Goal: Task Accomplishment & Management: Manage account settings

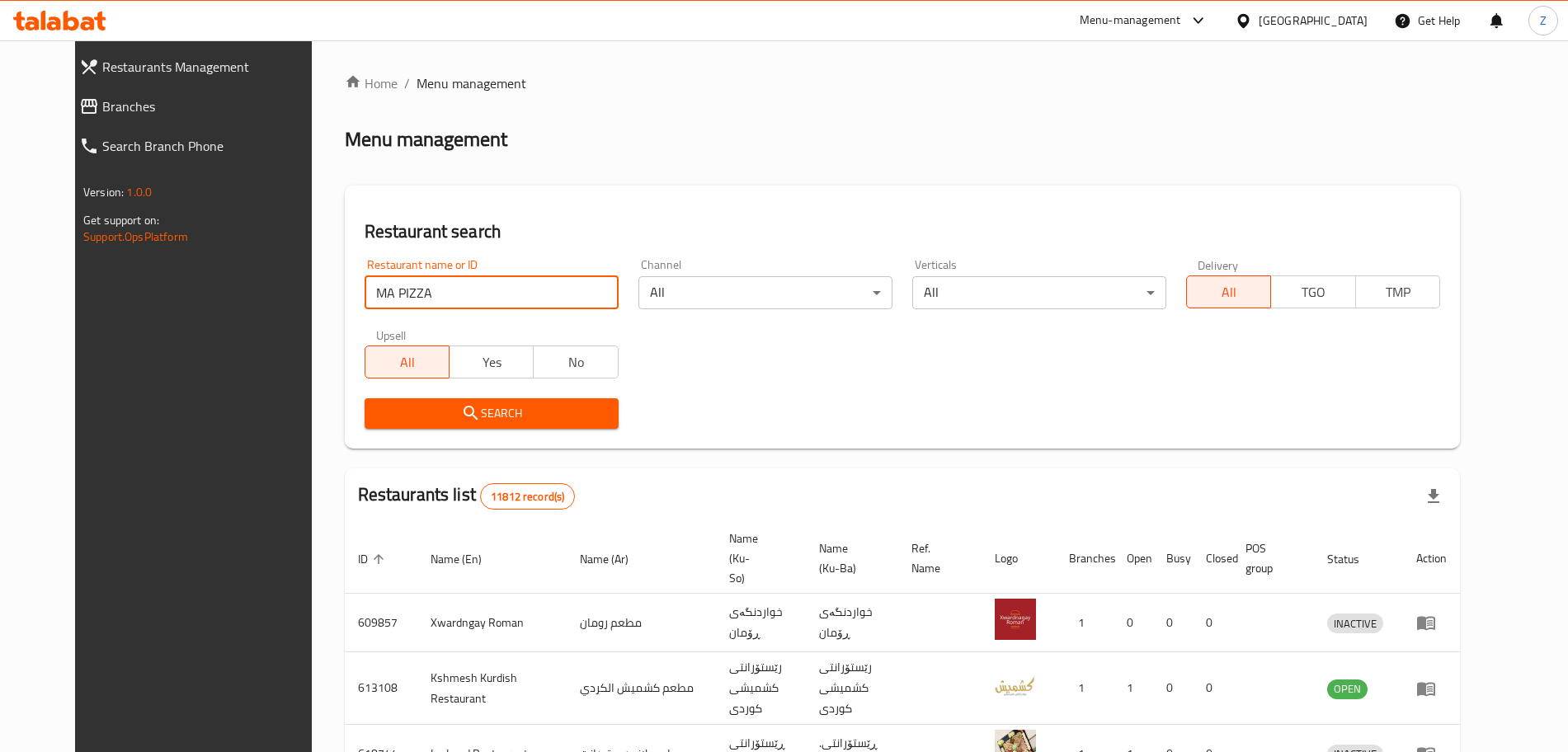
type input "MA PIZZA"
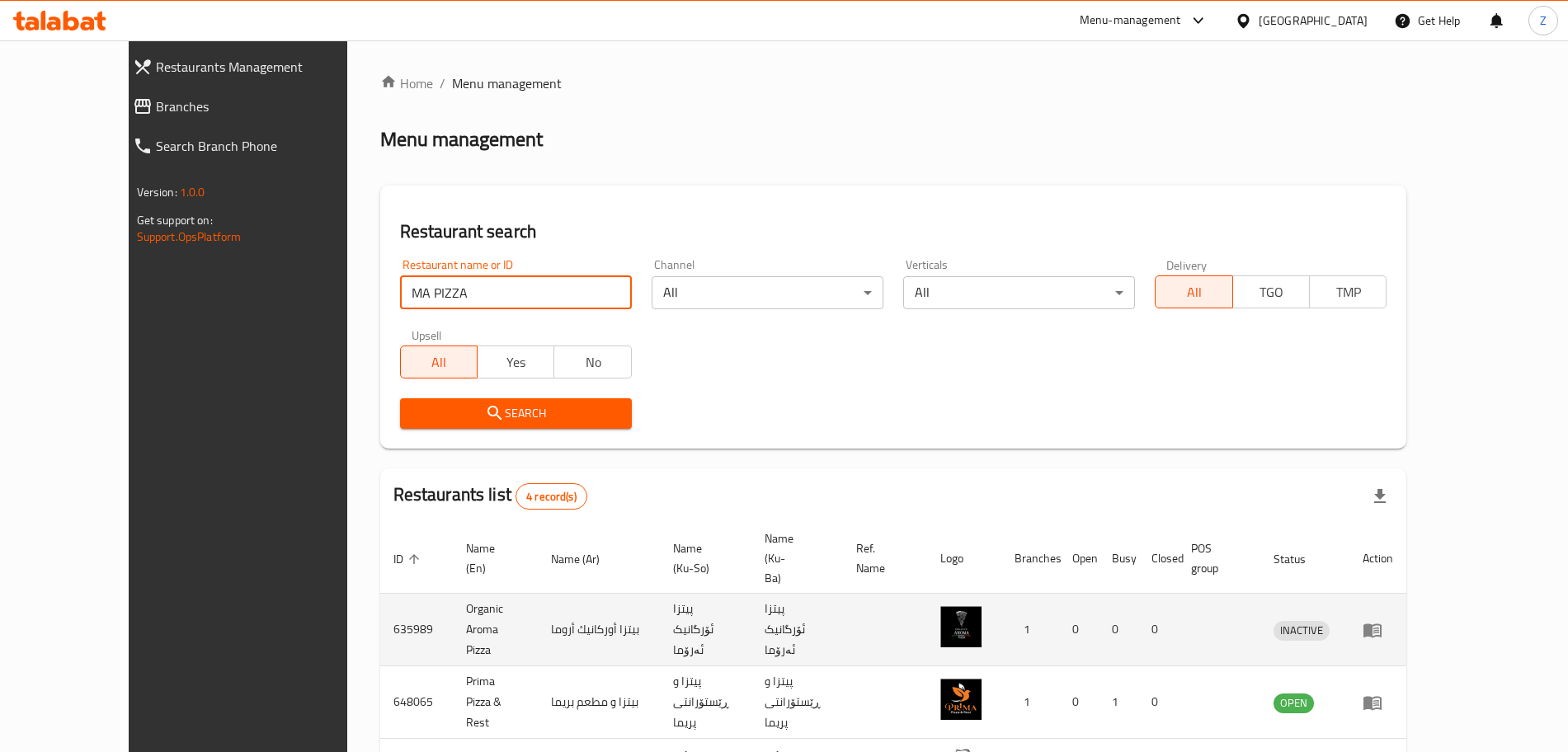
scroll to position [127, 0]
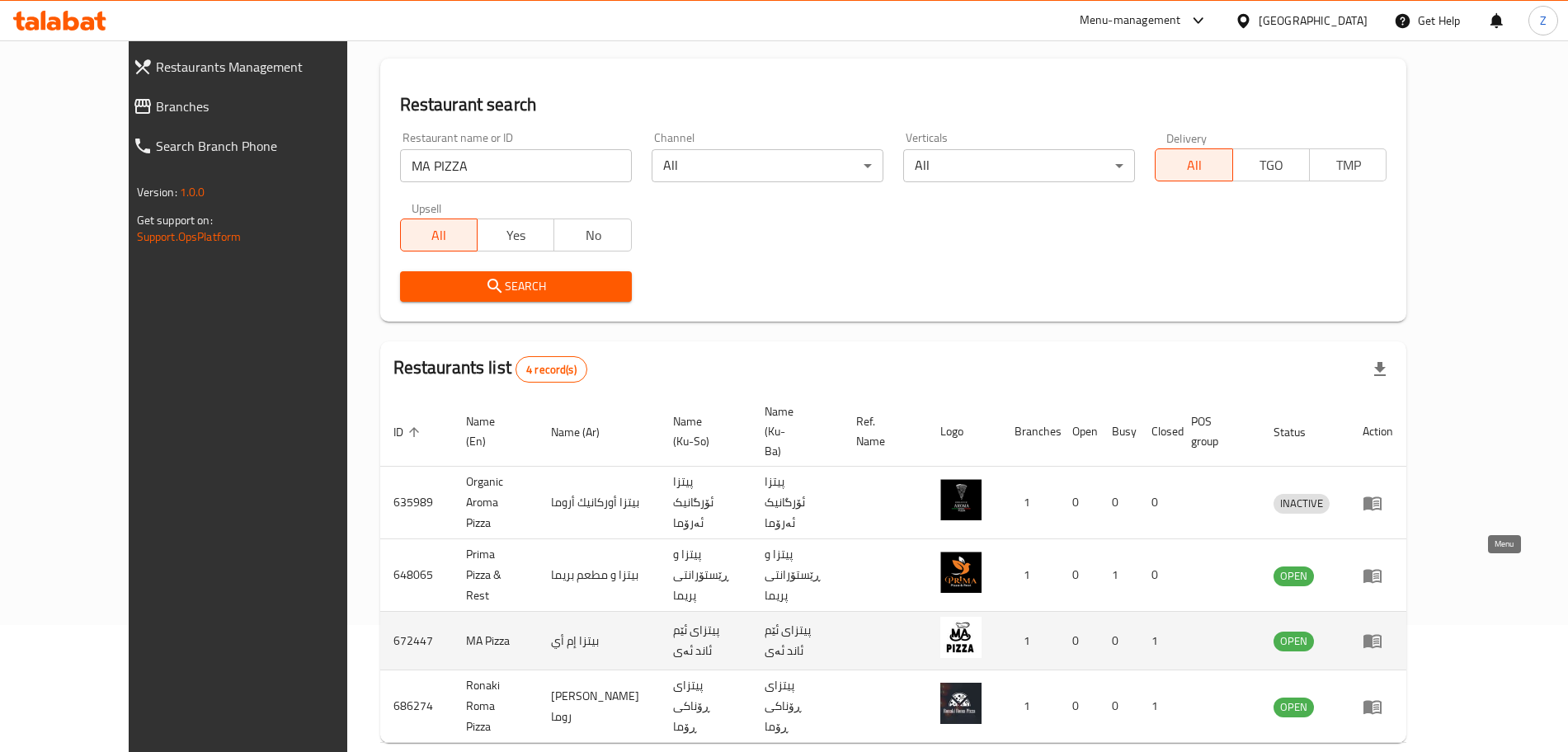
click at [1379, 638] on icon "enhanced table" at bounding box center [1376, 641] width 6 height 7
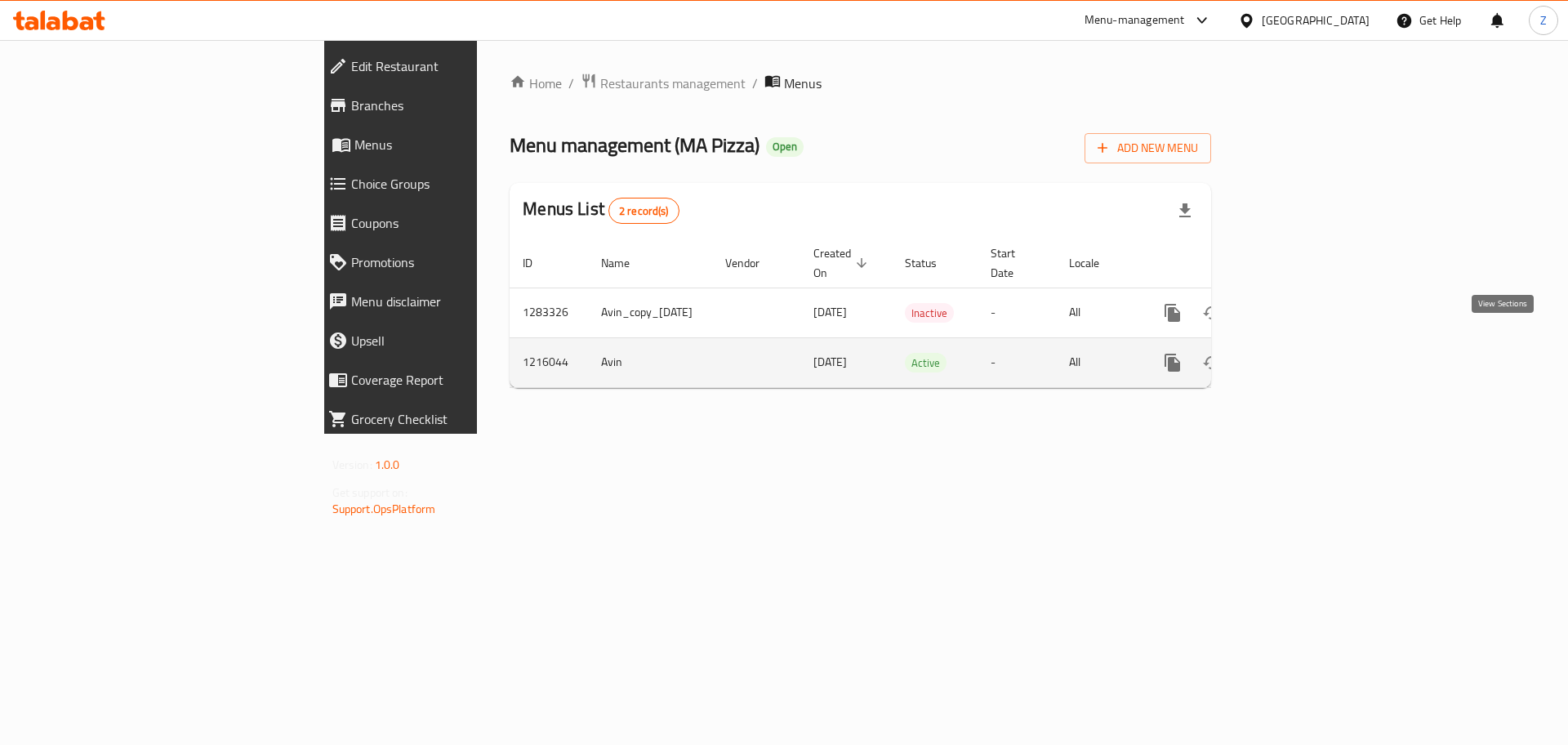
click at [1310, 354] on link "enhanced table" at bounding box center [1291, 363] width 39 height 39
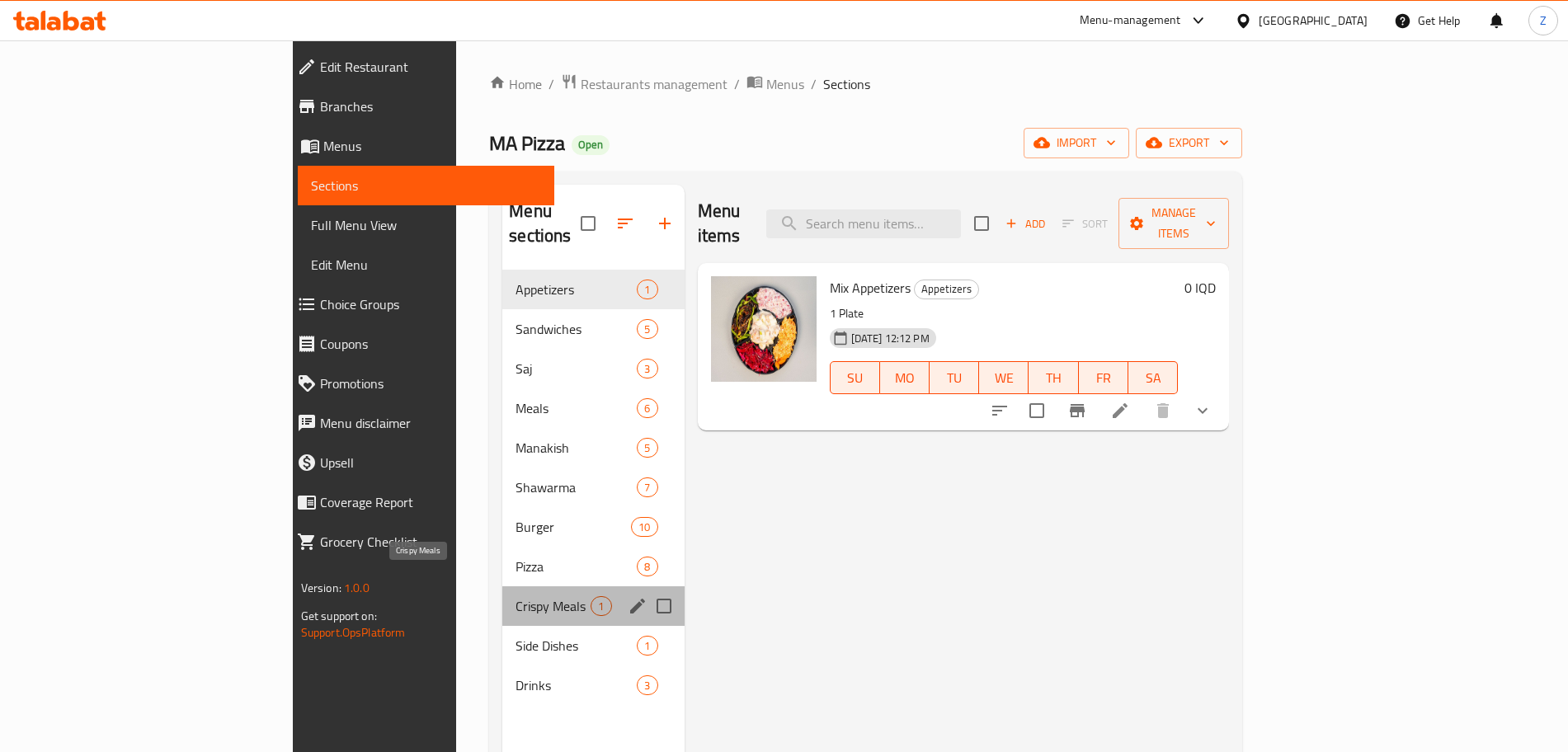
click at [515, 596] on span "Crispy Meals" at bounding box center [553, 606] width 75 height 20
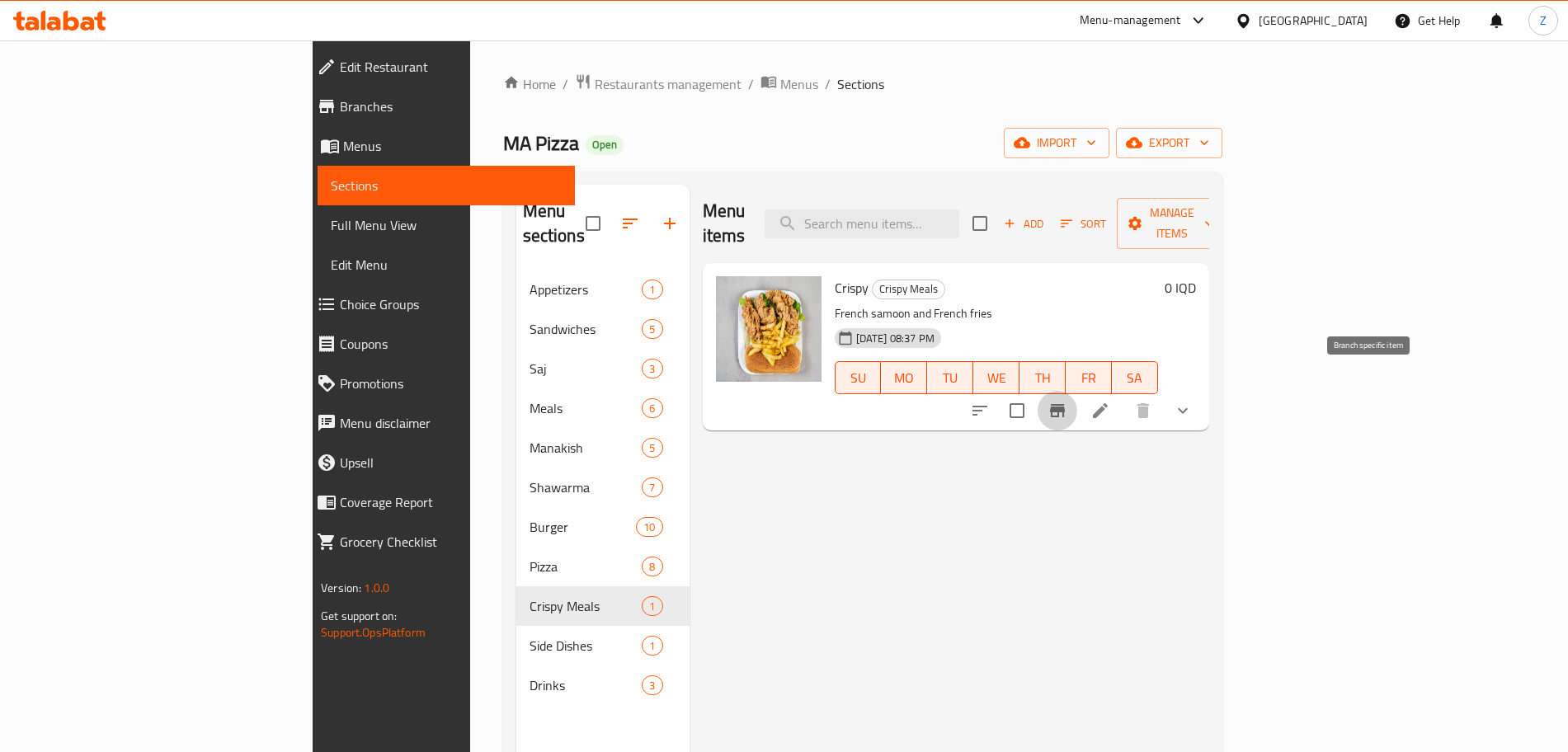
click at [1067, 401] on icon "Branch-specific-item" at bounding box center [1057, 411] width 20 height 20
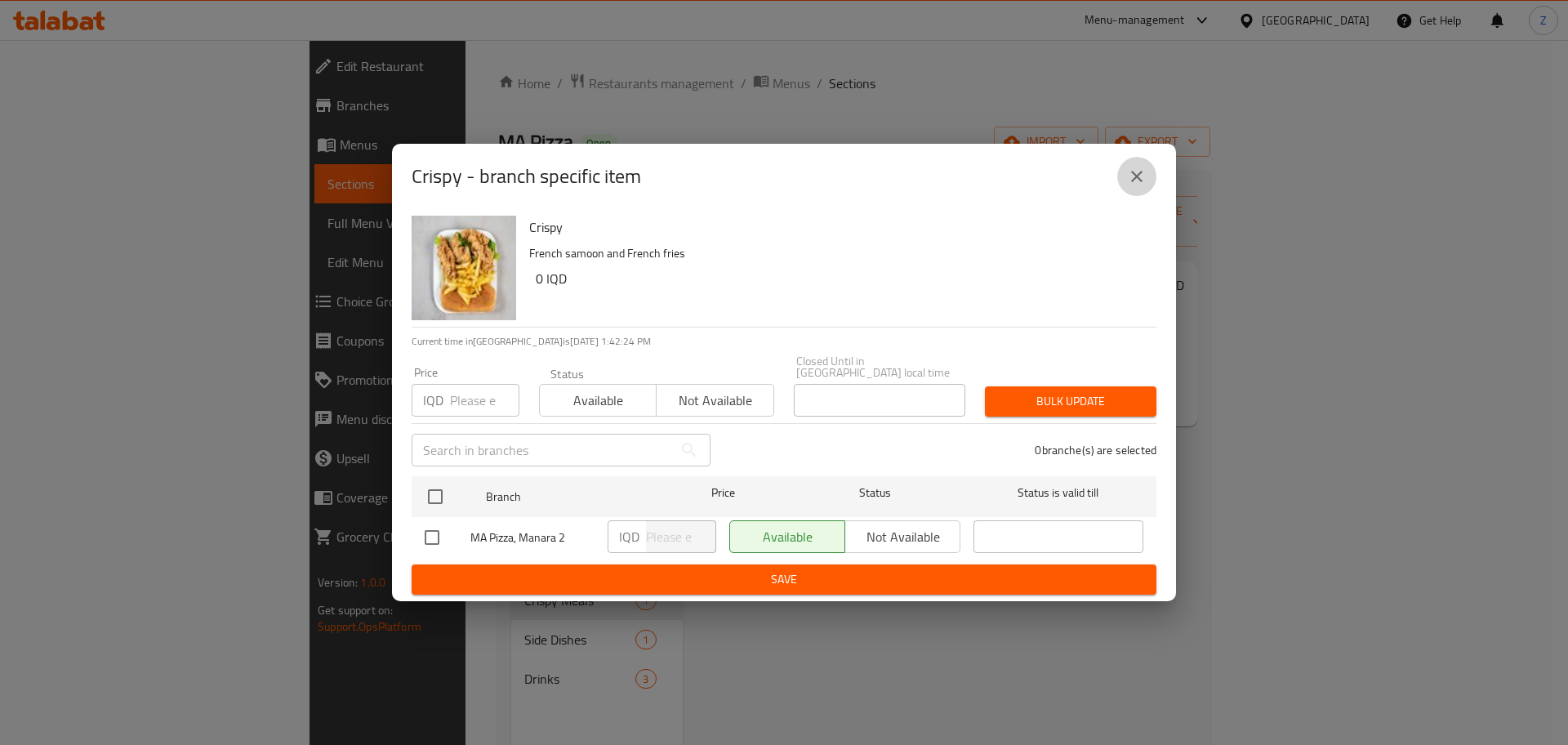
click at [1132, 183] on icon "close" at bounding box center [1136, 176] width 20 height 20
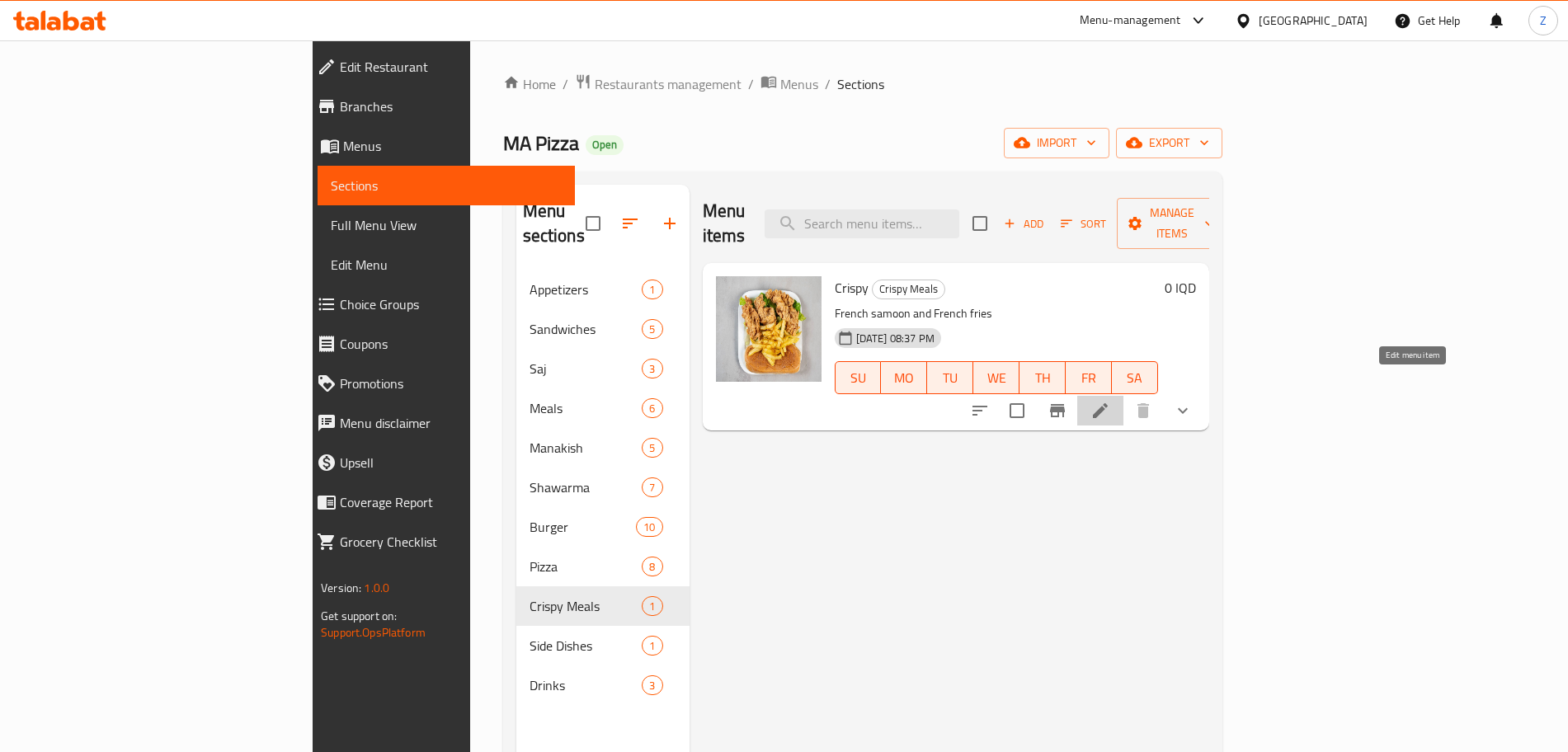
click at [1110, 401] on icon at bounding box center [1100, 411] width 20 height 20
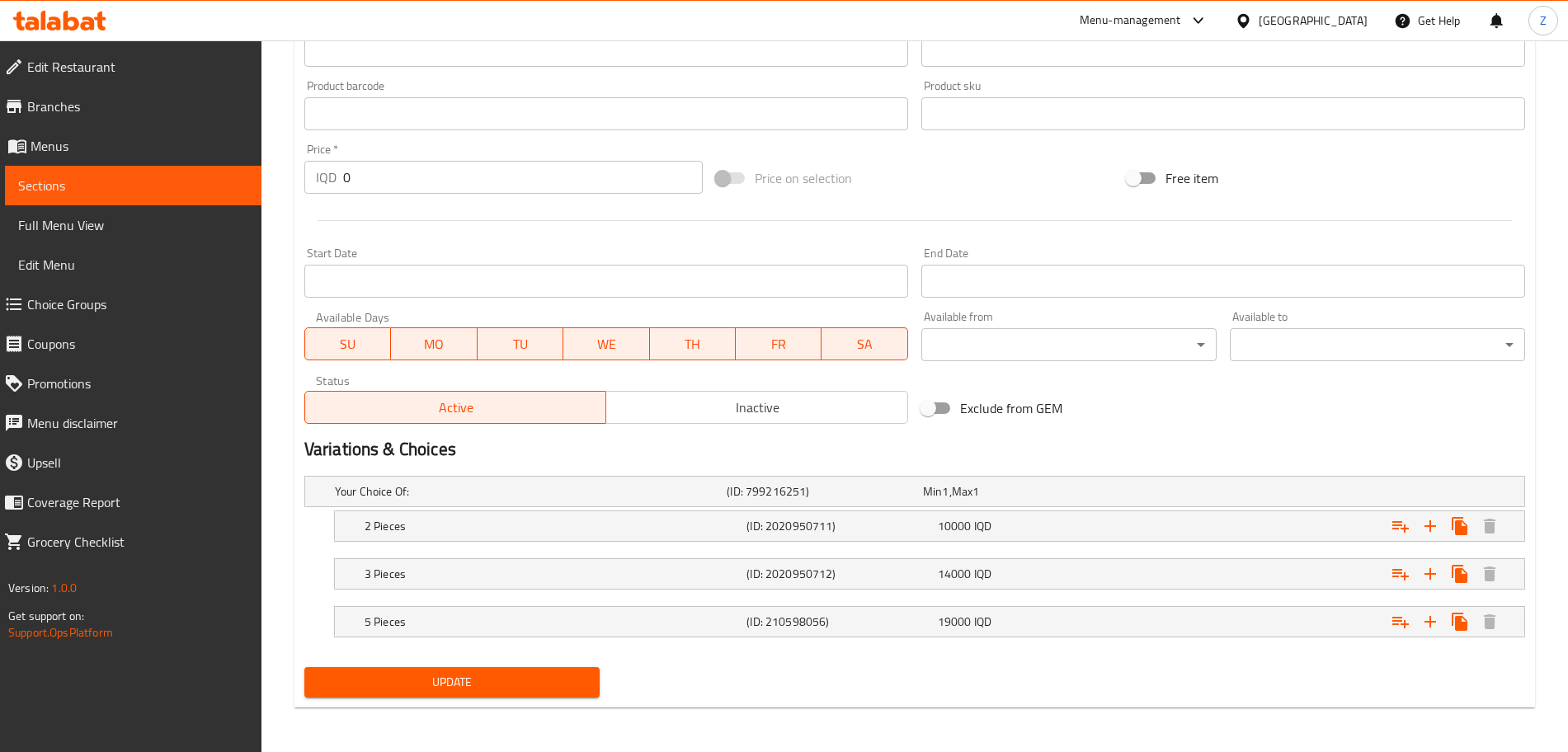
scroll to position [711, 0]
click at [69, 192] on span "Sections" at bounding box center [133, 185] width 230 height 20
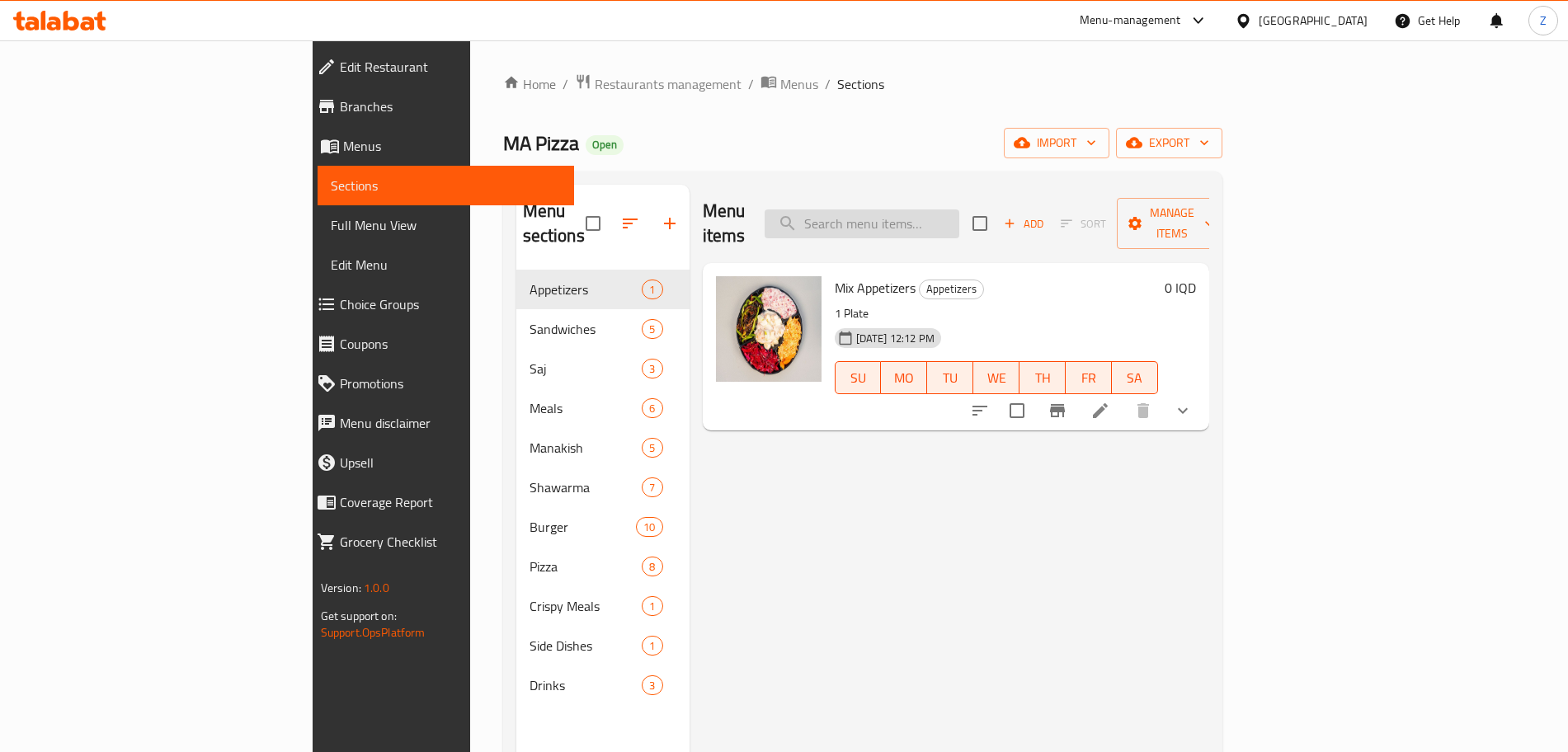
click at [953, 209] on input "search" at bounding box center [861, 223] width 195 height 29
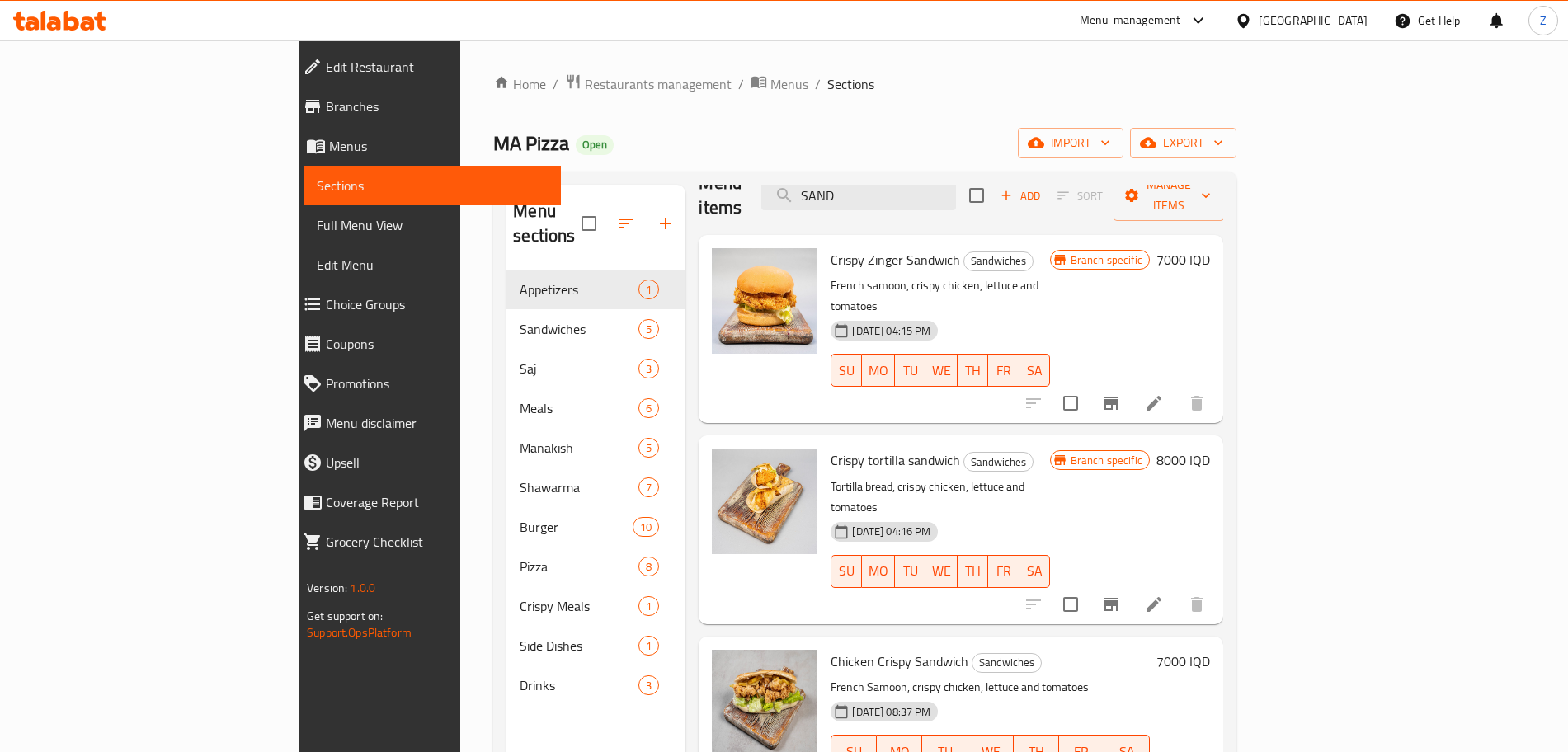
scroll to position [26, 0]
type input "SAND"
click at [1210, 251] on h6 "7000 IQD" at bounding box center [1183, 262] width 54 height 23
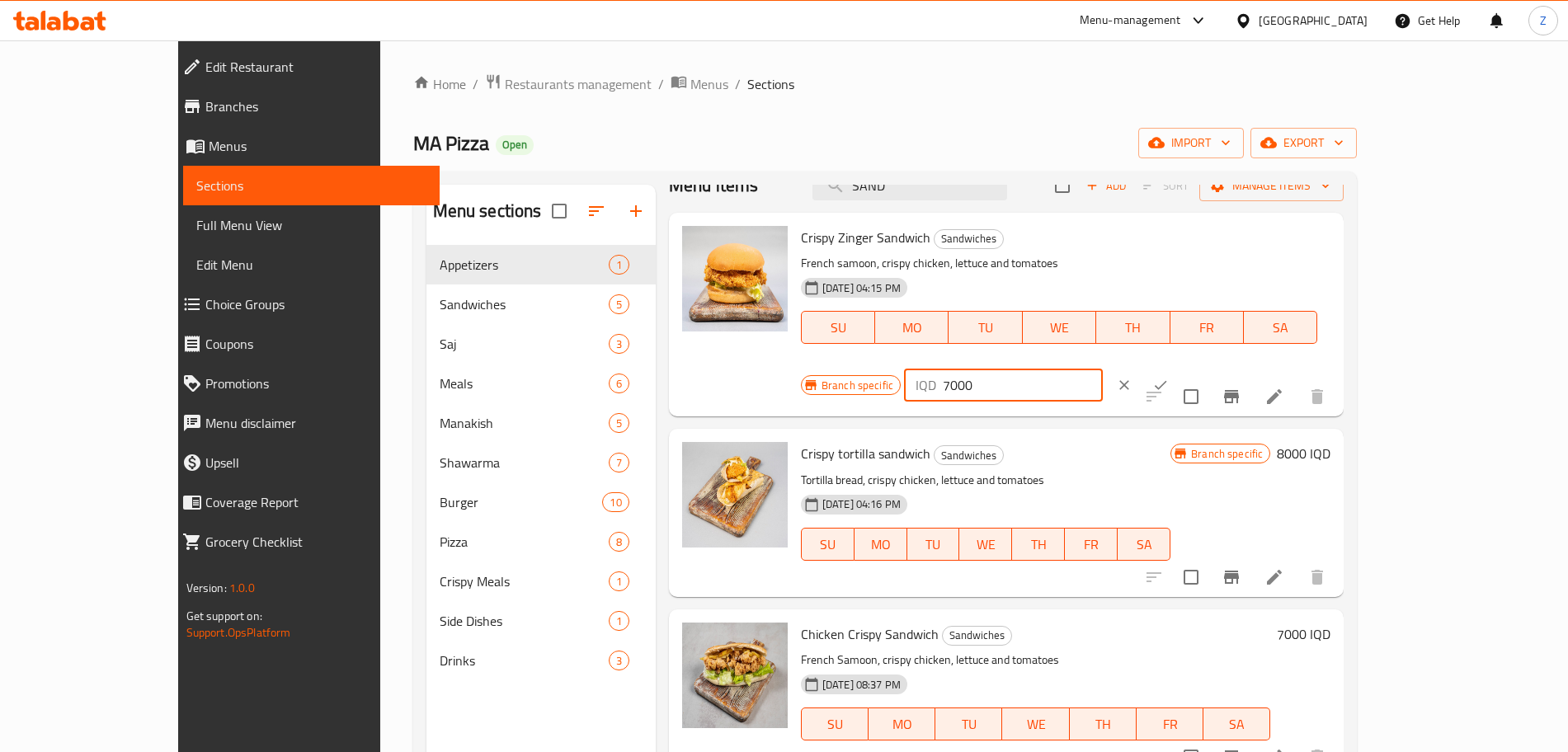
drag, startPoint x: 1278, startPoint y: 244, endPoint x: 1248, endPoint y: 252, distance: 31.0
click at [1103, 368] on div "IQD 7000 ​" at bounding box center [1003, 385] width 199 height 33
click at [1103, 368] on input "6000" at bounding box center [1022, 385] width 160 height 33
type input "6000"
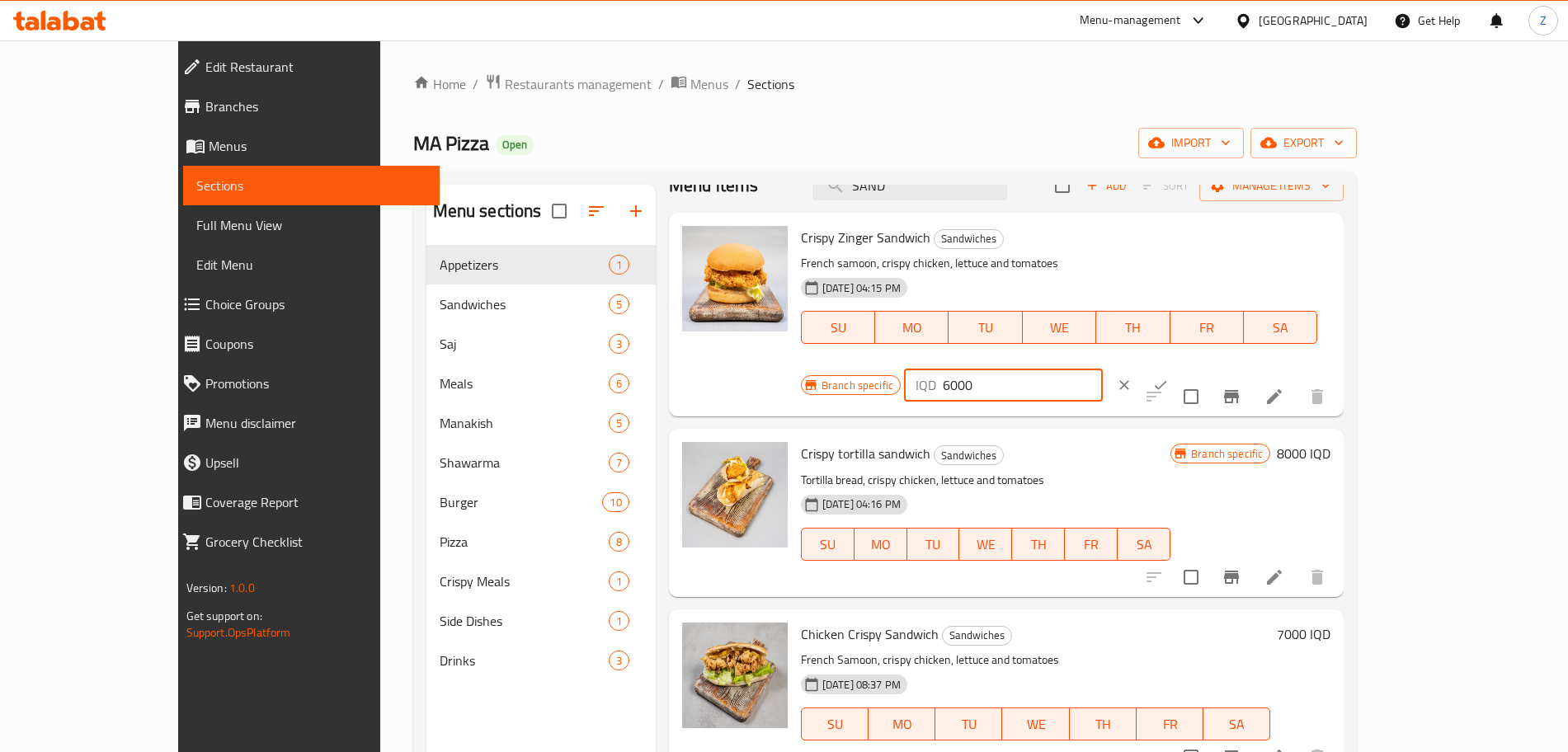
click at [1169, 377] on icon "ok" at bounding box center [1161, 385] width 16 height 16
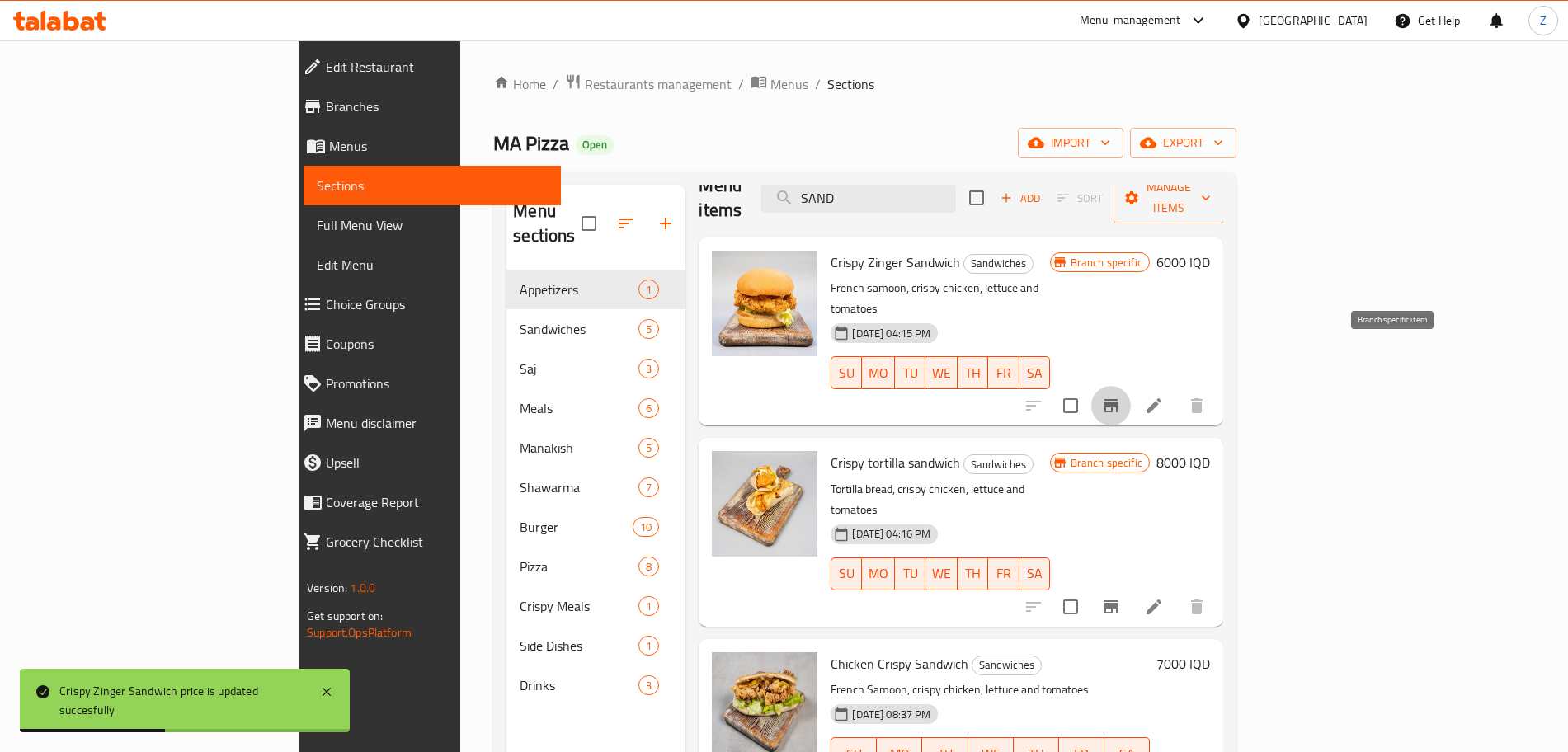
click at [1131, 386] on button "Branch-specific-item" at bounding box center [1111, 405] width 40 height 40
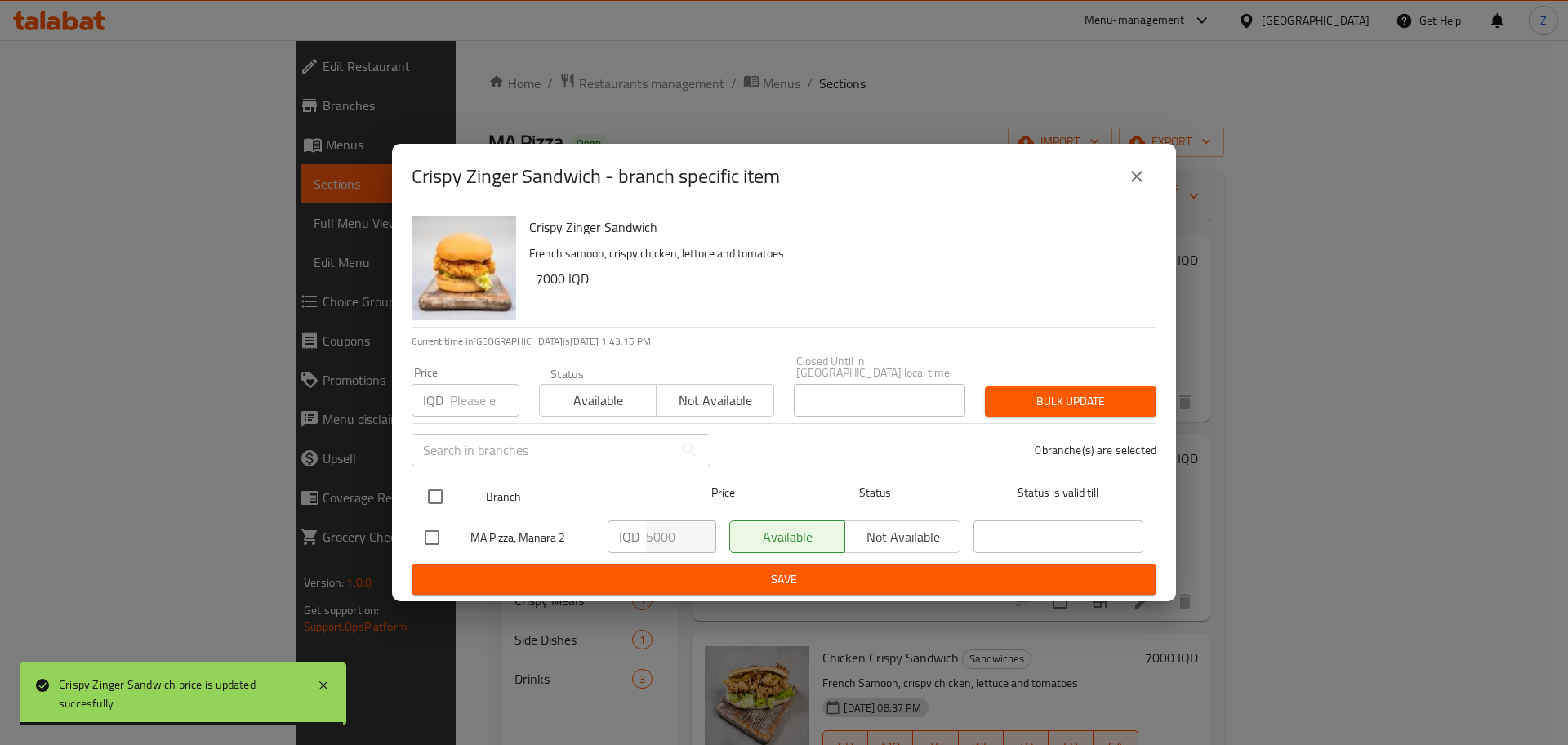
click at [427, 490] on input "checkbox" at bounding box center [435, 497] width 34 height 34
checkbox input "true"
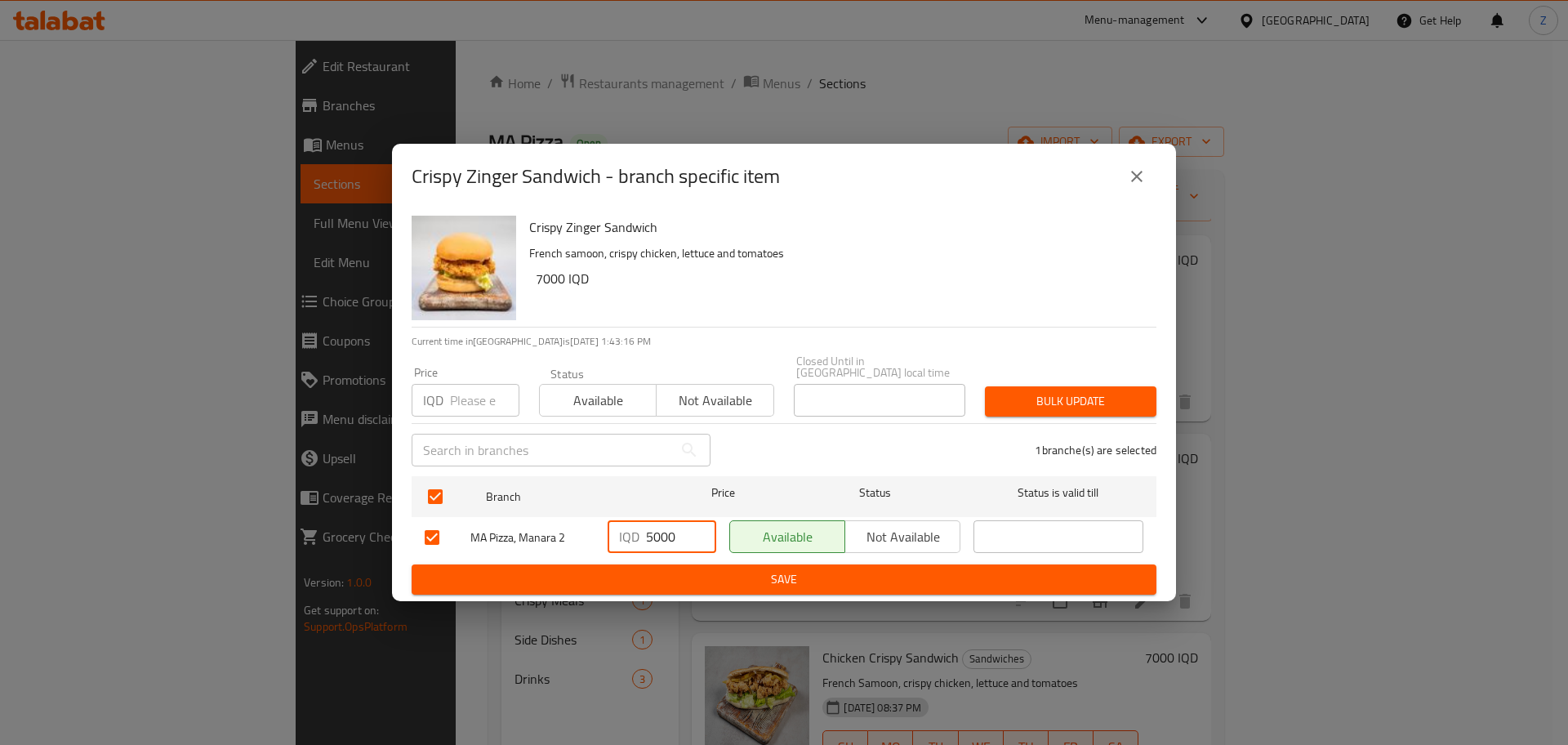
click at [664, 533] on input "5000" at bounding box center [682, 537] width 70 height 33
paste input "6"
type input "6000"
click at [671, 581] on span "Save" at bounding box center [784, 580] width 718 height 21
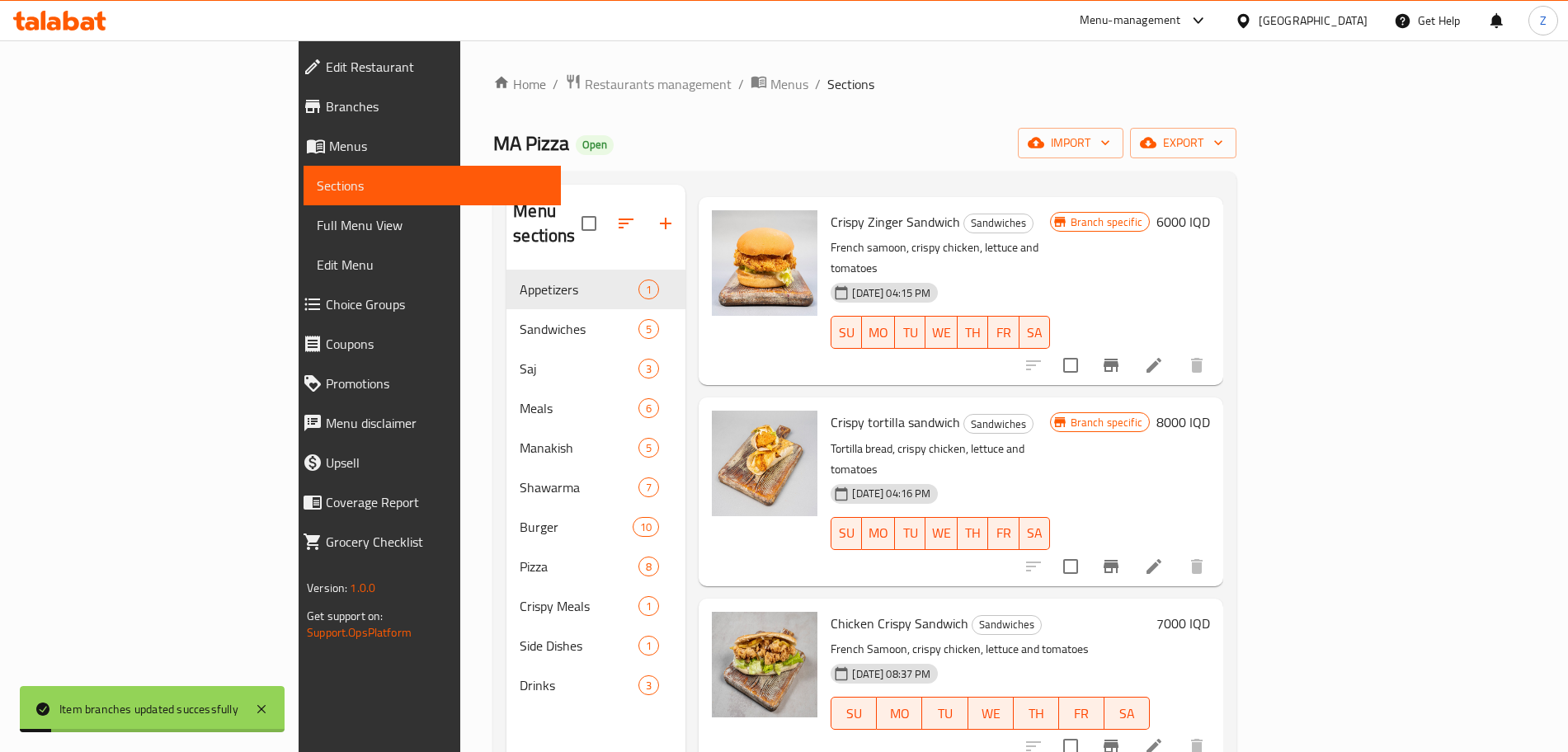
scroll to position [80, 0]
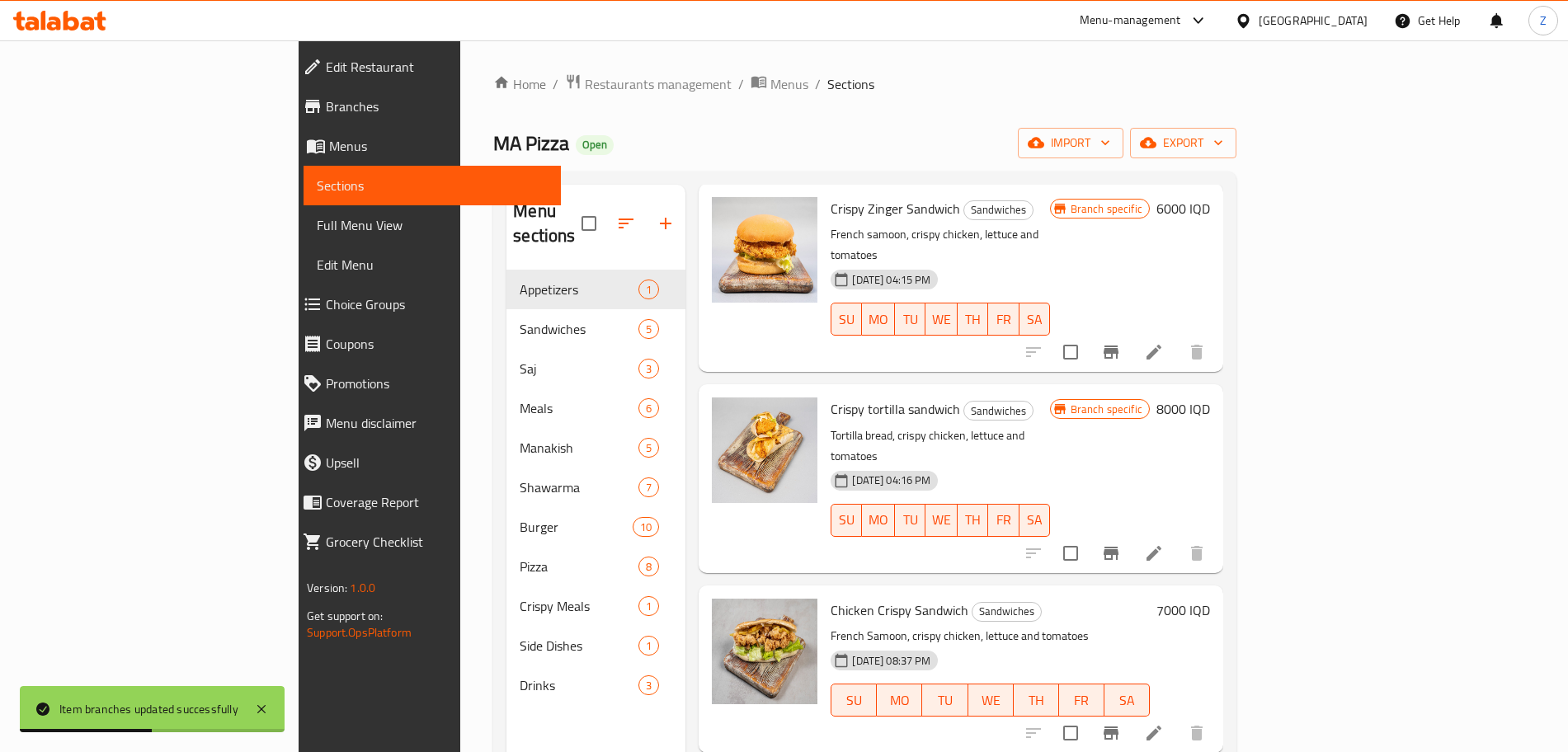
click at [1210, 398] on h6 "8000 IQD" at bounding box center [1183, 409] width 54 height 23
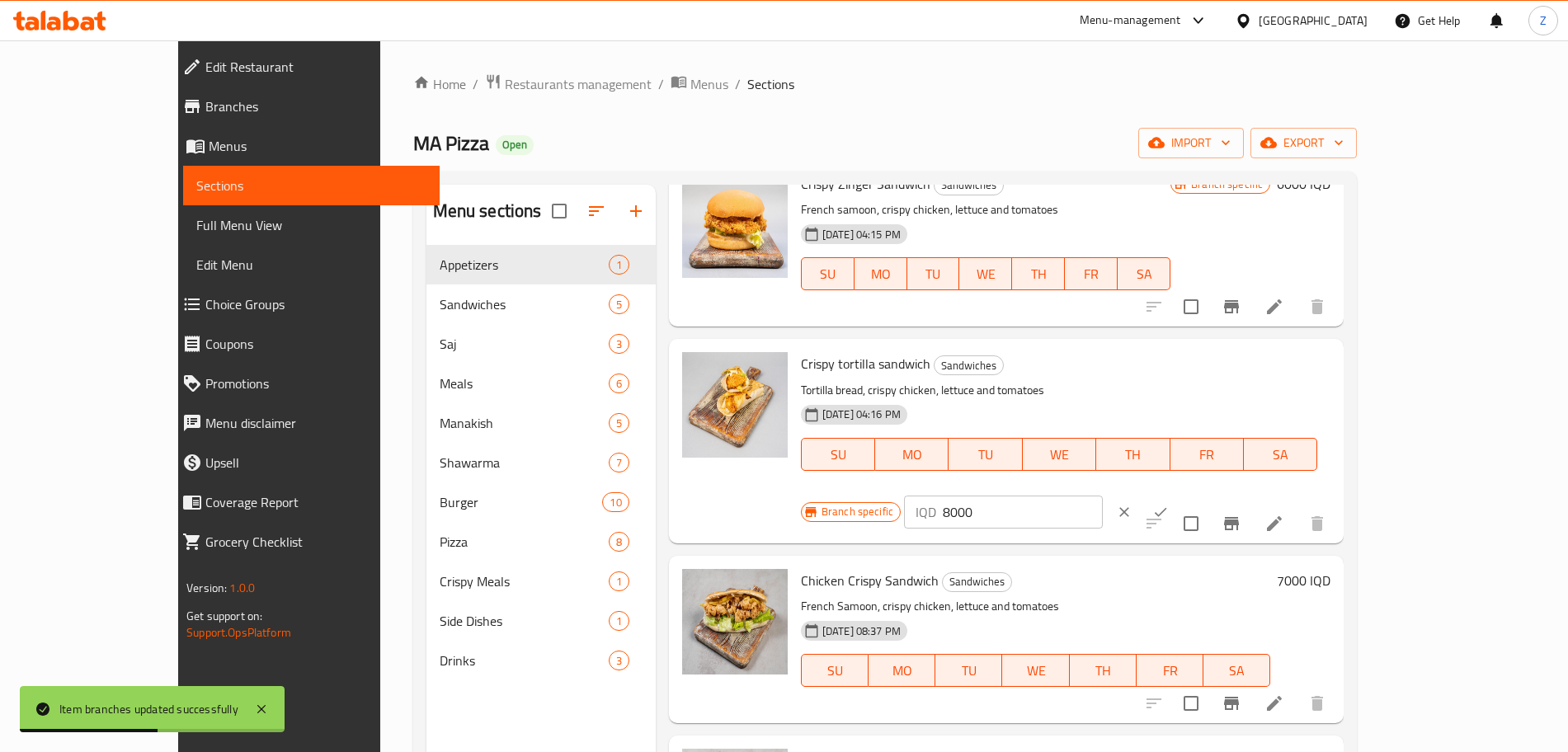
click at [1179, 494] on button "ok" at bounding box center [1161, 512] width 36 height 36
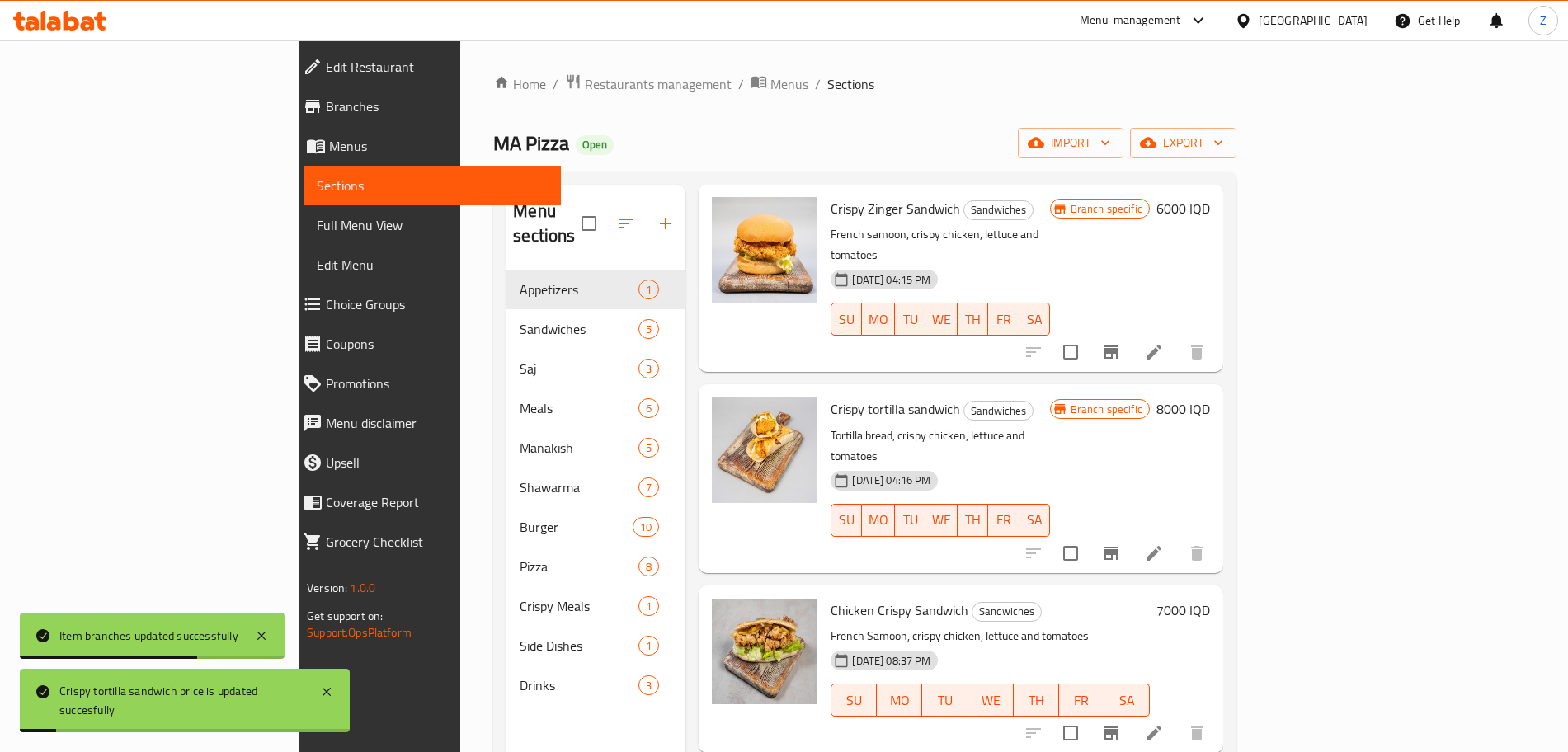
click at [1210, 398] on h6 "8000 IQD" at bounding box center [1183, 409] width 54 height 23
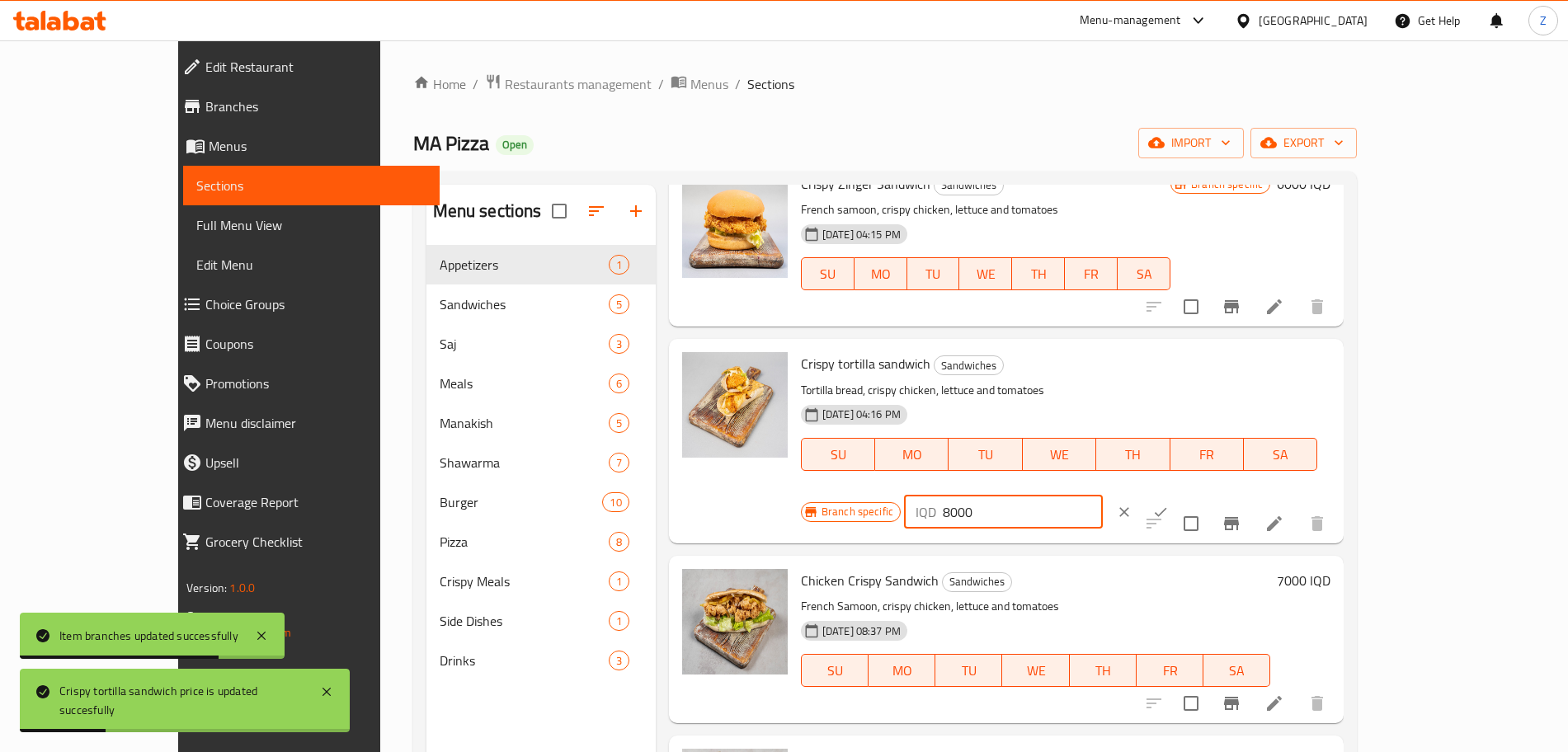
click at [1103, 495] on input "8000" at bounding box center [1022, 512] width 160 height 33
paste input "6"
type input "6000"
click at [1169, 504] on icon "ok" at bounding box center [1161, 512] width 16 height 16
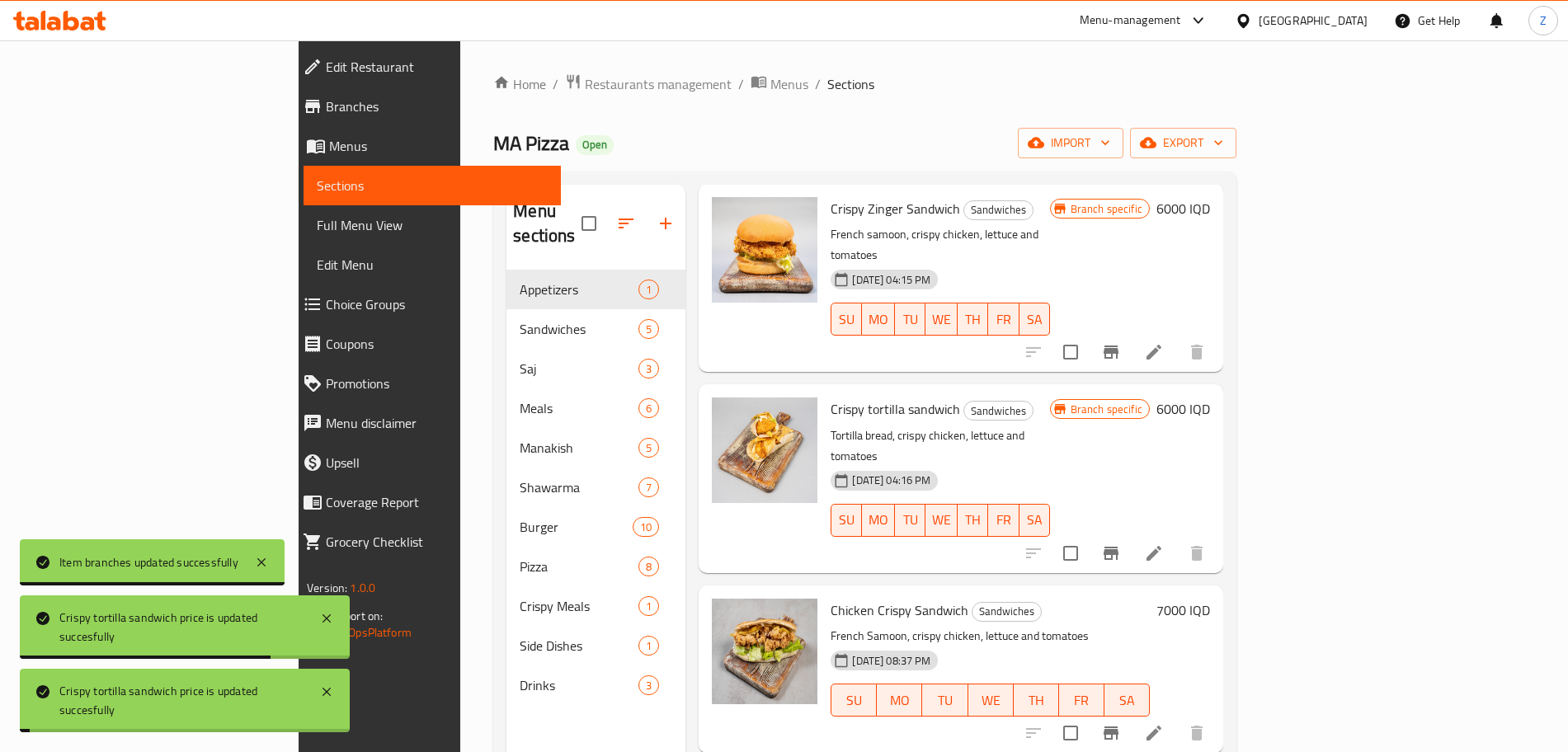
click at [1121, 544] on icon "Branch-specific-item" at bounding box center [1110, 553] width 20 height 20
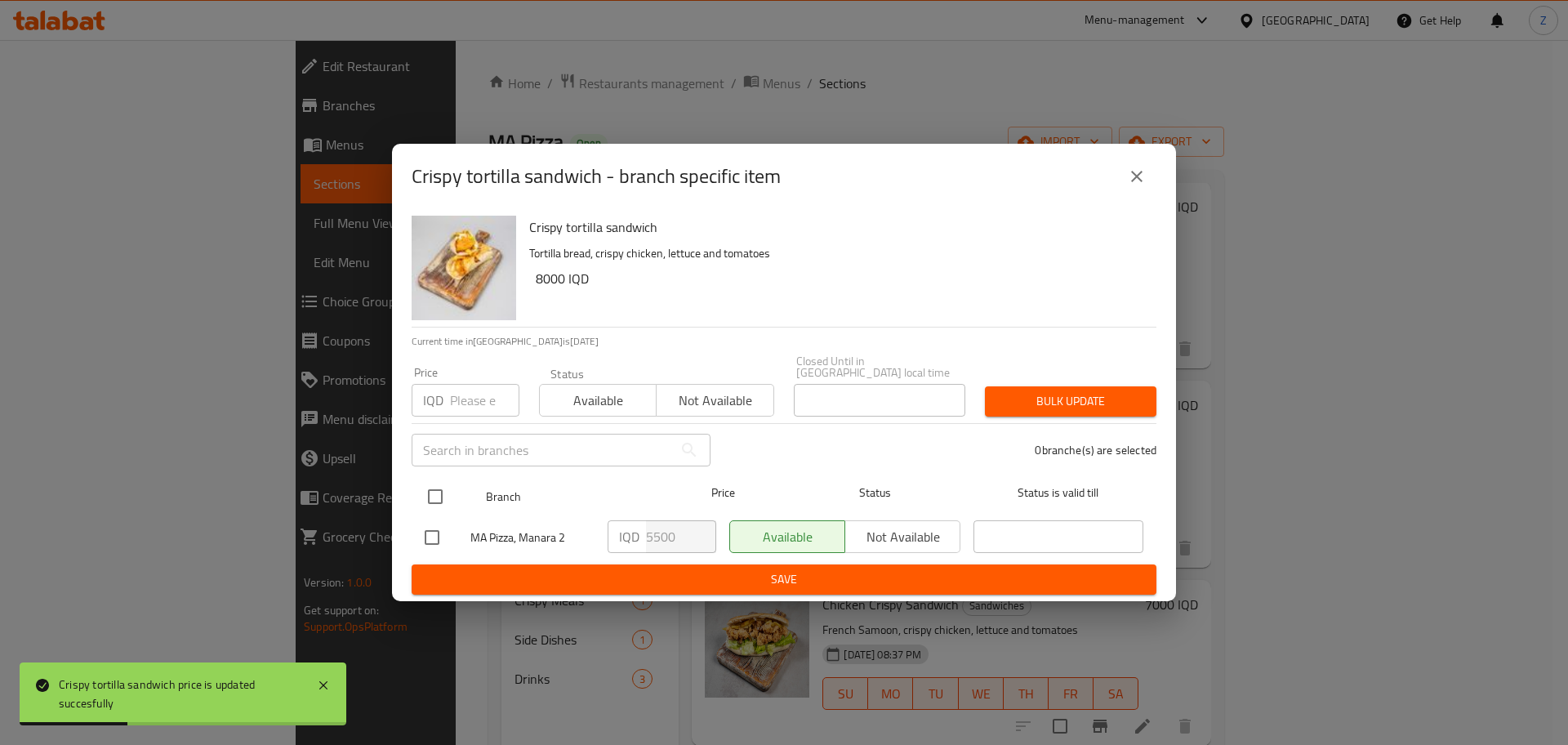
click at [432, 483] on input "checkbox" at bounding box center [435, 497] width 34 height 34
checkbox input "true"
click at [641, 532] on div "IQD 5500 ​" at bounding box center [662, 537] width 109 height 33
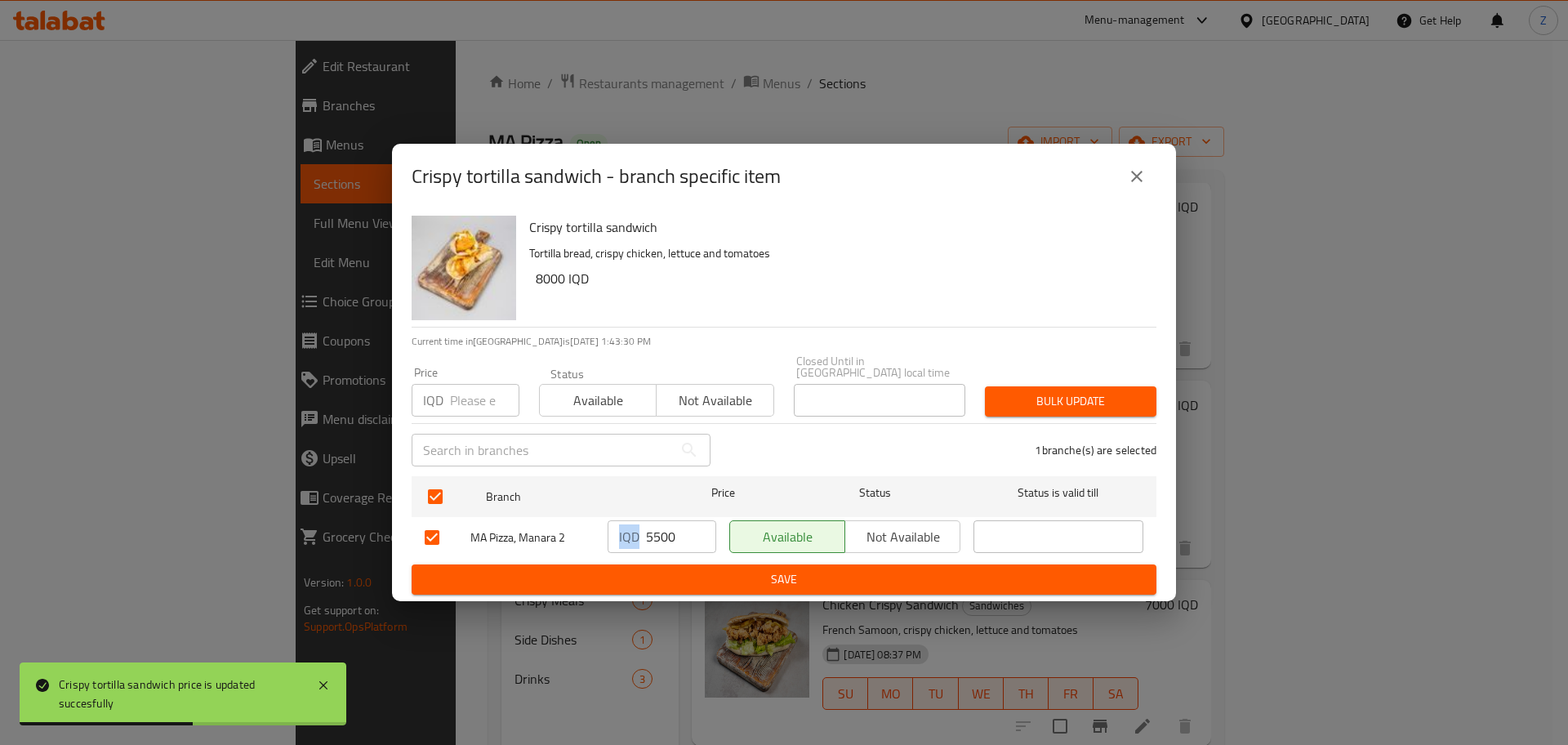
click at [641, 532] on div "IQD 5500 ​" at bounding box center [662, 537] width 109 height 33
click at [654, 535] on input "5500" at bounding box center [682, 537] width 70 height 33
paste input "60"
type input "6000"
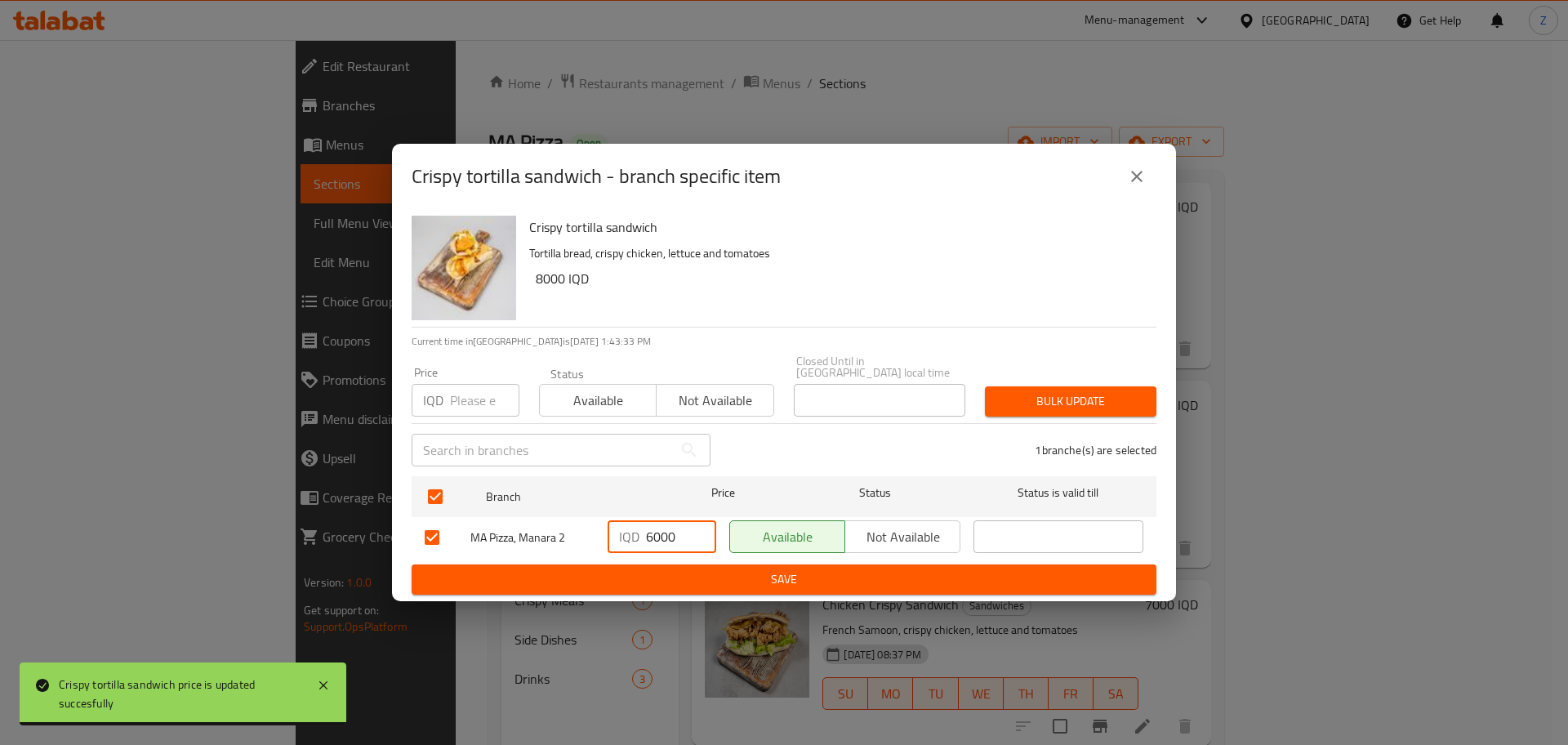
click at [659, 569] on span "Save" at bounding box center [784, 580] width 718 height 21
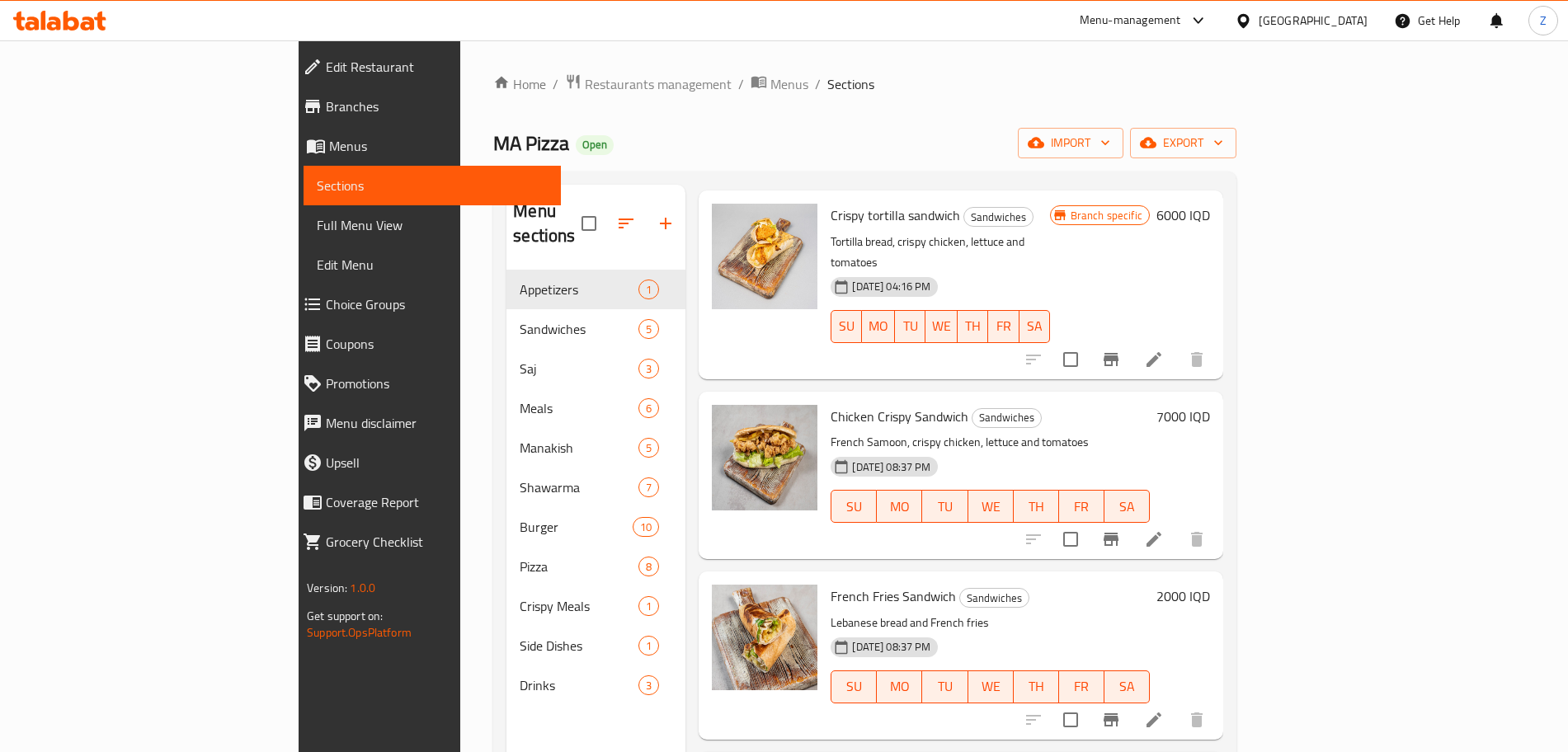
scroll to position [277, 0]
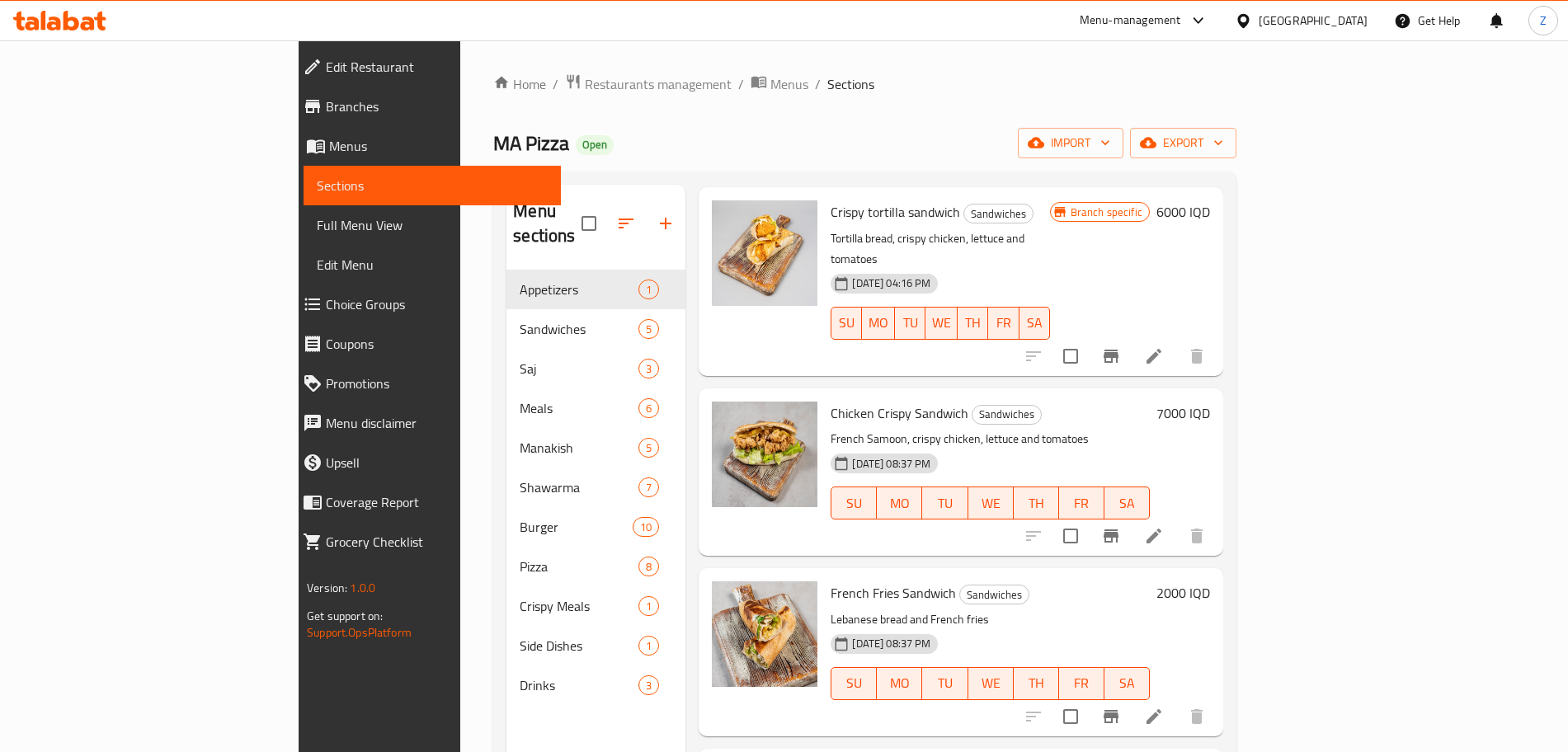
click at [1210, 402] on h6 "7000 IQD" at bounding box center [1183, 413] width 54 height 23
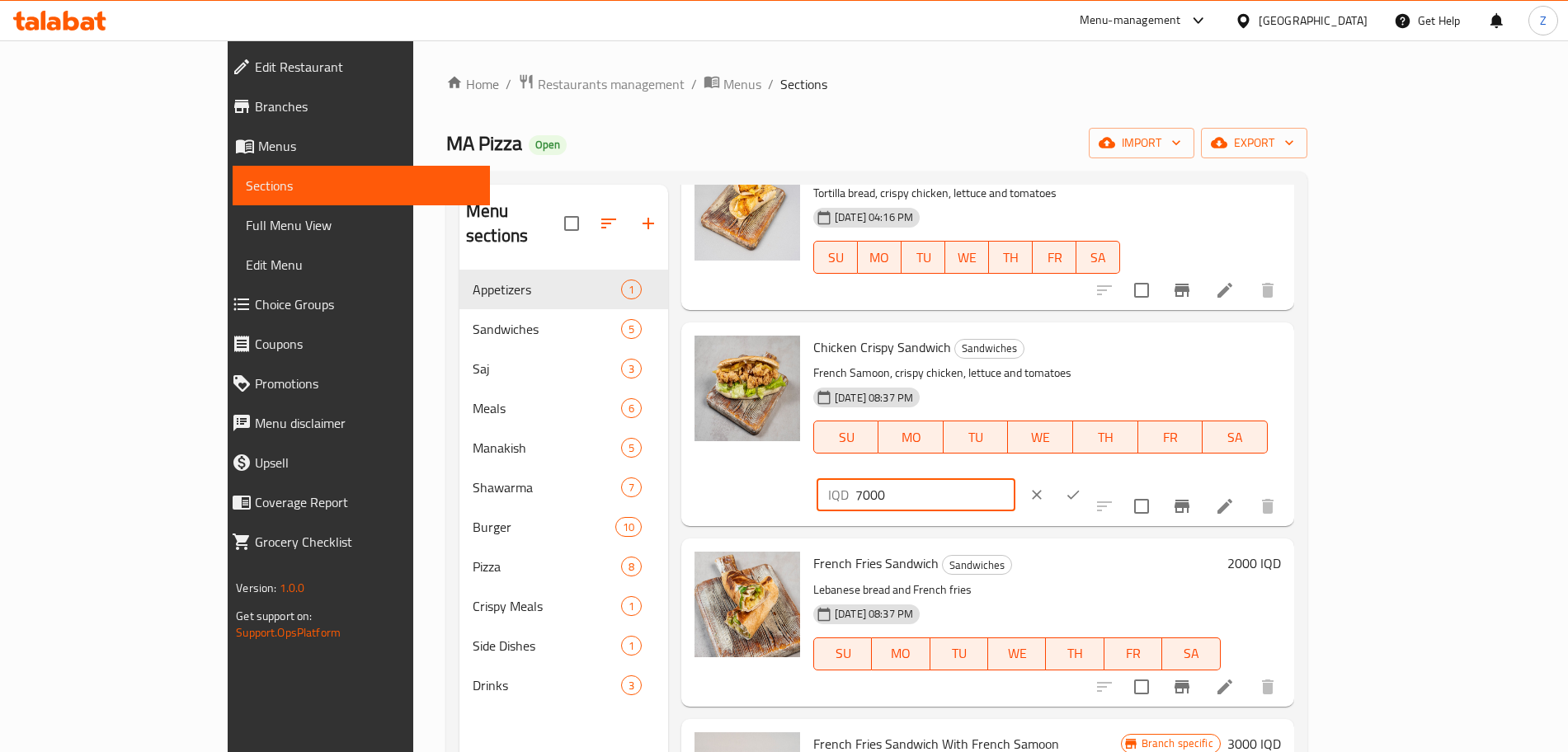
drag, startPoint x: 1277, startPoint y: 350, endPoint x: 1227, endPoint y: 354, distance: 50.2
click at [1116, 476] on div "IQD 7000 ​" at bounding box center [964, 494] width 302 height 36
type input "4500"
click at [1082, 487] on icon "ok" at bounding box center [1072, 494] width 16 height 16
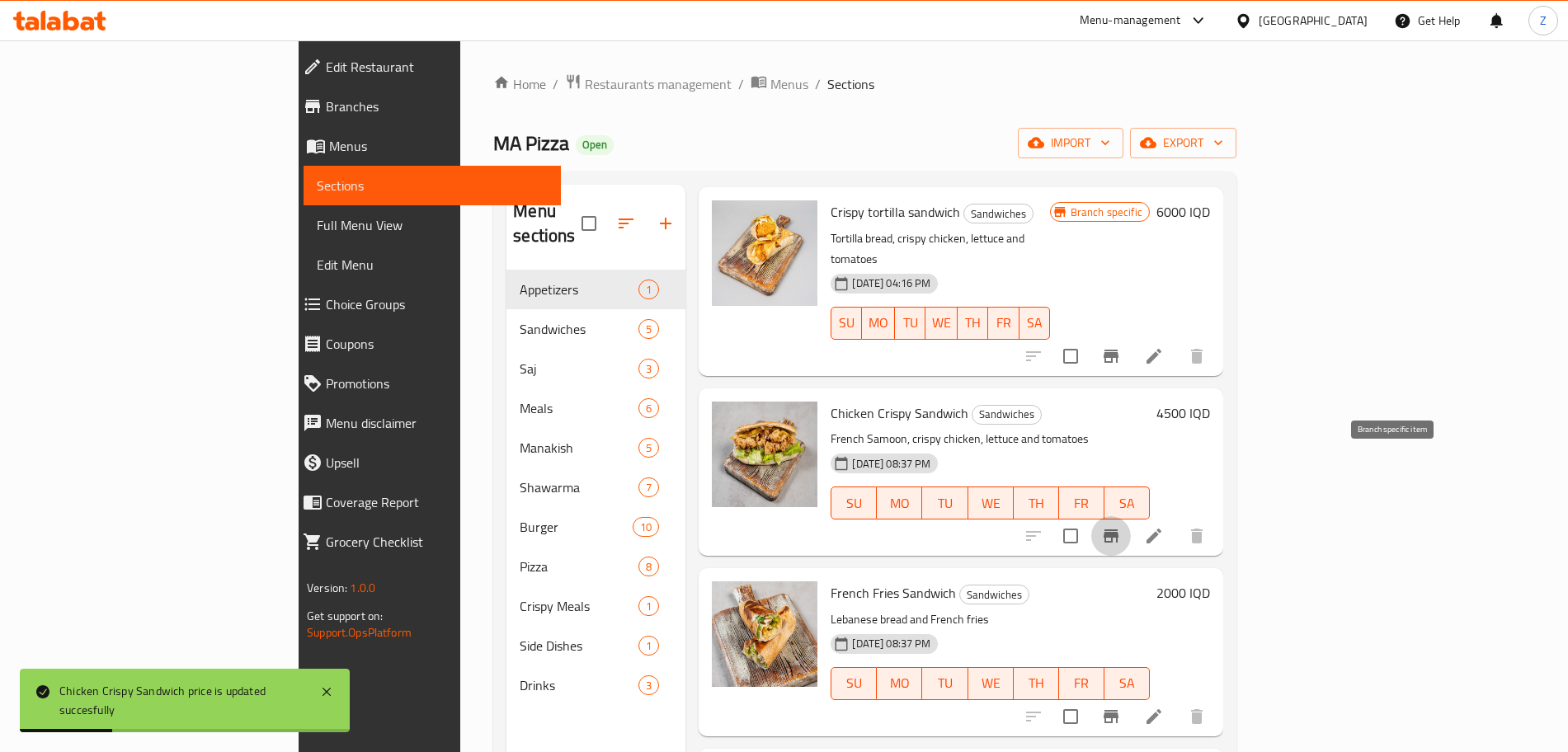
click at [1131, 516] on button "Branch-specific-item" at bounding box center [1111, 536] width 40 height 40
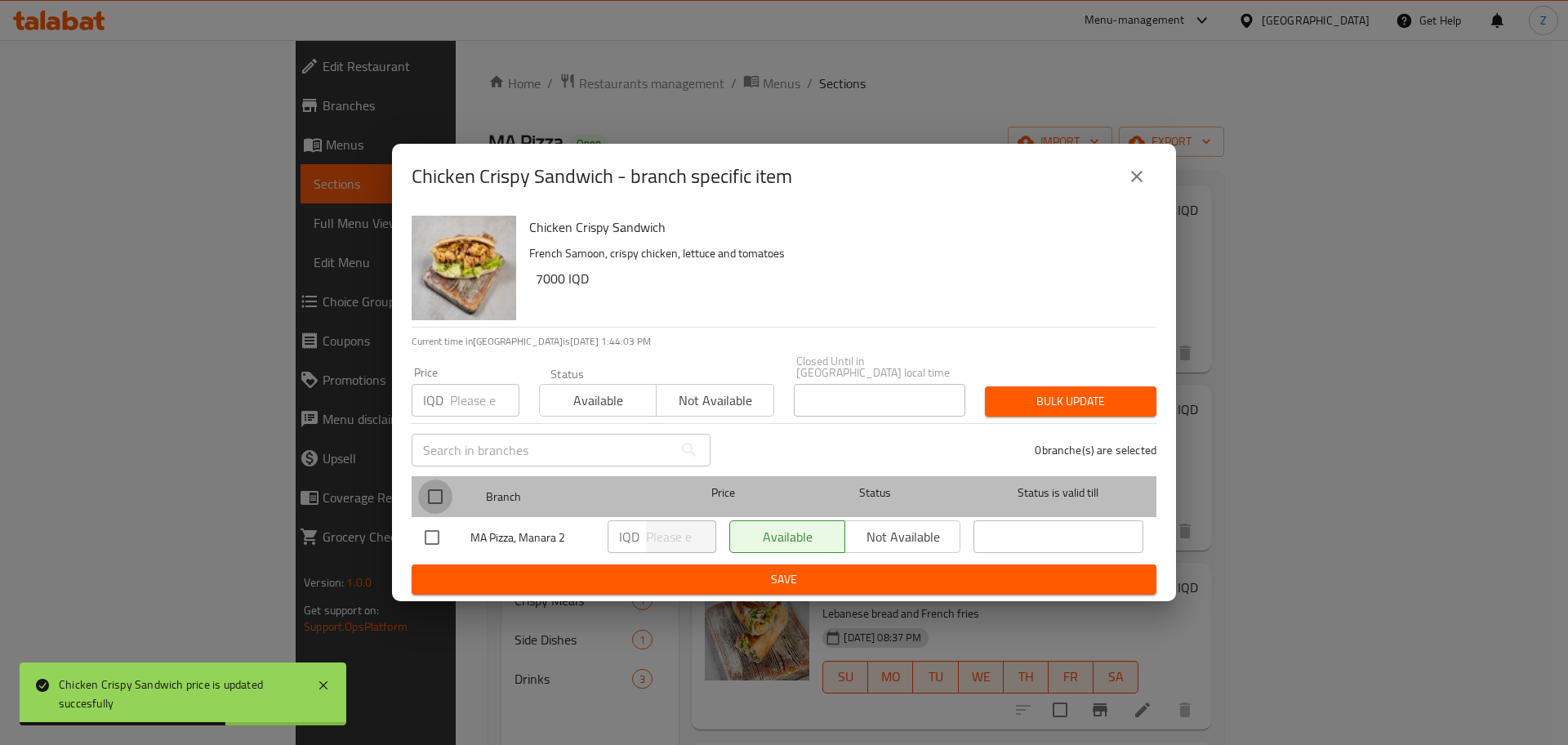
click at [424, 485] on input "checkbox" at bounding box center [435, 497] width 34 height 34
checkbox input "true"
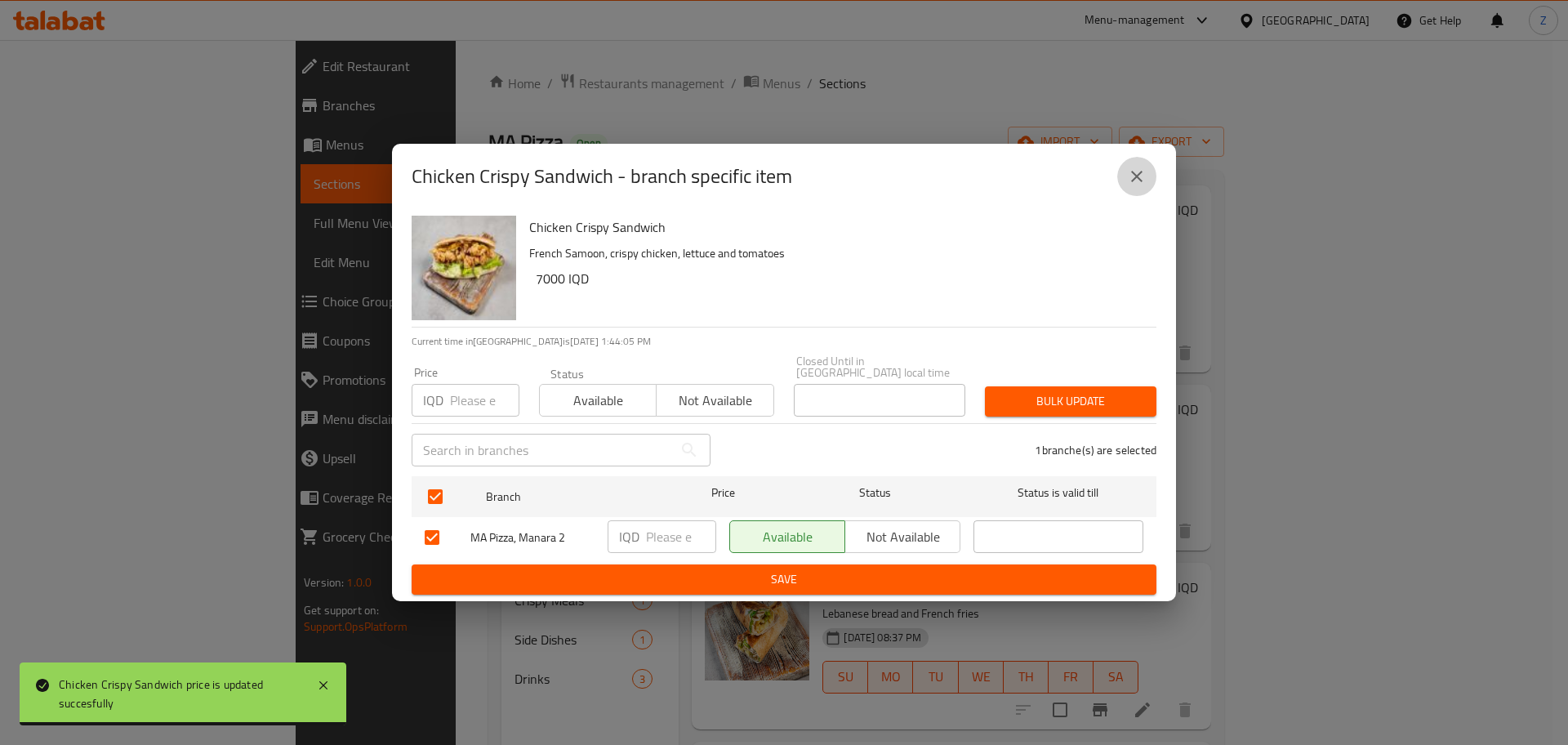
click at [1143, 174] on icon "close" at bounding box center [1136, 176] width 20 height 20
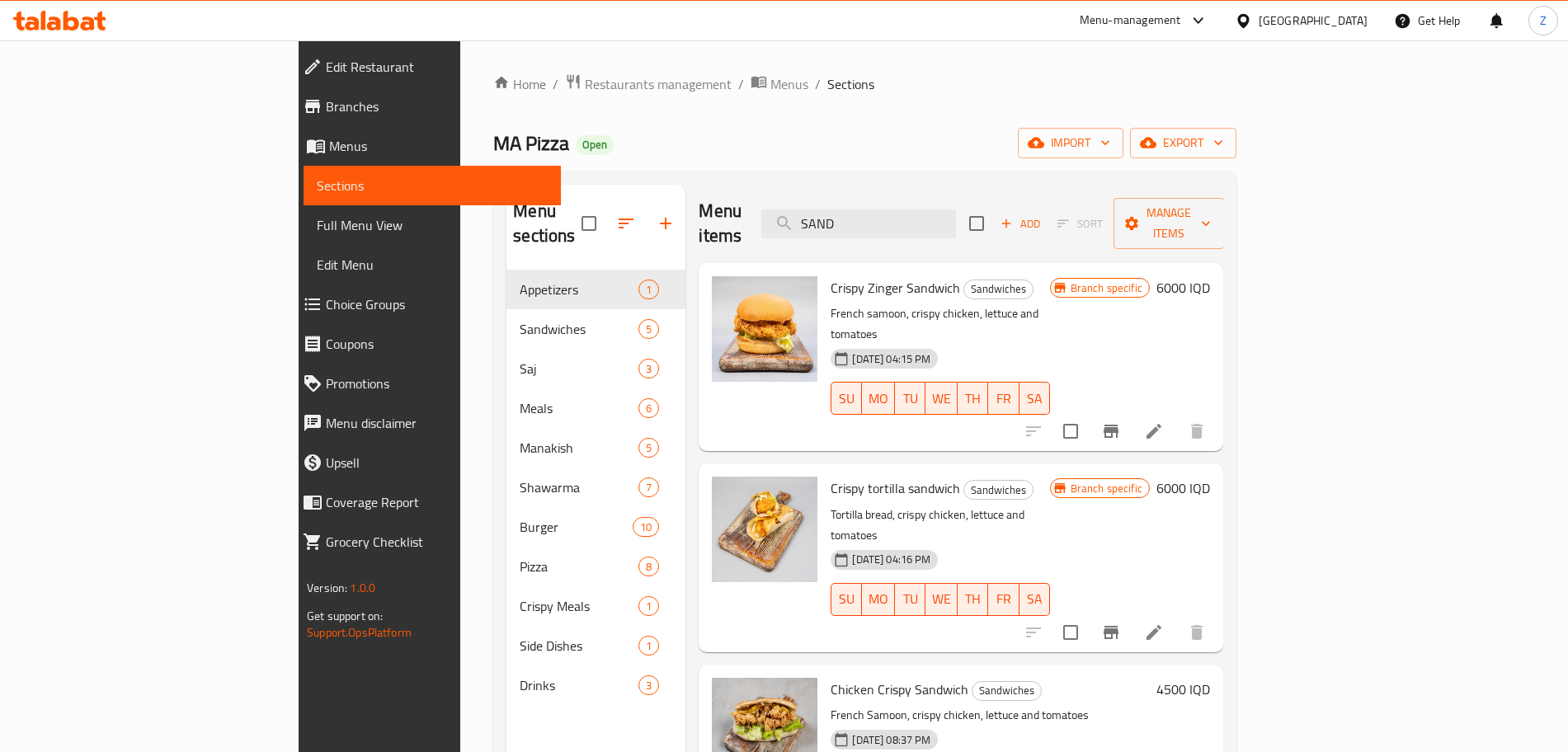
scroll to position [1, 0]
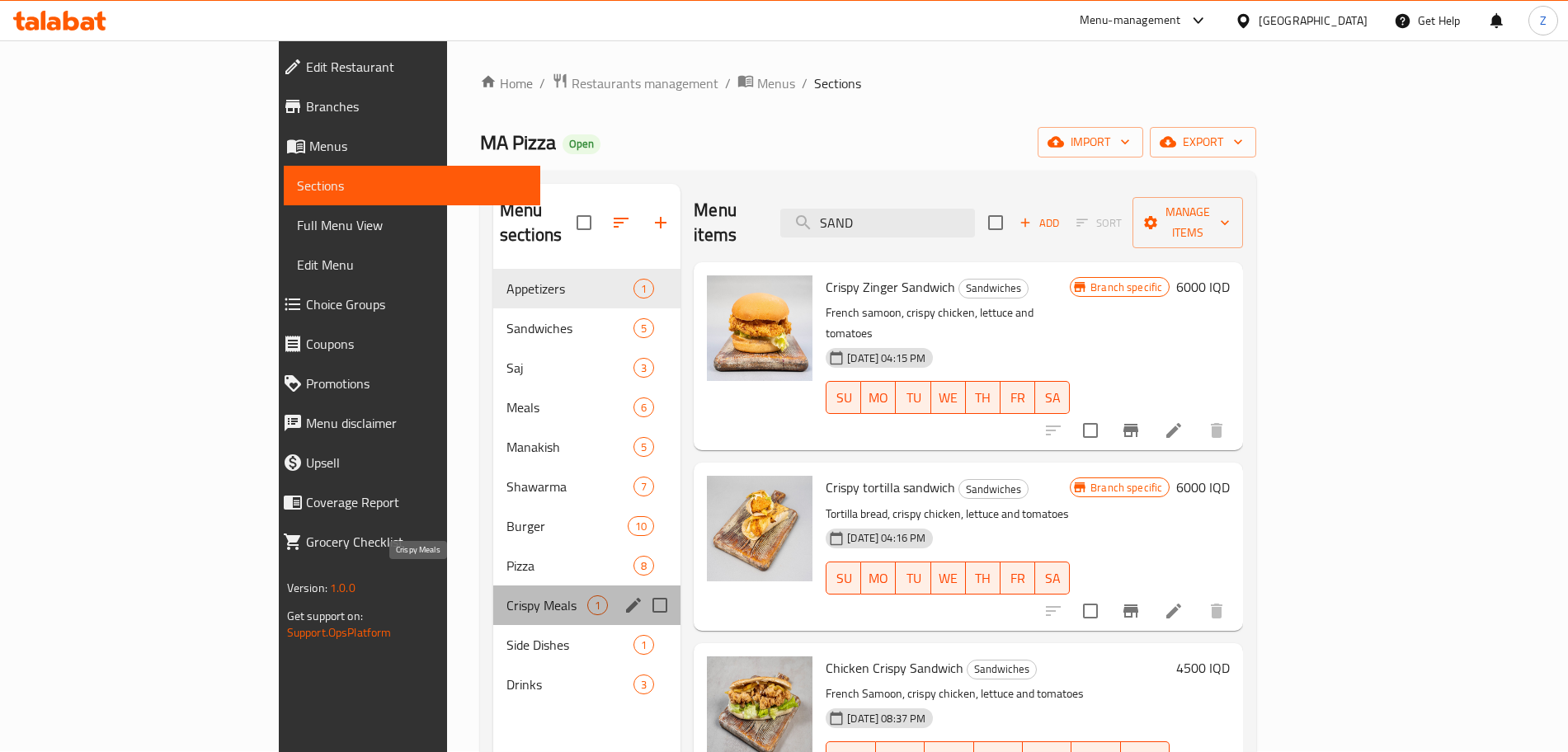
click at [507, 596] on span "Crispy Meals" at bounding box center [547, 605] width 80 height 20
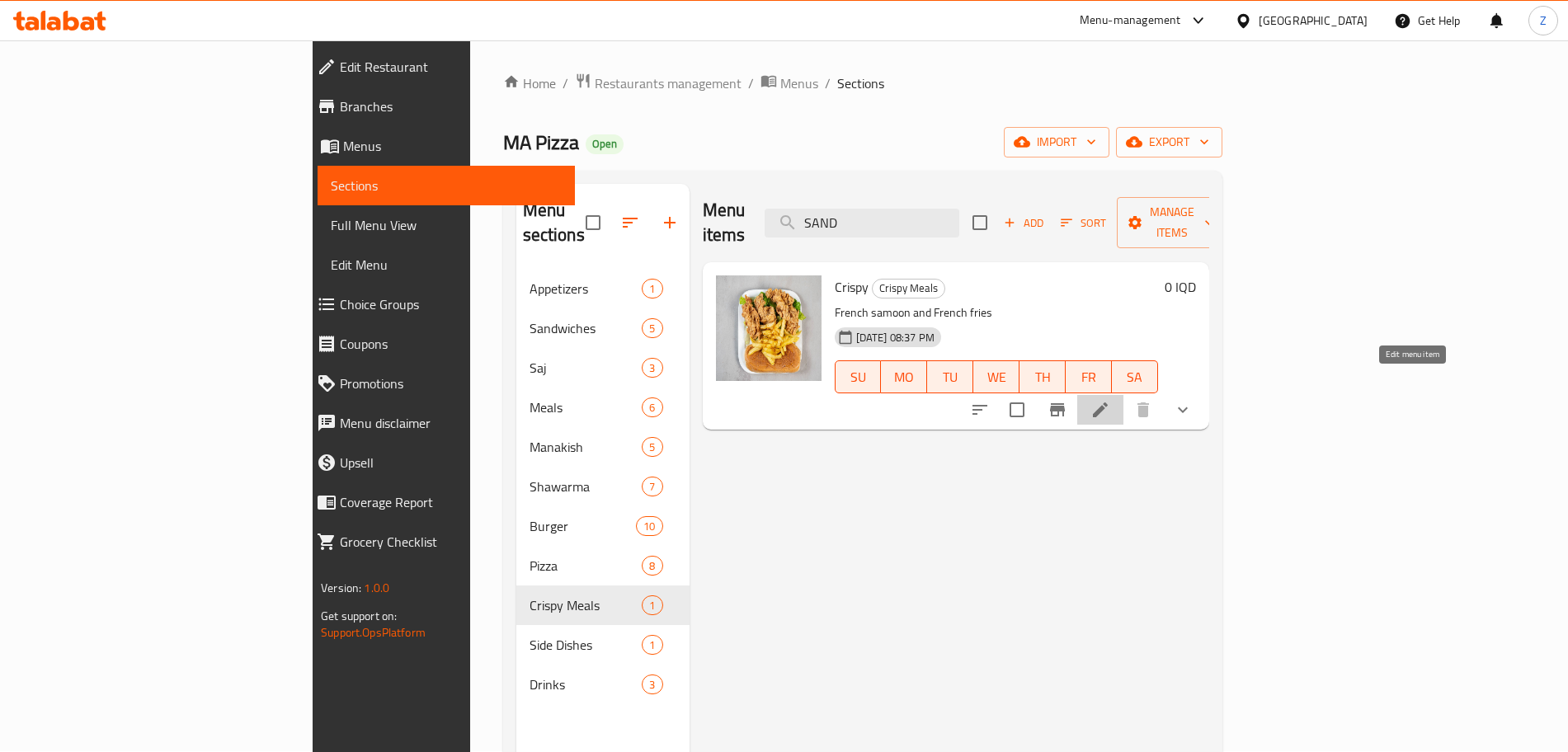
click at [1110, 400] on icon at bounding box center [1100, 410] width 20 height 20
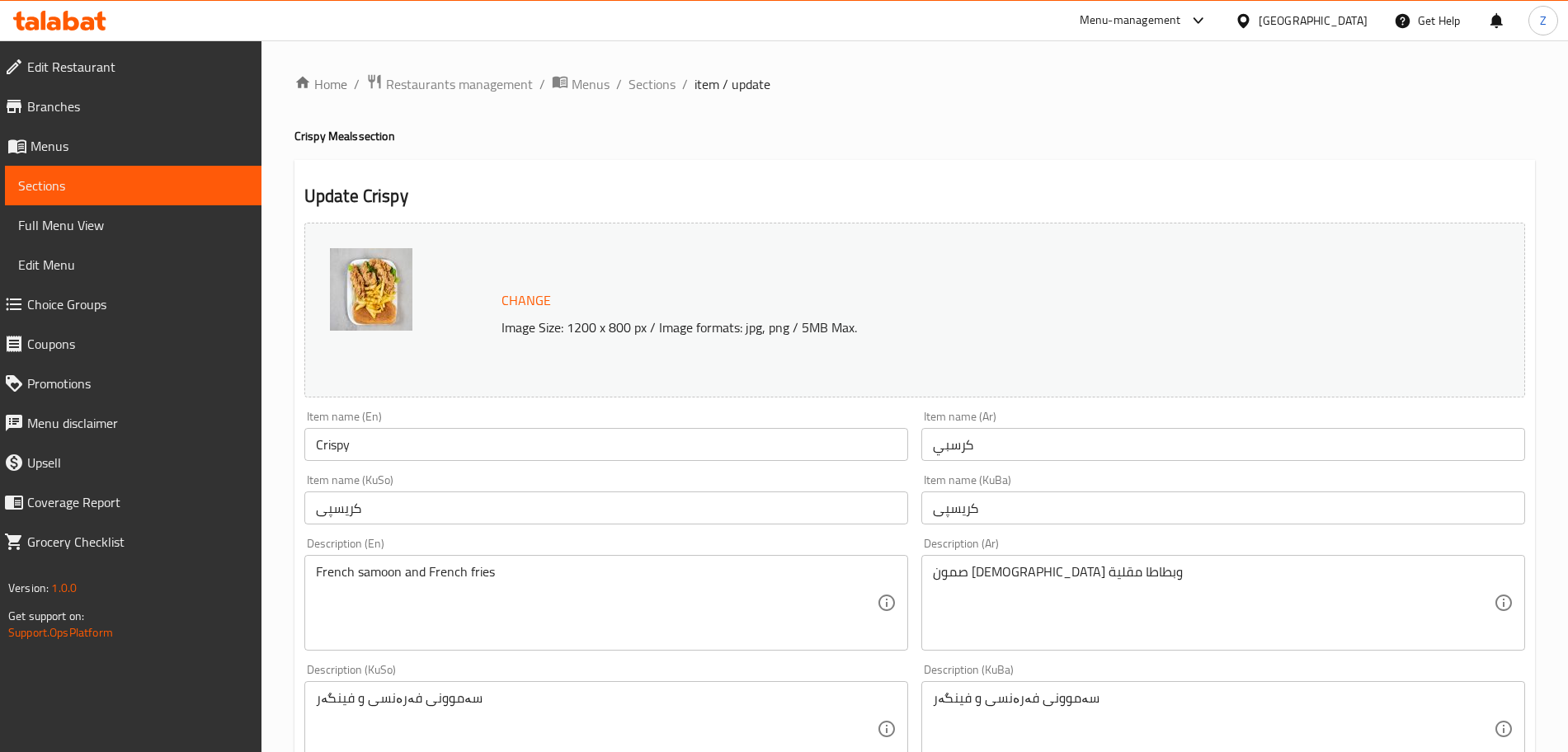
scroll to position [711, 0]
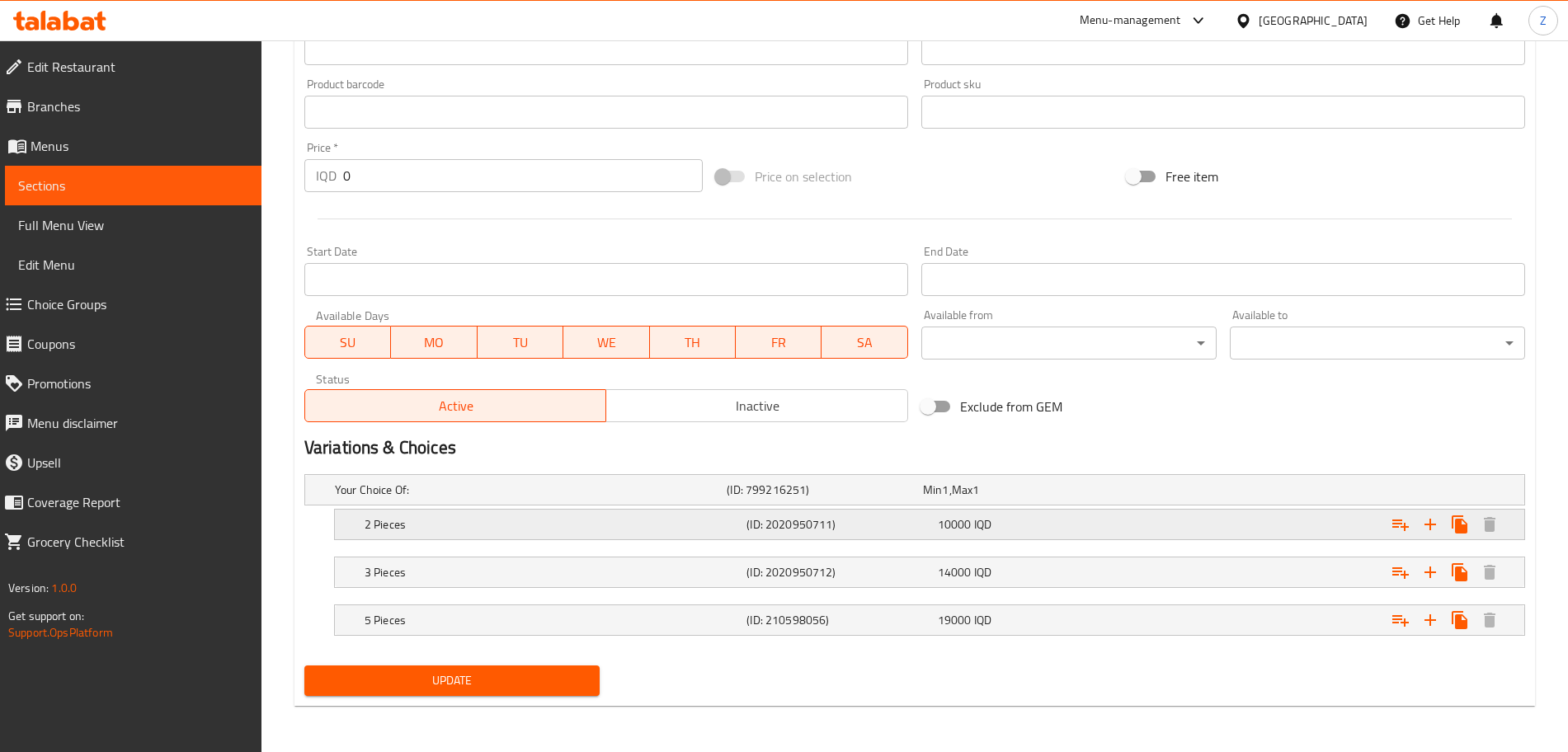
click at [950, 531] on span "10000" at bounding box center [955, 524] width 34 height 22
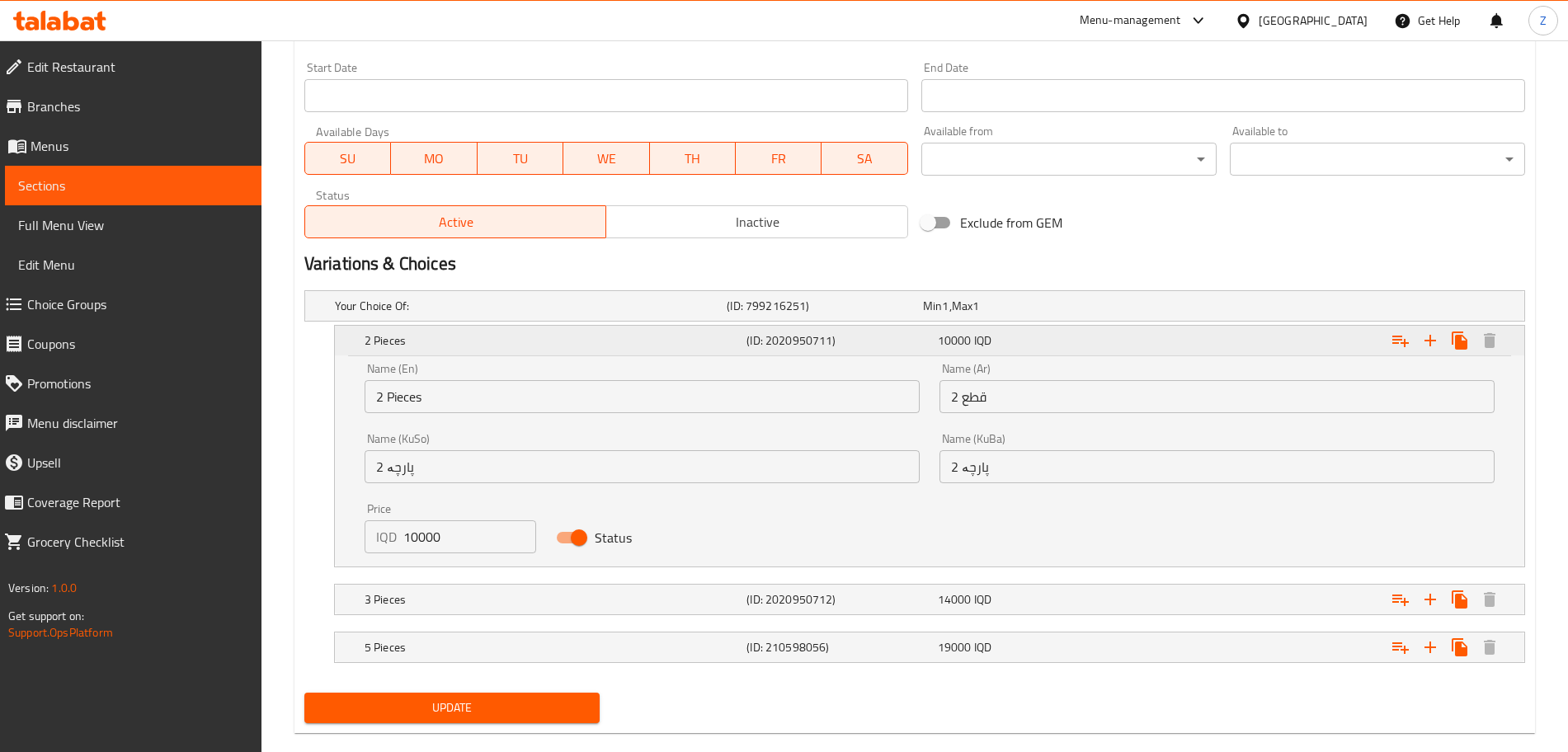
scroll to position [922, 0]
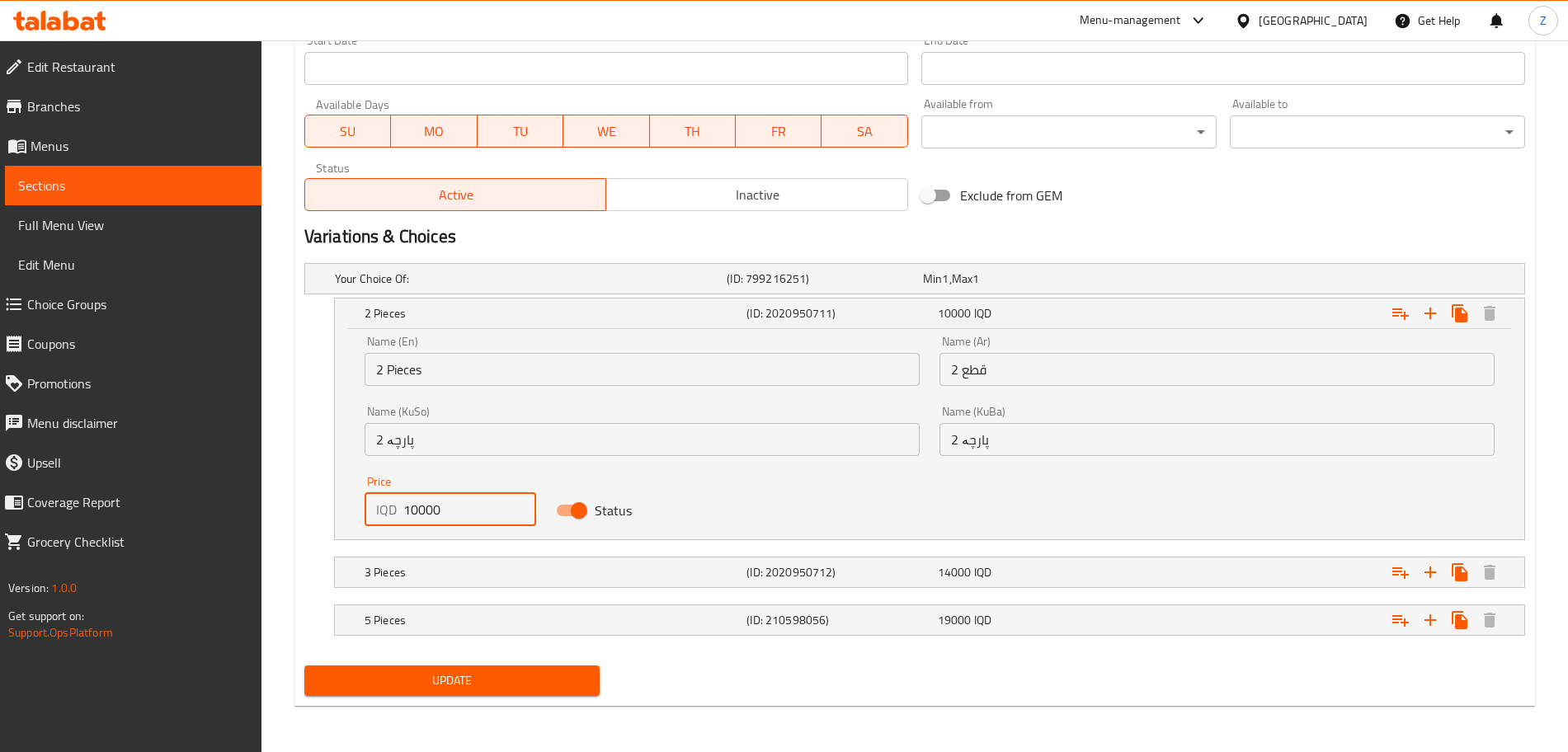
click at [412, 512] on input "10000" at bounding box center [470, 509] width 133 height 33
type input "6000"
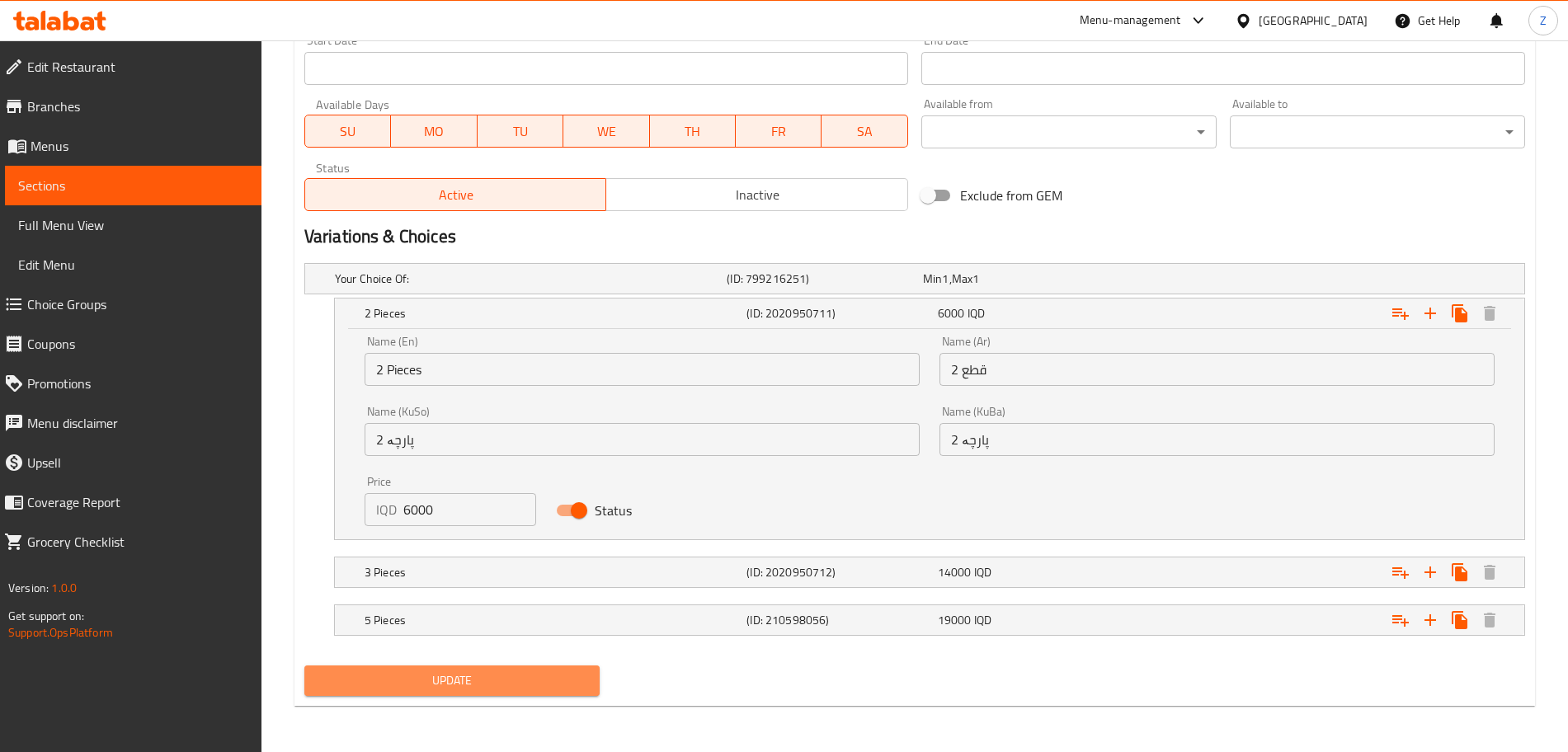
click at [408, 677] on span "Update" at bounding box center [451, 680] width 269 height 21
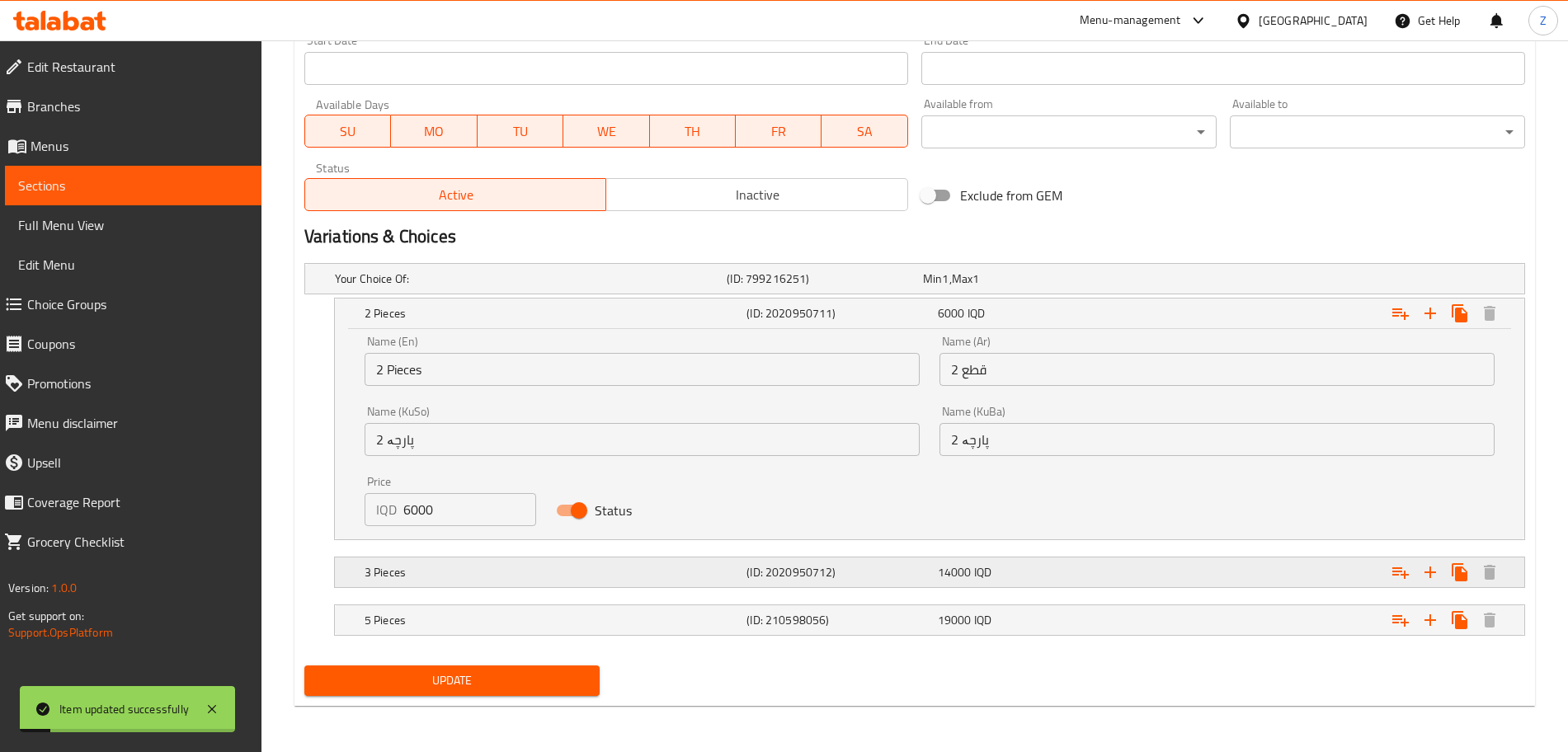
click at [780, 572] on h5 "(ID: 2020950712)" at bounding box center [839, 571] width 185 height 16
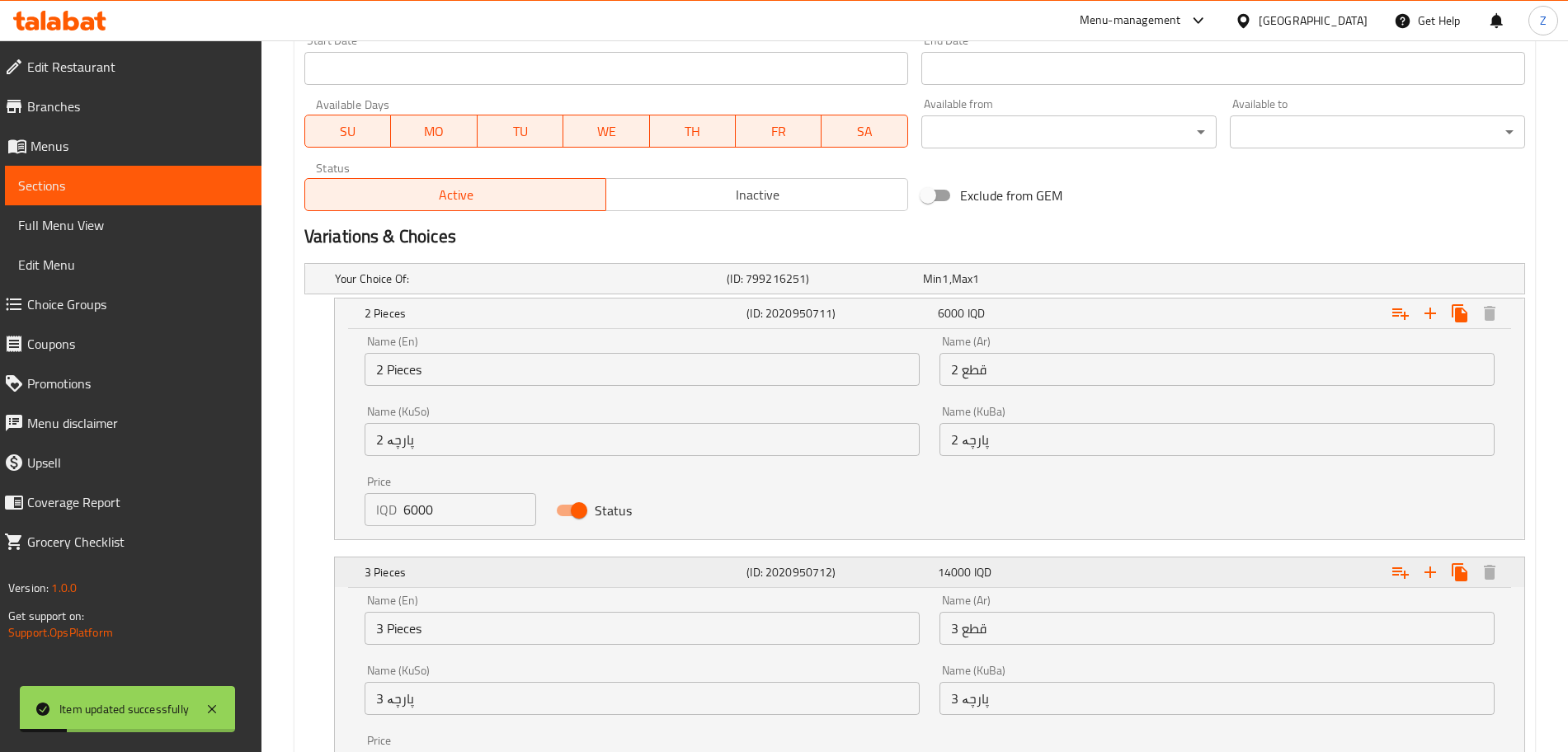
scroll to position [1134, 0]
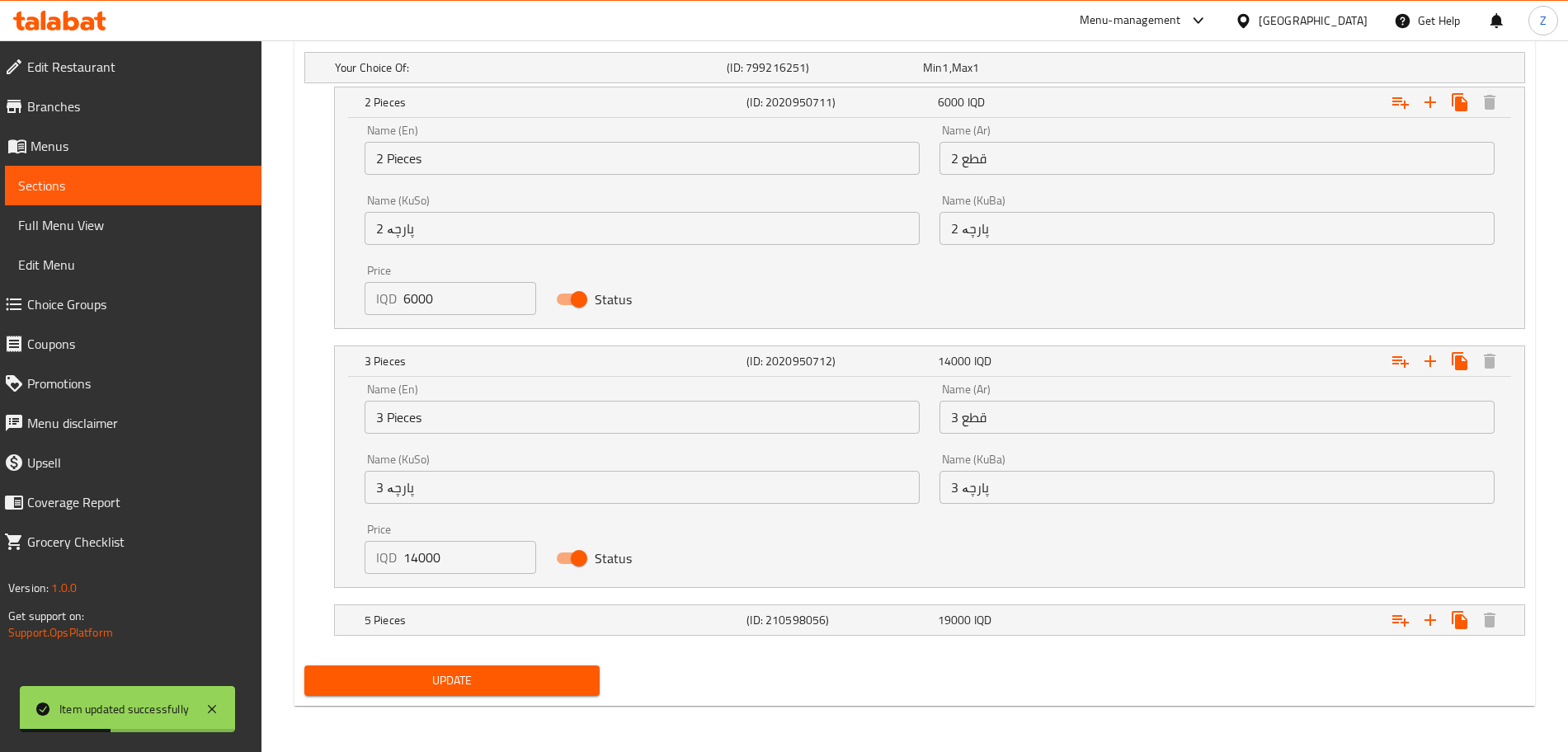
click at [419, 563] on input "14000" at bounding box center [470, 558] width 133 height 33
type input "8000"
click at [438, 673] on span "Update" at bounding box center [451, 680] width 269 height 21
click at [797, 620] on h5 "(ID: 210598056)" at bounding box center [839, 620] width 185 height 16
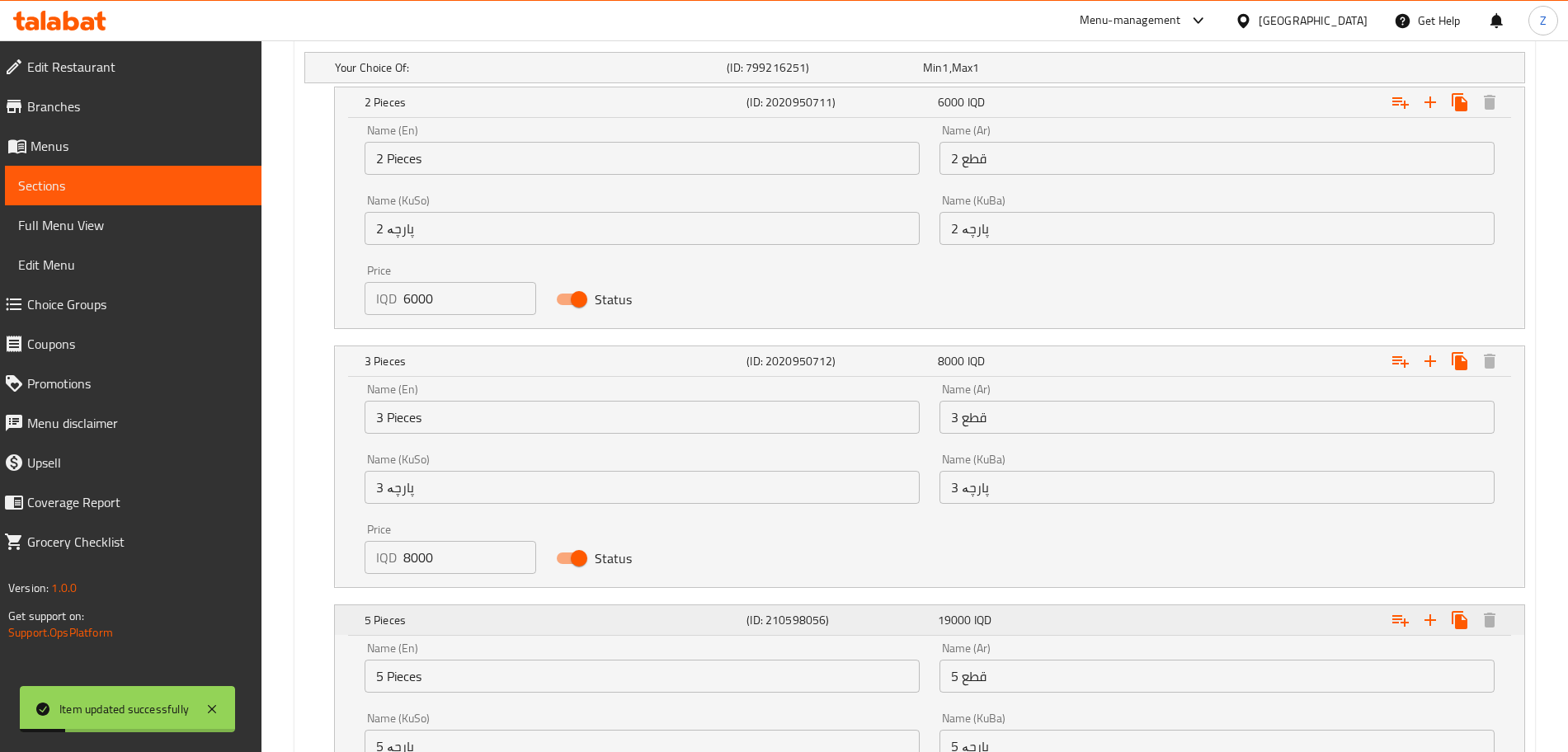
scroll to position [1345, 0]
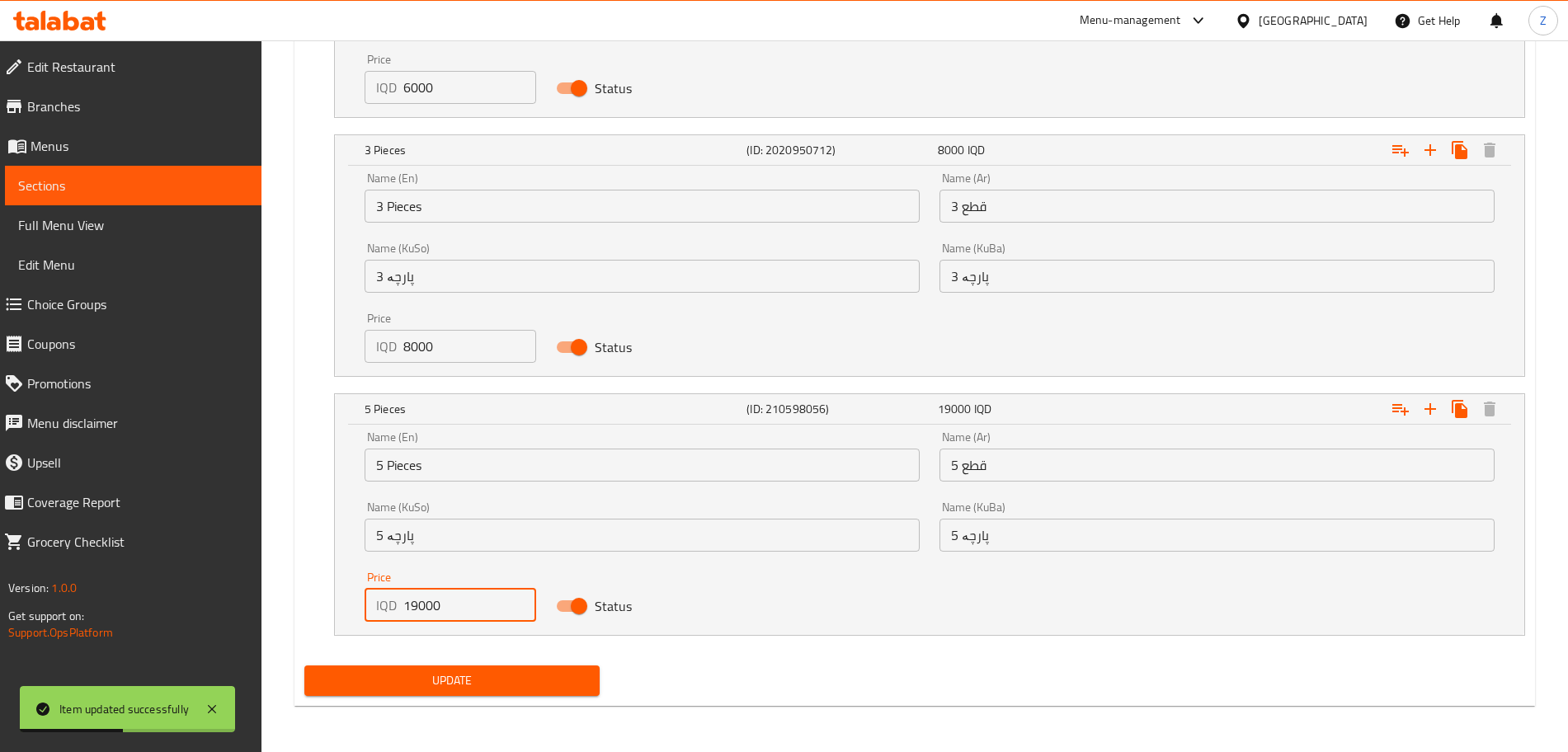
click at [419, 612] on input "19000" at bounding box center [470, 605] width 133 height 33
type input "12000"
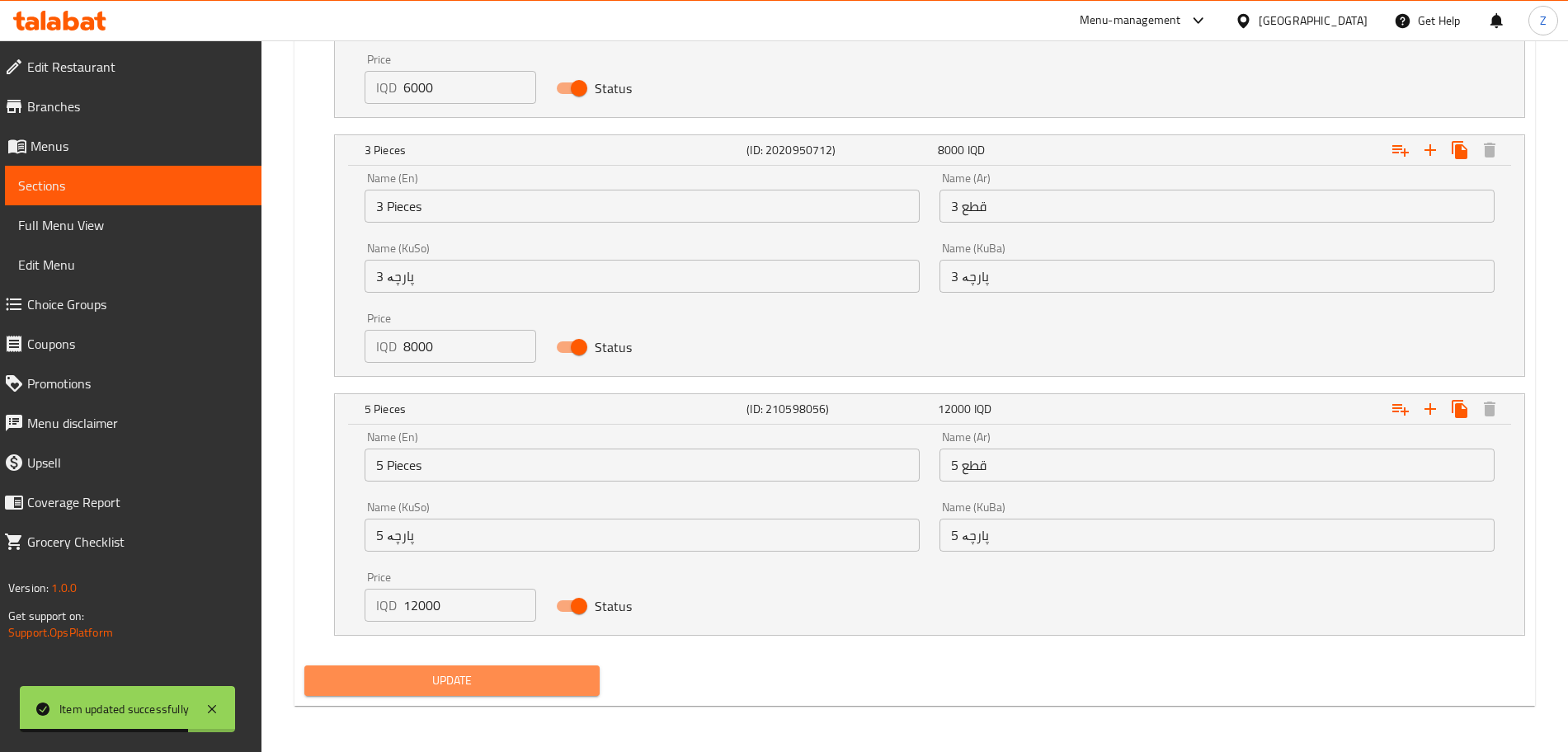
click at [454, 678] on span "Update" at bounding box center [451, 680] width 269 height 21
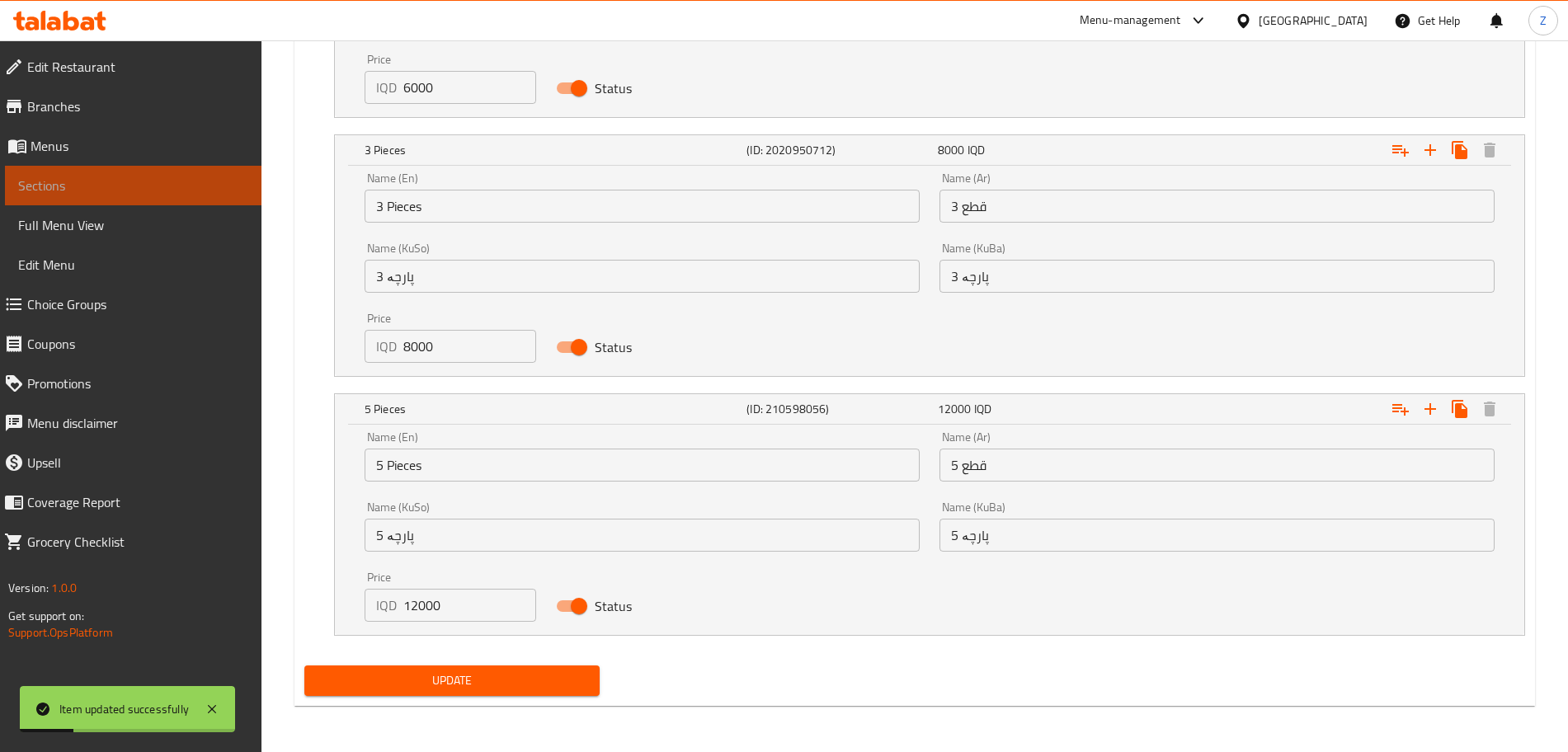
click at [120, 173] on link "Sections" at bounding box center [133, 186] width 257 height 40
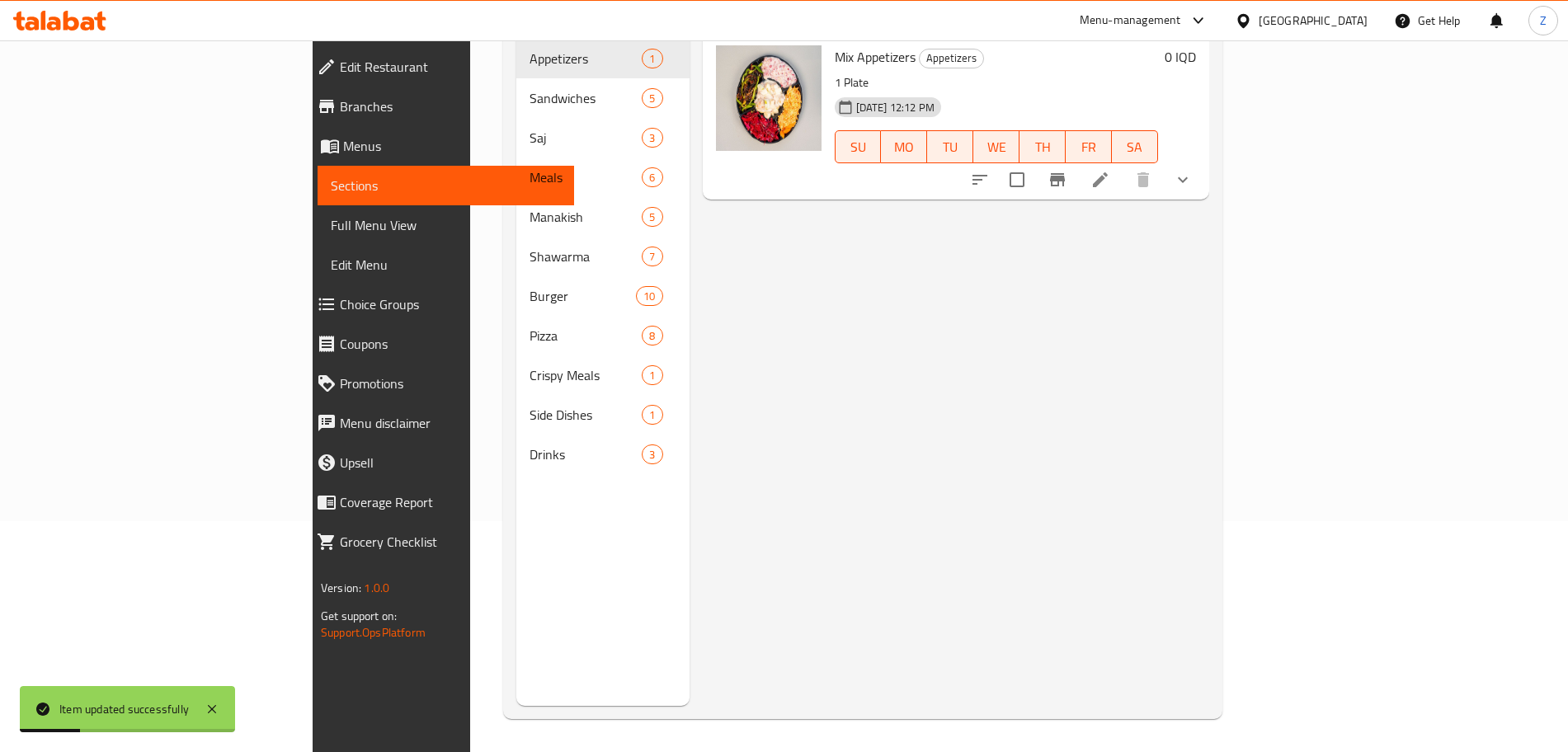
scroll to position [231, 0]
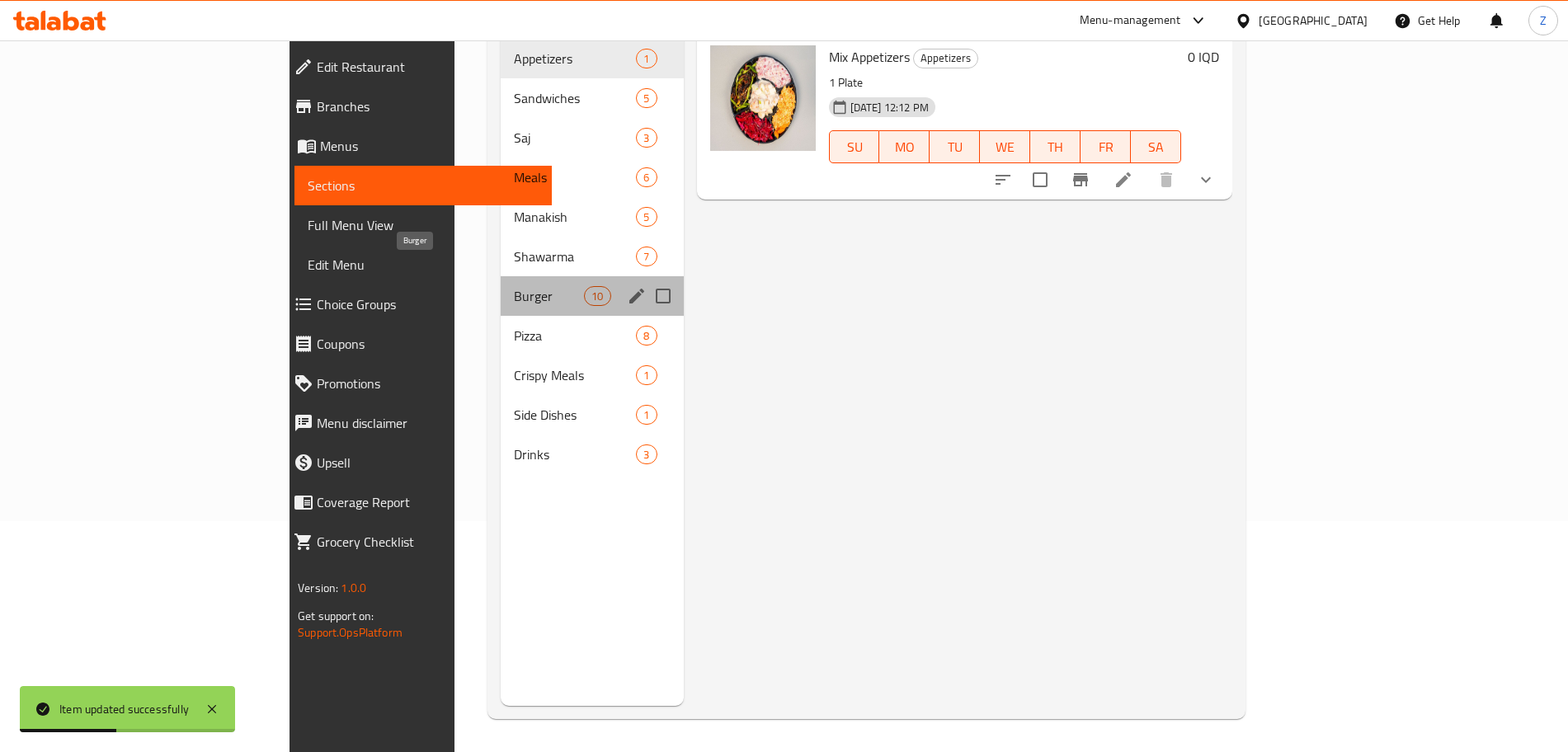
click at [514, 286] on span "Burger" at bounding box center [548, 296] width 70 height 20
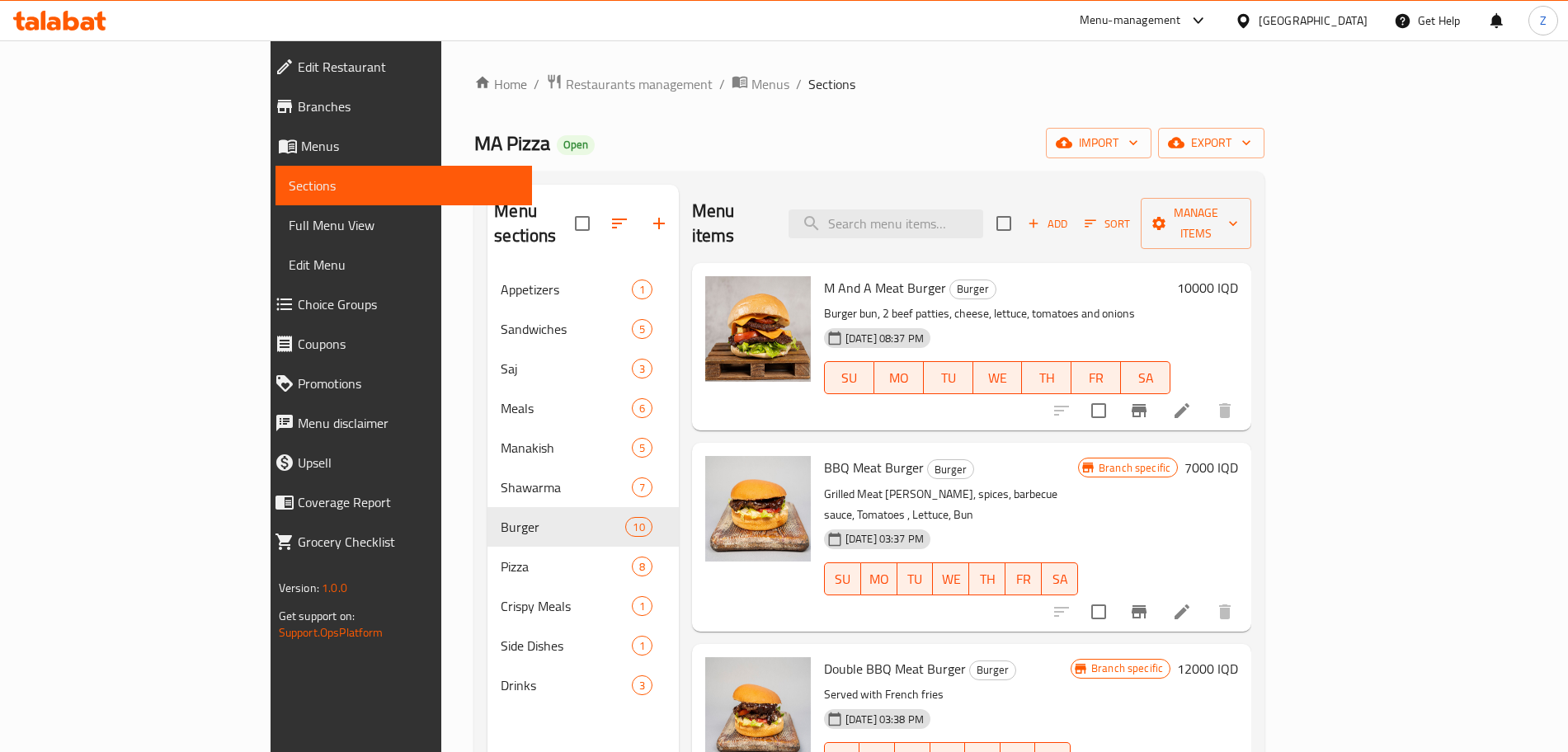
click at [1238, 277] on h6 "10000 IQD" at bounding box center [1207, 288] width 61 height 23
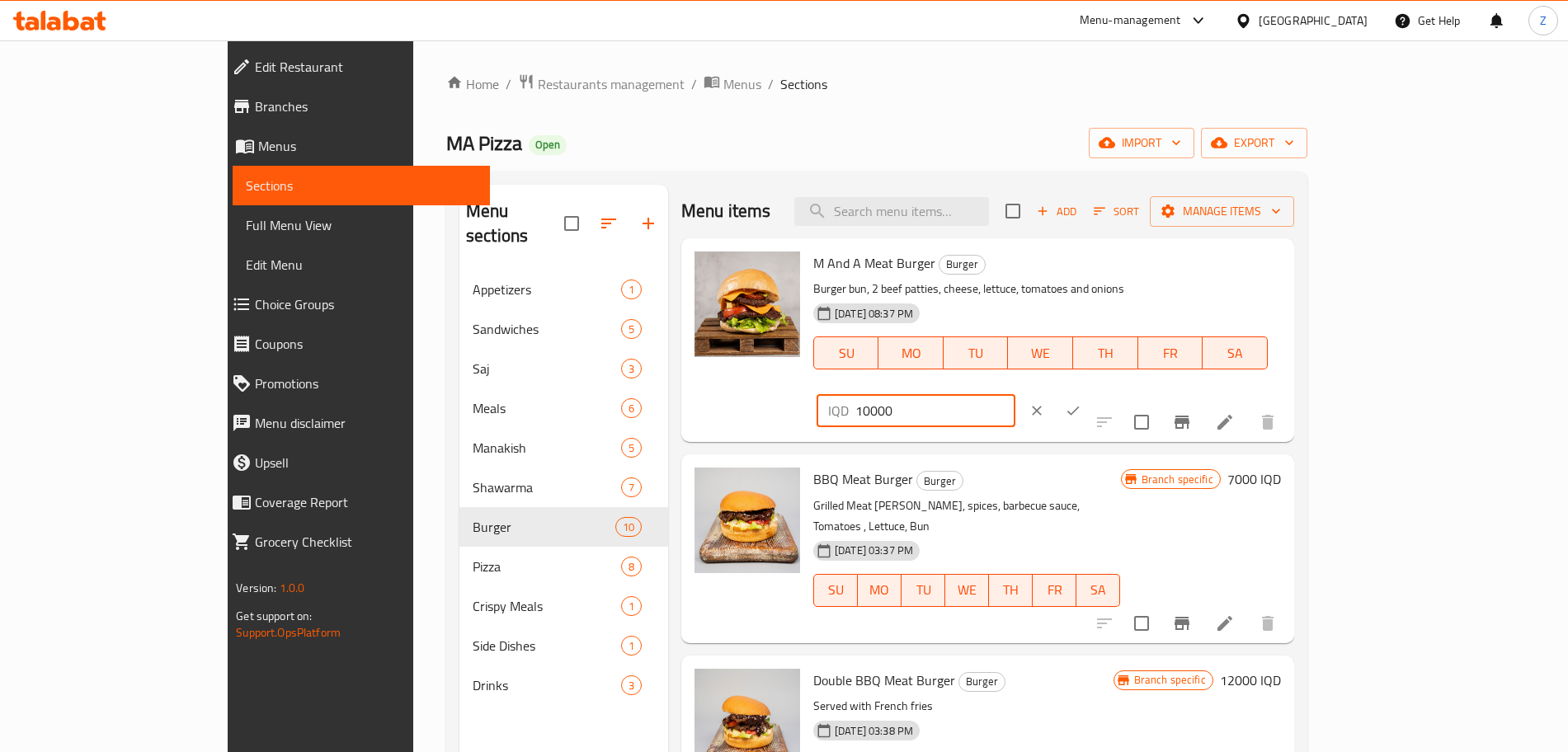
drag, startPoint x: 1283, startPoint y: 264, endPoint x: 1246, endPoint y: 267, distance: 37.1
click at [1015, 394] on div "IQD 10000 ​" at bounding box center [916, 411] width 199 height 33
type input "7000"
click at [1091, 392] on button "ok" at bounding box center [1073, 411] width 36 height 36
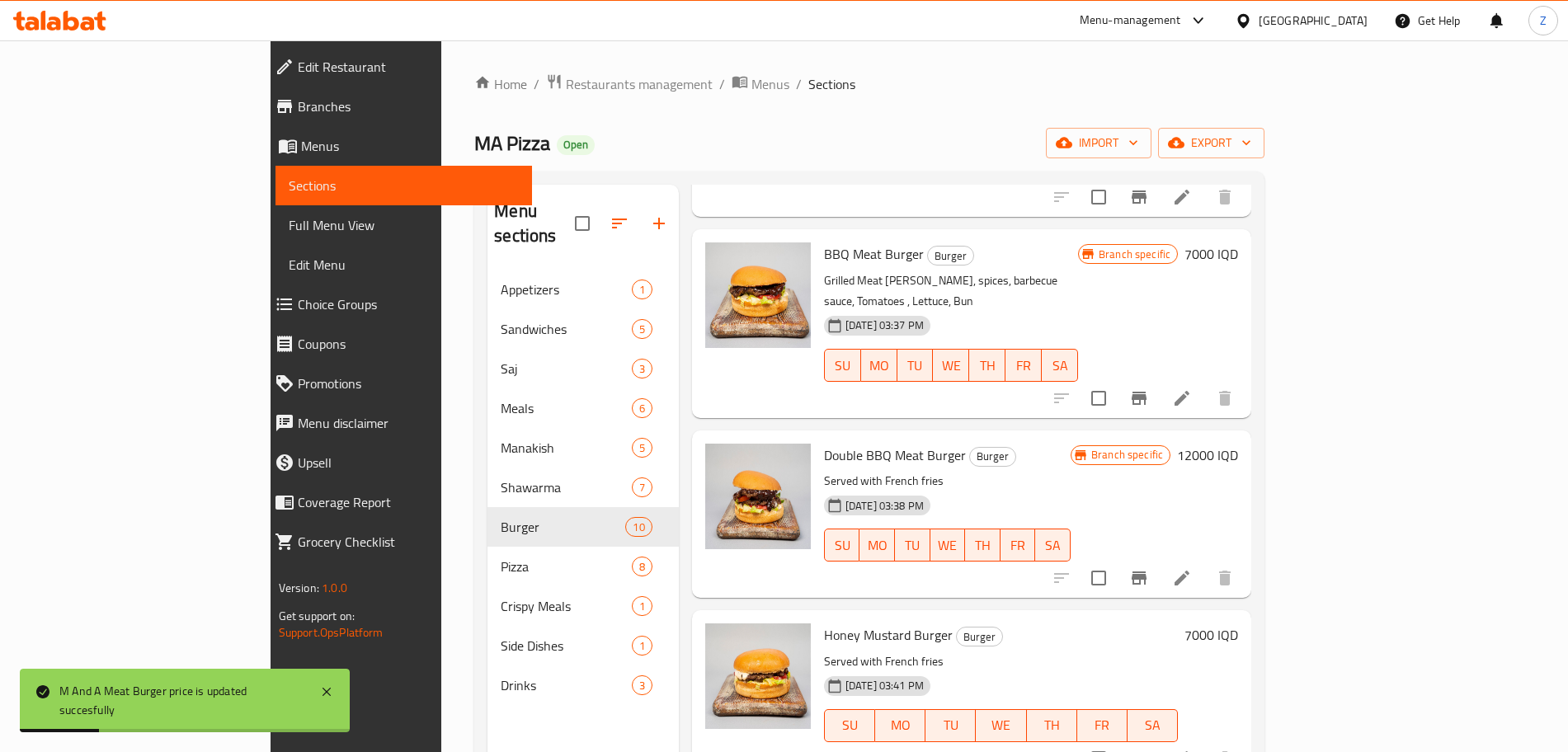
scroll to position [214, 0]
click at [1238, 241] on h6 "7000 IQD" at bounding box center [1212, 252] width 54 height 23
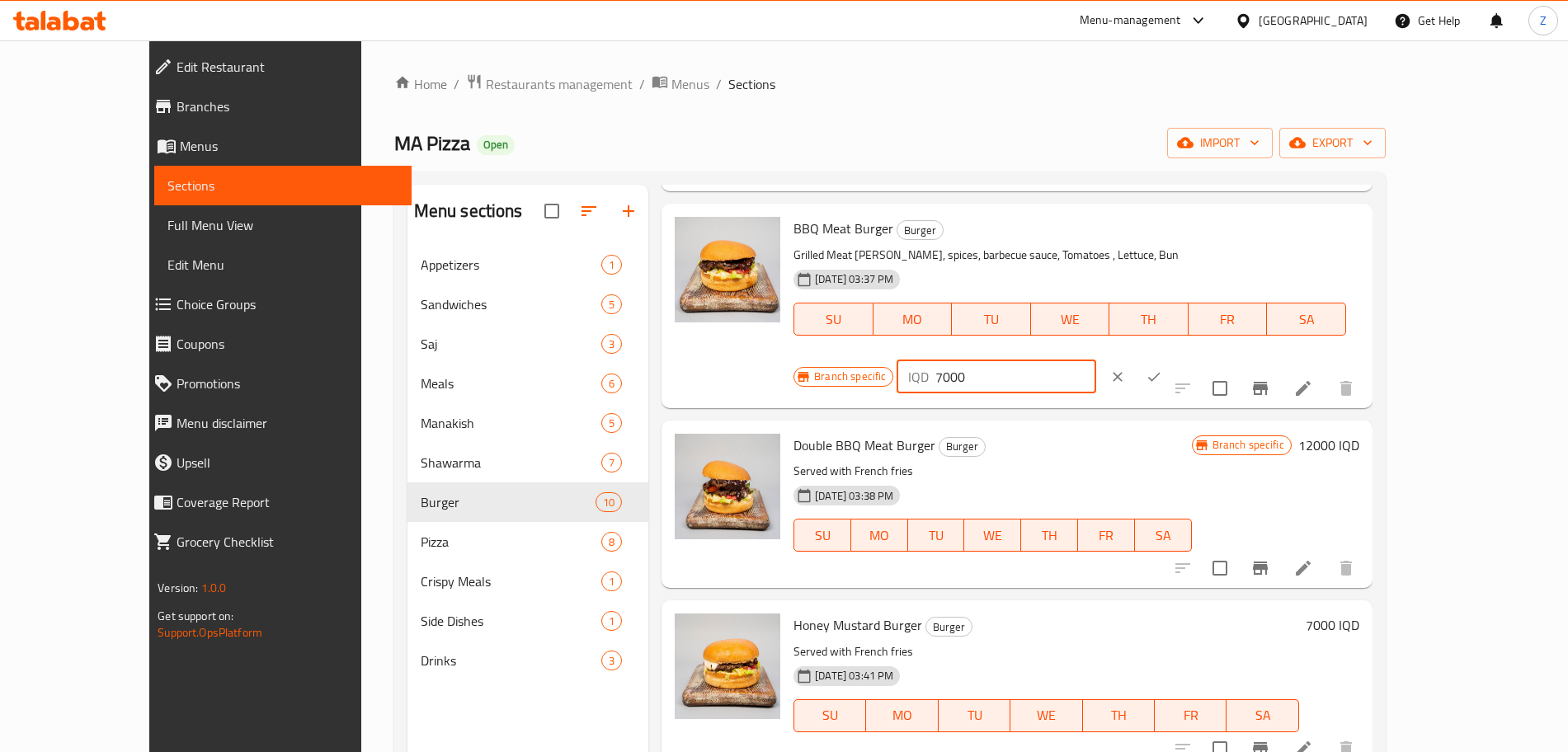
drag, startPoint x: 1279, startPoint y: 236, endPoint x: 1260, endPoint y: 236, distance: 19.0
click at [1096, 360] on div "IQD 7000 ​" at bounding box center [996, 377] width 199 height 33
click at [1096, 360] on input "7000" at bounding box center [1015, 377] width 160 height 33
drag, startPoint x: 1275, startPoint y: 240, endPoint x: 1261, endPoint y: 241, distance: 14.0
click at [1096, 360] on div "IQD 7000 ​" at bounding box center [996, 377] width 199 height 33
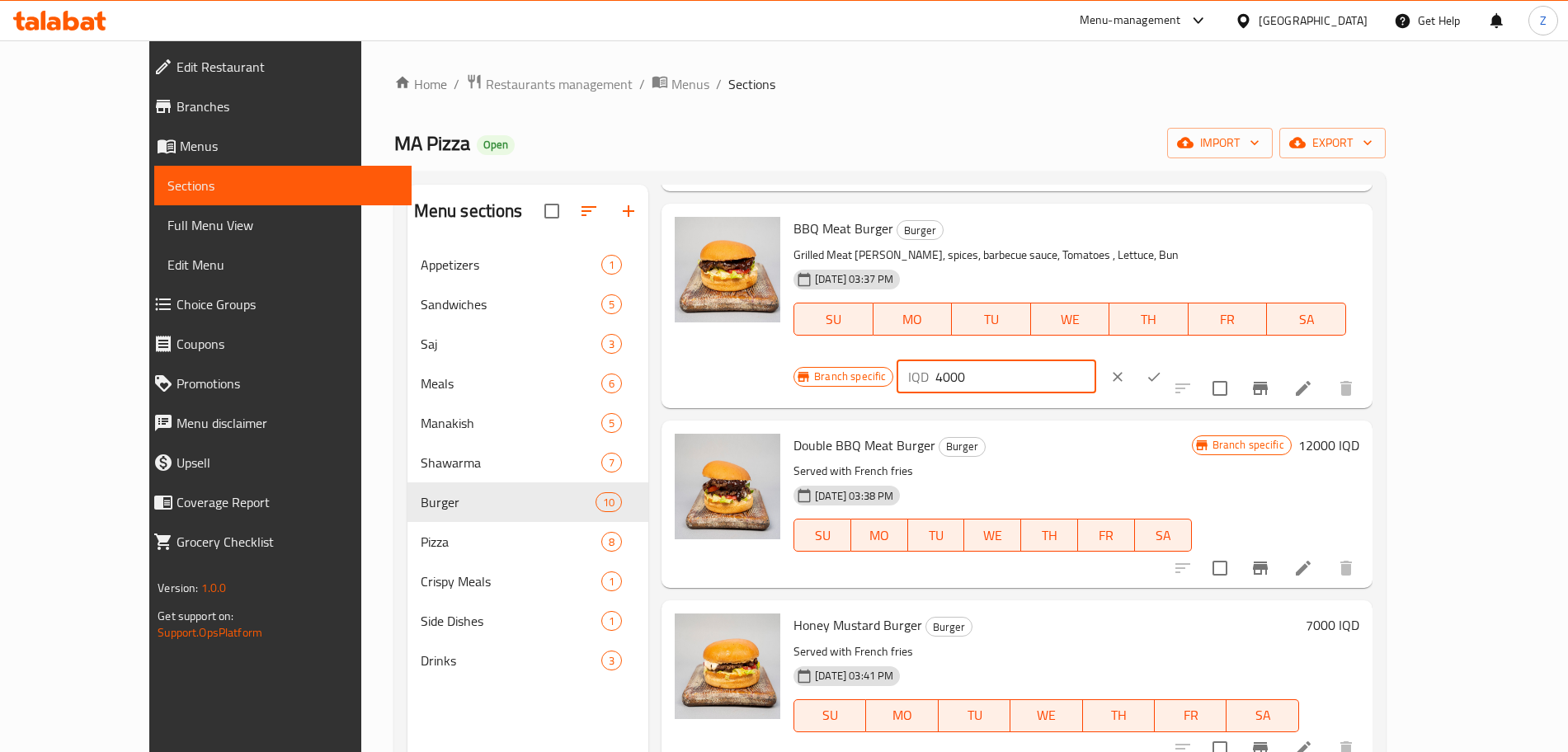
click at [1096, 360] on input "4000" at bounding box center [1015, 377] width 160 height 33
type input "4000"
click at [1162, 368] on icon "ok" at bounding box center [1154, 376] width 16 height 16
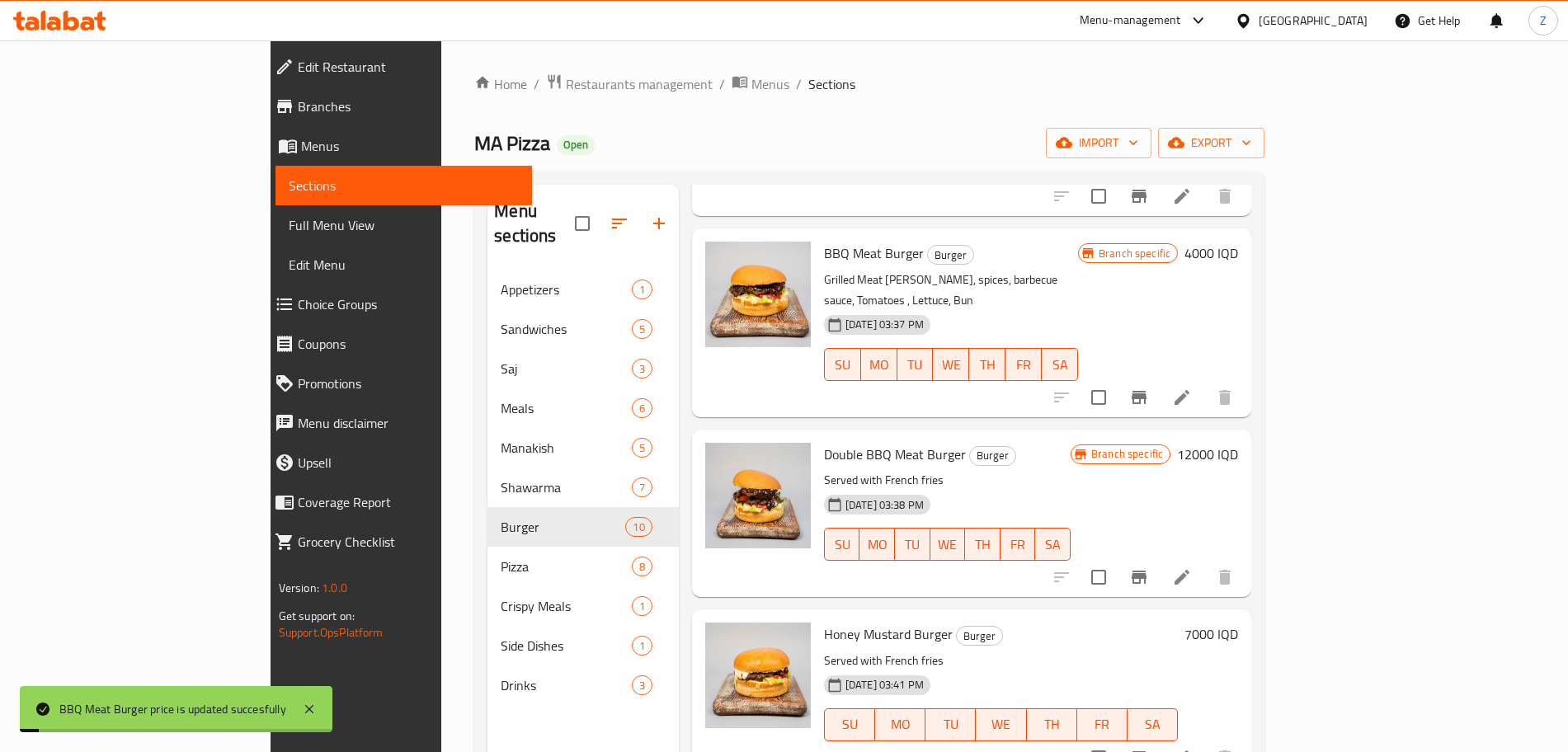
click at [1149, 387] on icon "Branch-specific-item" at bounding box center [1139, 397] width 20 height 20
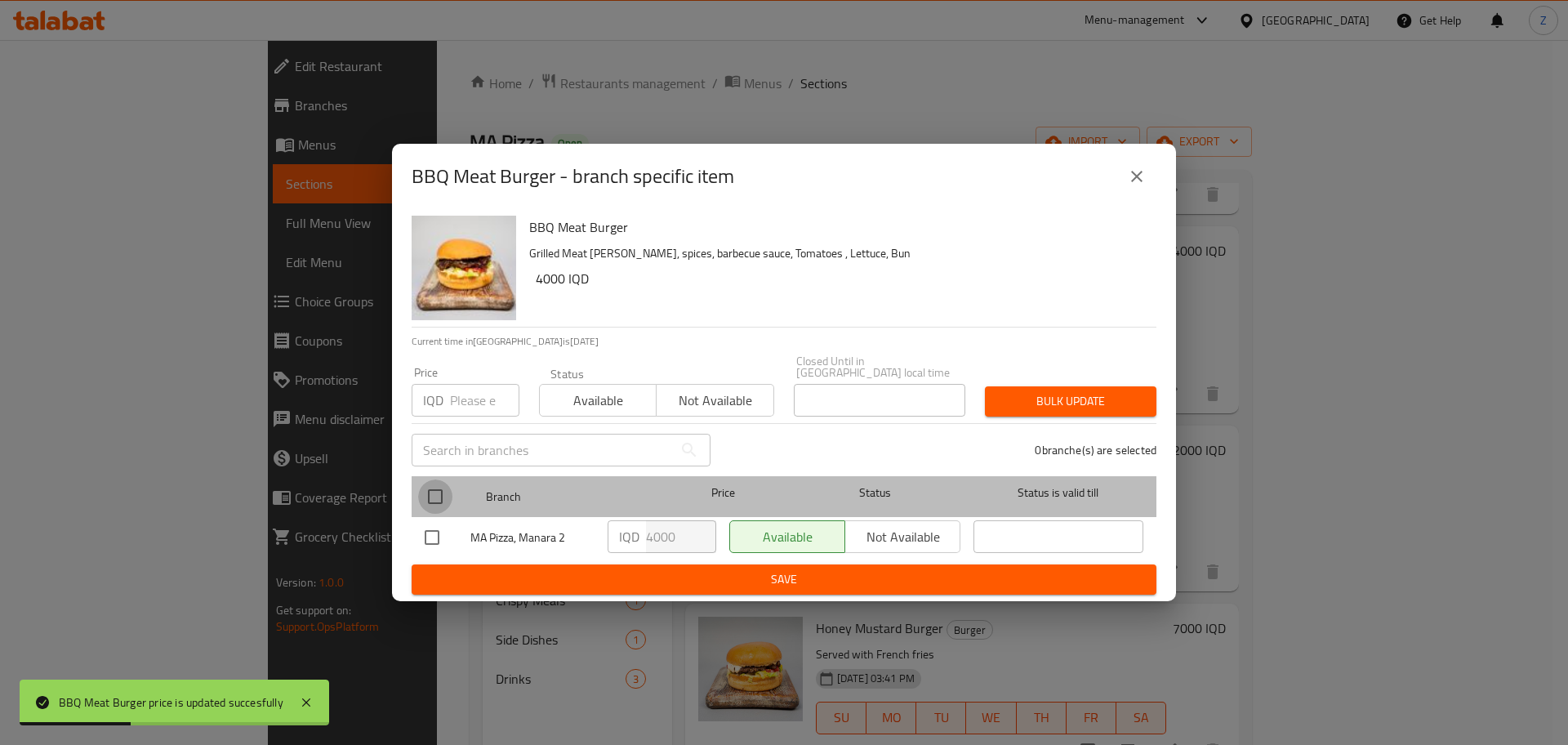
click at [438, 484] on input "checkbox" at bounding box center [435, 497] width 34 height 34
checkbox input "true"
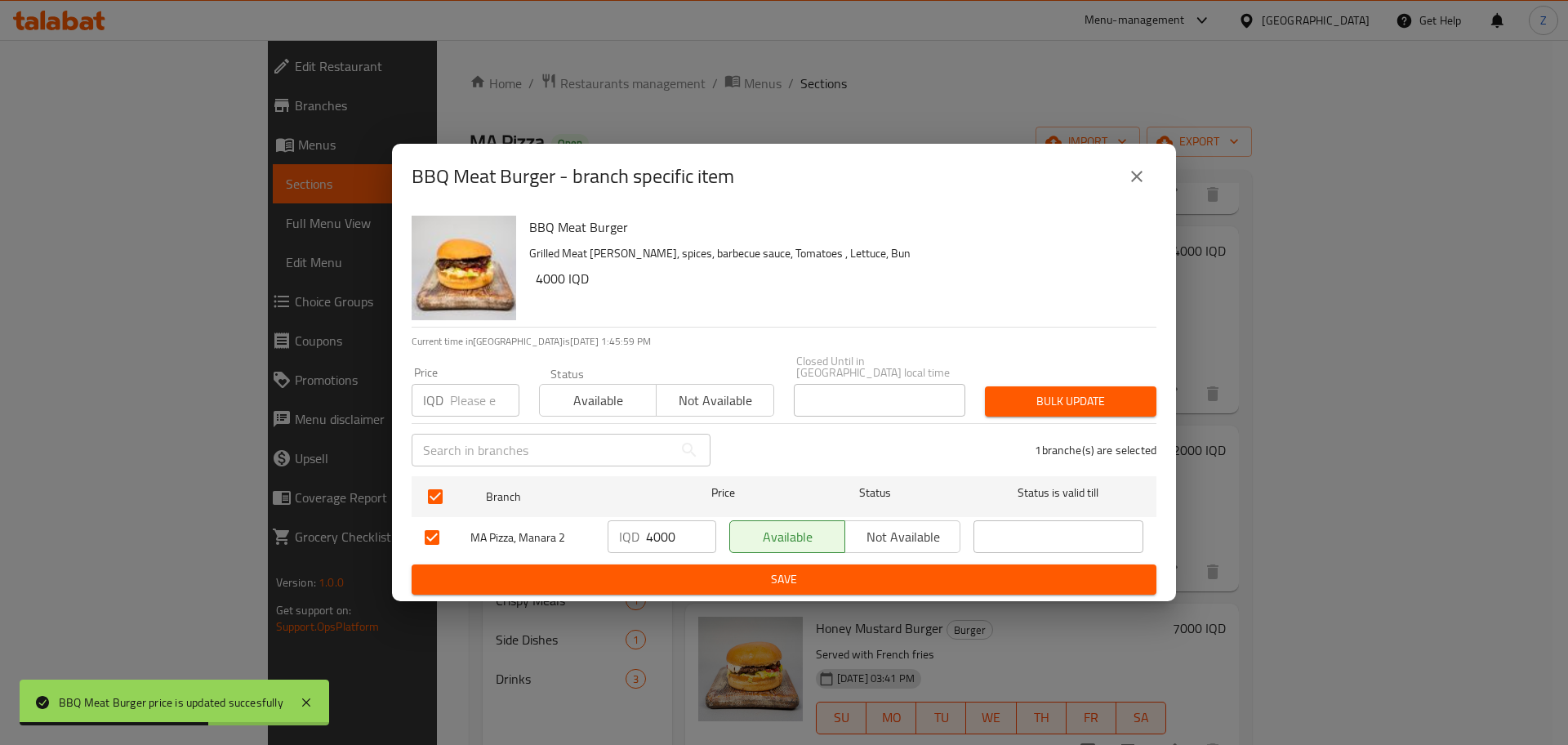
click at [671, 539] on input "4000" at bounding box center [682, 537] width 70 height 33
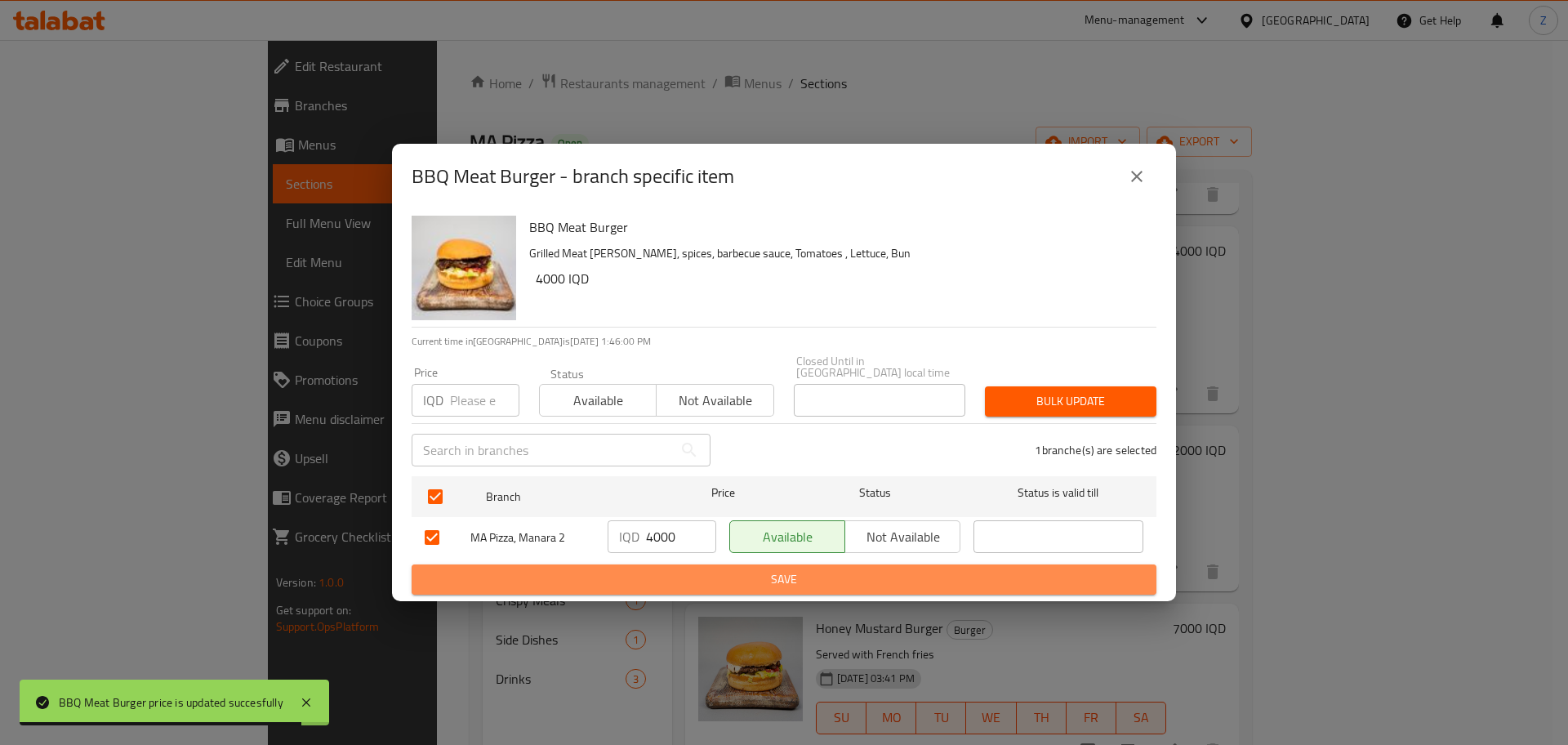
click at [660, 572] on span "Save" at bounding box center [784, 580] width 718 height 21
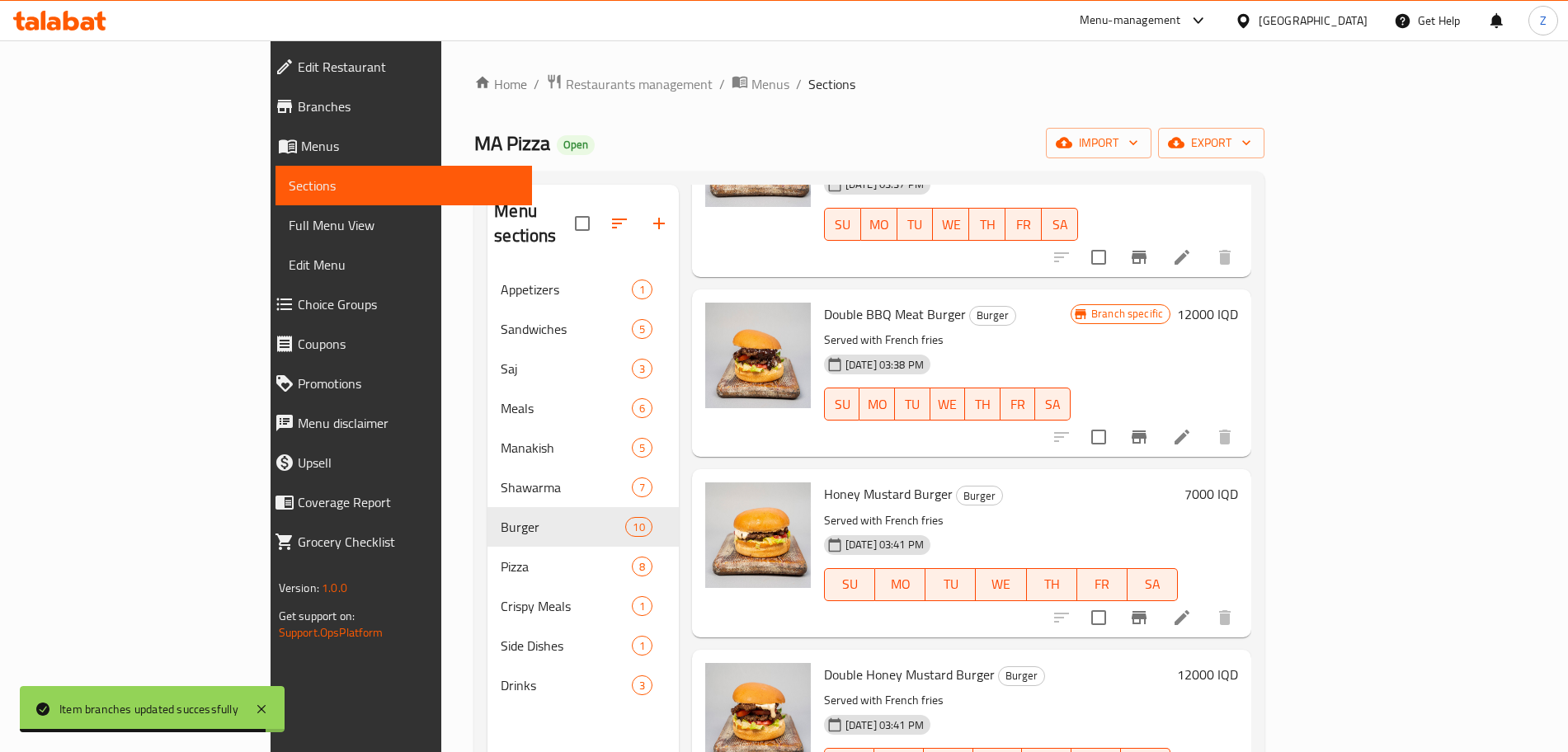
scroll to position [347, 0]
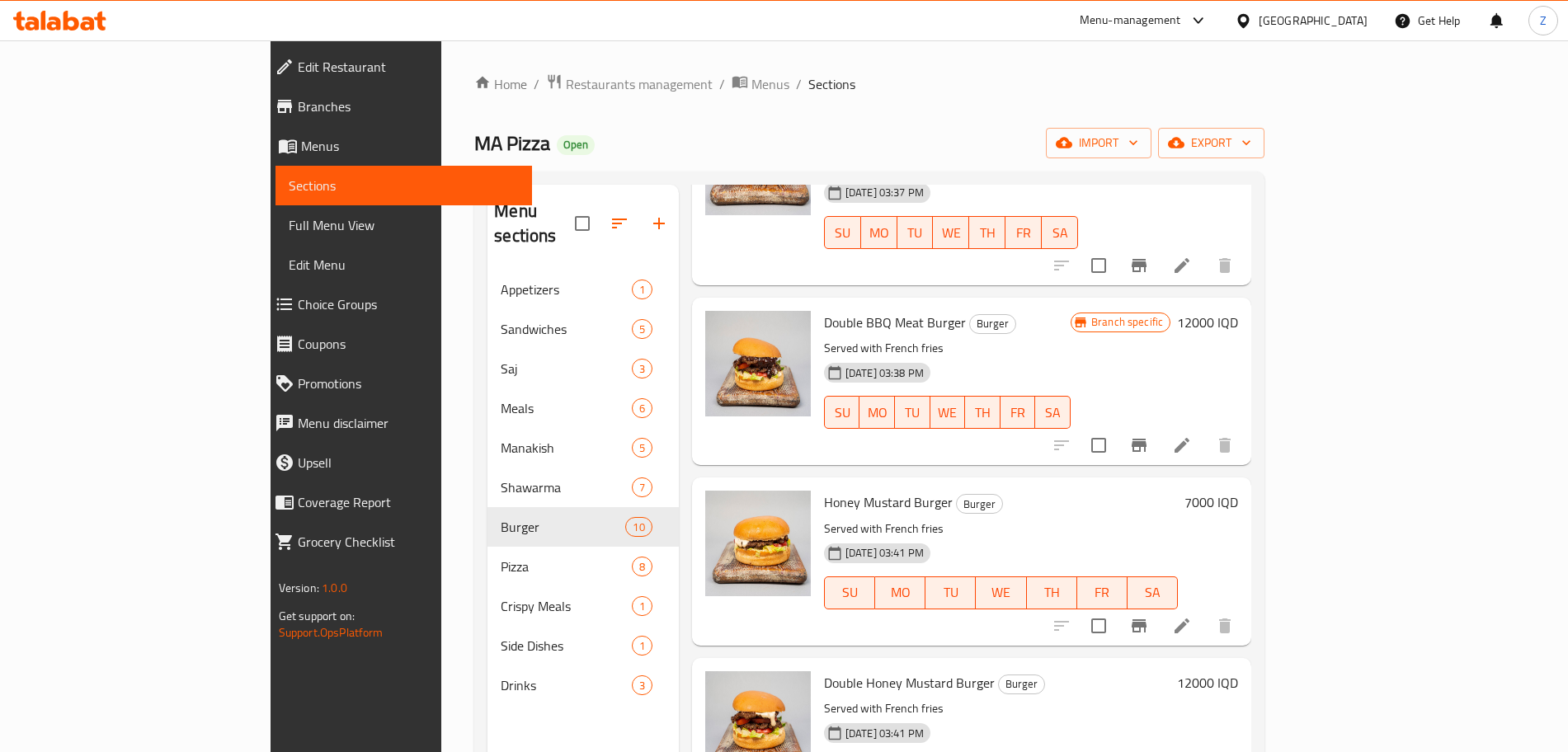
click at [1238, 311] on h6 "12000 IQD" at bounding box center [1207, 322] width 61 height 23
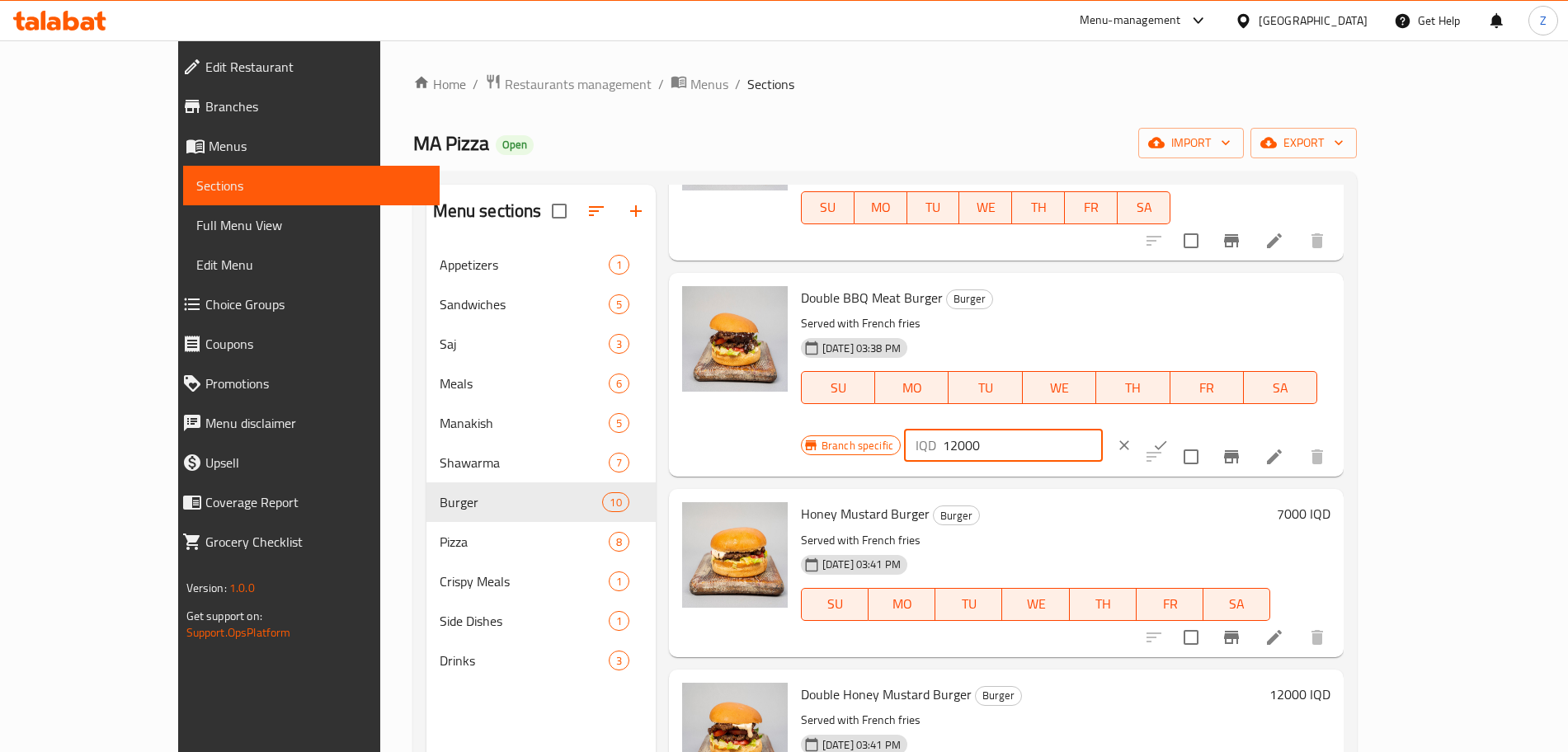
drag, startPoint x: 1284, startPoint y: 283, endPoint x: 1228, endPoint y: 282, distance: 56.0
click at [1203, 427] on div "Branch specific IQD 12000 ​" at bounding box center [1002, 445] width 402 height 36
type input "7000"
click at [1169, 437] on icon "ok" at bounding box center [1161, 445] width 16 height 16
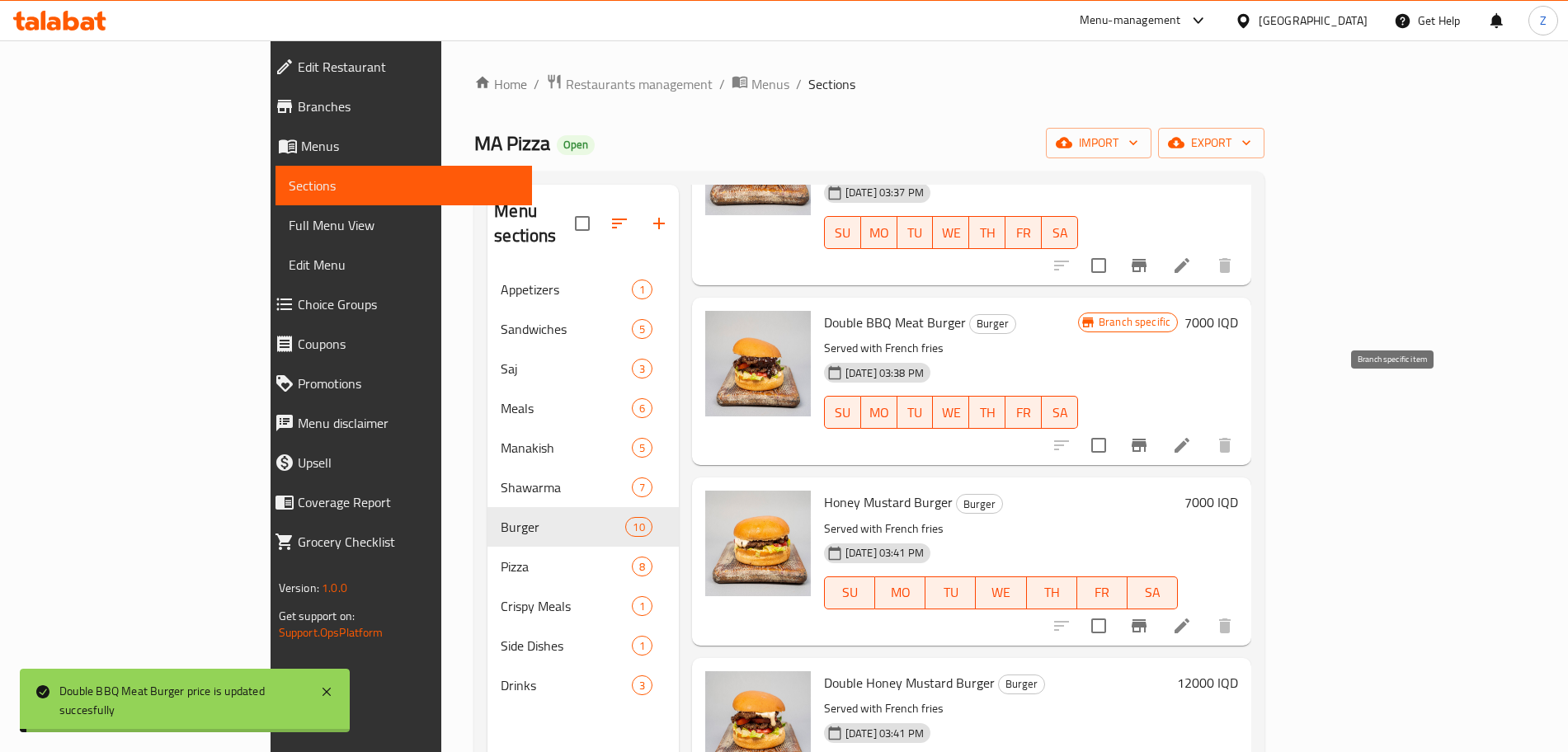
click at [1149, 436] on icon "Branch-specific-item" at bounding box center [1139, 445] width 20 height 20
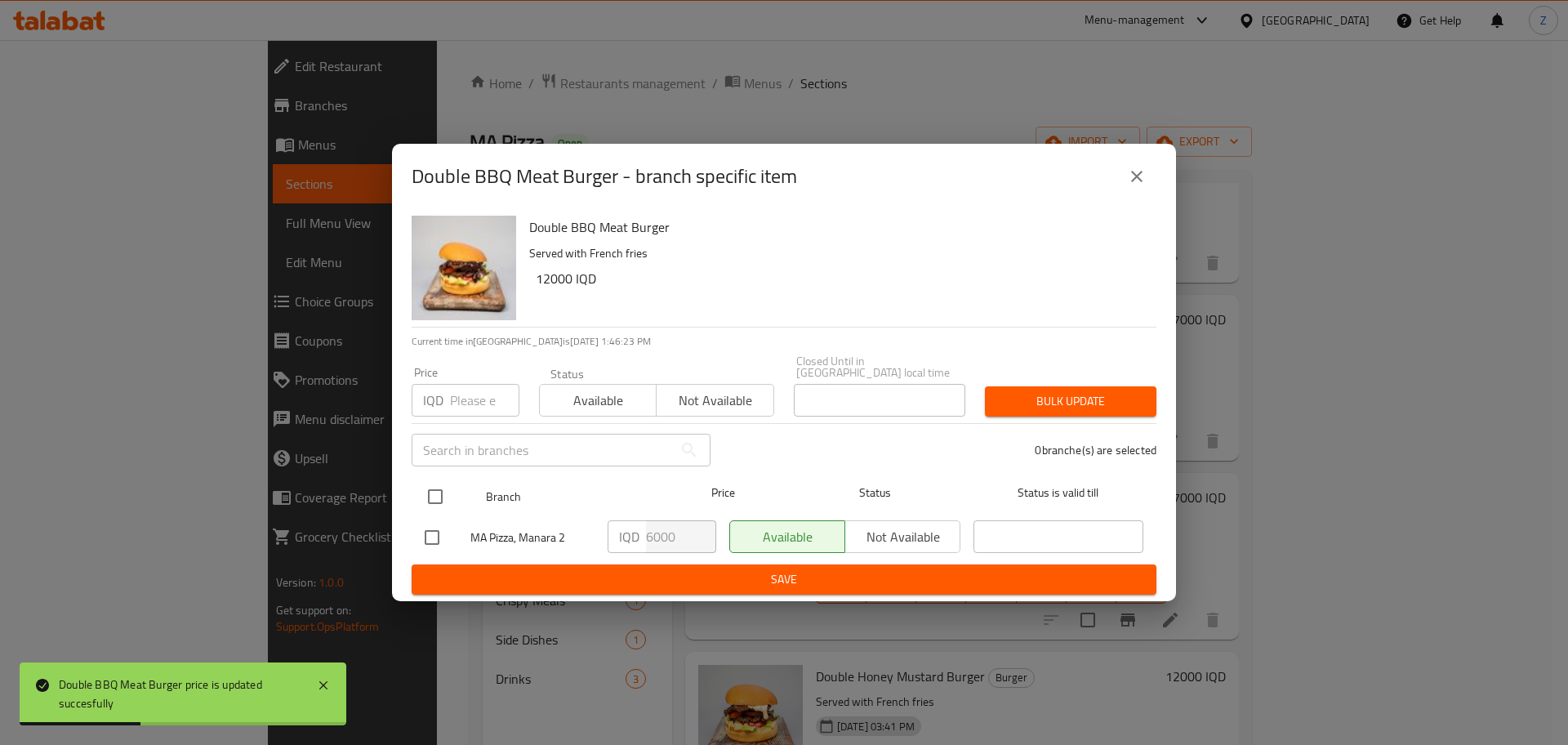
click at [448, 487] on input "checkbox" at bounding box center [435, 497] width 34 height 34
checkbox input "true"
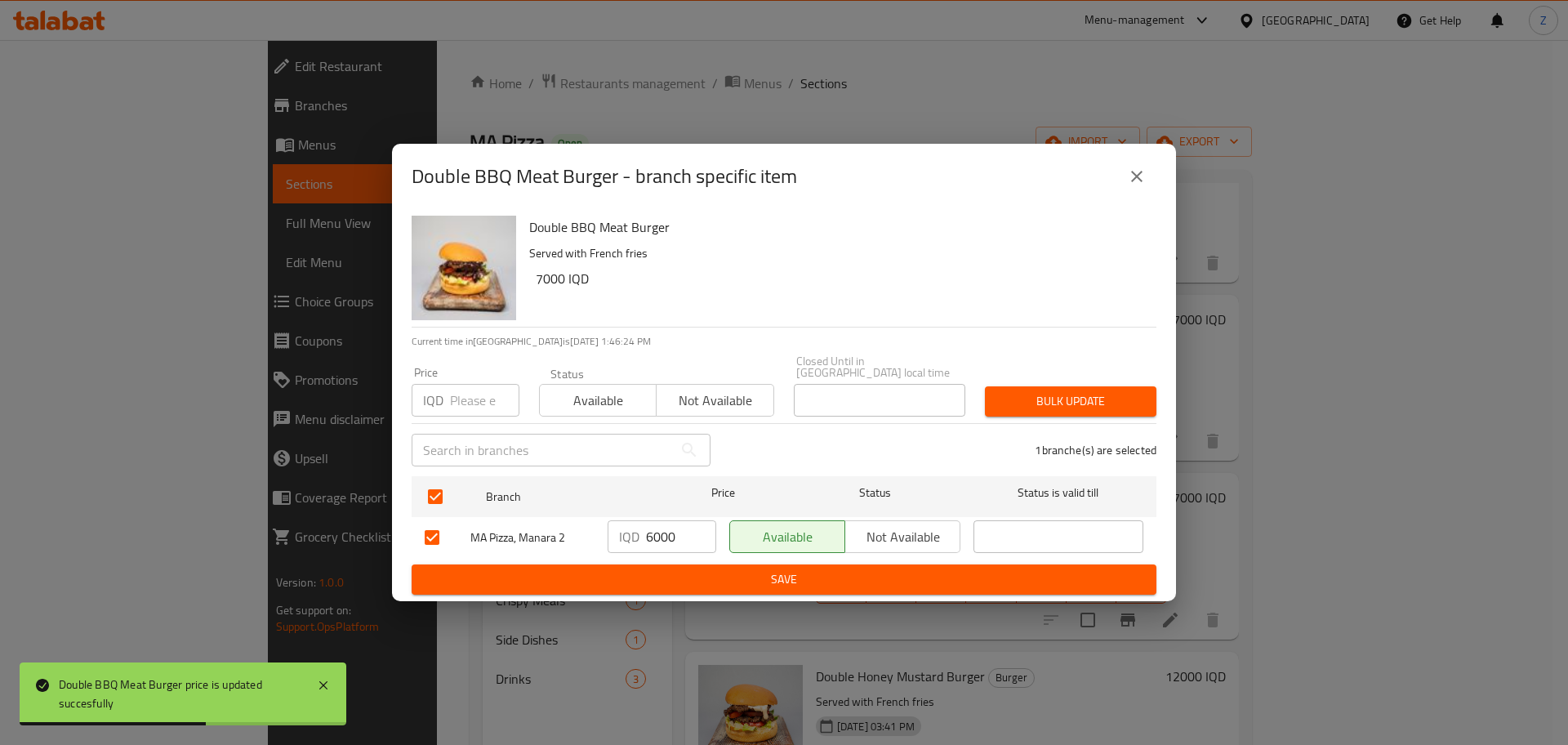
click at [653, 533] on input "6000" at bounding box center [682, 537] width 70 height 33
type input "7000"
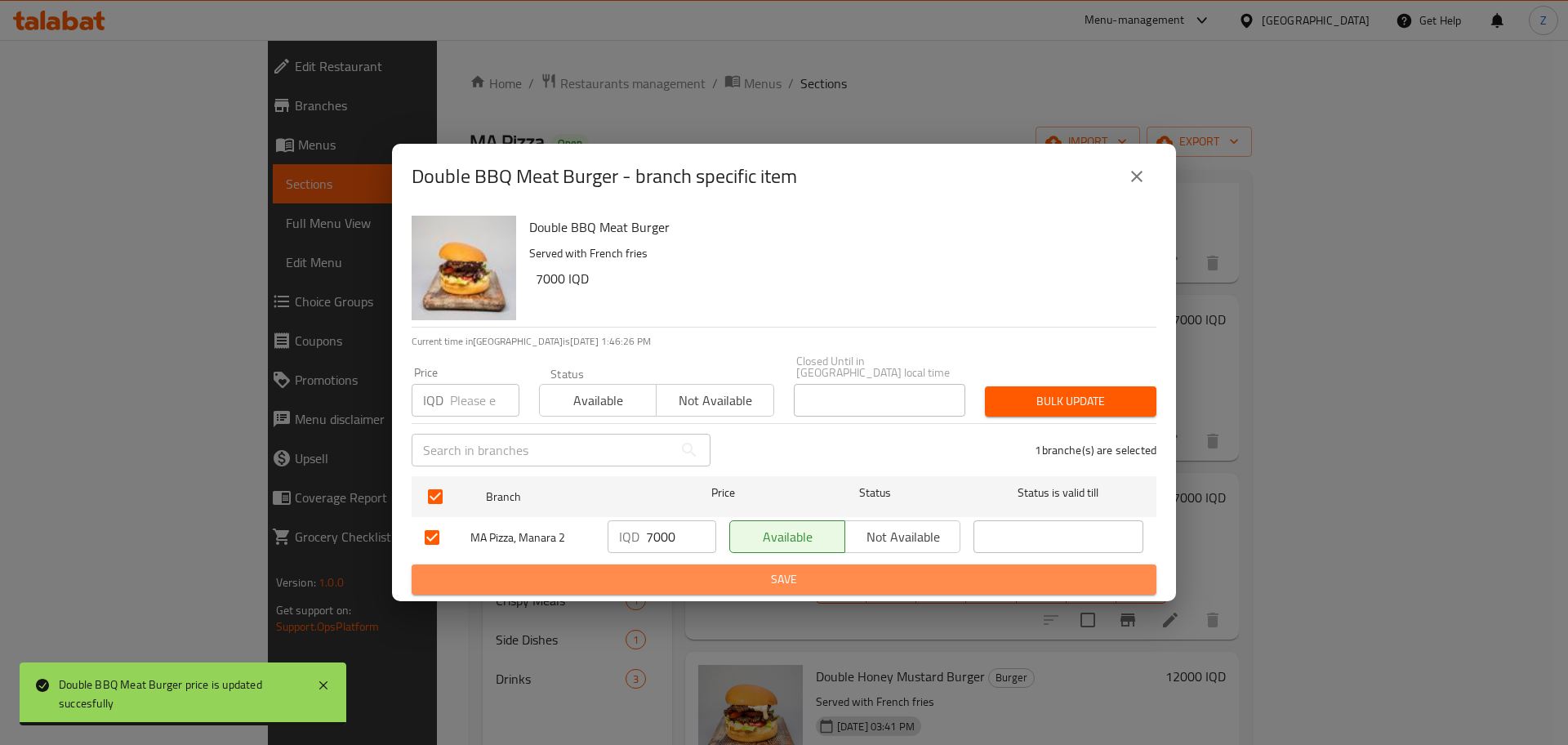
click at [677, 573] on span "Save" at bounding box center [784, 580] width 718 height 21
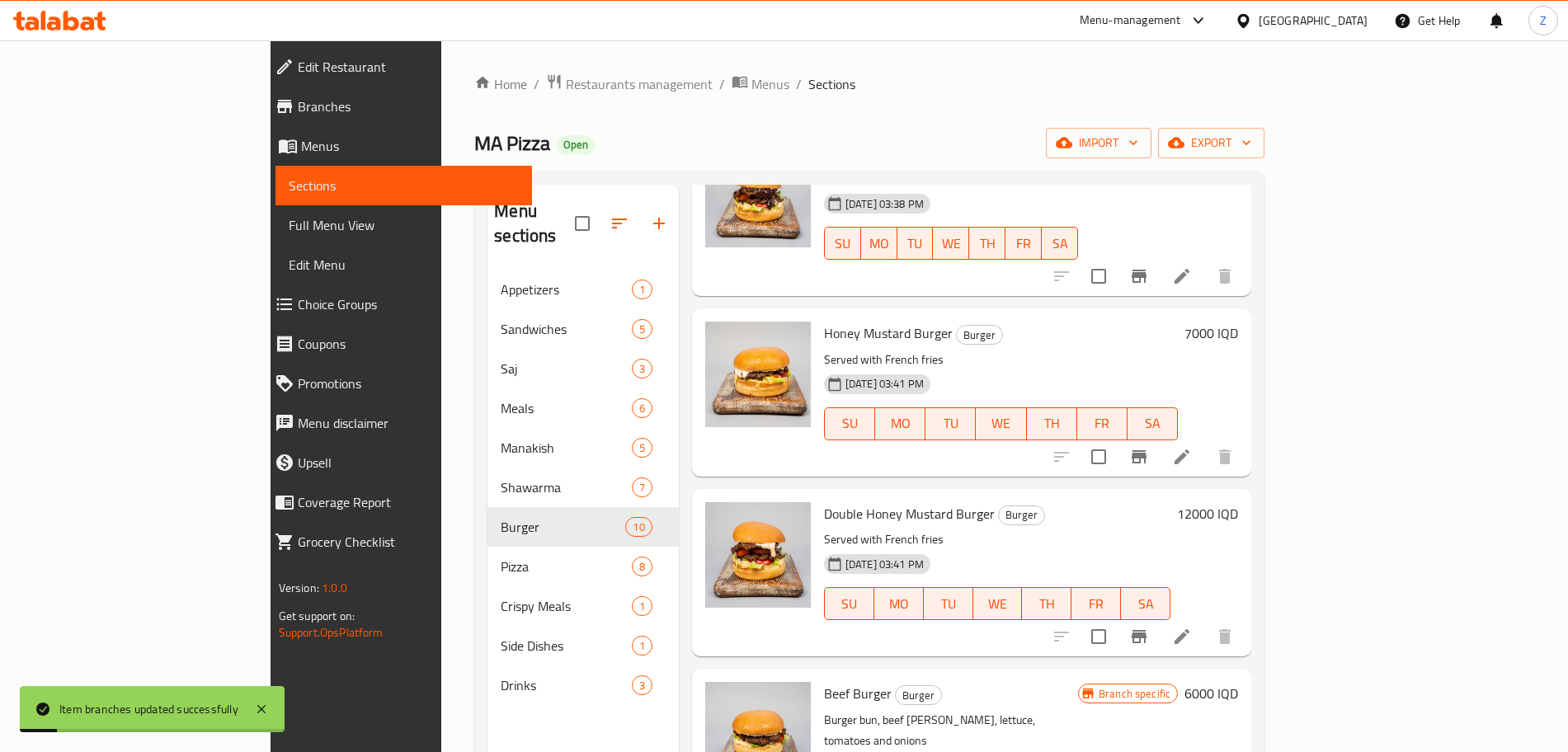
scroll to position [515, 0]
click at [1238, 322] on div "7000 IQD" at bounding box center [1208, 333] width 61 height 23
click at [1238, 322] on h6 "7000 IQD" at bounding box center [1212, 333] width 54 height 23
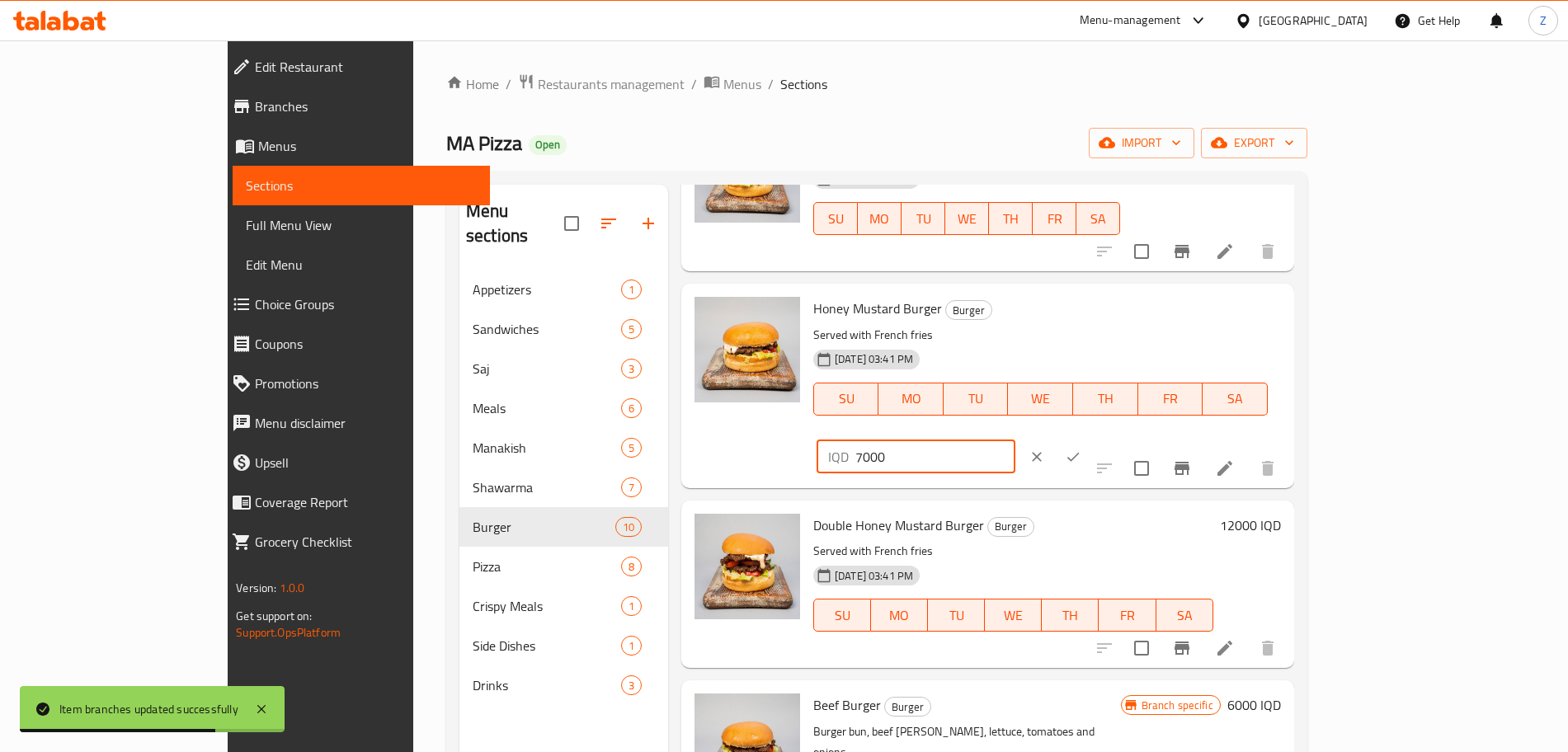
drag, startPoint x: 1272, startPoint y: 298, endPoint x: 1254, endPoint y: 301, distance: 18.2
click at [1015, 440] on div "IQD 7000 ​" at bounding box center [916, 456] width 199 height 33
type input "4000"
click at [1091, 438] on button "ok" at bounding box center [1073, 456] width 36 height 36
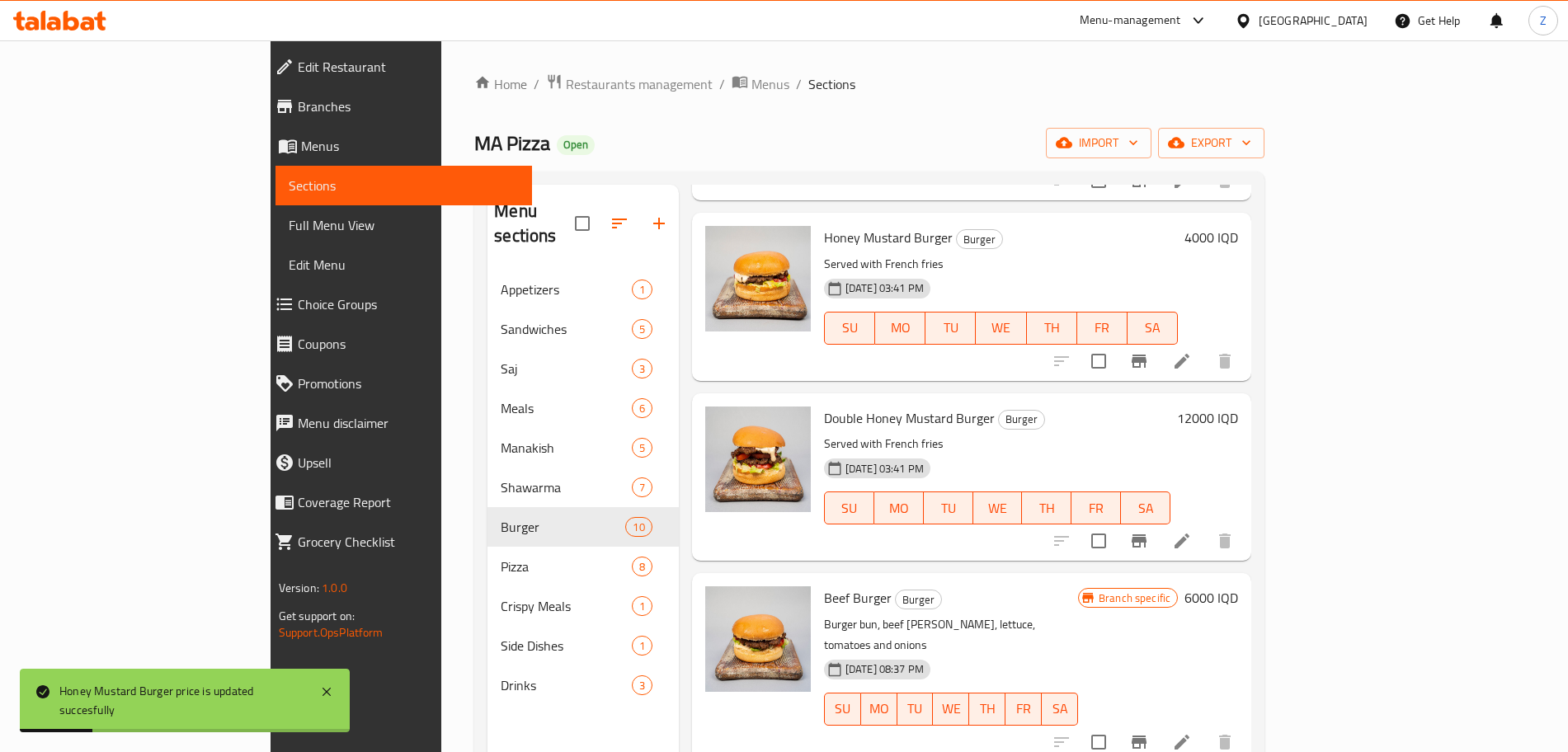
scroll to position [617, 0]
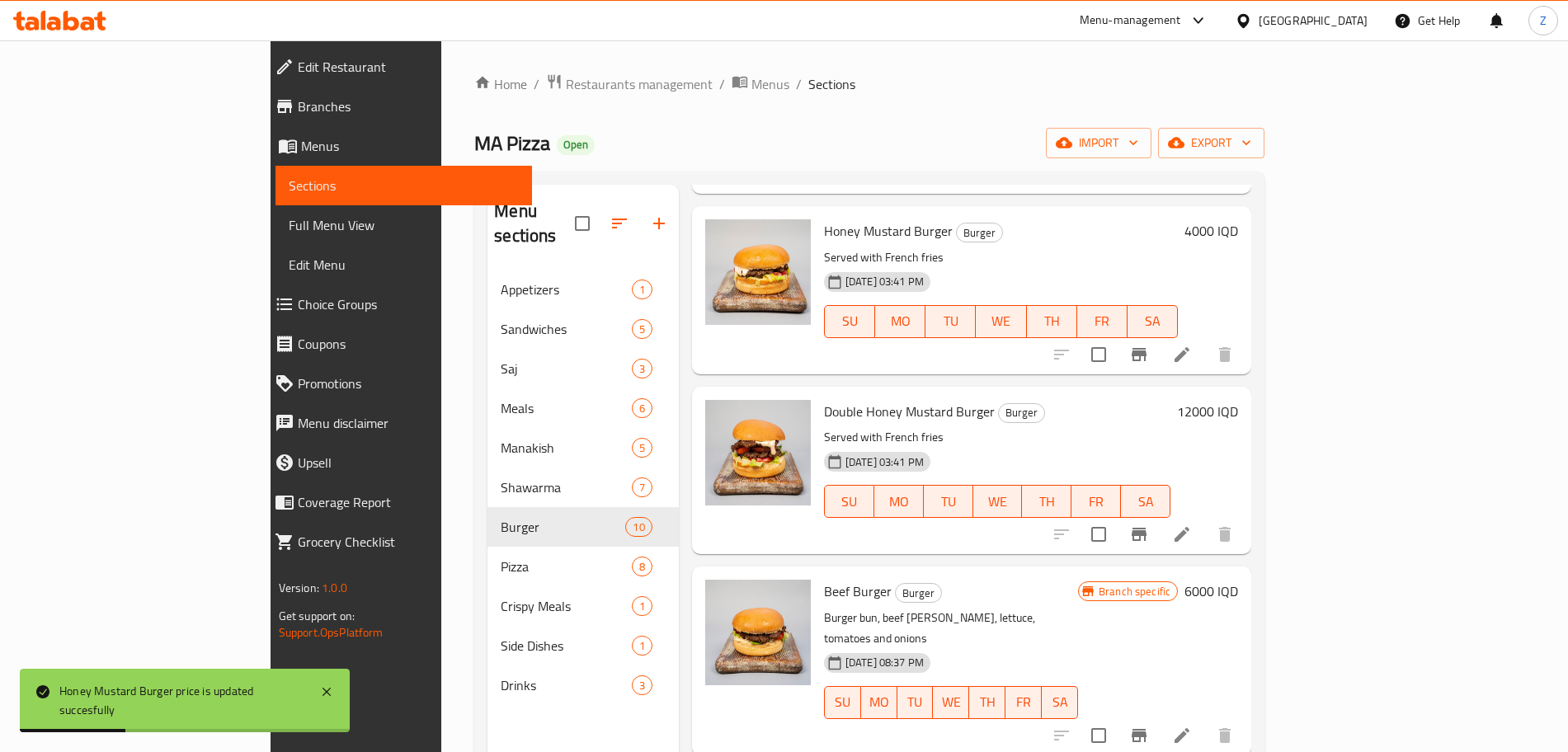
click at [1238, 400] on h6 "12000 IQD" at bounding box center [1207, 411] width 61 height 23
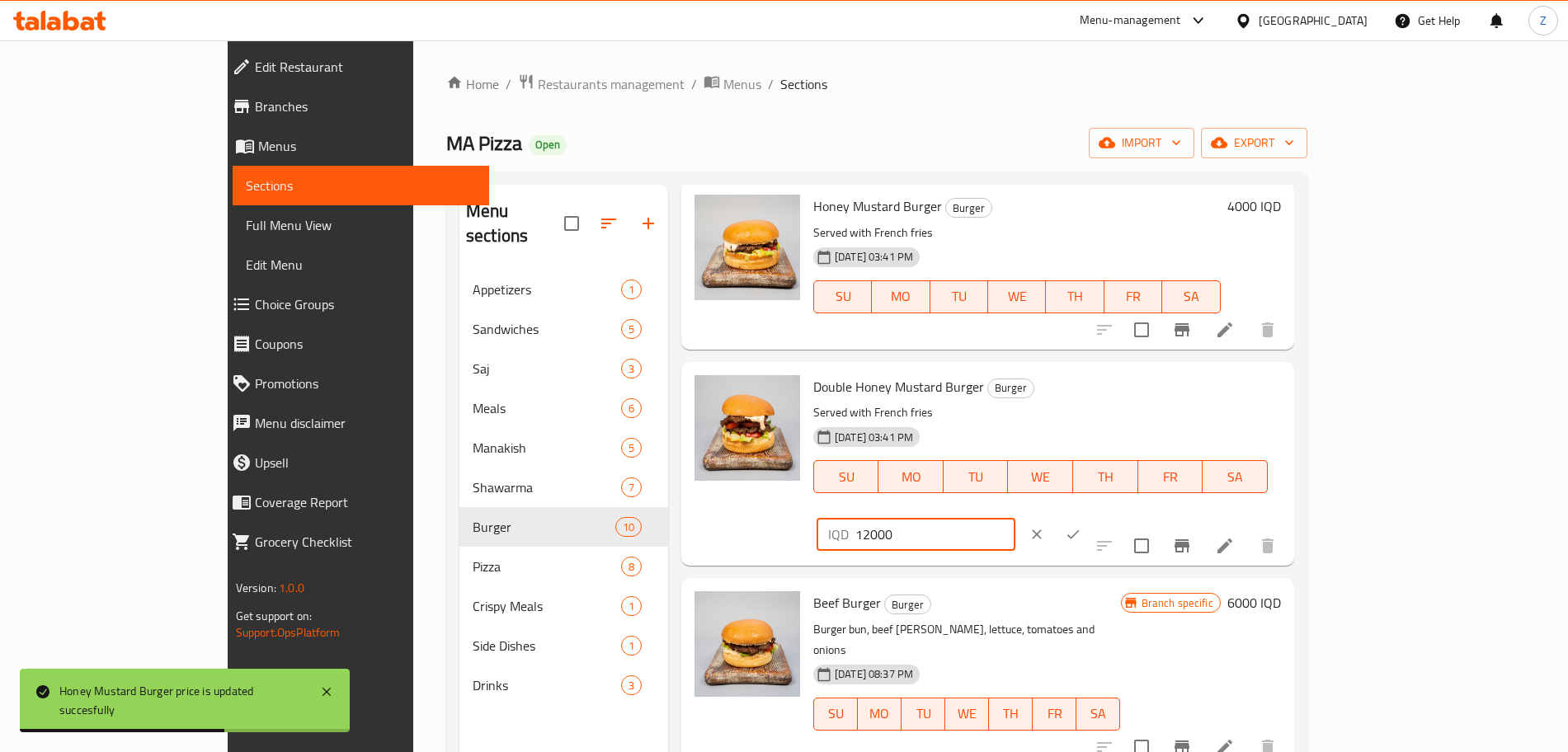
drag, startPoint x: 1283, startPoint y: 370, endPoint x: 1241, endPoint y: 370, distance: 42.0
click at [1015, 518] on div "IQD 12000 ​" at bounding box center [916, 534] width 199 height 33
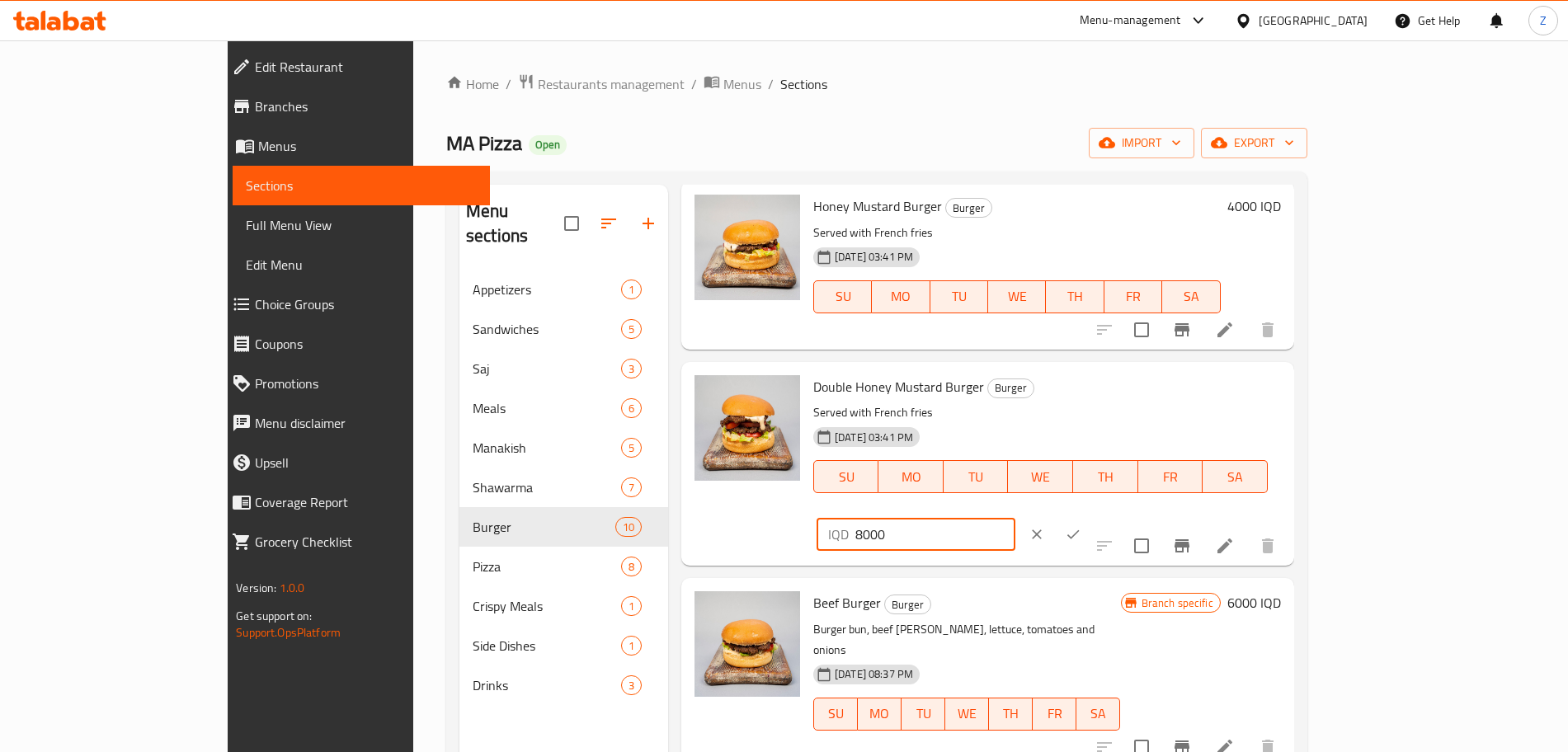
type input "8000"
click at [1091, 516] on button "ok" at bounding box center [1073, 534] width 36 height 36
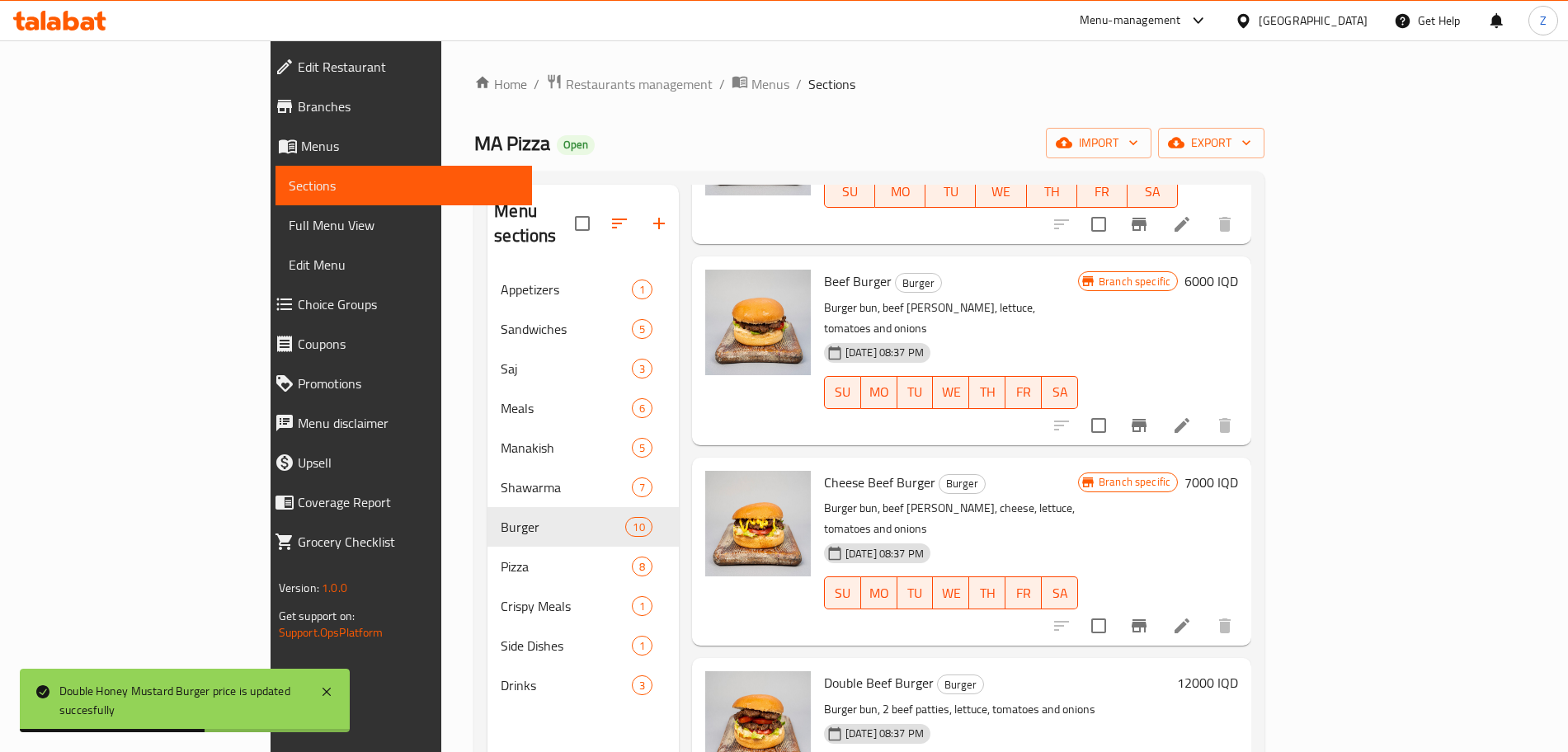
scroll to position [918, 0]
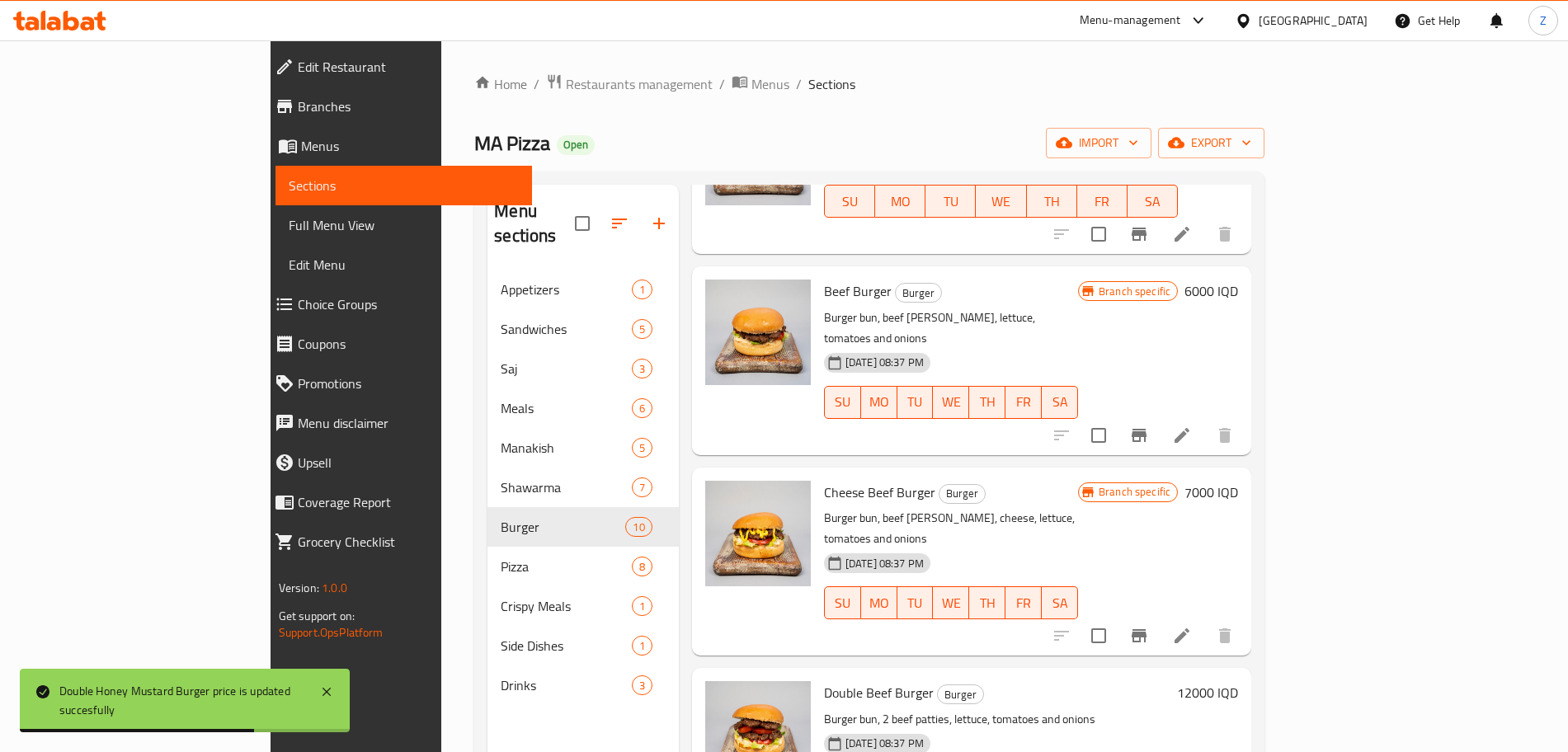
click at [1238, 279] on h6 "6000 IQD" at bounding box center [1212, 290] width 54 height 23
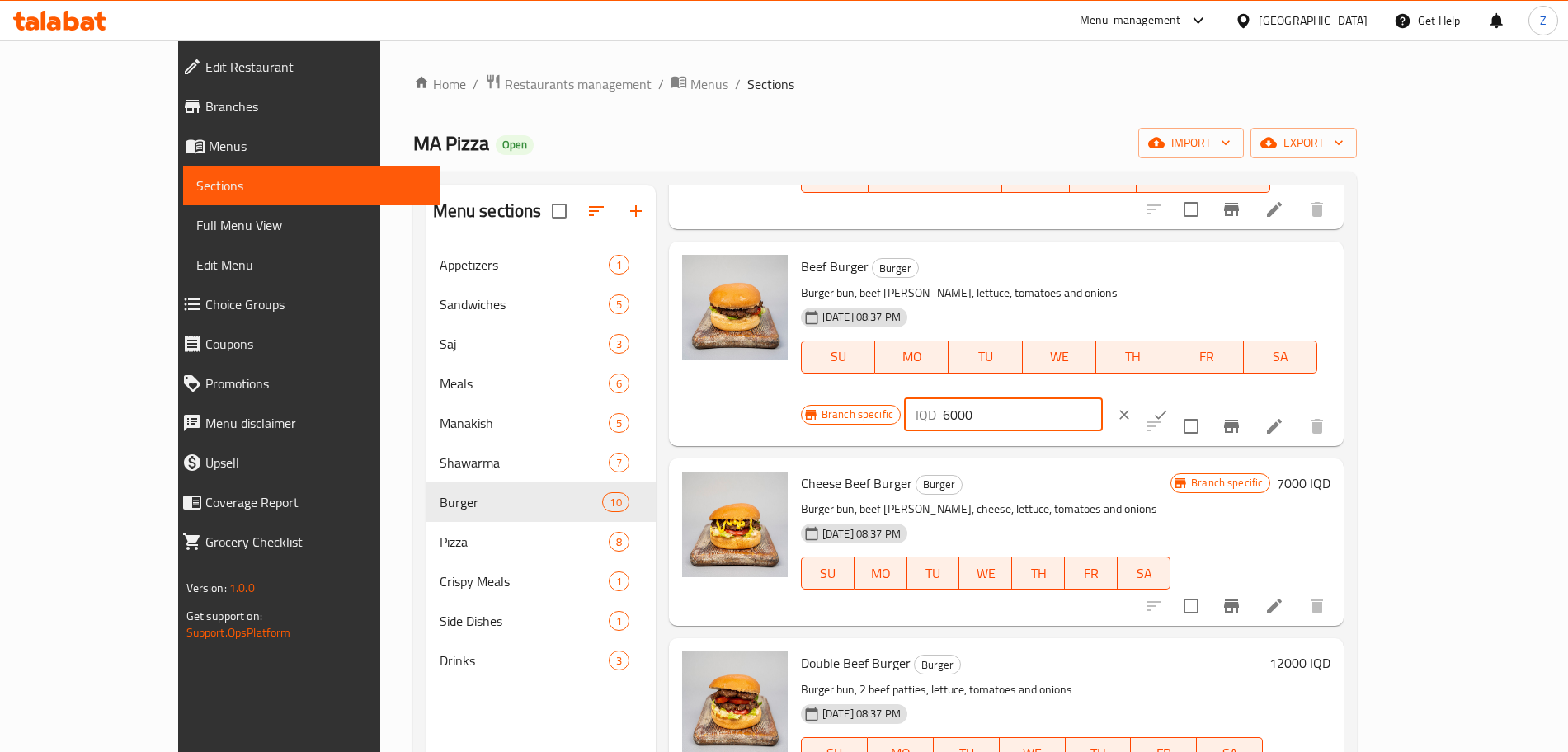
drag, startPoint x: 1277, startPoint y: 258, endPoint x: 1248, endPoint y: 259, distance: 29.0
click at [1103, 398] on div "IQD 6000 ​" at bounding box center [1003, 415] width 199 height 33
type input "4000"
click at [1179, 397] on button "ok" at bounding box center [1161, 415] width 36 height 36
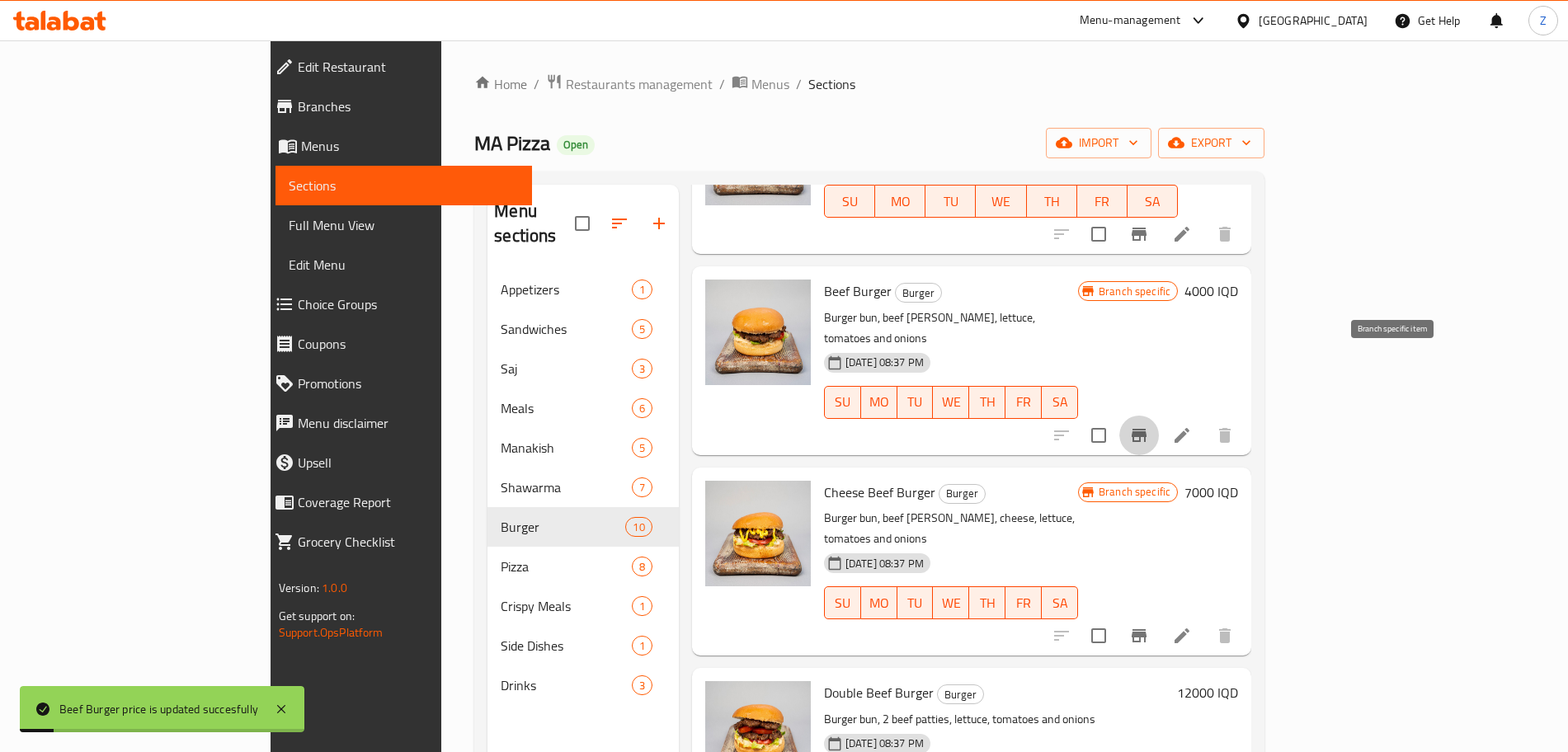
click at [1159, 416] on button "Branch-specific-item" at bounding box center [1139, 436] width 40 height 40
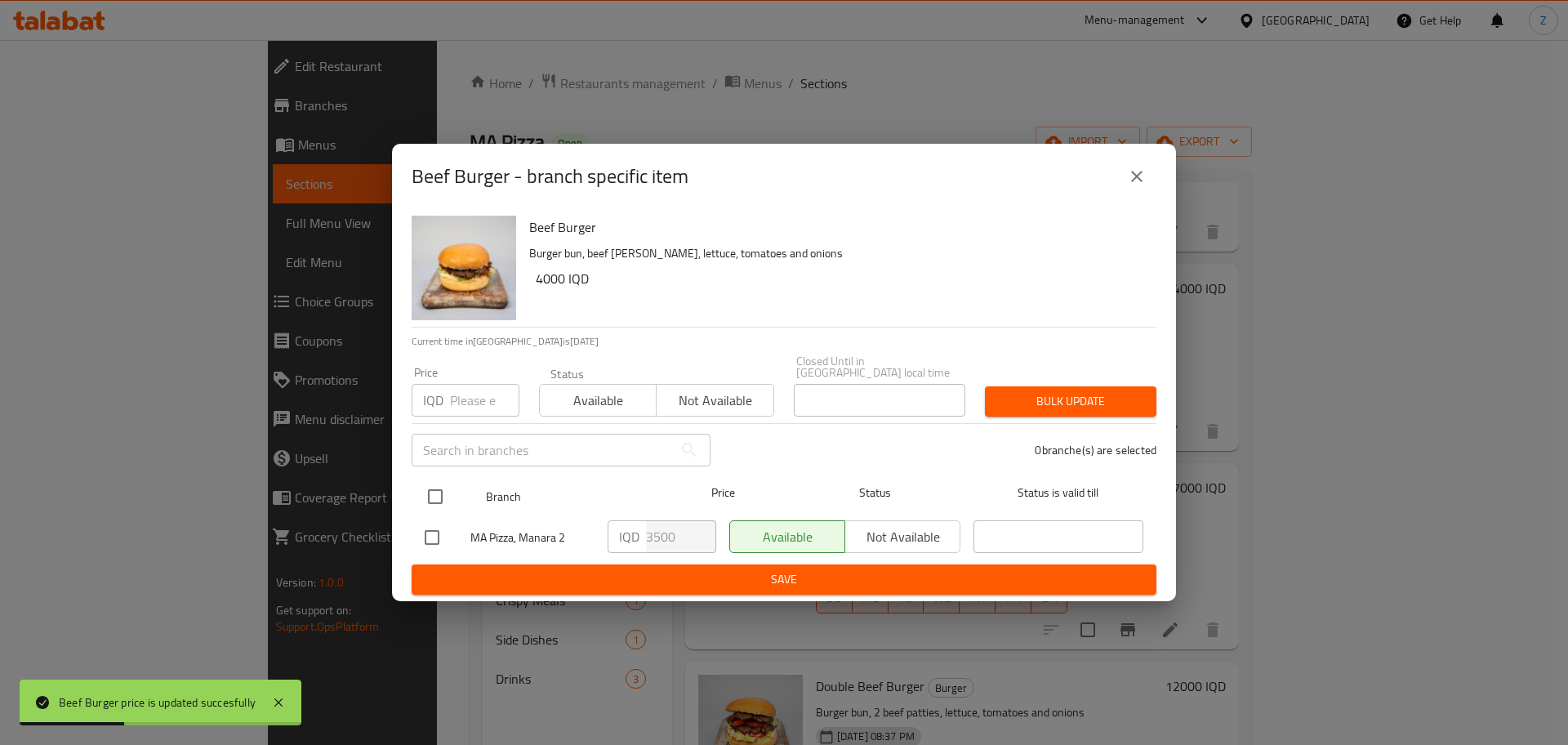
click at [433, 492] on input "checkbox" at bounding box center [435, 497] width 34 height 34
checkbox input "true"
click at [656, 533] on input "3500" at bounding box center [682, 537] width 70 height 33
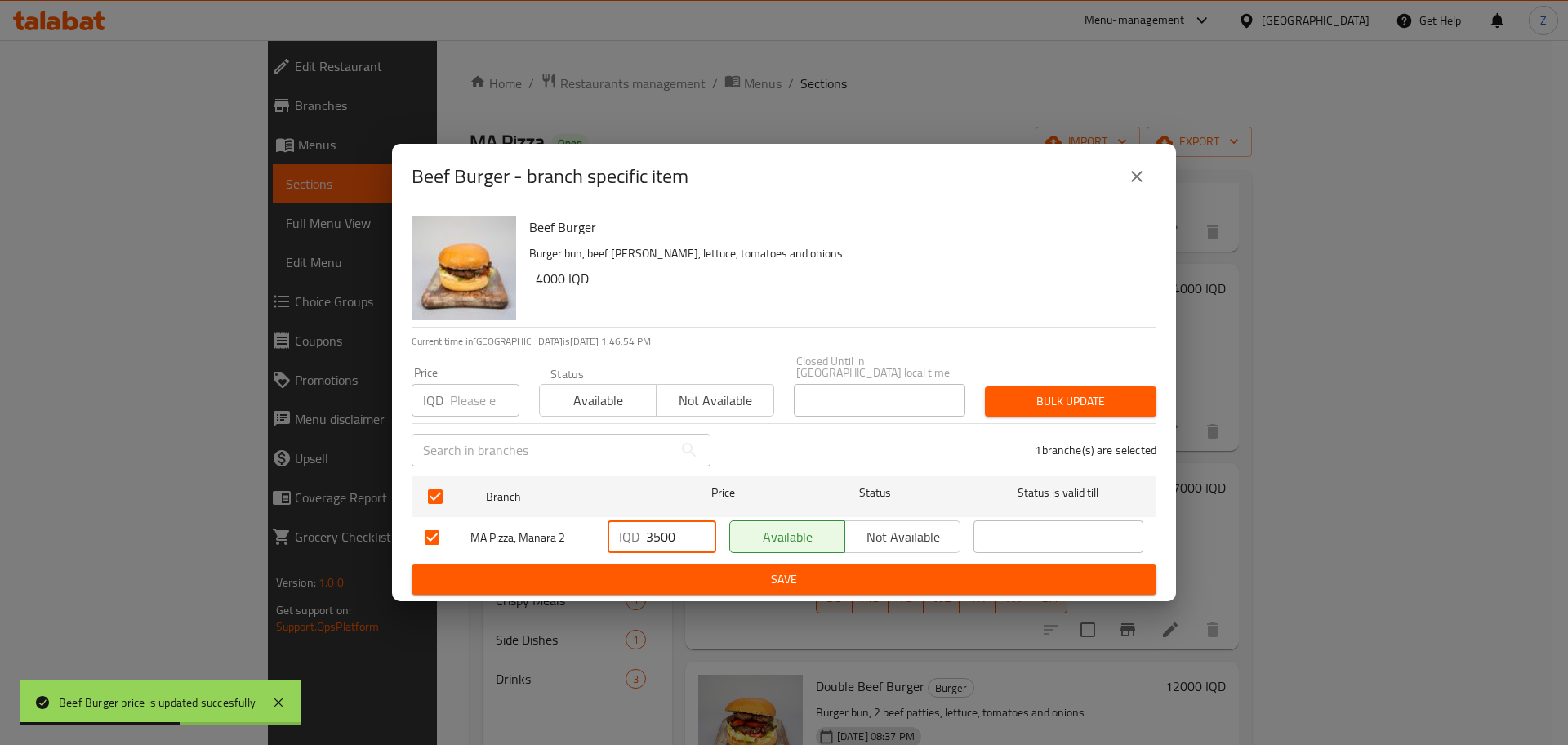
click at [656, 533] on input "3500" at bounding box center [682, 537] width 70 height 33
type input "4000"
click at [708, 575] on span "Save" at bounding box center [784, 580] width 718 height 21
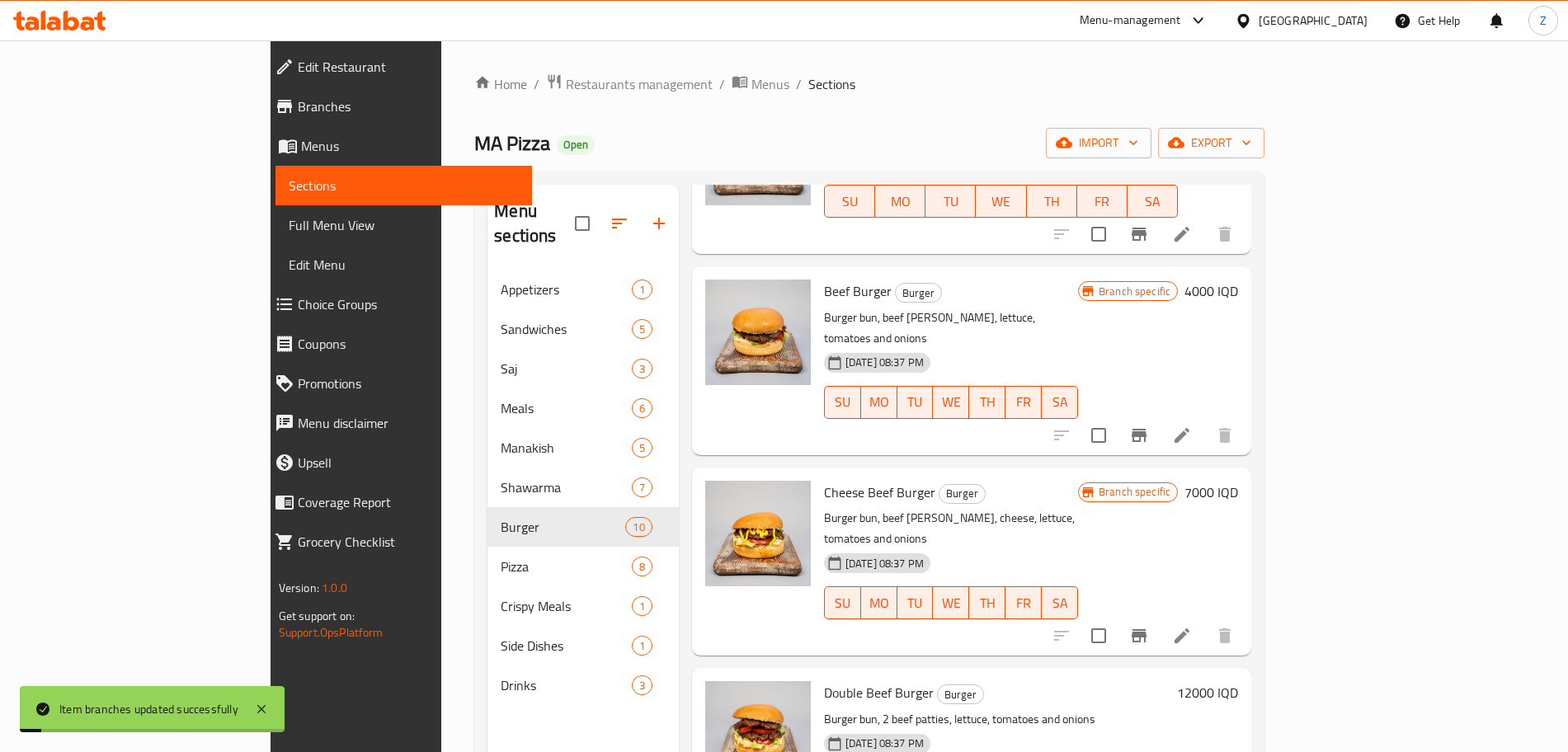
scroll to position [986, 0]
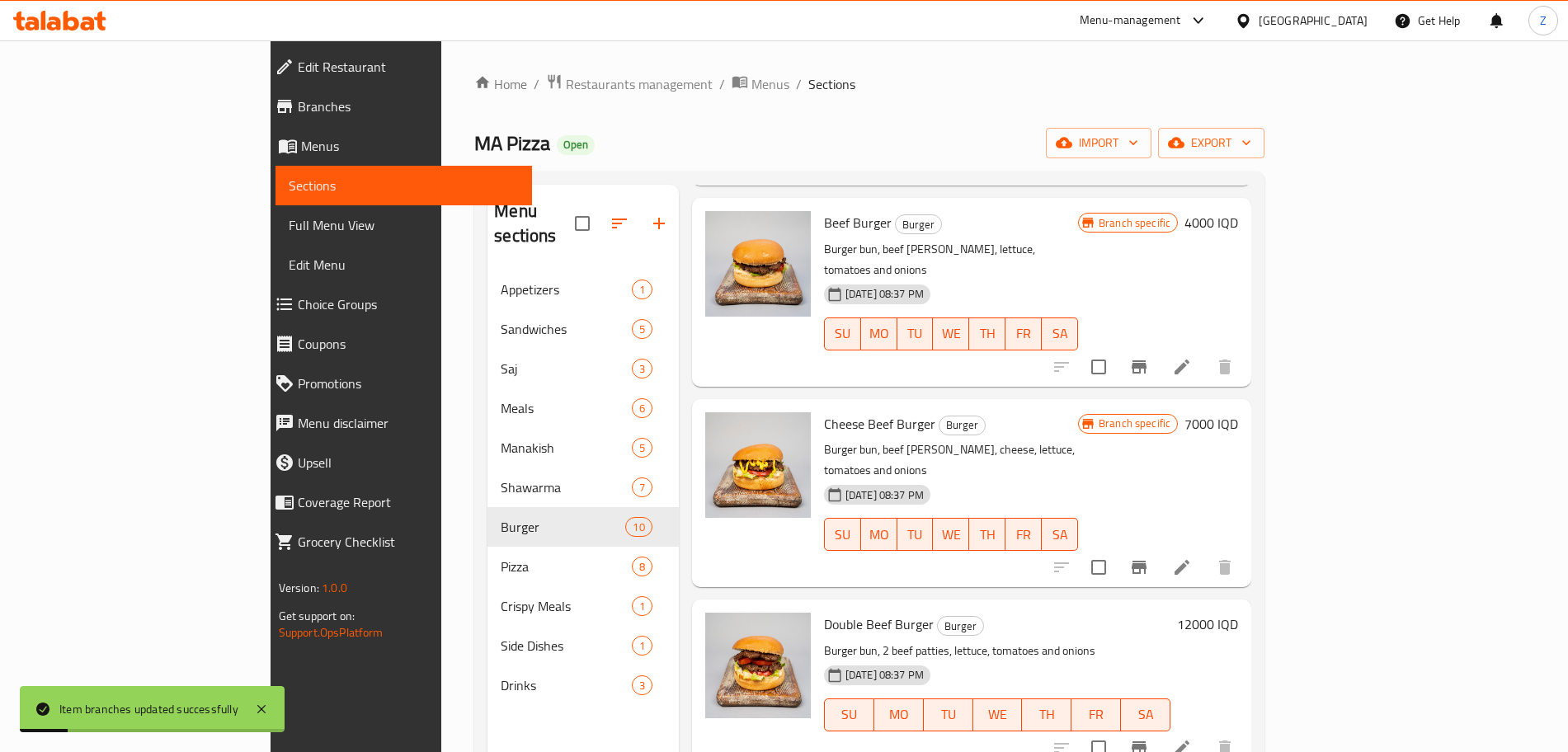
click at [1238, 412] on h6 "7000 IQD" at bounding box center [1212, 424] width 54 height 23
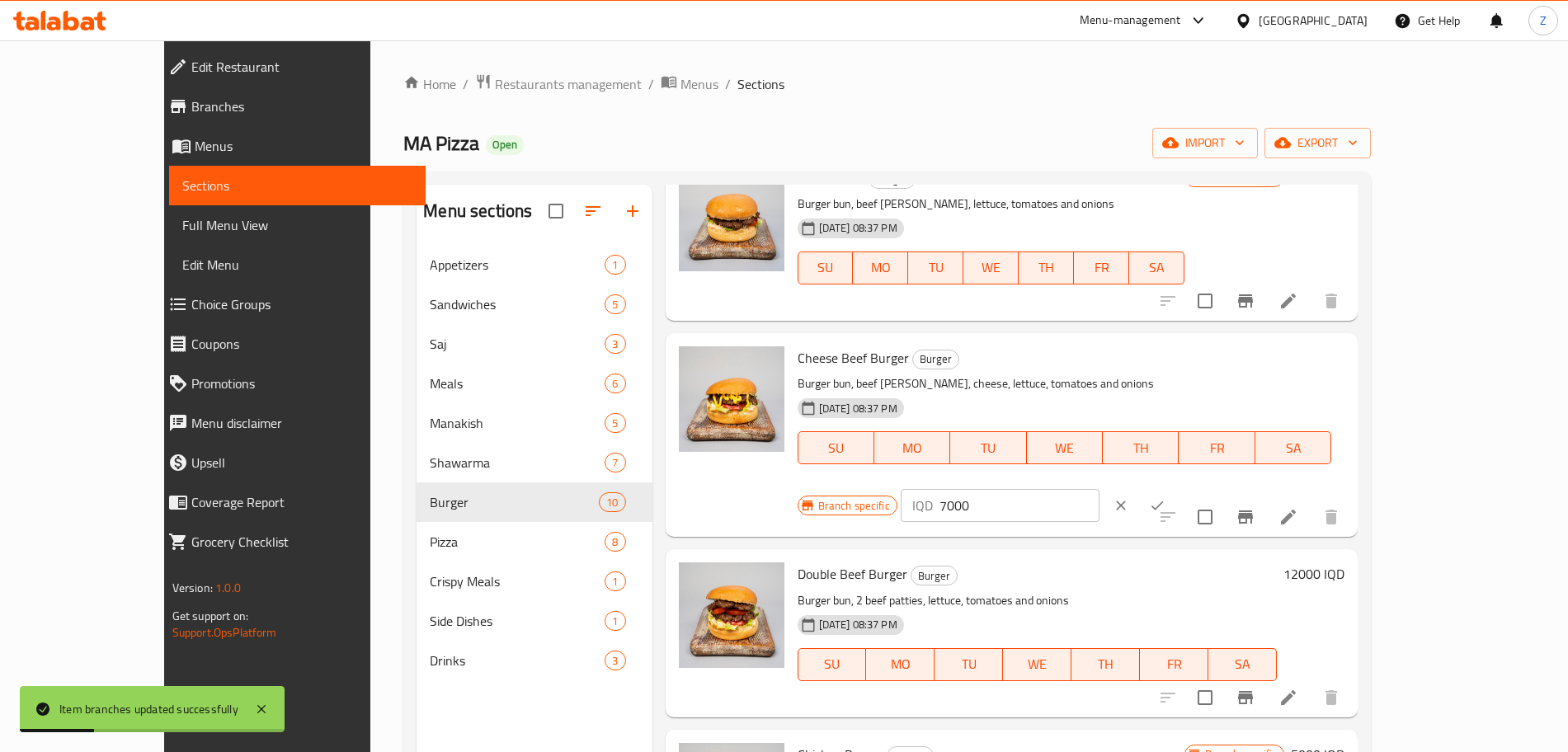
click at [1100, 489] on input "7000" at bounding box center [1019, 506] width 160 height 33
type input "4500"
click at [1175, 488] on button "ok" at bounding box center [1157, 506] width 36 height 36
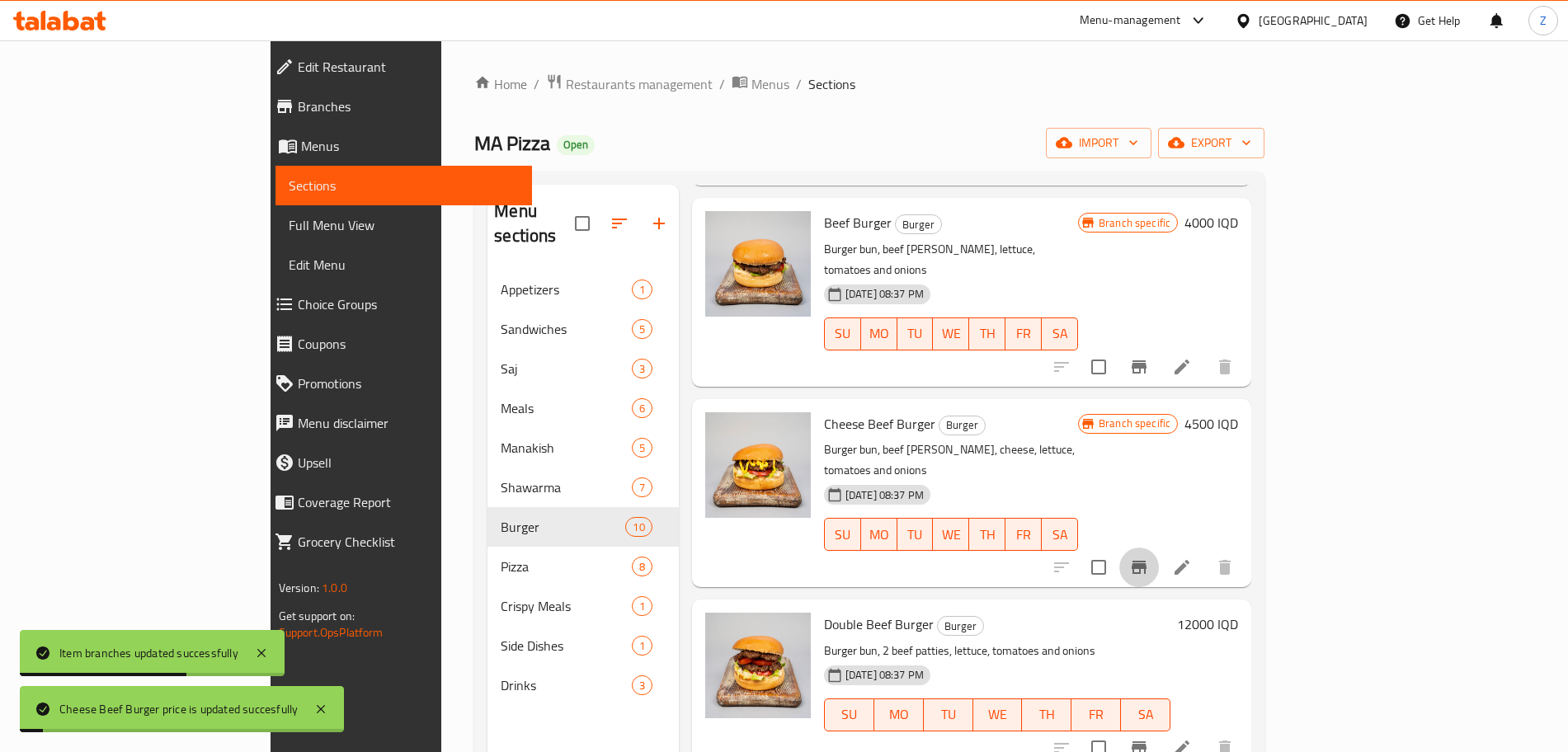
click at [1147, 561] on icon "Branch-specific-item" at bounding box center [1139, 567] width 15 height 13
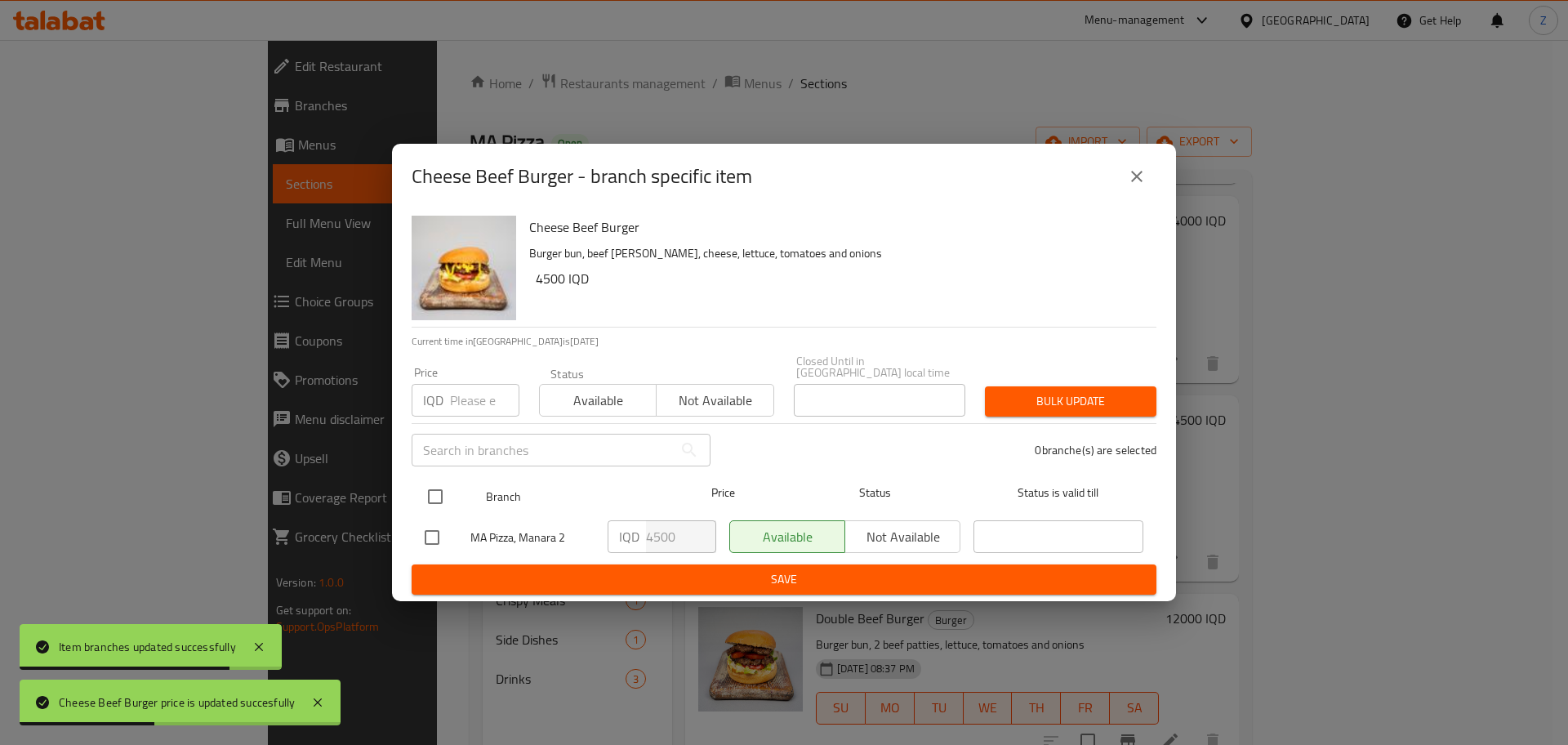
click at [436, 500] on input "checkbox" at bounding box center [435, 497] width 34 height 34
checkbox input "true"
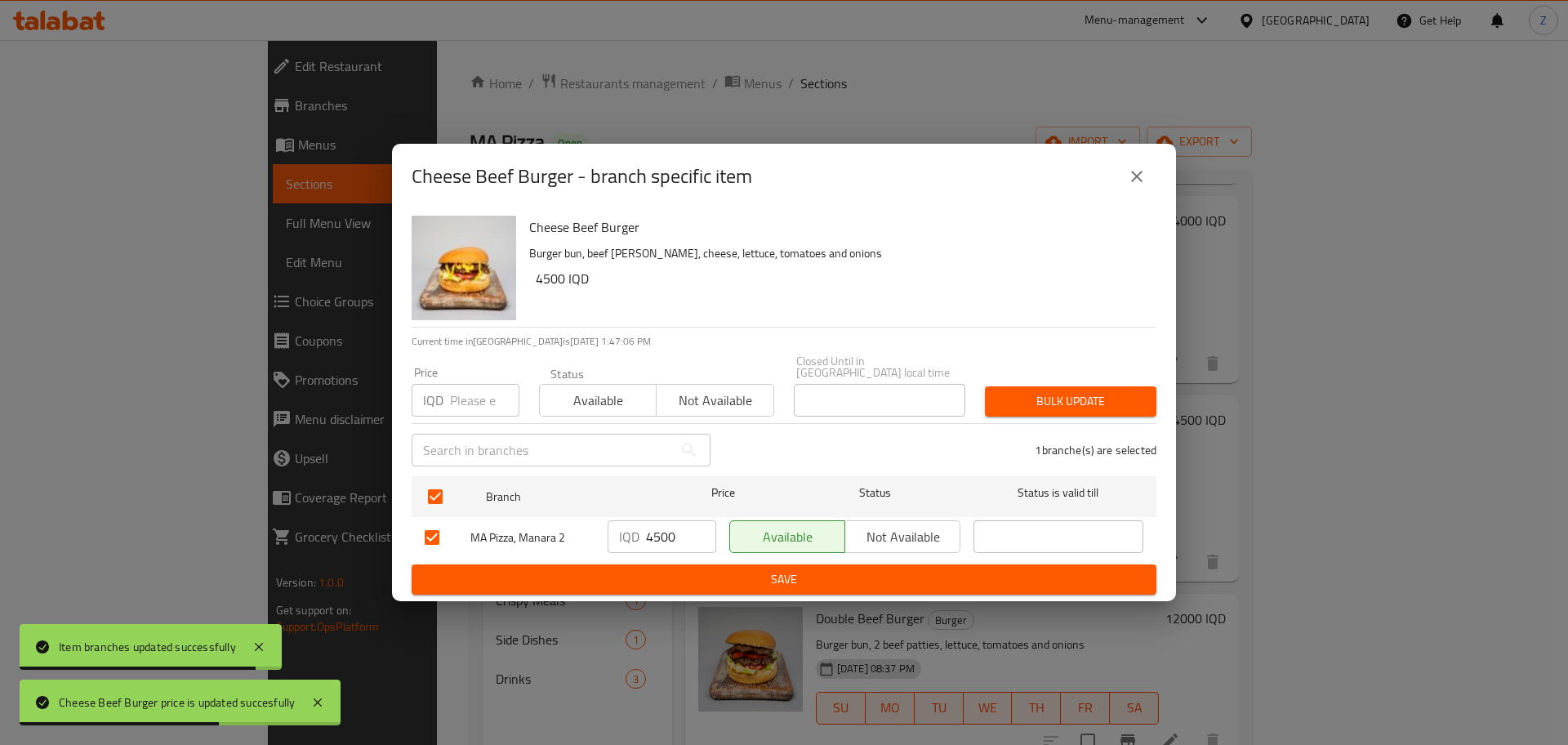
click at [682, 569] on span "Save" at bounding box center [784, 580] width 718 height 21
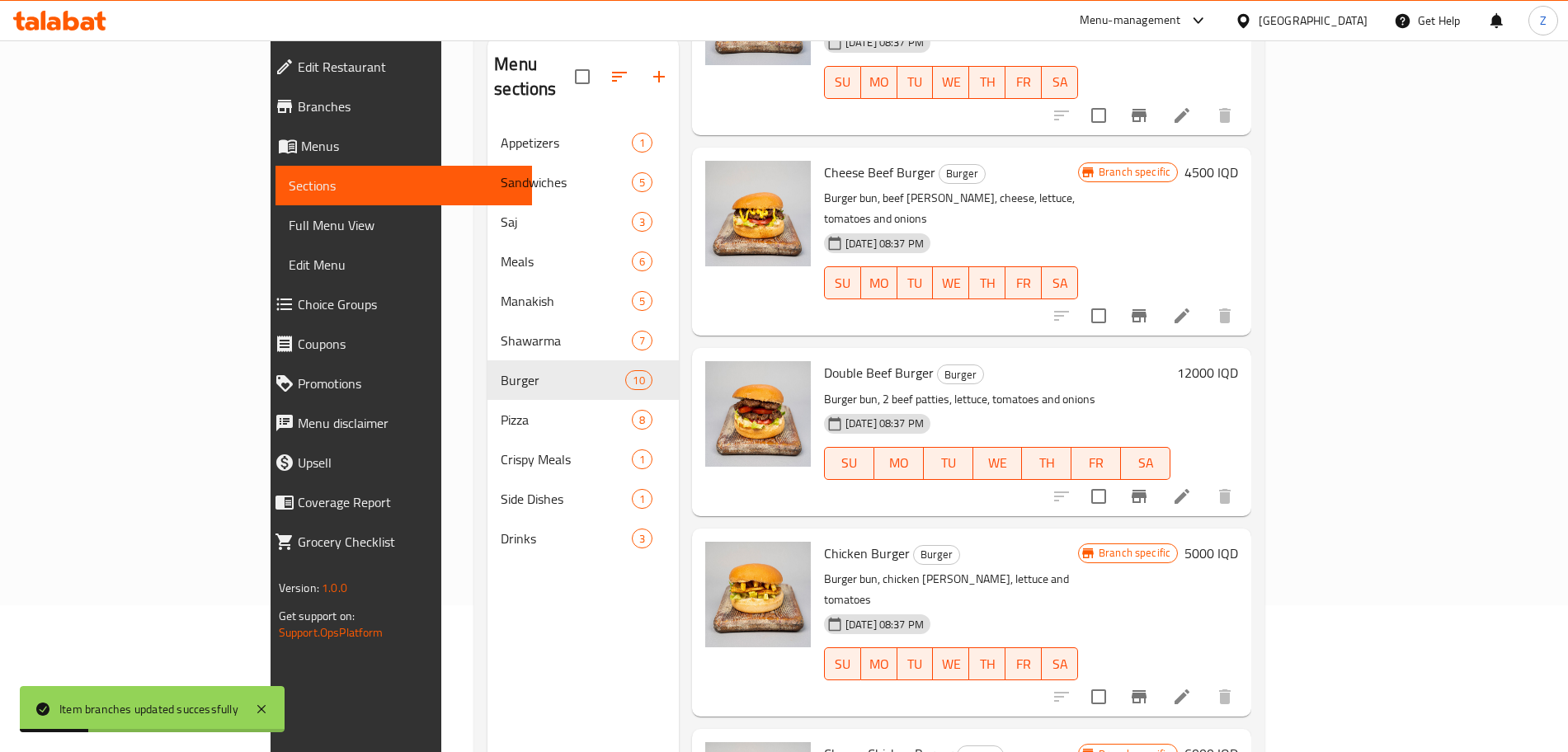
scroll to position [231, 0]
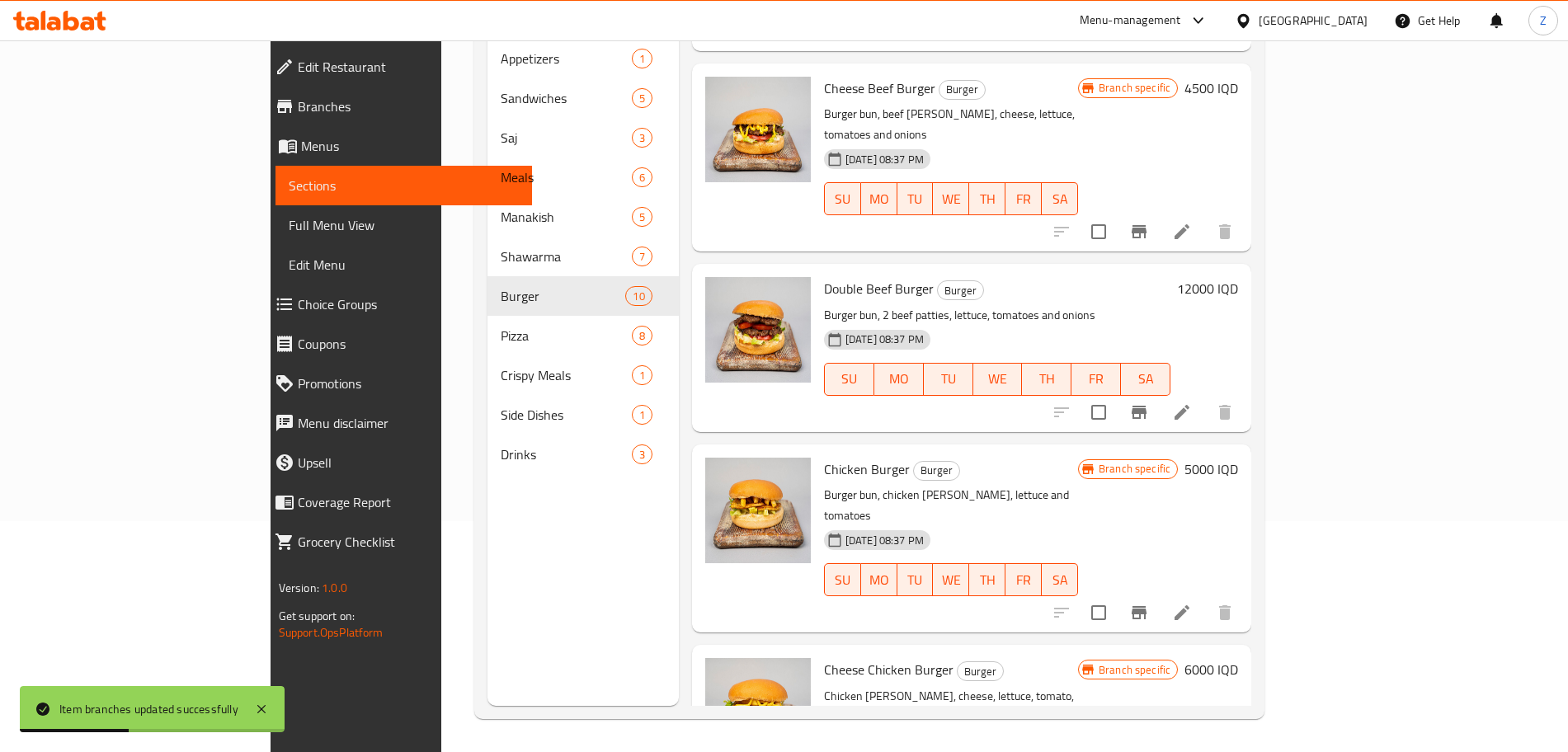
click at [1238, 277] on h6 "12000 IQD" at bounding box center [1207, 288] width 61 height 23
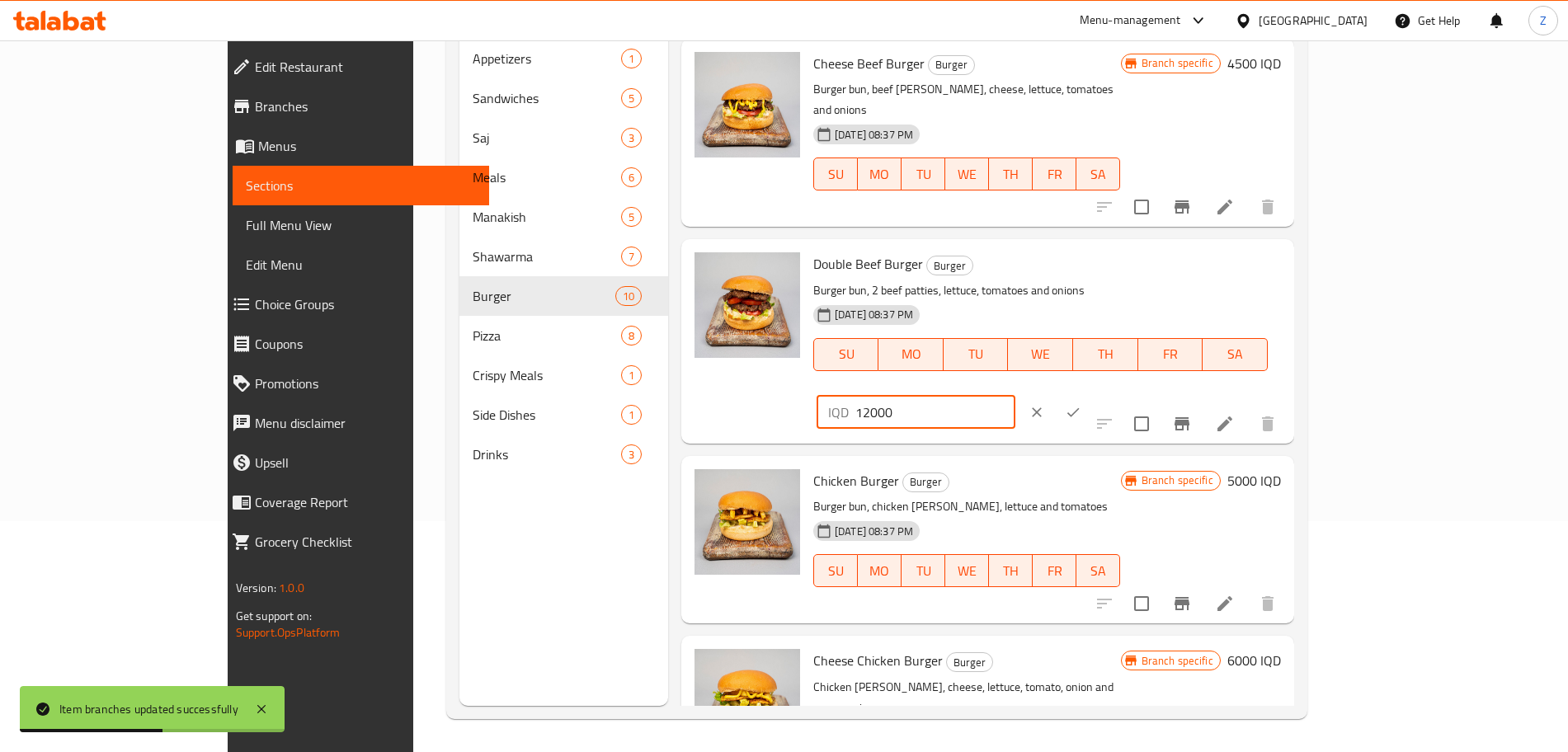
drag, startPoint x: 1281, startPoint y: 209, endPoint x: 1249, endPoint y: 213, distance: 32.2
click at [1015, 396] on div "IQD 12000 ​" at bounding box center [916, 412] width 199 height 33
type input "7000"
click at [1082, 404] on icon "ok" at bounding box center [1072, 411] width 16 height 16
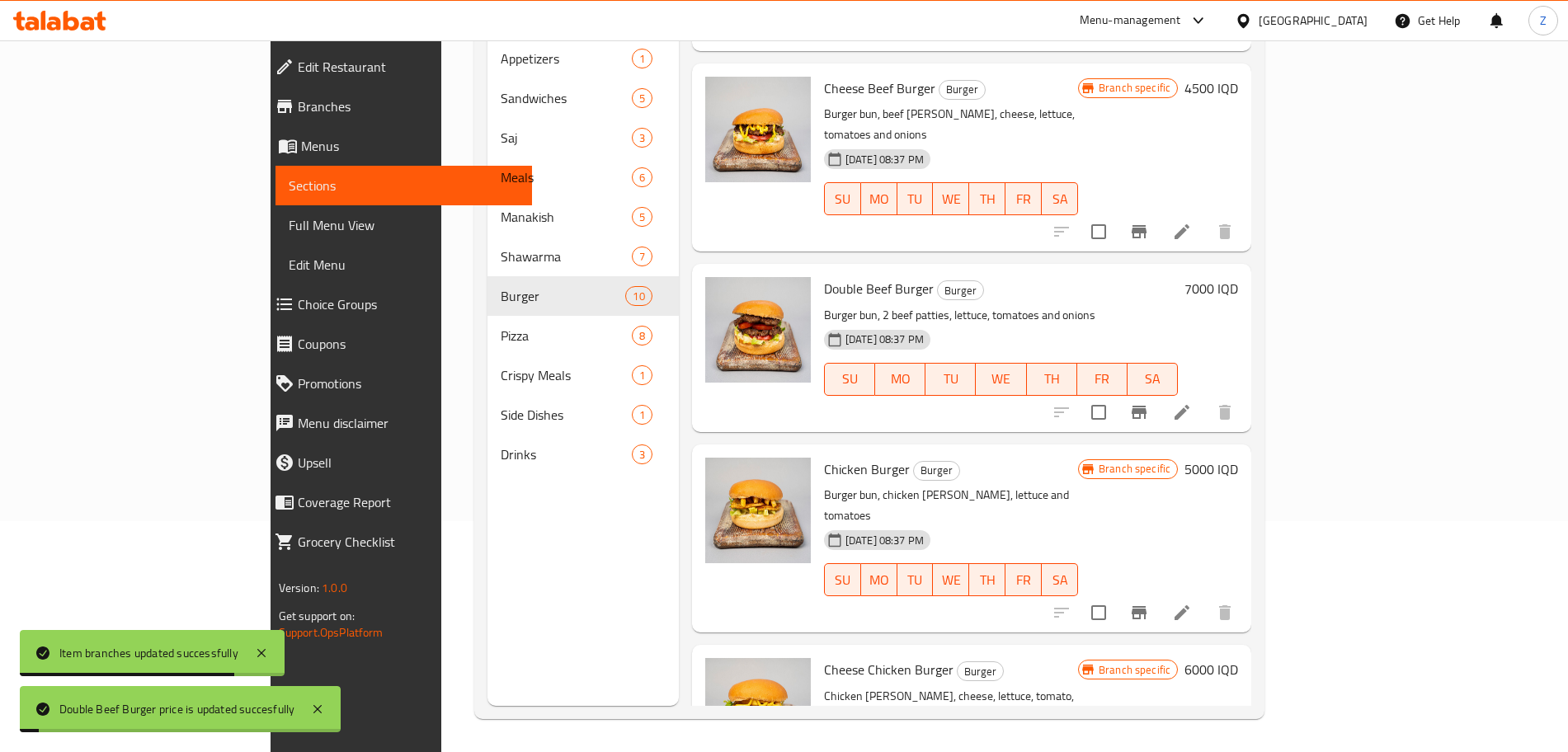
click at [1147, 405] on icon "Branch-specific-item" at bounding box center [1139, 411] width 15 height 13
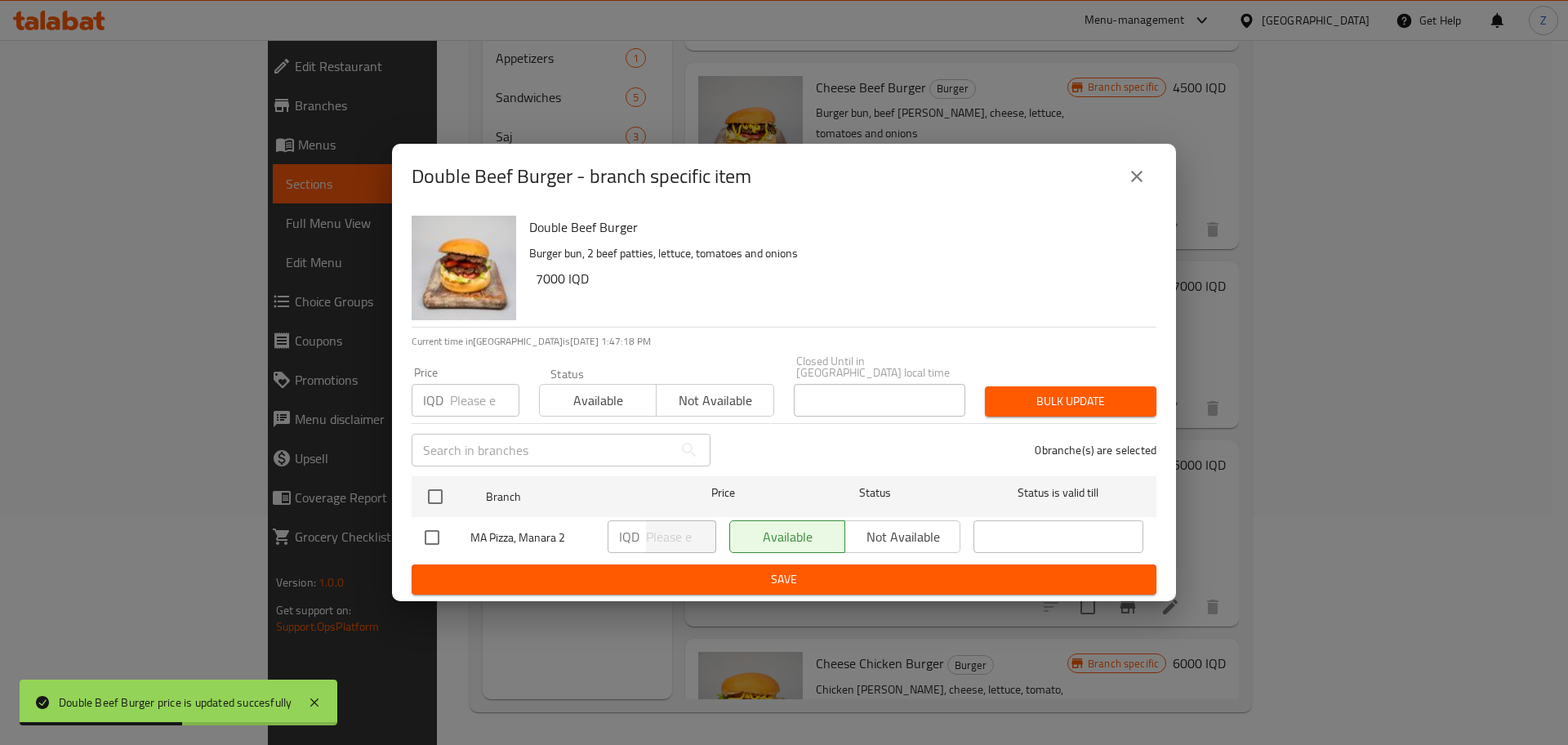
click at [1153, 180] on button "close" at bounding box center [1137, 176] width 39 height 39
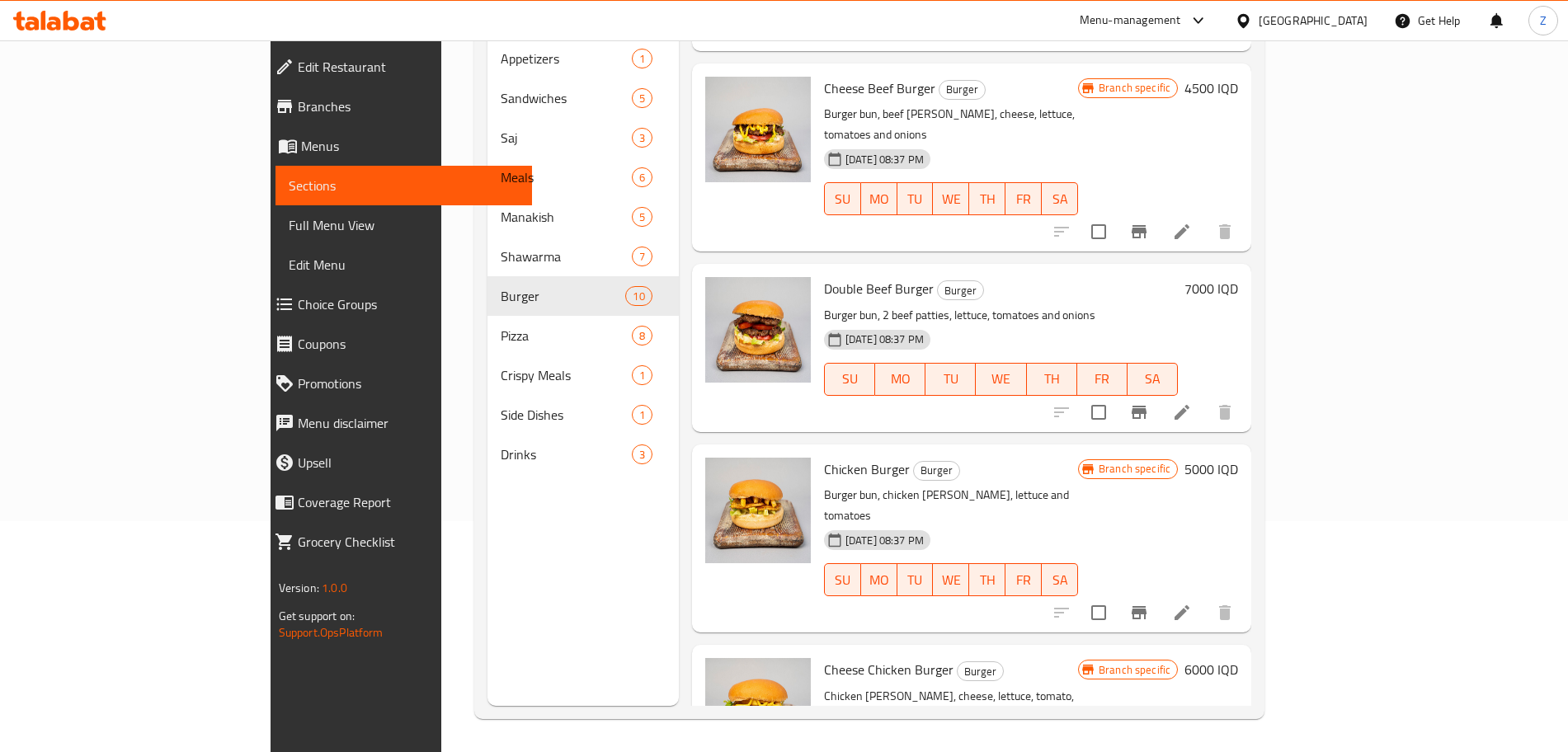
click at [1238, 457] on h6 "5000 IQD" at bounding box center [1212, 468] width 54 height 23
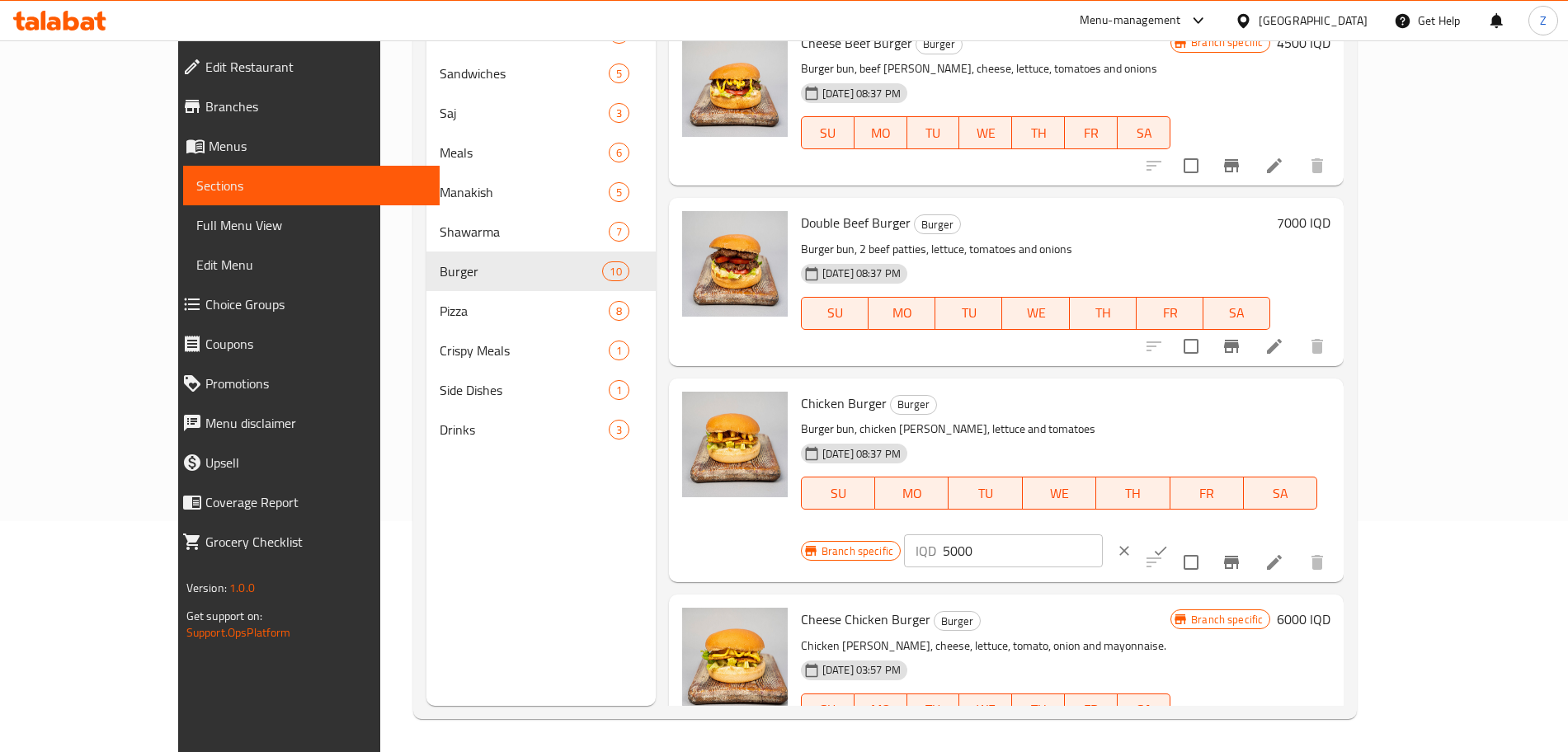
click at [1103, 534] on input "5000" at bounding box center [1022, 551] width 160 height 33
type input "3500"
click at [1179, 532] on button "ok" at bounding box center [1161, 551] width 36 height 36
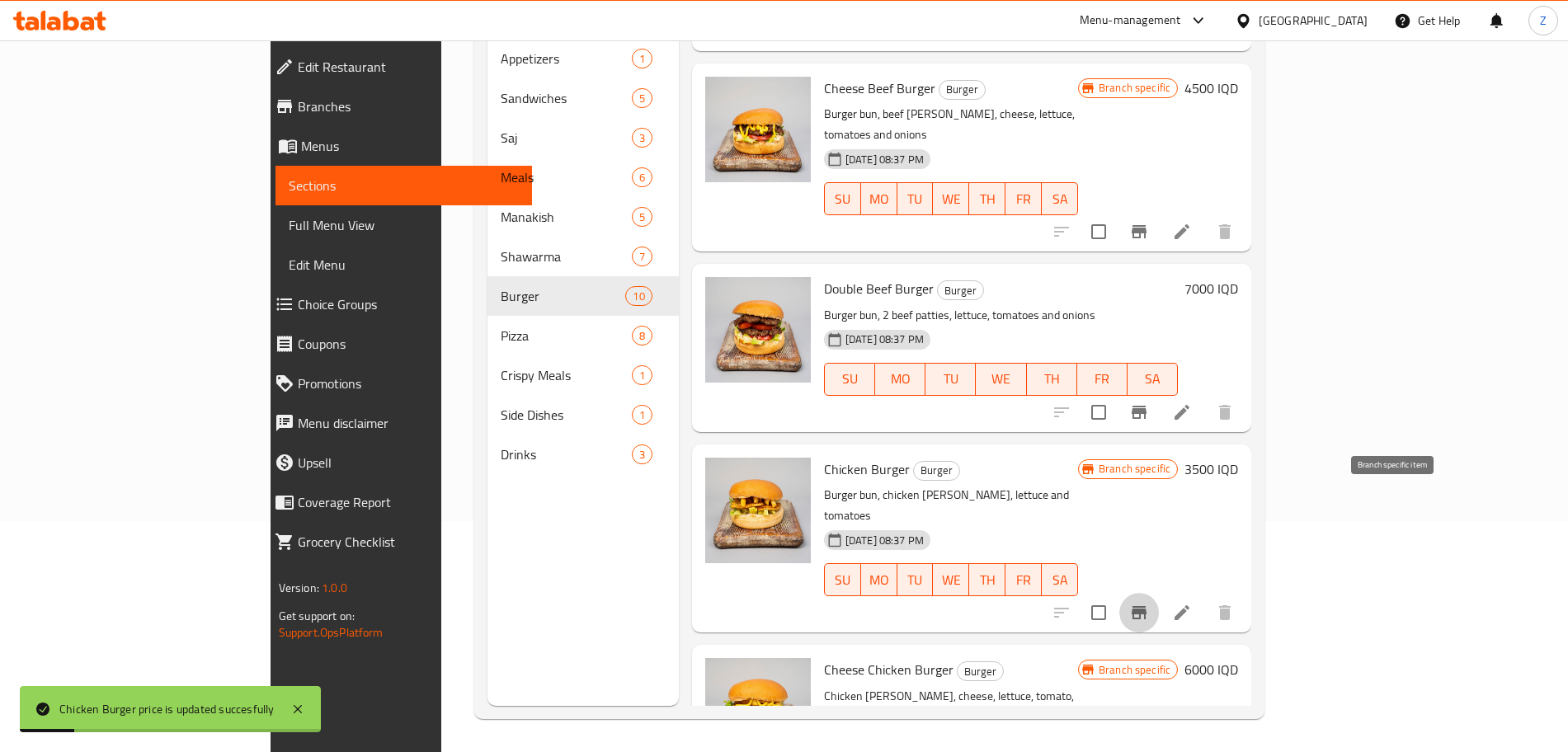
click at [1149, 602] on icon "Branch-specific-item" at bounding box center [1139, 612] width 20 height 20
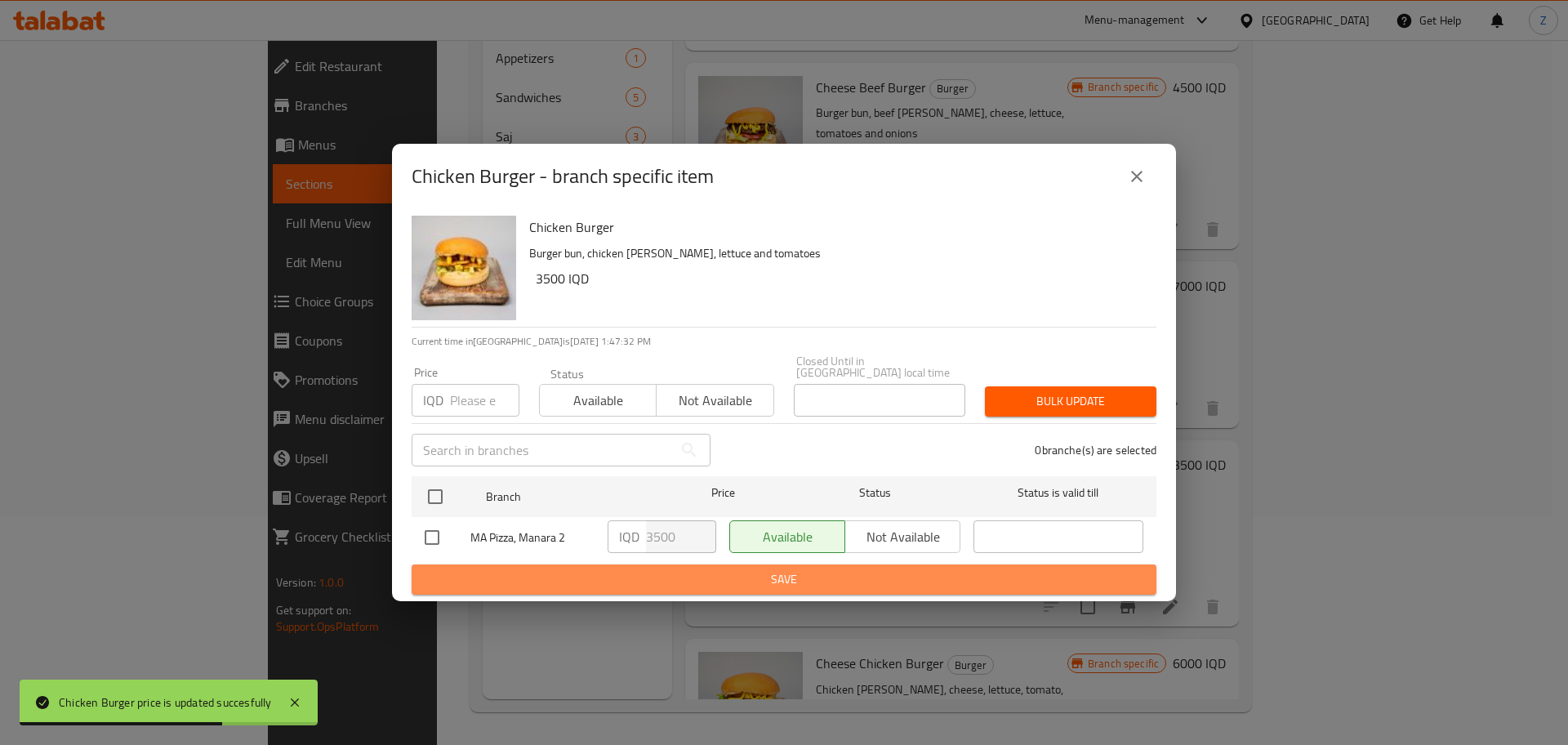
click at [666, 575] on span "Save" at bounding box center [784, 580] width 718 height 21
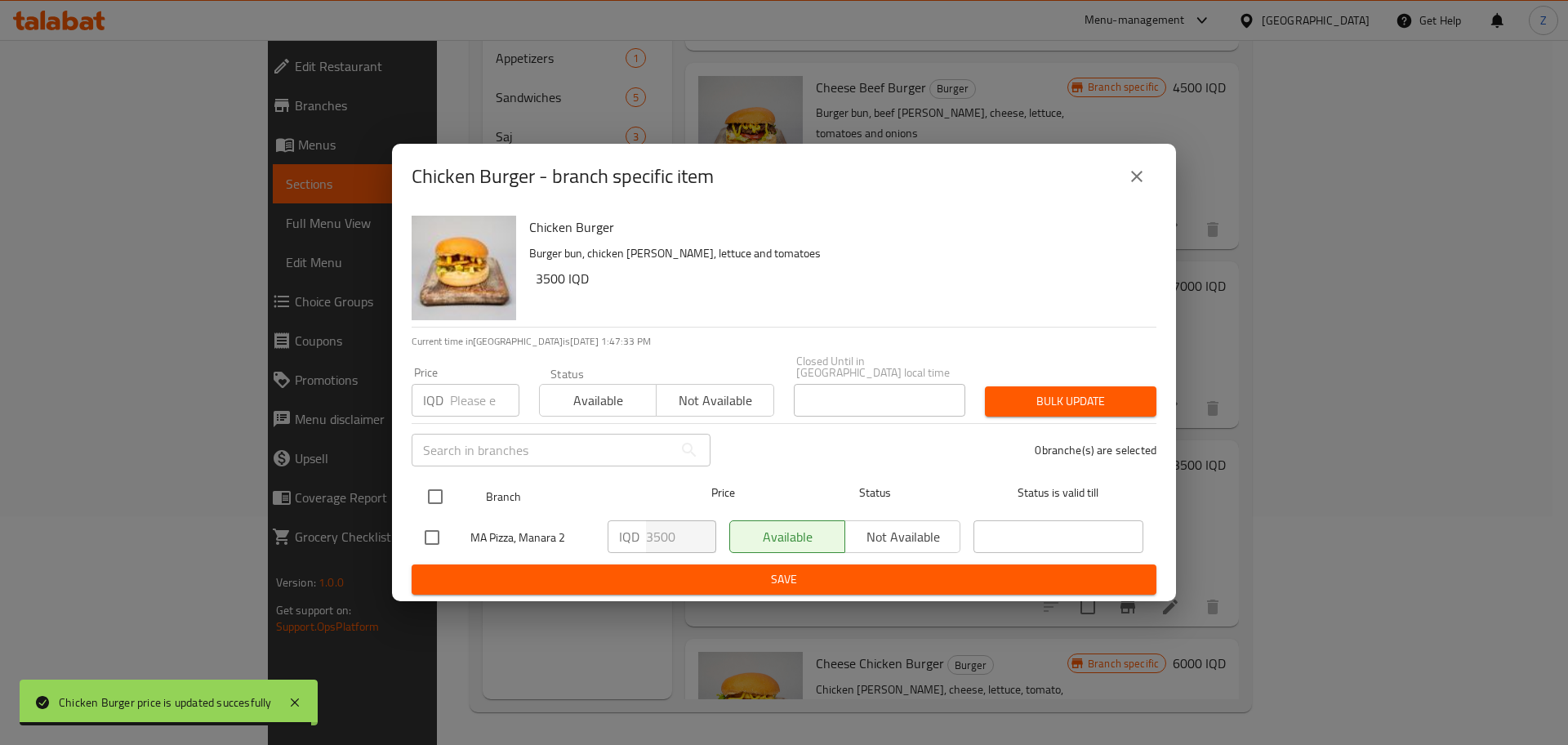
click at [428, 494] on input "checkbox" at bounding box center [435, 497] width 34 height 34
checkbox input "true"
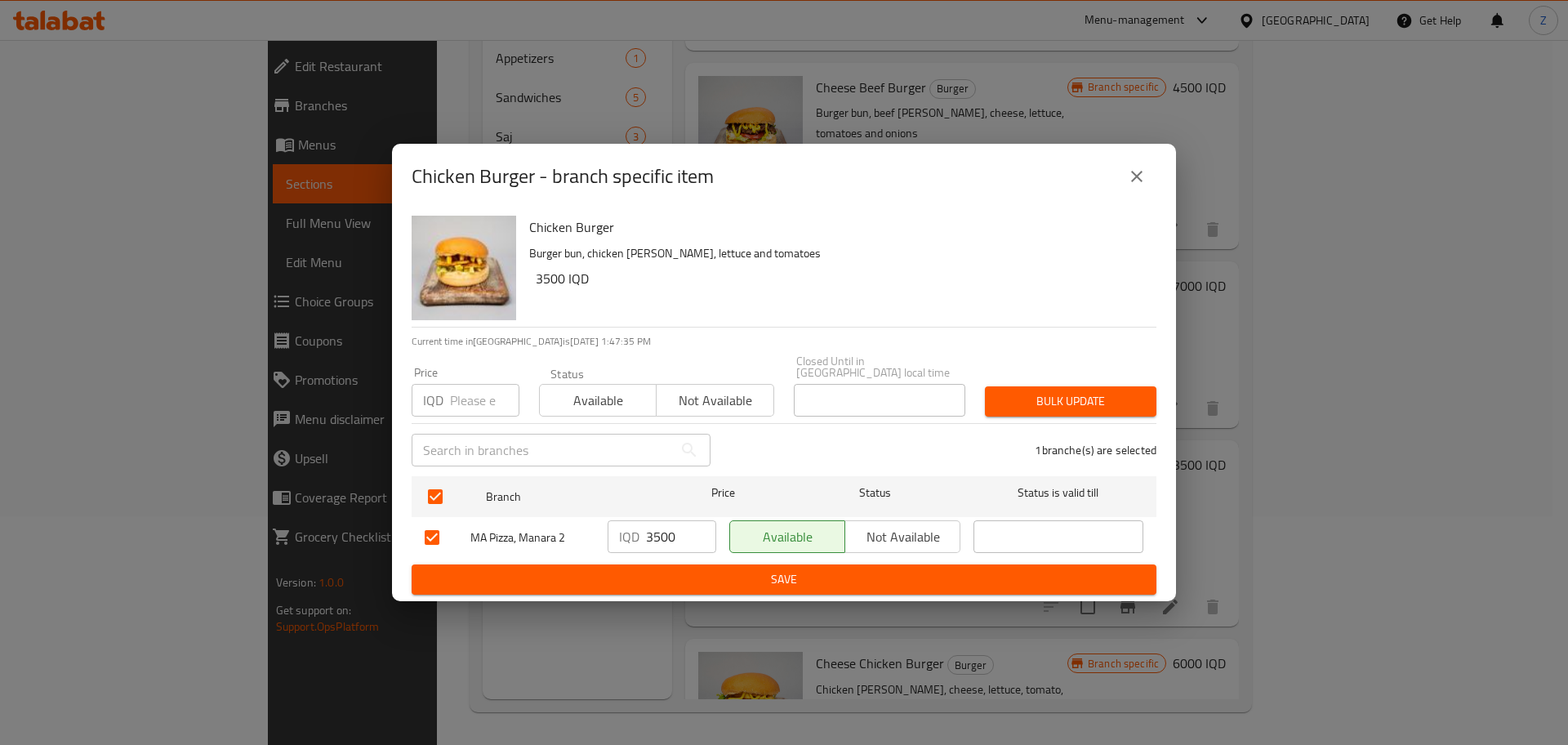
click at [701, 580] on span "Save" at bounding box center [784, 580] width 718 height 21
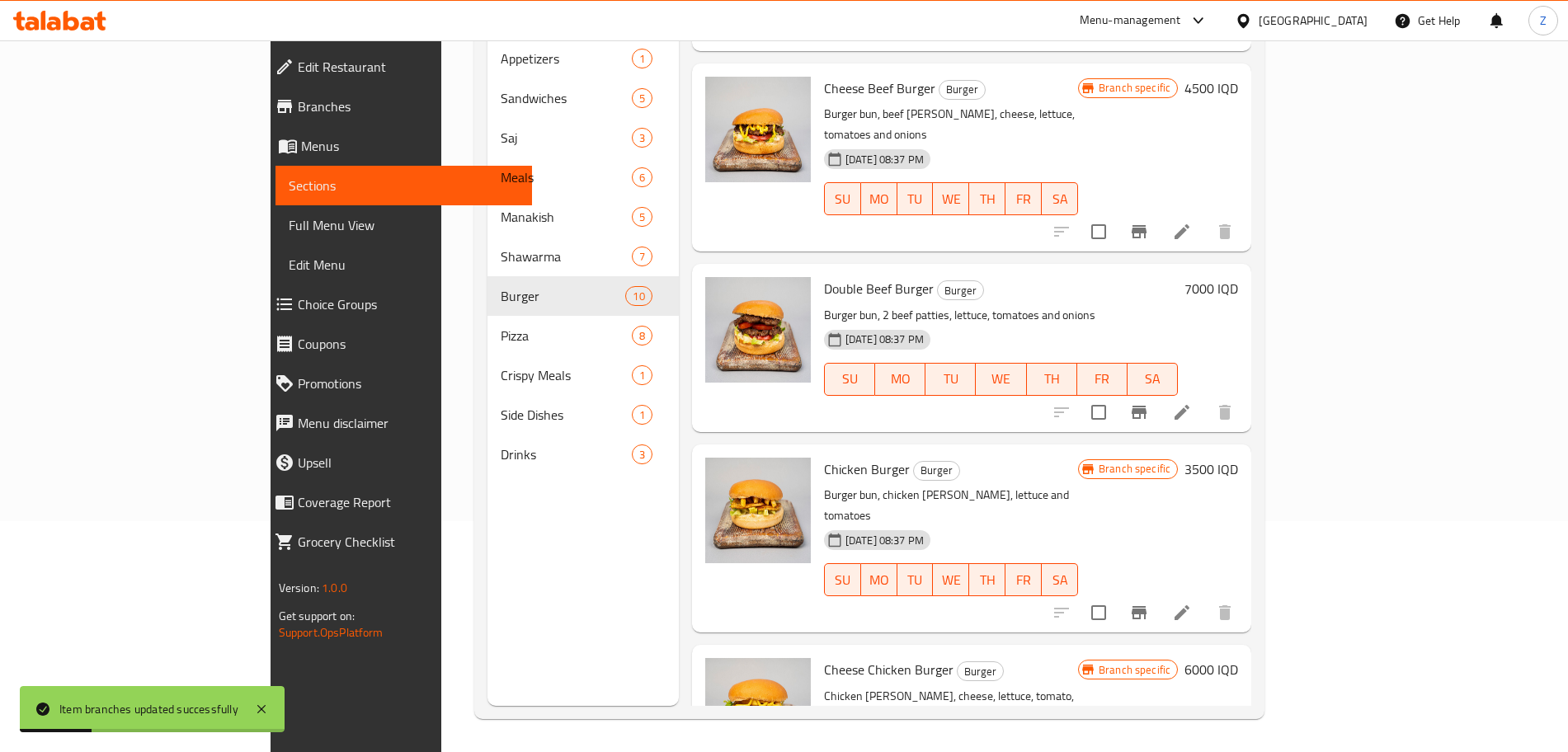
click at [1238, 658] on h6 "6000 IQD" at bounding box center [1212, 669] width 54 height 23
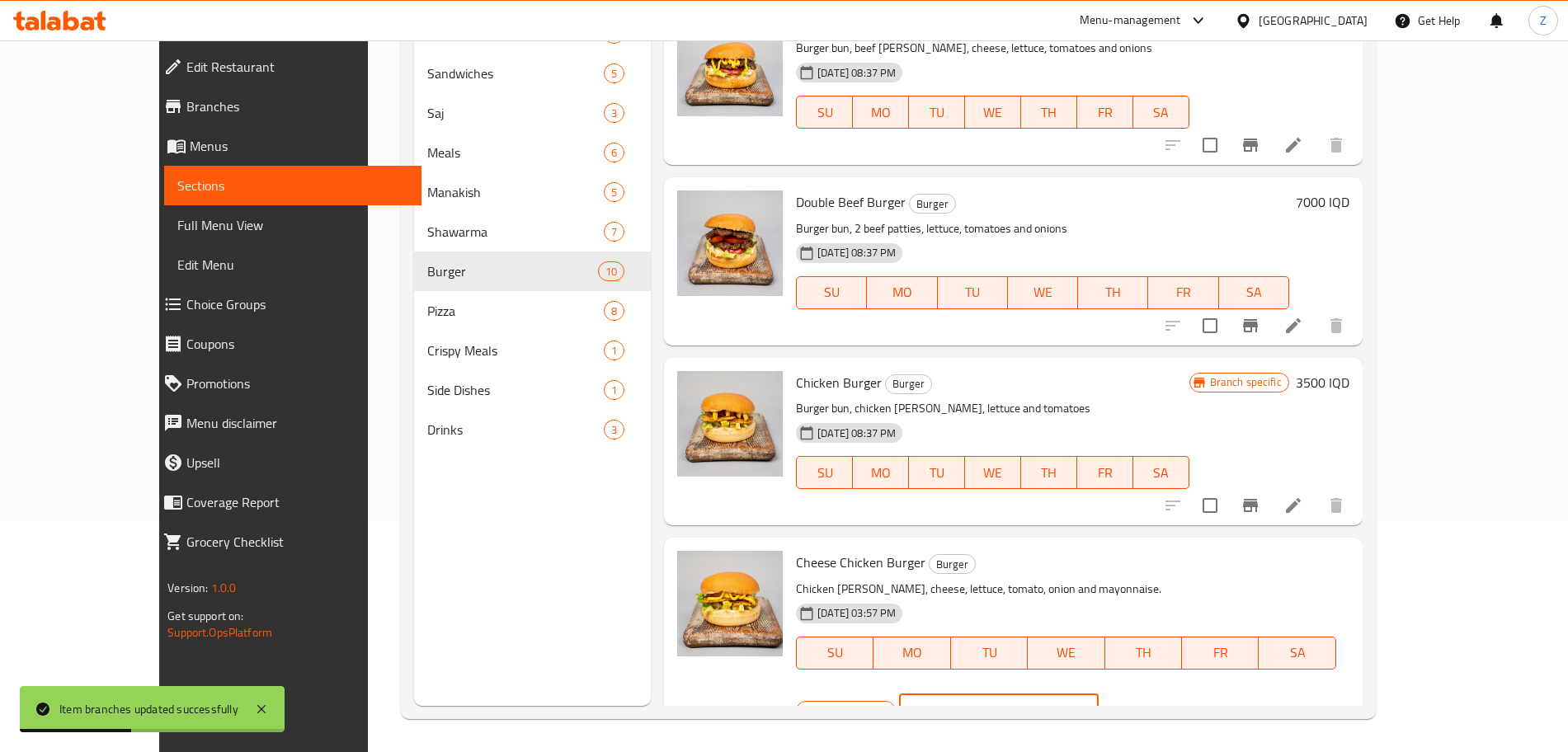
drag, startPoint x: 1275, startPoint y: 570, endPoint x: 1245, endPoint y: 577, distance: 30.8
click at [1098, 694] on div "IQD 6000 ​" at bounding box center [999, 711] width 199 height 33
type input "4000"
click at [1165, 703] on icon "ok" at bounding box center [1156, 711] width 16 height 16
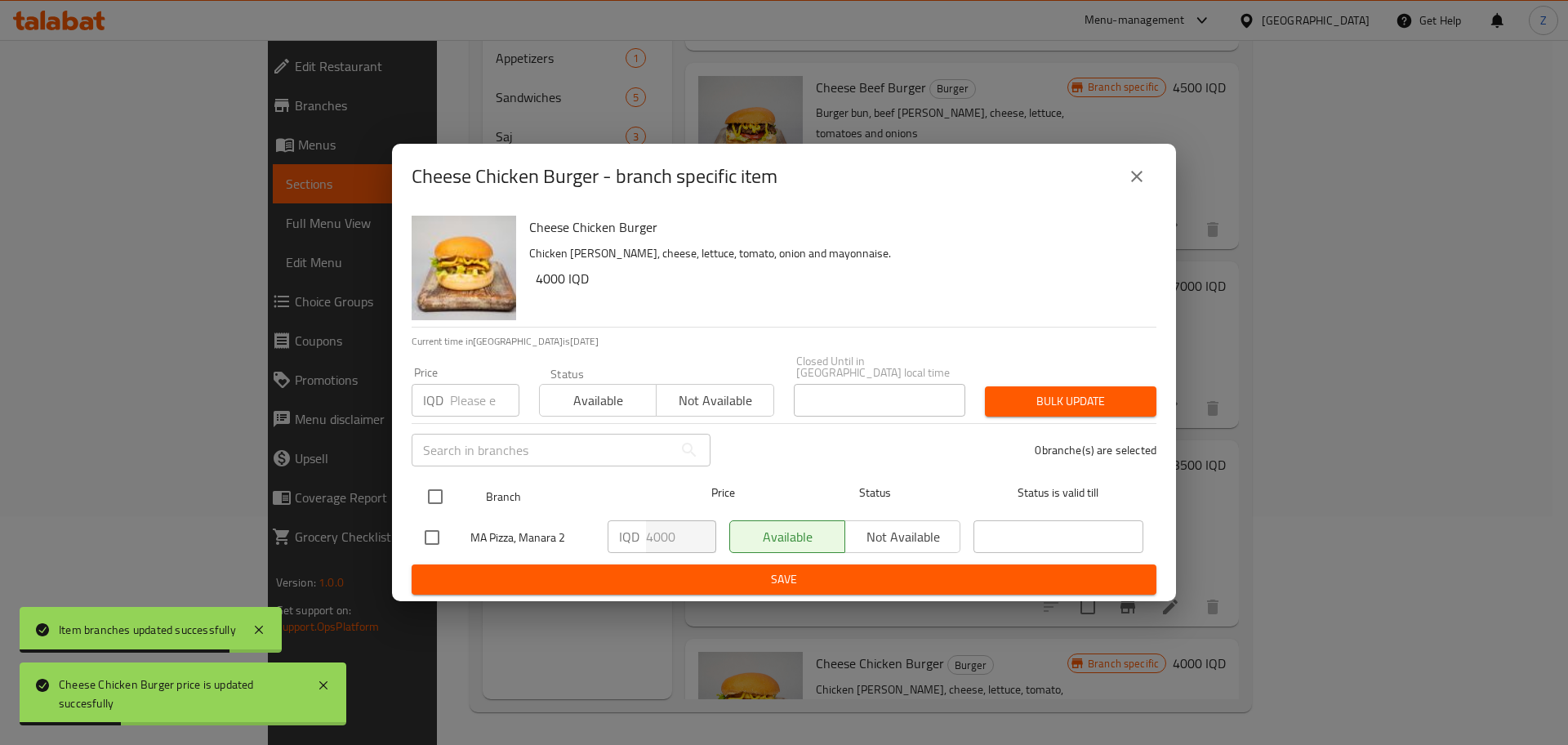
click at [447, 482] on input "checkbox" at bounding box center [435, 497] width 34 height 34
checkbox input "true"
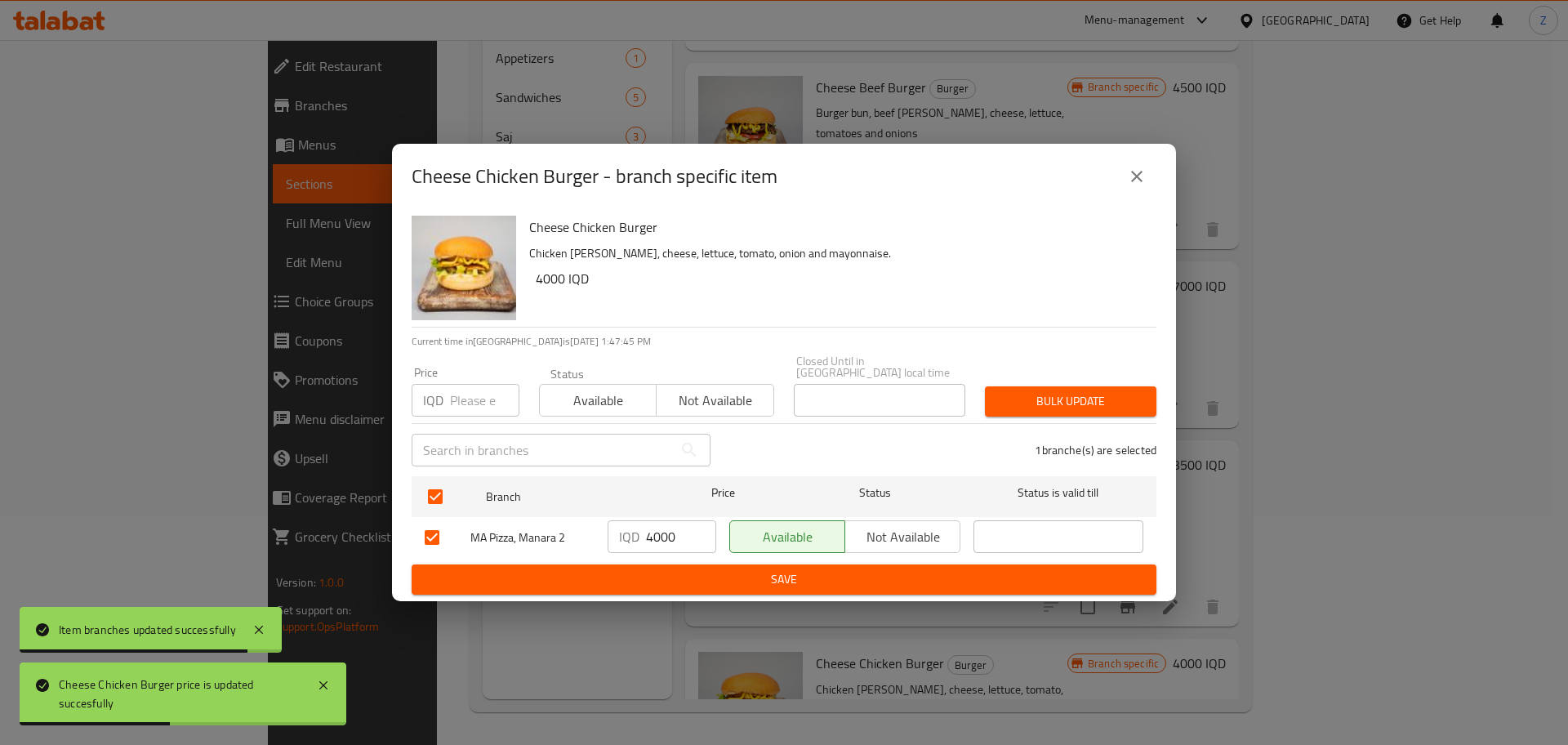
click at [666, 570] on span "Save" at bounding box center [784, 580] width 718 height 21
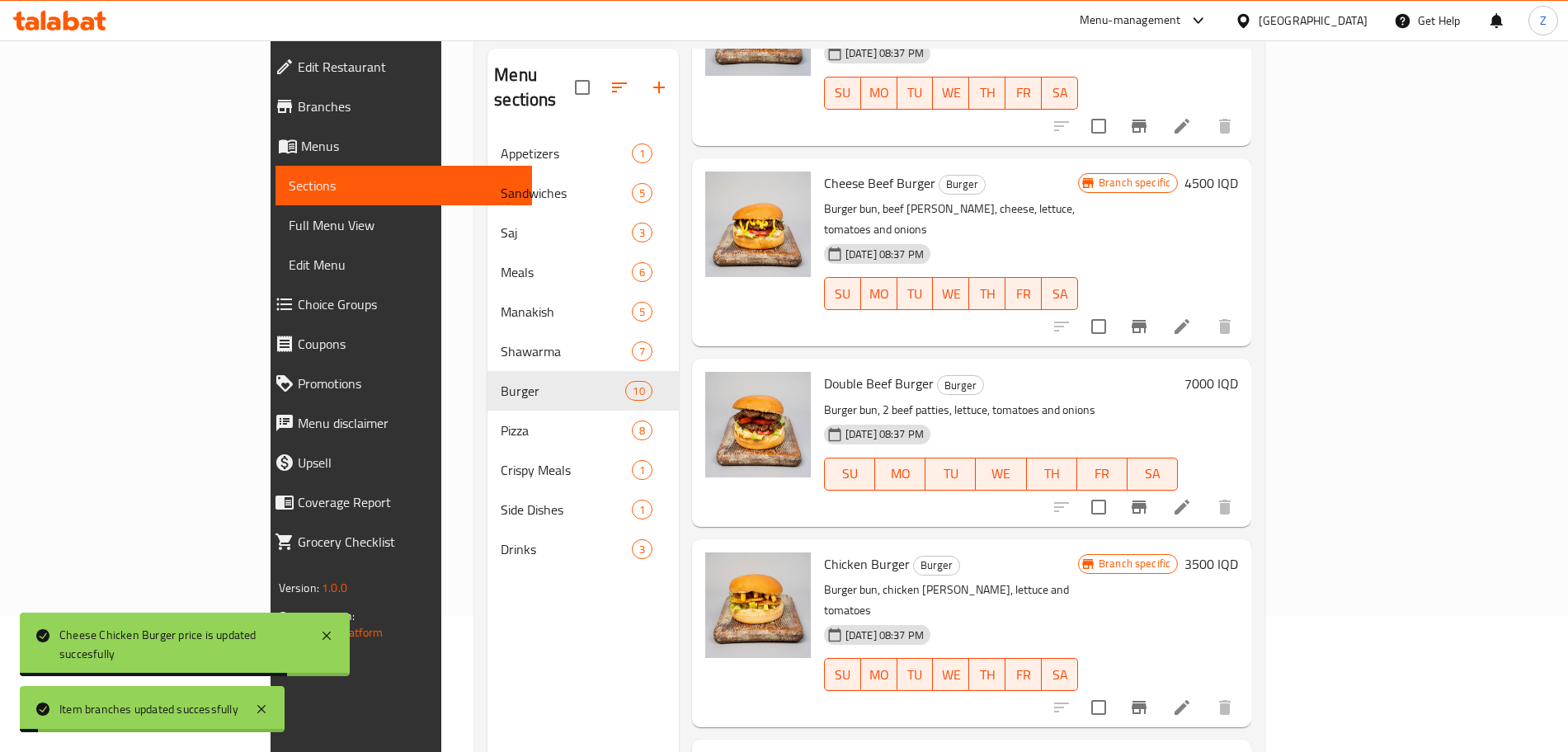
scroll to position [124, 0]
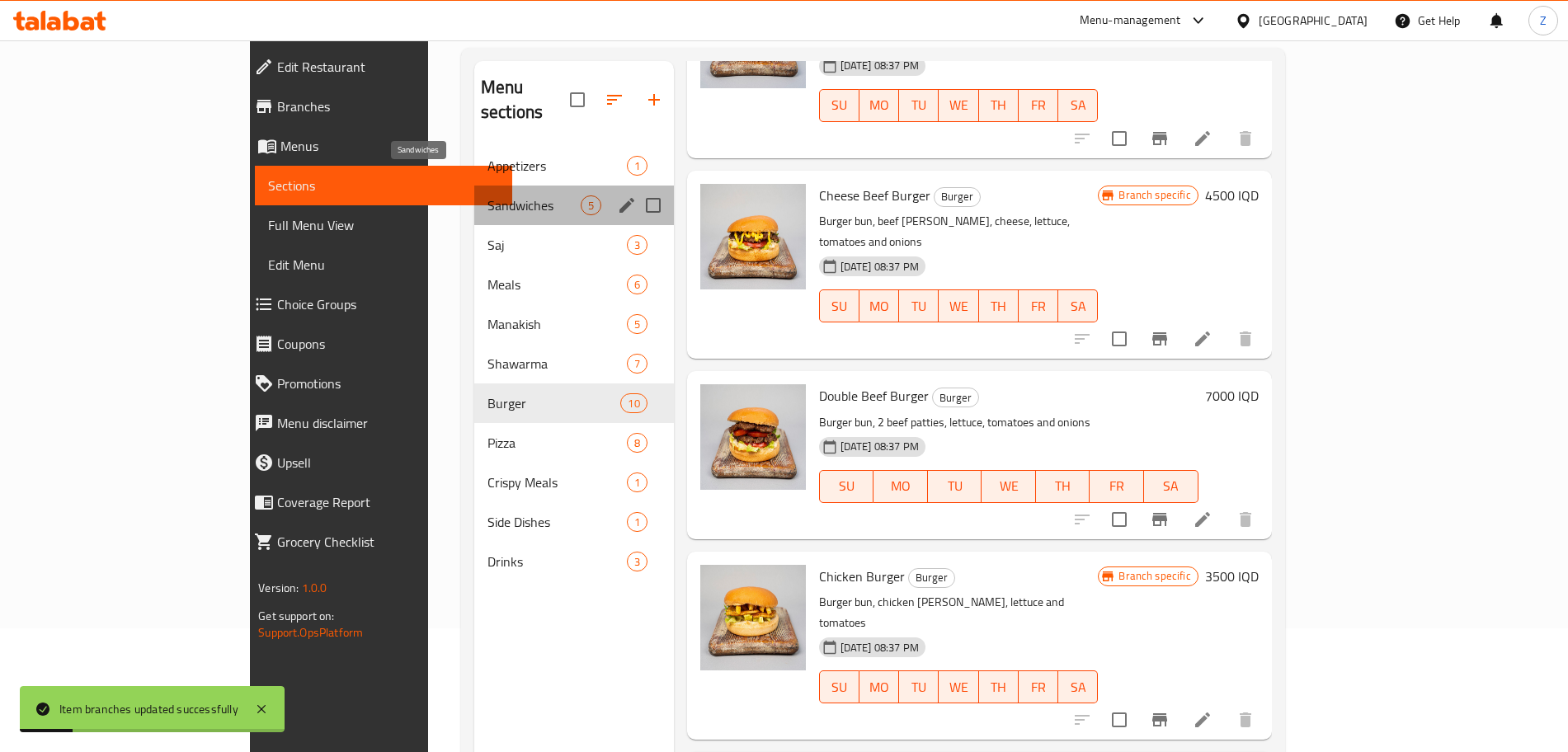
click at [488, 195] on span "Sandwiches" at bounding box center [534, 205] width 93 height 20
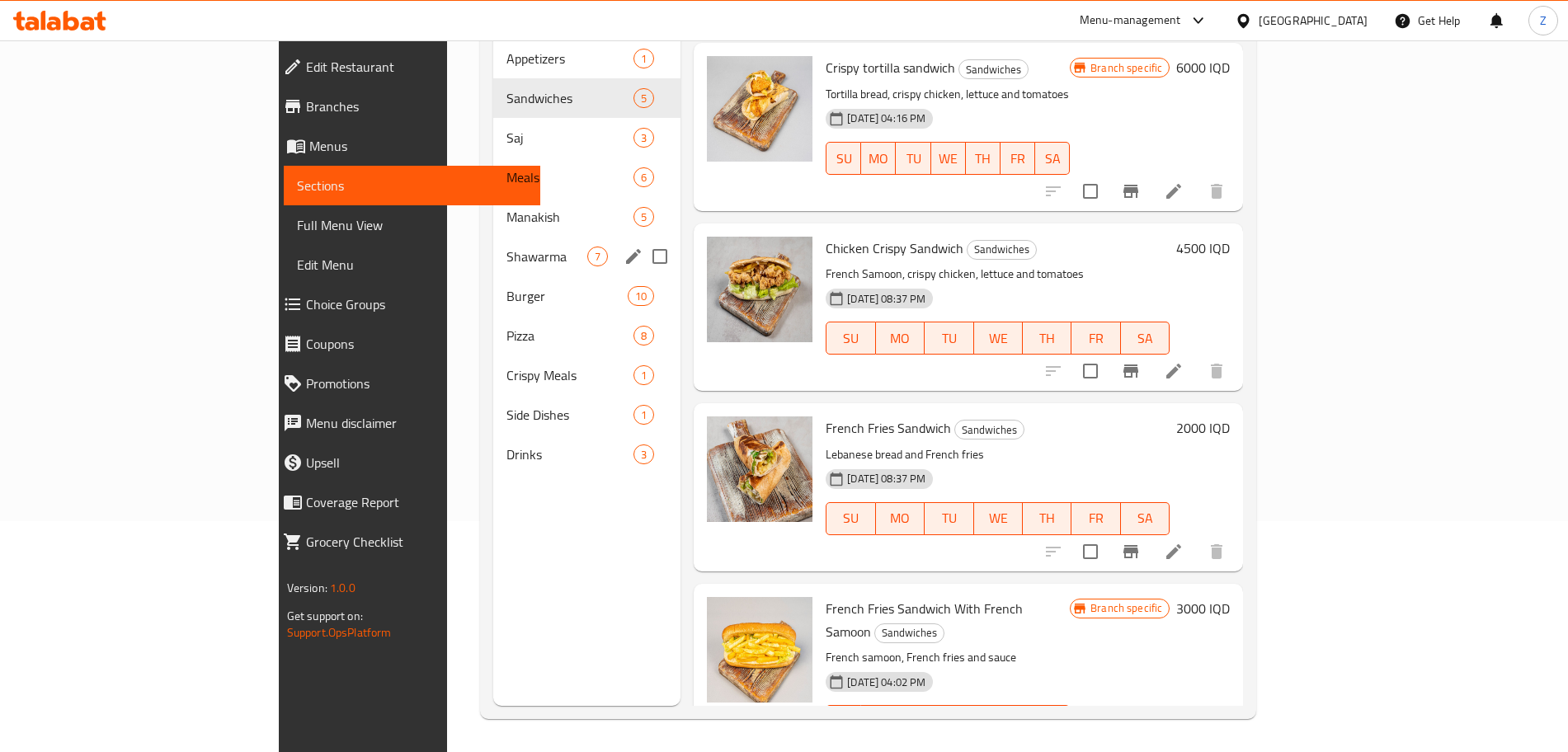
scroll to position [139, 0]
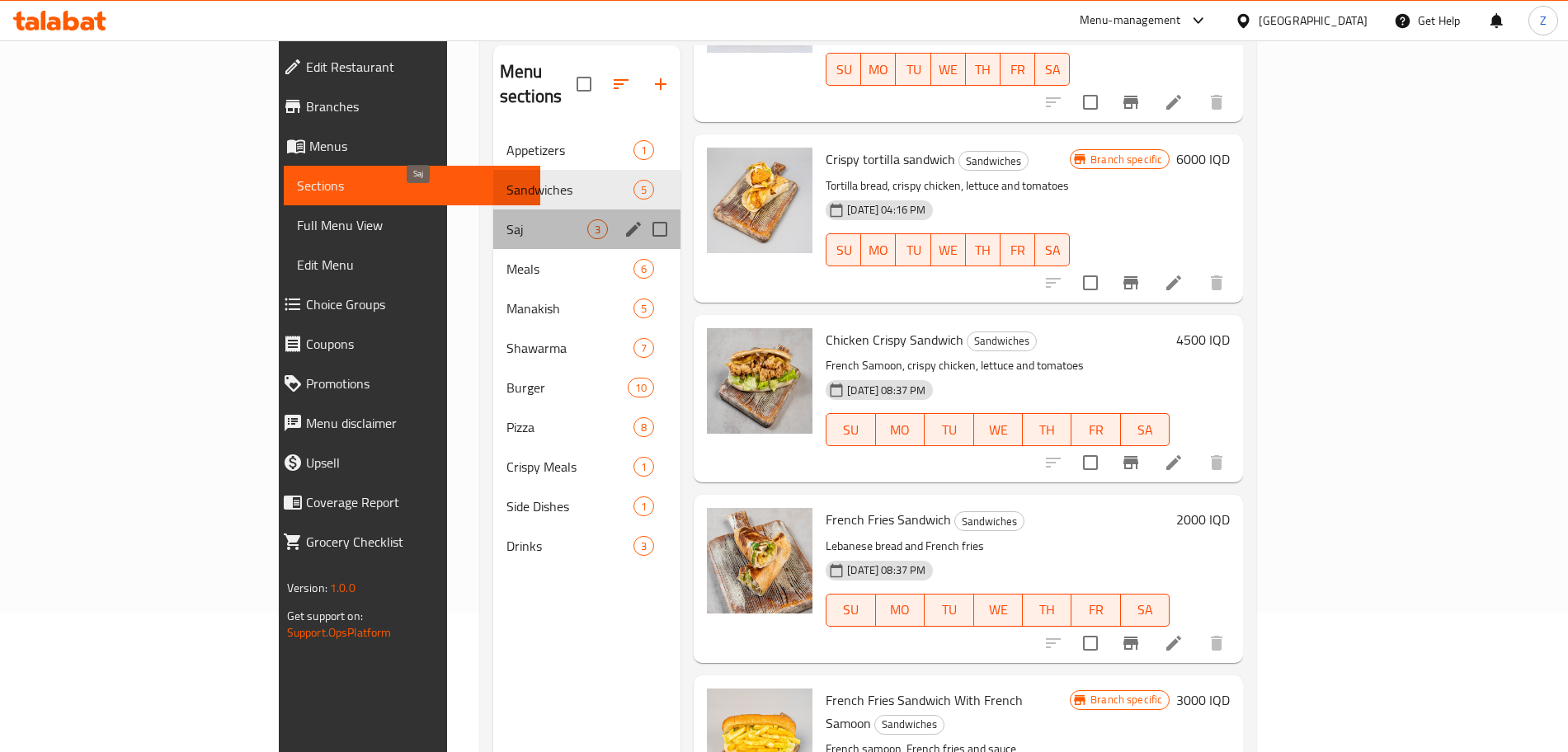
click at [507, 220] on span "Saj" at bounding box center [547, 229] width 80 height 20
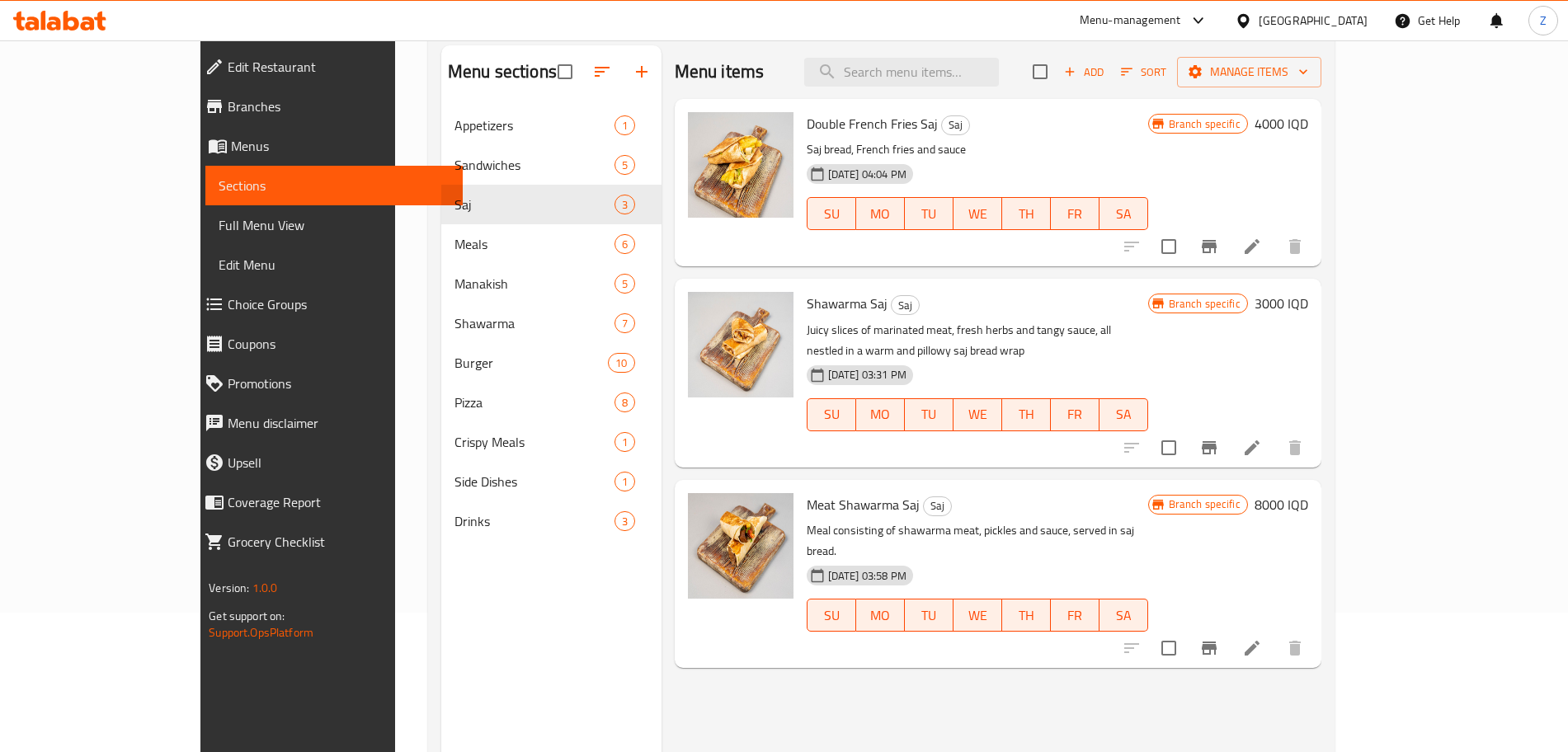
click at [1309, 311] on h6 "3000 IQD" at bounding box center [1282, 303] width 54 height 23
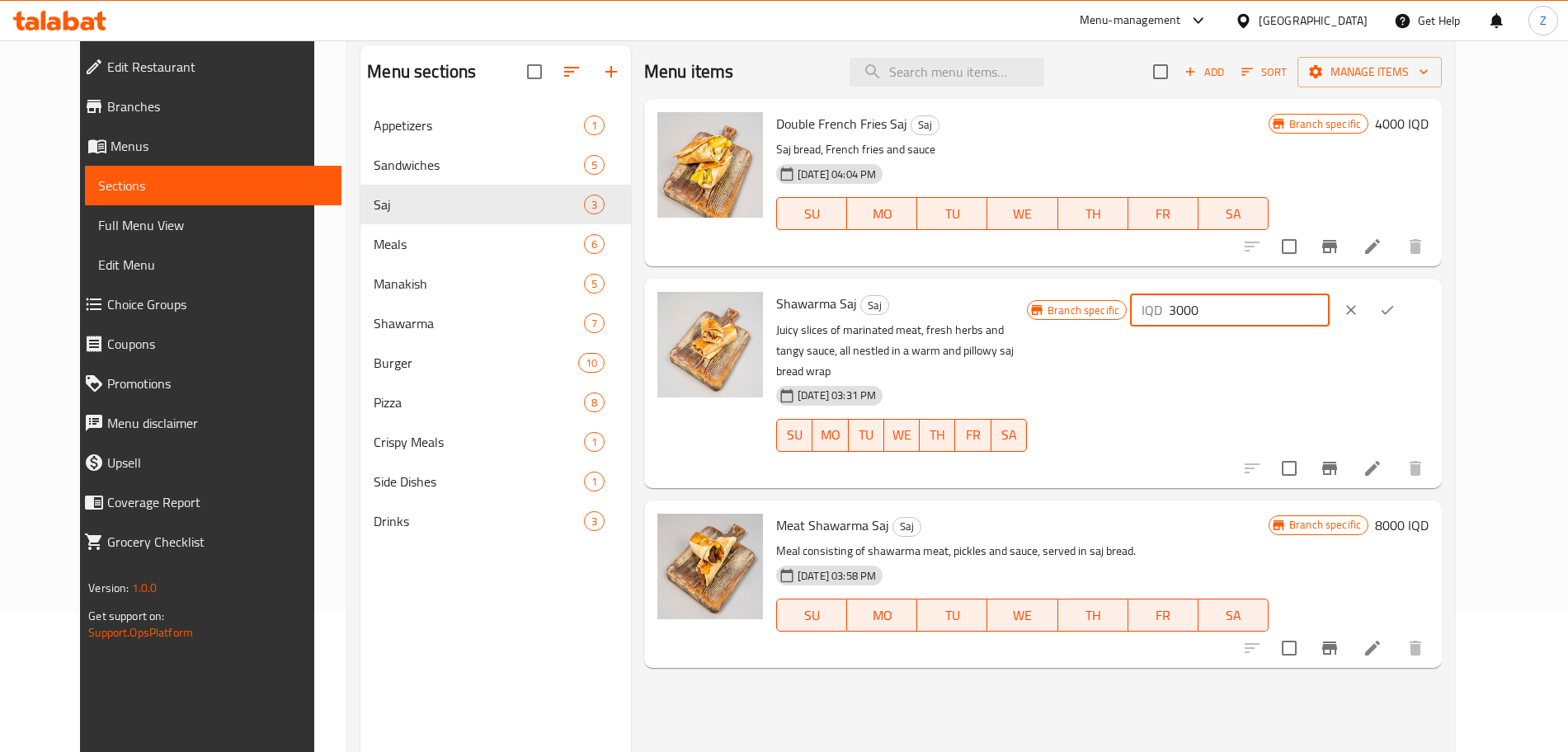
drag, startPoint x: 1295, startPoint y: 315, endPoint x: 1266, endPoint y: 317, distance: 29.1
click at [1267, 317] on div "IQD 3000 ​" at bounding box center [1230, 310] width 199 height 33
type input "2000"
click at [1405, 322] on button "ok" at bounding box center [1387, 310] width 36 height 36
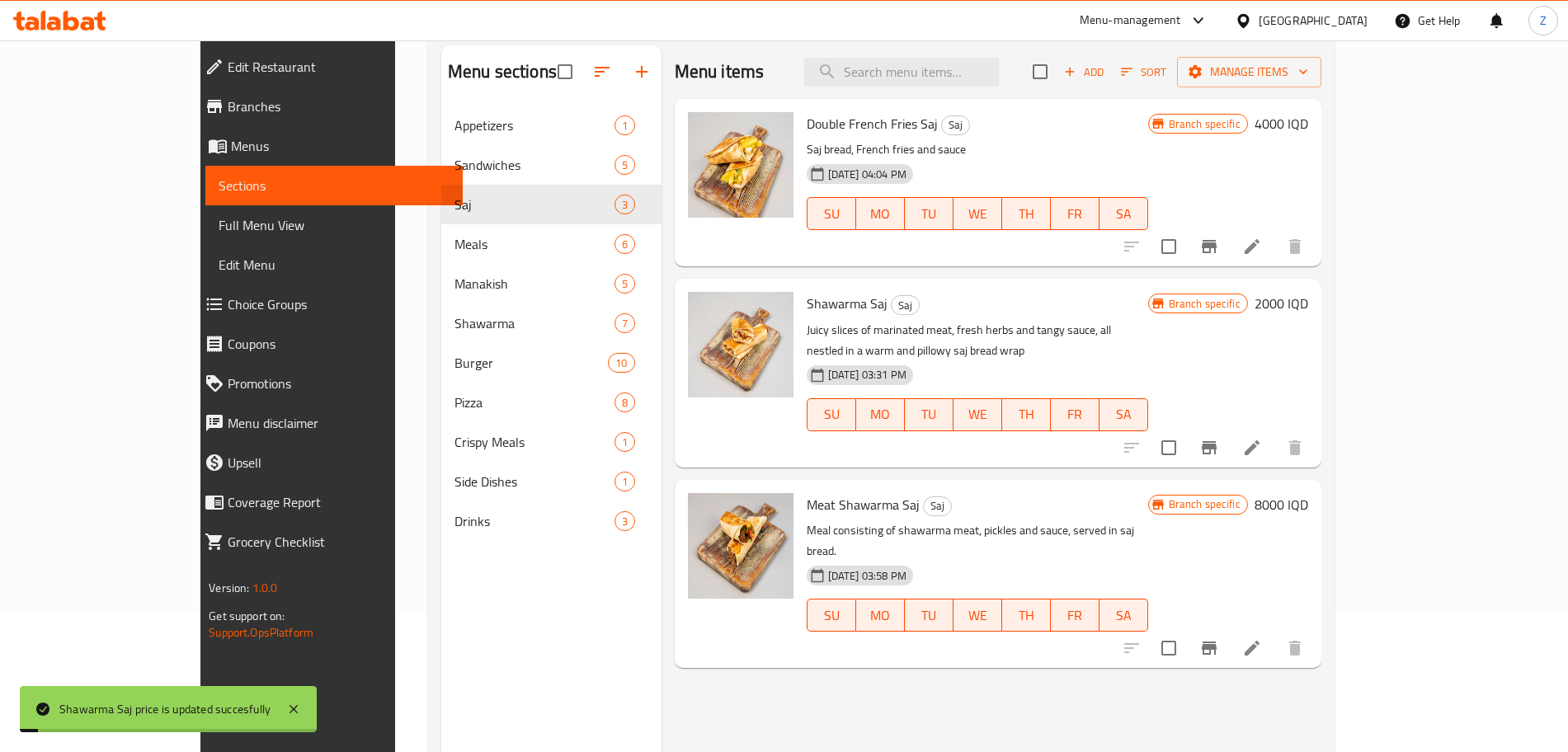
click at [1322, 449] on div "Menu items Add Sort Manage items Double French Fries Saj Saj Saj bread, French …" at bounding box center [991, 421] width 660 height 752
click at [1229, 438] on button "Branch-specific-item" at bounding box center [1209, 448] width 40 height 40
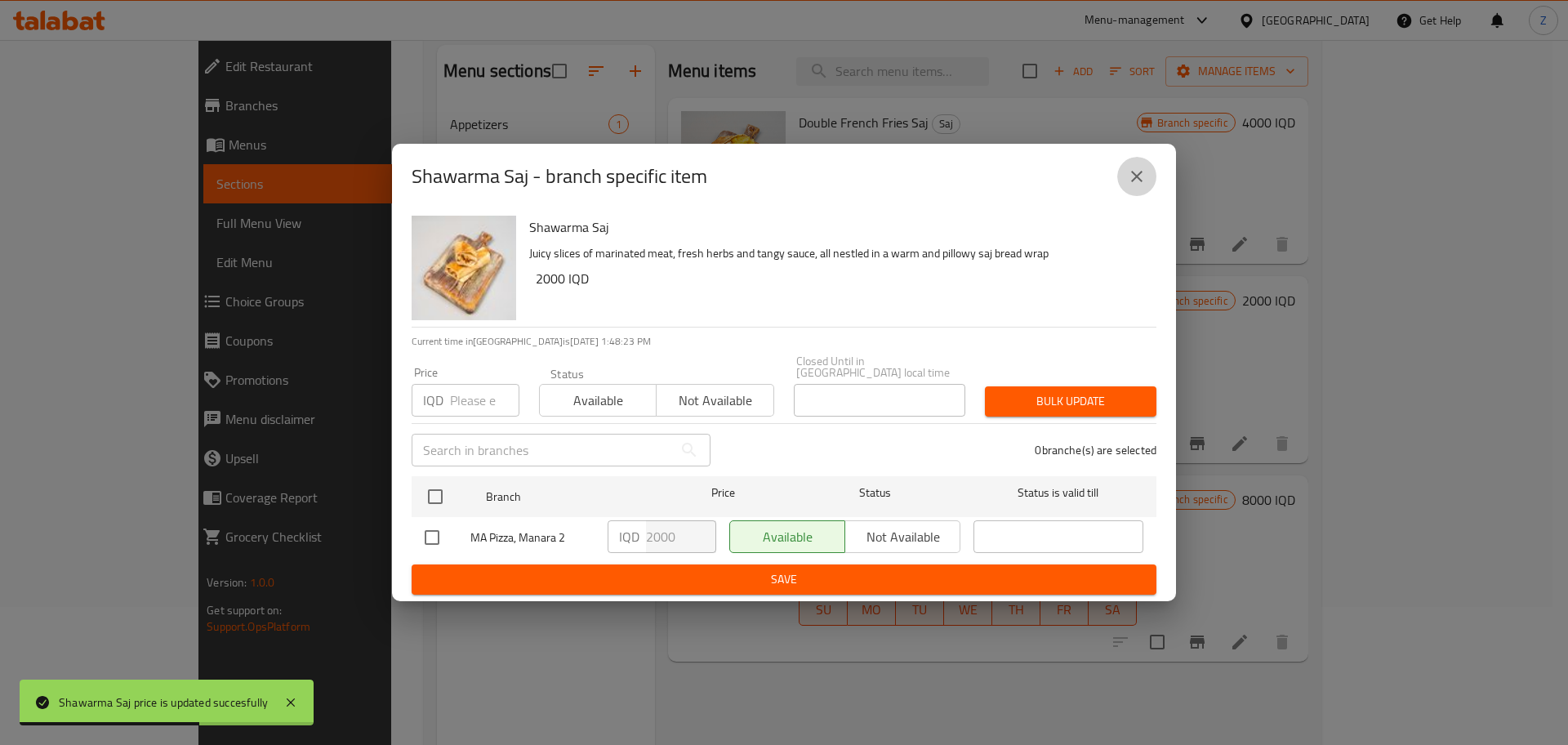
click at [1135, 186] on icon "close" at bounding box center [1136, 176] width 20 height 20
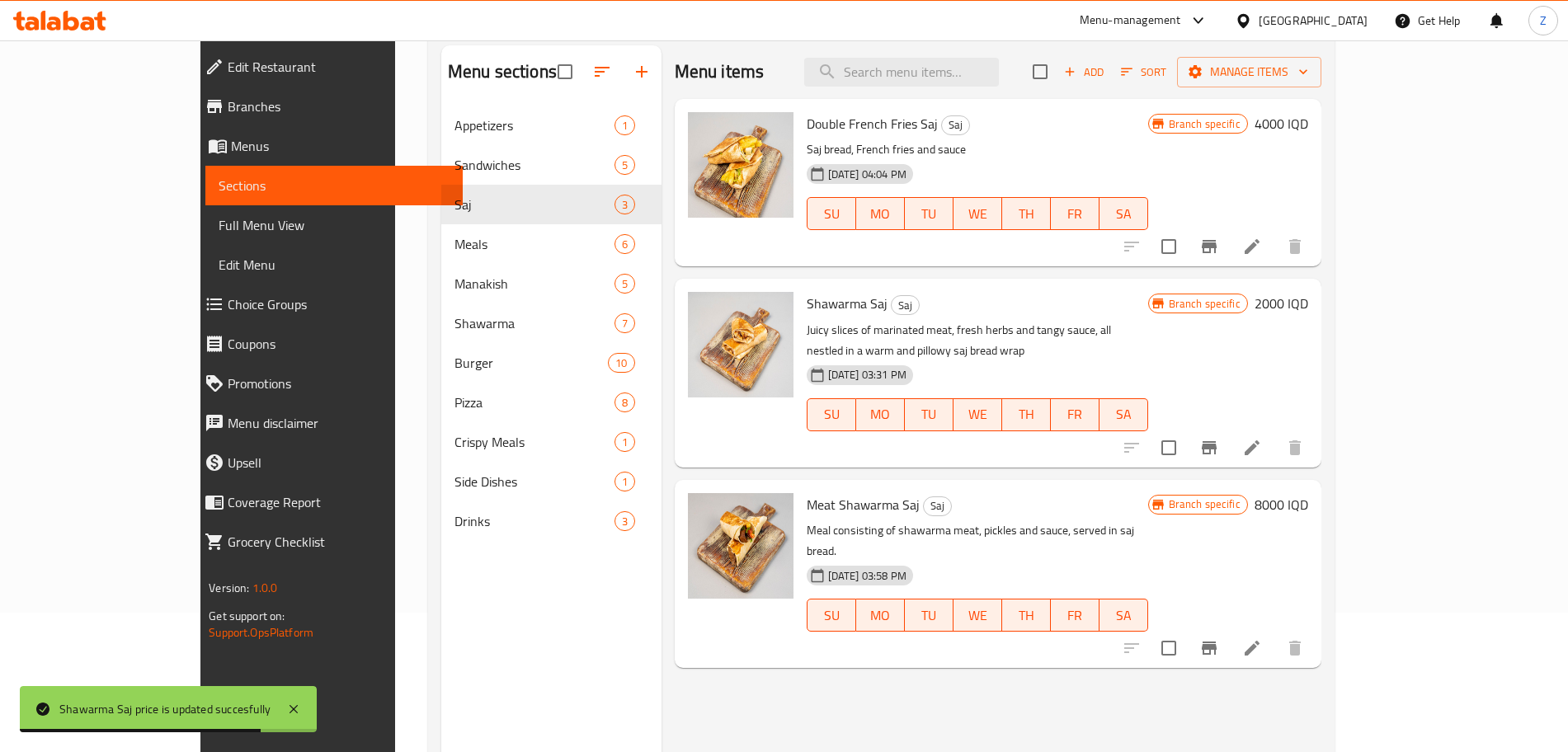
click at [1309, 493] on h6 "8000 IQD" at bounding box center [1282, 504] width 54 height 23
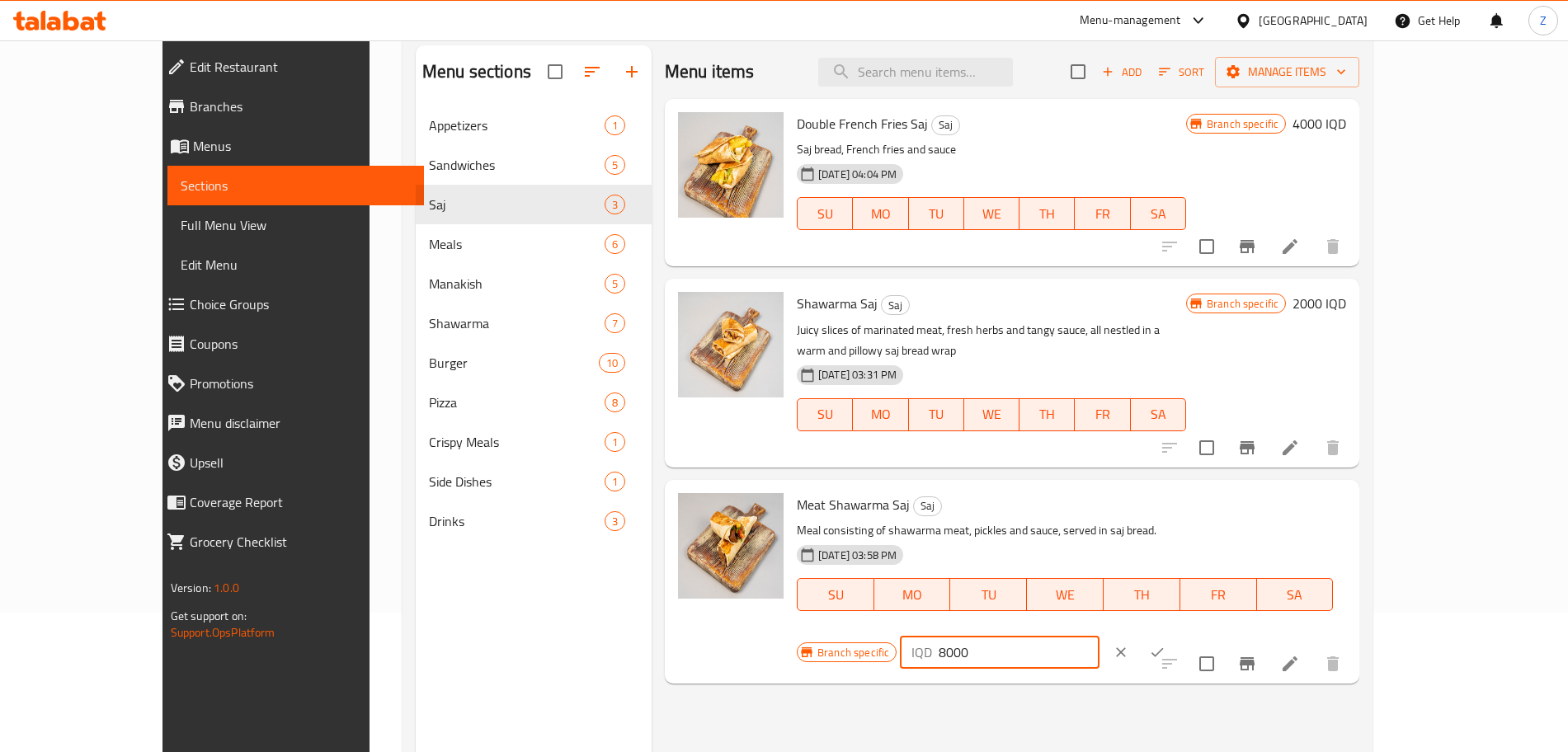
drag, startPoint x: 1289, startPoint y: 492, endPoint x: 1270, endPoint y: 493, distance: 19.0
click at [1099, 635] on div "IQD 8000 ​" at bounding box center [1000, 652] width 199 height 33
type input "4000"
click at [1166, 644] on icon "ok" at bounding box center [1157, 652] width 16 height 16
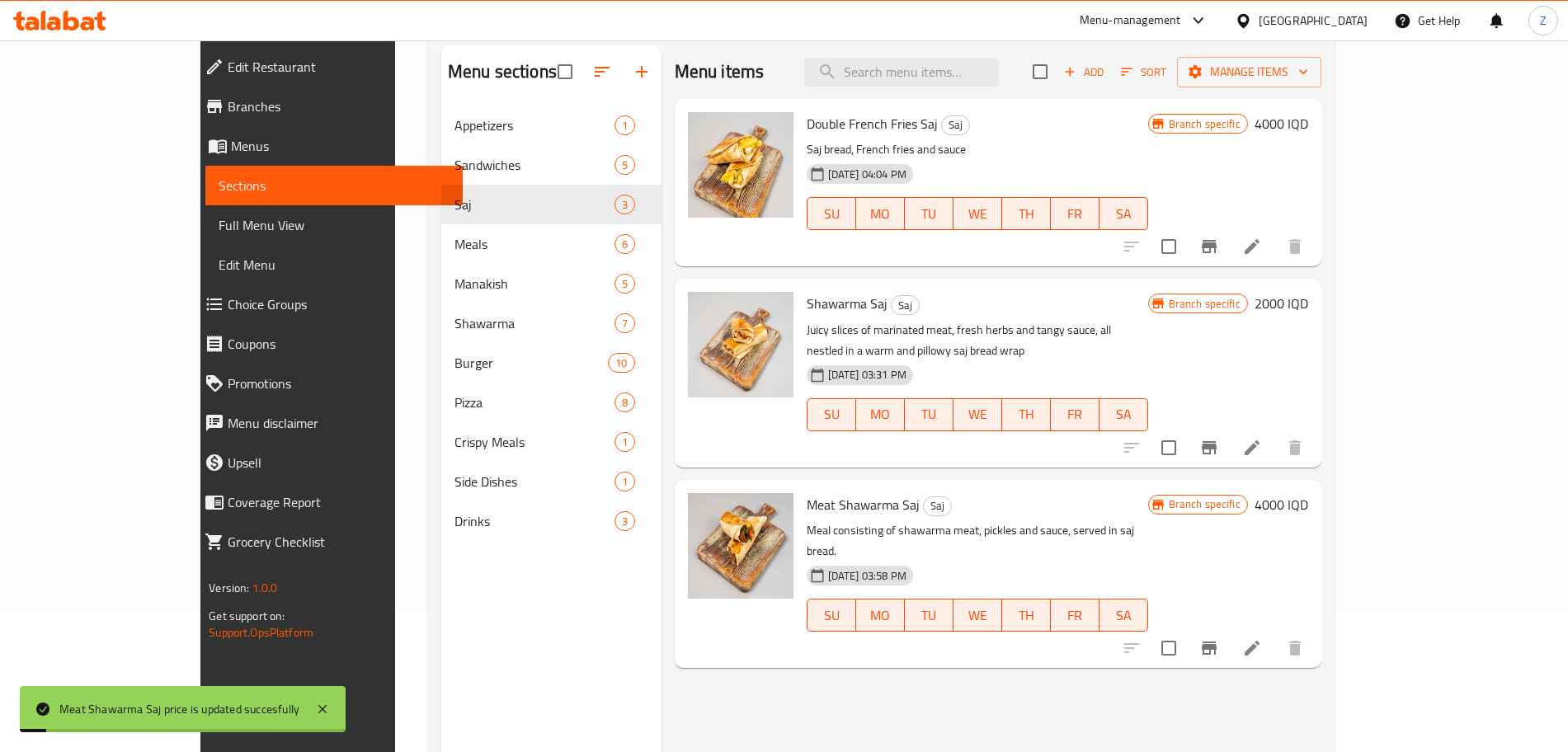
click at [1219, 638] on icon "Branch-specific-item" at bounding box center [1209, 647] width 20 height 20
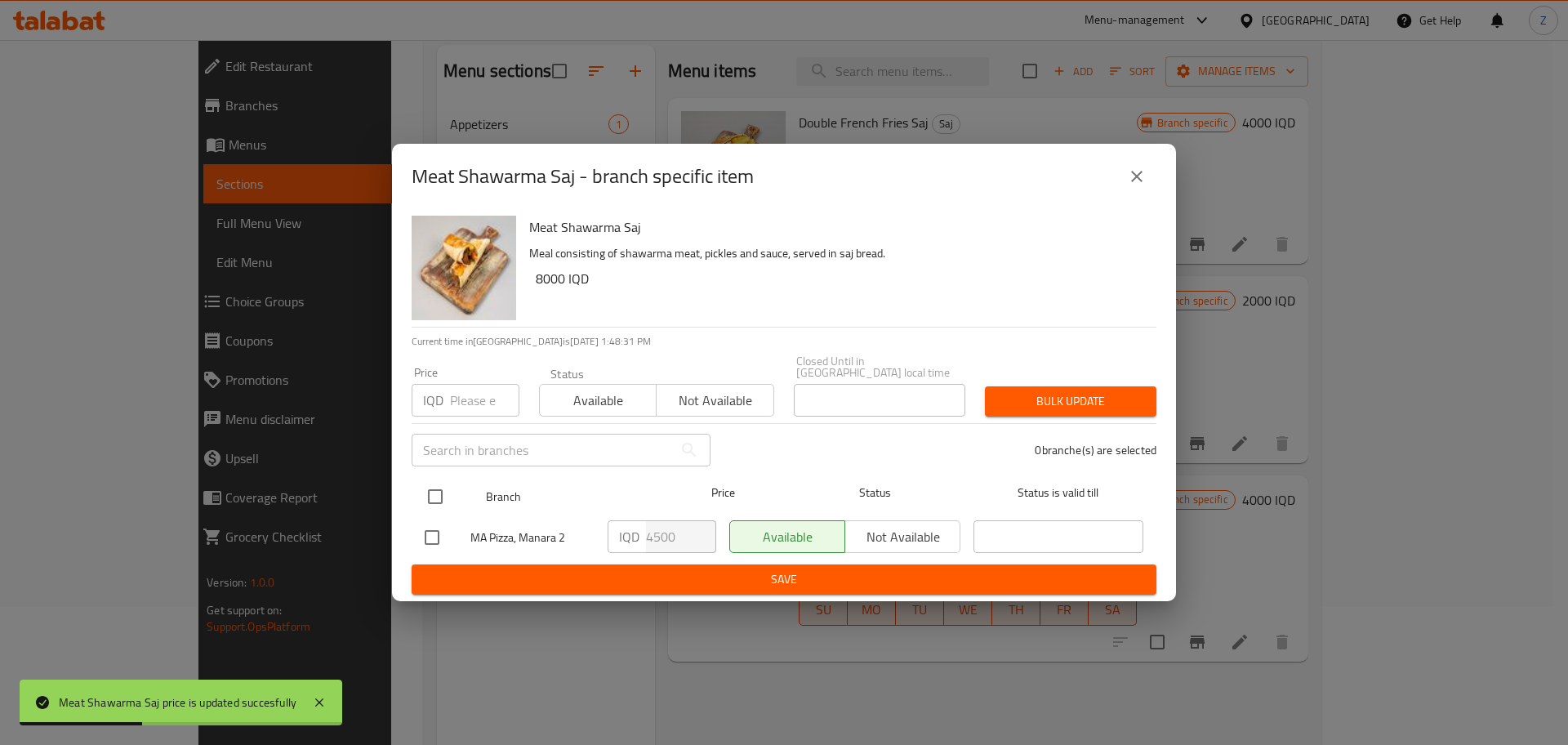
click at [432, 498] on input "checkbox" at bounding box center [435, 497] width 34 height 34
checkbox input "true"
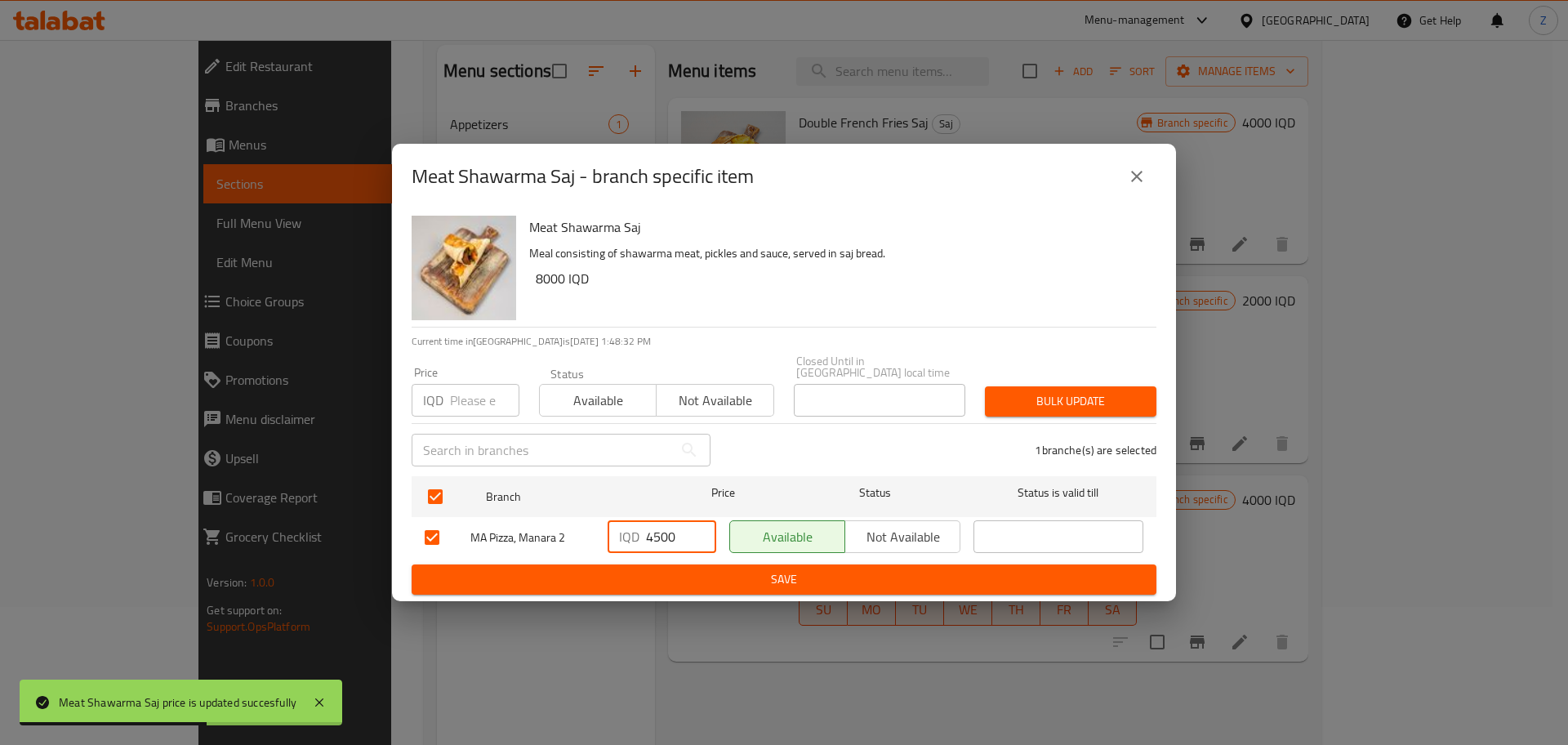
click at [659, 534] on input "4500" at bounding box center [682, 537] width 70 height 33
type input "4000"
click at [669, 575] on span "Save" at bounding box center [784, 580] width 718 height 21
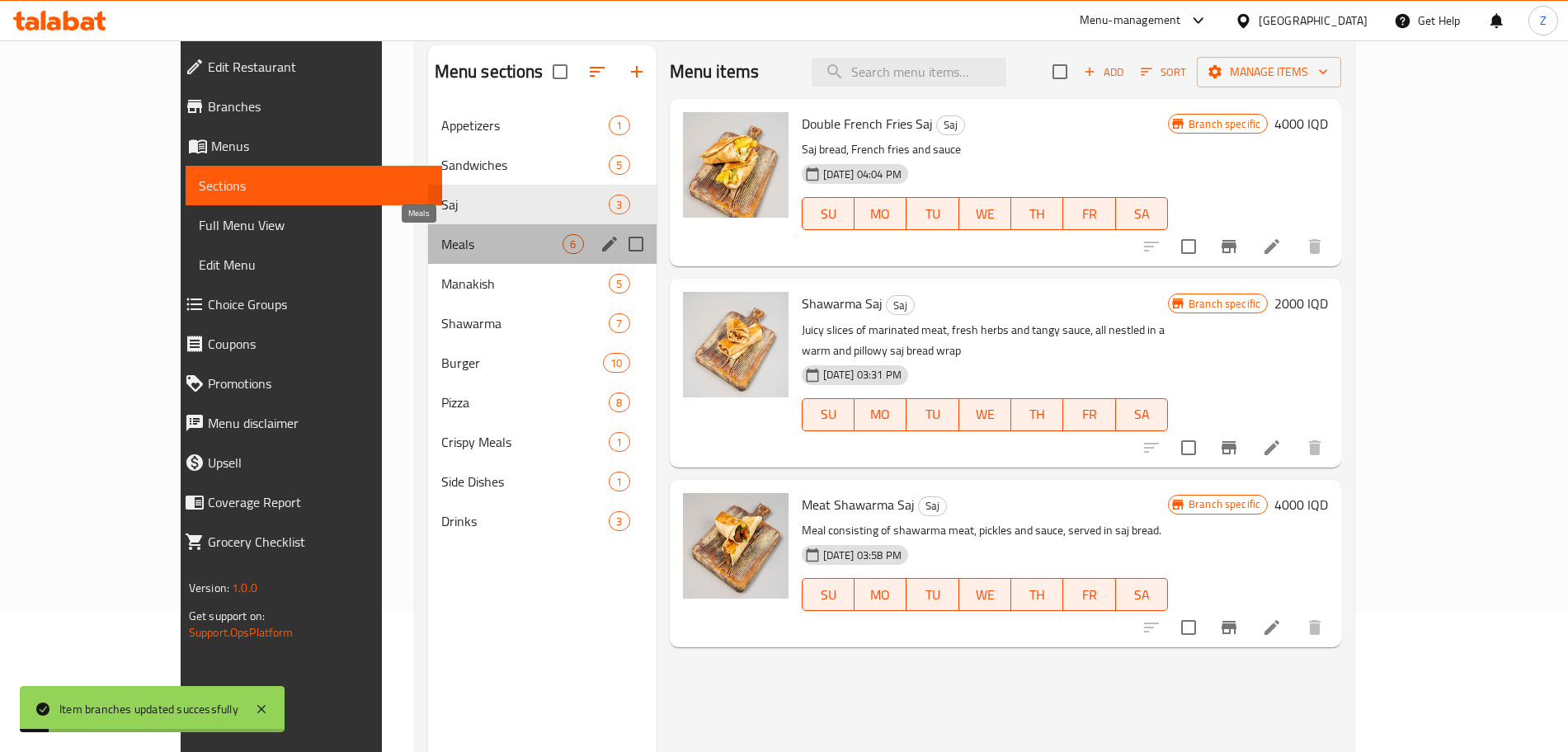
click at [441, 235] on span "Meals" at bounding box center [502, 244] width 122 height 20
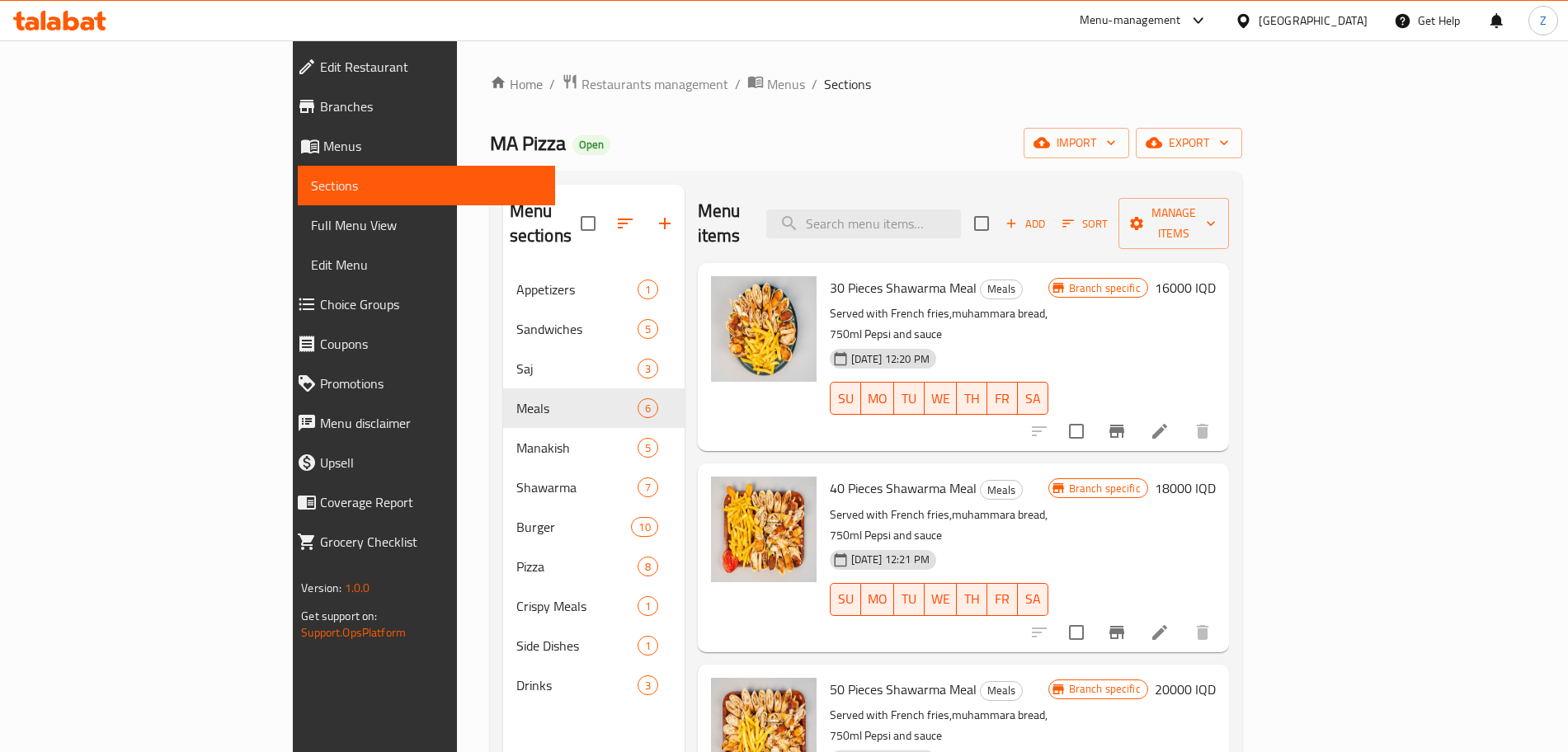
click at [1216, 277] on h6 "16000 IQD" at bounding box center [1185, 288] width 61 height 23
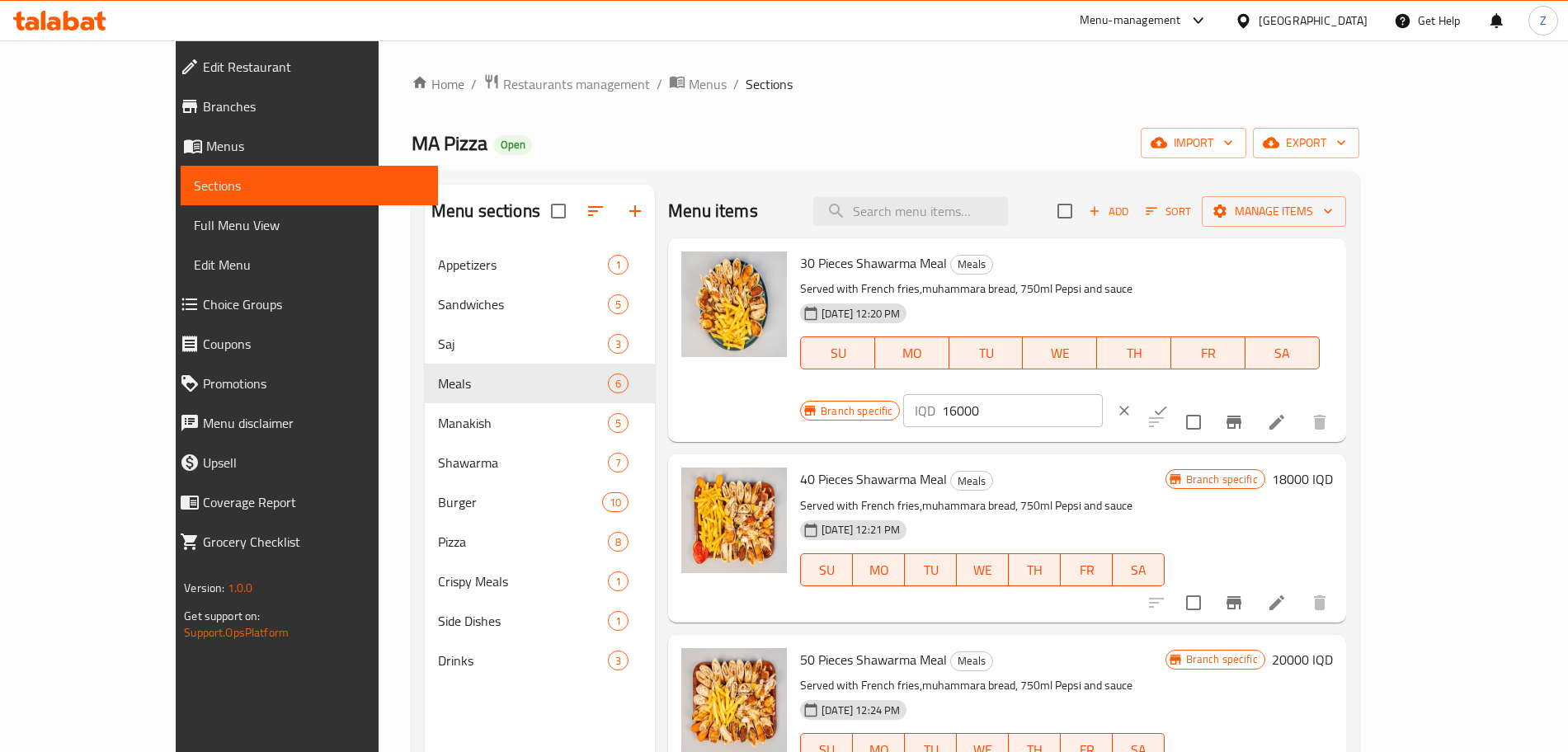
click at [1102, 394] on input "16000" at bounding box center [1021, 411] width 160 height 33
type input "13000"
click at [1179, 392] on button "ok" at bounding box center [1161, 411] width 36 height 36
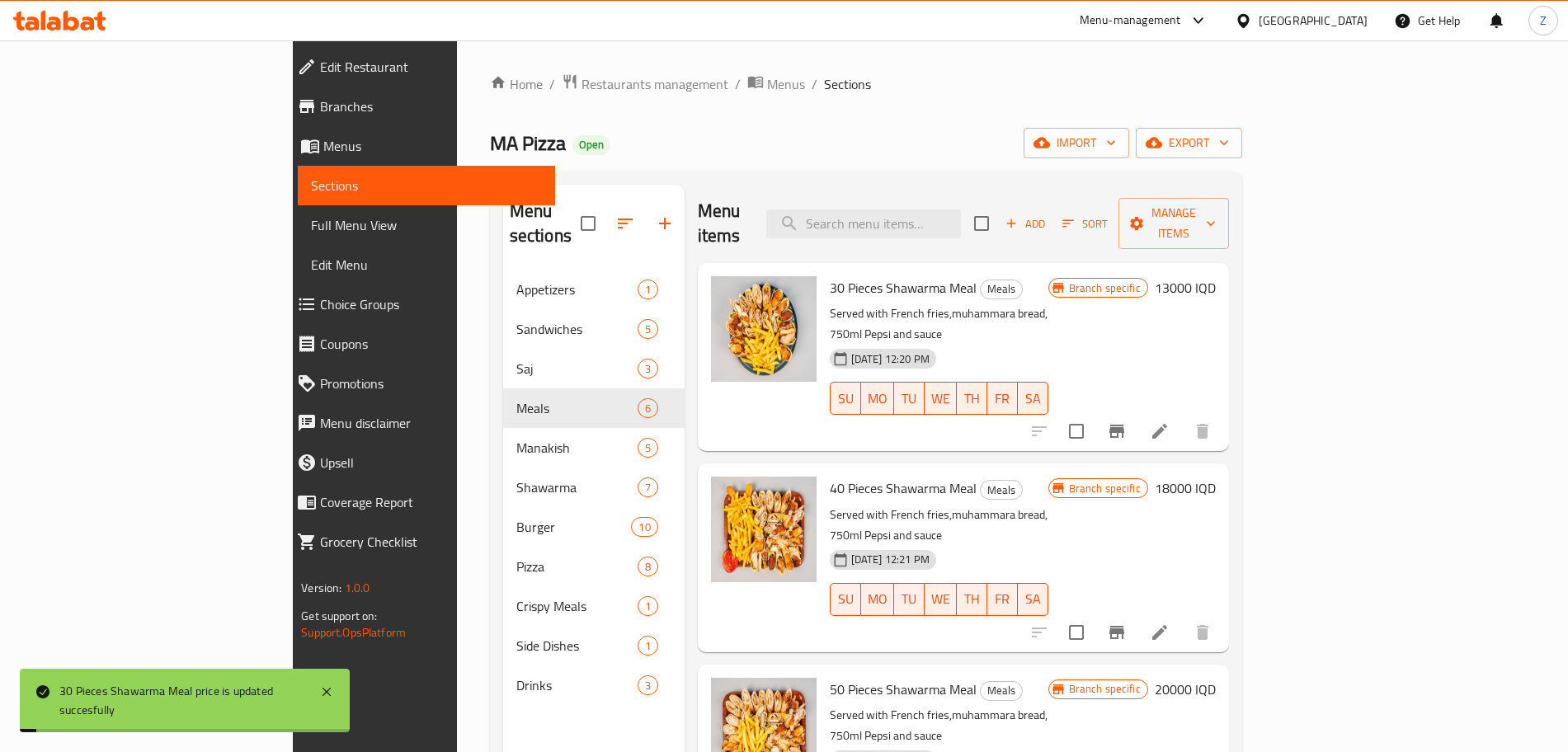
click at [1136, 411] on button "Branch-specific-item" at bounding box center [1117, 431] width 40 height 40
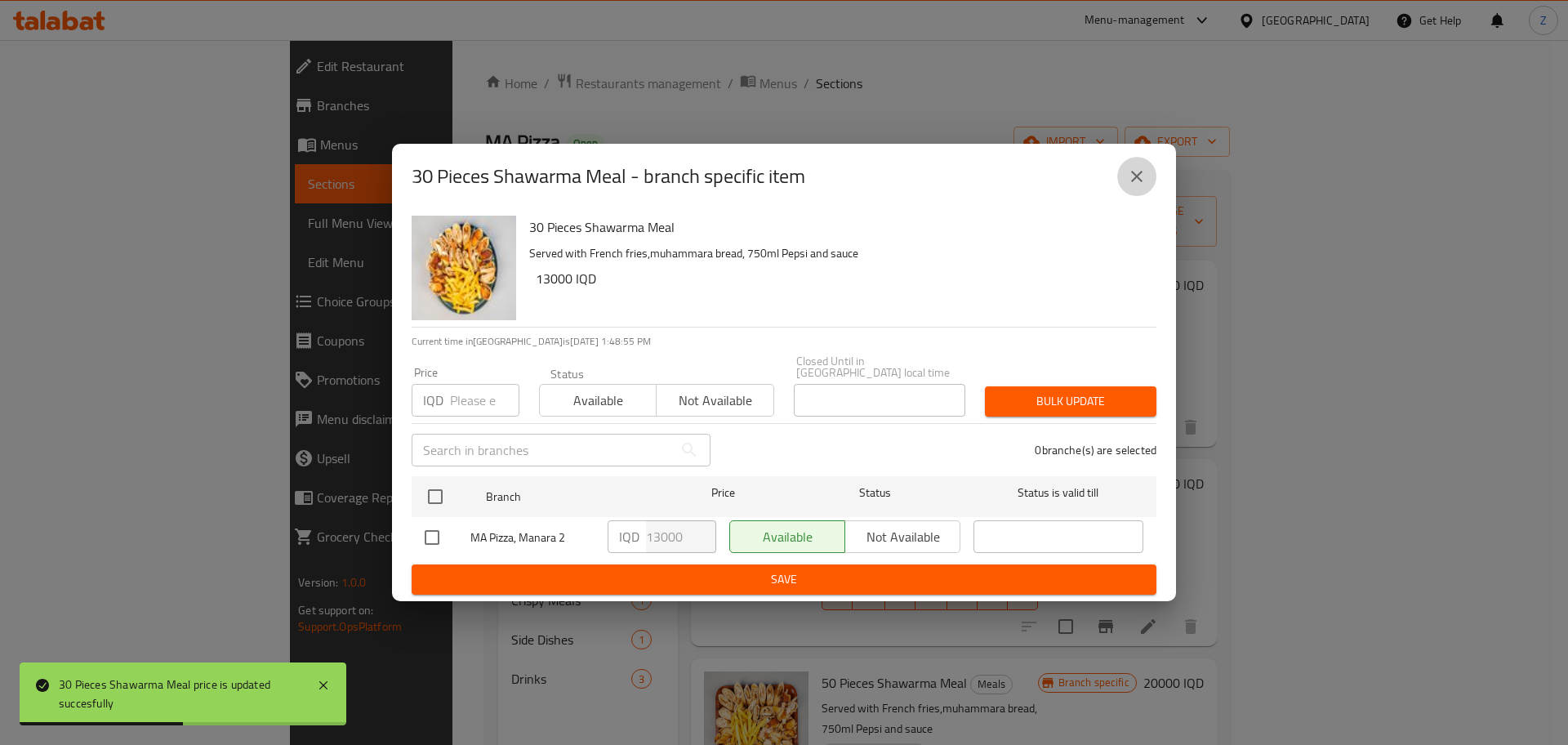
click at [1142, 182] on icon "close" at bounding box center [1136, 176] width 11 height 11
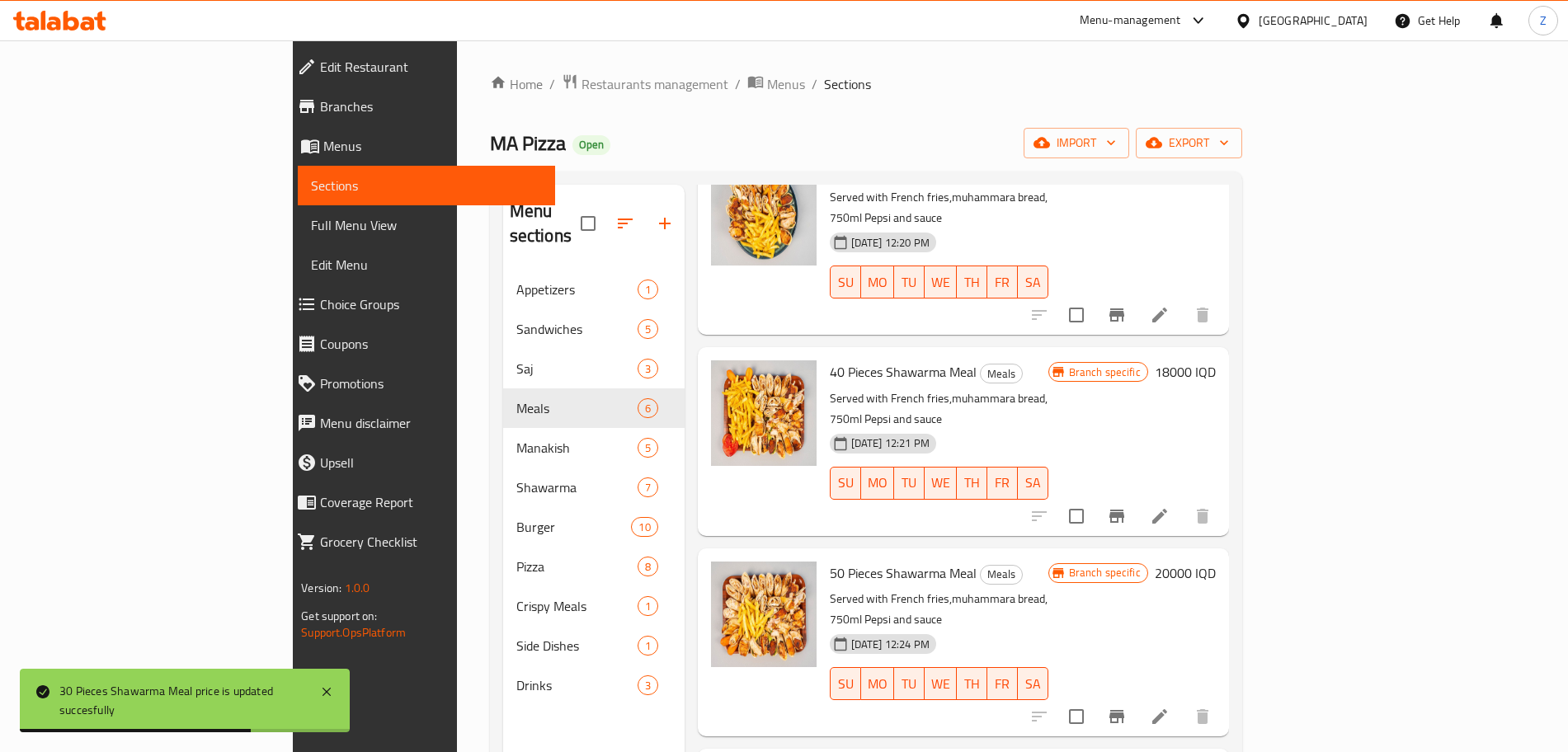
scroll to position [128, 0]
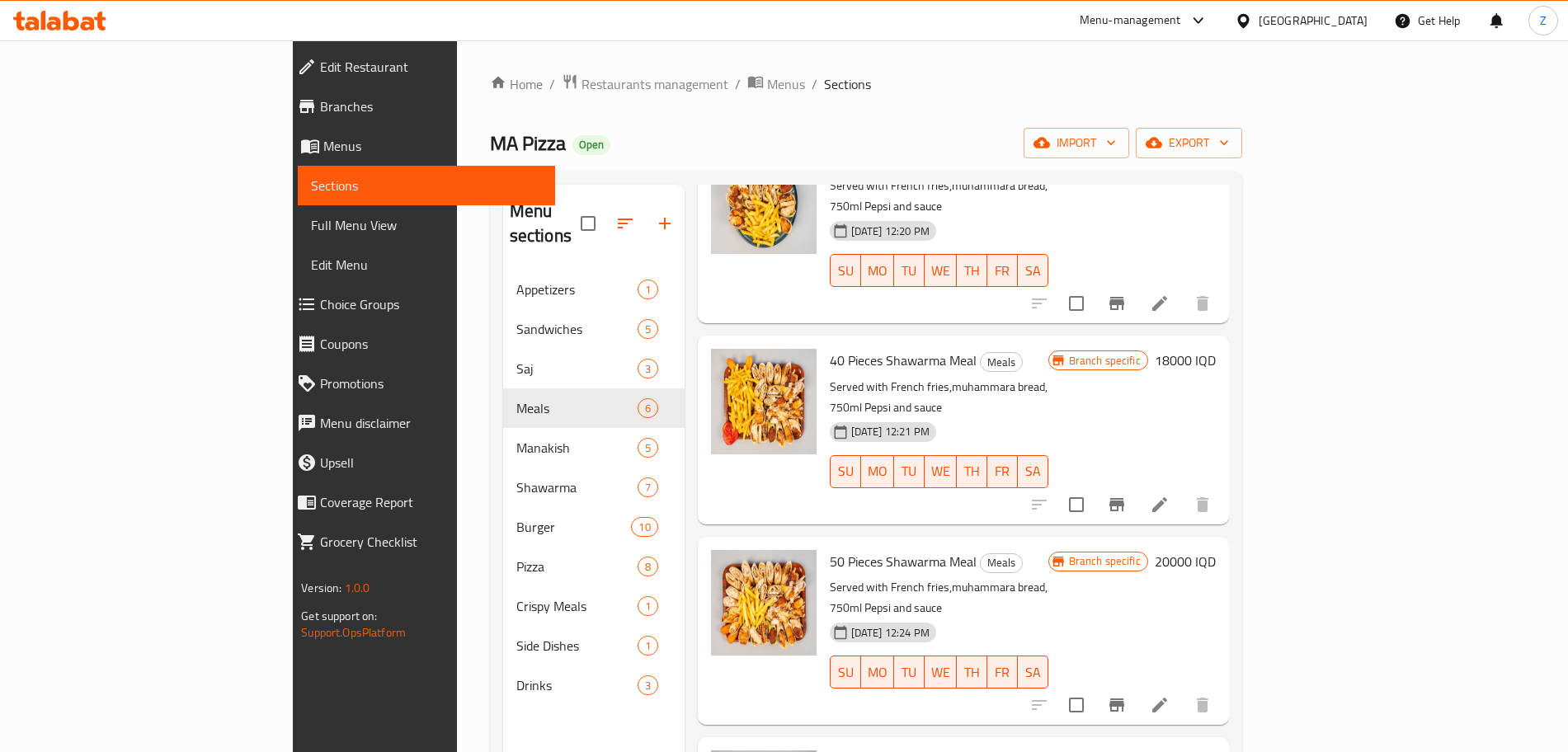
click at [1216, 348] on h6 "18000 IQD" at bounding box center [1185, 360] width 61 height 23
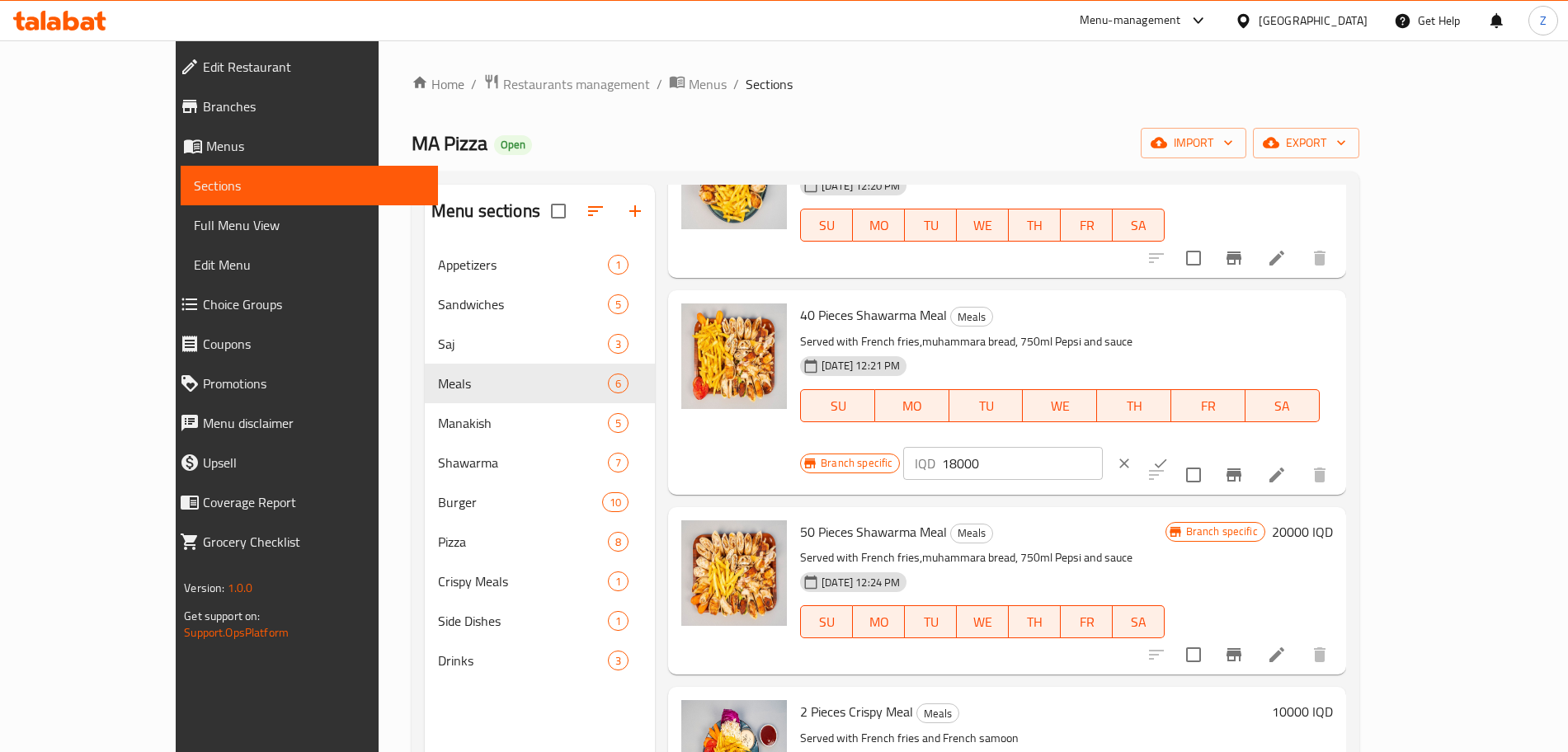
click at [1102, 447] on input "18000" at bounding box center [1021, 463] width 160 height 33
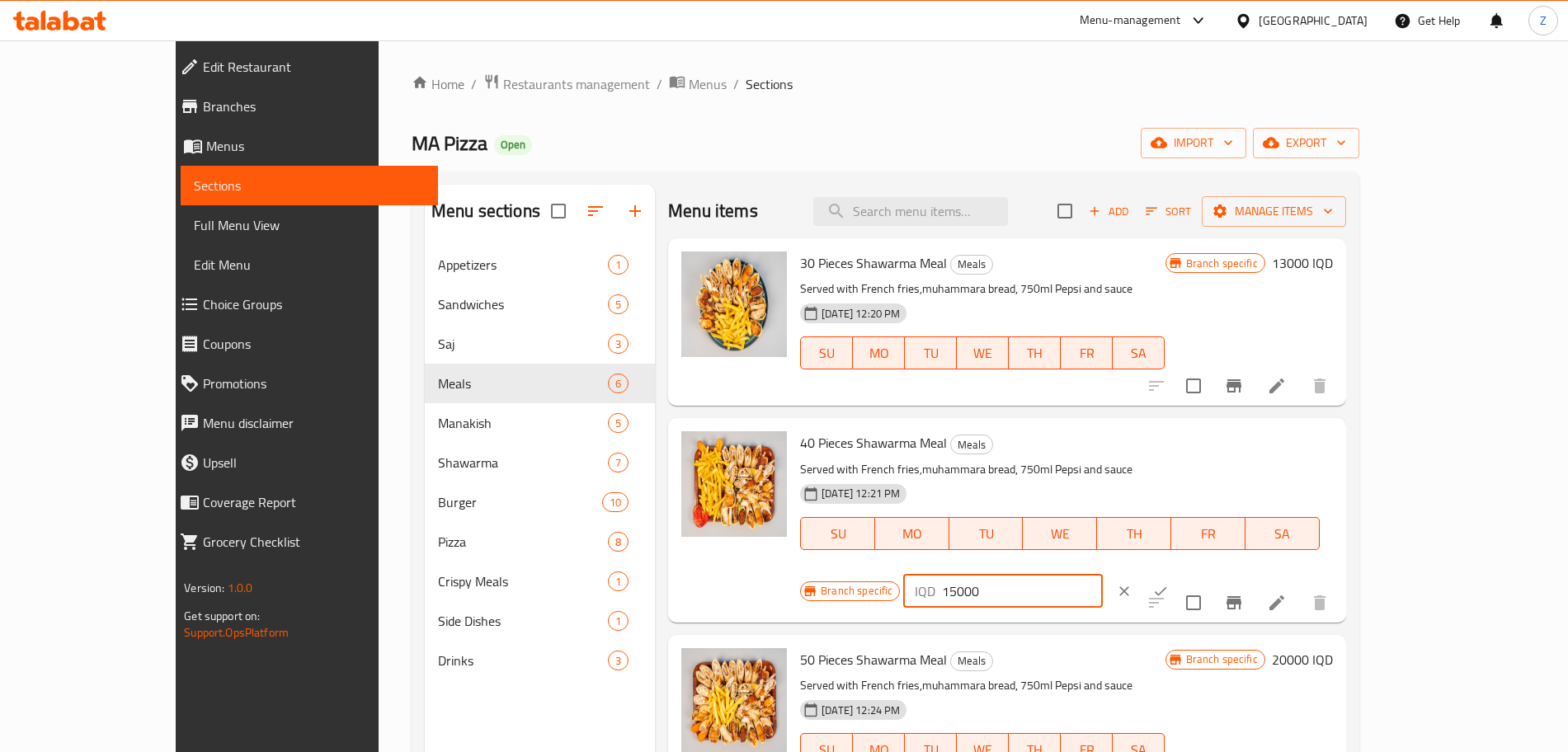
type input "15000"
click at [1179, 573] on button "ok" at bounding box center [1161, 591] width 36 height 36
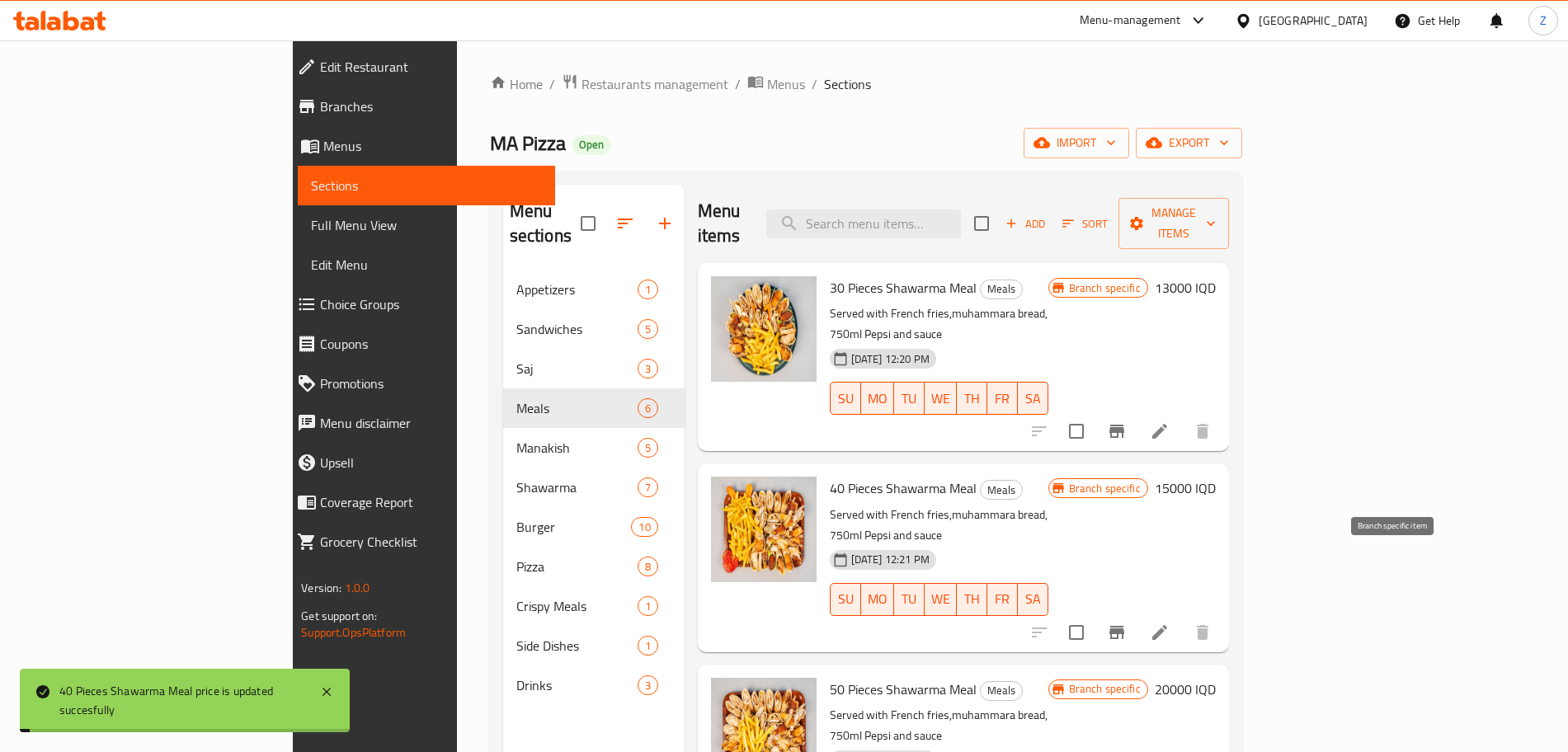
click at [1127, 622] on icon "Branch-specific-item" at bounding box center [1117, 632] width 20 height 20
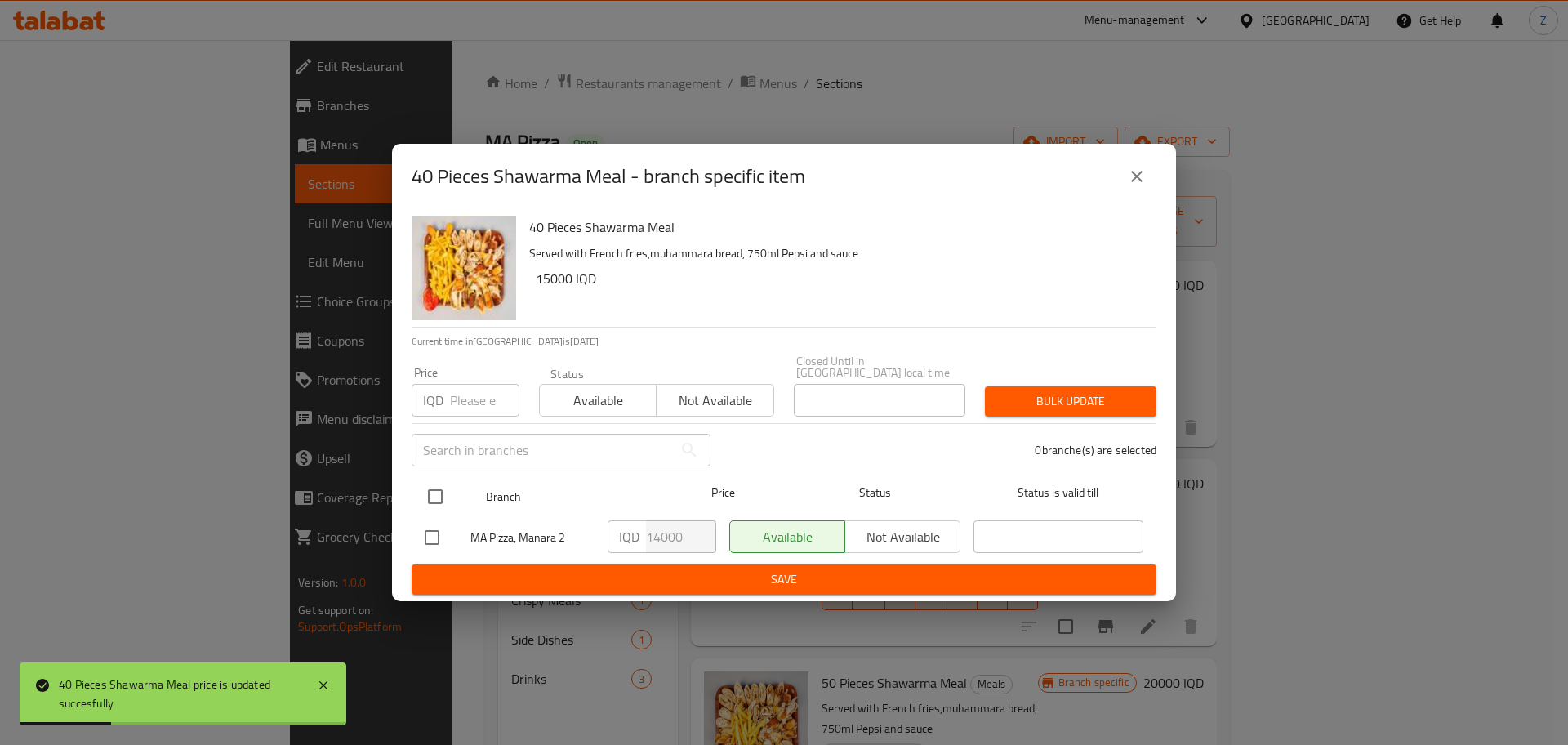
click at [453, 485] on div at bounding box center [449, 496] width 62 height 47
click at [439, 497] on input "checkbox" at bounding box center [435, 497] width 34 height 34
checkbox input "true"
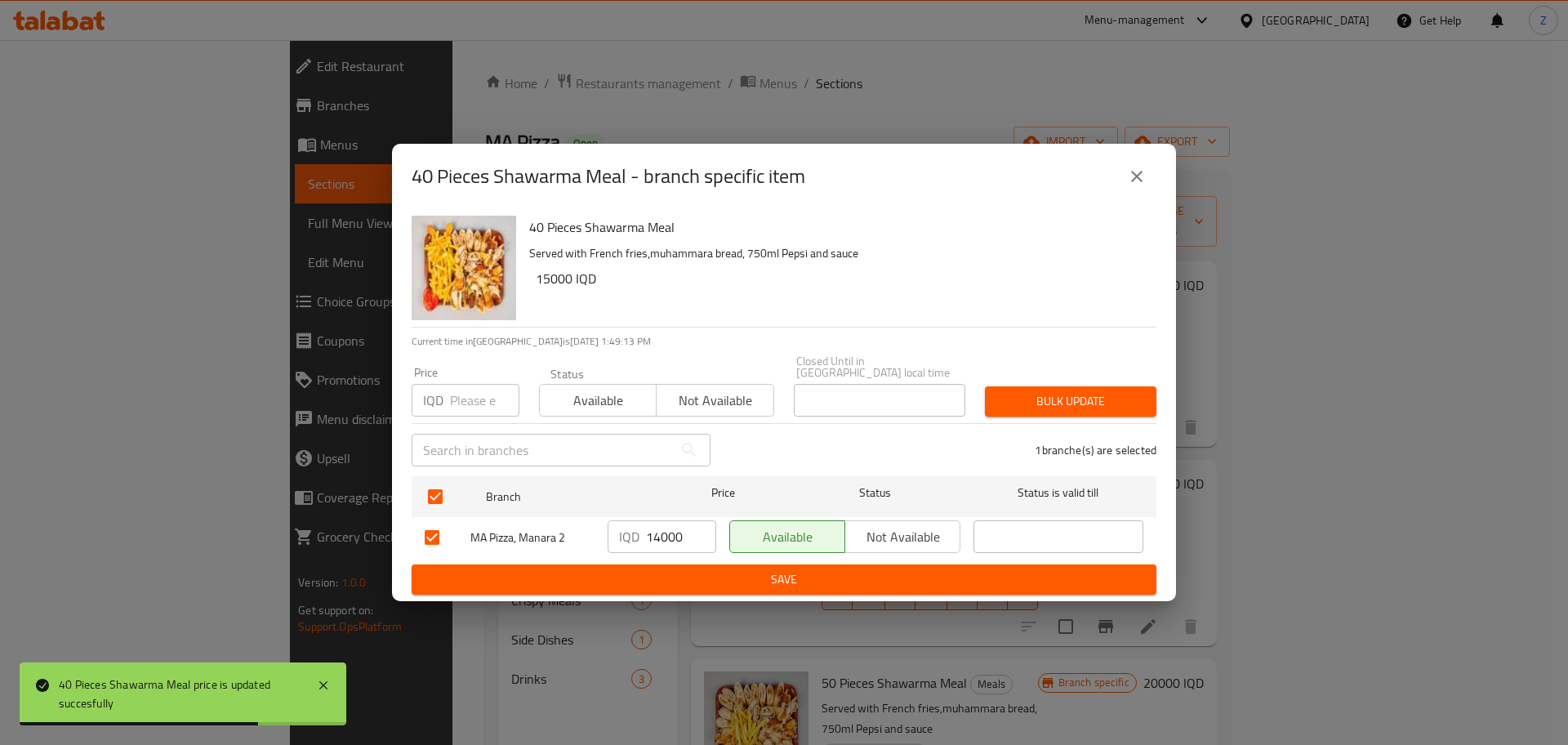
click at [659, 536] on input "14000" at bounding box center [682, 537] width 70 height 33
type input "15000"
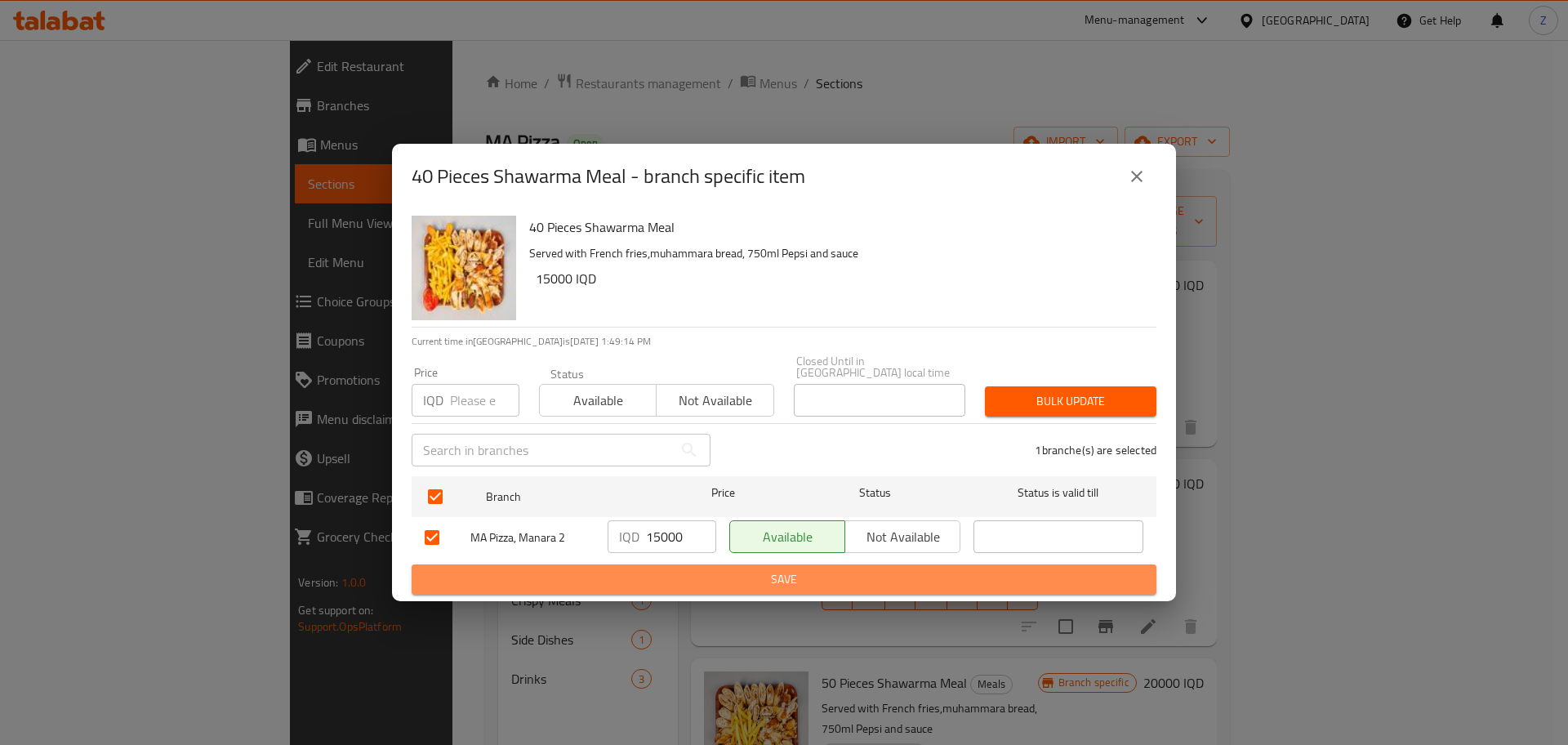
click at [666, 574] on span "Save" at bounding box center [784, 580] width 718 height 21
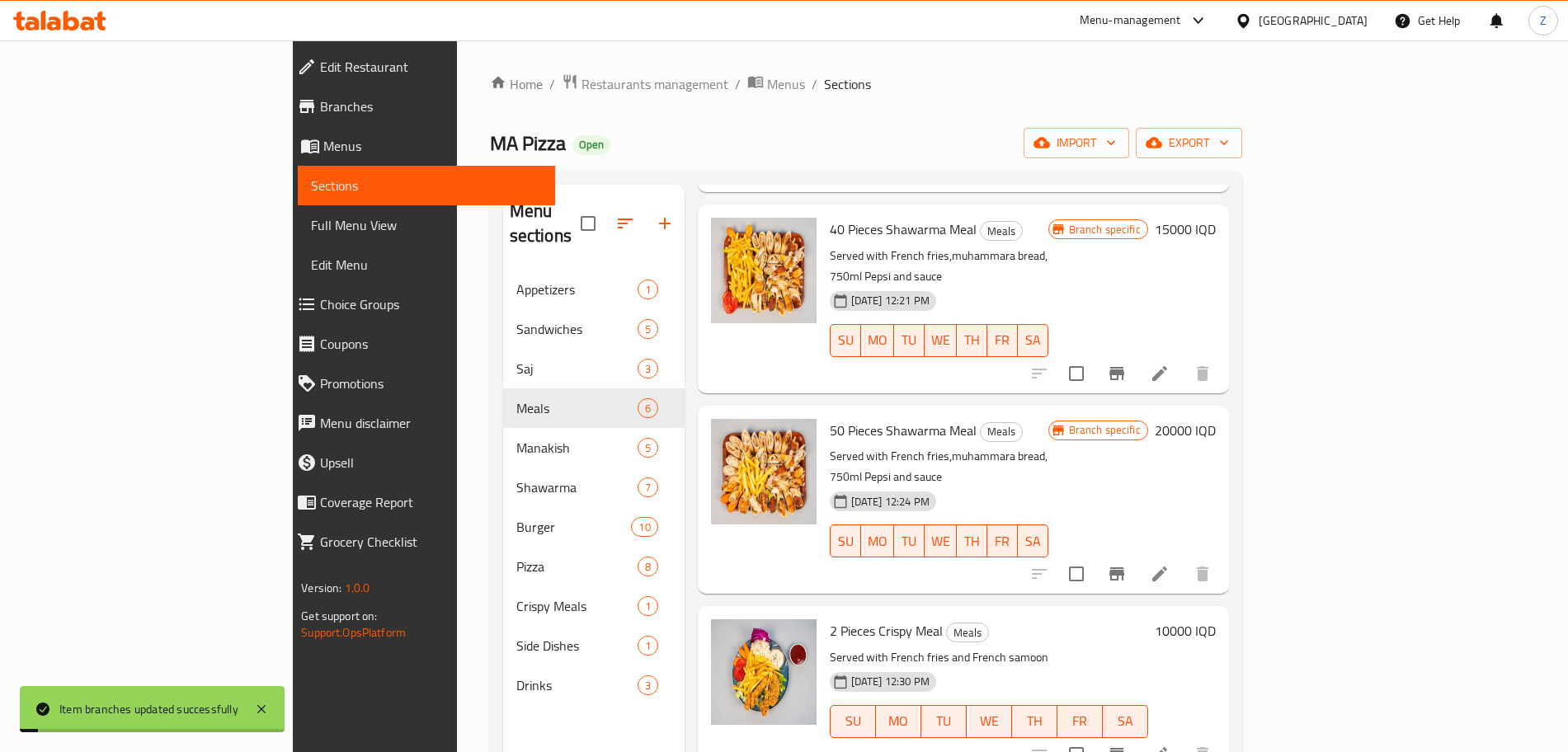
scroll to position [283, 0]
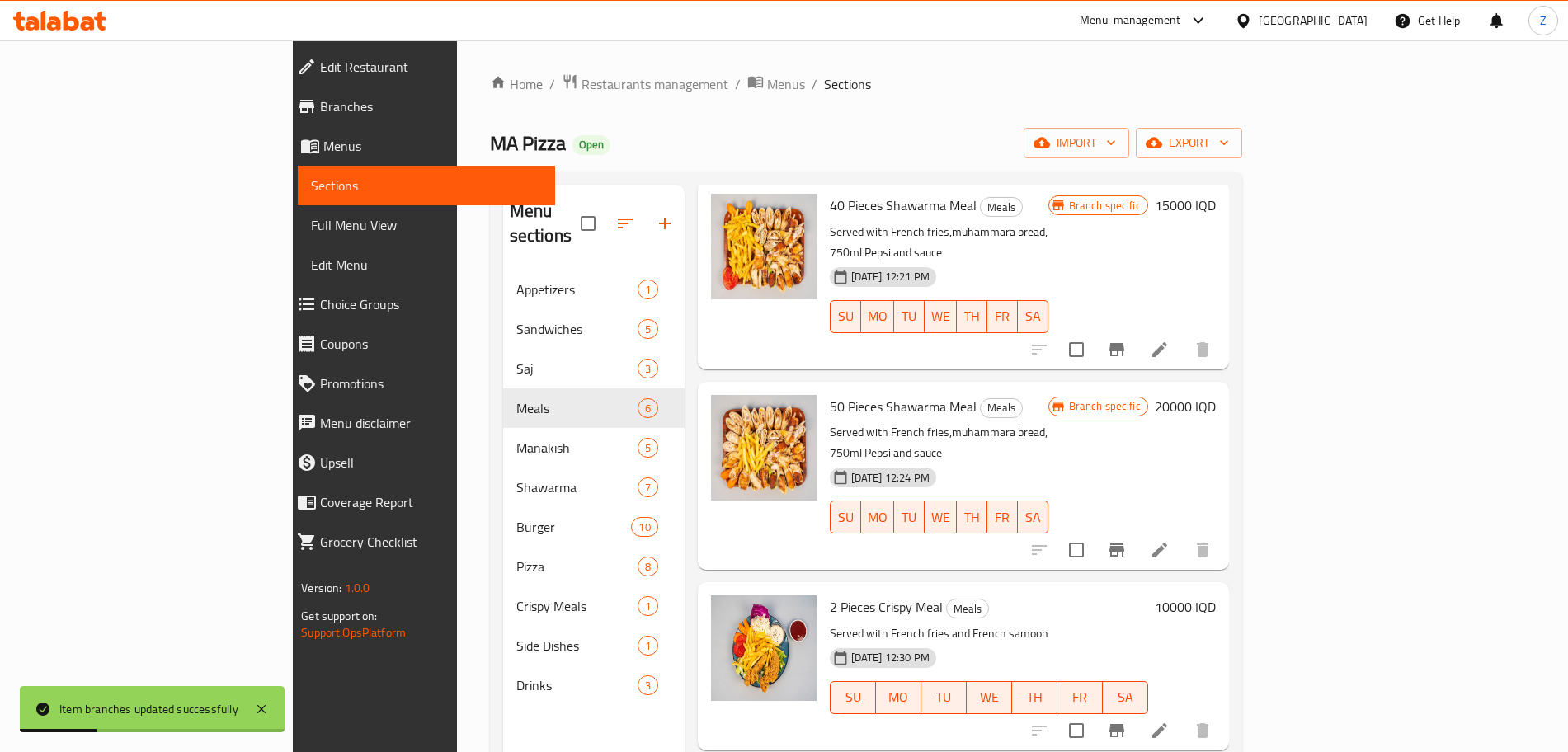
click at [1216, 395] on h6 "20000 IQD" at bounding box center [1185, 406] width 61 height 23
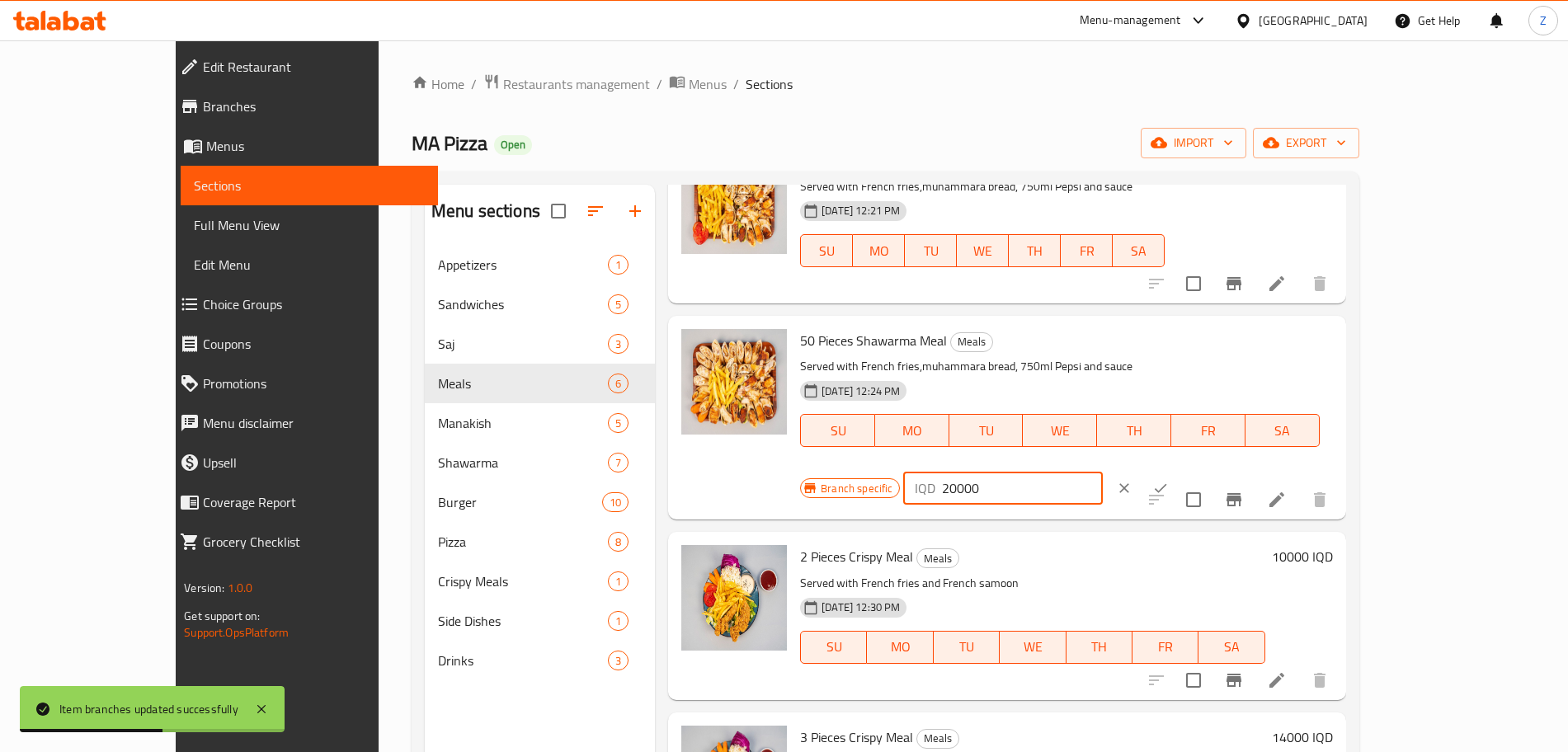
drag, startPoint x: 1282, startPoint y: 348, endPoint x: 1250, endPoint y: 348, distance: 32.0
click at [1102, 472] on div "IQD 20000 ​" at bounding box center [1002, 488] width 199 height 33
type input "16000"
click at [1179, 470] on button "ok" at bounding box center [1161, 488] width 36 height 36
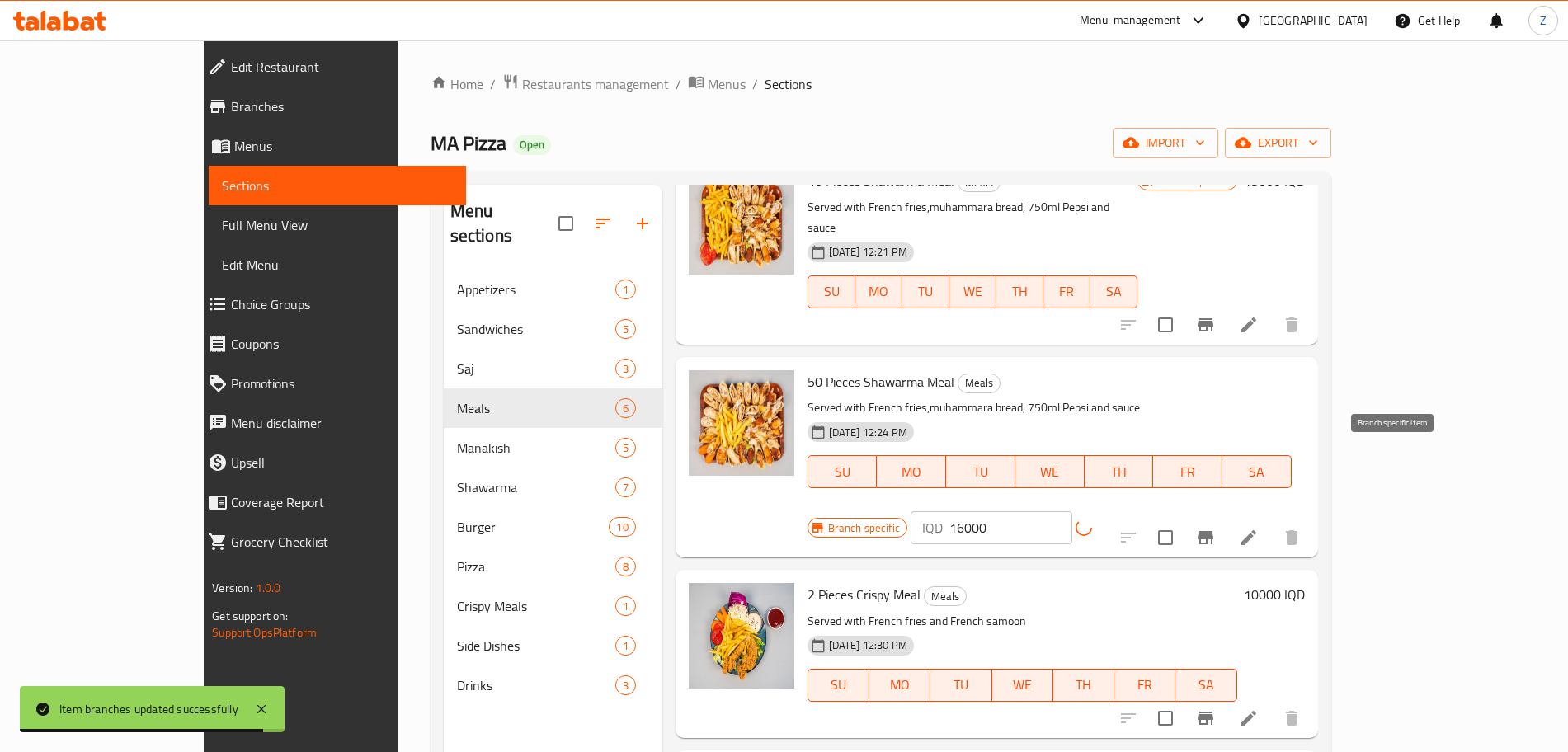
click at [1213, 531] on icon "Branch-specific-item" at bounding box center [1206, 537] width 15 height 13
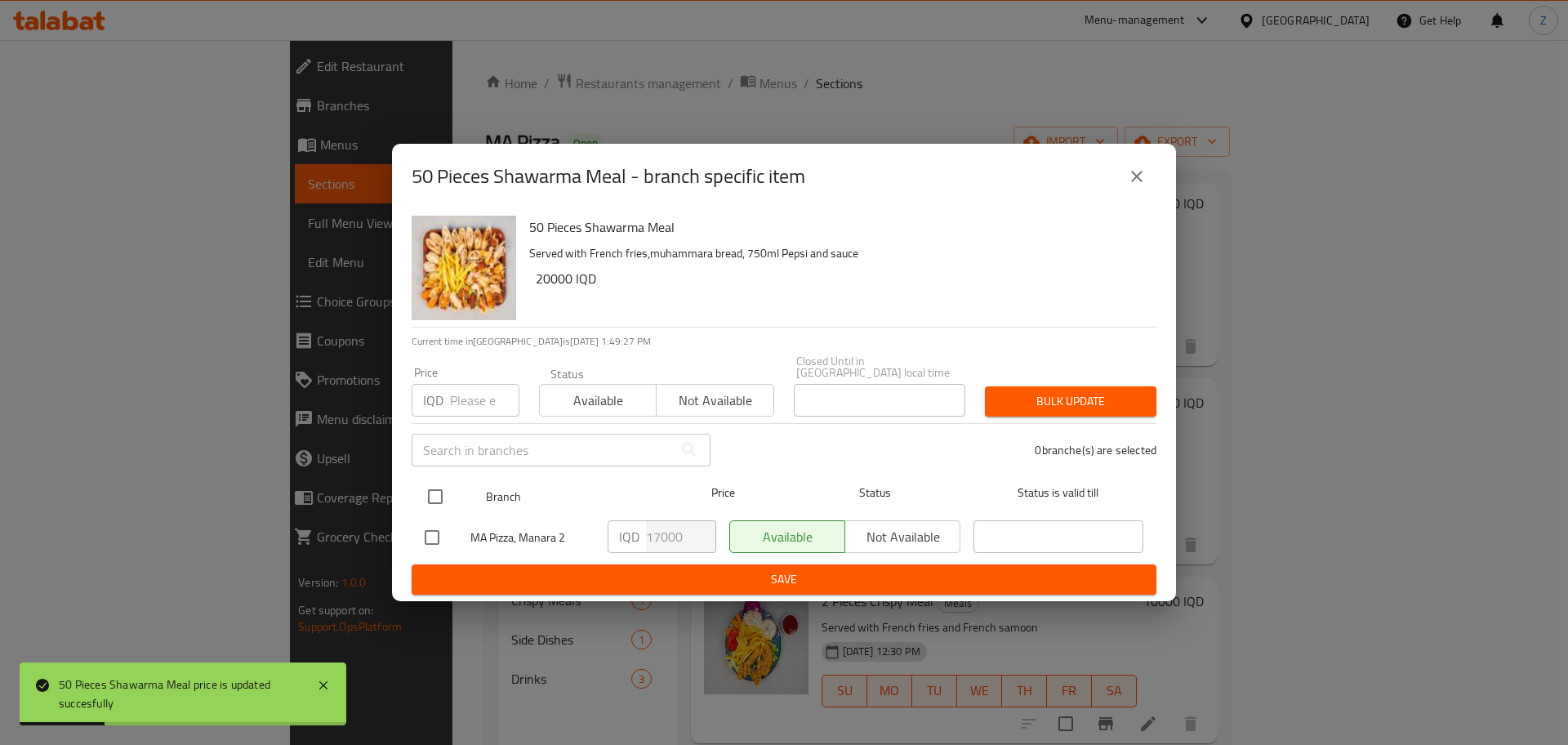
click at [440, 492] on input "checkbox" at bounding box center [435, 497] width 34 height 34
checkbox input "true"
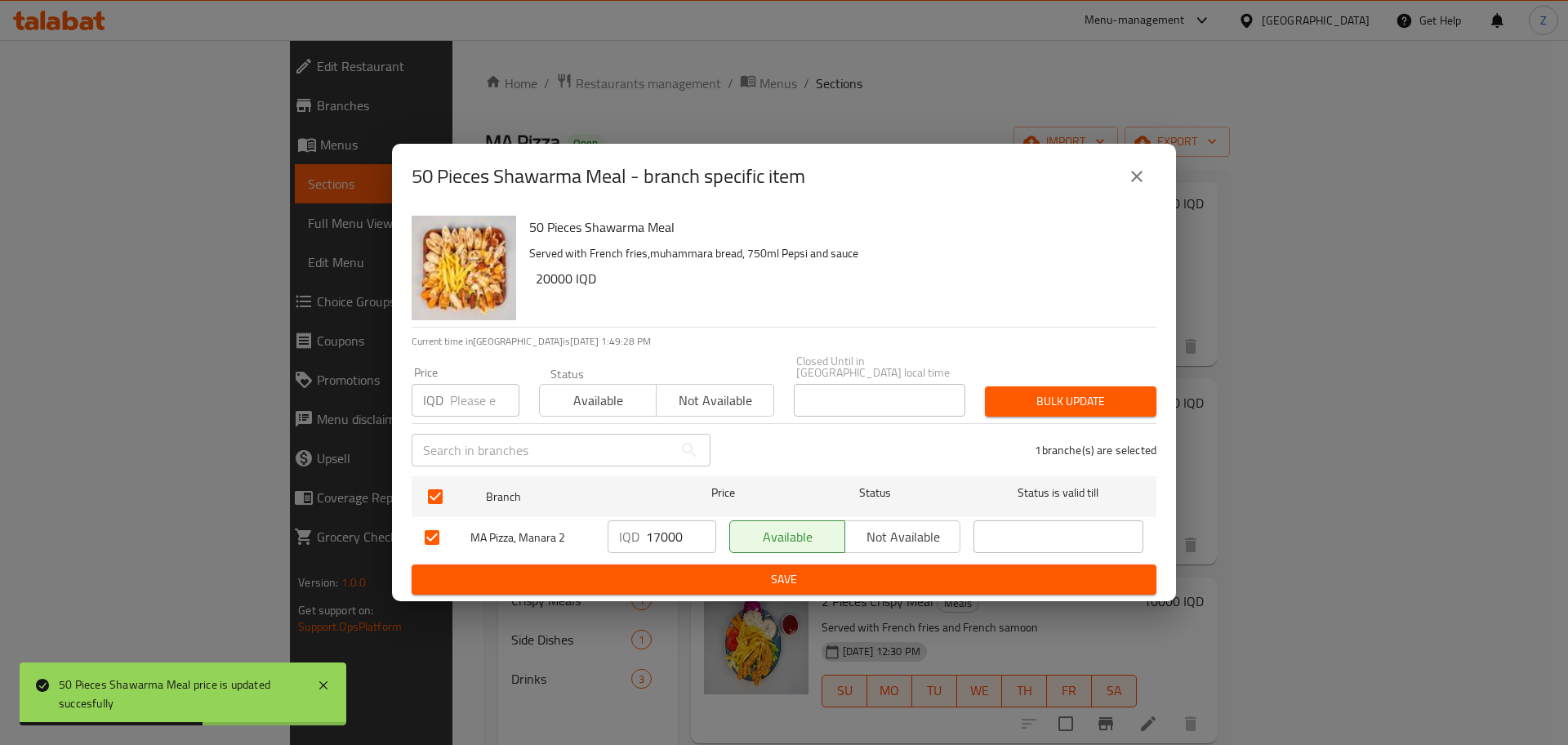
click at [660, 535] on input "17000" at bounding box center [682, 537] width 70 height 33
type input "16000"
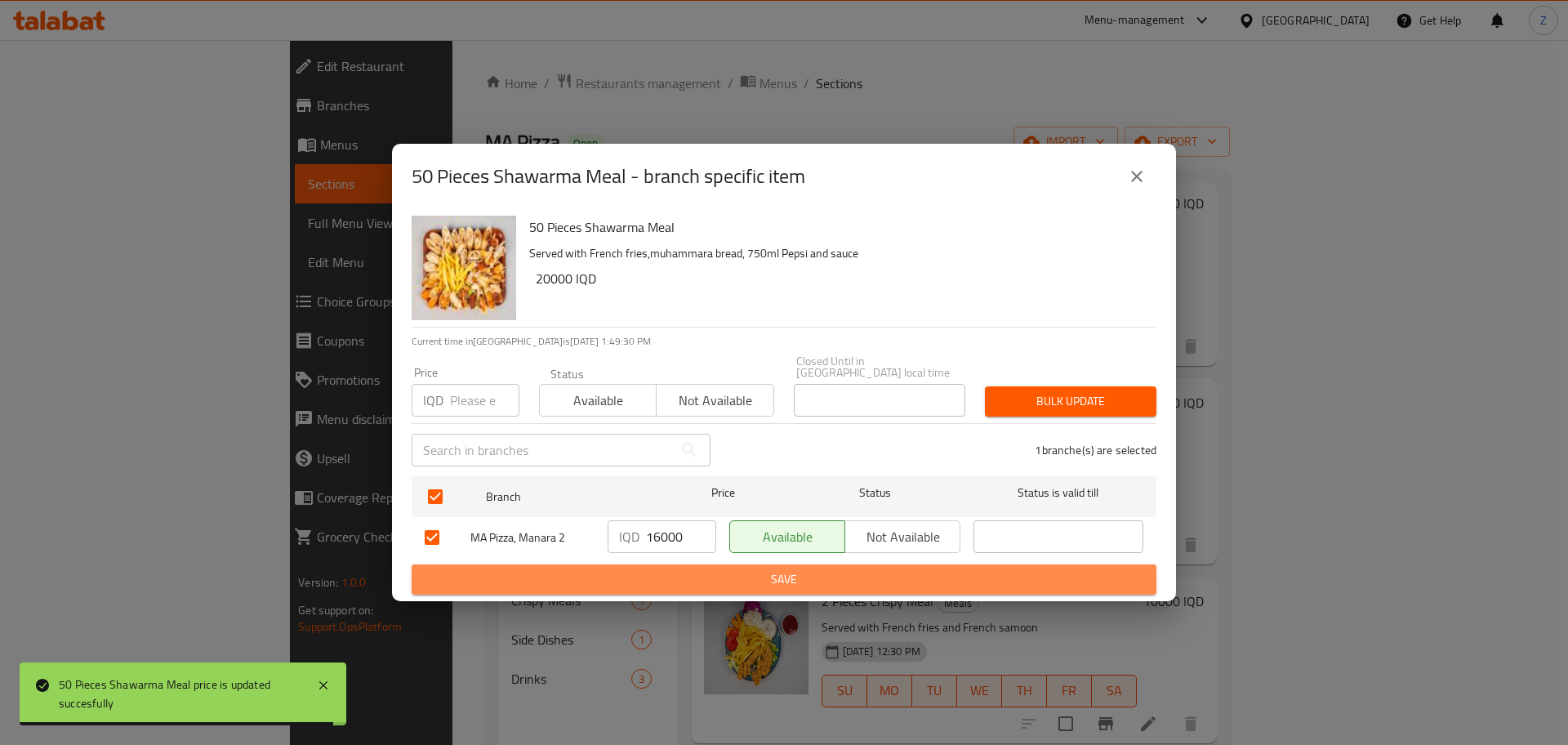
click at [659, 577] on span "Save" at bounding box center [784, 580] width 718 height 21
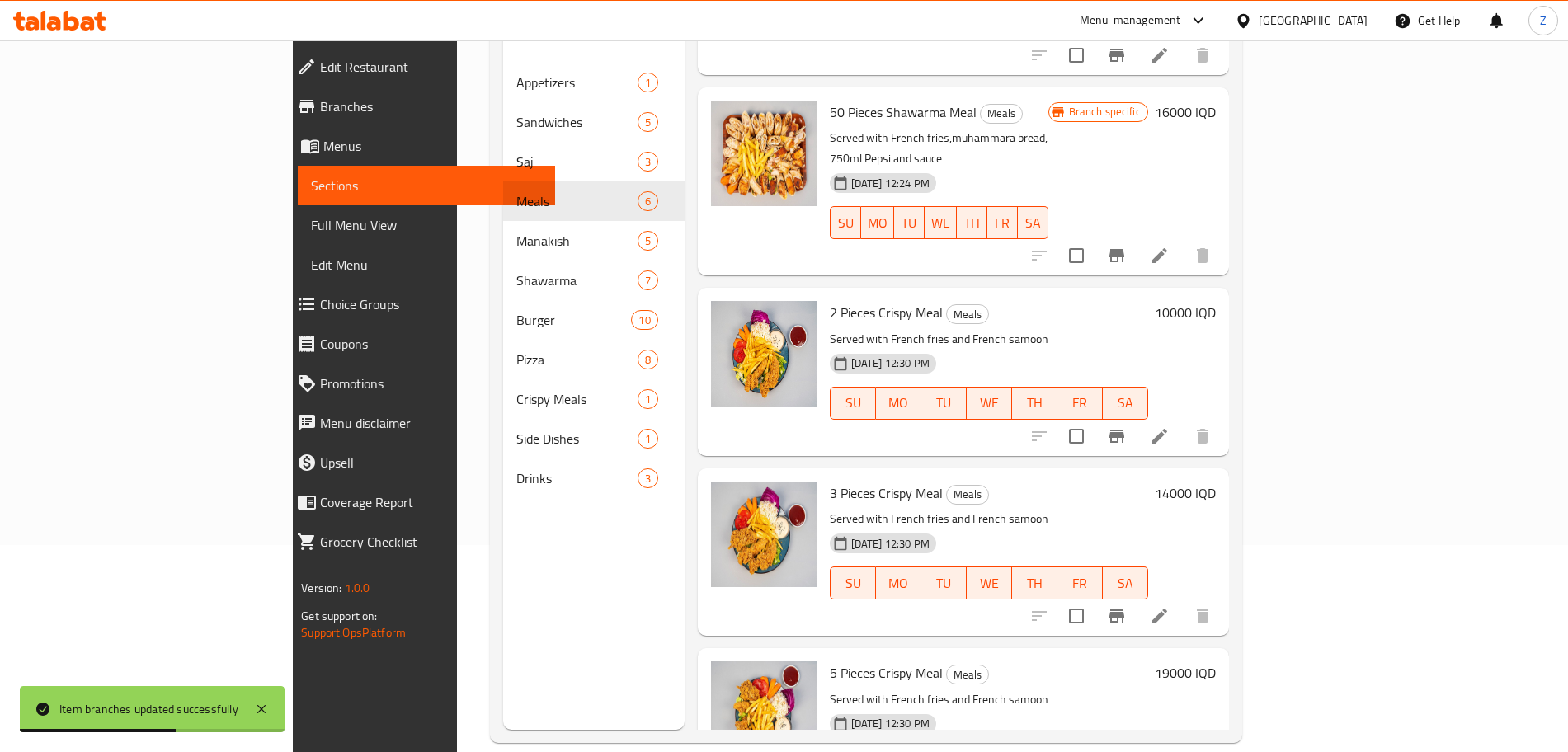
scroll to position [231, 0]
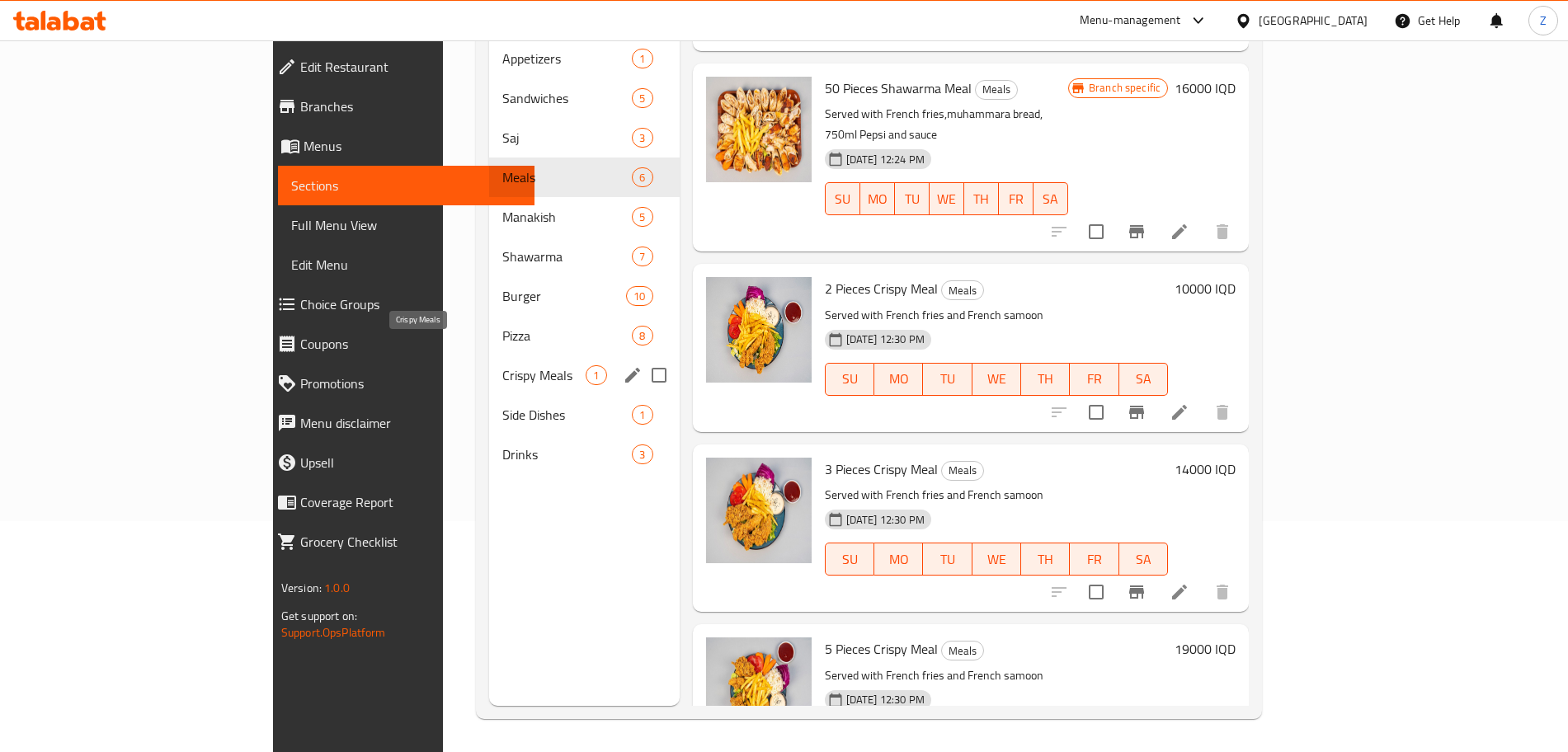
click at [502, 366] on span "Crispy Meals" at bounding box center [544, 375] width 83 height 20
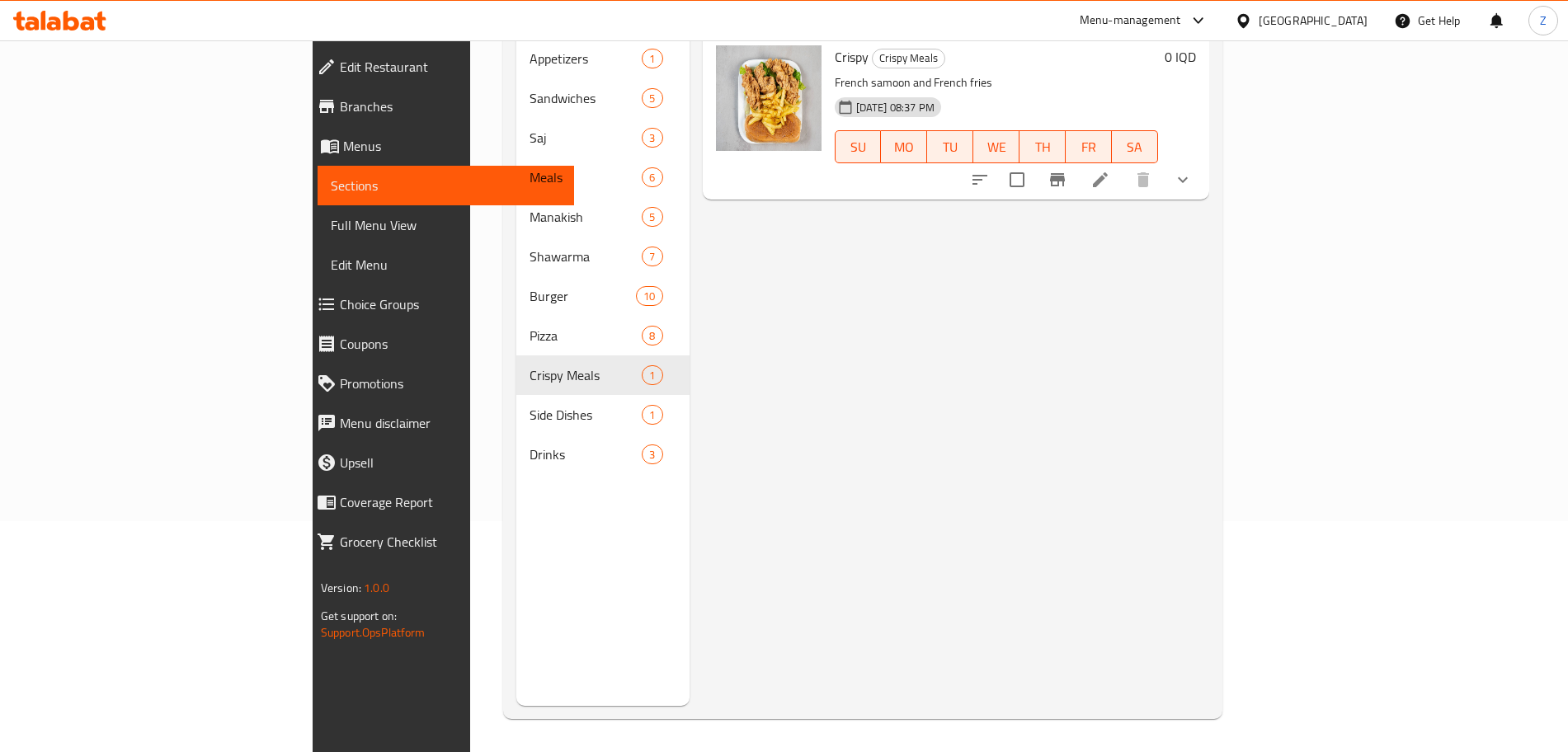
scroll to position [155, 0]
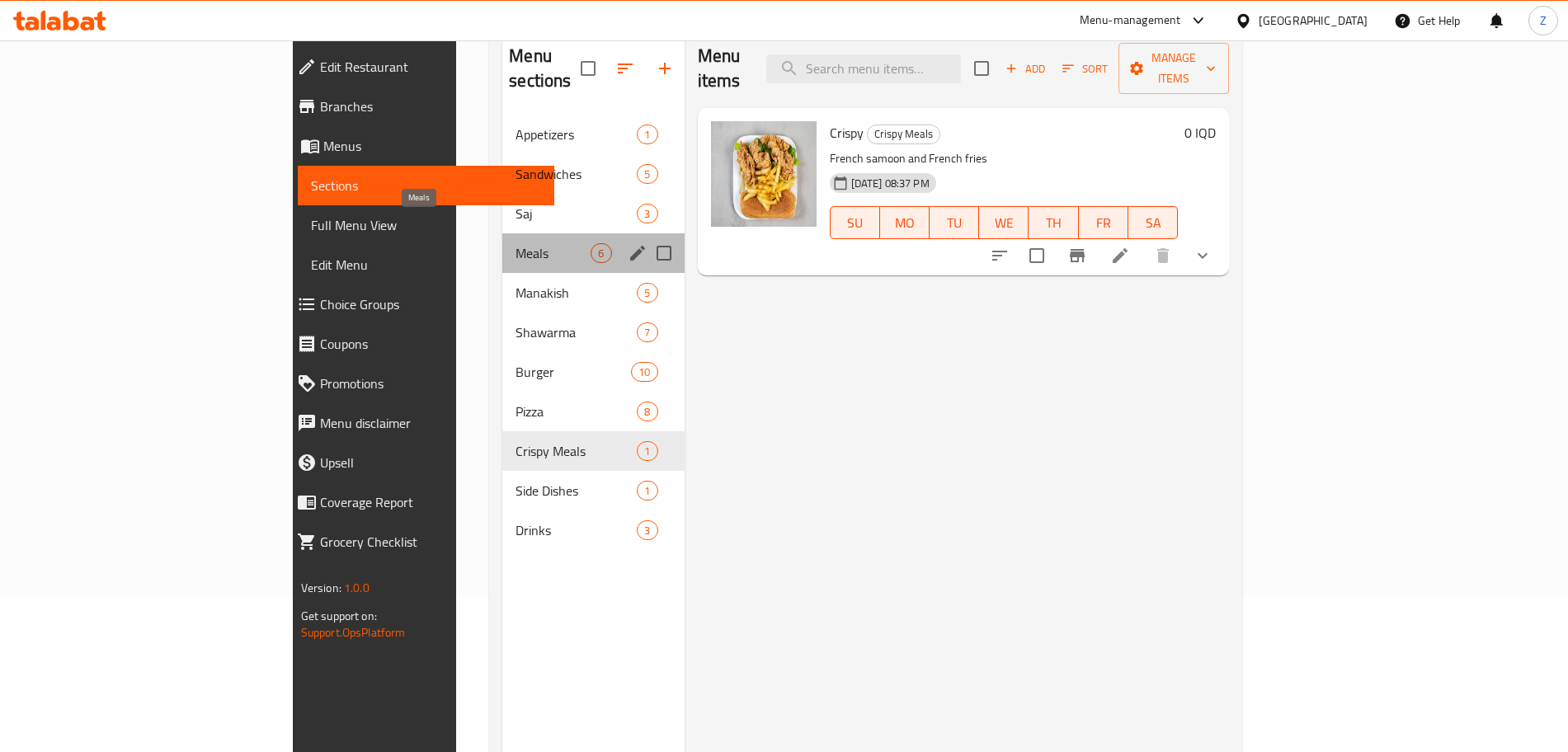
click at [515, 243] on span "Meals" at bounding box center [553, 252] width 75 height 20
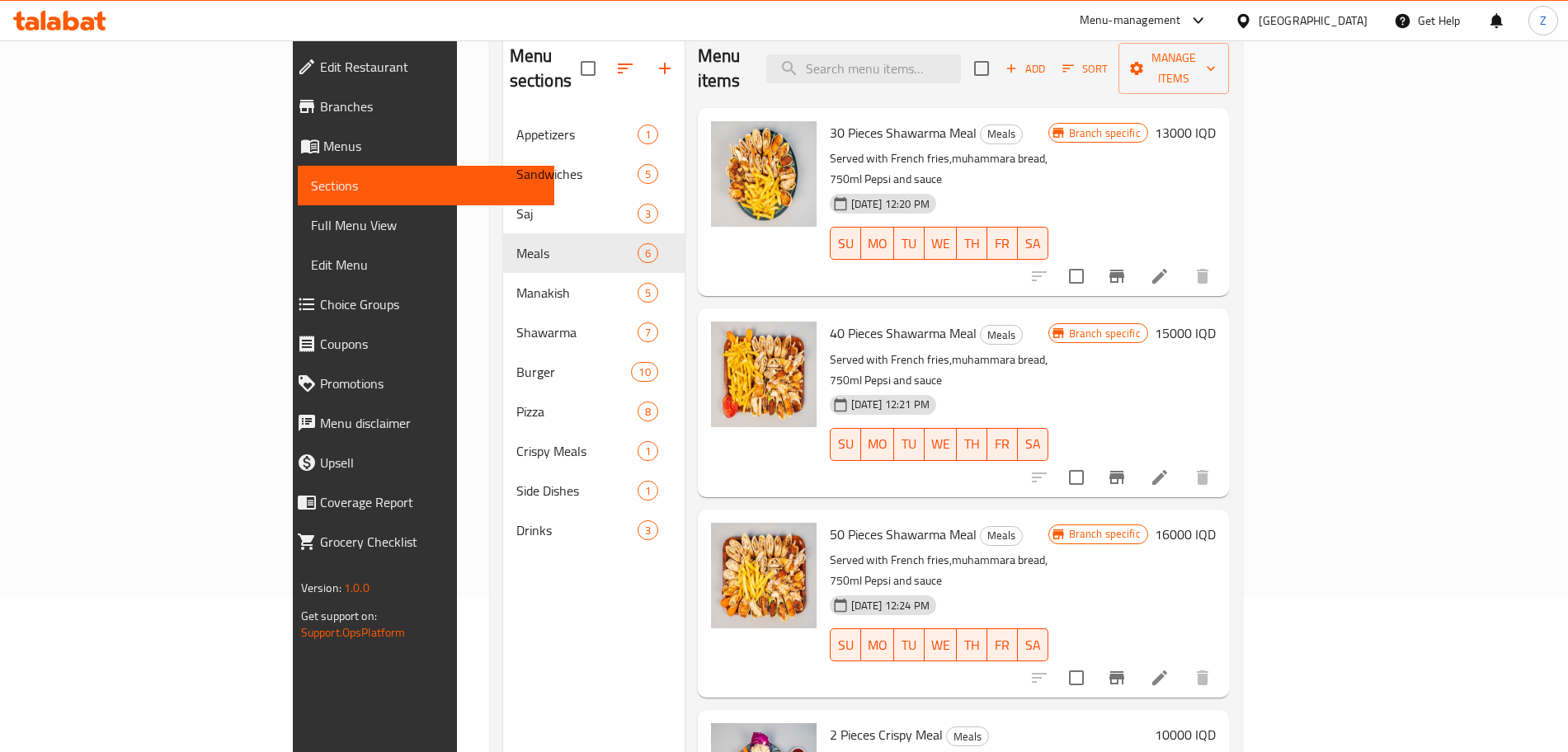
scroll to position [370, 0]
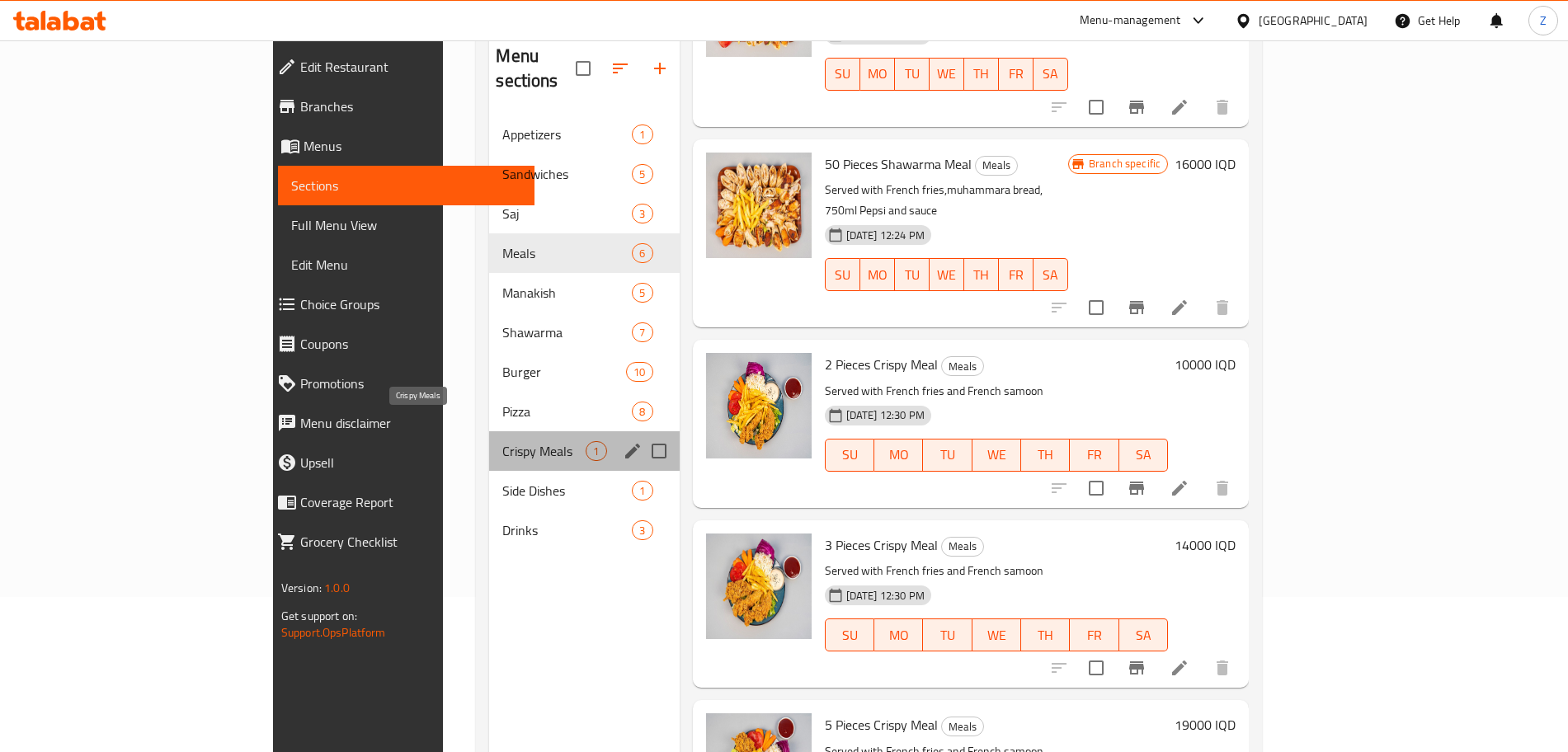
click at [502, 441] on span "Crispy Meals" at bounding box center [544, 450] width 83 height 20
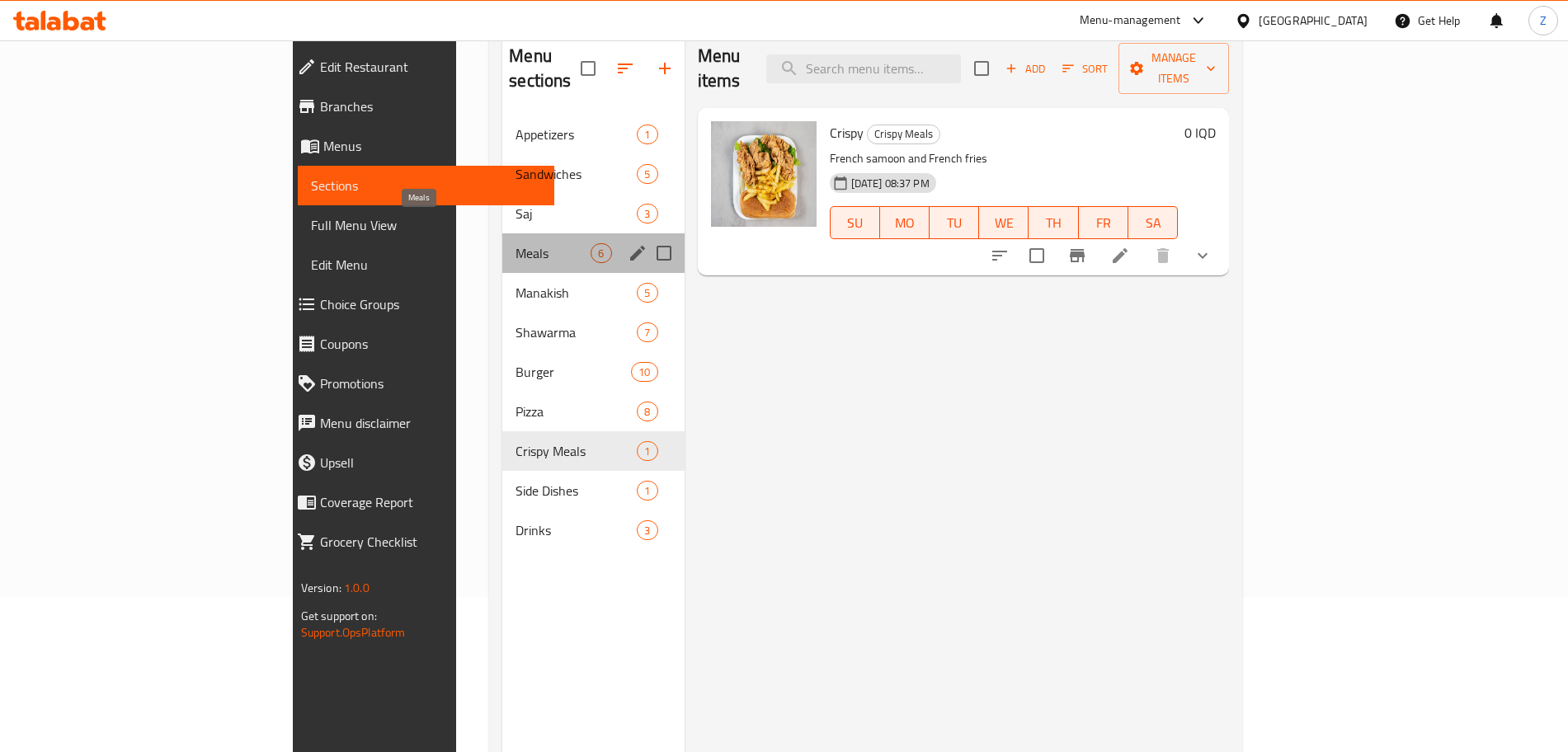
click at [515, 243] on span "Meals" at bounding box center [553, 252] width 75 height 20
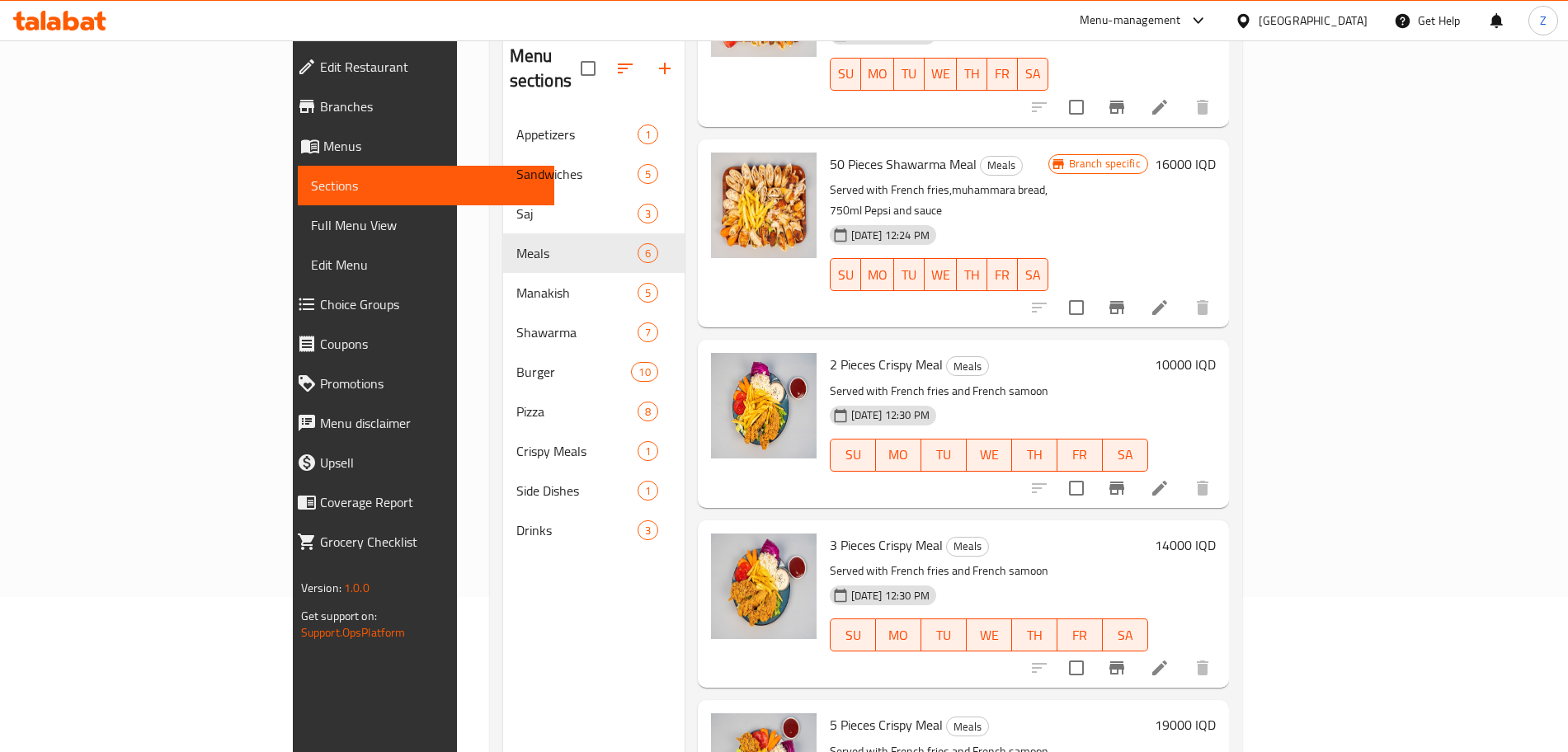
scroll to position [231, 0]
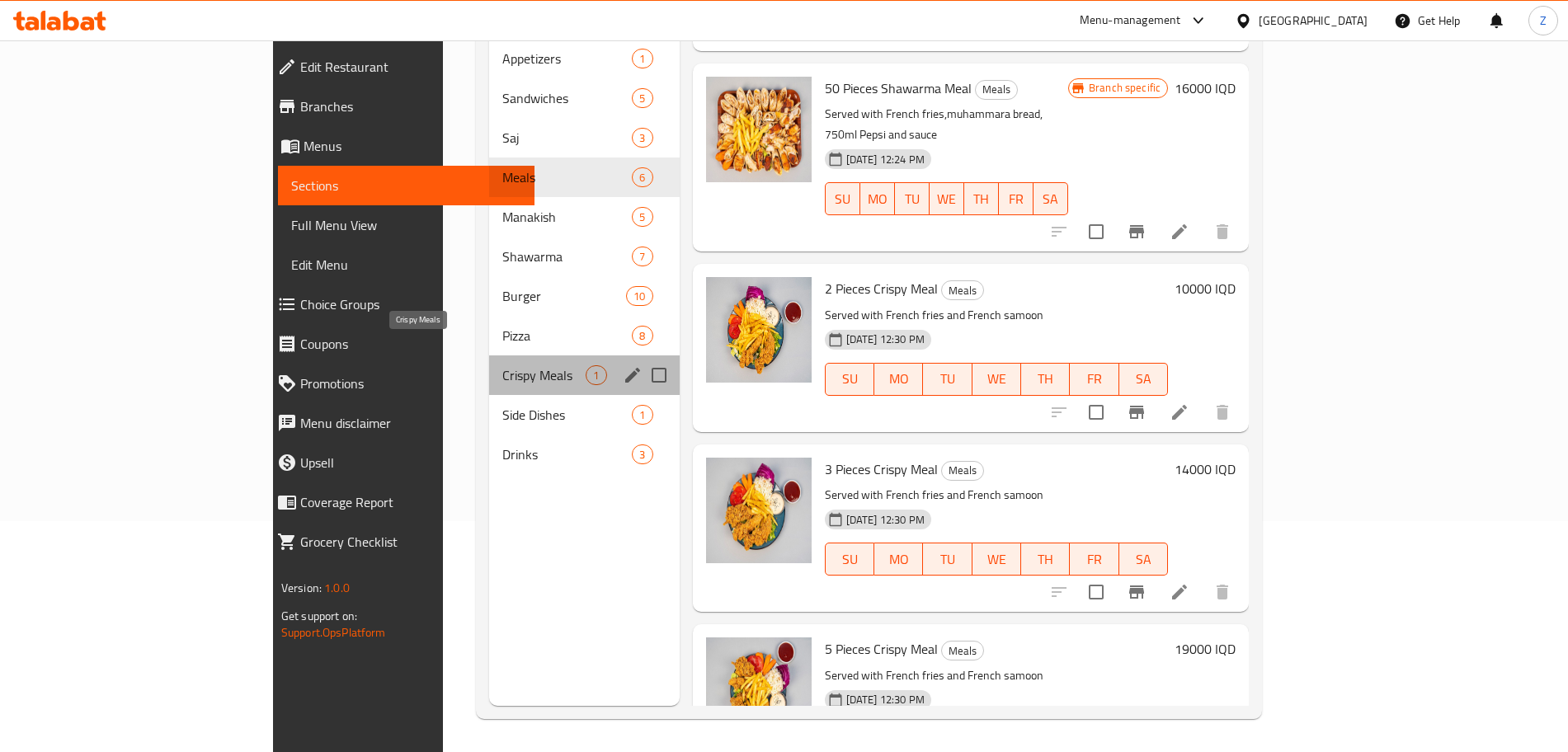
click at [502, 366] on span "Crispy Meals" at bounding box center [544, 375] width 83 height 20
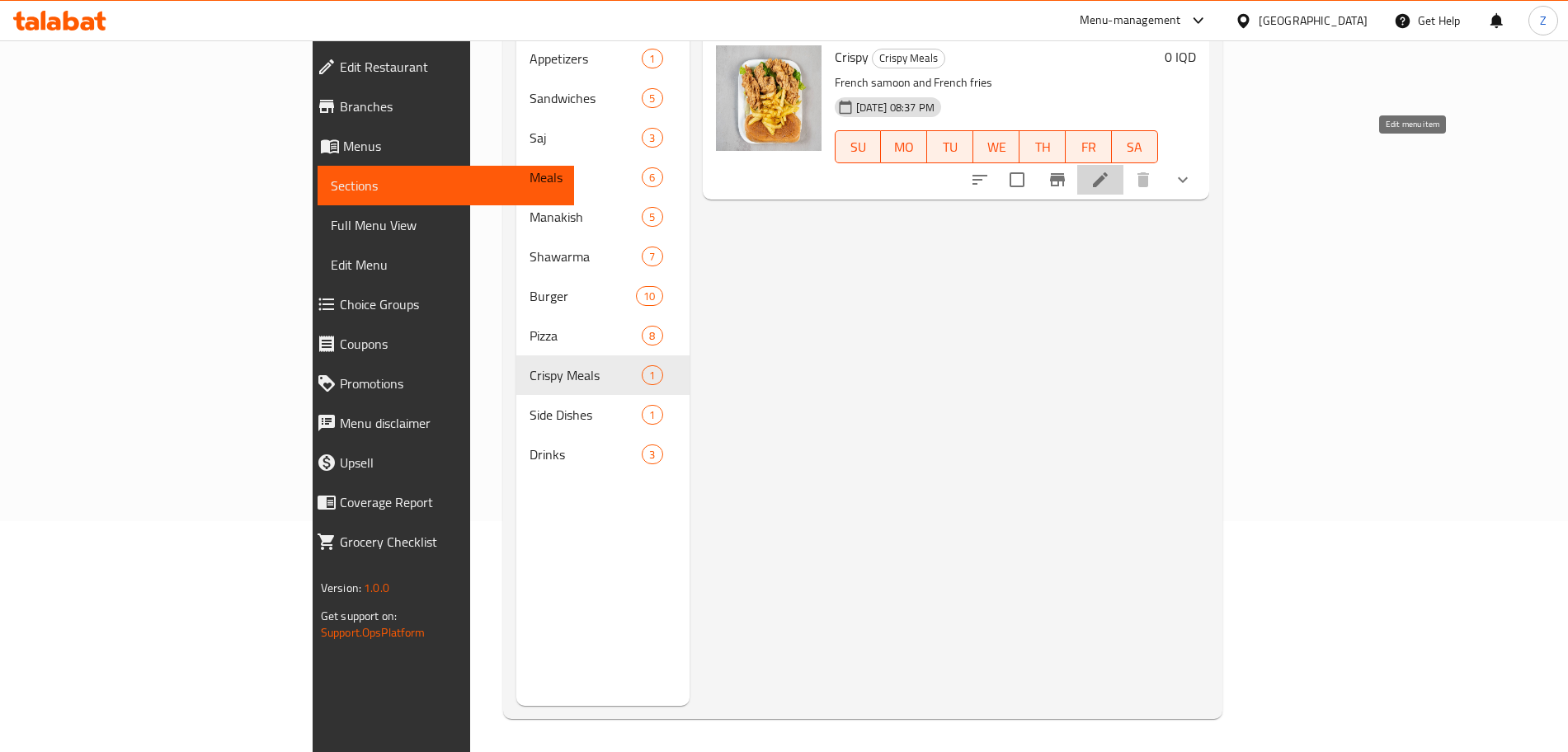
click at [1110, 169] on icon at bounding box center [1100, 179] width 20 height 20
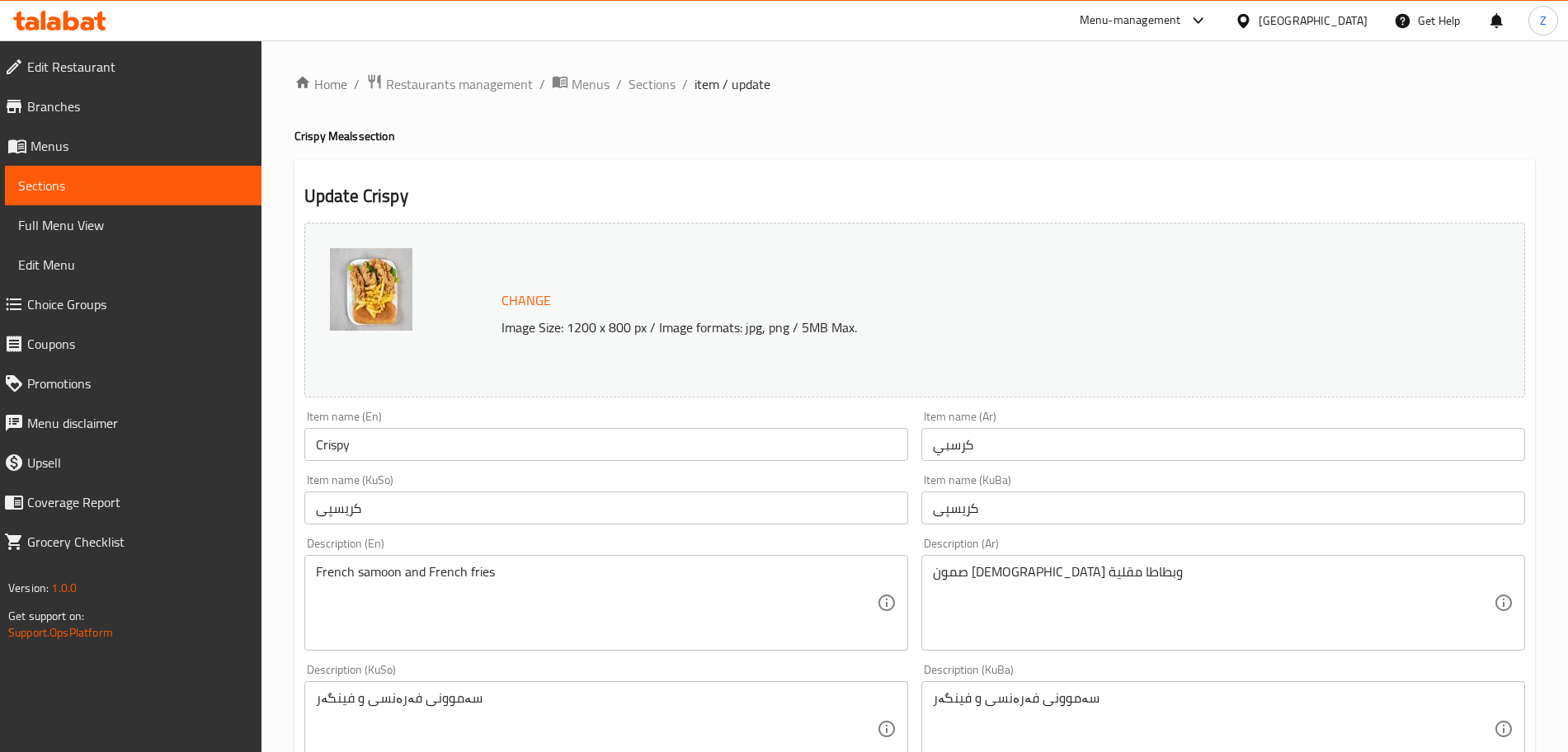
scroll to position [711, 0]
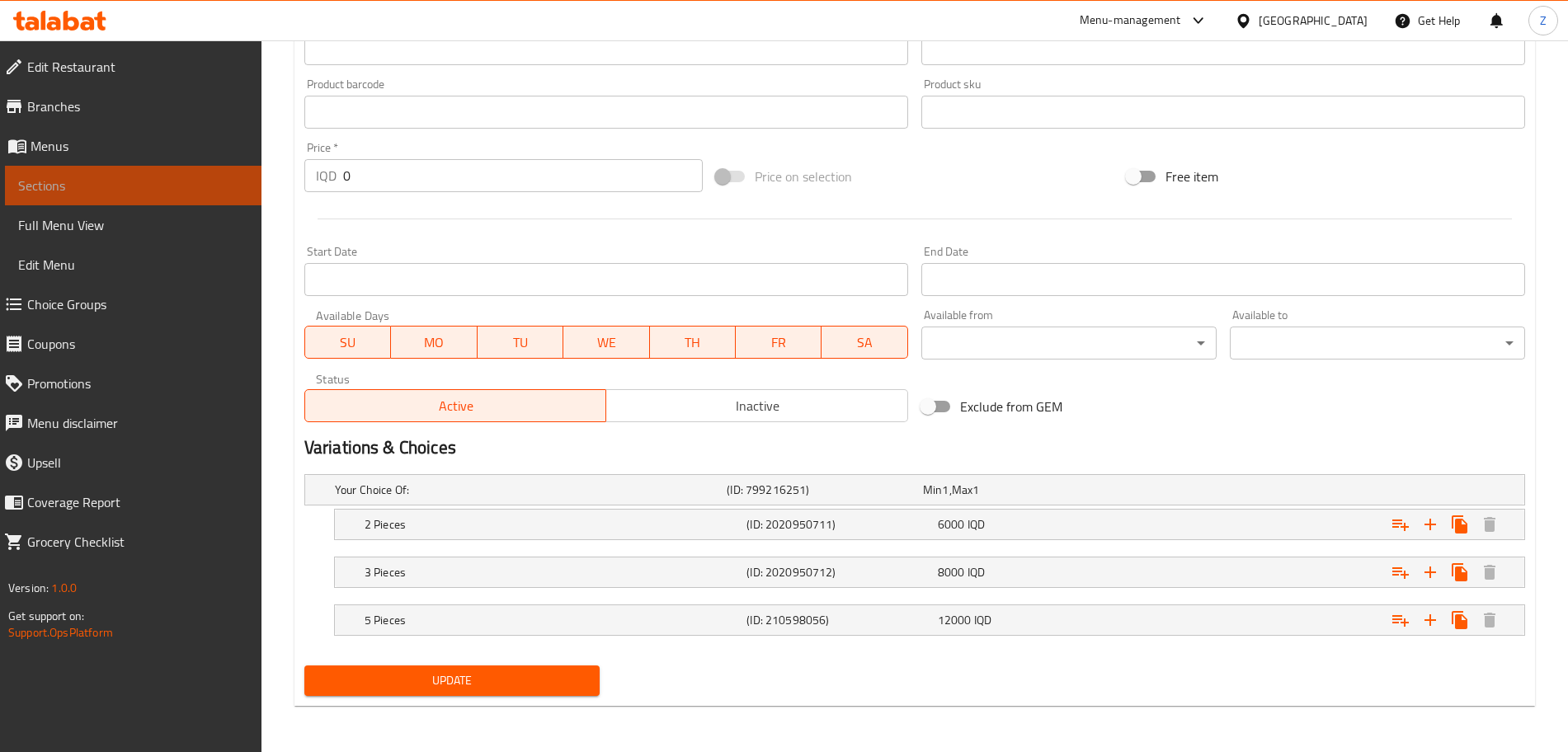
click at [178, 188] on span "Sections" at bounding box center [133, 185] width 230 height 20
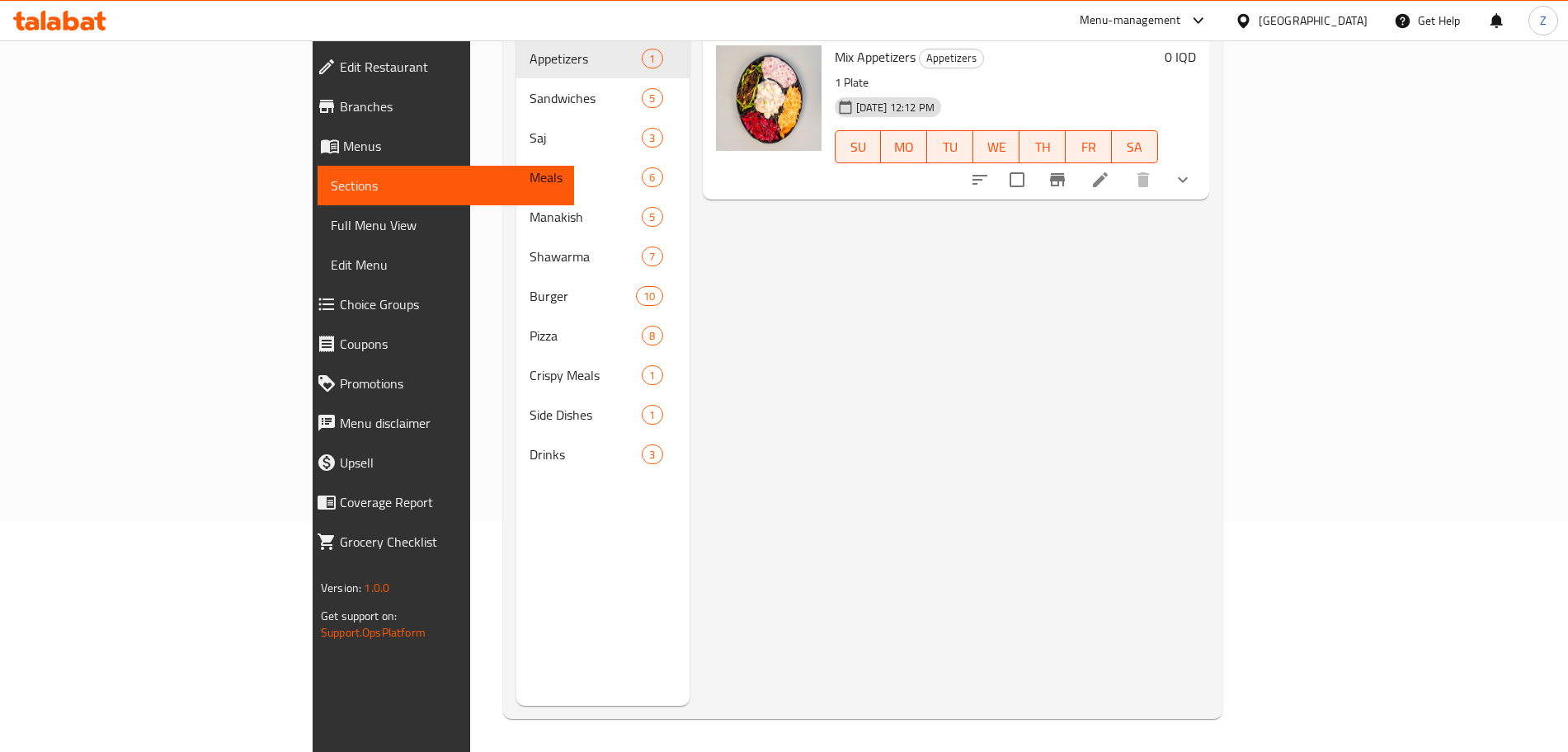
scroll to position [231, 0]
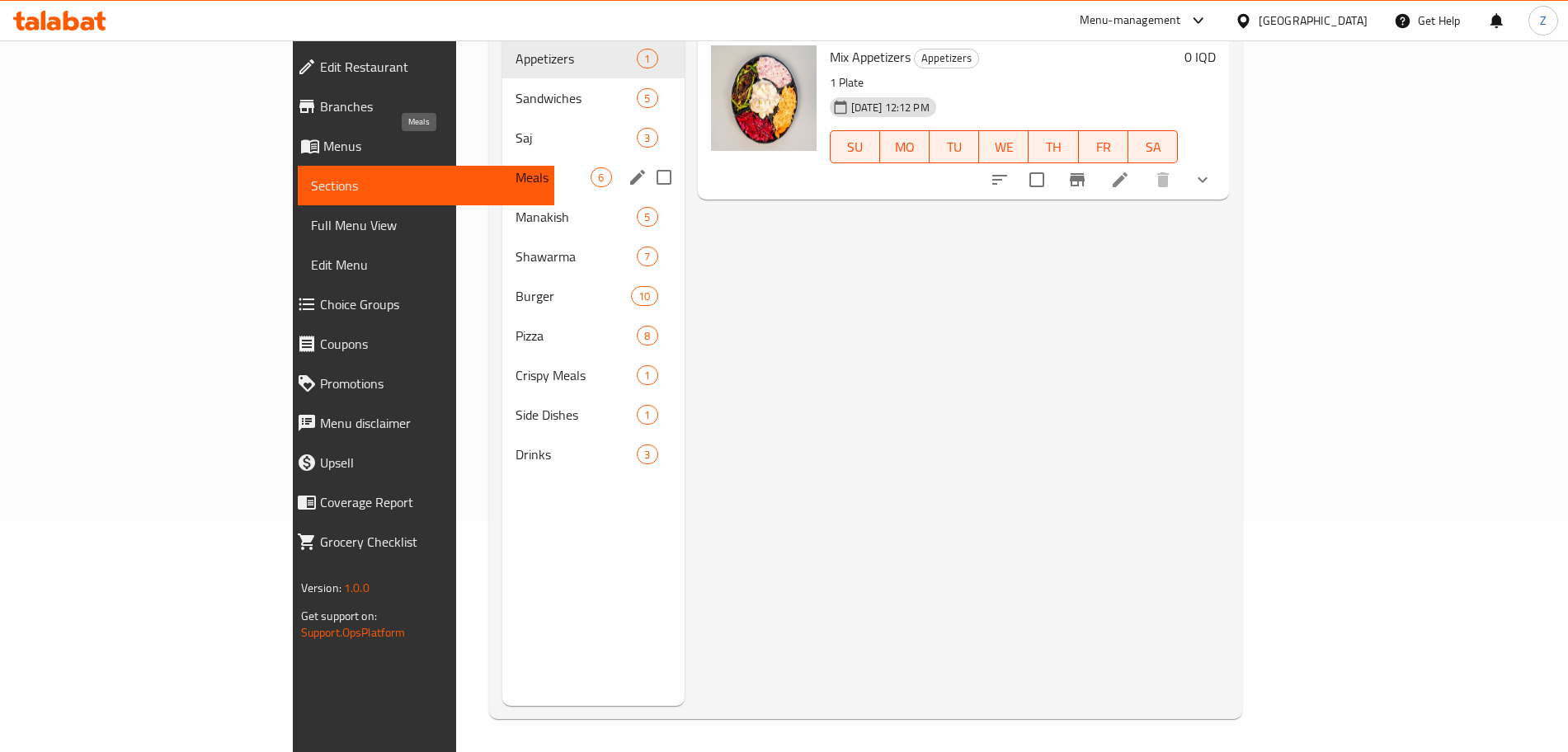
click at [515, 168] on span "Meals" at bounding box center [553, 177] width 75 height 20
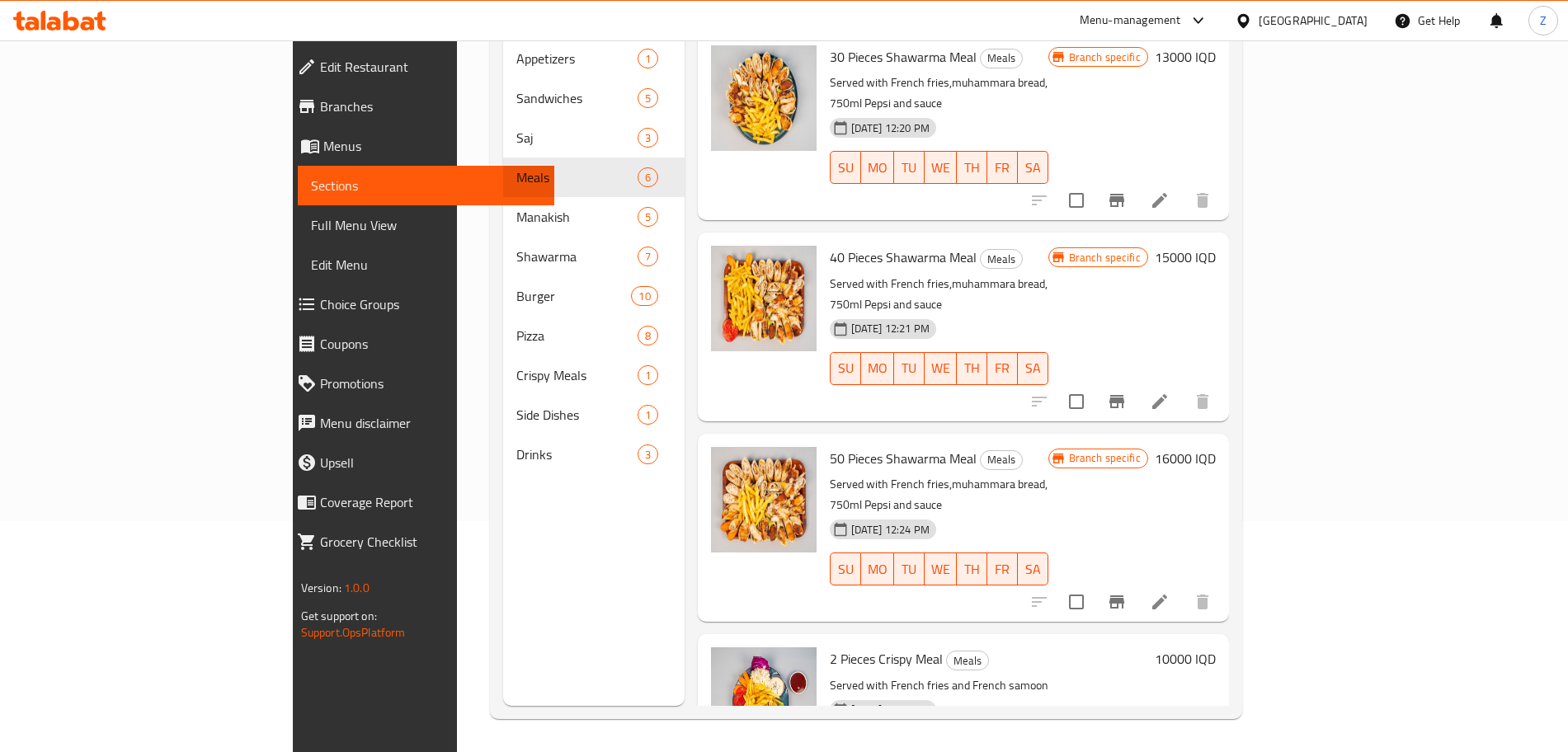
scroll to position [370, 0]
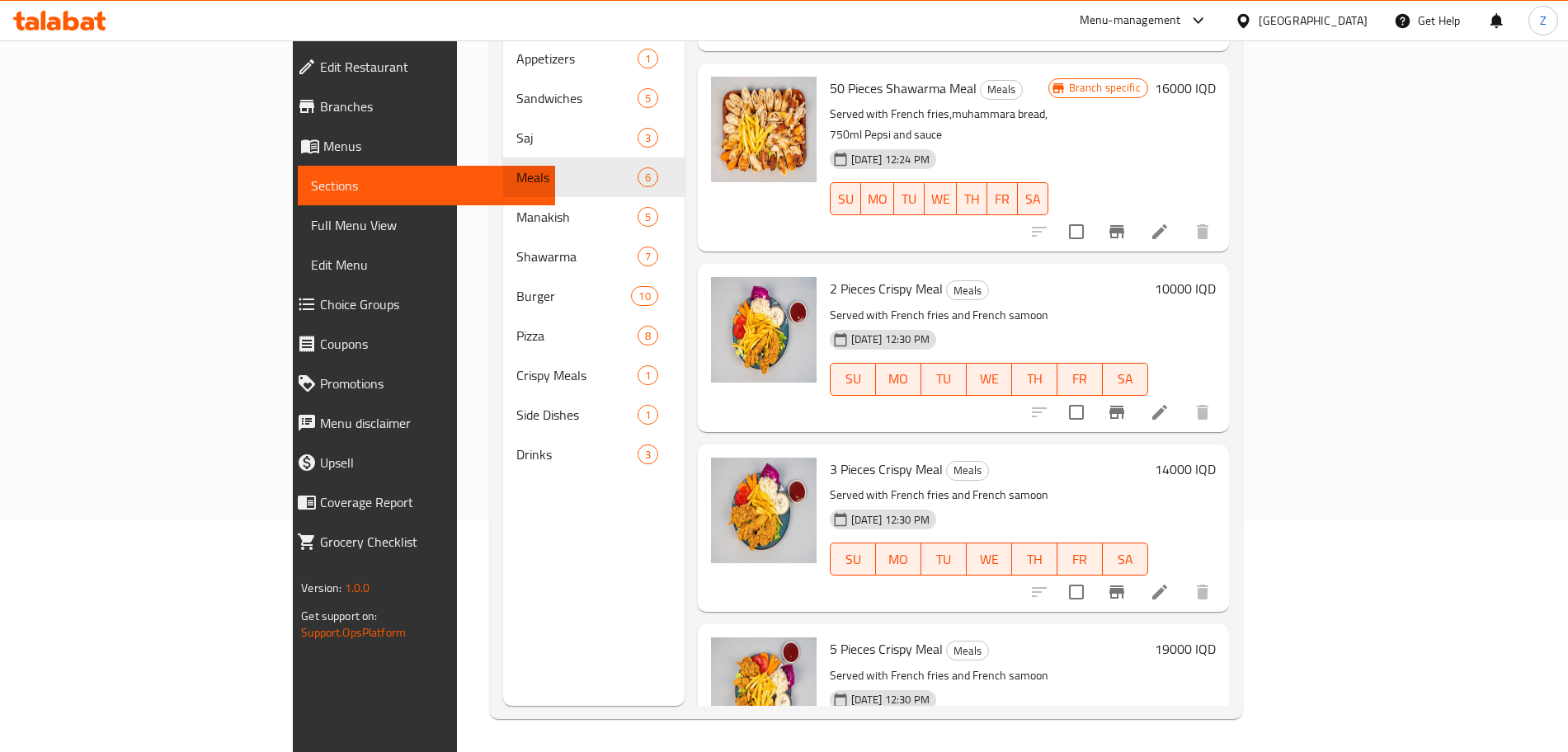
click at [1216, 277] on h6 "10000 IQD" at bounding box center [1185, 288] width 61 height 23
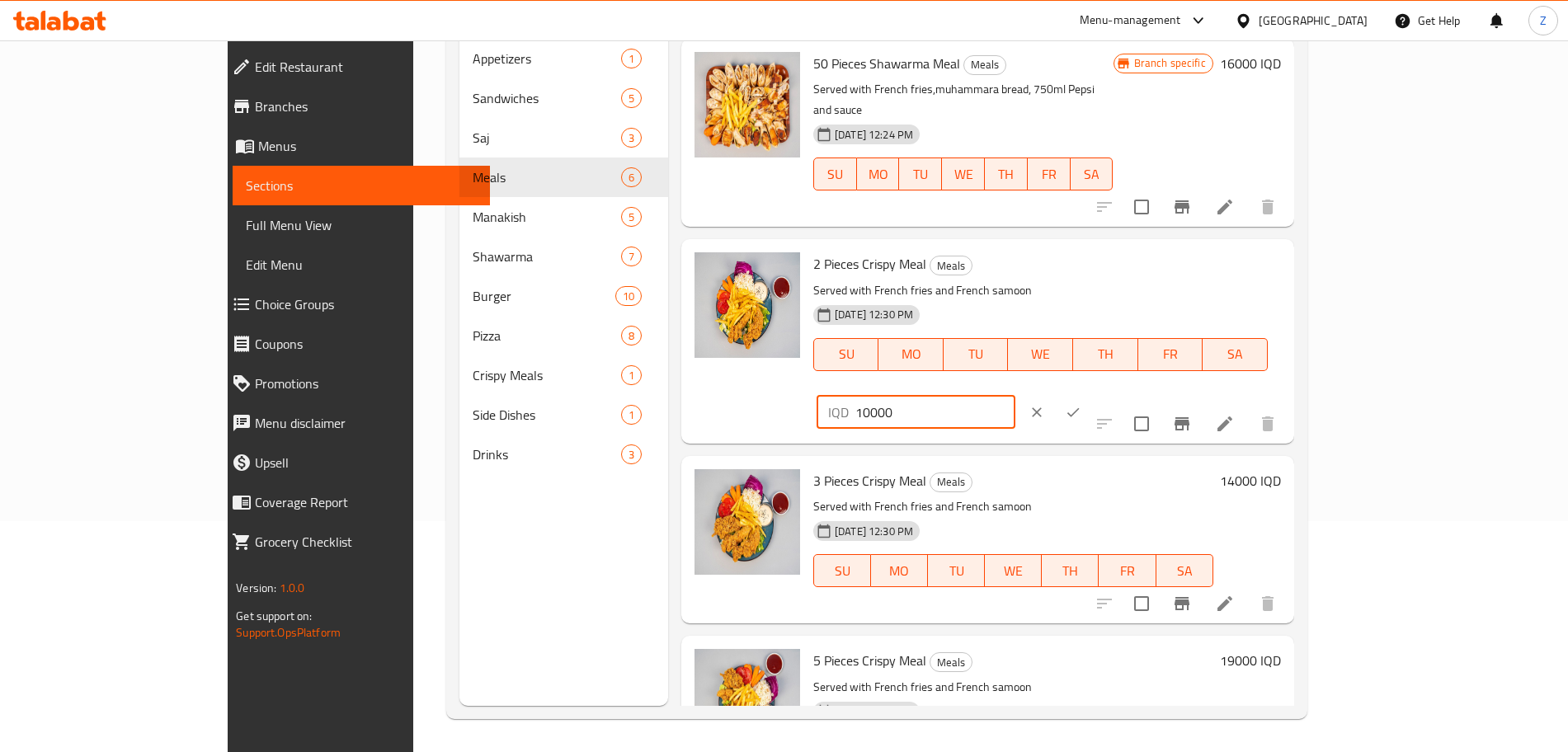
drag, startPoint x: 1281, startPoint y: 210, endPoint x: 1219, endPoint y: 211, distance: 62.0
click at [1219, 245] on div "2 Pieces Crispy Meal Meals Served with French fries and French samoon [DATE] 12…" at bounding box center [1047, 341] width 481 height 190
type input "6000"
click at [1080, 407] on icon "ok" at bounding box center [1073, 411] width 12 height 9
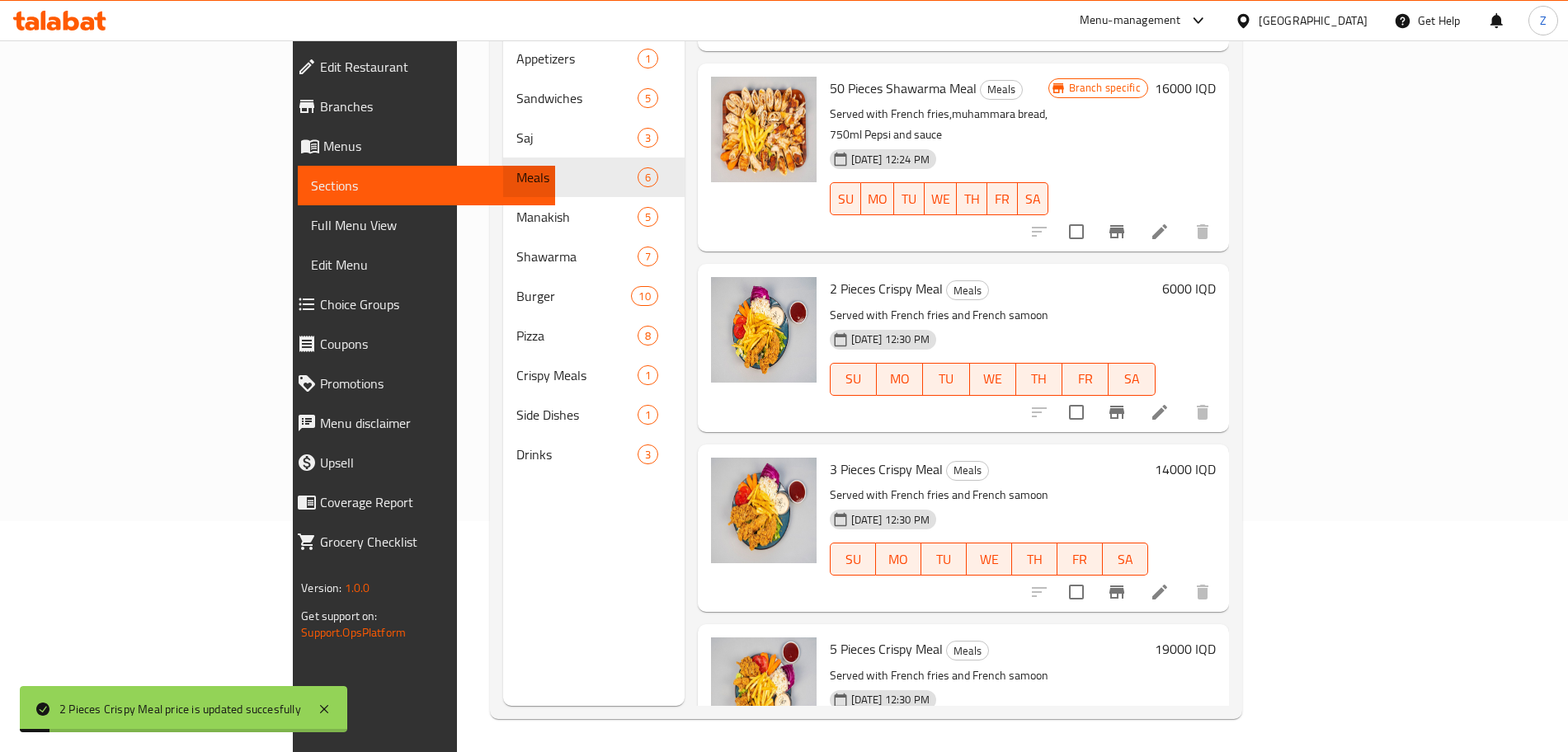
click at [1216, 457] on h6 "14000 IQD" at bounding box center [1185, 468] width 61 height 23
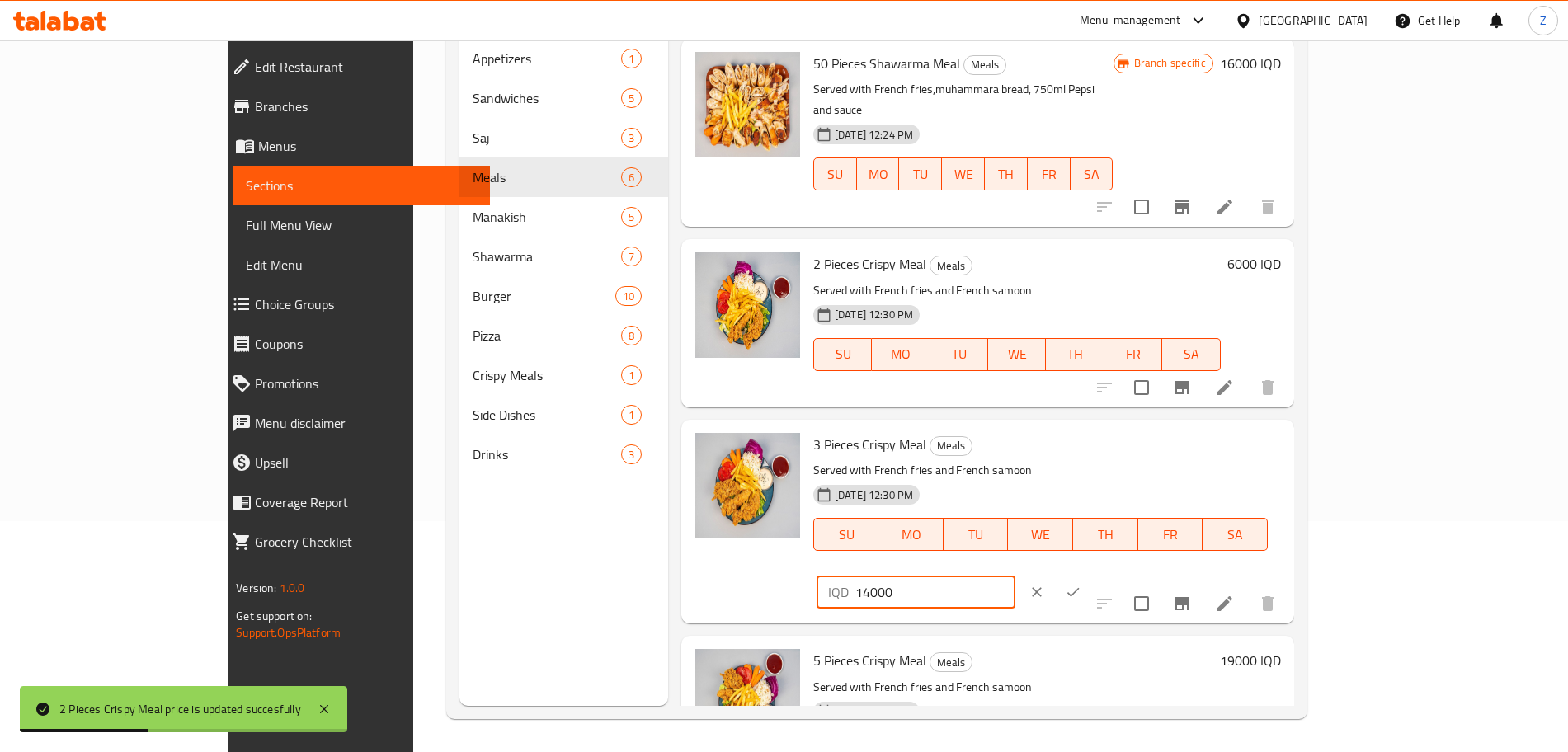
drag, startPoint x: 1285, startPoint y: 393, endPoint x: 1219, endPoint y: 394, distance: 66.0
click at [1219, 426] on div "3 Pieces Crispy Meal Meals Served with French fries and French samoon [DATE] 12…" at bounding box center [1047, 521] width 481 height 190
type input "8000"
click at [1116, 574] on div "IQD 8000 ​" at bounding box center [965, 592] width 298 height 36
click at [1082, 583] on icon "ok" at bounding box center [1072, 591] width 16 height 16
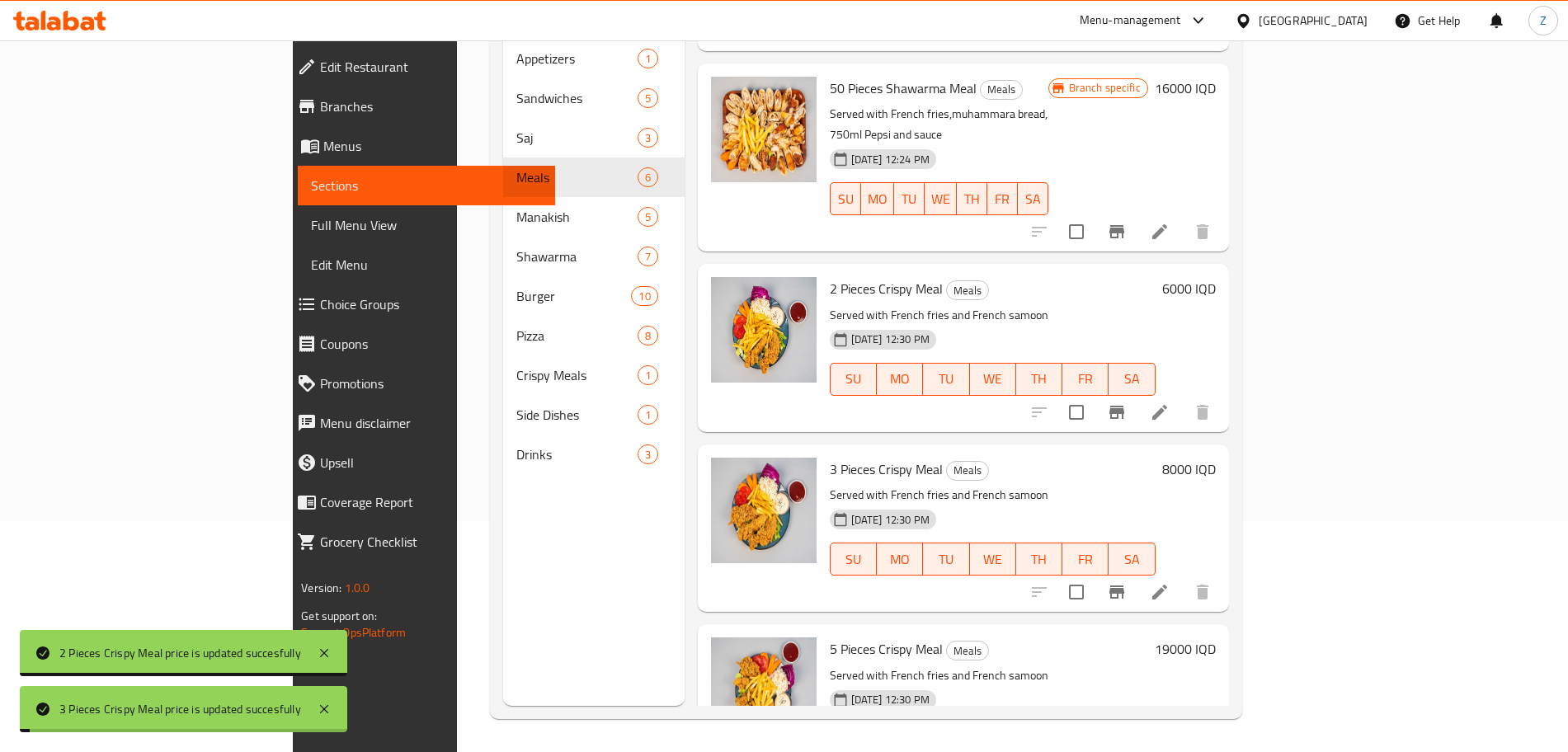
click at [1216, 637] on h6 "19000 IQD" at bounding box center [1185, 648] width 61 height 23
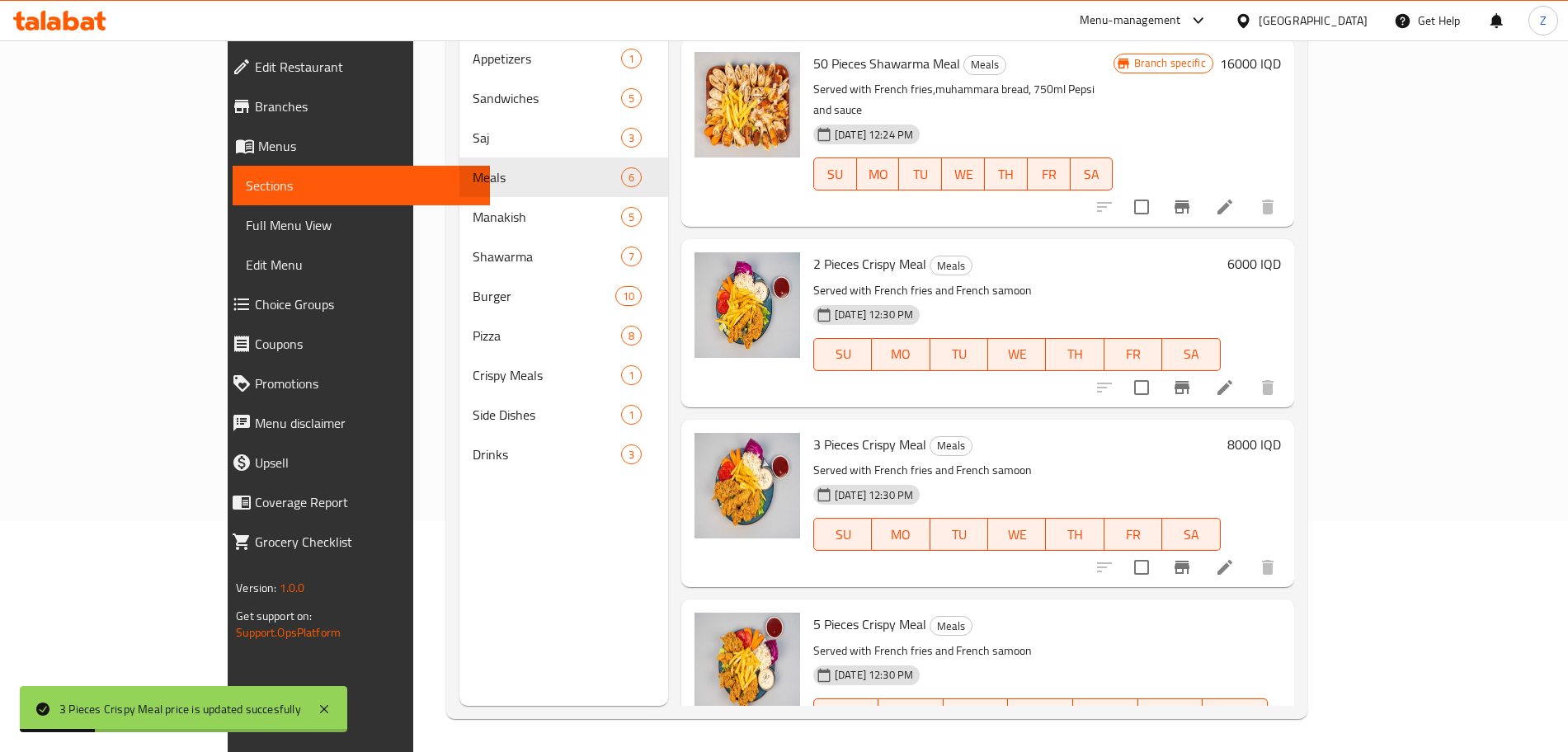
type input "12000"
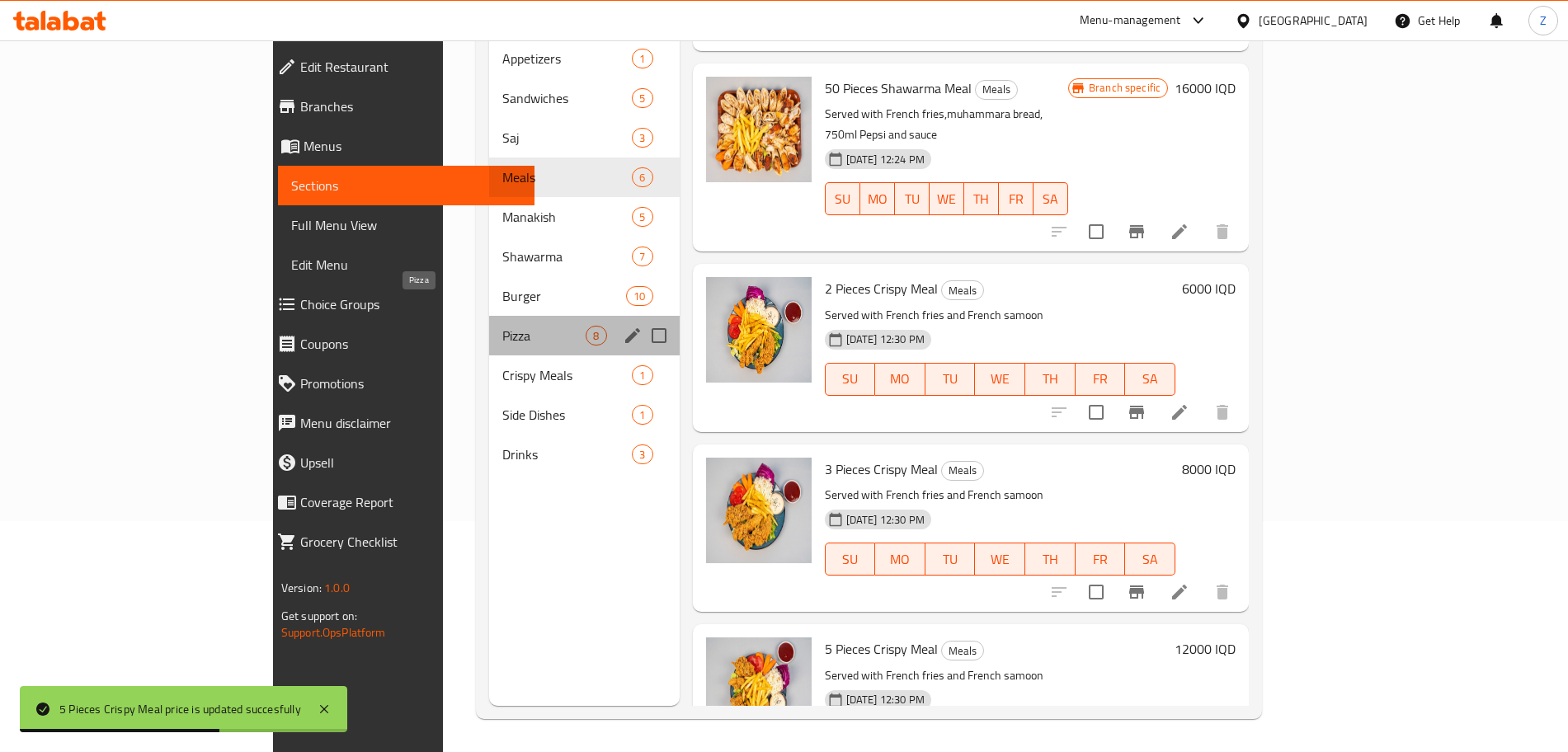
click at [502, 326] on span "Pizza" at bounding box center [544, 335] width 83 height 20
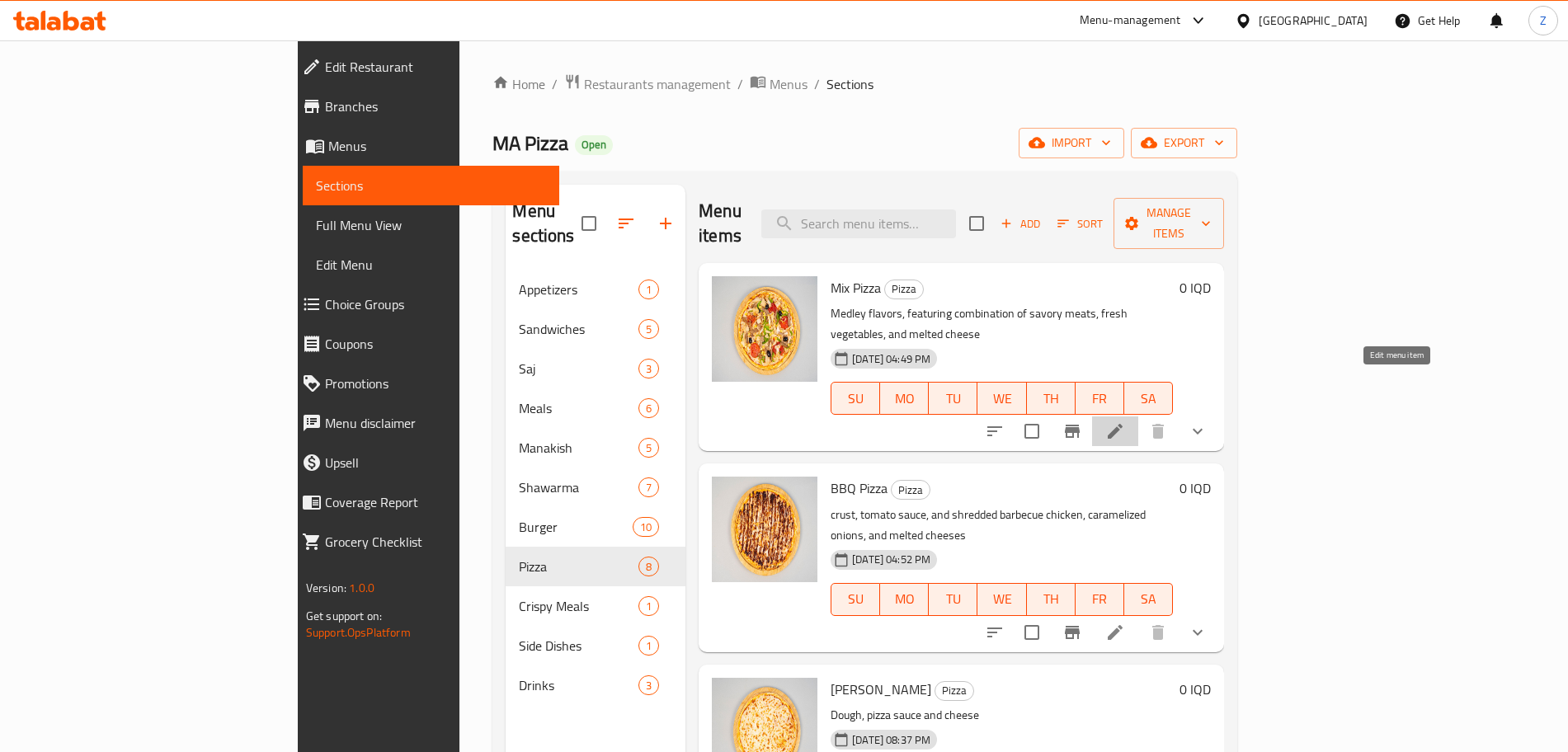
click at [1125, 421] on icon at bounding box center [1115, 430] width 20 height 20
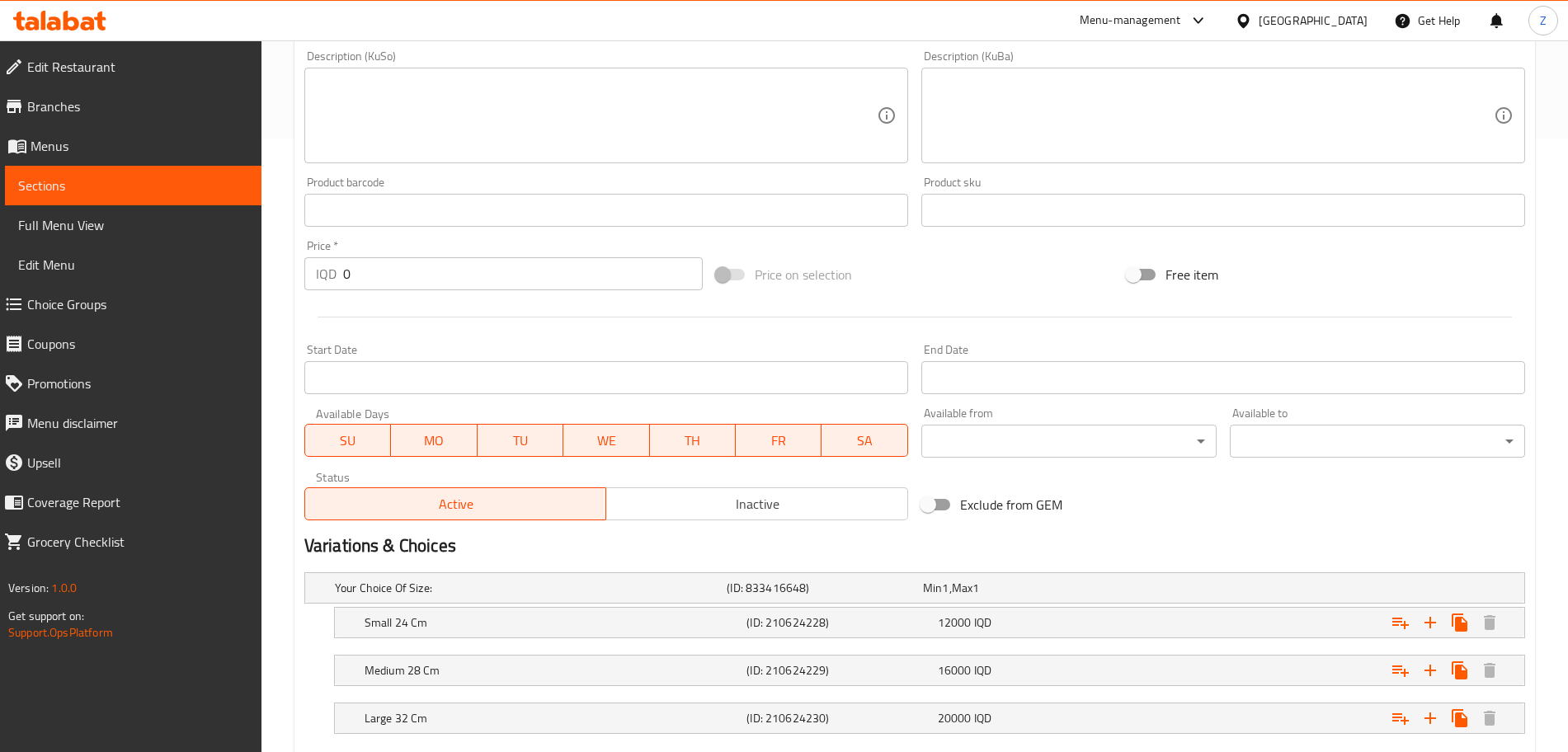
scroll to position [711, 0]
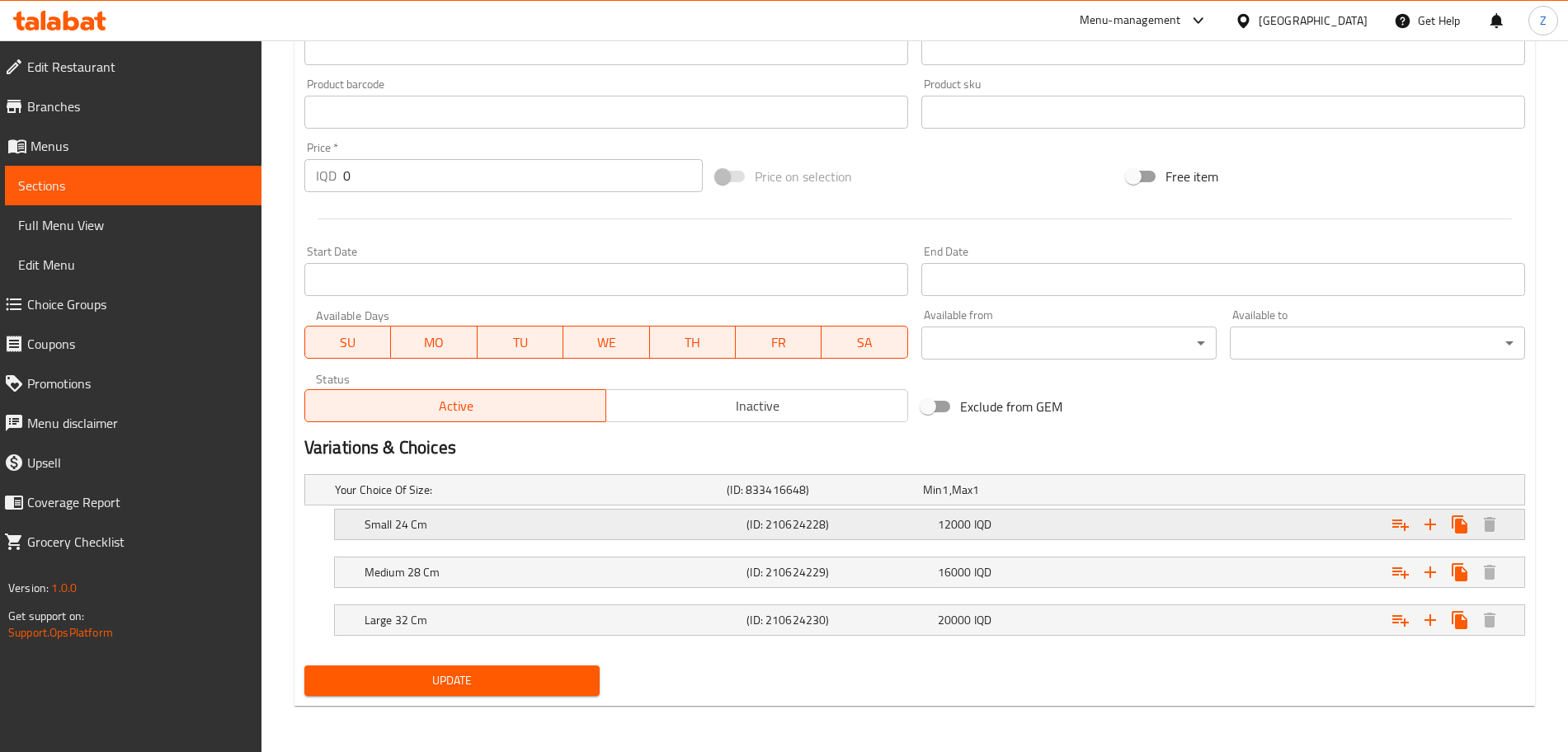
click at [989, 534] on span "IQD" at bounding box center [983, 524] width 17 height 22
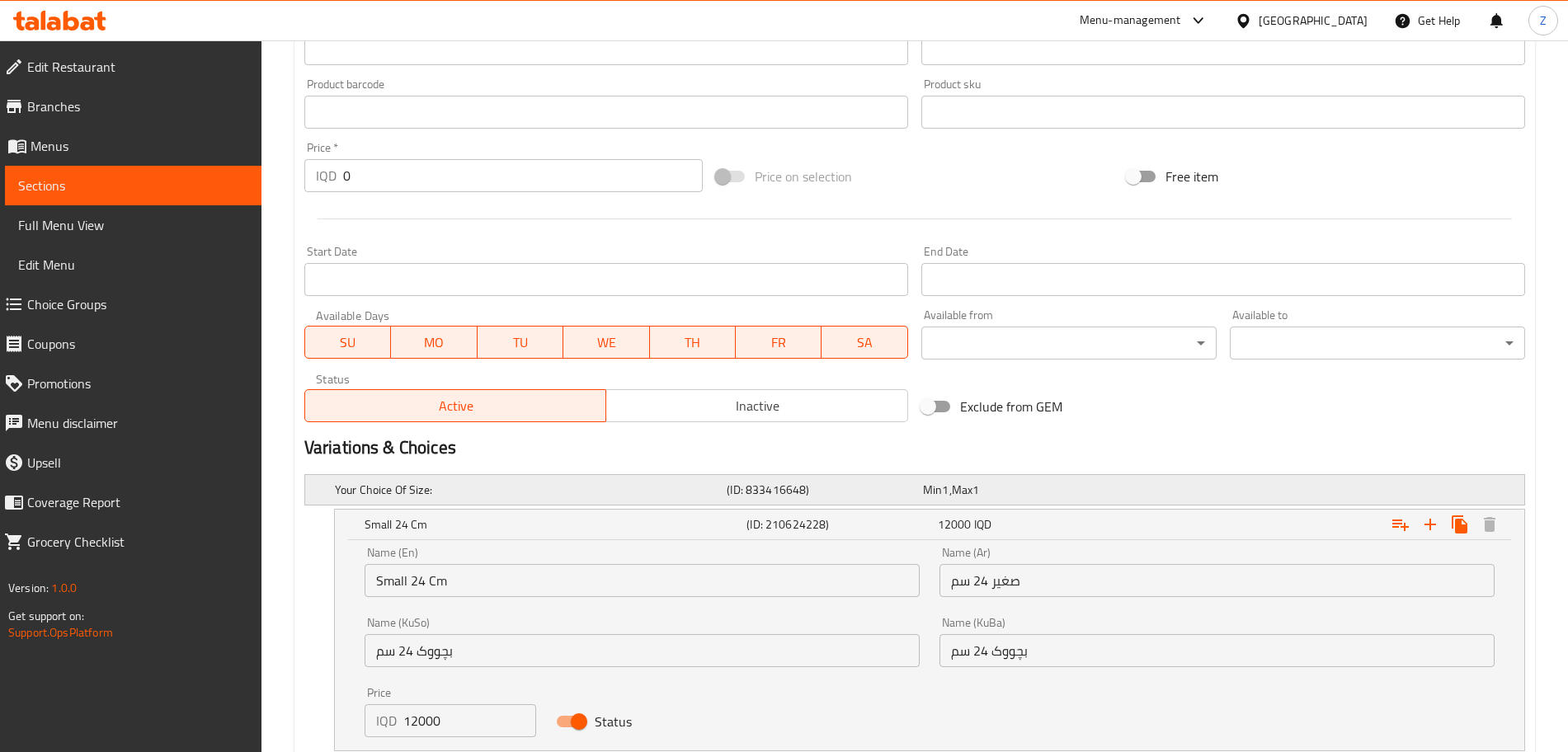
scroll to position [922, 0]
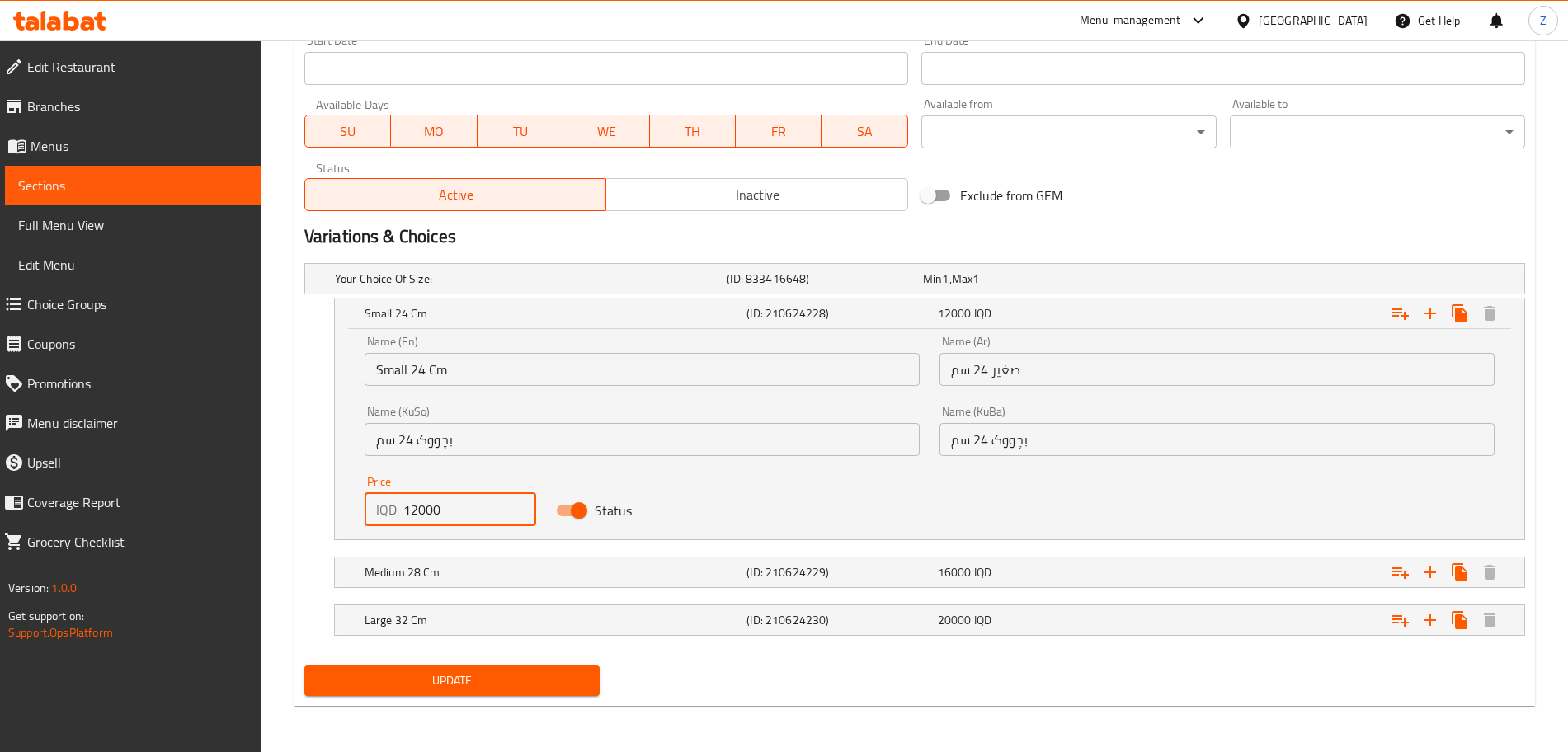
drag, startPoint x: 416, startPoint y: 510, endPoint x: 374, endPoint y: 509, distance: 42.0
click at [374, 509] on div "IQD 12000 Price" at bounding box center [451, 509] width 171 height 33
type input "7000"
click at [522, 677] on span "Update" at bounding box center [451, 680] width 269 height 21
click at [951, 573] on span "16000" at bounding box center [955, 572] width 34 height 22
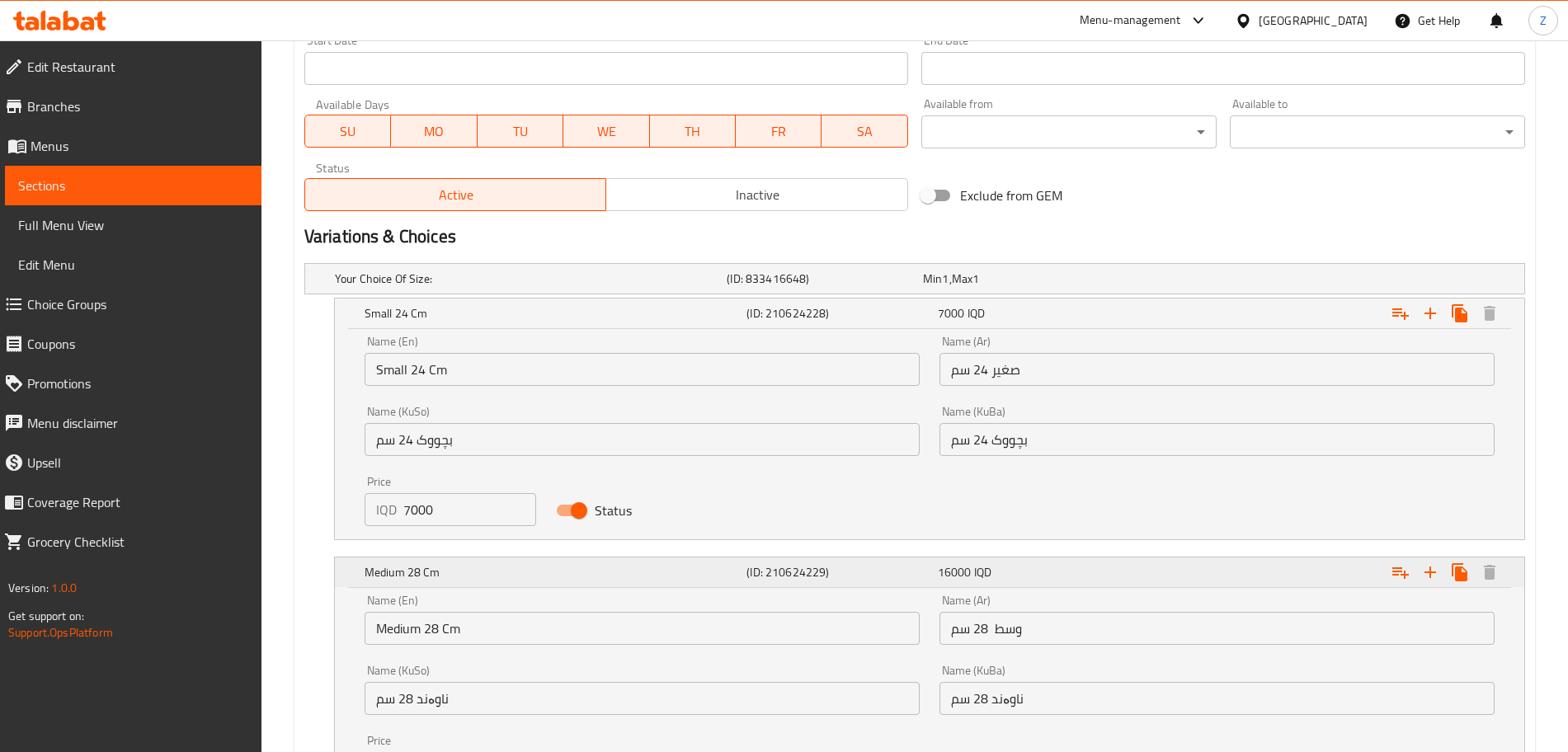
scroll to position [1134, 0]
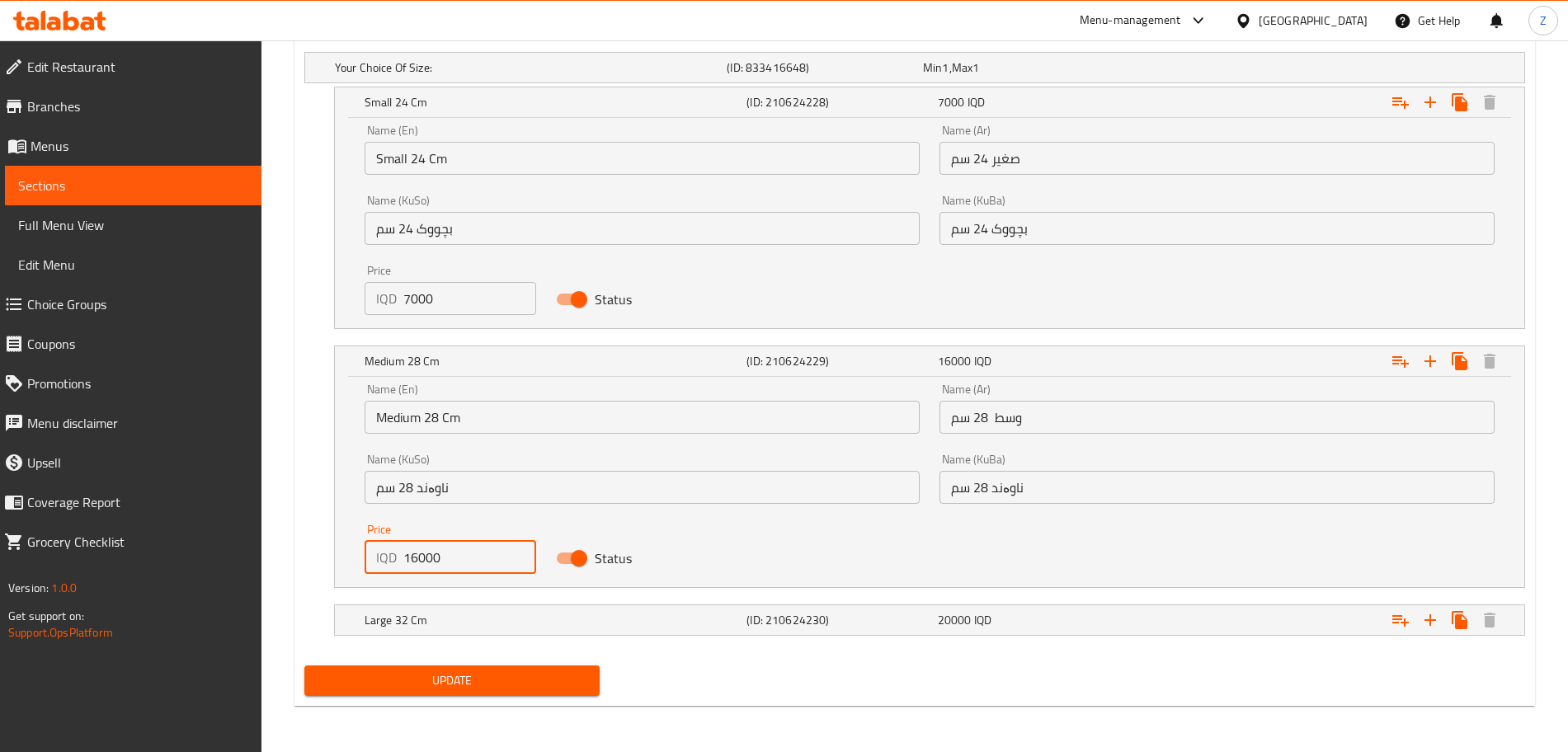
drag, startPoint x: 415, startPoint y: 563, endPoint x: 390, endPoint y: 564, distance: 25.0
click at [390, 564] on div "IQD 16000 Price" at bounding box center [451, 558] width 171 height 33
type input "9000"
click at [471, 672] on span "Update" at bounding box center [451, 680] width 269 height 21
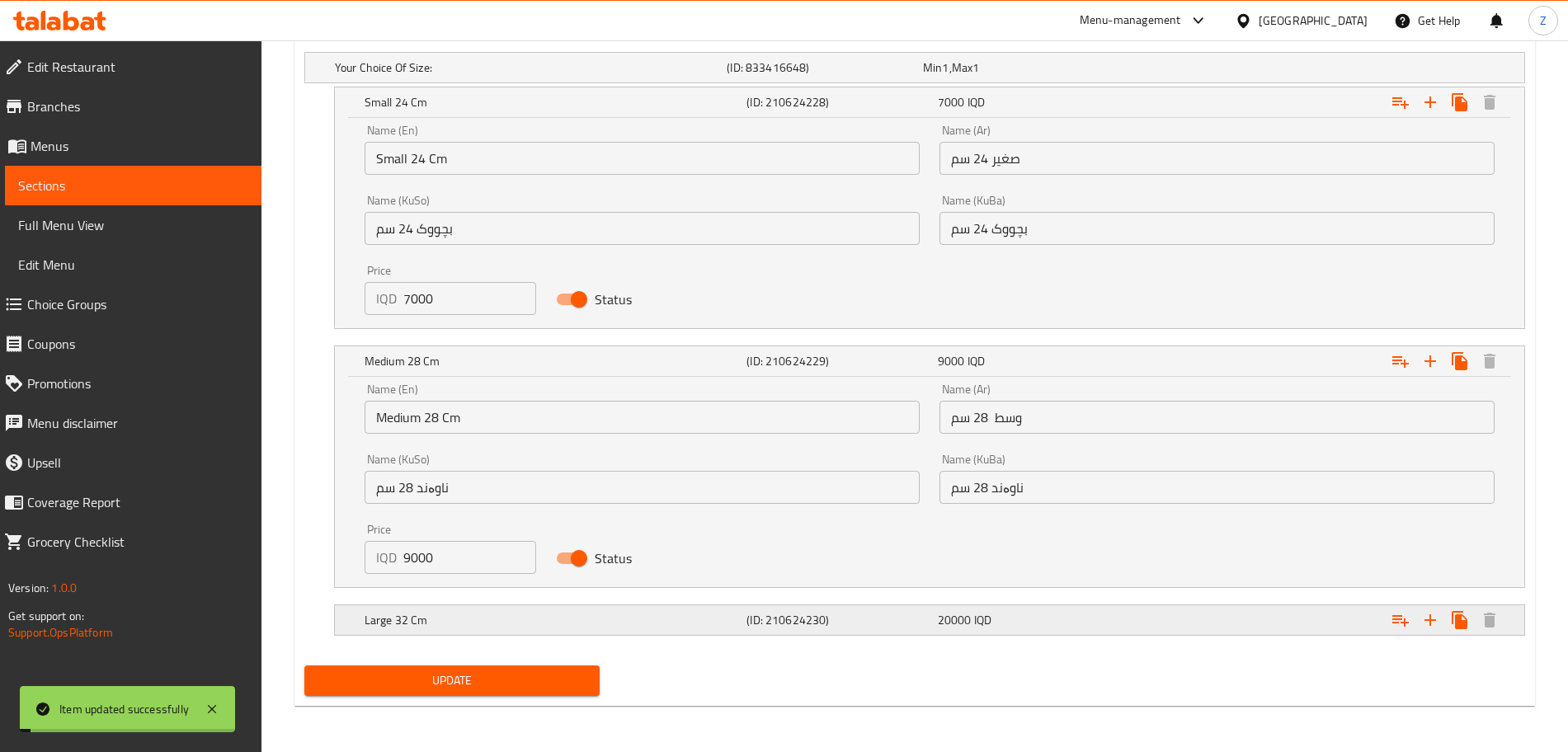
click at [945, 628] on span "20000" at bounding box center [955, 620] width 34 height 22
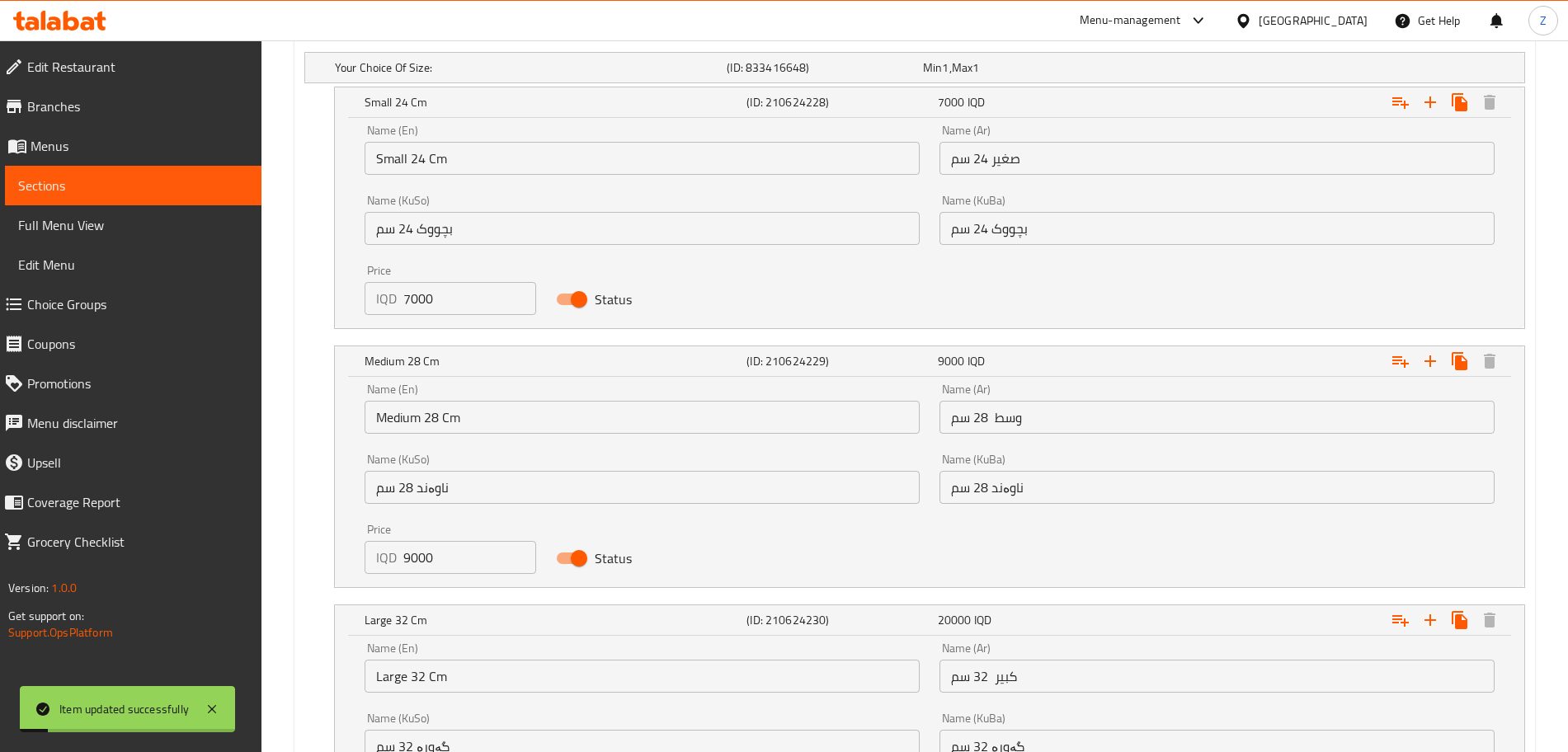
scroll to position [1345, 0]
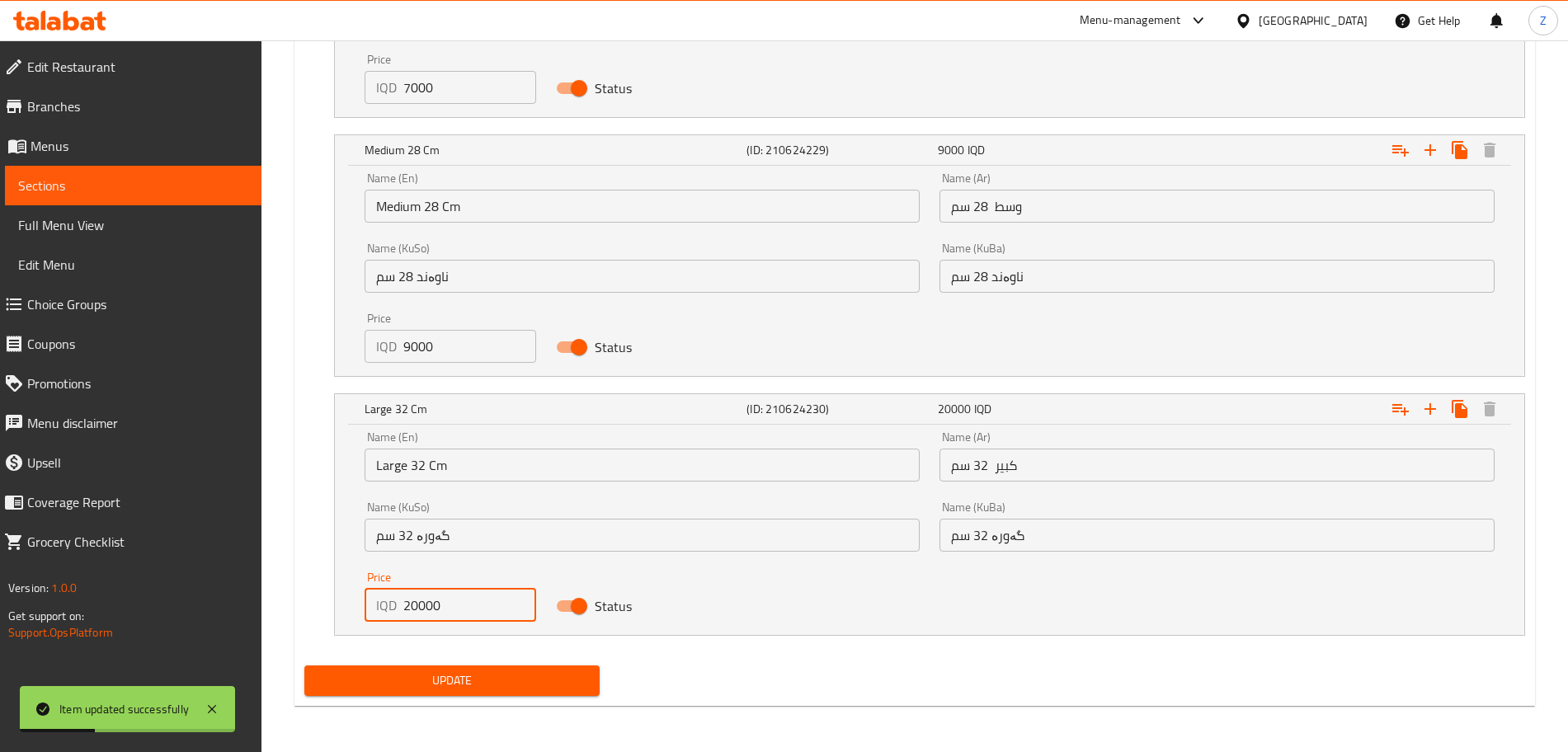
drag, startPoint x: 417, startPoint y: 610, endPoint x: 391, endPoint y: 610, distance: 26.0
click at [391, 610] on div "IQD 20000 Price" at bounding box center [451, 605] width 171 height 33
type input "11000"
click at [474, 675] on span "Update" at bounding box center [451, 680] width 269 height 21
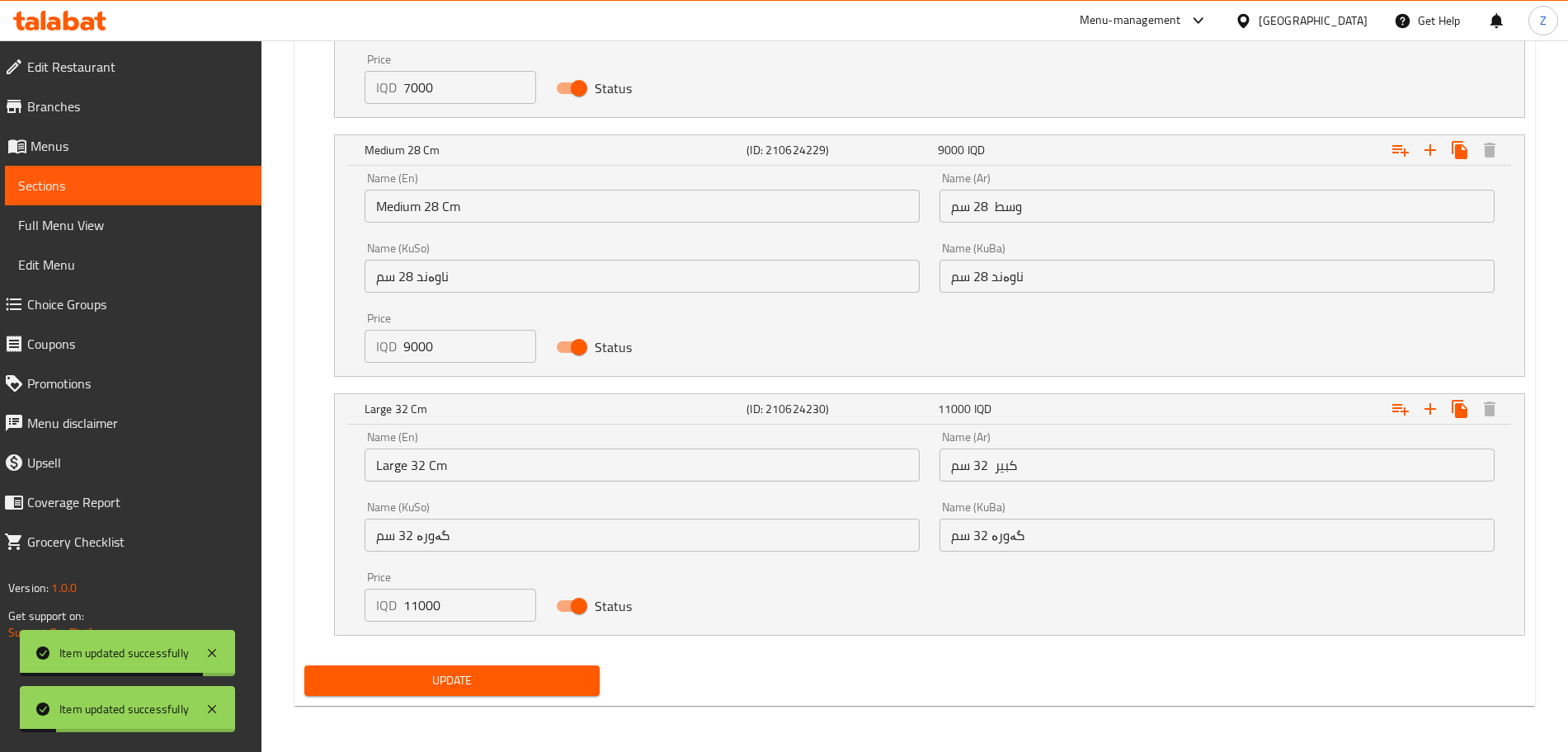
click at [141, 182] on span "Sections" at bounding box center [133, 185] width 230 height 20
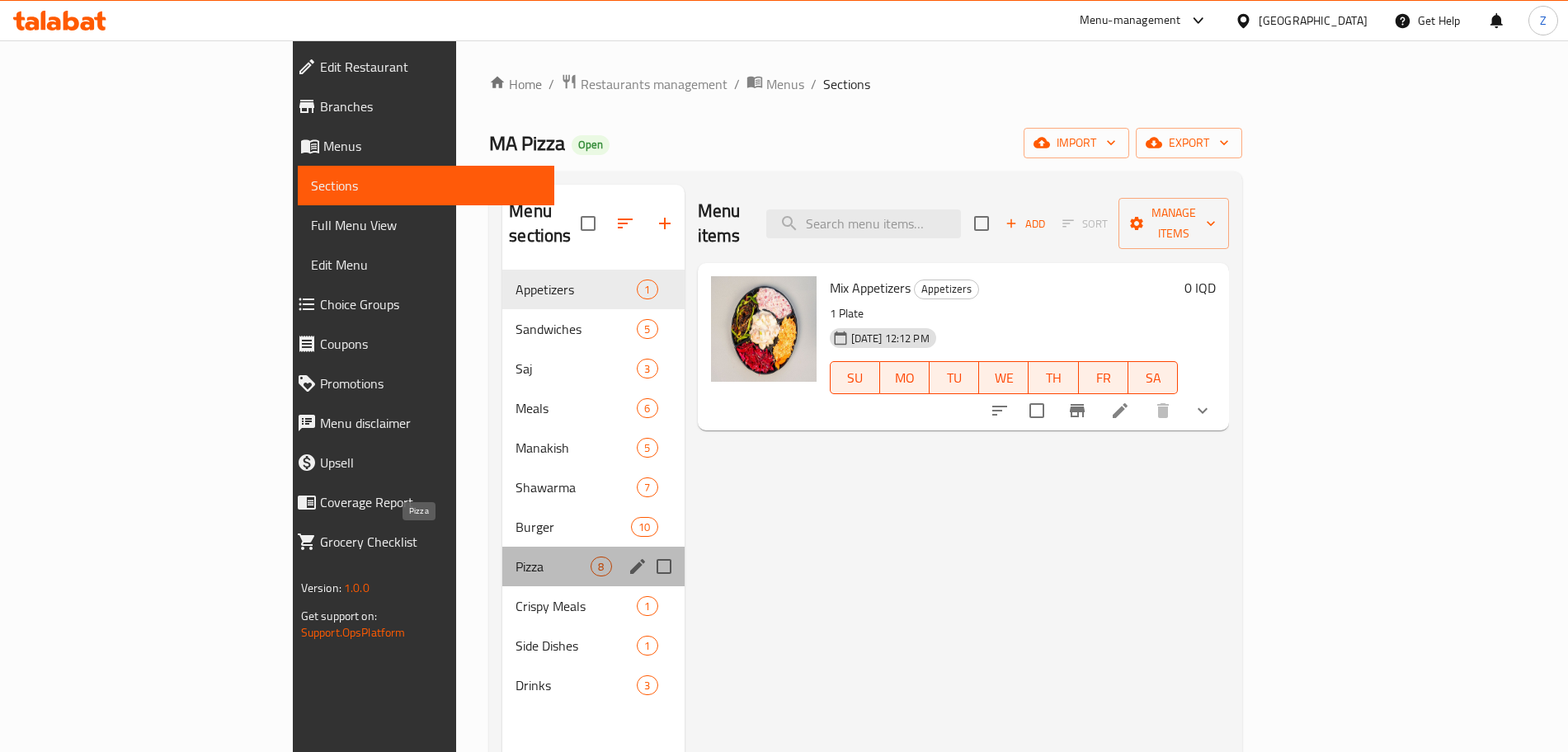
click at [515, 557] on span "Pizza" at bounding box center [553, 566] width 75 height 20
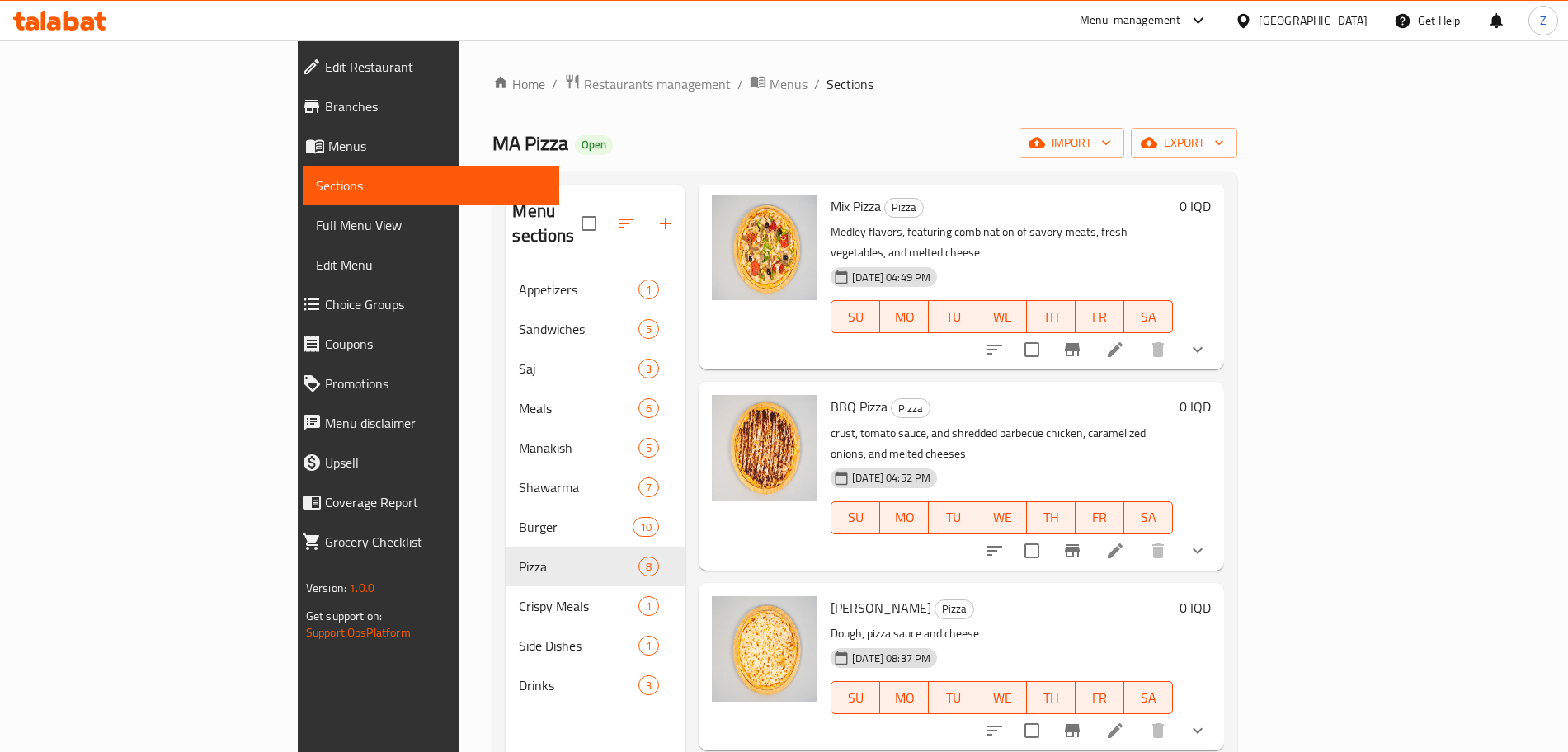
scroll to position [81, 0]
click at [1123, 544] on icon at bounding box center [1115, 551] width 15 height 15
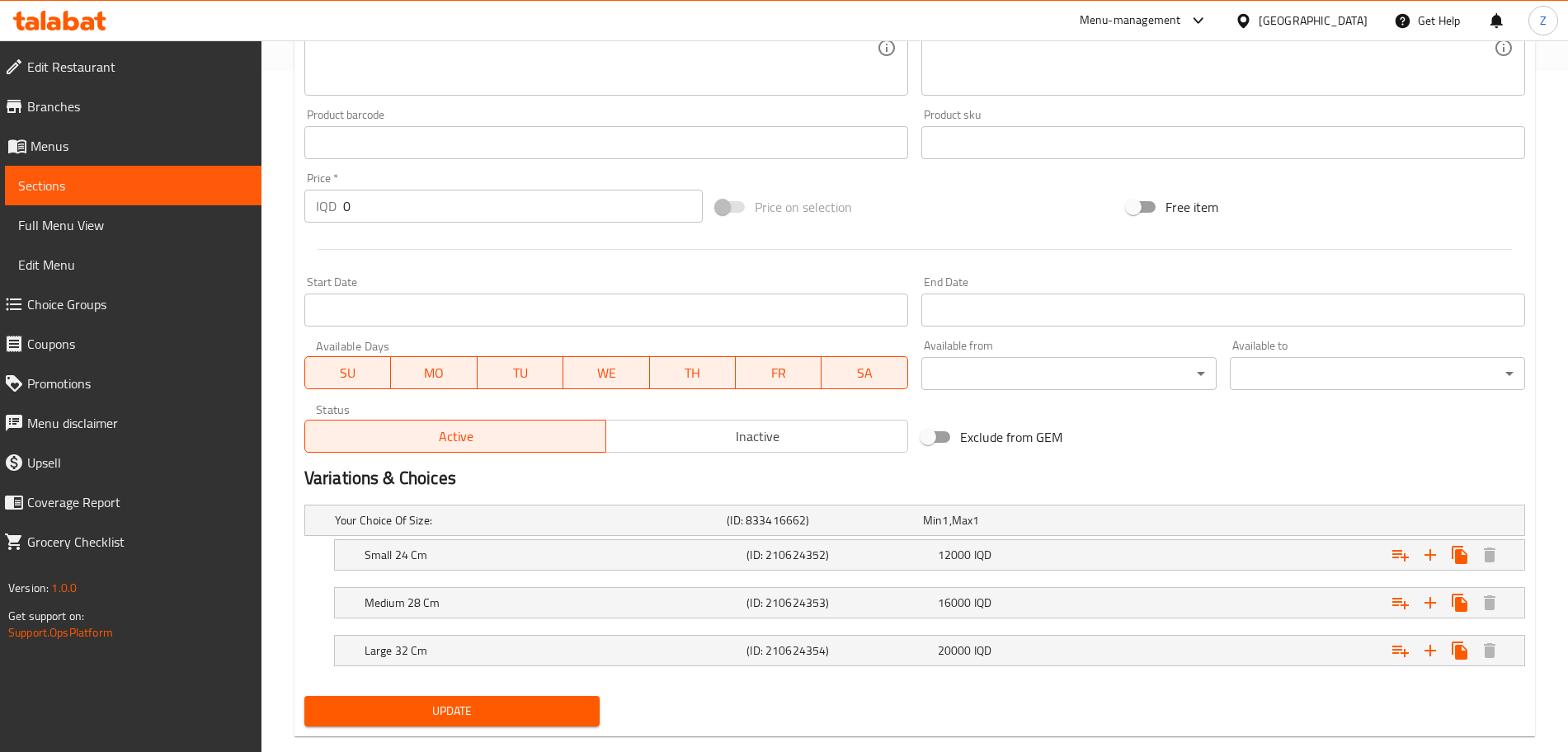
scroll to position [711, 0]
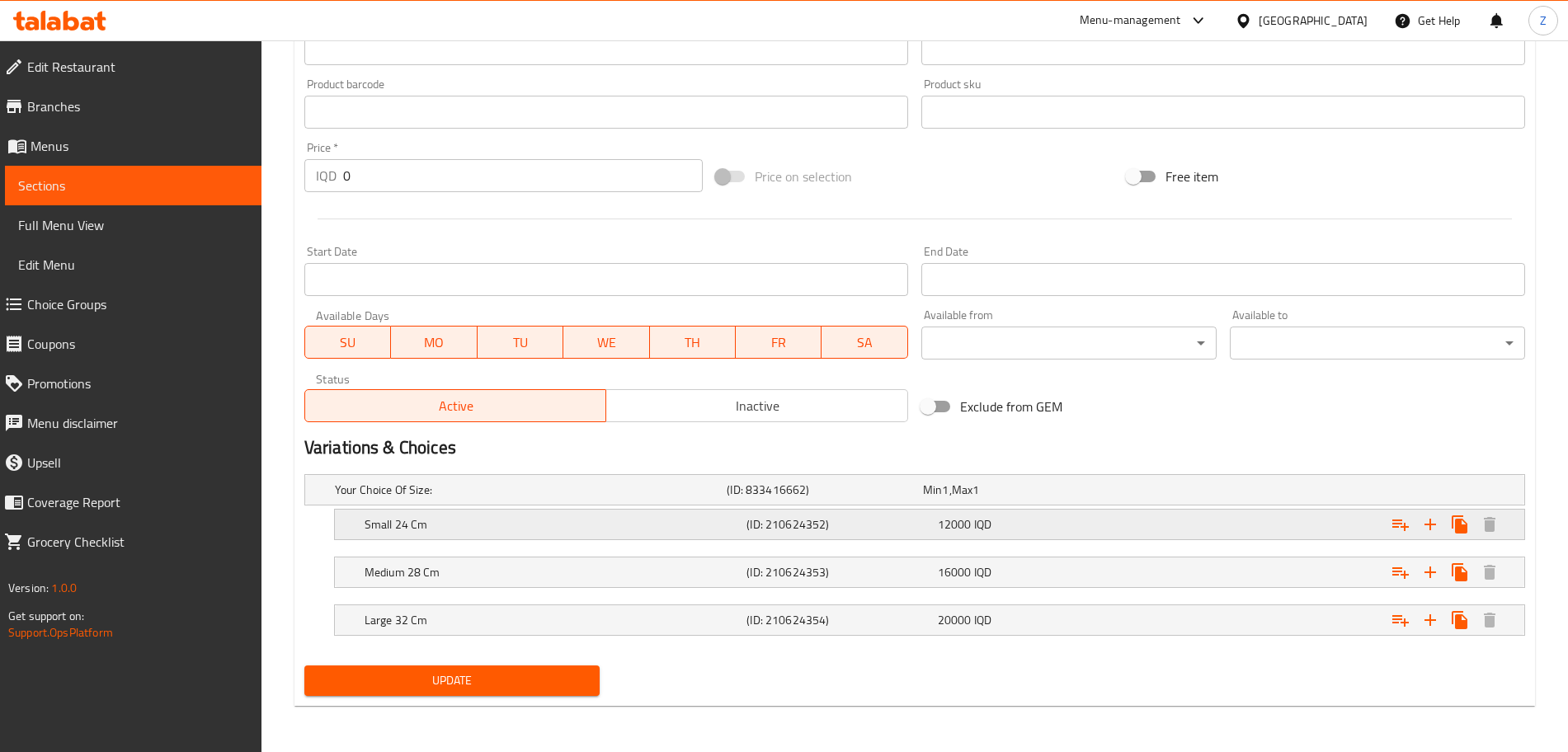
click at [707, 523] on h5 "Small 24 Cm" at bounding box center [553, 524] width 375 height 16
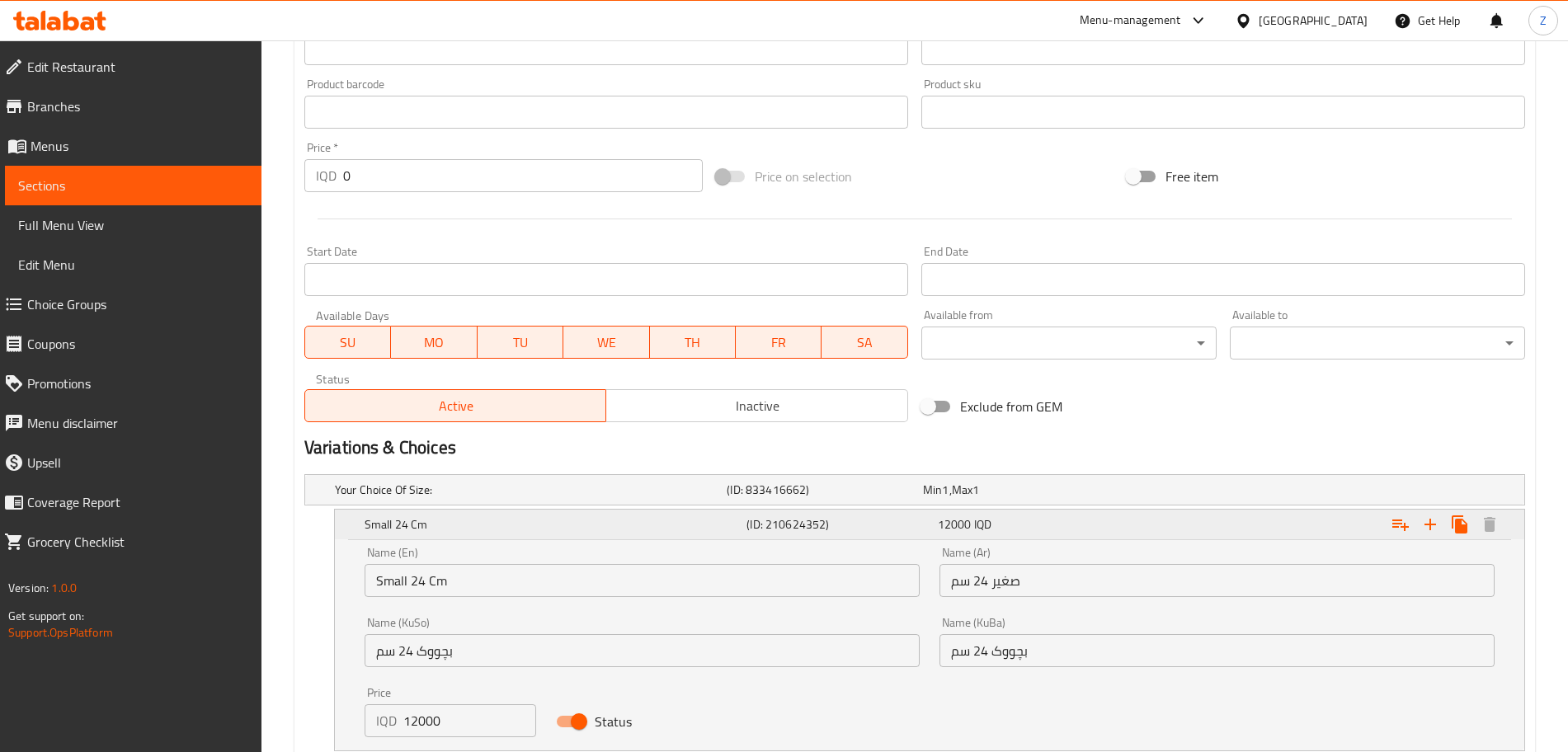
scroll to position [922, 0]
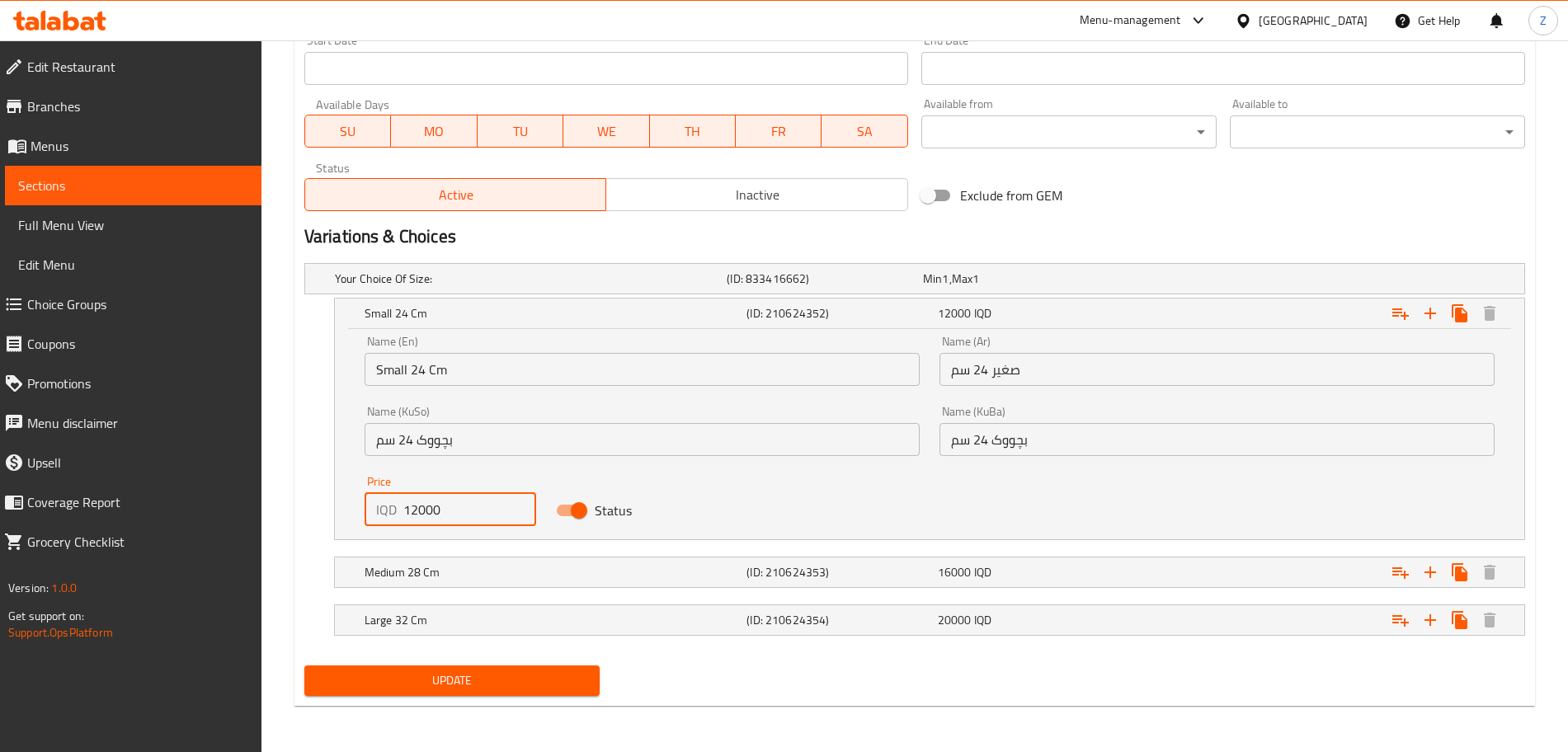
drag, startPoint x: 419, startPoint y: 512, endPoint x: 377, endPoint y: 513, distance: 42.0
click at [377, 513] on div "IQD 12000 Price" at bounding box center [451, 509] width 171 height 33
type input "7000"
click at [513, 577] on h5 "Medium 28 Cm" at bounding box center [553, 571] width 375 height 16
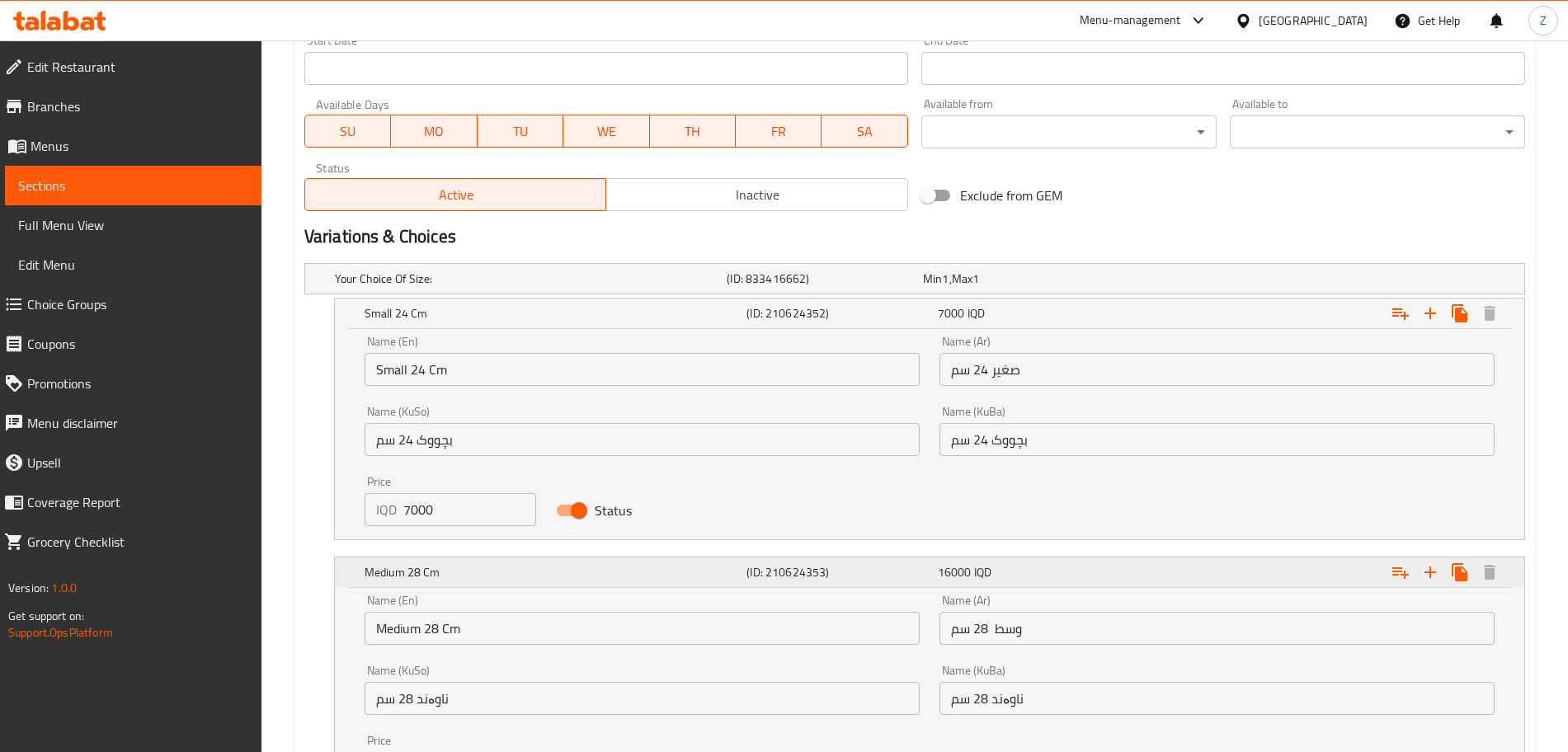
scroll to position [1134, 0]
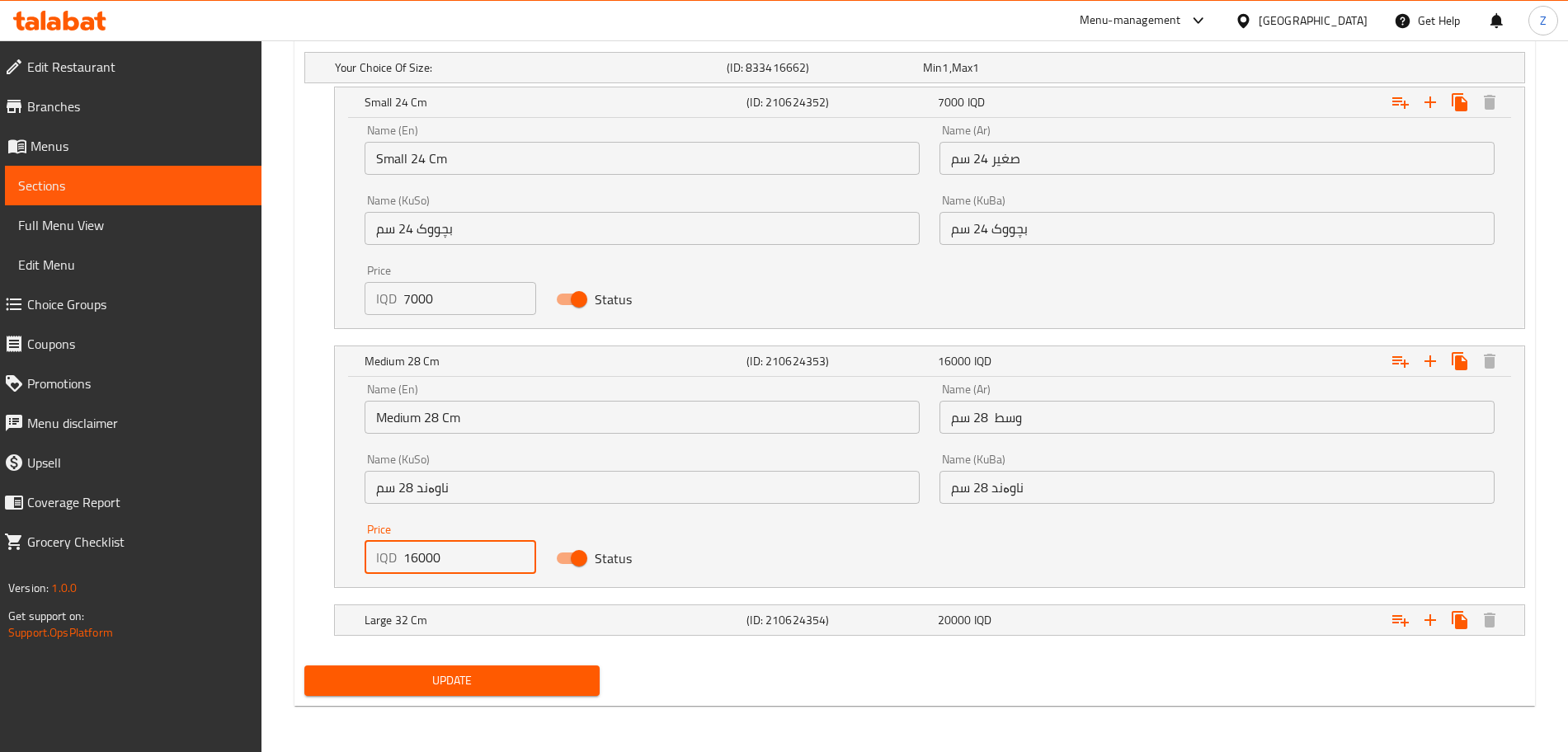
drag, startPoint x: 409, startPoint y: 566, endPoint x: 371, endPoint y: 567, distance: 38.0
click at [371, 568] on div "IQD 16000 Price" at bounding box center [451, 558] width 171 height 33
type input "9000"
click at [418, 606] on div "Large 32 Cm (ID: 210624354) 20000 IQD" at bounding box center [935, 620] width 1147 height 36
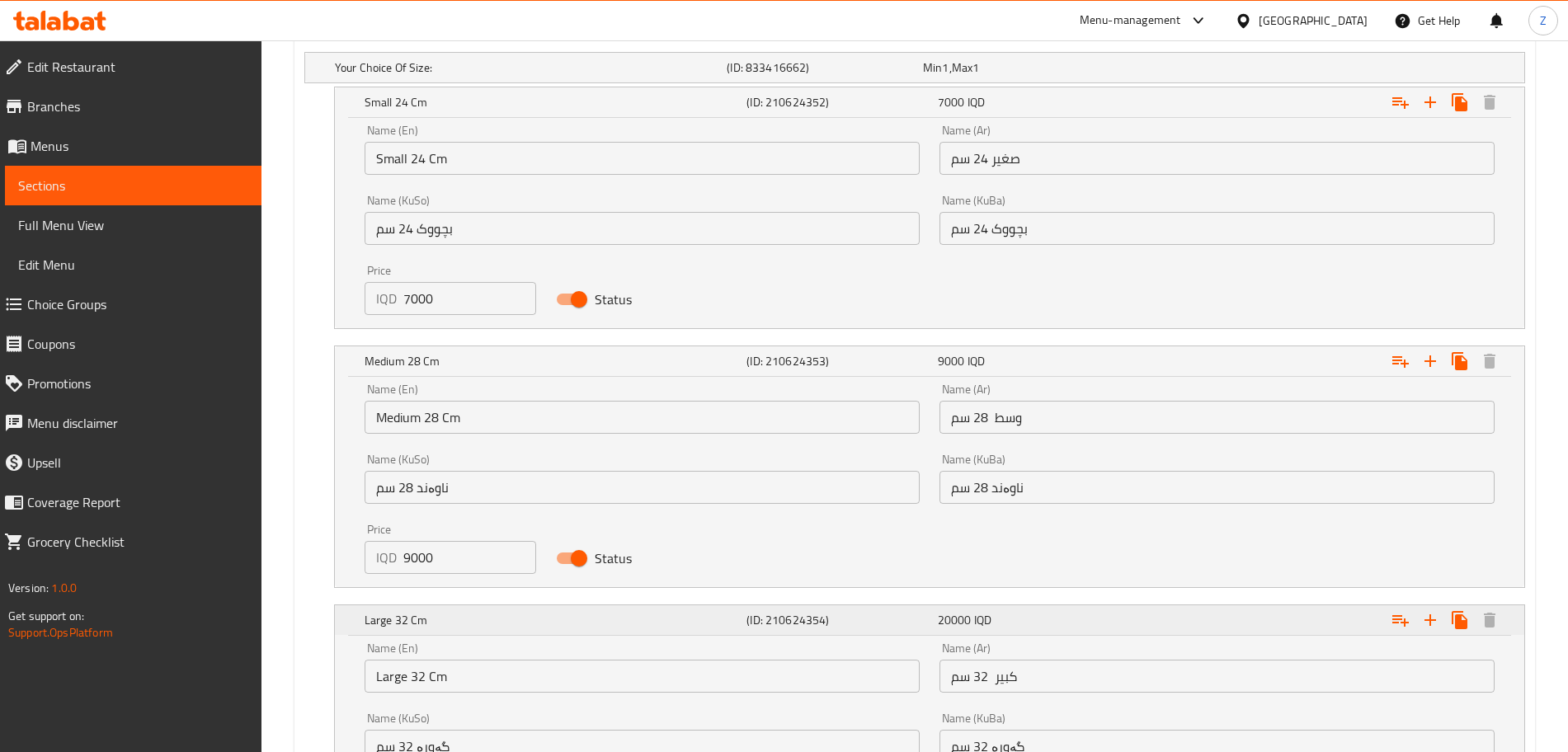
scroll to position [1345, 0]
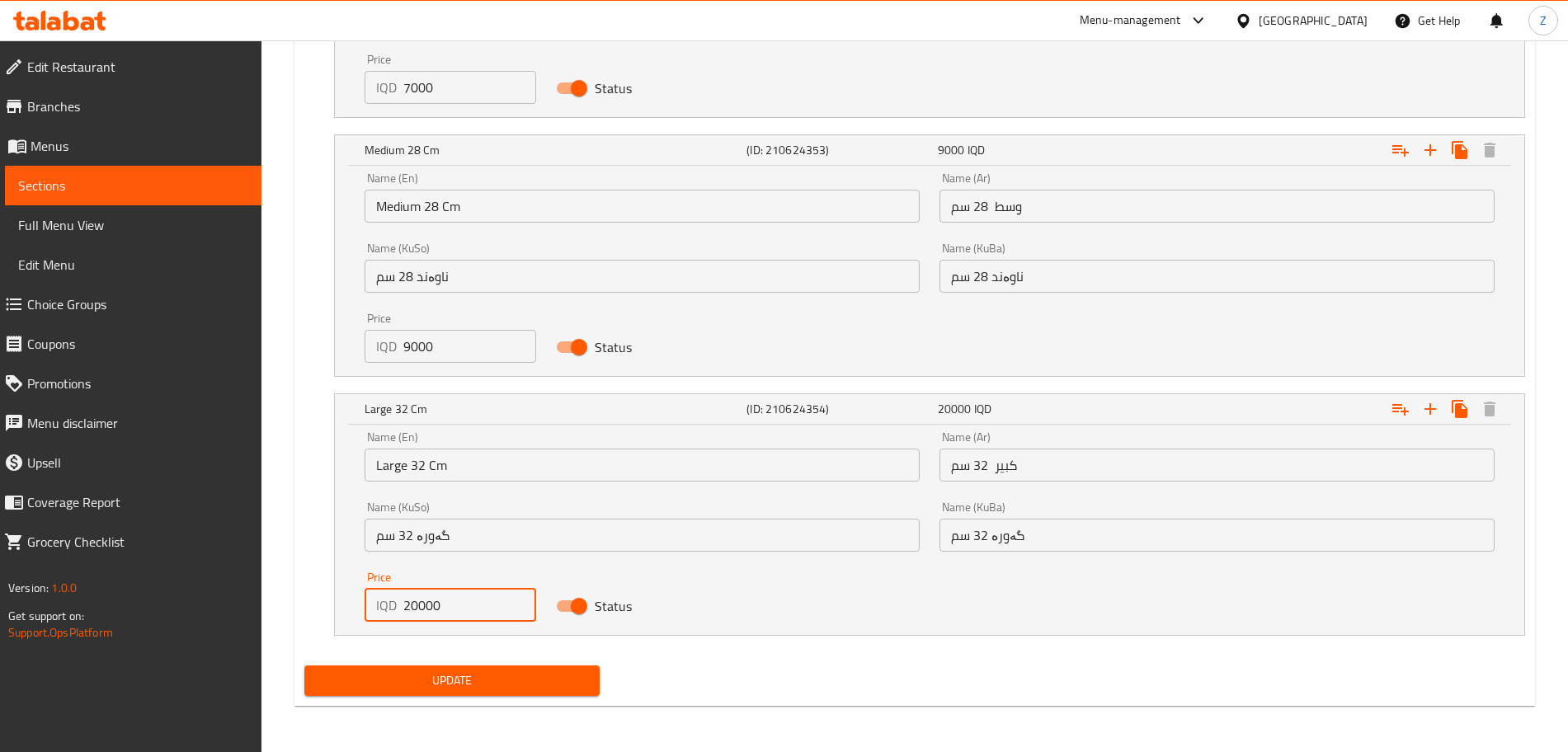
drag, startPoint x: 413, startPoint y: 608, endPoint x: 374, endPoint y: 608, distance: 39.0
click at [374, 608] on div "IQD 20000 Price" at bounding box center [451, 605] width 171 height 33
type input "11000"
click at [420, 684] on span "Update" at bounding box center [451, 680] width 269 height 21
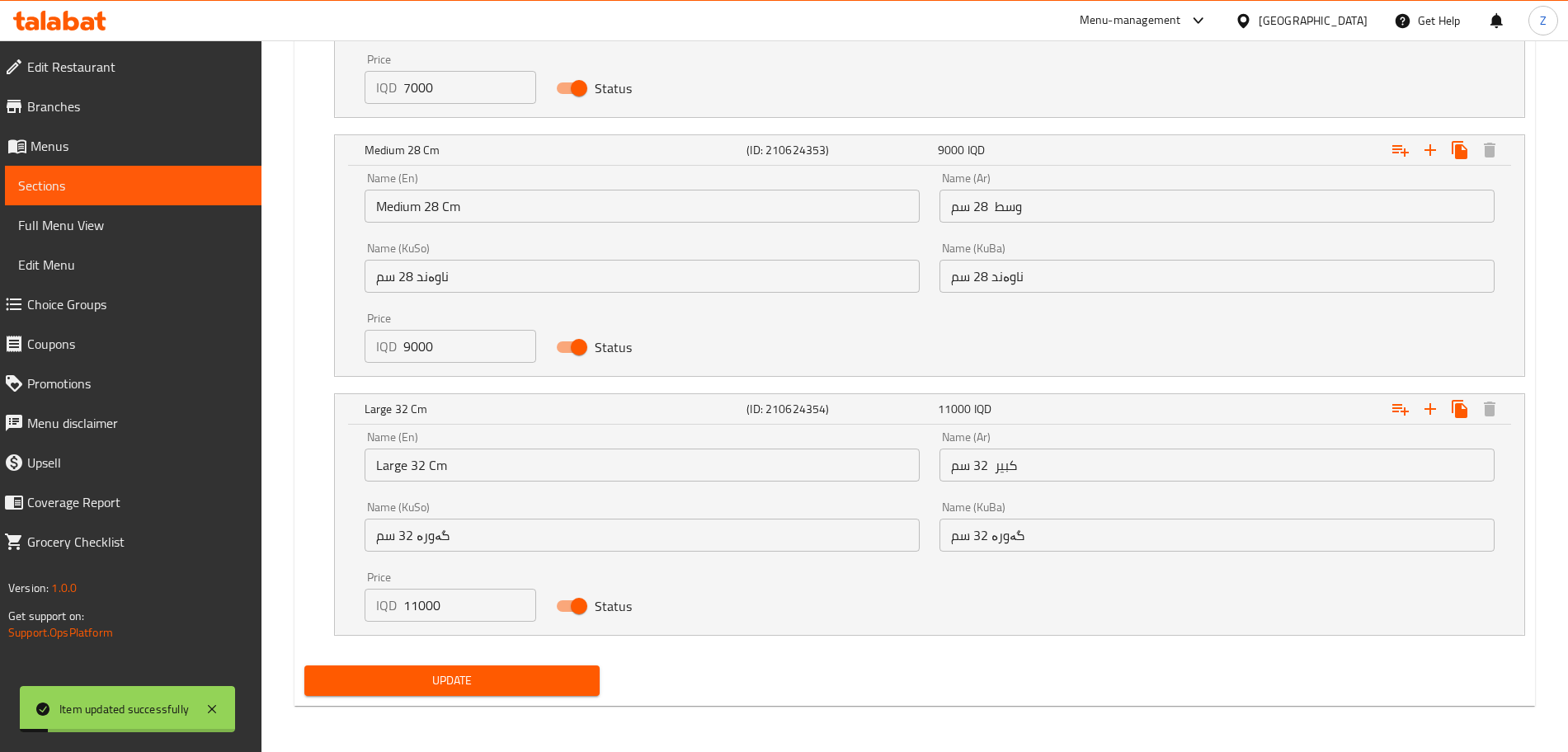
click at [158, 189] on span "Sections" at bounding box center [133, 185] width 230 height 20
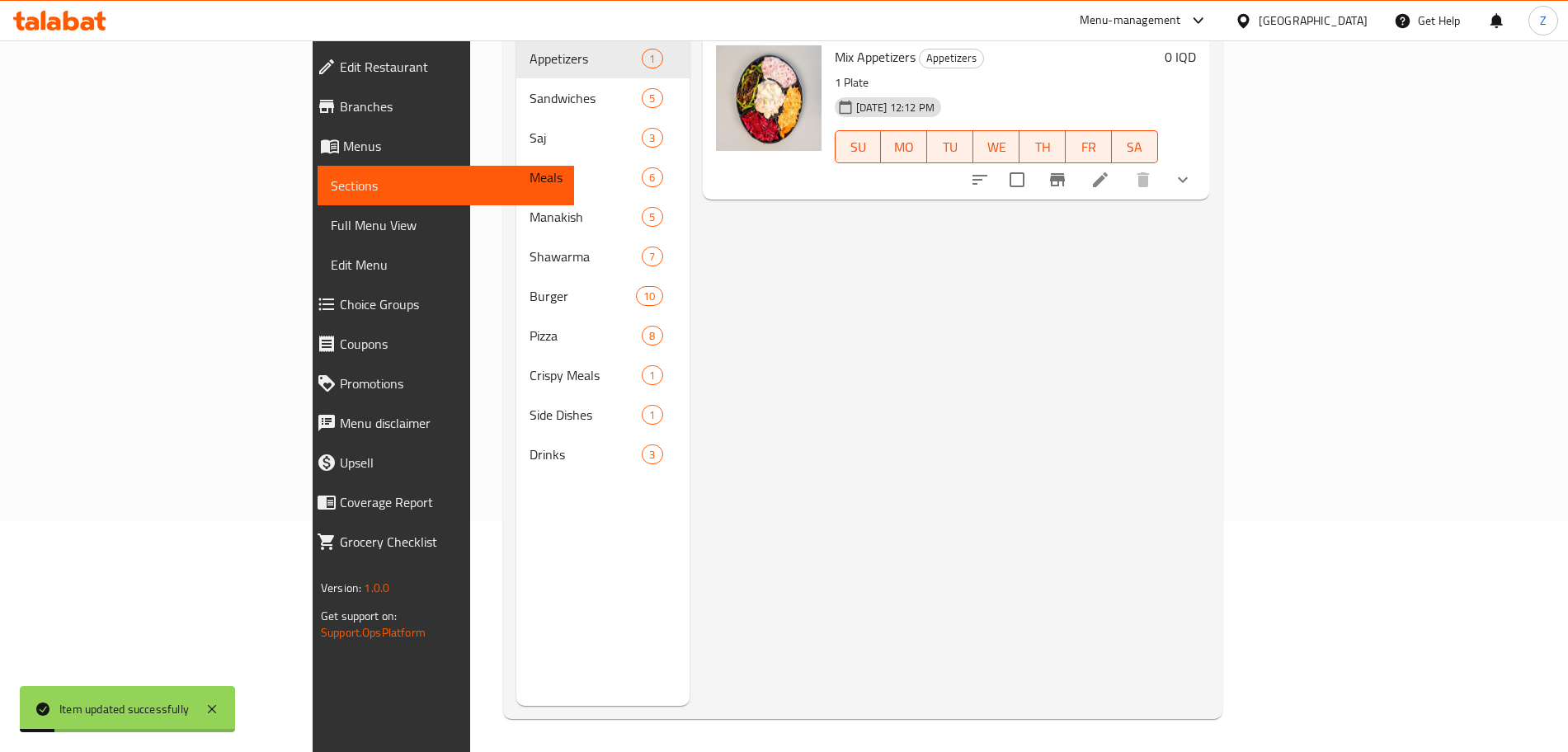
scroll to position [231, 0]
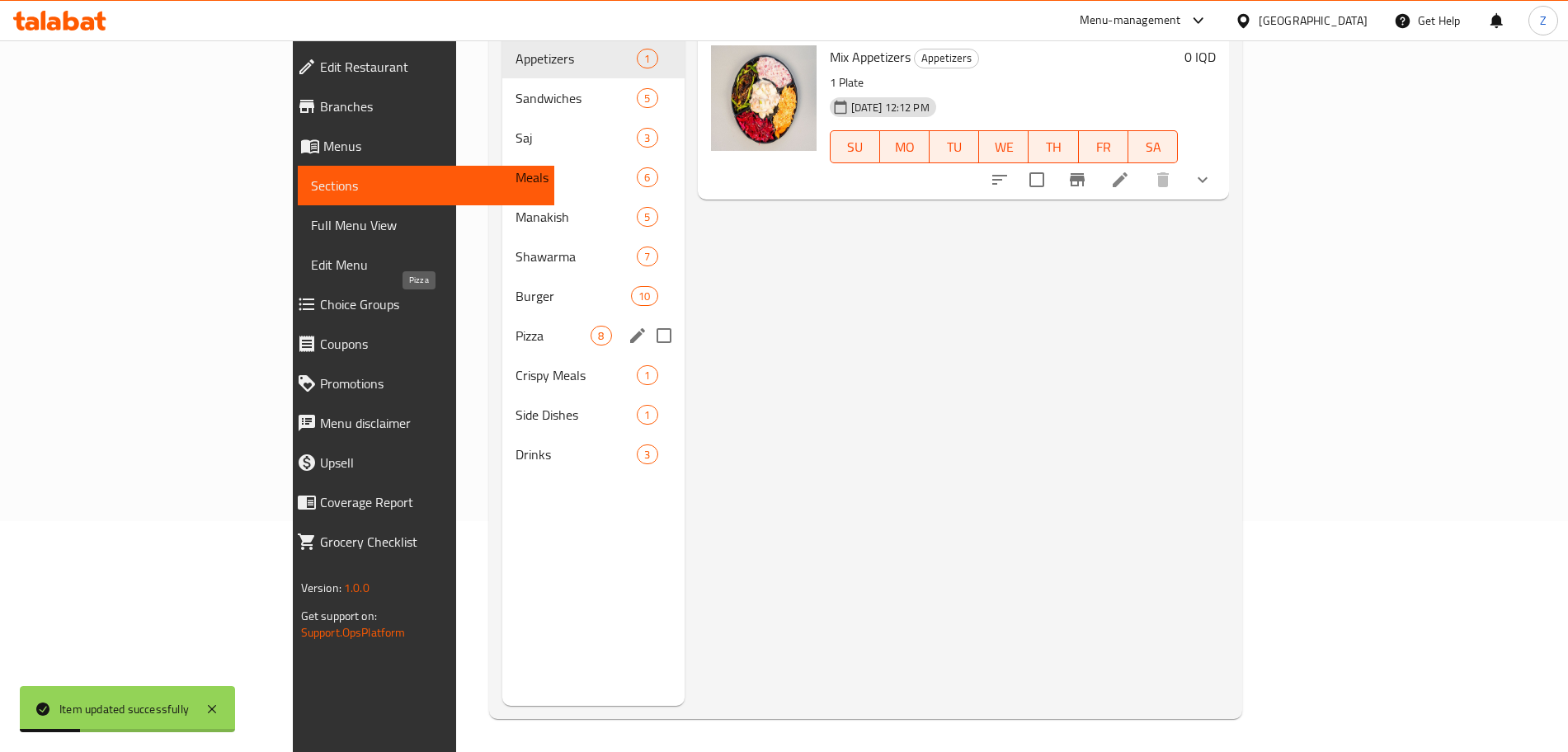
click at [515, 326] on span "Pizza" at bounding box center [553, 335] width 75 height 20
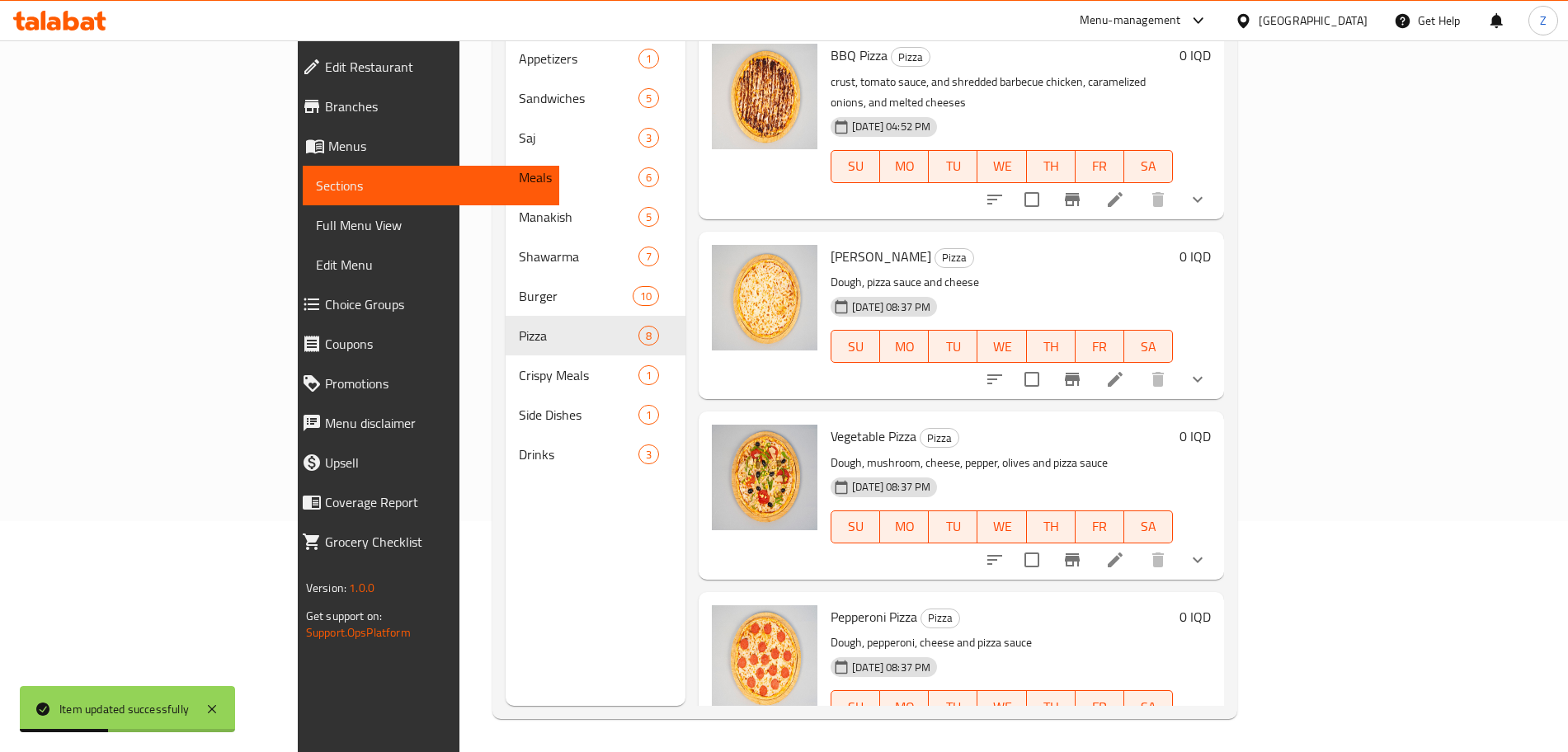
scroll to position [219, 0]
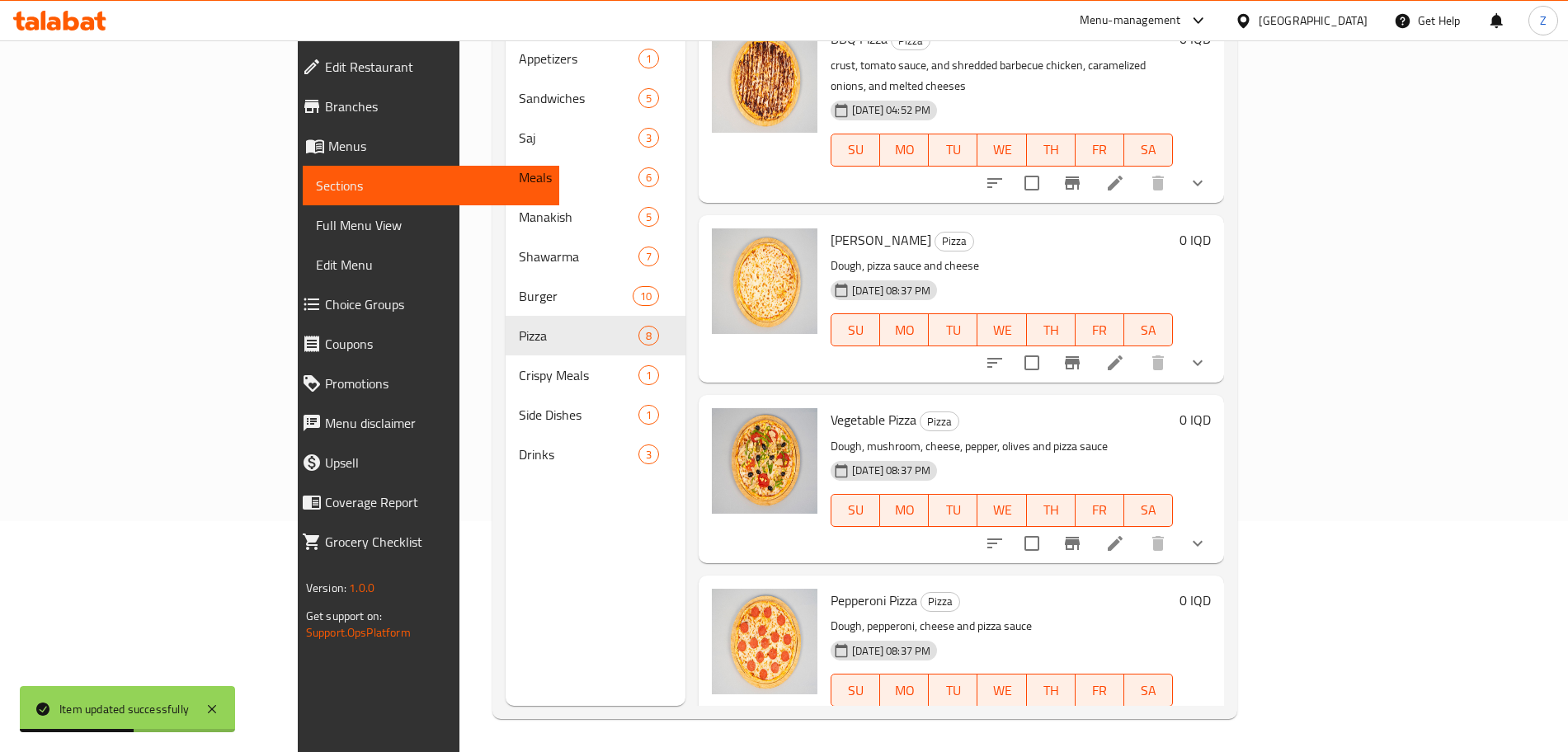
click at [1125, 353] on icon at bounding box center [1115, 362] width 20 height 20
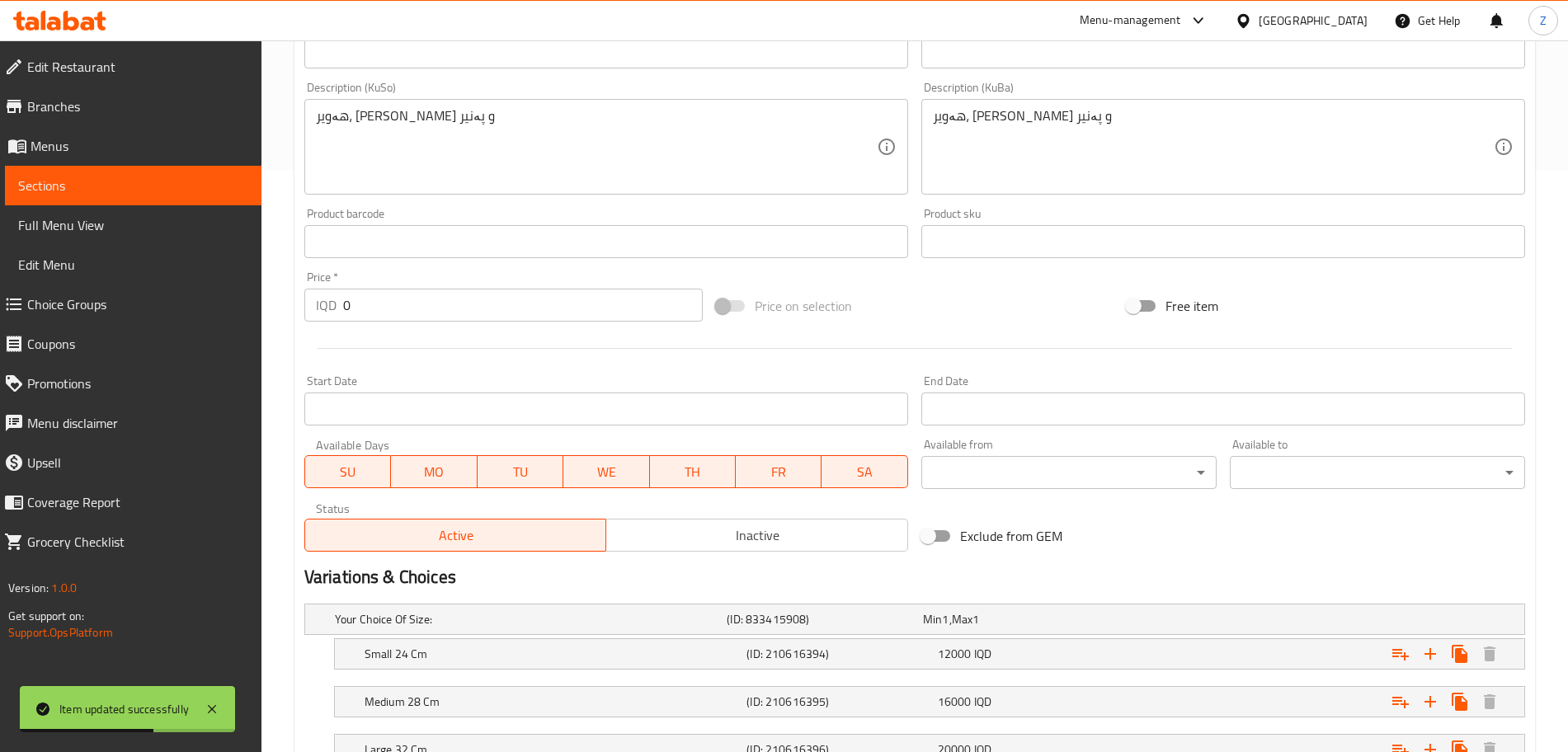
scroll to position [711, 0]
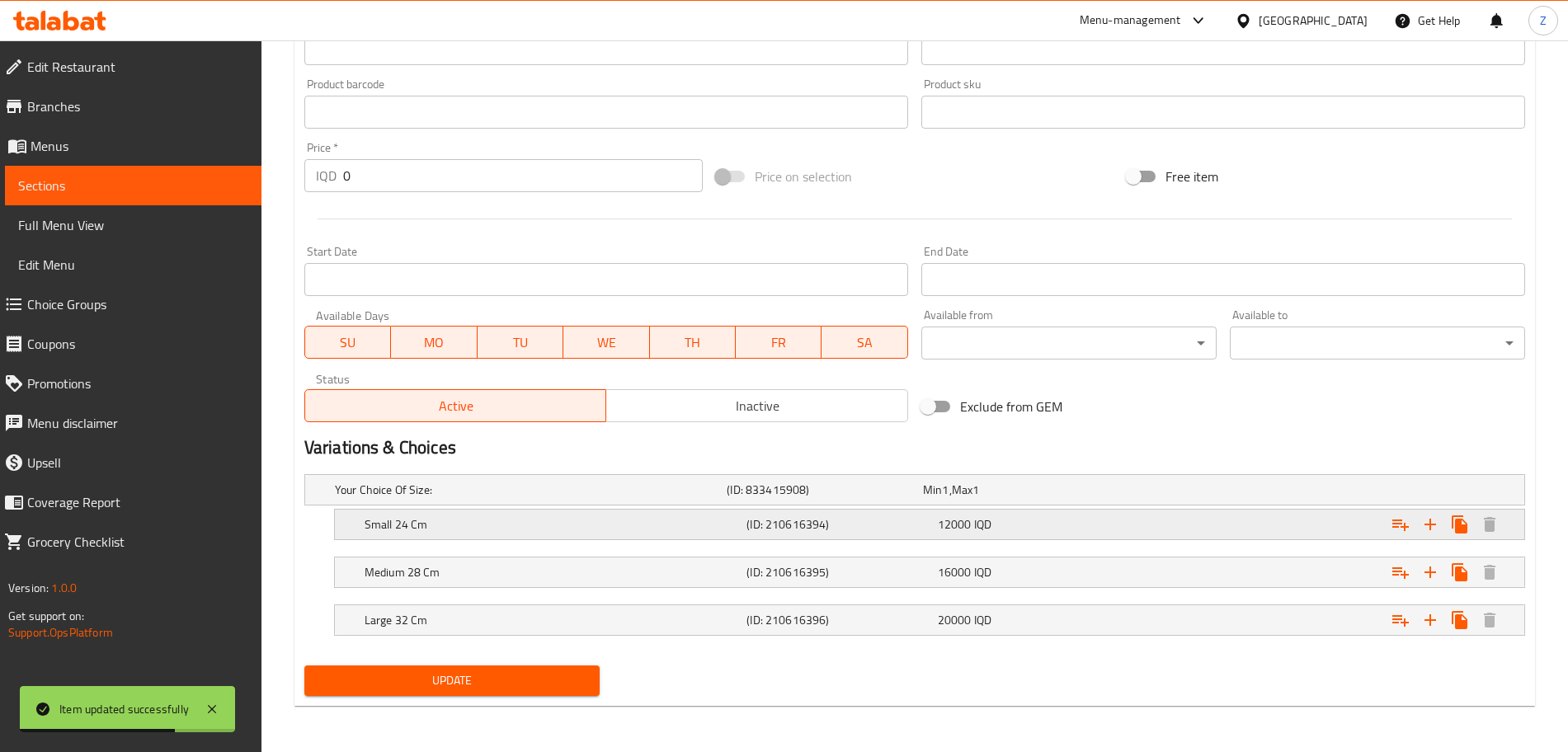
click at [700, 526] on h5 "Small 24 Cm" at bounding box center [553, 524] width 375 height 16
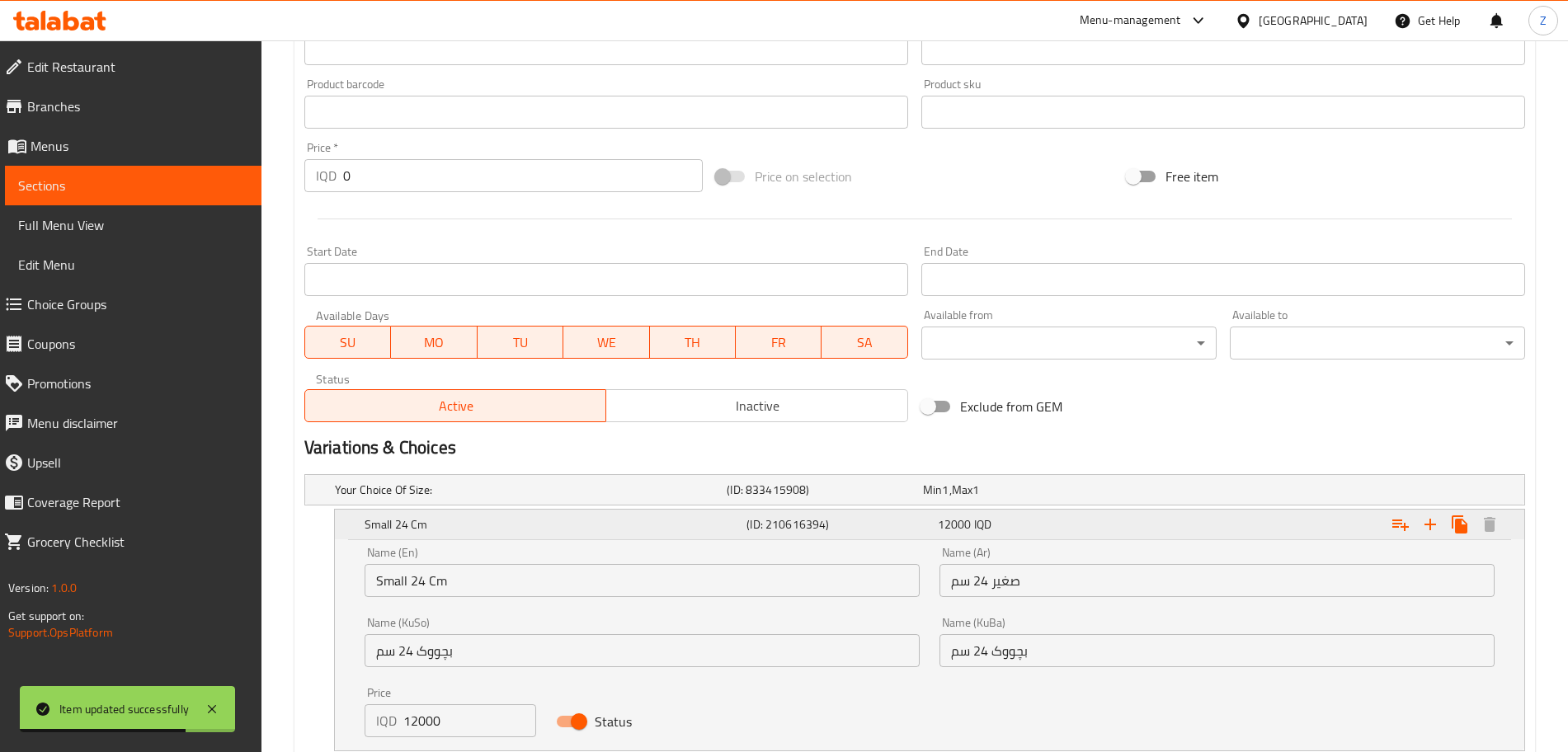
scroll to position [922, 0]
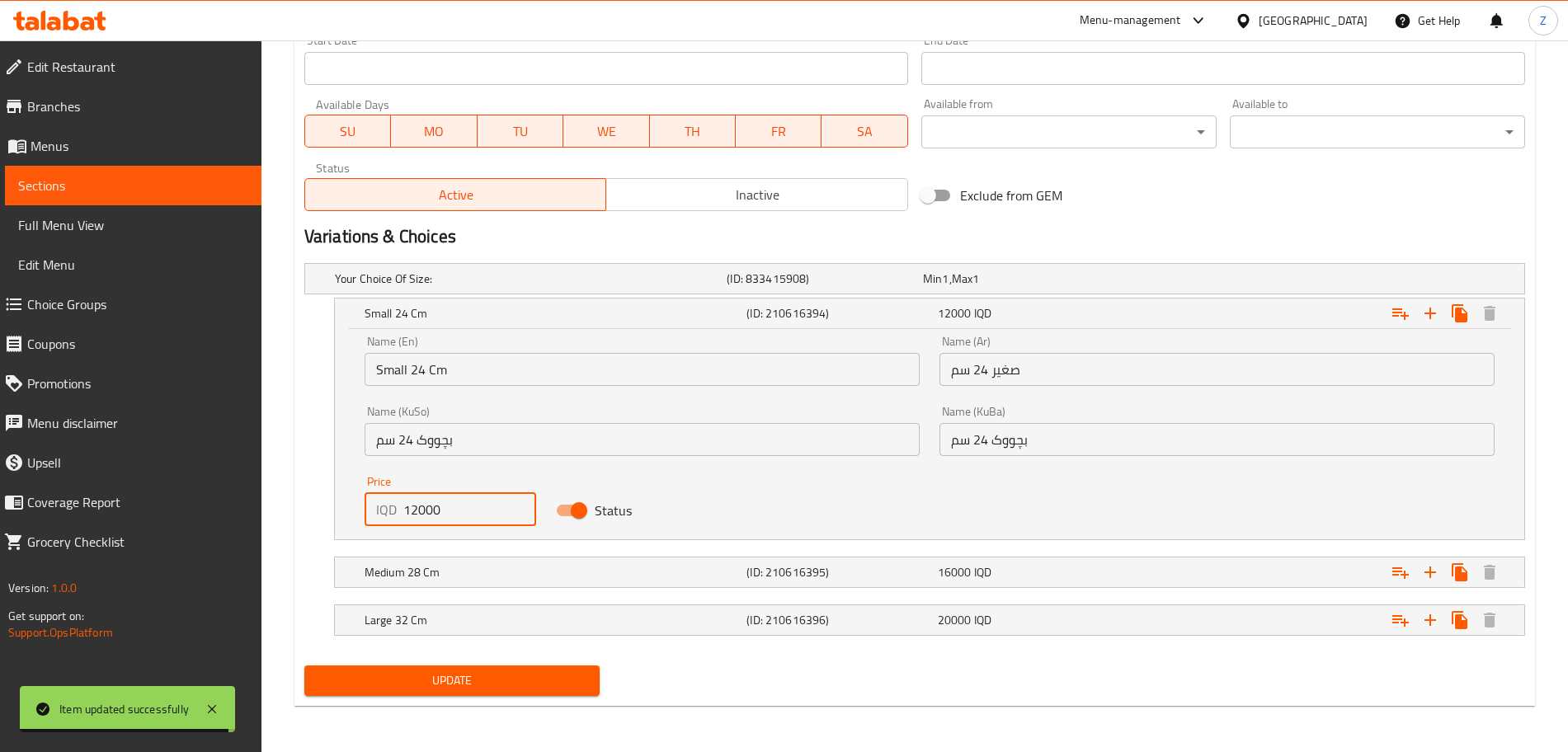
drag, startPoint x: 416, startPoint y: 518, endPoint x: 386, endPoint y: 518, distance: 30.0
click at [386, 518] on div "IQD 12000 Price" at bounding box center [451, 509] width 171 height 33
type input "6000"
click at [611, 578] on h5 "Medium 28 Cm" at bounding box center [553, 571] width 375 height 16
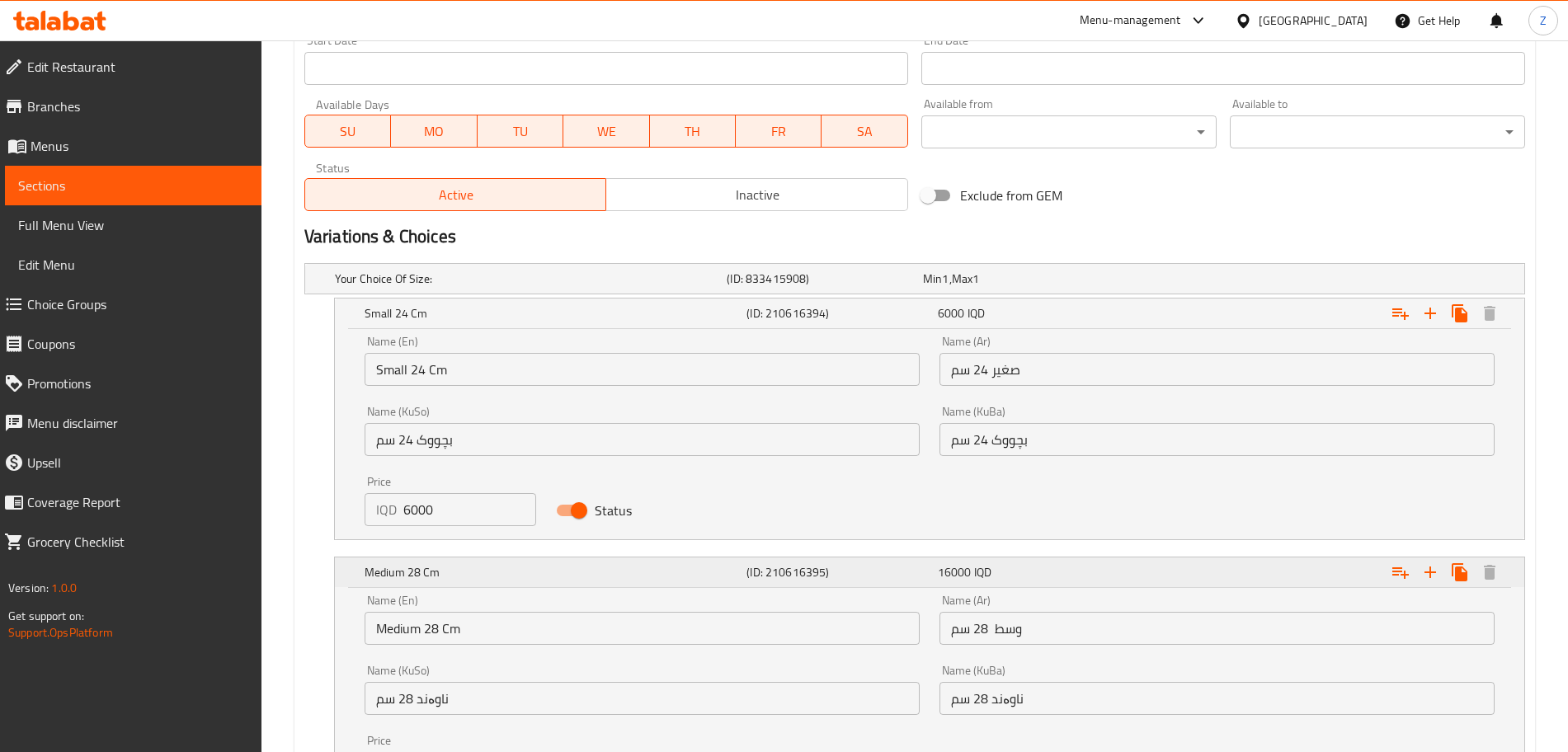
scroll to position [1134, 0]
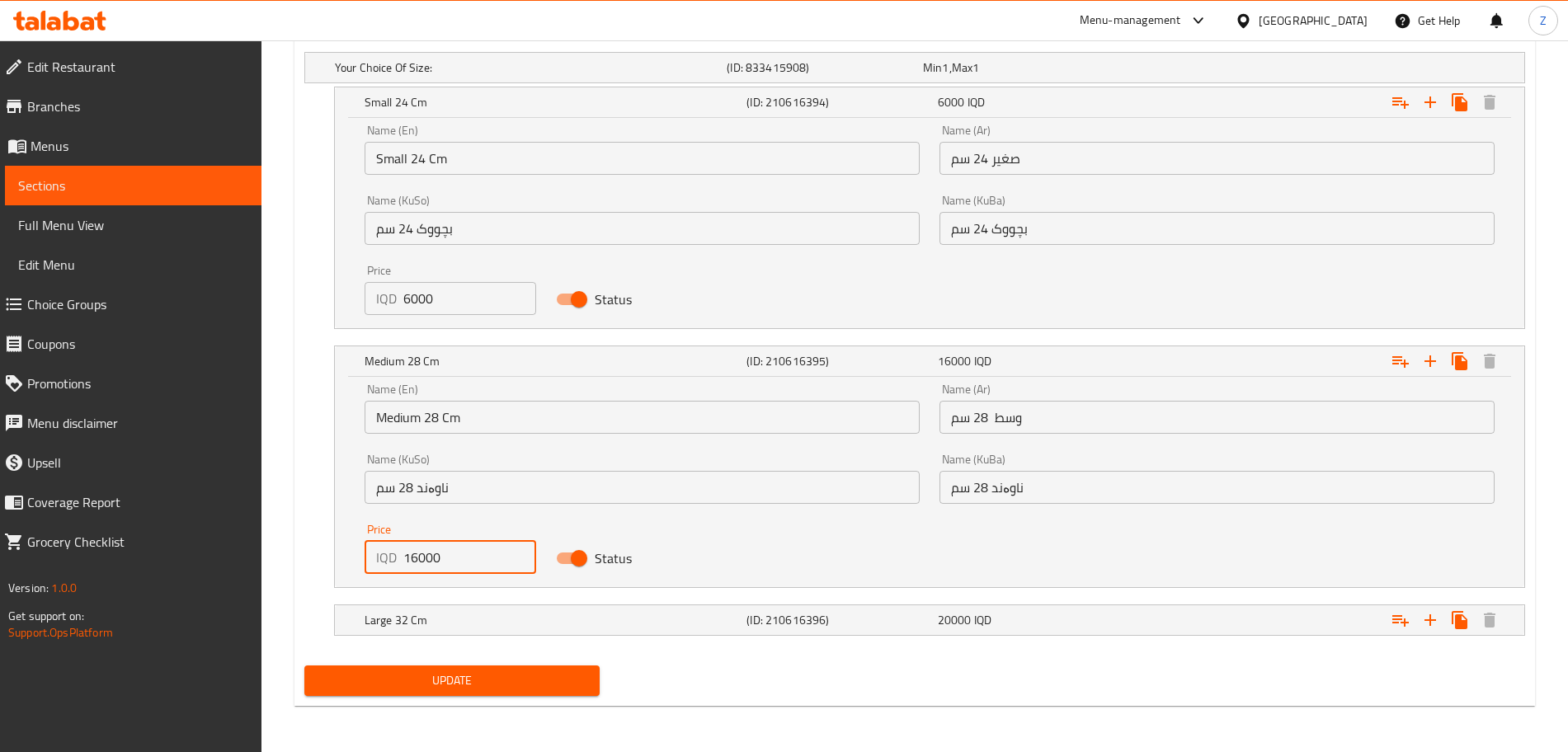
drag, startPoint x: 418, startPoint y: 563, endPoint x: 367, endPoint y: 561, distance: 51.0
click at [367, 561] on div "IQD 16000 Price" at bounding box center [451, 558] width 171 height 33
type input "8000"
click at [450, 621] on h5 "Large 32 Cm" at bounding box center [553, 620] width 375 height 16
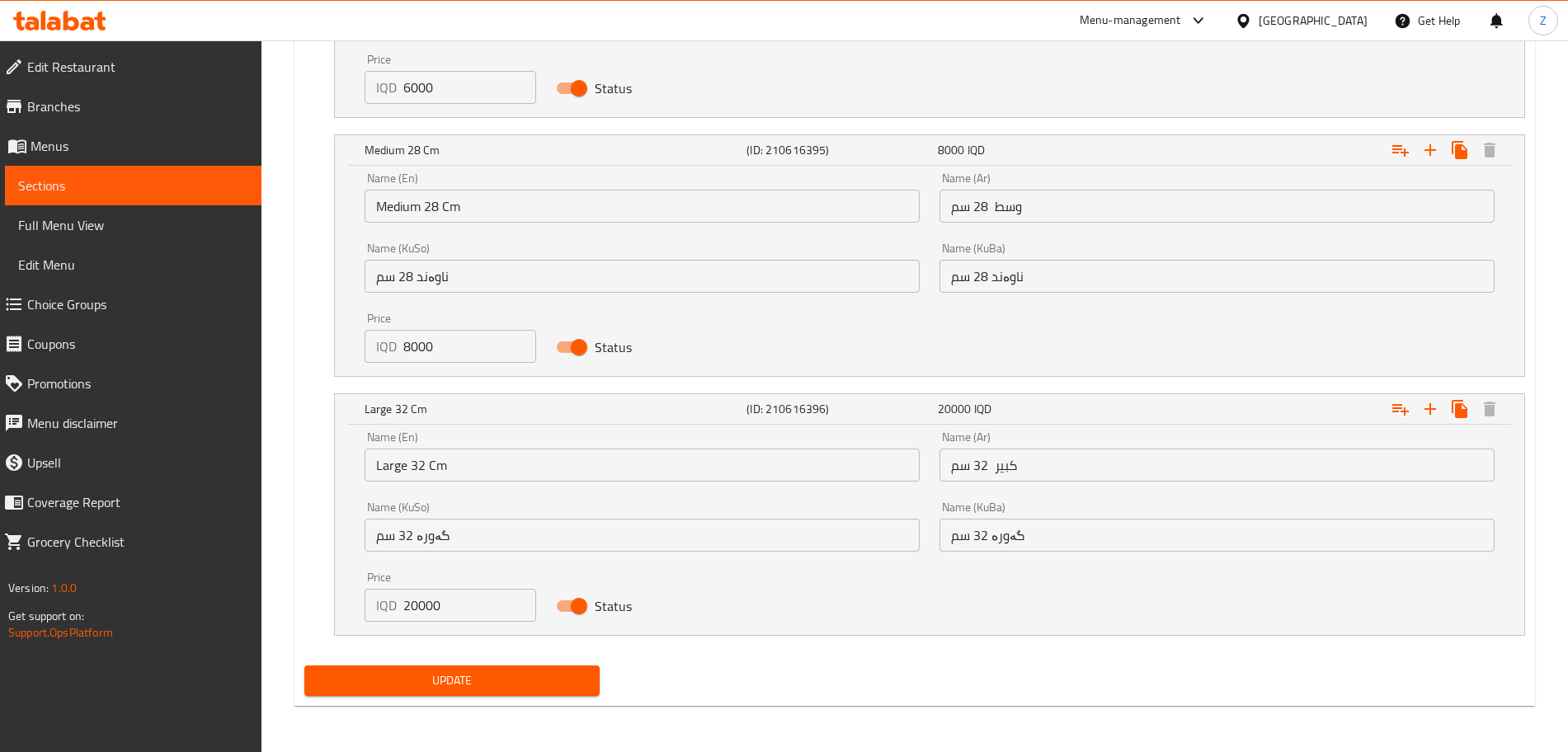
scroll to position [1344, 0]
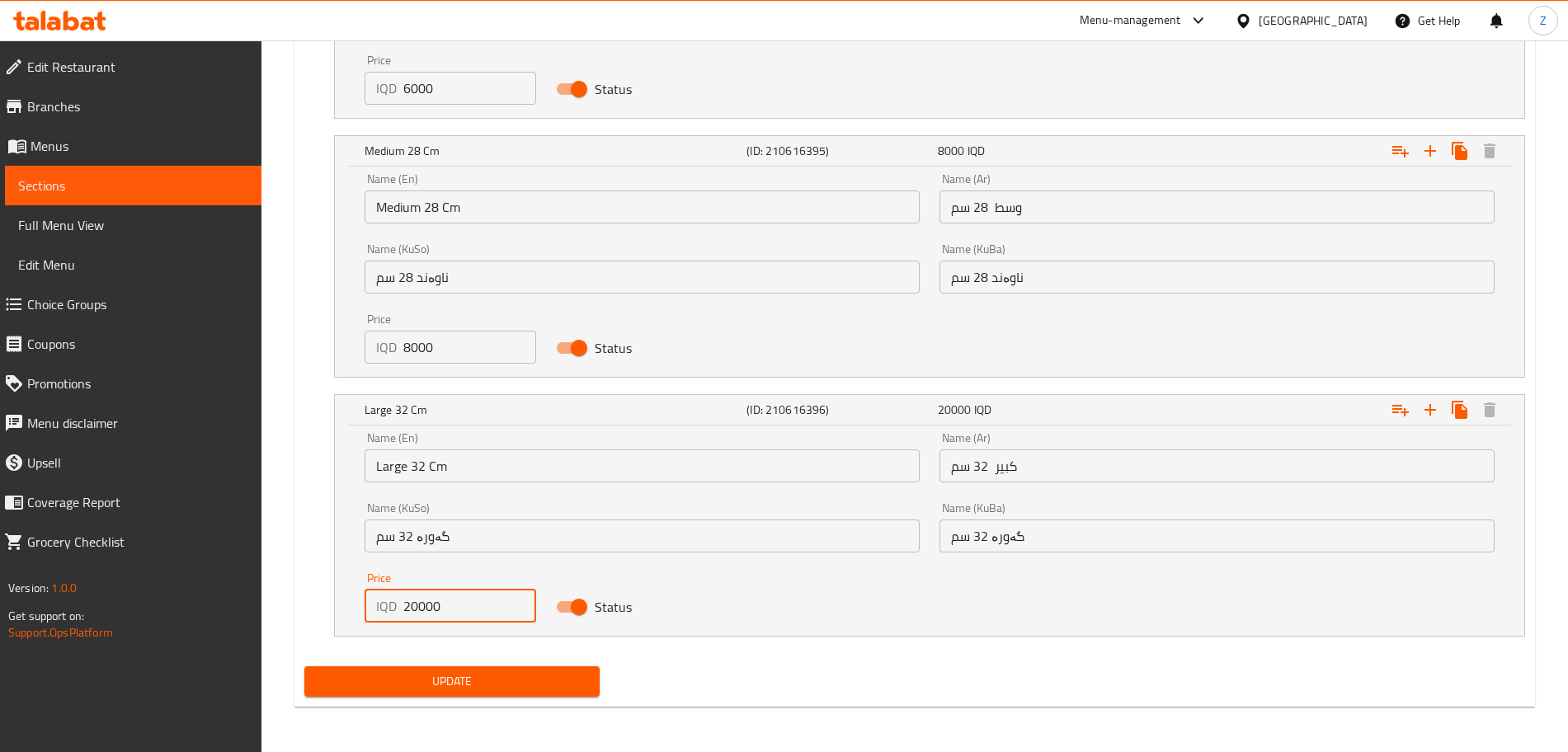
drag, startPoint x: 416, startPoint y: 613, endPoint x: 380, endPoint y: 616, distance: 36.1
click at [379, 616] on div "IQD 20000 Price" at bounding box center [451, 606] width 171 height 33
type input "10000"
click at [468, 674] on span "Update" at bounding box center [451, 681] width 269 height 21
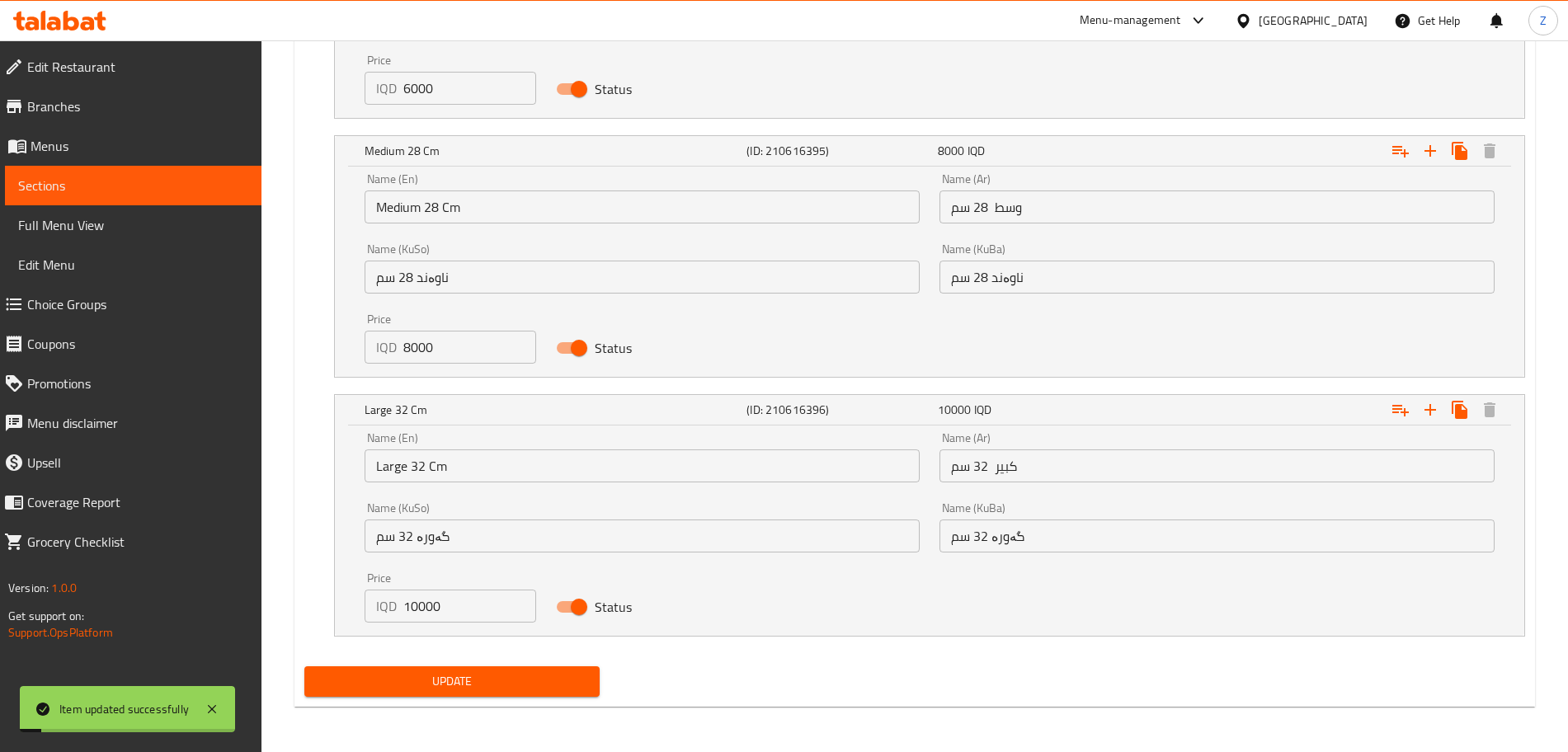
click at [173, 188] on span "Sections" at bounding box center [133, 185] width 230 height 20
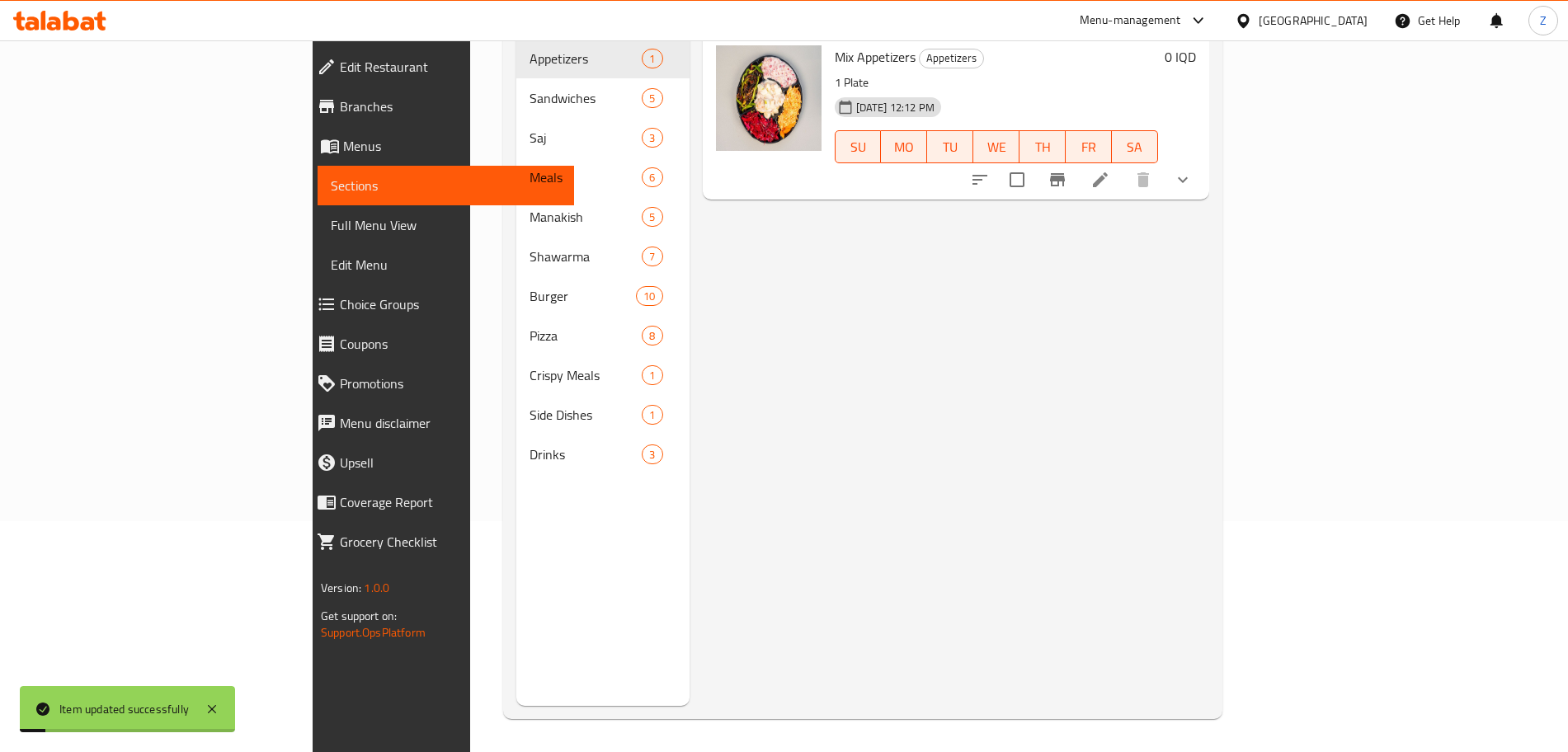
scroll to position [231, 0]
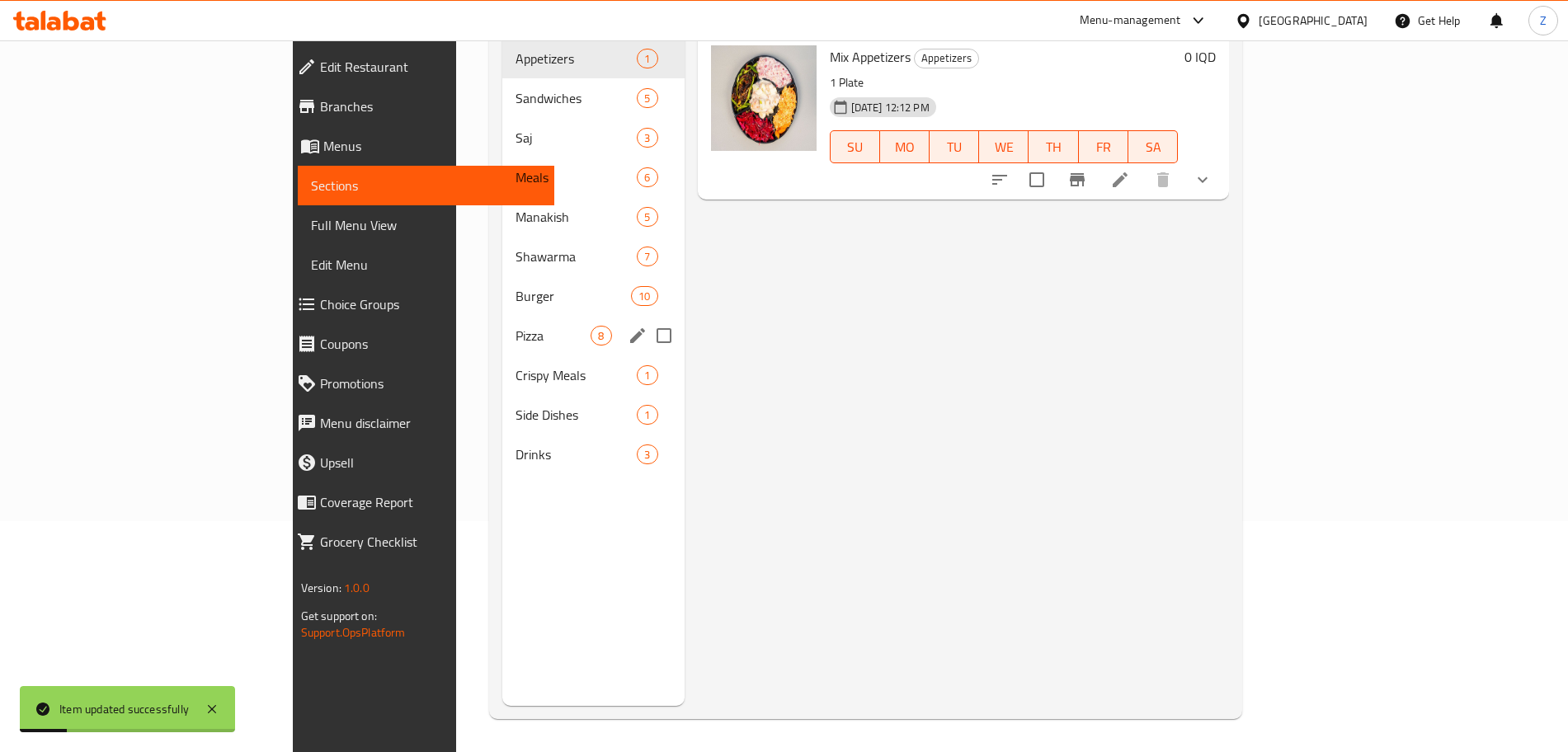
click at [515, 326] on span "Pizza" at bounding box center [553, 335] width 75 height 20
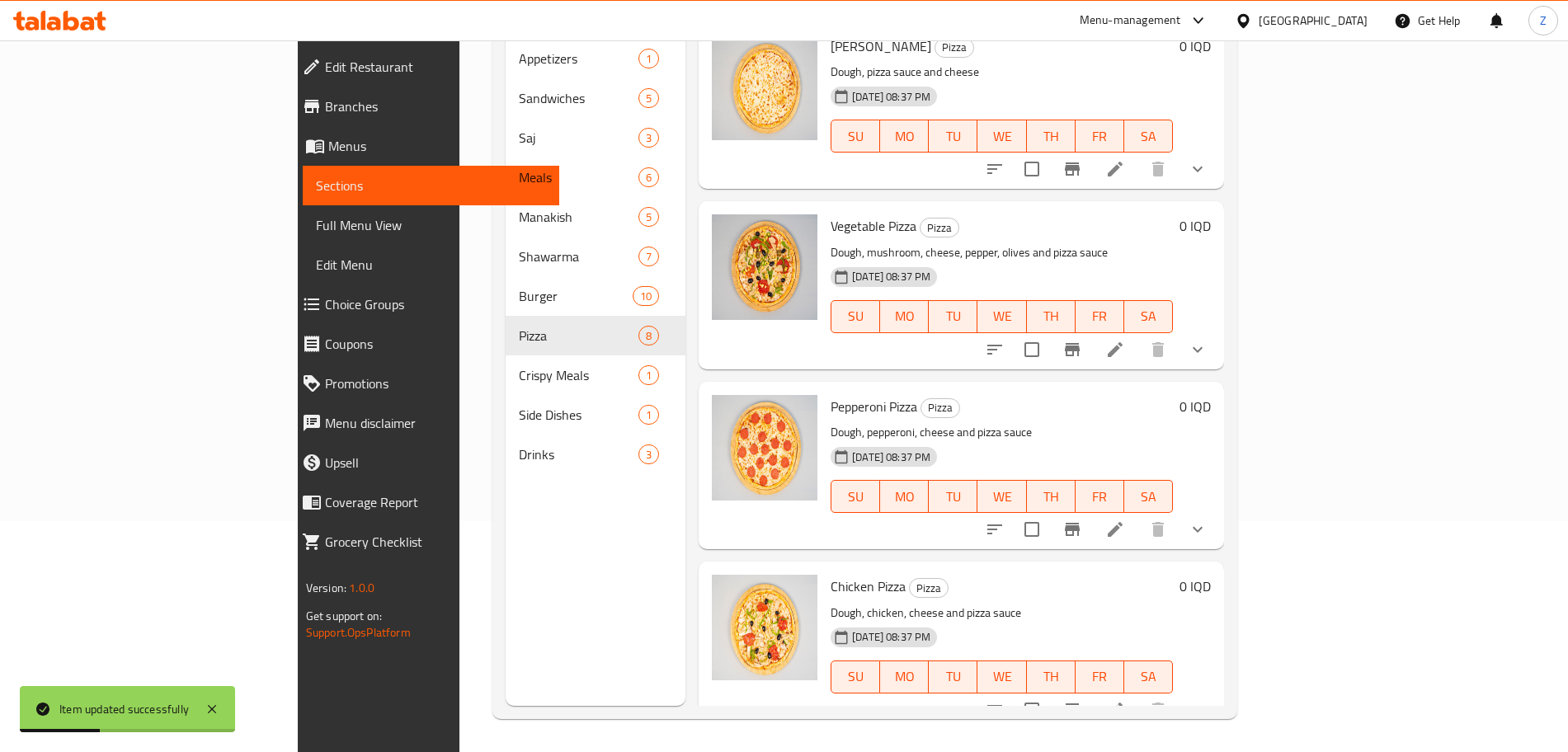
scroll to position [442, 0]
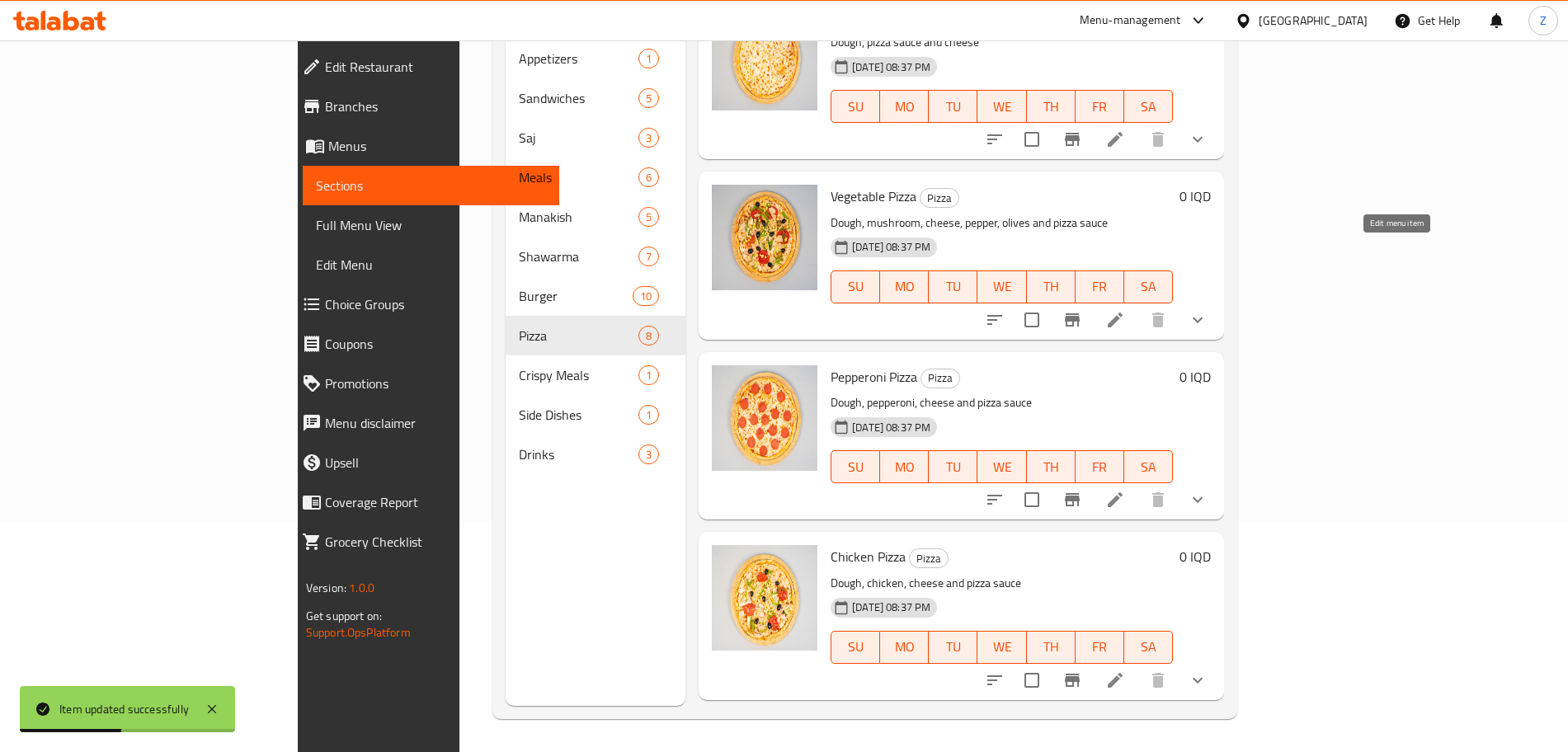
click at [1123, 313] on icon at bounding box center [1115, 320] width 15 height 15
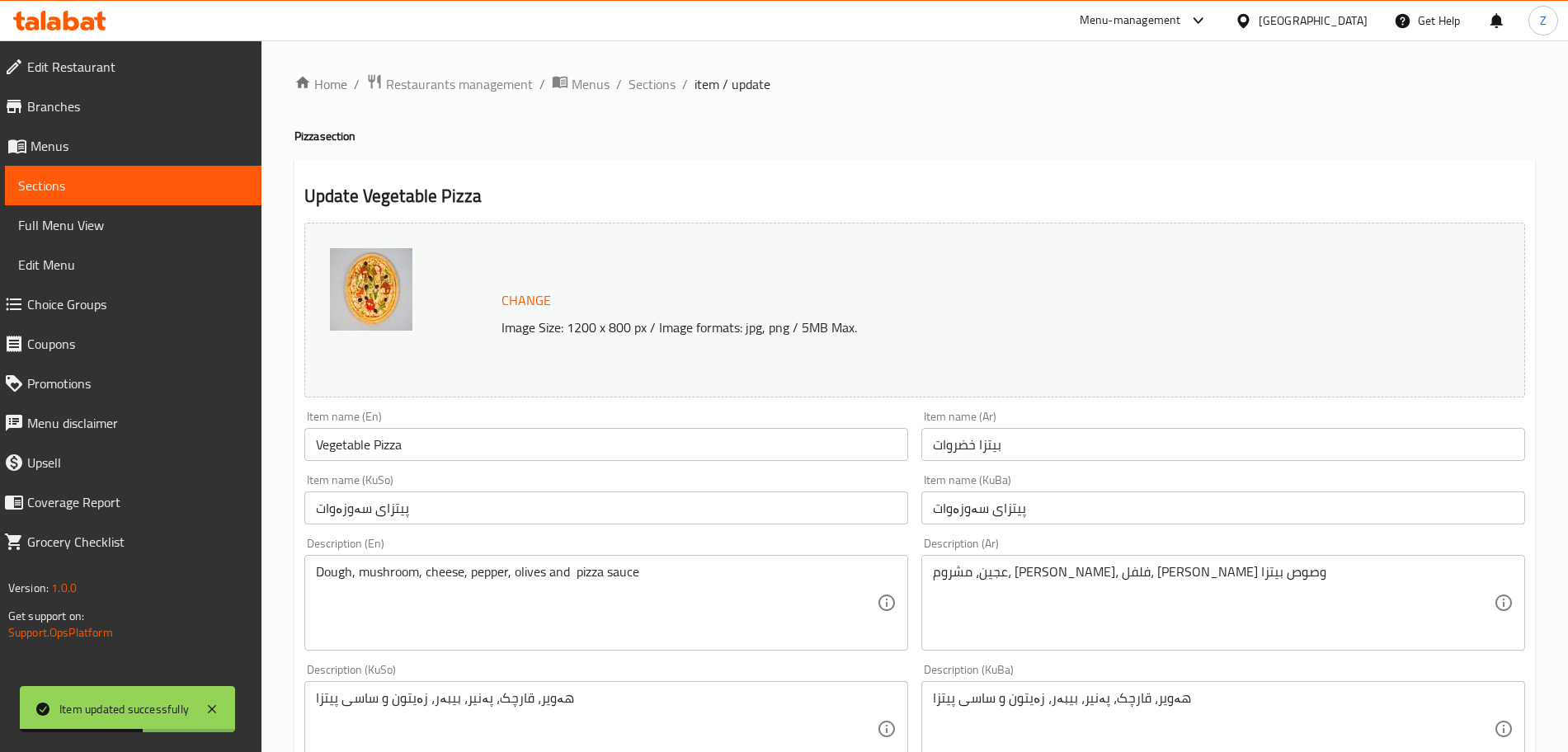
scroll to position [711, 0]
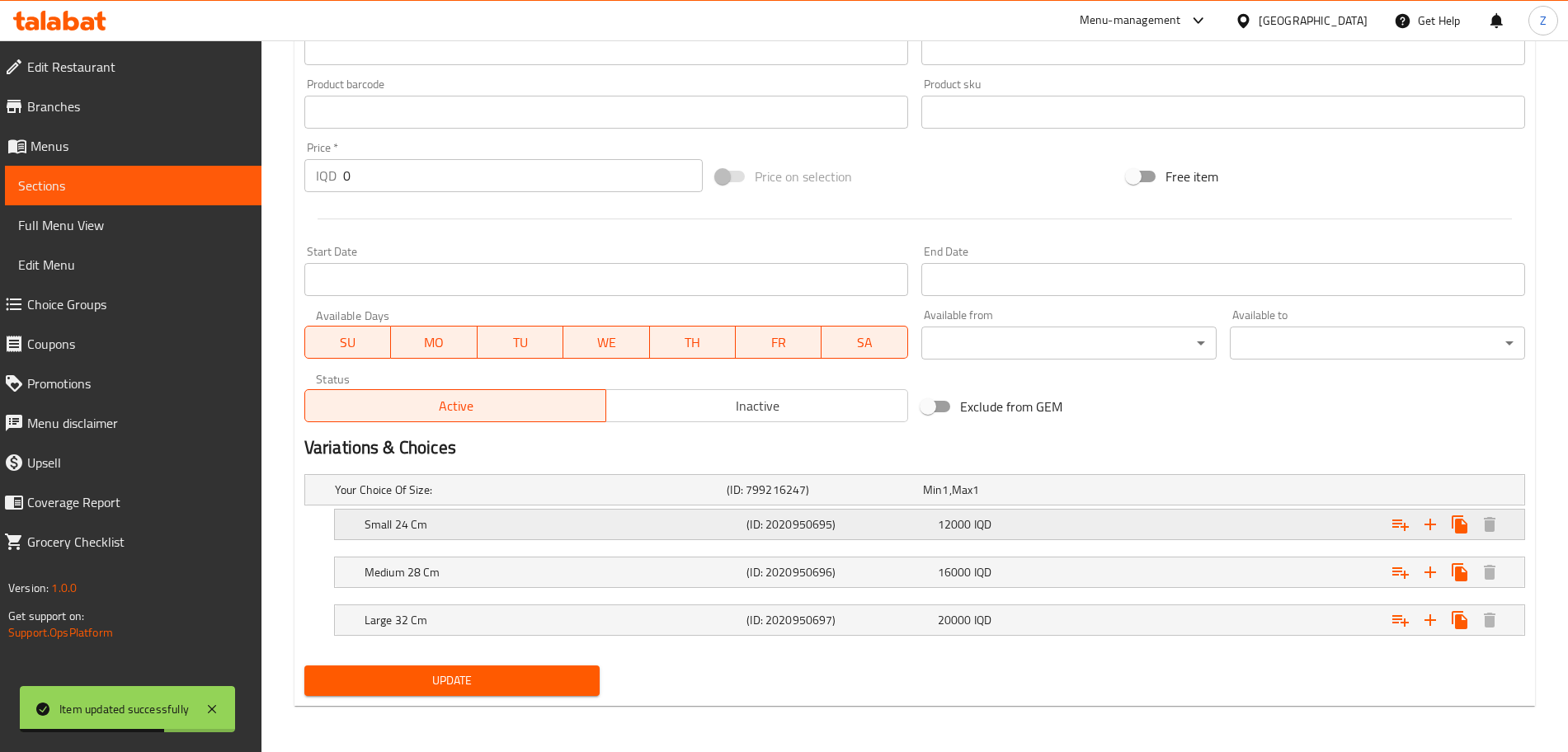
click at [868, 538] on div "Small 24 Cm (ID: 2020950695) 12000 IQD" at bounding box center [935, 525] width 1147 height 36
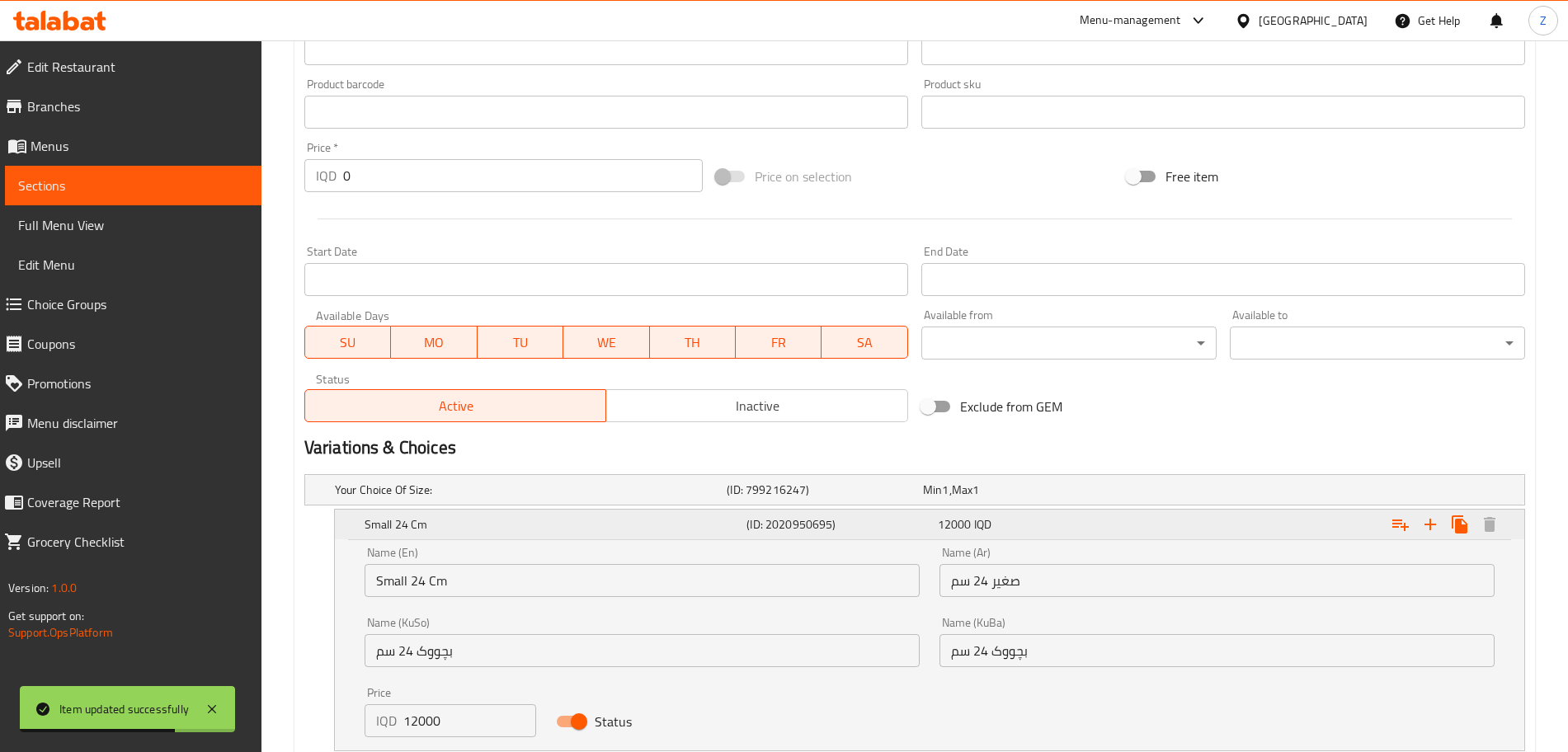
scroll to position [922, 0]
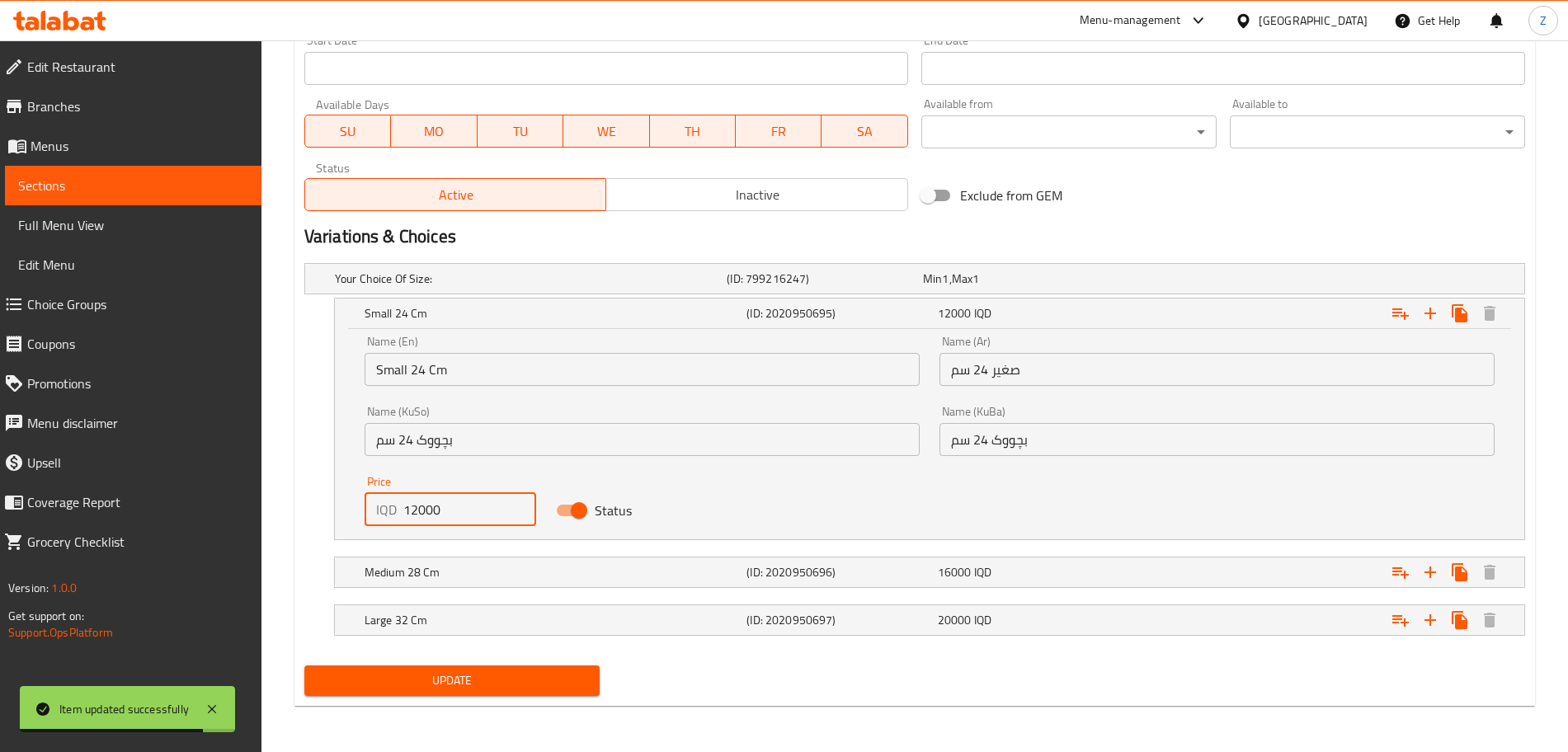
drag, startPoint x: 417, startPoint y: 518, endPoint x: 356, endPoint y: 516, distance: 61.0
click at [356, 516] on div "Price IQD 12000 Price" at bounding box center [450, 500] width 191 height 70
type input "7000"
click at [410, 564] on h5 "Medium 28 Cm" at bounding box center [553, 571] width 375 height 16
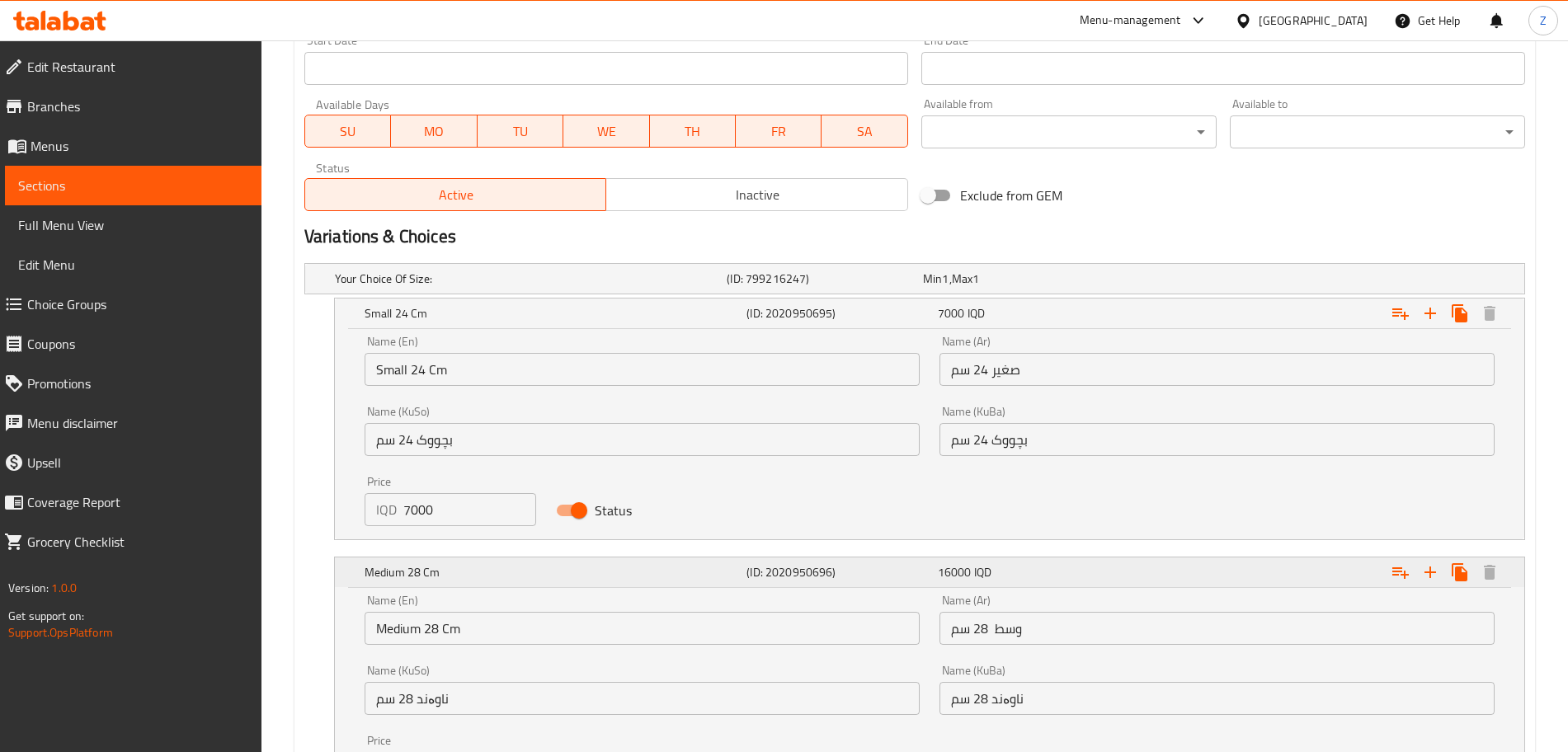
scroll to position [1134, 0]
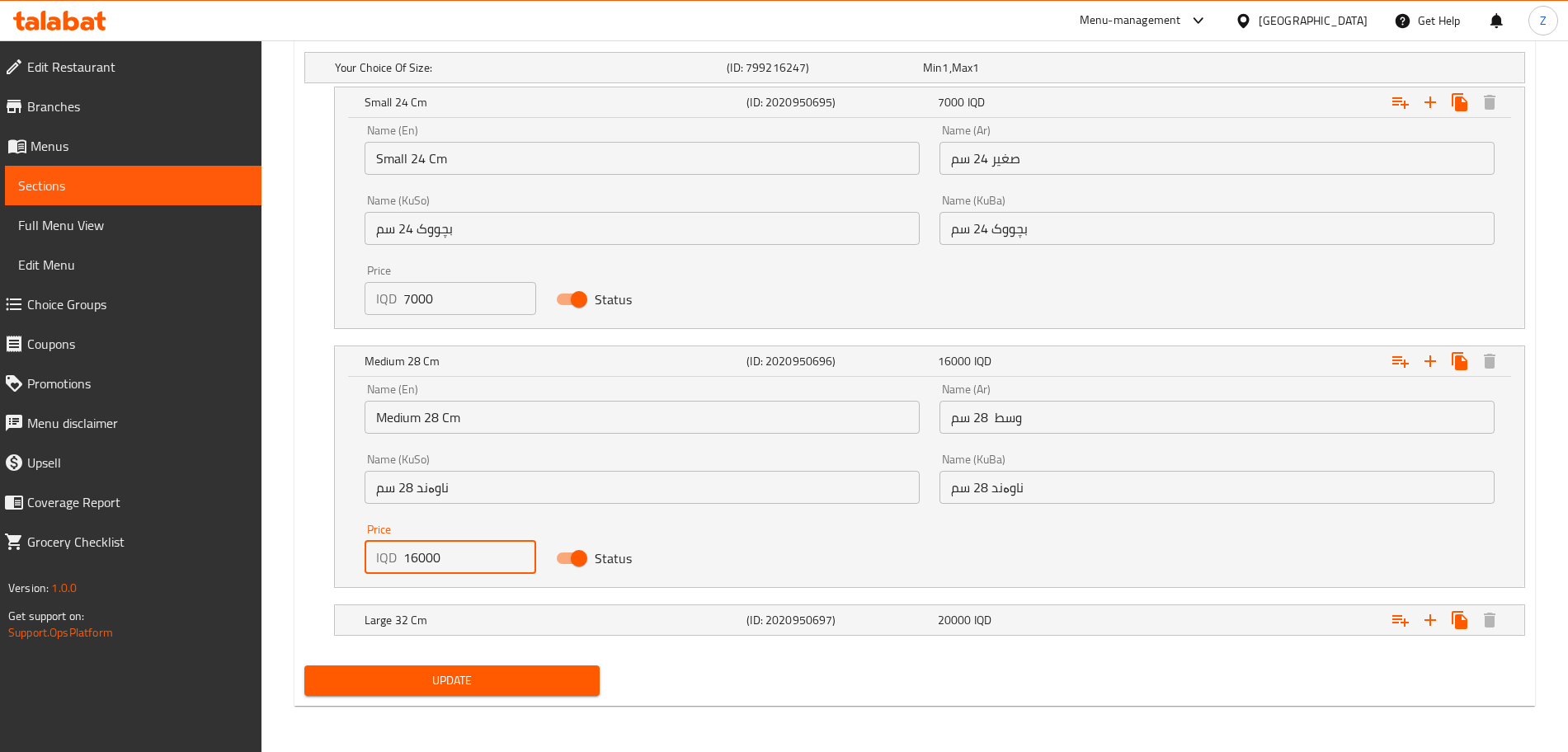
drag, startPoint x: 417, startPoint y: 558, endPoint x: 364, endPoint y: 559, distance: 53.0
click at [365, 559] on div "IQD 16000 Price" at bounding box center [451, 558] width 171 height 33
type input "9000"
click at [500, 614] on h5 "Large 32 Cm" at bounding box center [553, 620] width 375 height 16
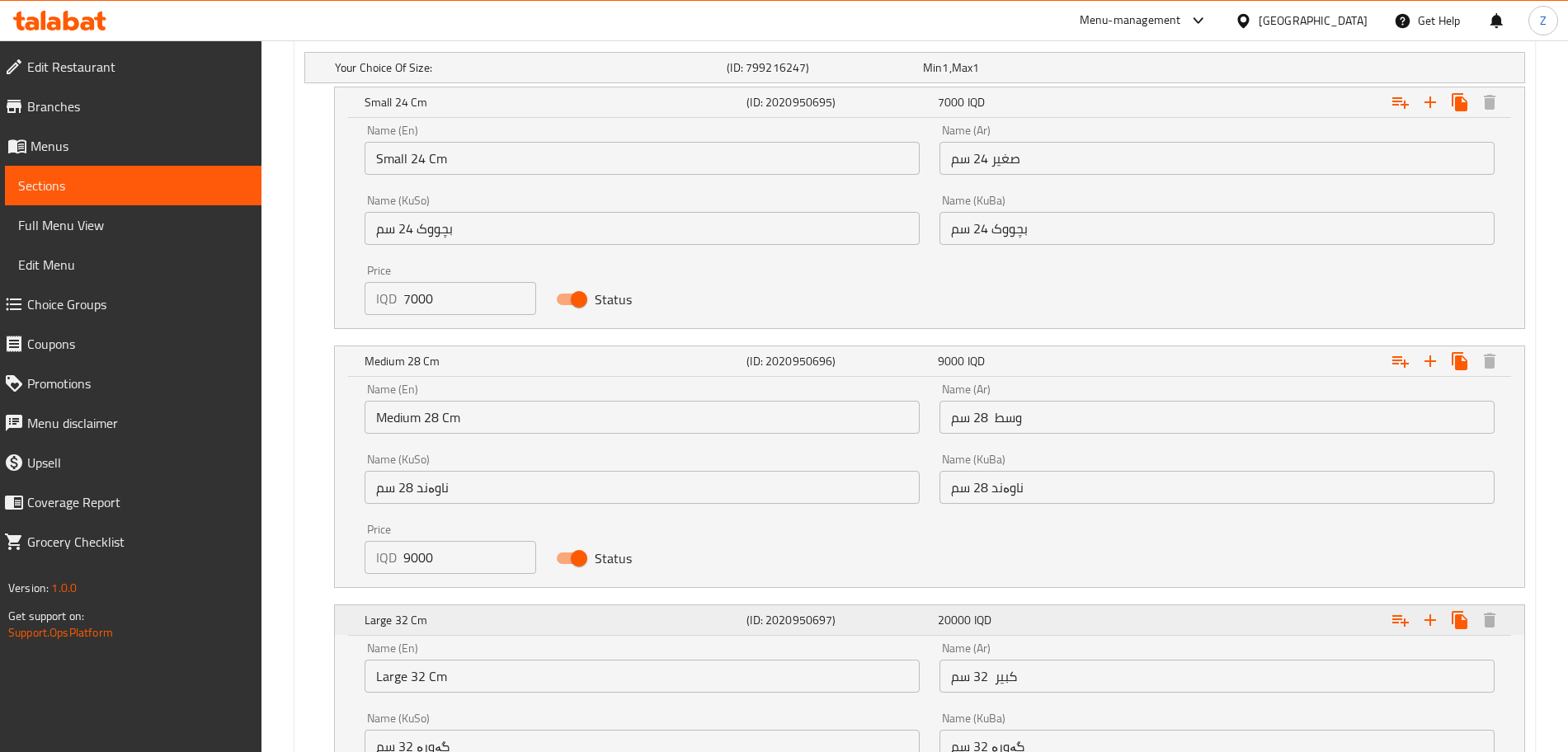
scroll to position [1345, 0]
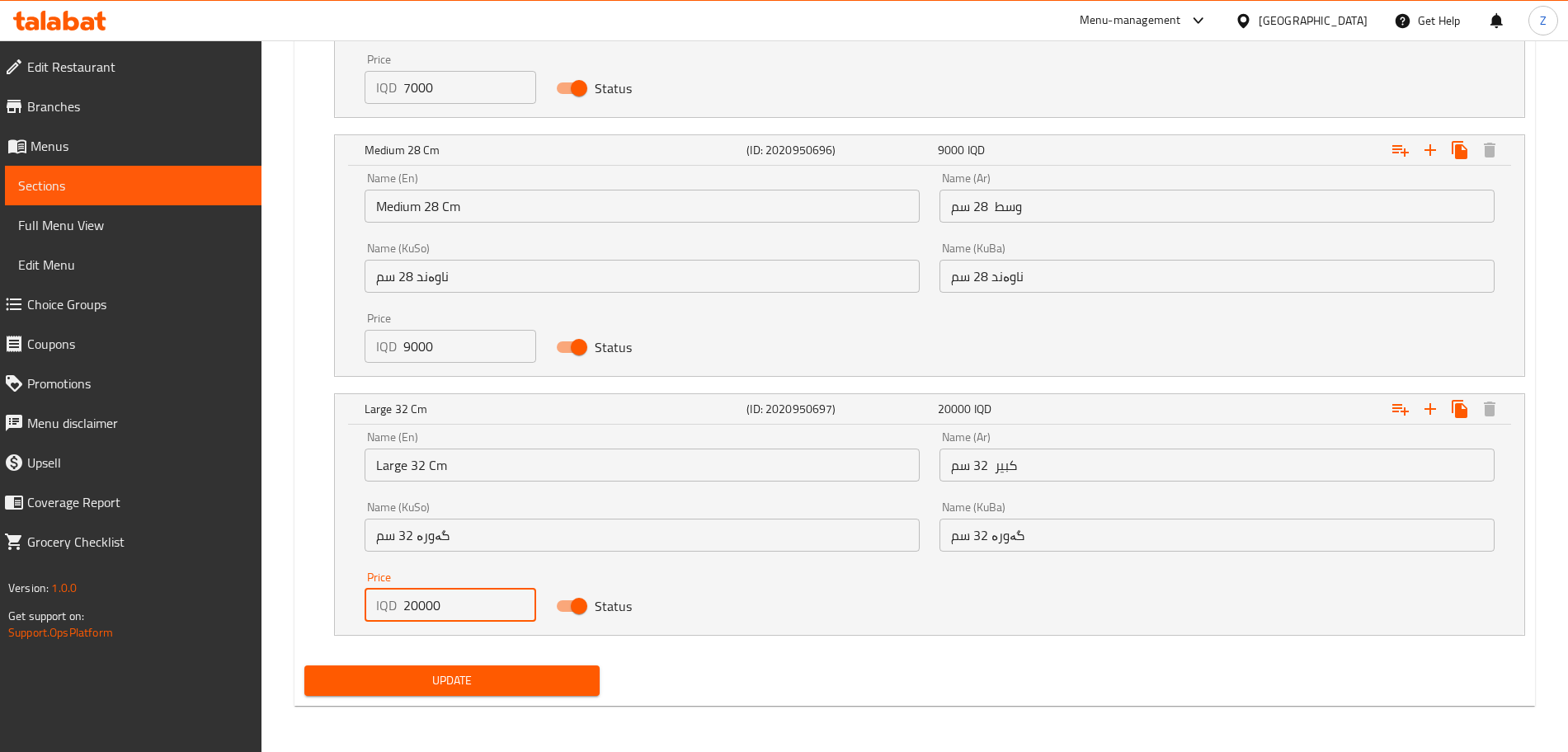
drag, startPoint x: 419, startPoint y: 609, endPoint x: 387, endPoint y: 609, distance: 32.0
click at [387, 609] on div "IQD 20000 Price" at bounding box center [451, 605] width 171 height 33
type input "11000"
click at [430, 671] on span "Update" at bounding box center [451, 680] width 269 height 21
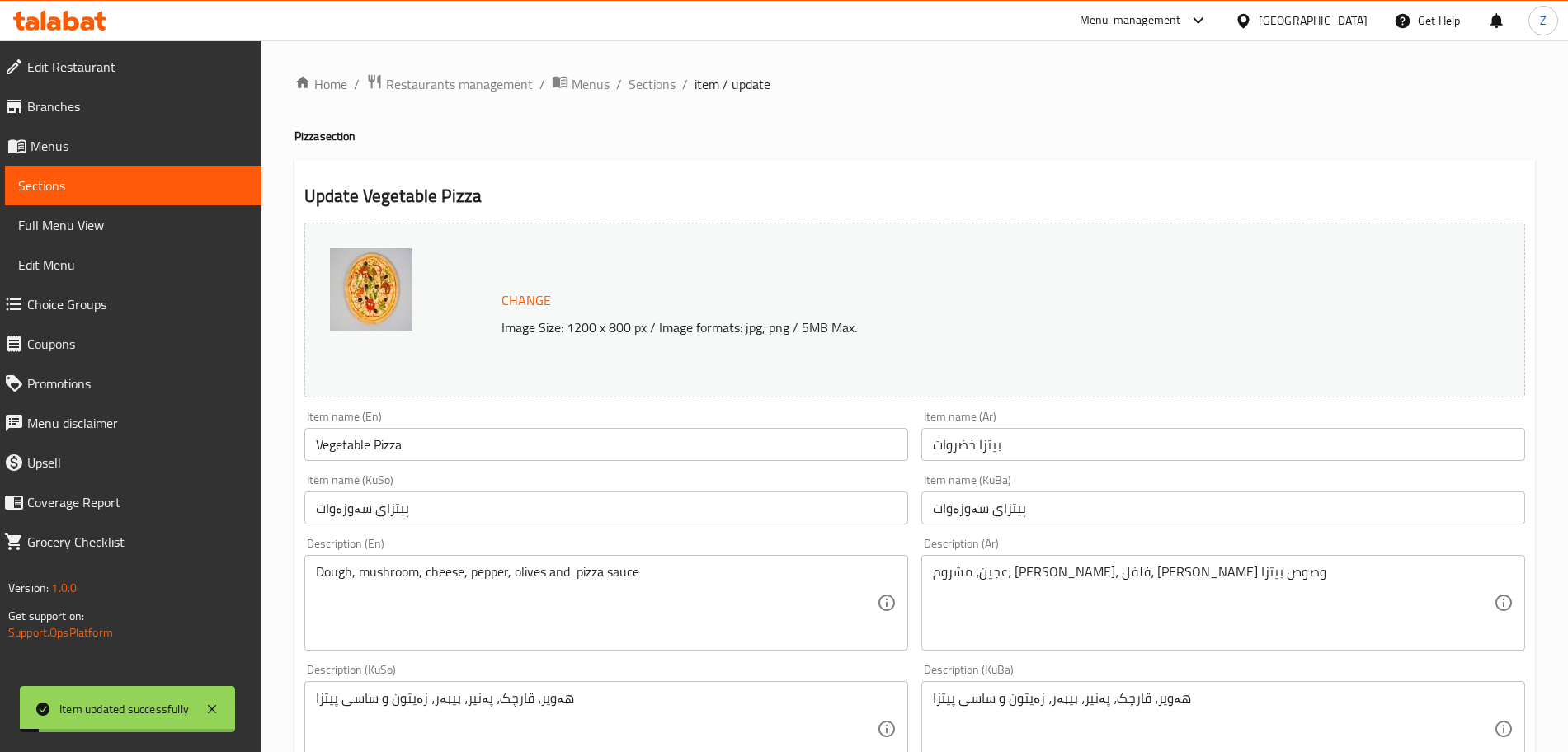
scroll to position [1, 0]
click at [188, 182] on span "Sections" at bounding box center [133, 185] width 230 height 20
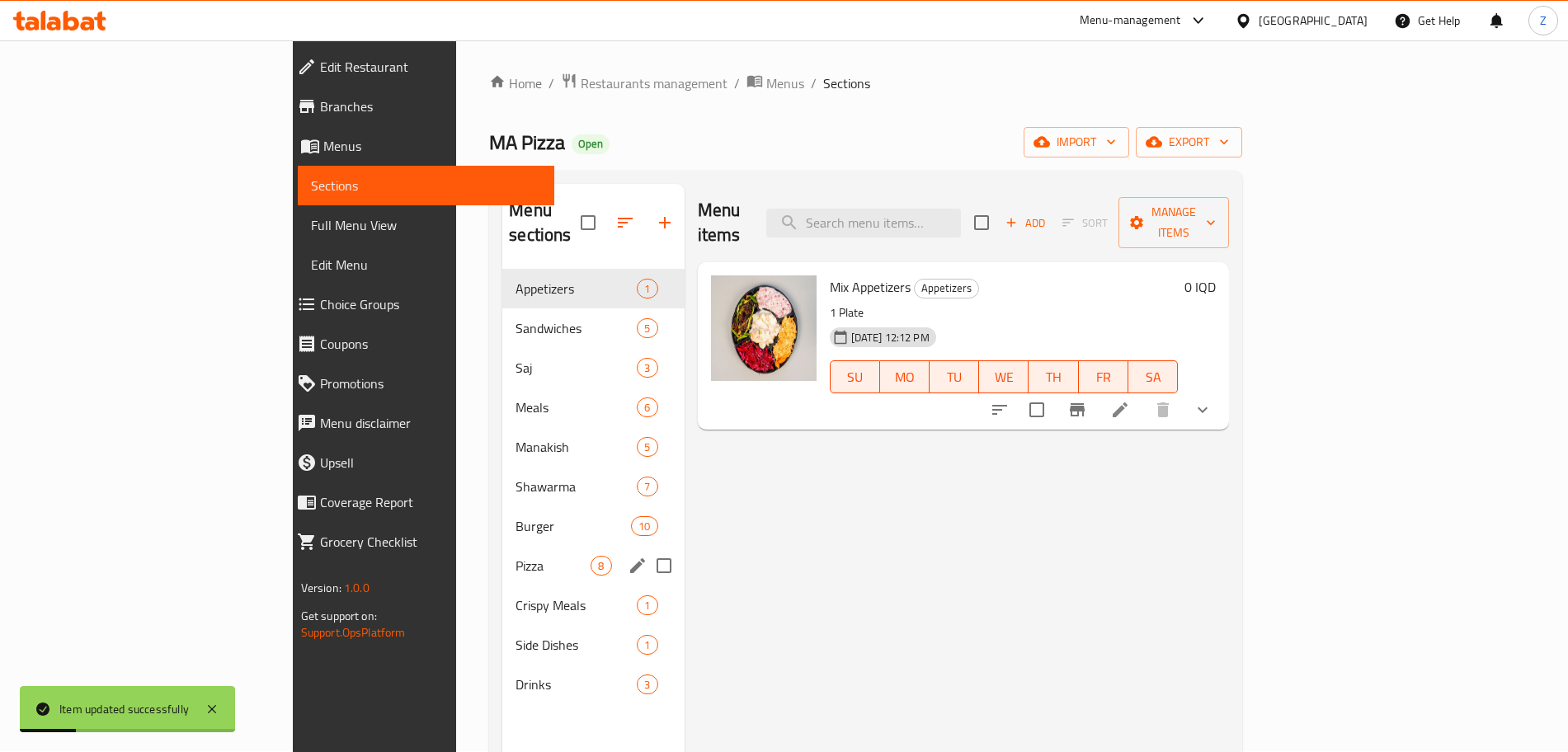
click at [515, 556] on span "Pizza" at bounding box center [553, 565] width 75 height 20
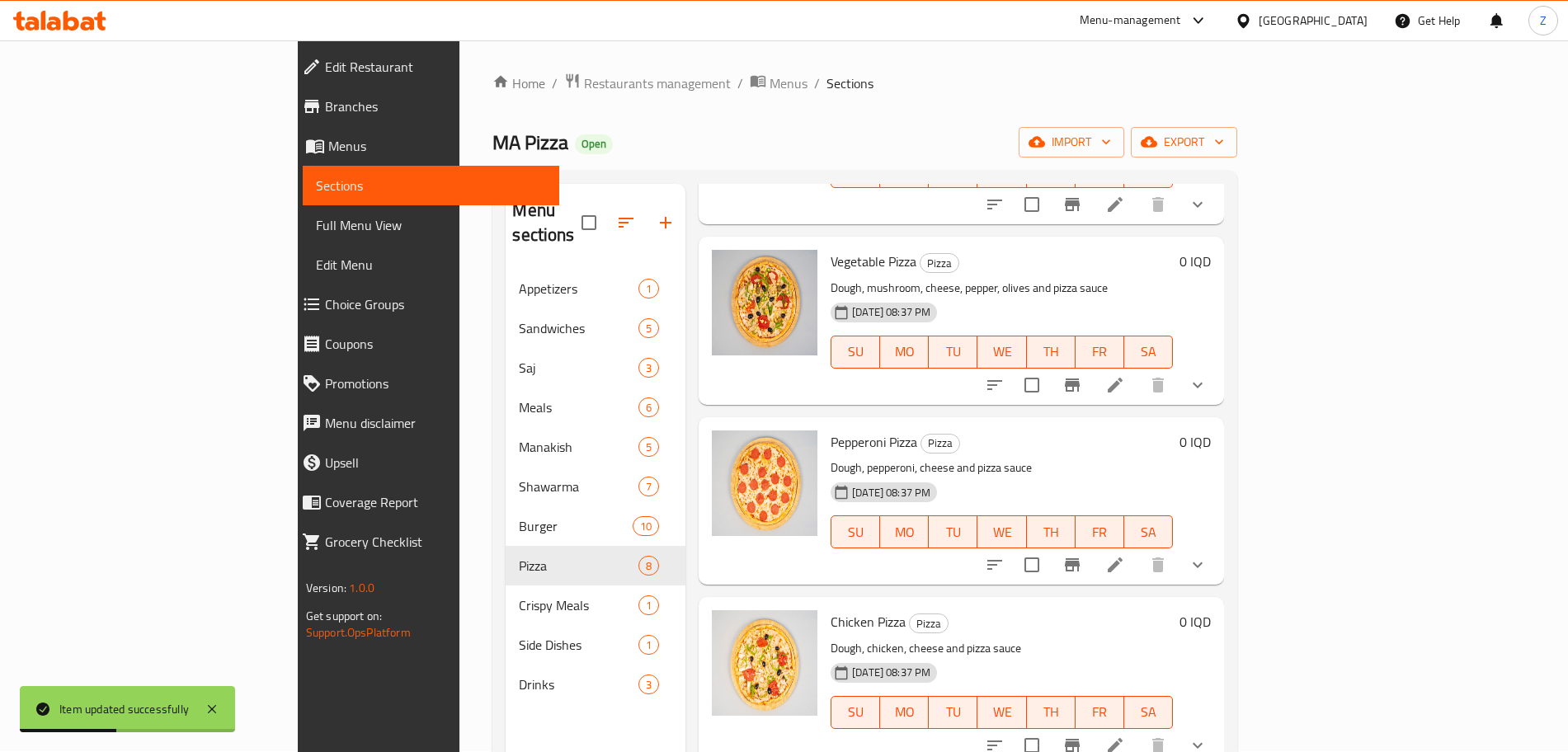
scroll to position [730, 0]
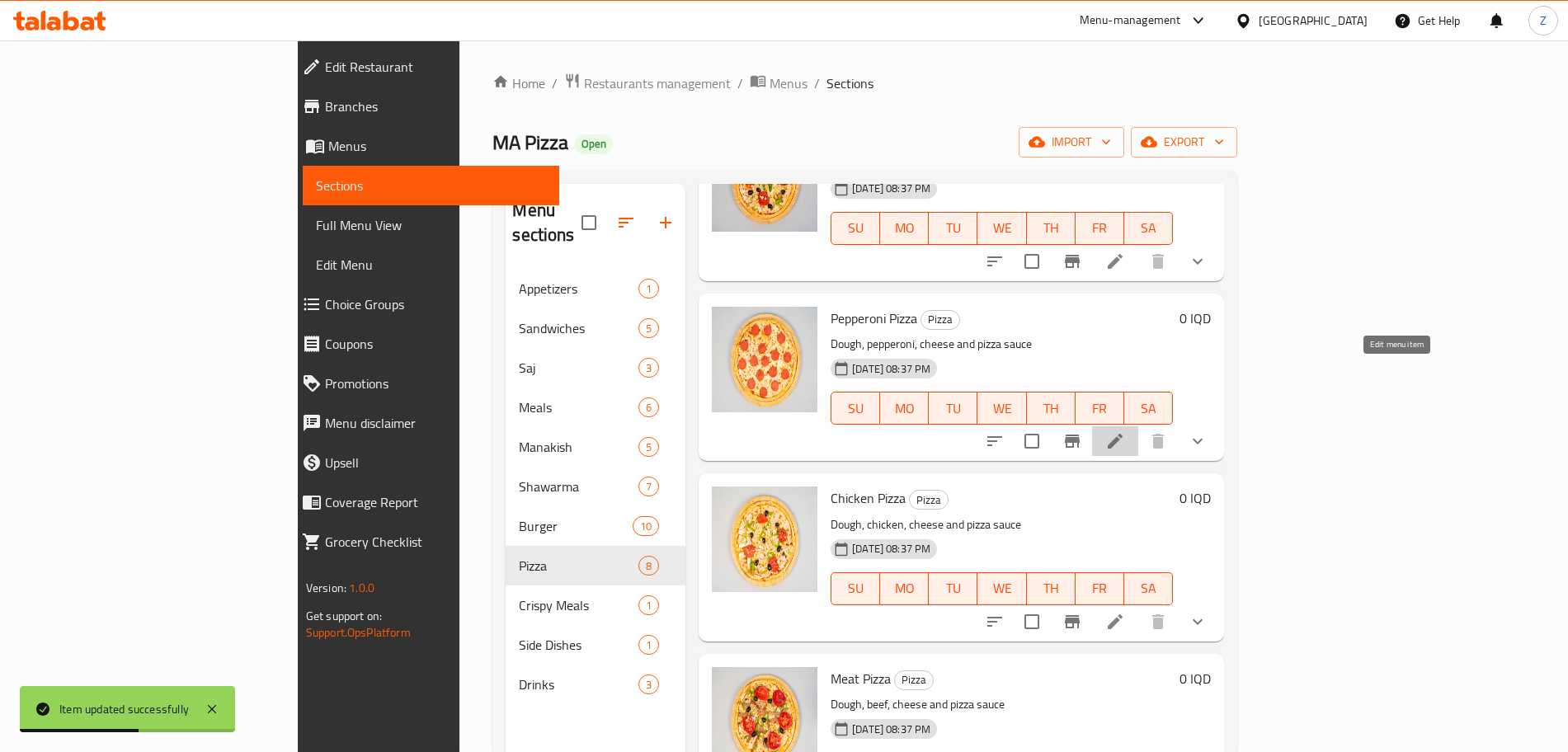
click at [1125, 431] on icon at bounding box center [1115, 441] width 20 height 20
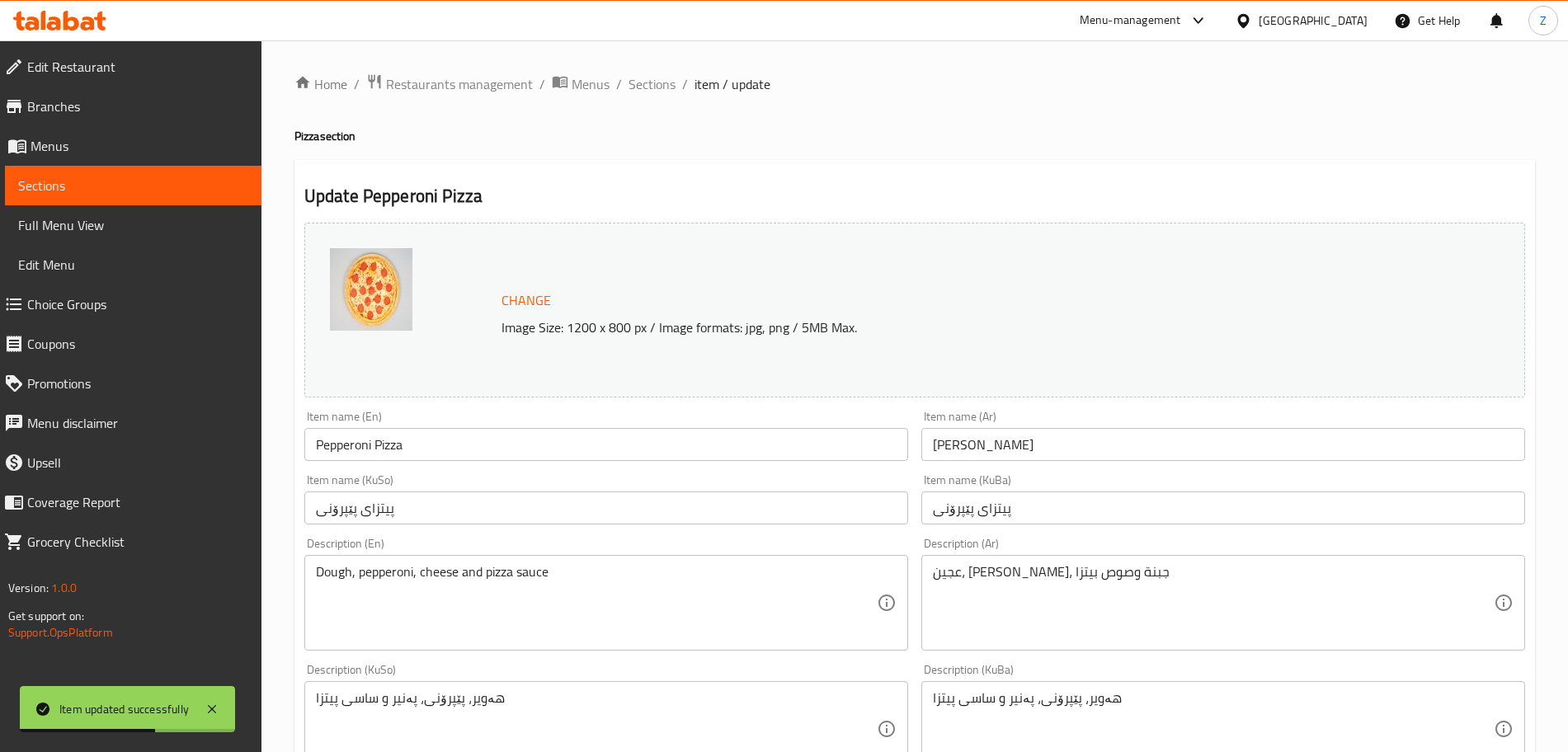
scroll to position [711, 0]
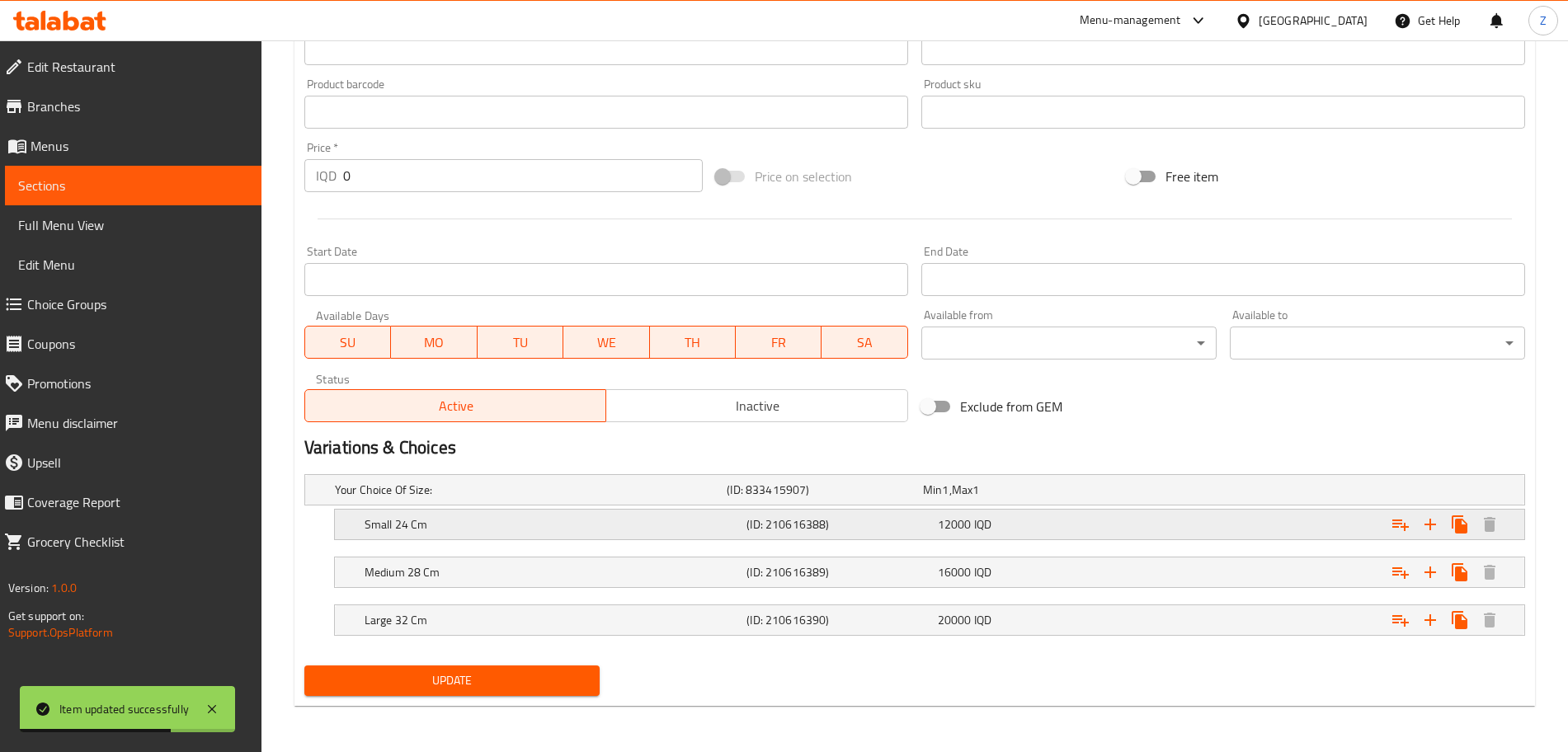
click at [751, 508] on div "Small 24 Cm (ID: 210616388) 12000 IQD" at bounding box center [935, 525] width 1147 height 36
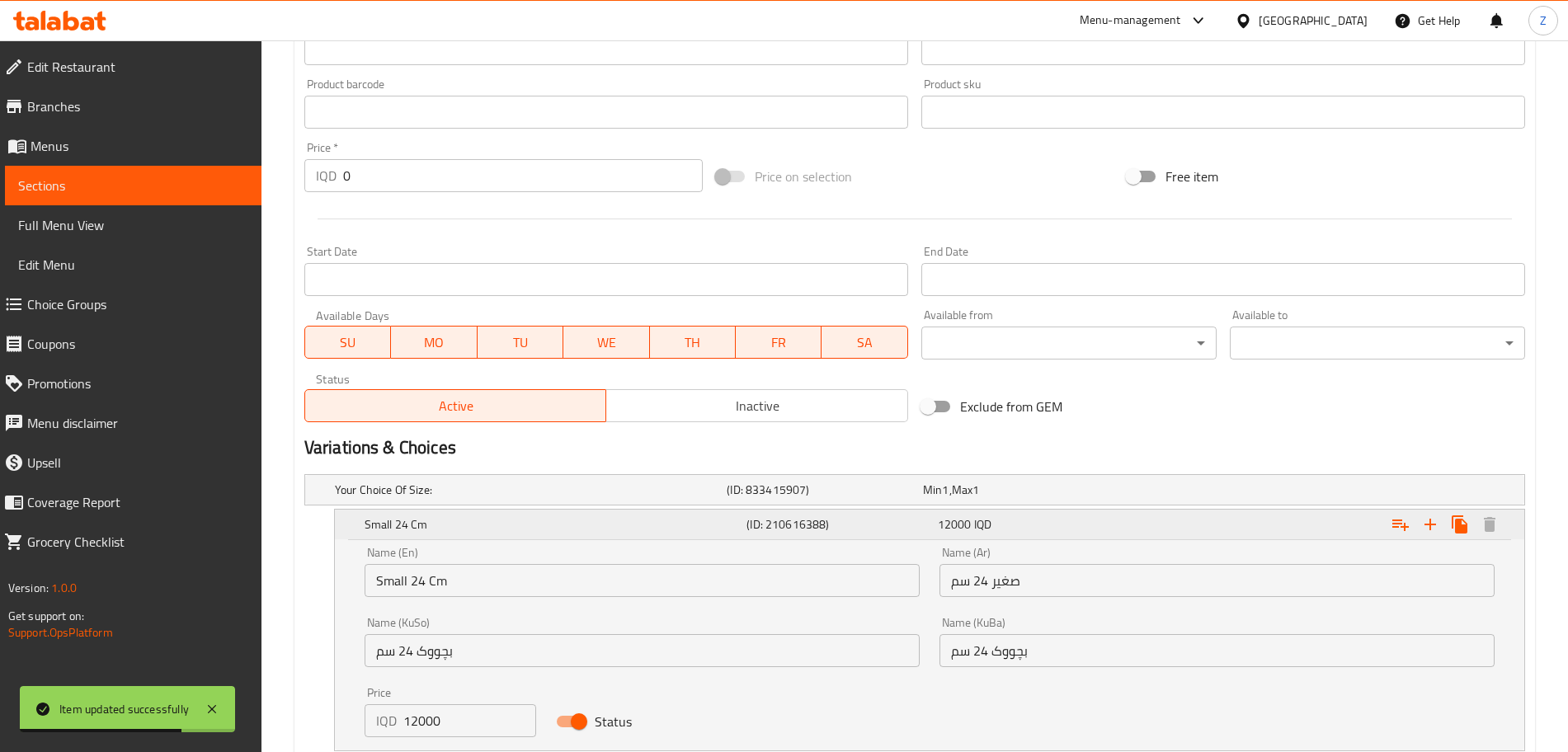
scroll to position [922, 0]
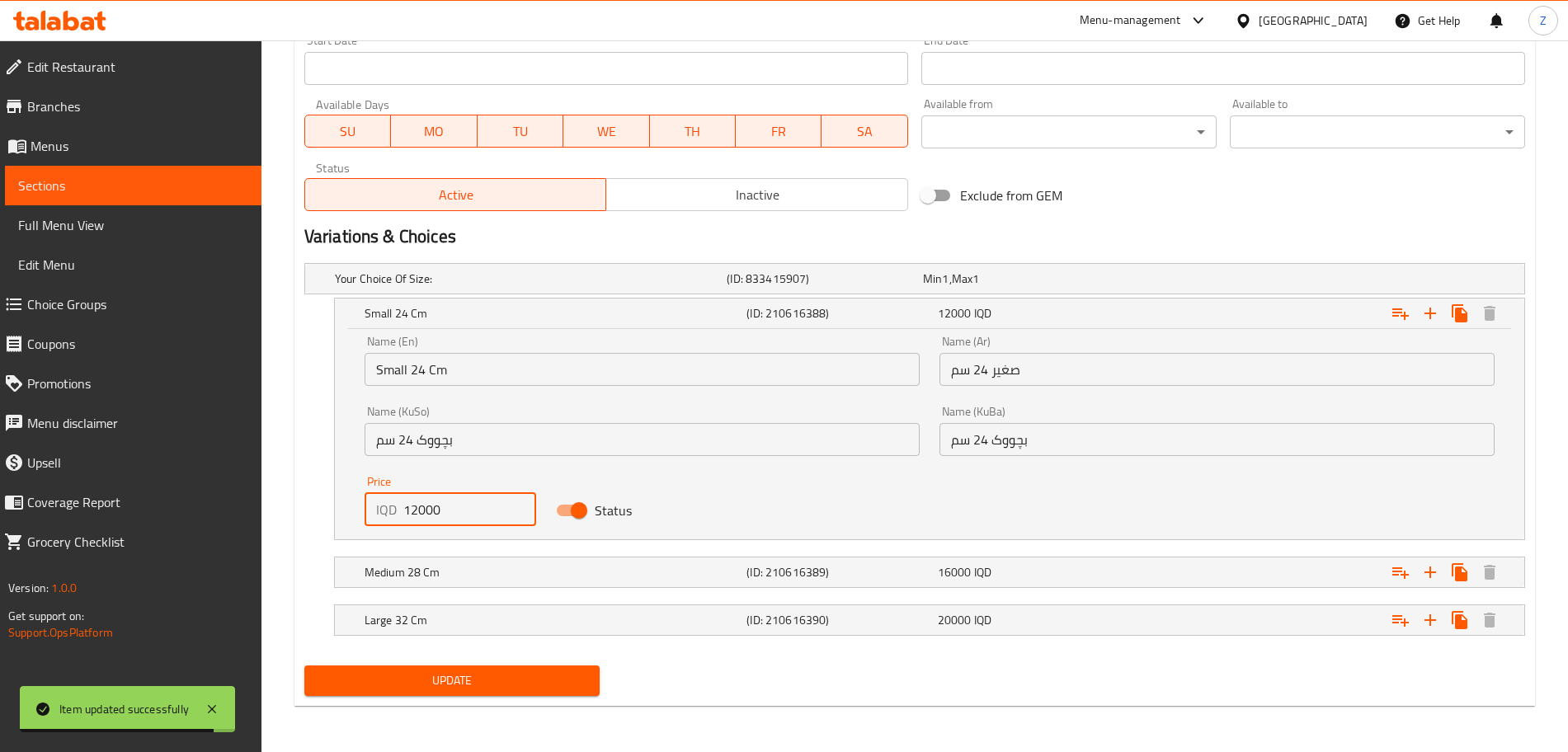
drag, startPoint x: 414, startPoint y: 513, endPoint x: 401, endPoint y: 512, distance: 13.0
click at [401, 513] on div "IQD 12000 Price" at bounding box center [451, 509] width 171 height 33
click at [417, 513] on input "12000" at bounding box center [470, 509] width 133 height 33
type input "7000"
click at [441, 581] on div "Medium 28 Cm" at bounding box center [553, 572] width 382 height 23
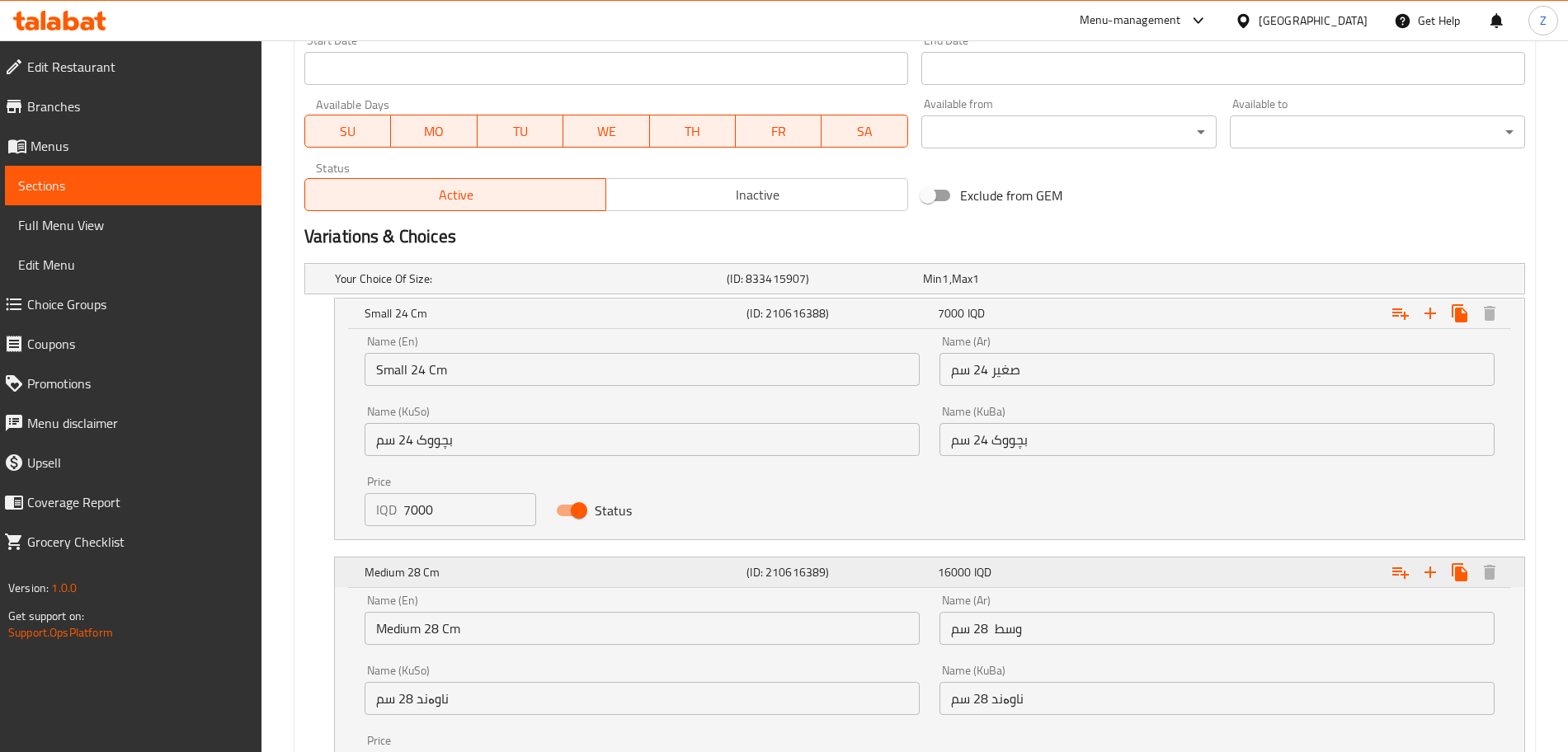
scroll to position [1134, 0]
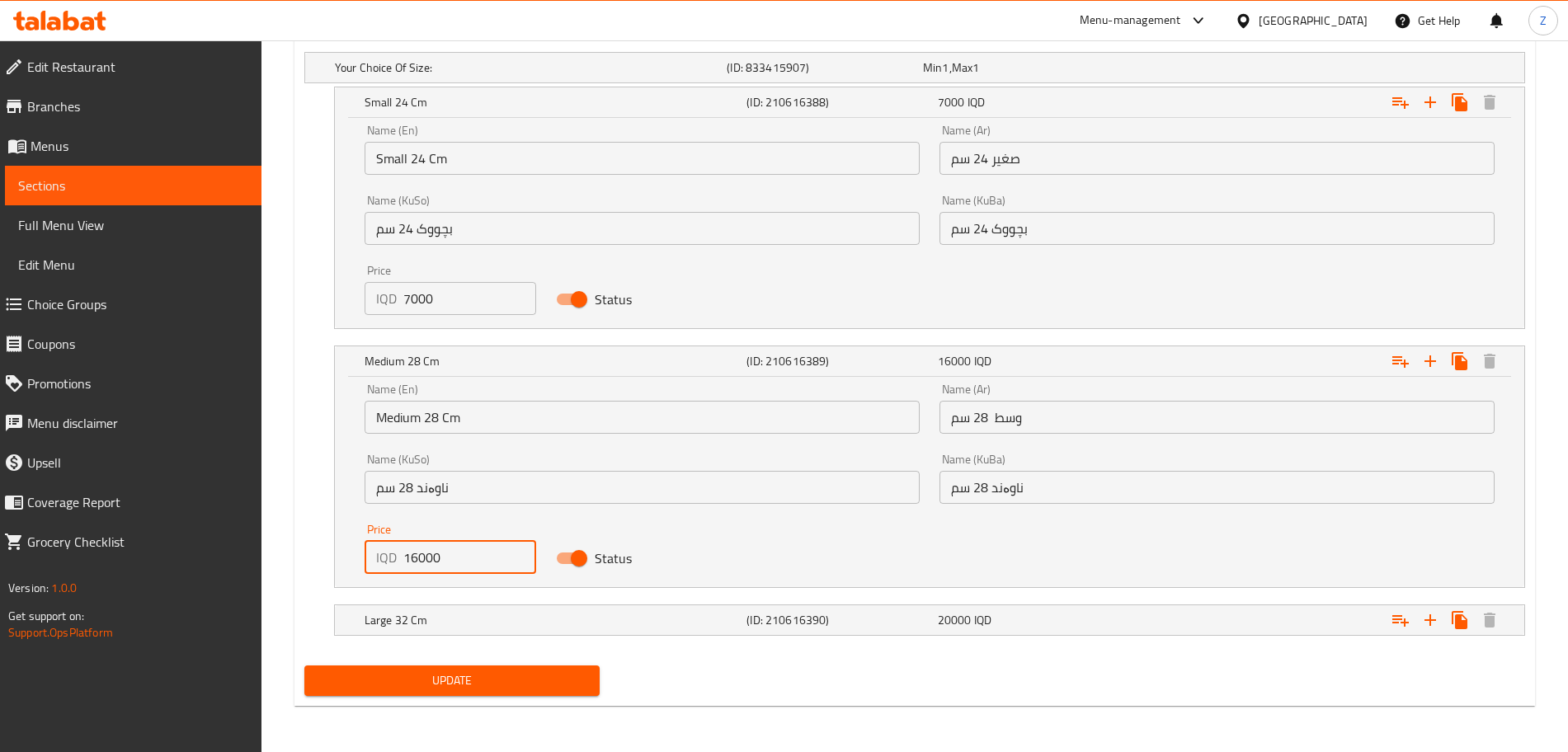
drag, startPoint x: 406, startPoint y: 558, endPoint x: 381, endPoint y: 551, distance: 26.0
click at [381, 552] on div "IQD 16000 Price" at bounding box center [451, 558] width 171 height 33
type input "9000"
click at [418, 607] on div "Large 32 Cm (ID: 210616390) 20000 IQD" at bounding box center [935, 620] width 1147 height 36
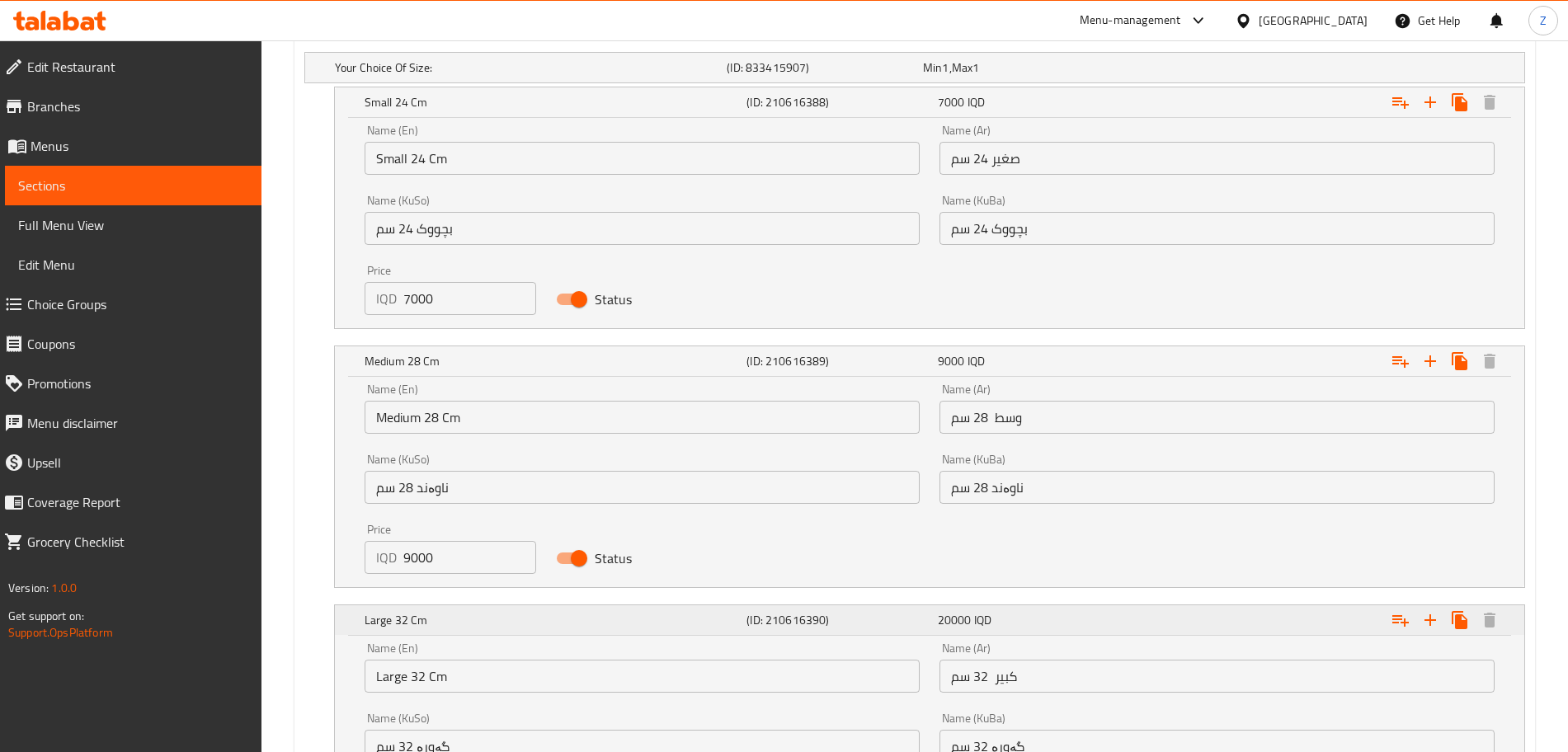
scroll to position [1345, 0]
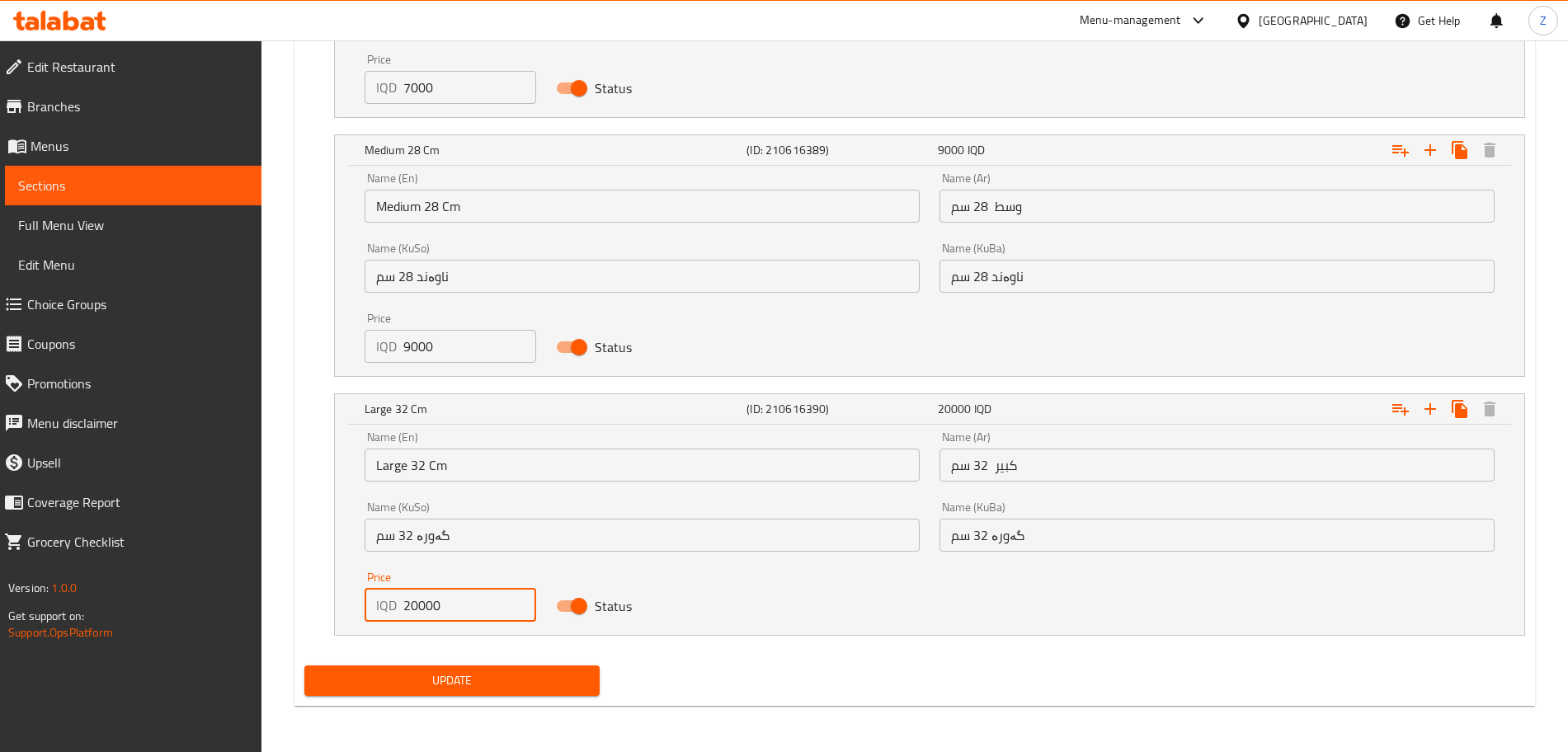
drag, startPoint x: 415, startPoint y: 613, endPoint x: 389, endPoint y: 610, distance: 26.2
click at [389, 610] on div "IQD 20000 Price" at bounding box center [451, 605] width 171 height 33
type input "11000"
click at [502, 691] on button "Update" at bounding box center [451, 680] width 295 height 30
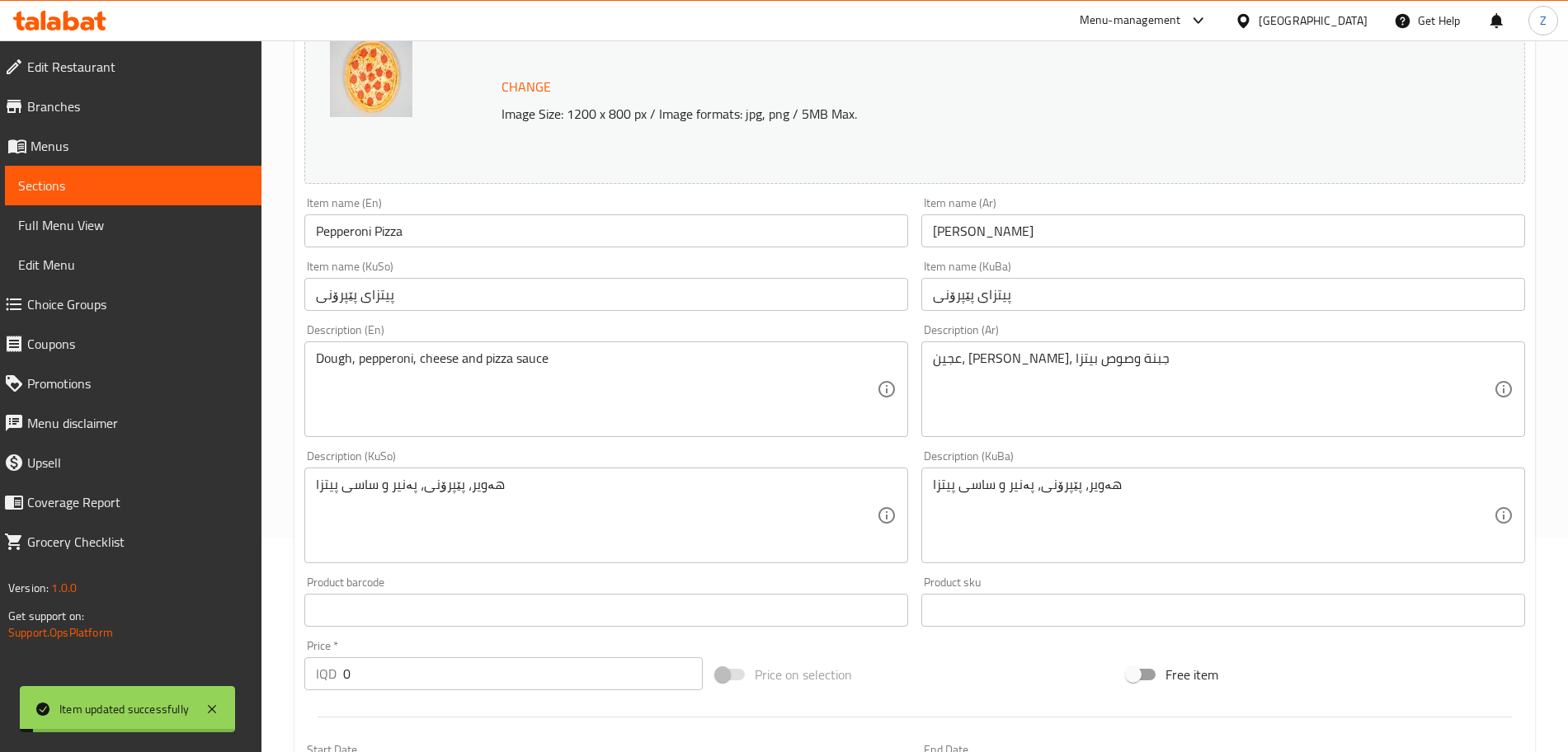
scroll to position [0, 0]
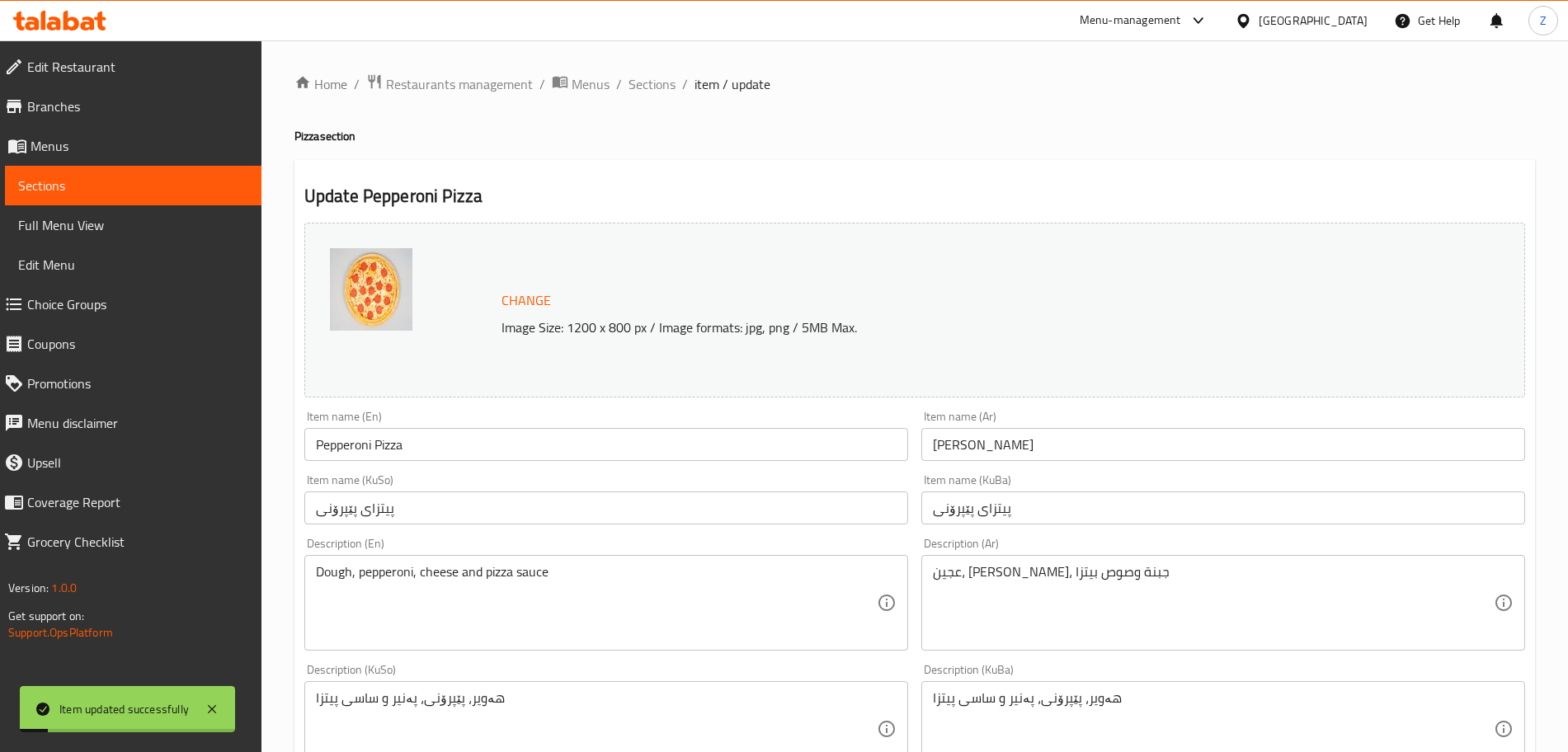
click at [182, 185] on span "Sections" at bounding box center [133, 185] width 230 height 20
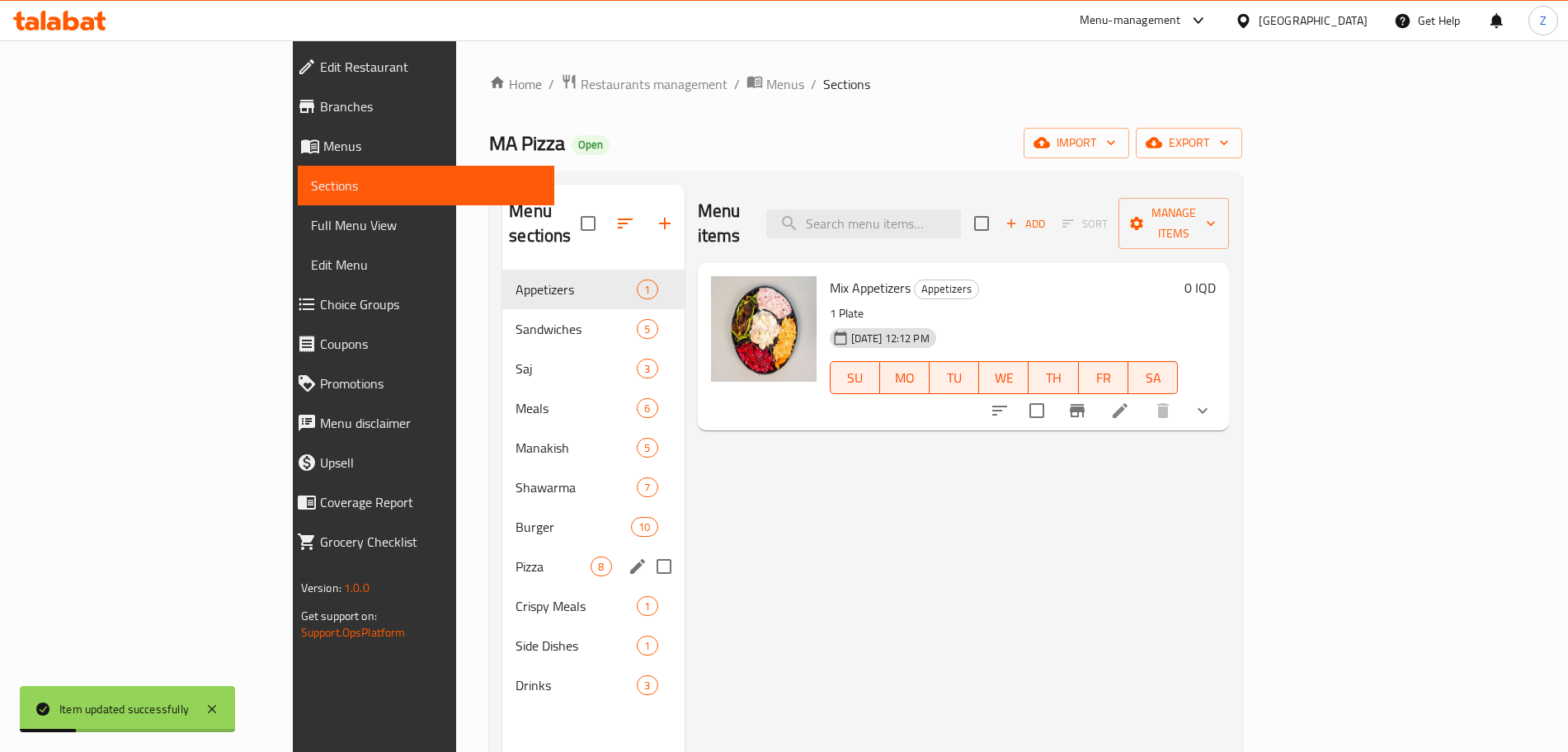
click at [502, 546] on div "Pizza 8" at bounding box center [593, 566] width 182 height 40
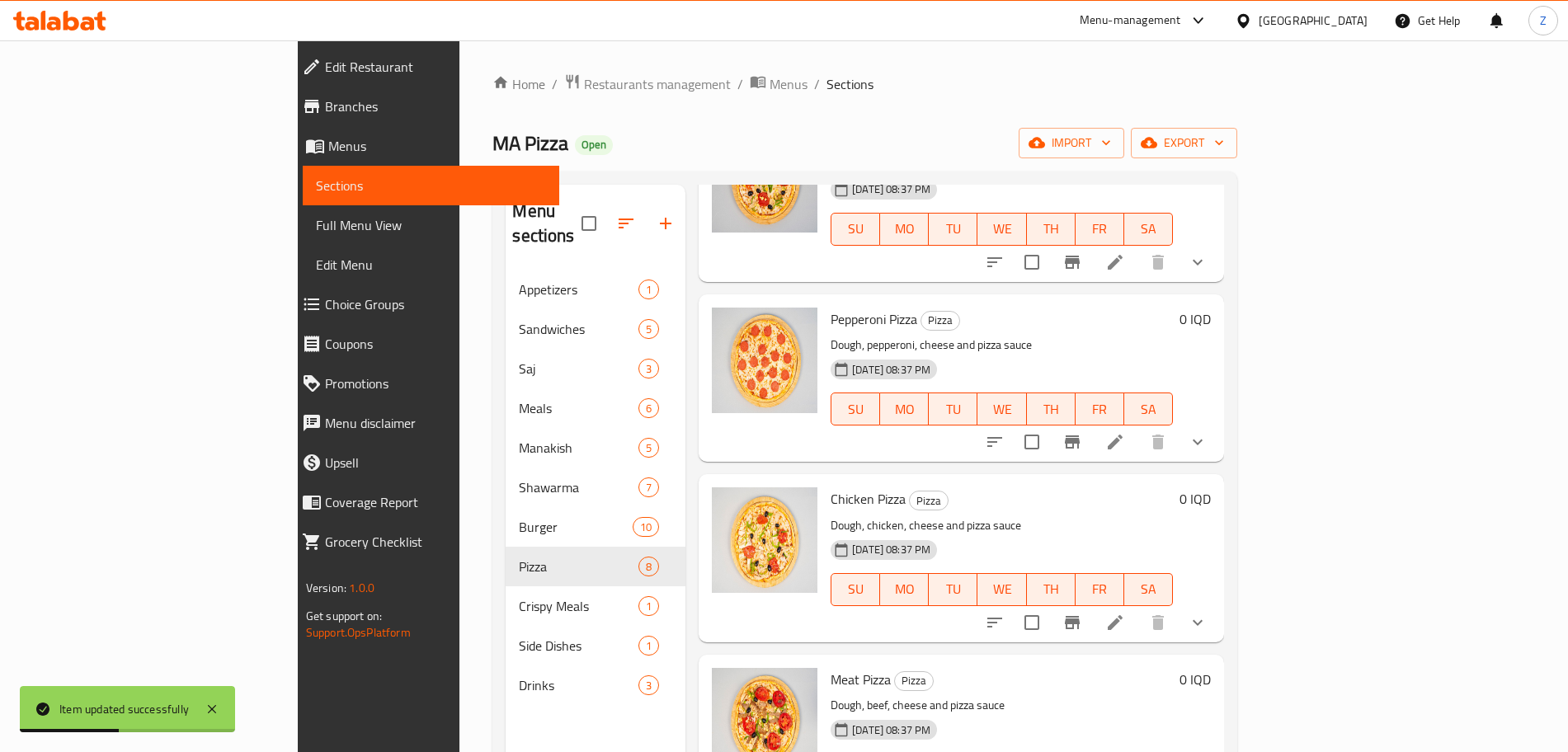
scroll to position [231, 0]
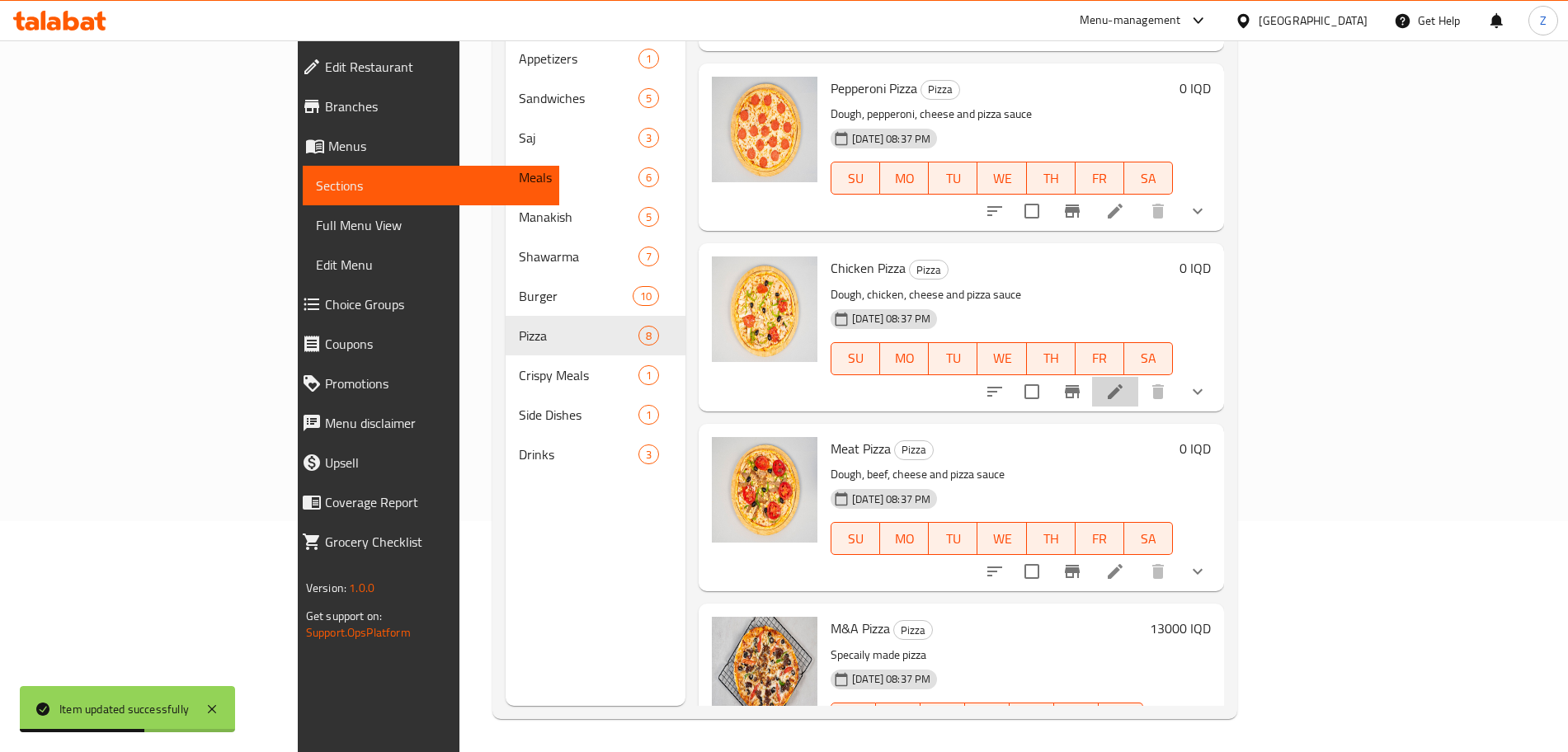
click at [1125, 382] on icon at bounding box center [1115, 392] width 20 height 20
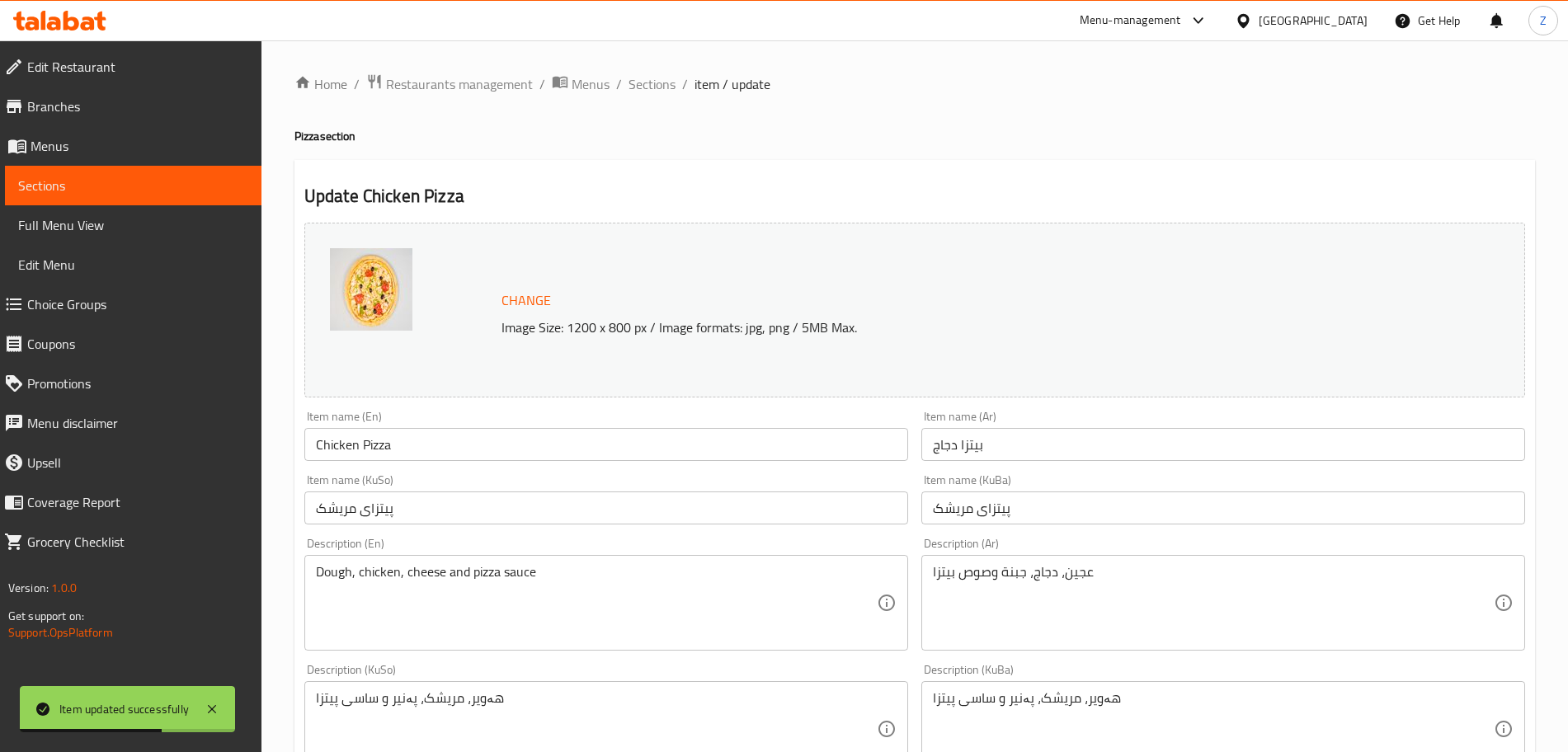
scroll to position [711, 0]
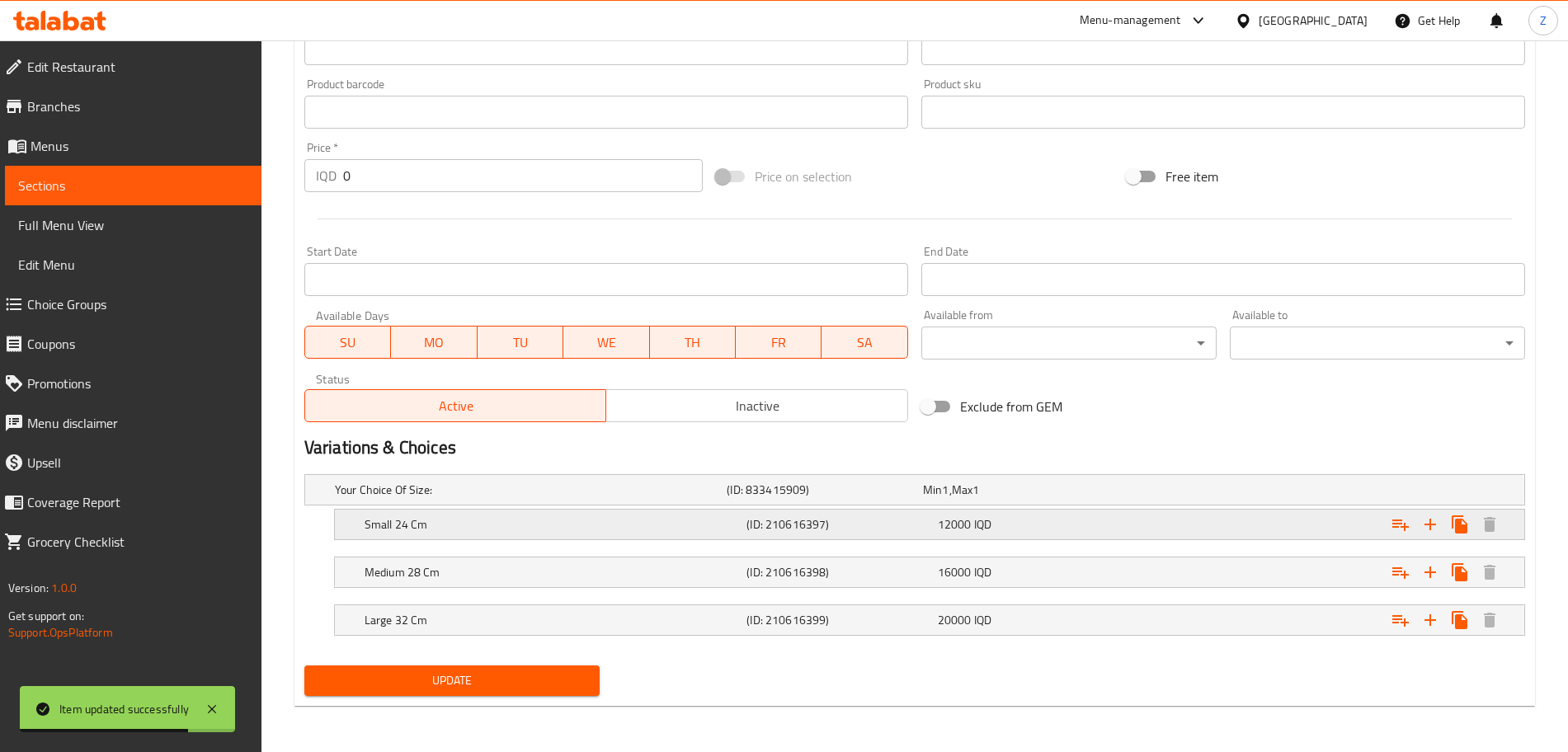
click at [688, 525] on h5 "Small 24 Cm" at bounding box center [553, 524] width 375 height 16
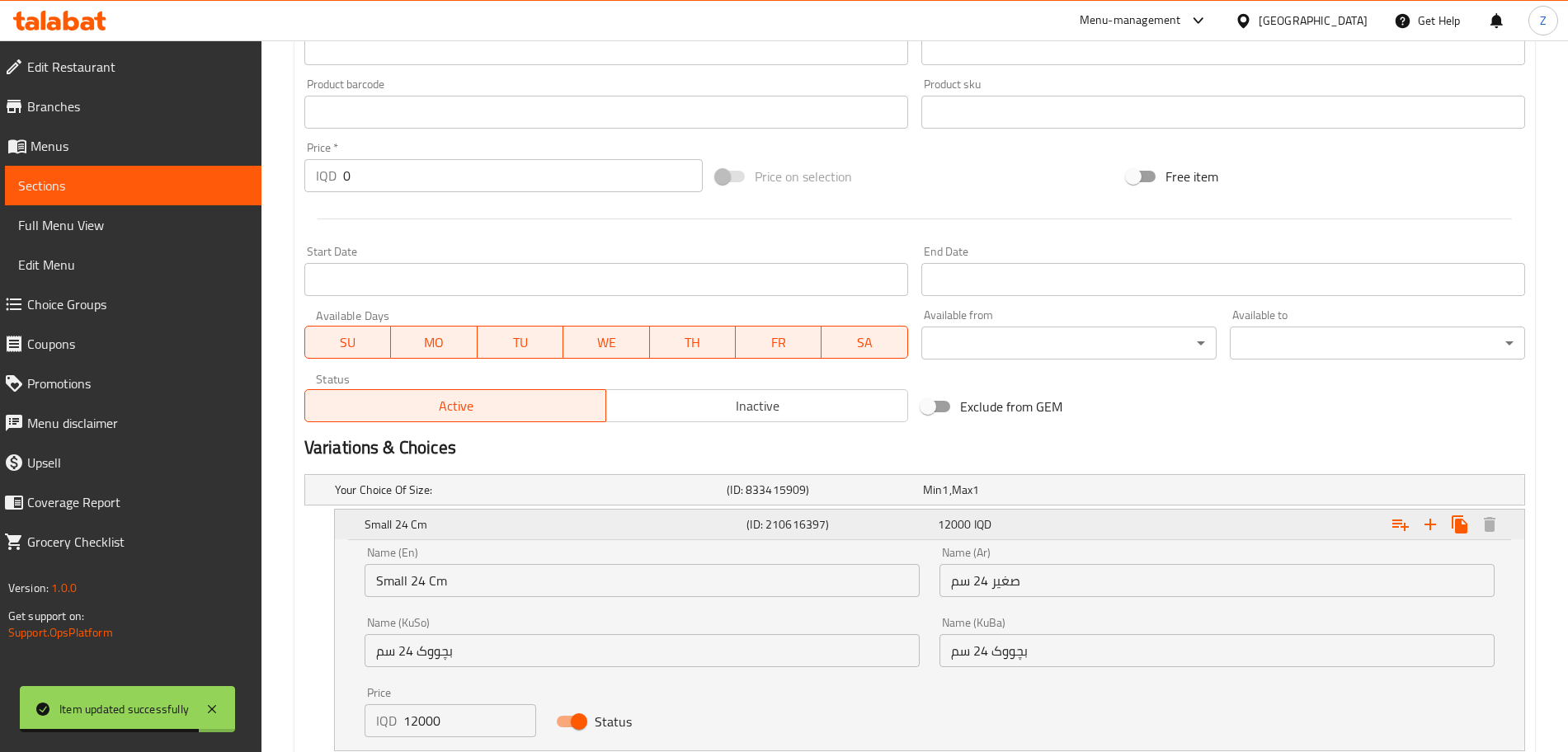
scroll to position [922, 0]
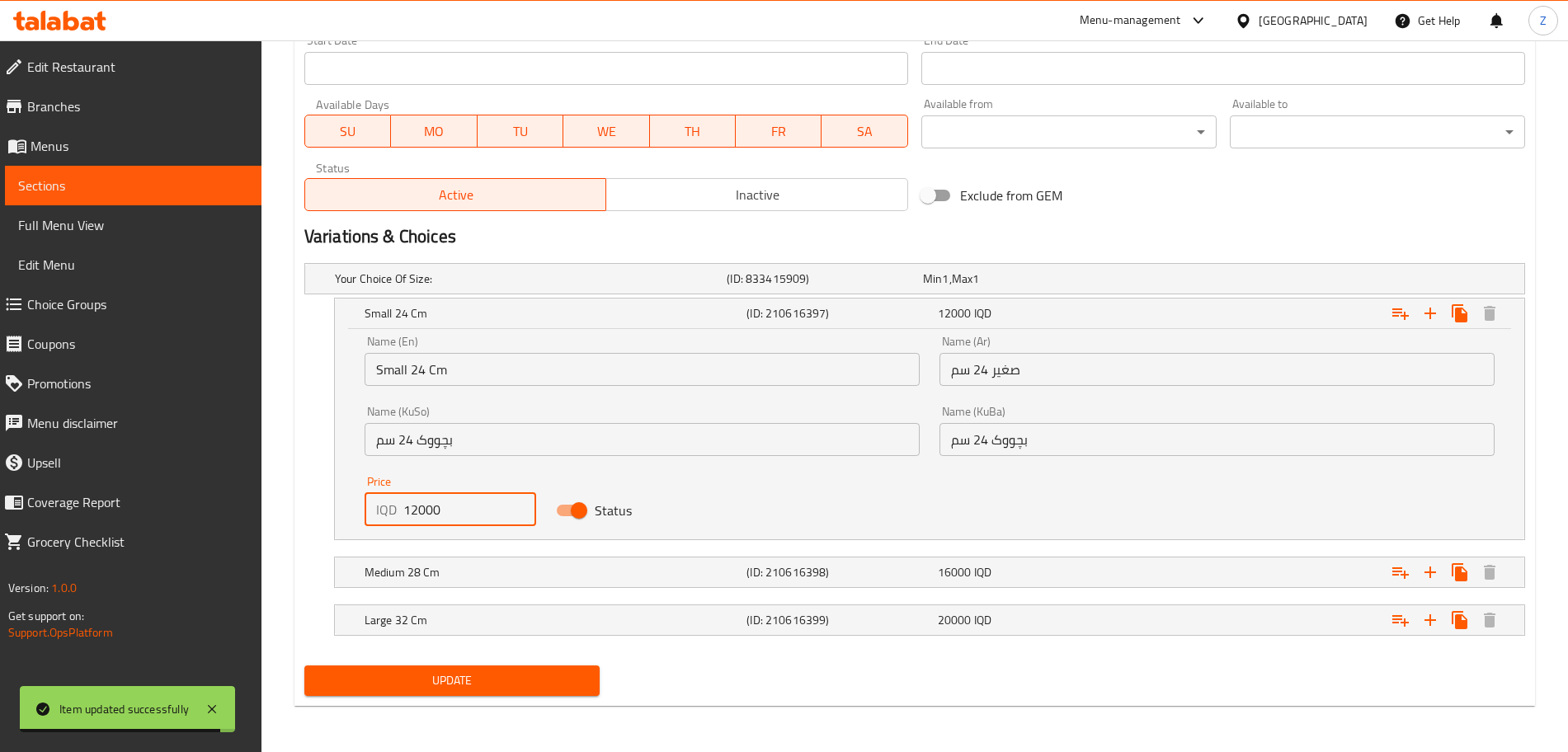
drag, startPoint x: 416, startPoint y: 517, endPoint x: 368, endPoint y: 520, distance: 48.1
click at [368, 520] on div "IQD 12000 Price" at bounding box center [451, 509] width 171 height 33
type input "7000"
click at [410, 572] on h5 "Medium 28 Cm" at bounding box center [553, 571] width 375 height 16
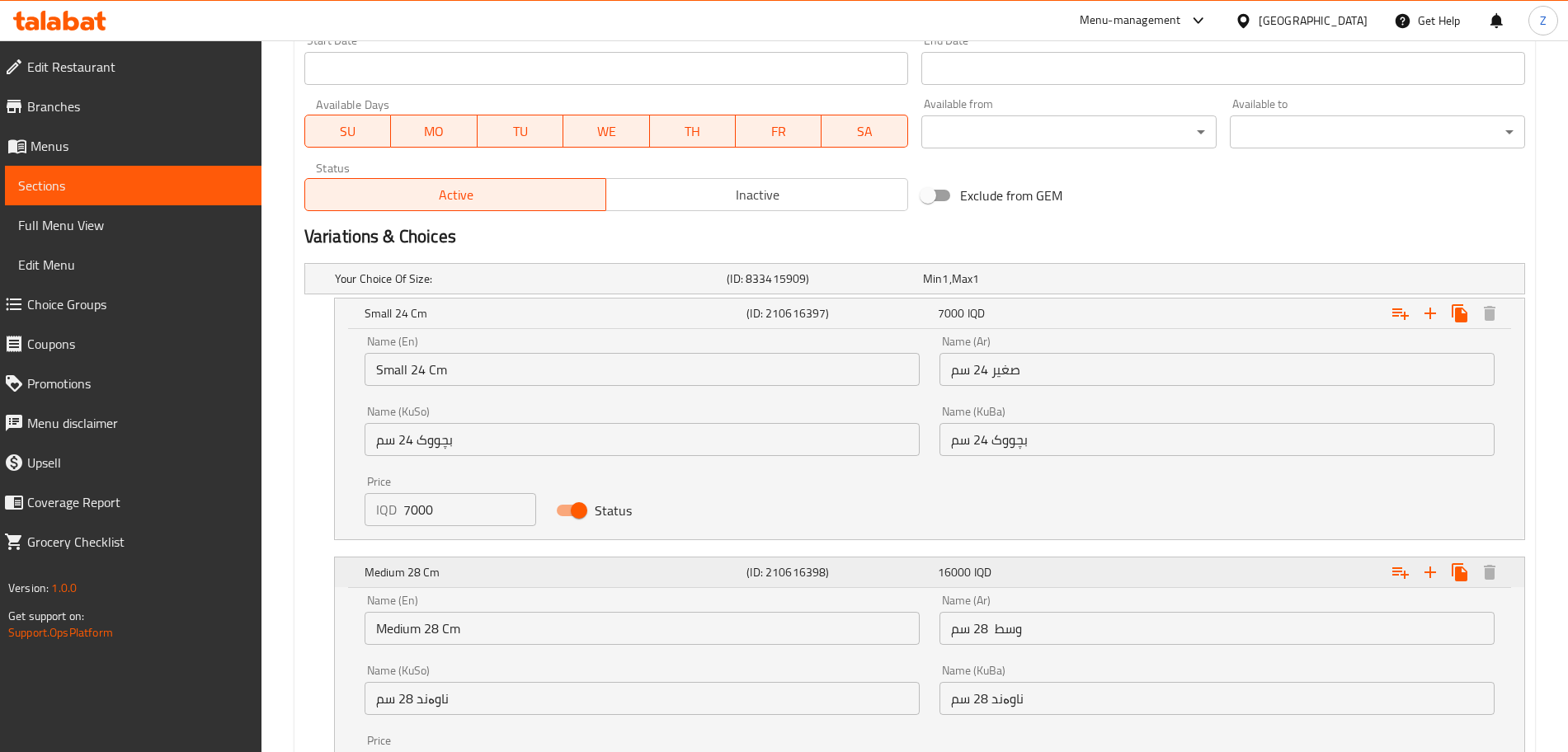
scroll to position [1134, 0]
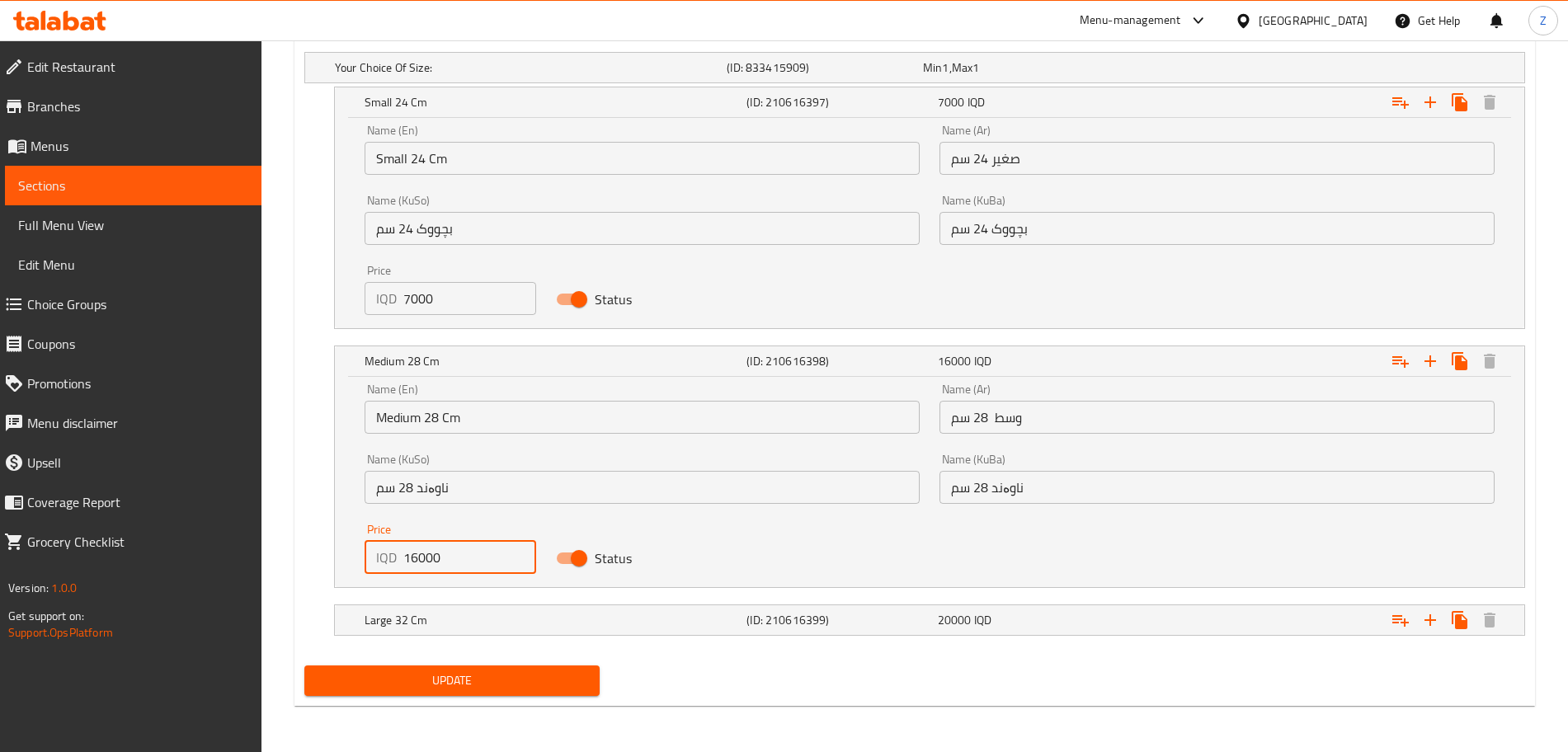
drag, startPoint x: 416, startPoint y: 563, endPoint x: 364, endPoint y: 563, distance: 52.0
click at [365, 563] on div "IQD 16000 Price" at bounding box center [451, 558] width 171 height 33
type input "9000"
click at [402, 612] on h5 "Large 32 Cm" at bounding box center [553, 620] width 375 height 16
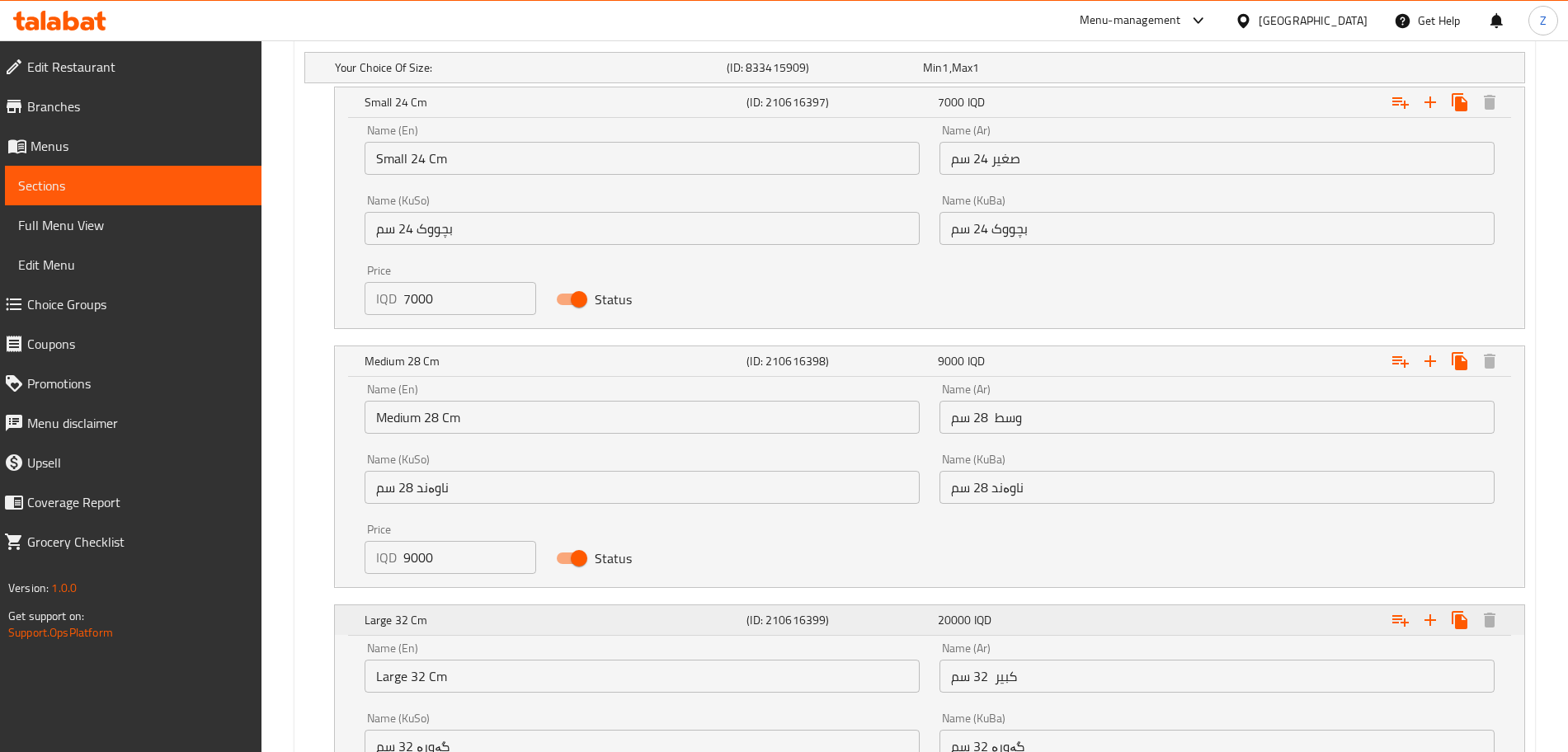
scroll to position [1345, 0]
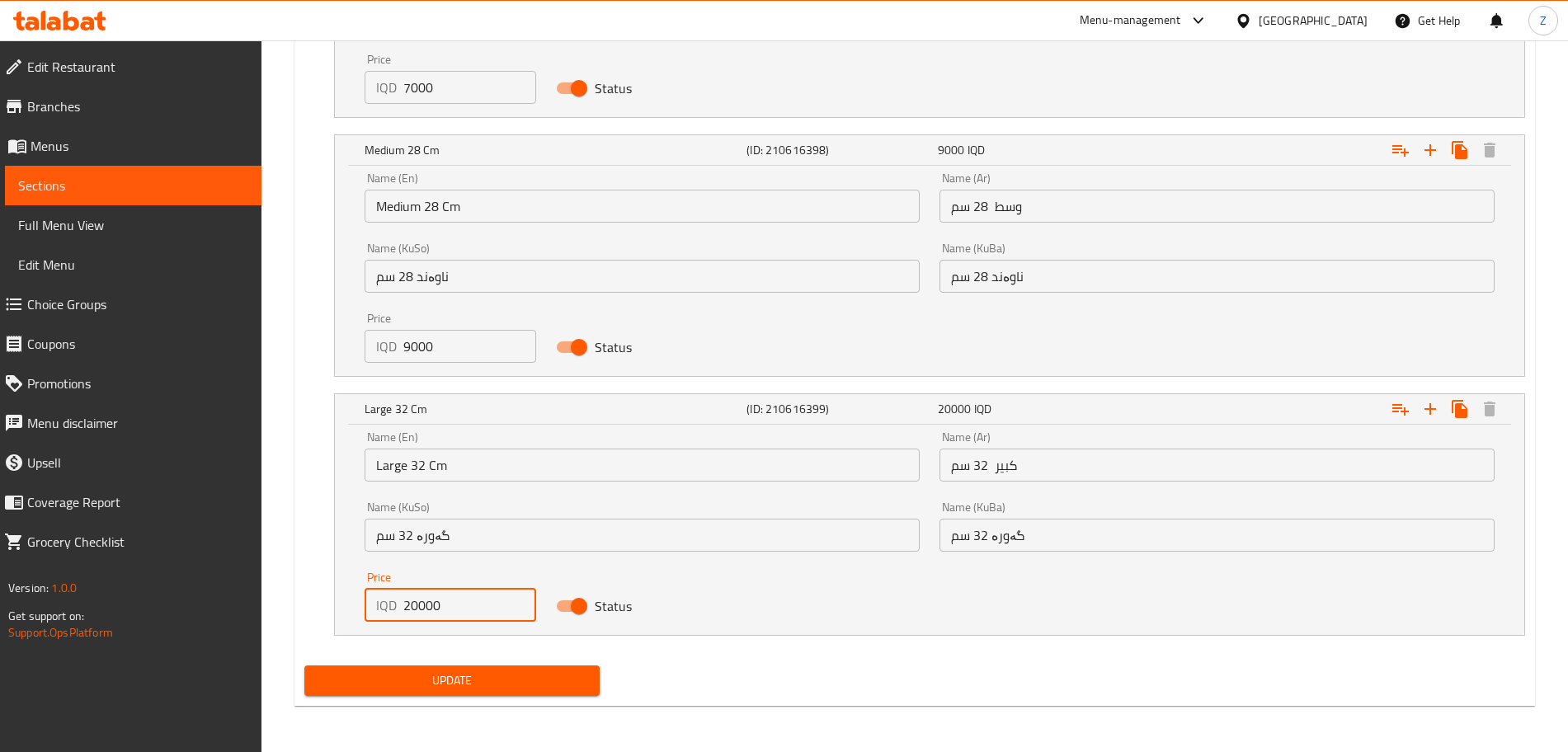
drag, startPoint x: 419, startPoint y: 609, endPoint x: 382, endPoint y: 603, distance: 37.5
click at [382, 603] on div "IQD 20000 Price" at bounding box center [451, 605] width 171 height 33
type input "11000"
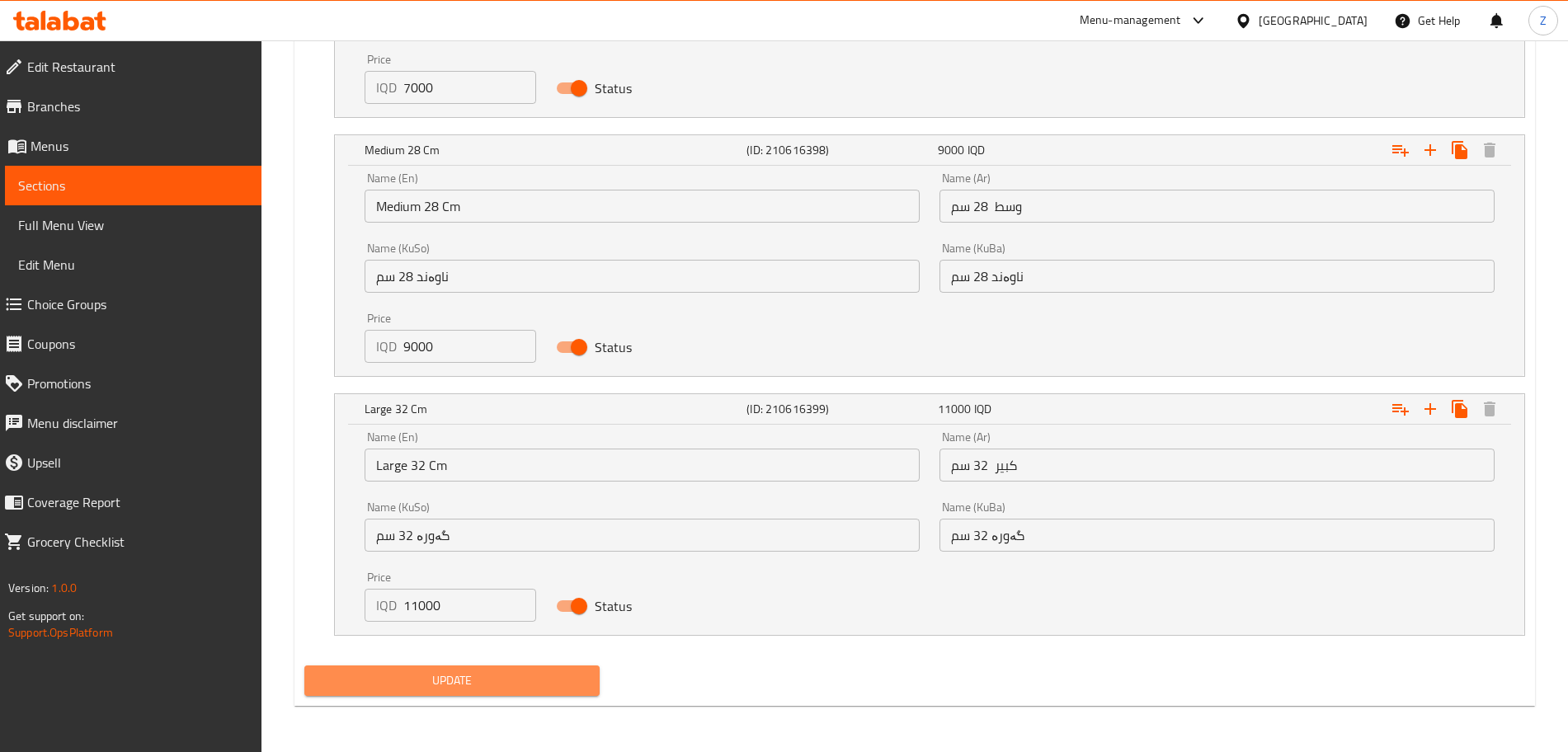
click at [395, 694] on button "Update" at bounding box center [451, 680] width 295 height 30
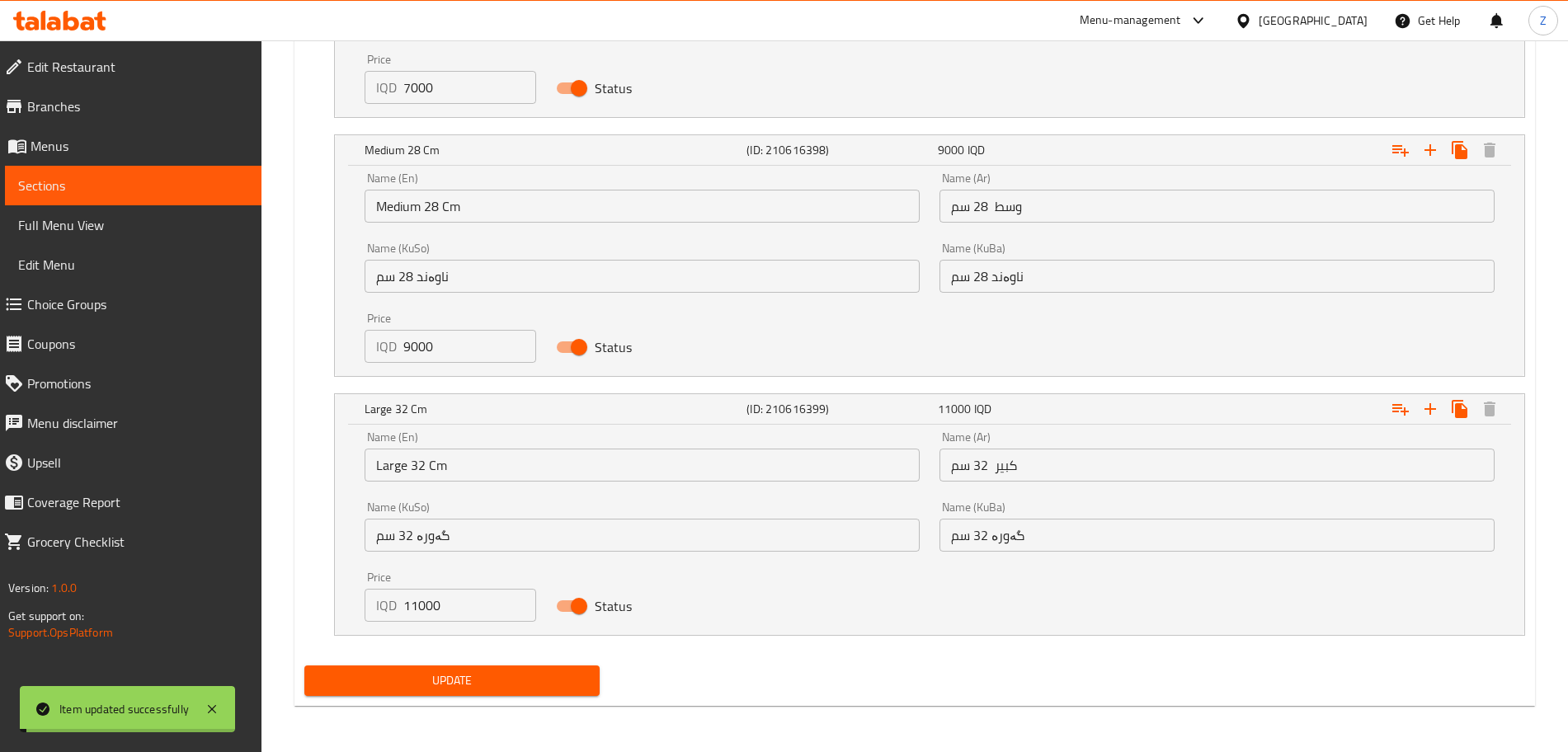
click at [122, 181] on span "Sections" at bounding box center [133, 185] width 230 height 20
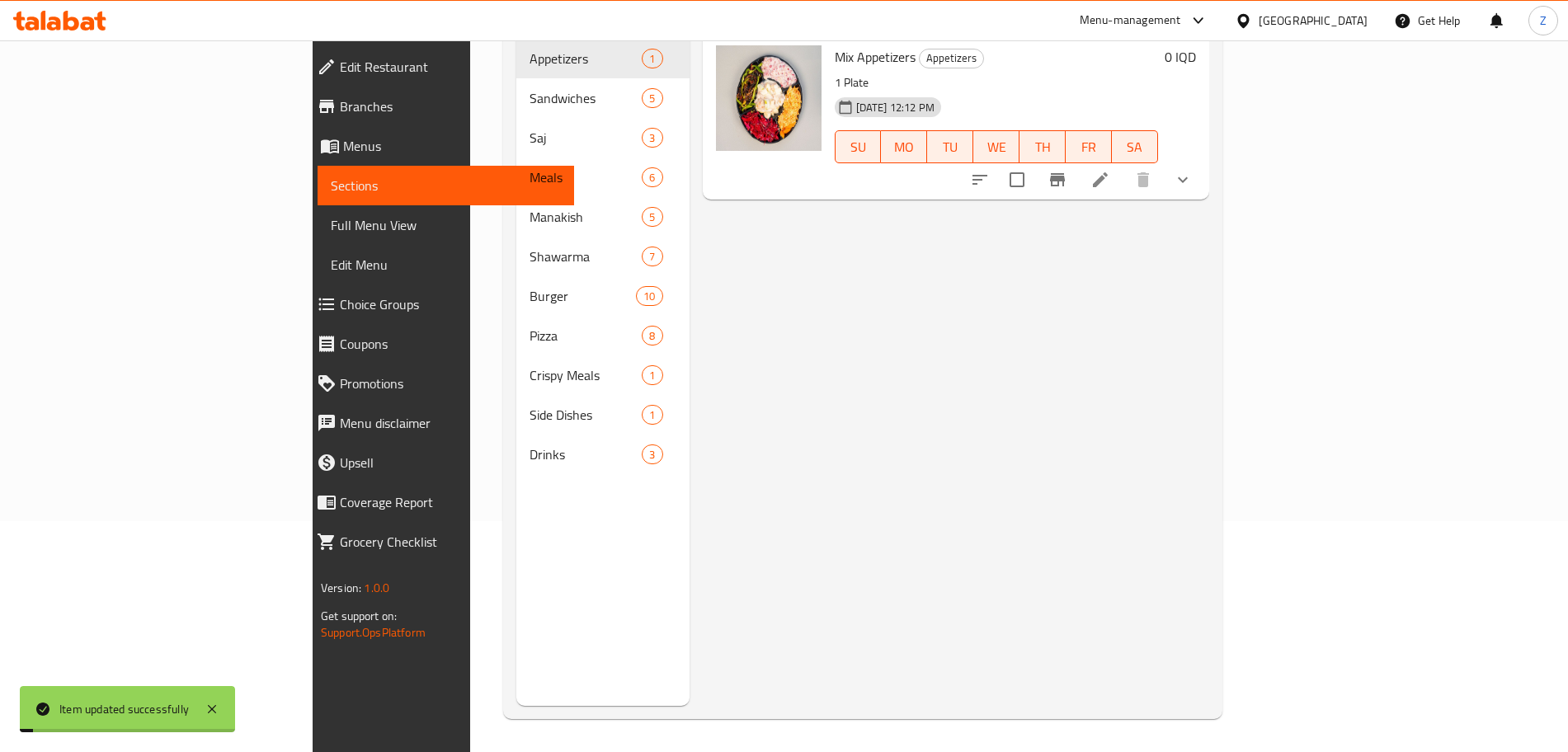
scroll to position [231, 0]
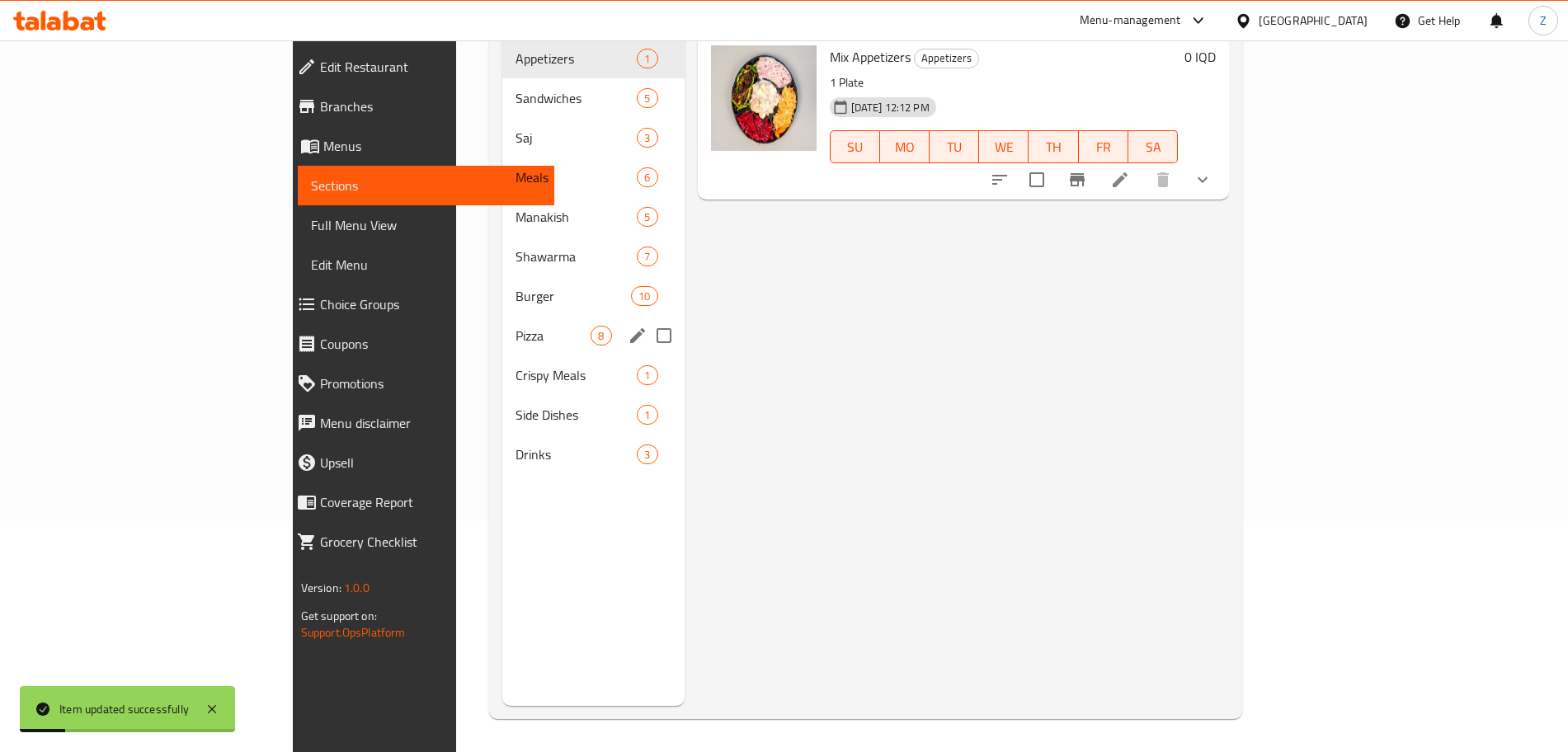
click at [502, 320] on div "Pizza 8" at bounding box center [593, 335] width 182 height 40
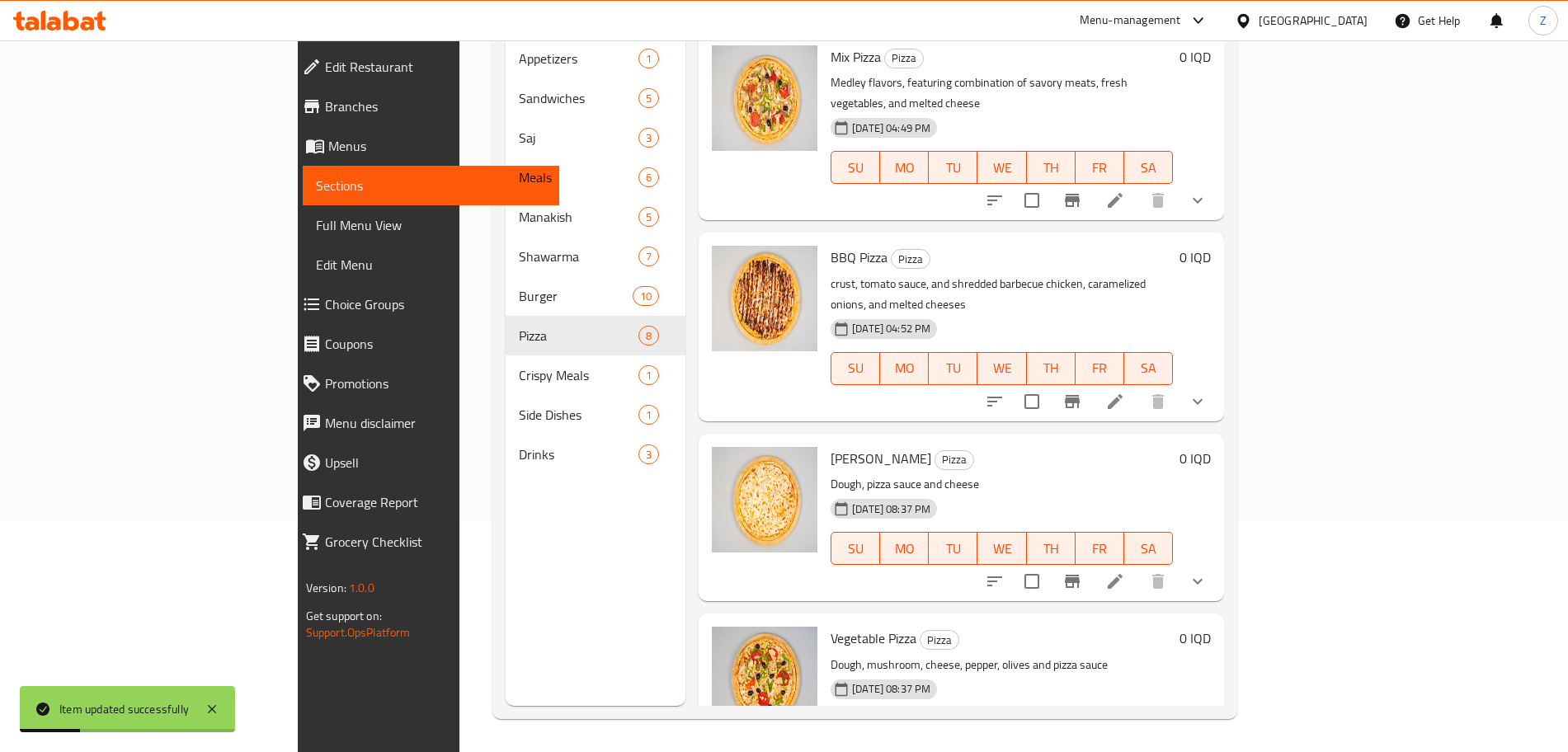
scroll to position [730, 0]
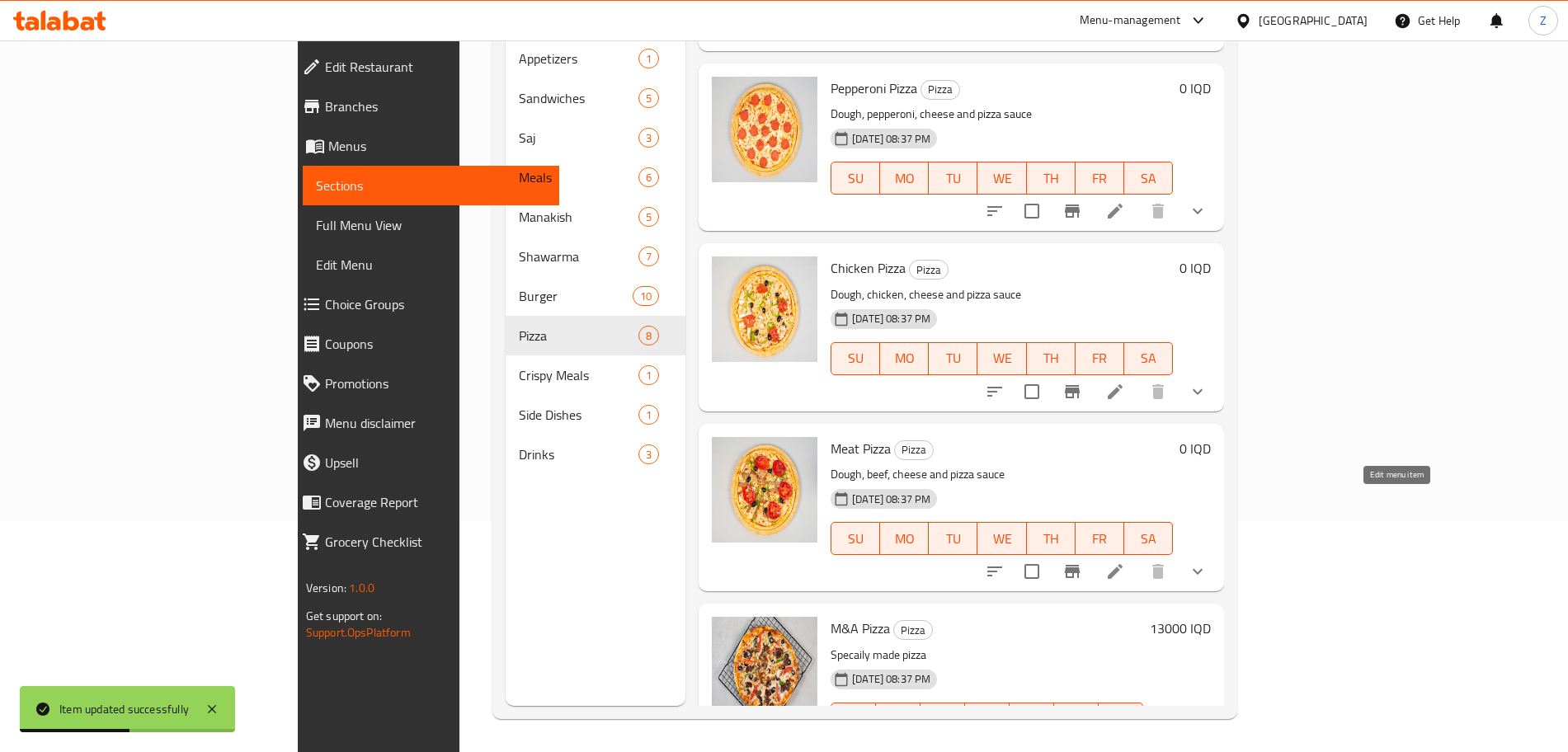
click at [1125, 562] on icon at bounding box center [1115, 571] width 20 height 20
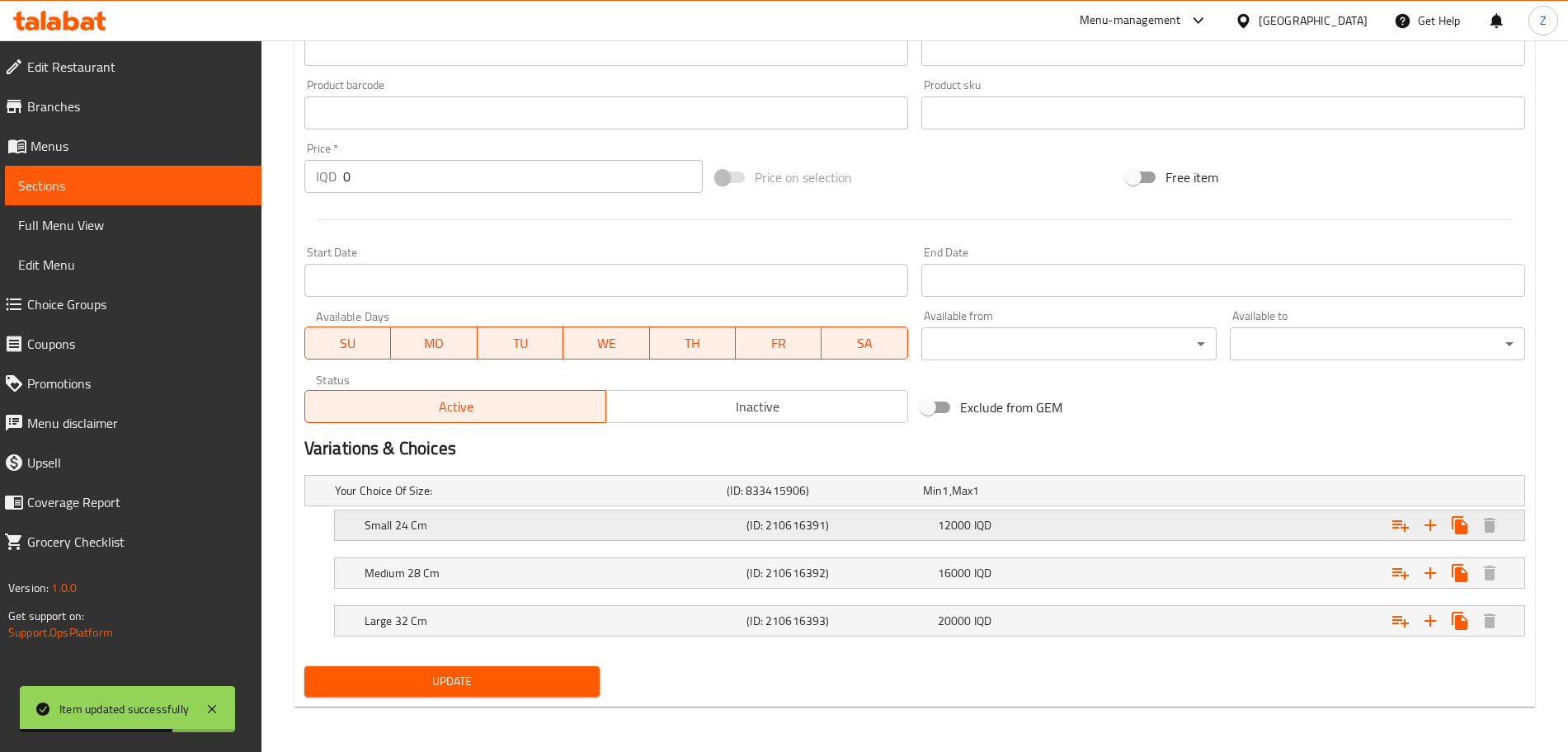
click at [430, 523] on h5 "Small 24 Cm" at bounding box center [553, 525] width 375 height 16
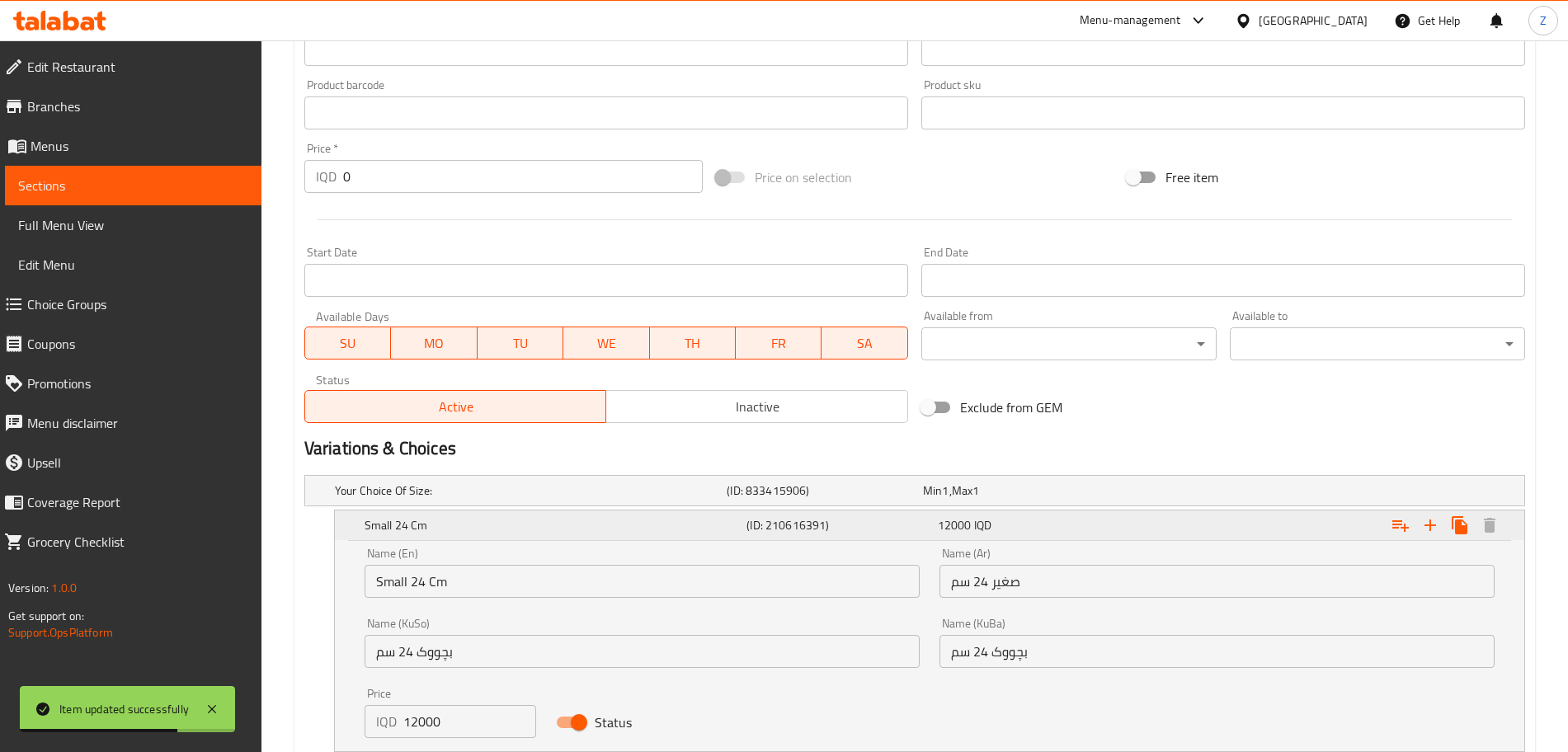
scroll to position [922, 0]
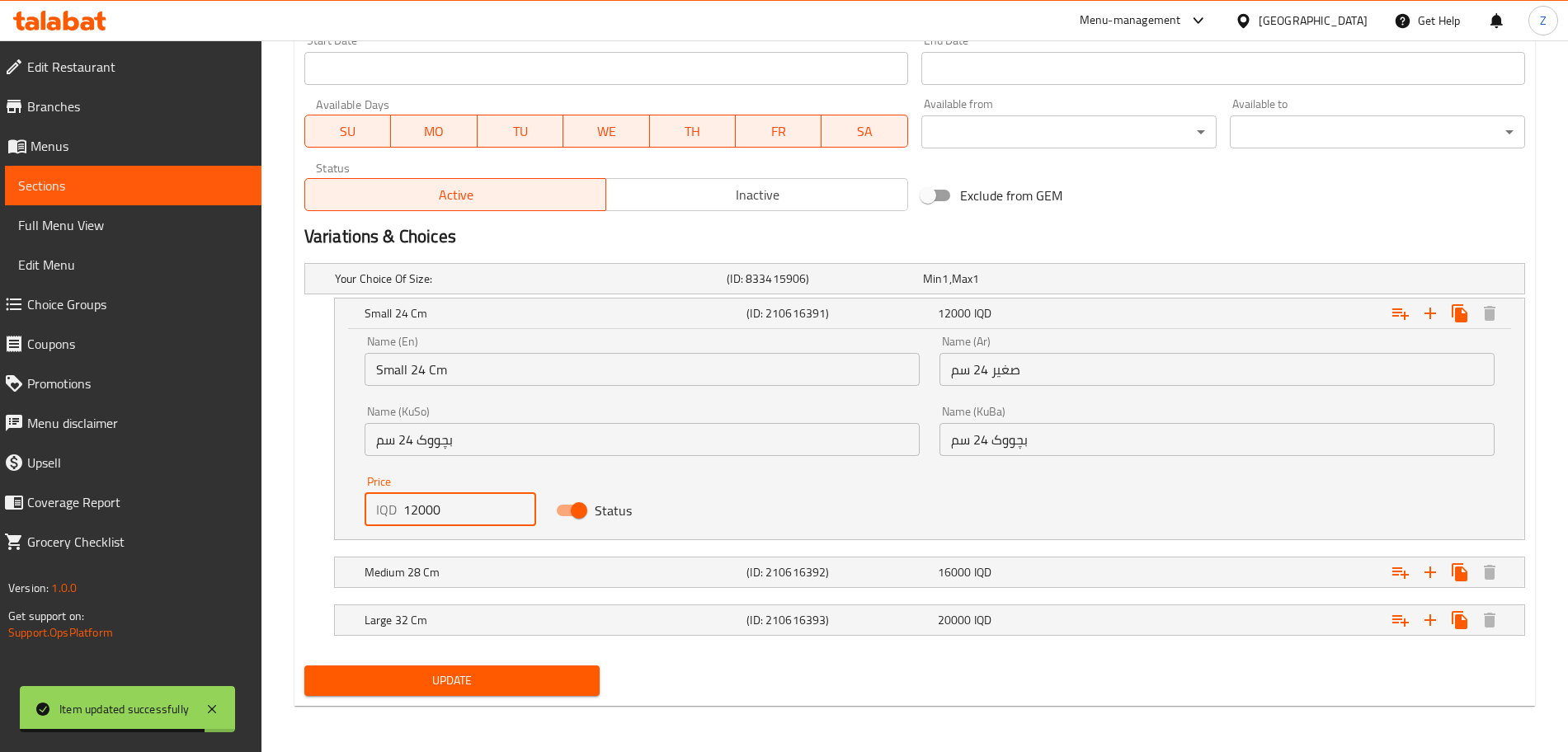
drag, startPoint x: 418, startPoint y: 518, endPoint x: 378, endPoint y: 518, distance: 40.0
click at [378, 518] on div "IQD 12000 Price" at bounding box center [451, 509] width 171 height 33
type input "7000"
click at [455, 584] on div "Medium 28 Cm (ID: 210616392) 16000 IQD" at bounding box center [935, 572] width 1147 height 36
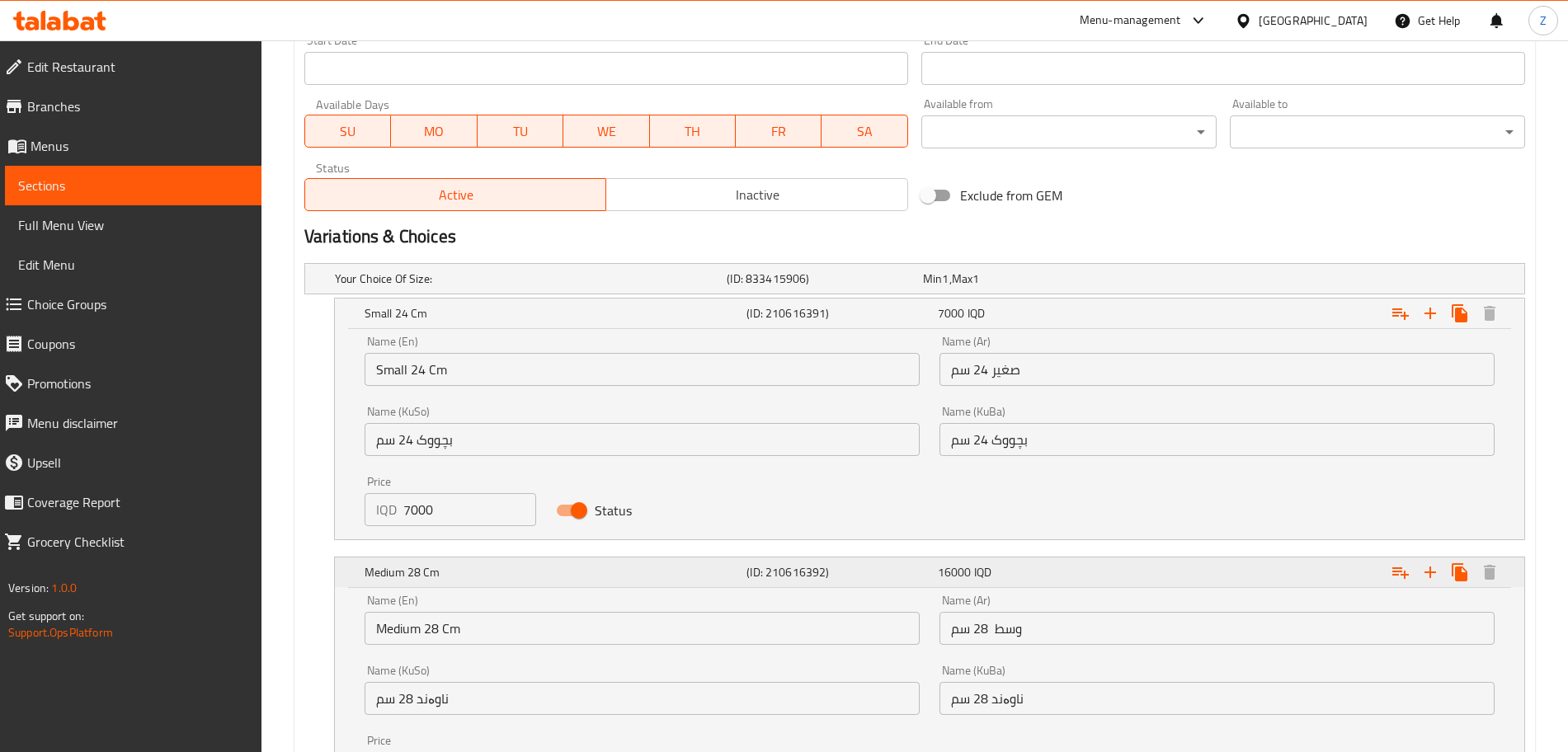
scroll to position [1134, 0]
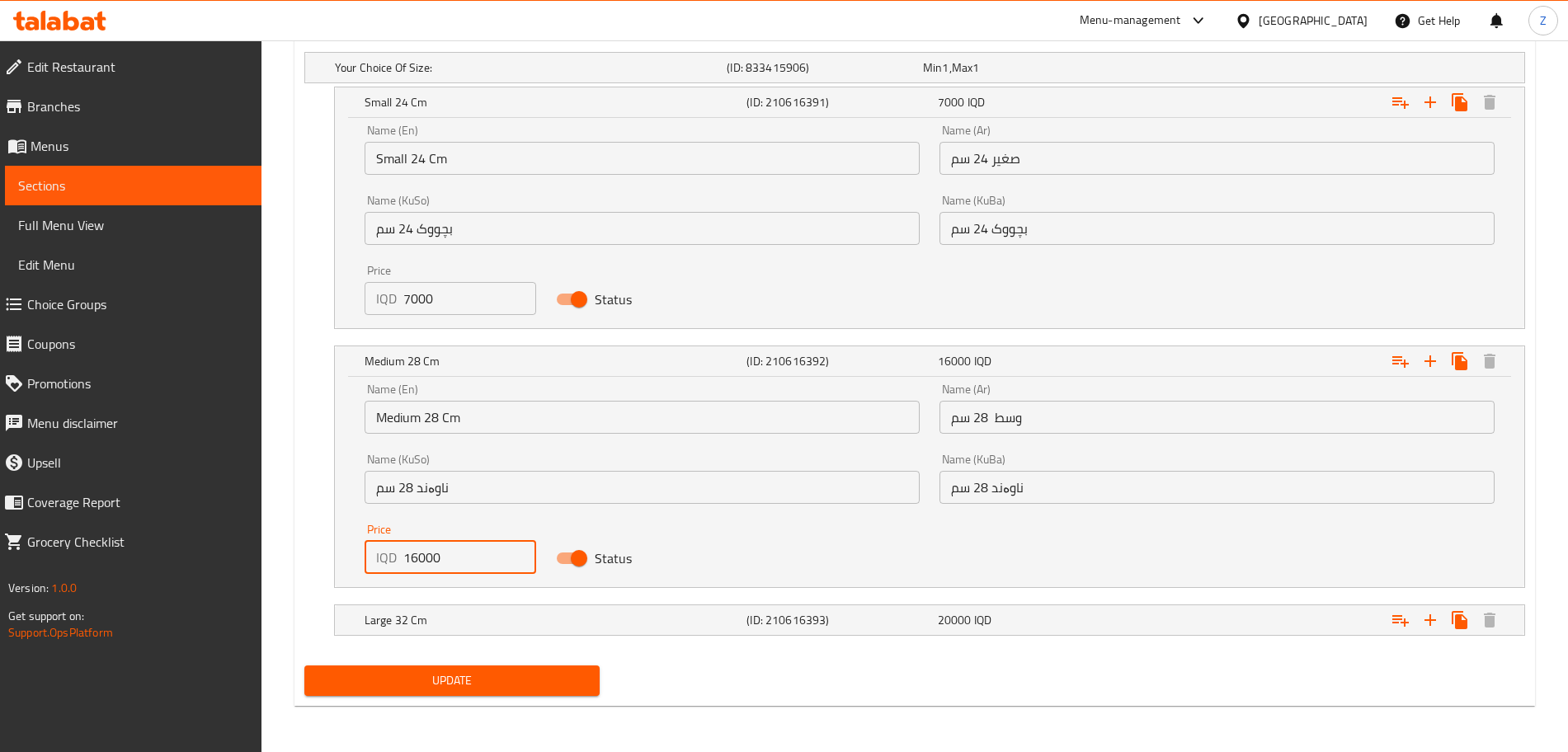
drag, startPoint x: 415, startPoint y: 560, endPoint x: 385, endPoint y: 559, distance: 30.0
click at [385, 559] on div "IQD 16000 Price" at bounding box center [451, 558] width 171 height 33
type input "9000"
click at [438, 619] on h5 "Large 32 Cm" at bounding box center [553, 620] width 375 height 16
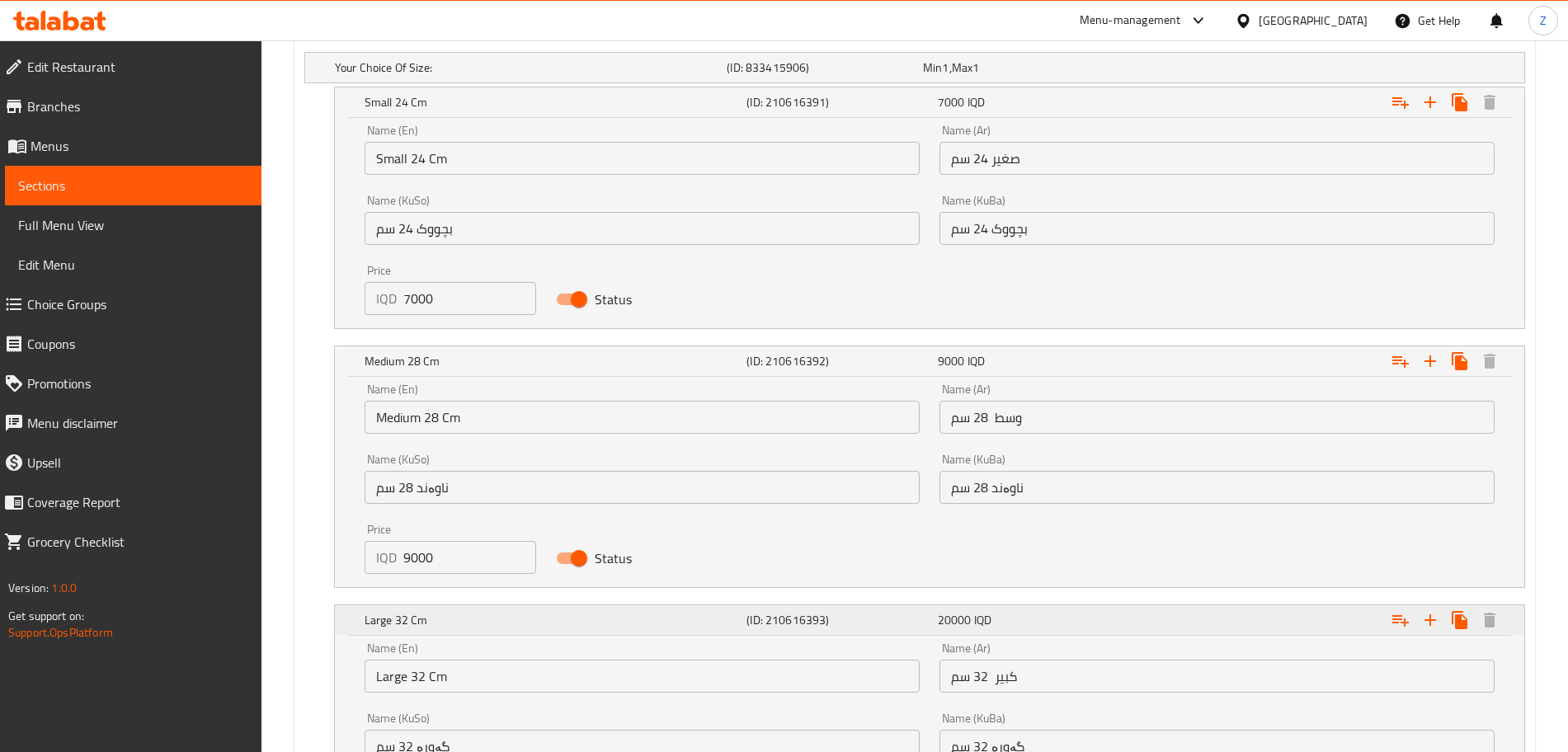
scroll to position [1345, 0]
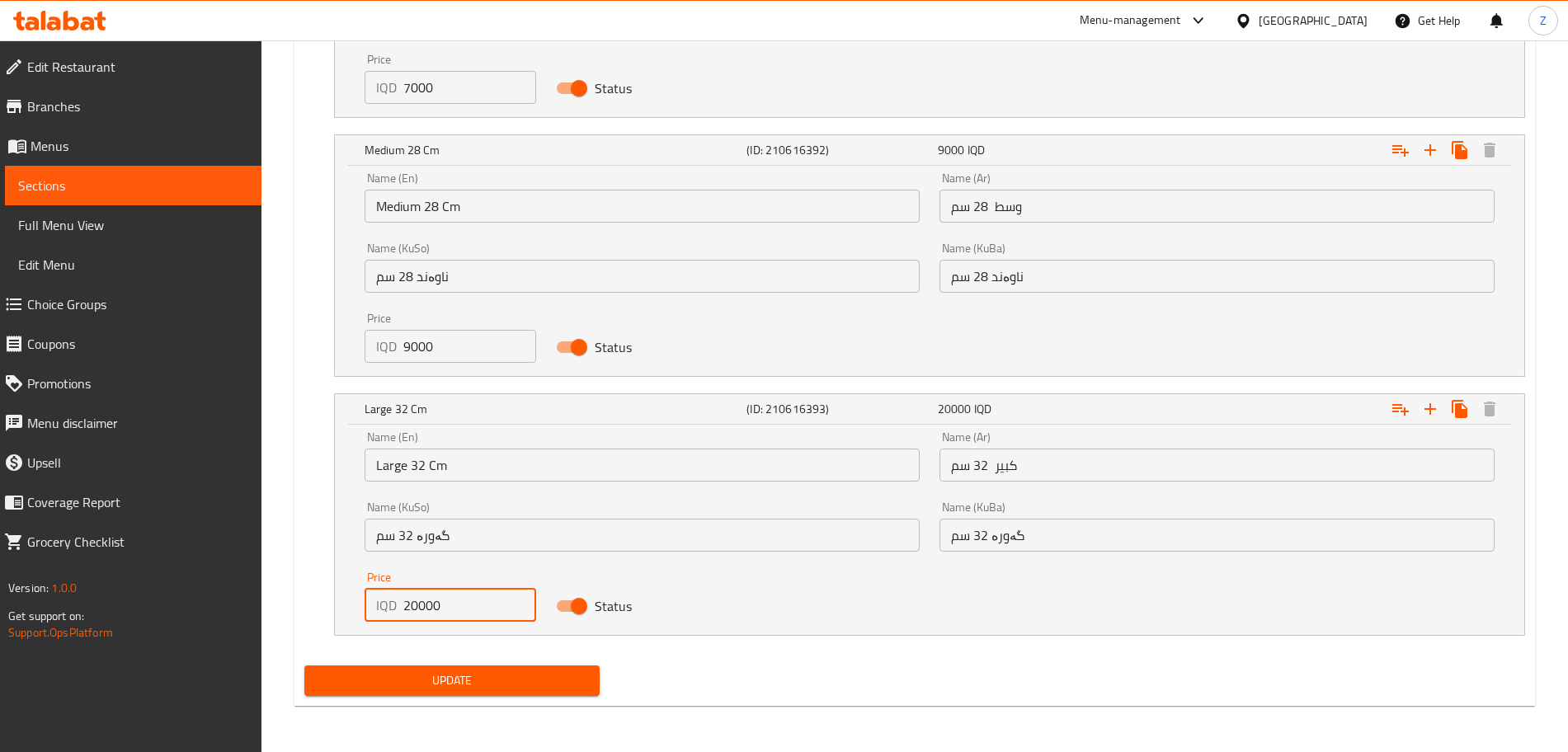
drag, startPoint x: 413, startPoint y: 609, endPoint x: 355, endPoint y: 604, distance: 58.2
click at [355, 604] on div "Price IQD 20000 Price" at bounding box center [450, 596] width 191 height 70
type input "11000"
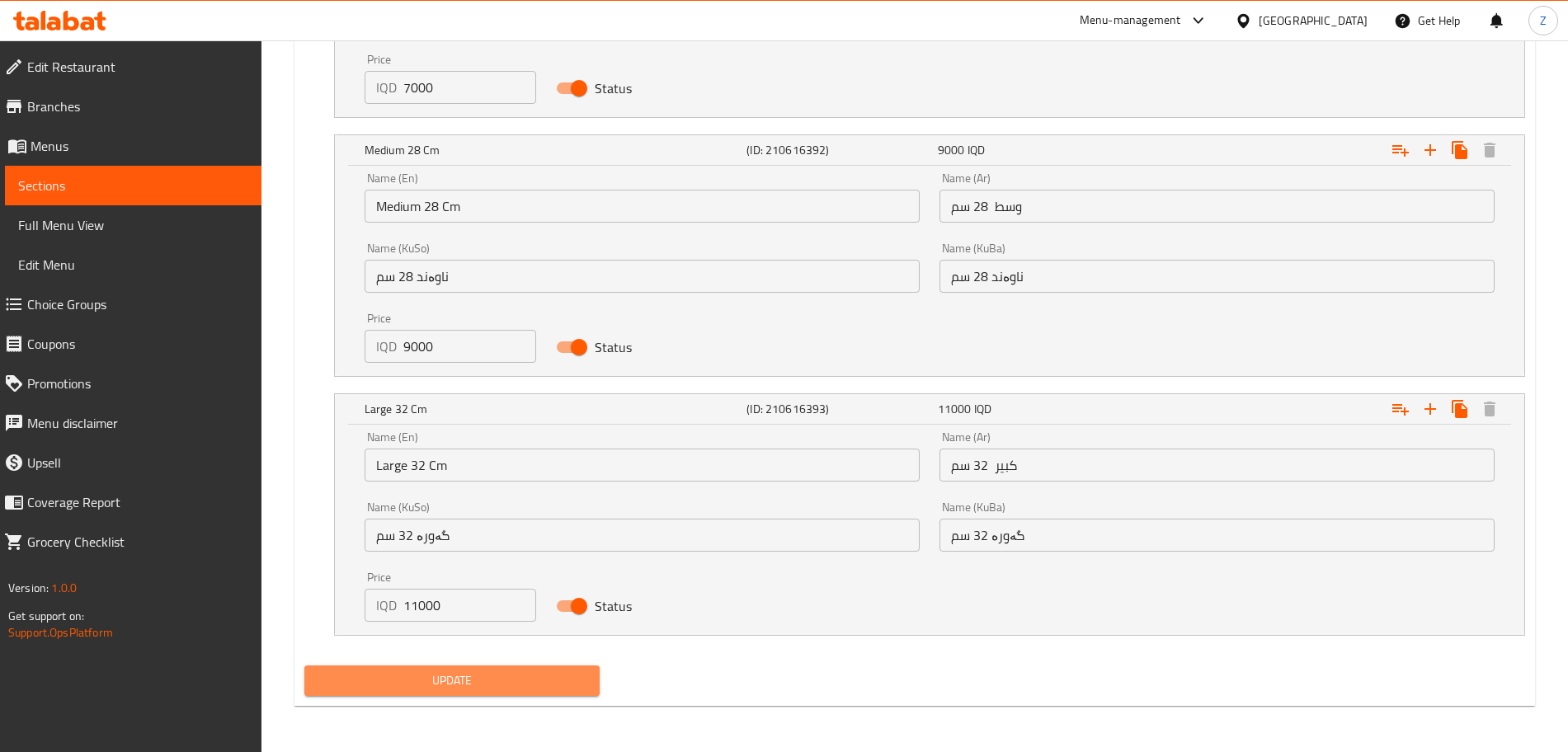
click at [362, 670] on span "Update" at bounding box center [451, 680] width 269 height 21
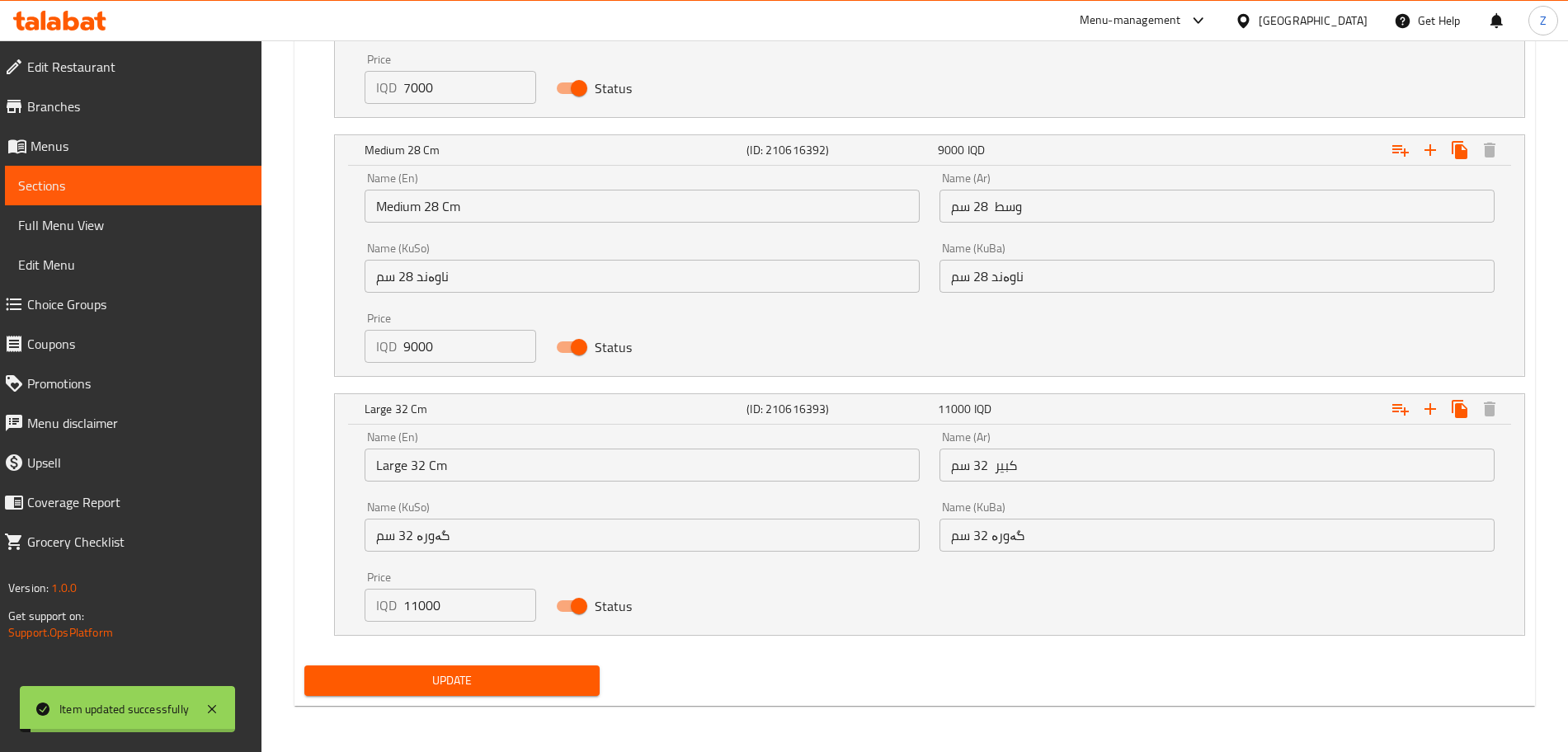
scroll to position [0, 0]
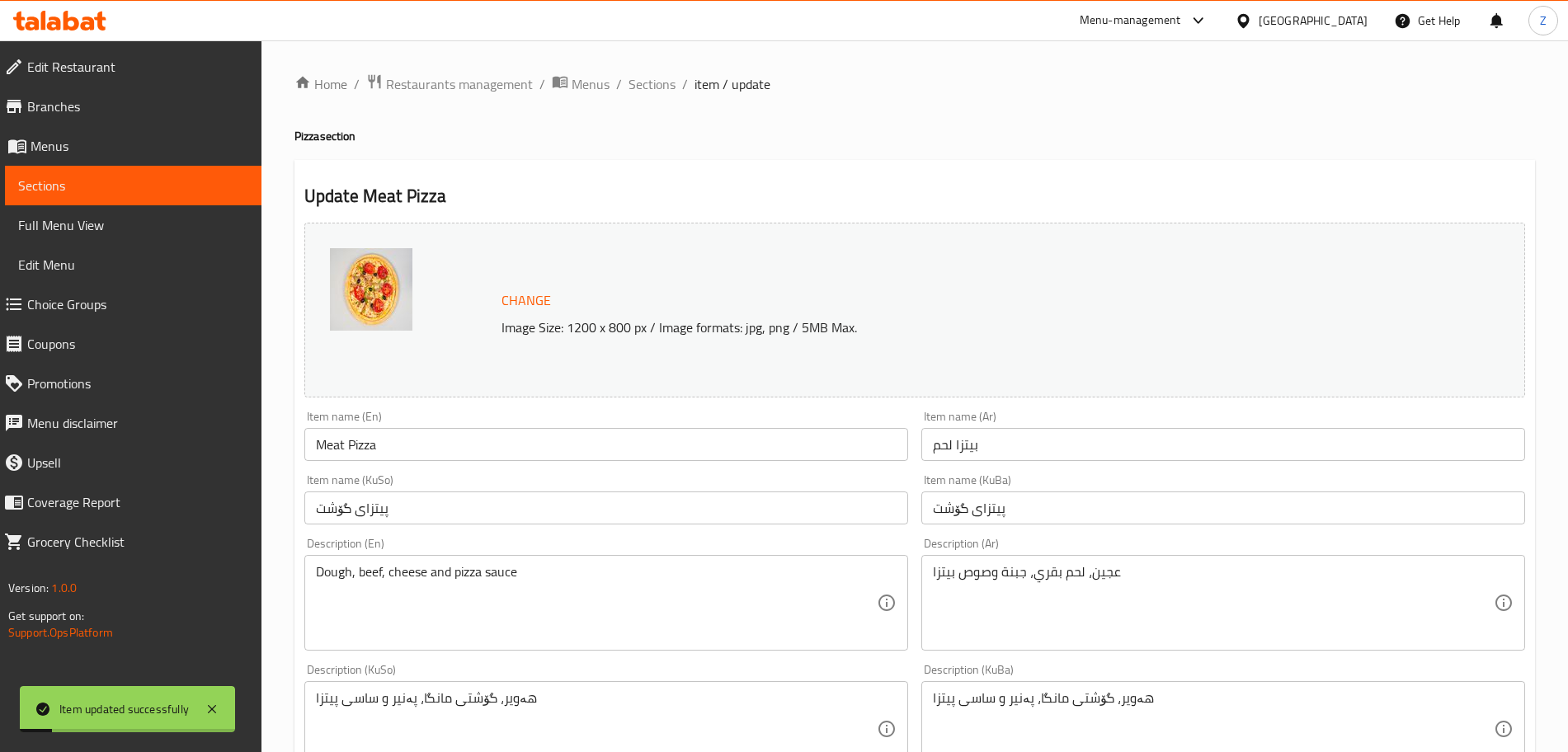
click at [182, 188] on span "Sections" at bounding box center [133, 185] width 230 height 20
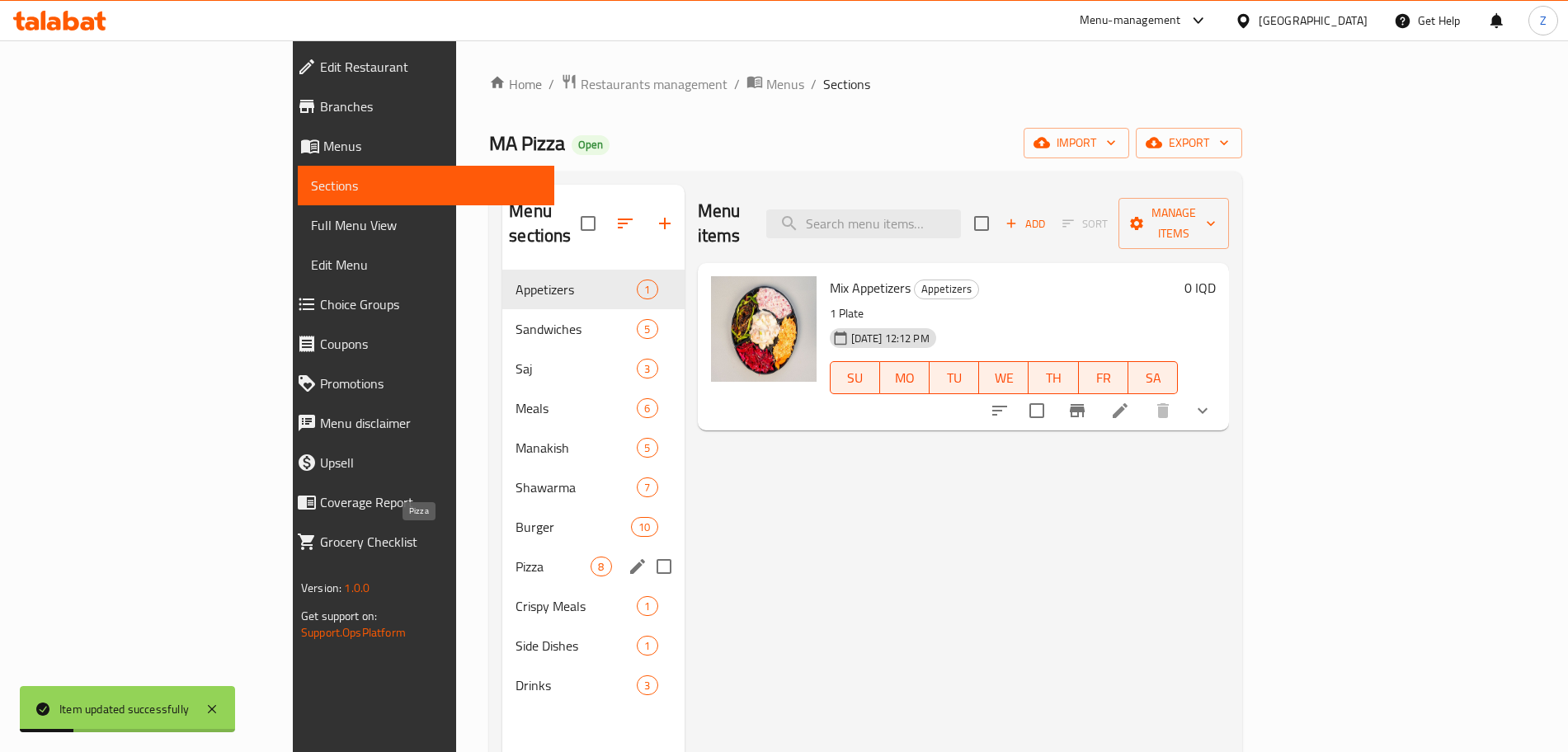
click at [515, 557] on span "Pizza" at bounding box center [553, 566] width 75 height 20
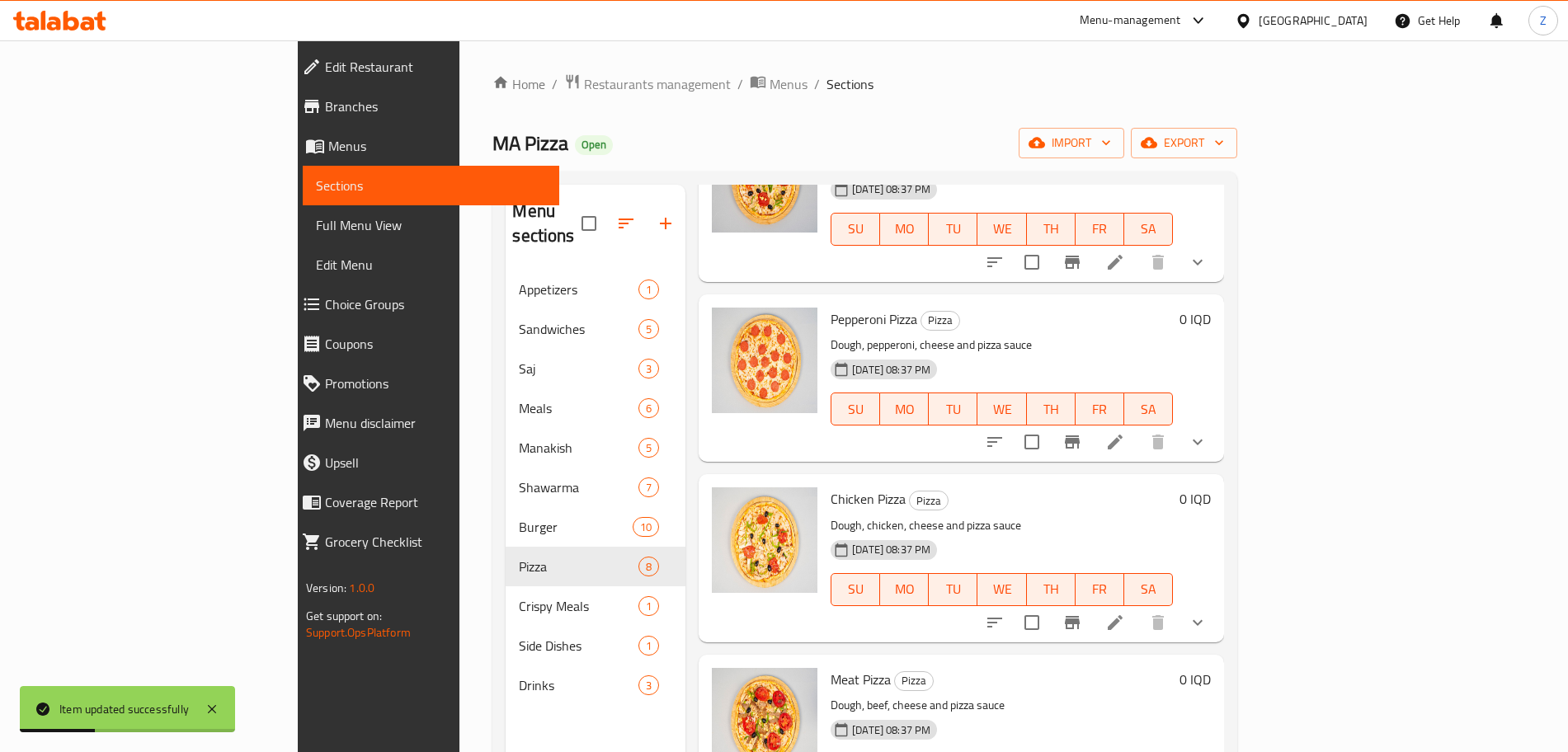
scroll to position [231, 0]
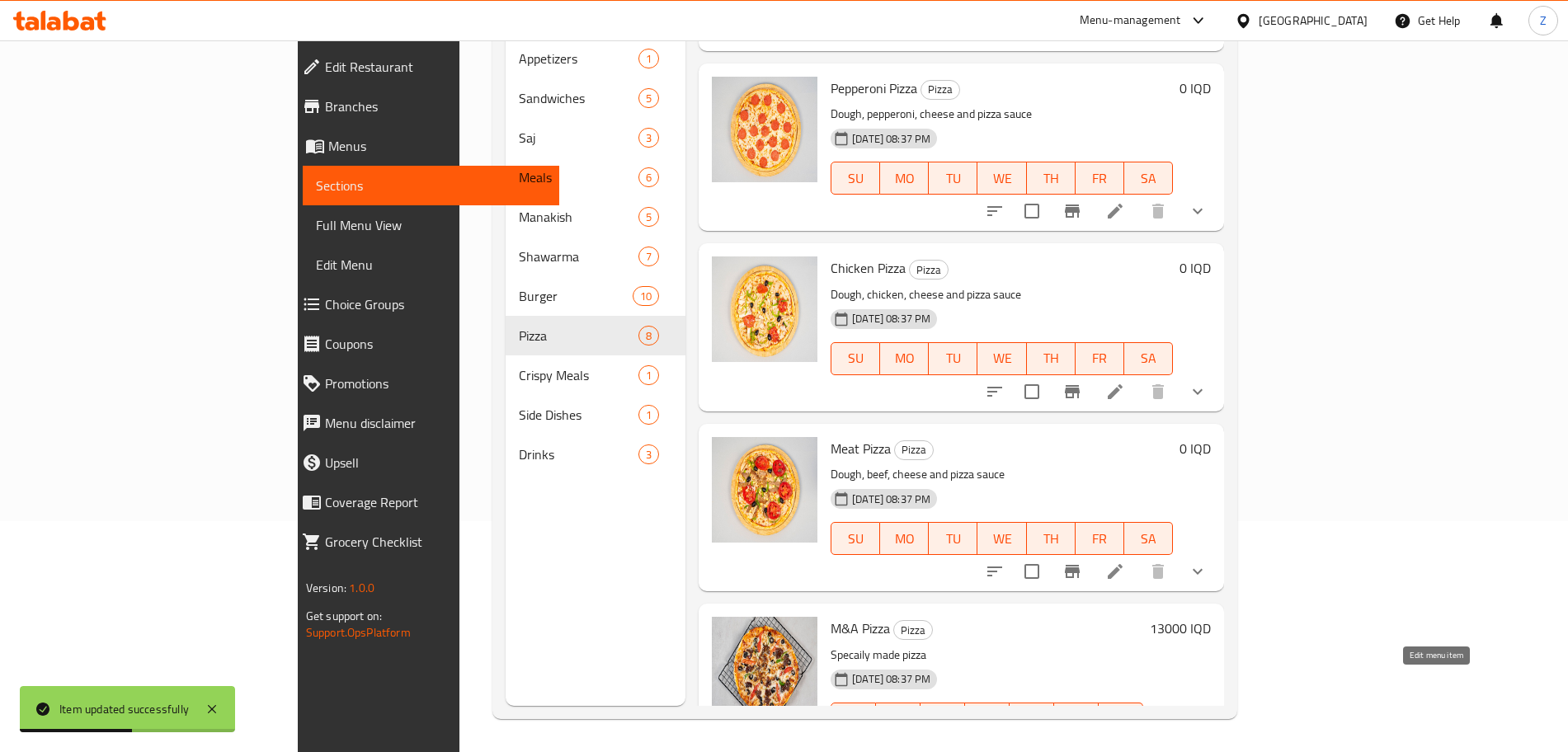
click at [1162, 744] on icon at bounding box center [1155, 751] width 15 height 15
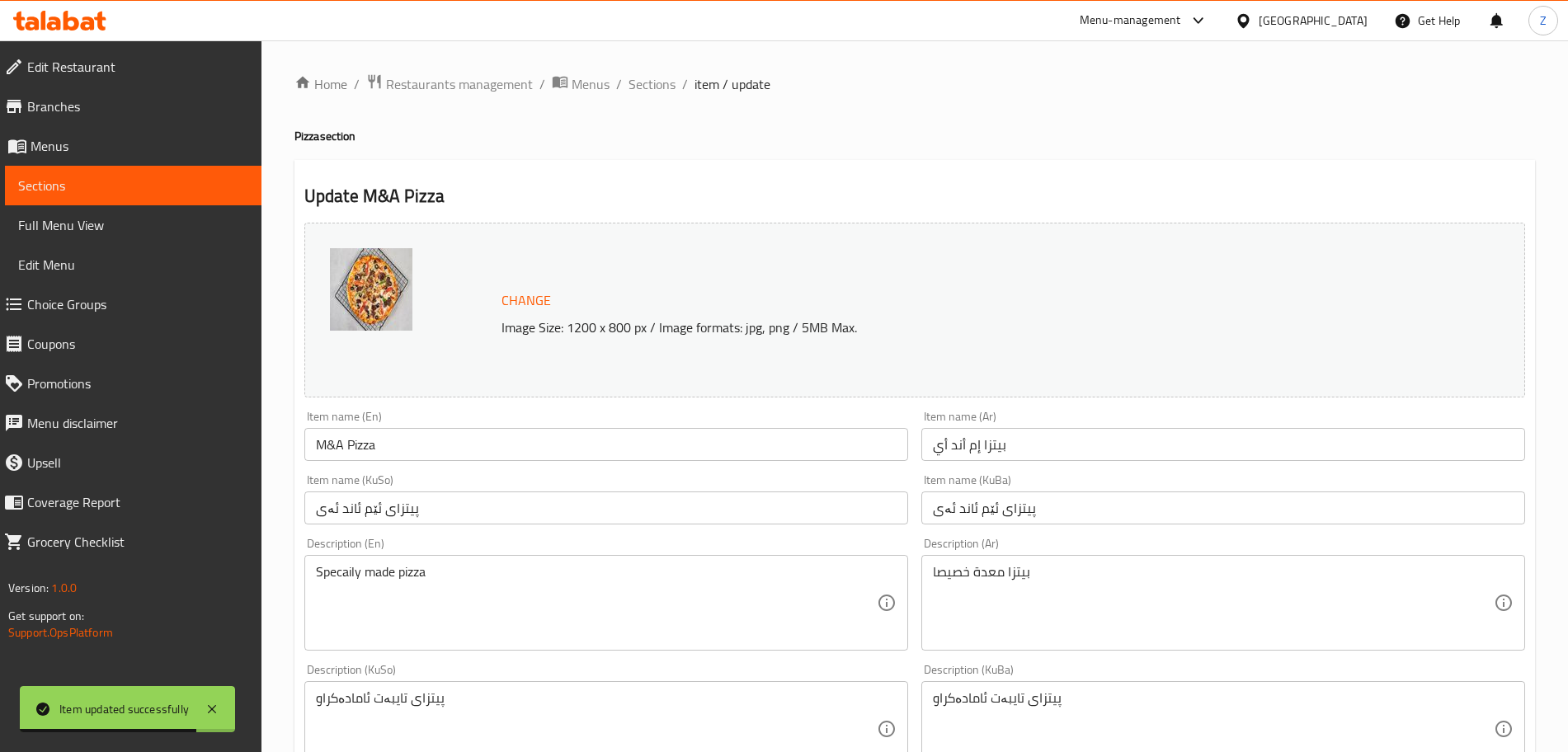
click at [208, 175] on span "Sections" at bounding box center [133, 185] width 230 height 20
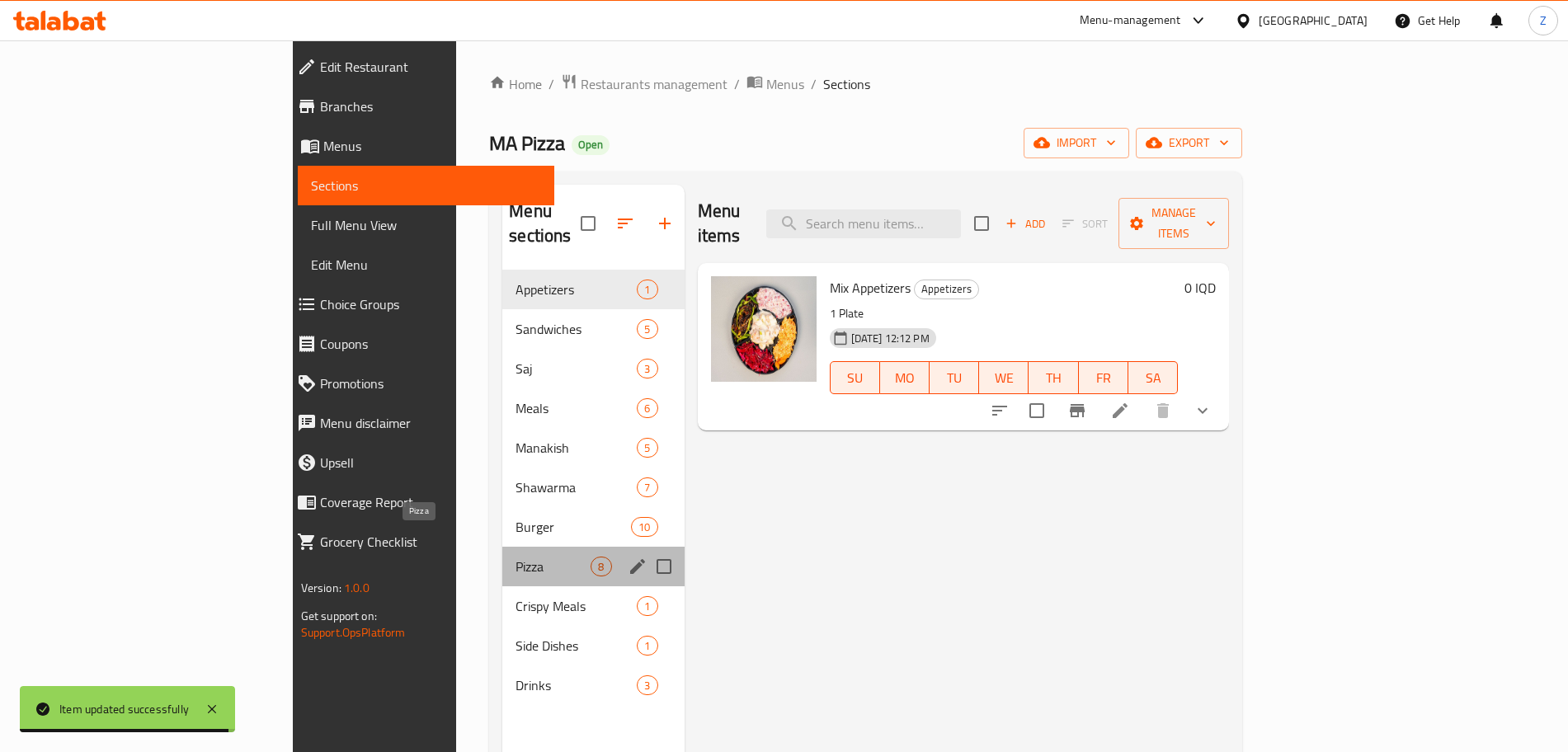
click at [515, 557] on span "Pizza" at bounding box center [553, 566] width 75 height 20
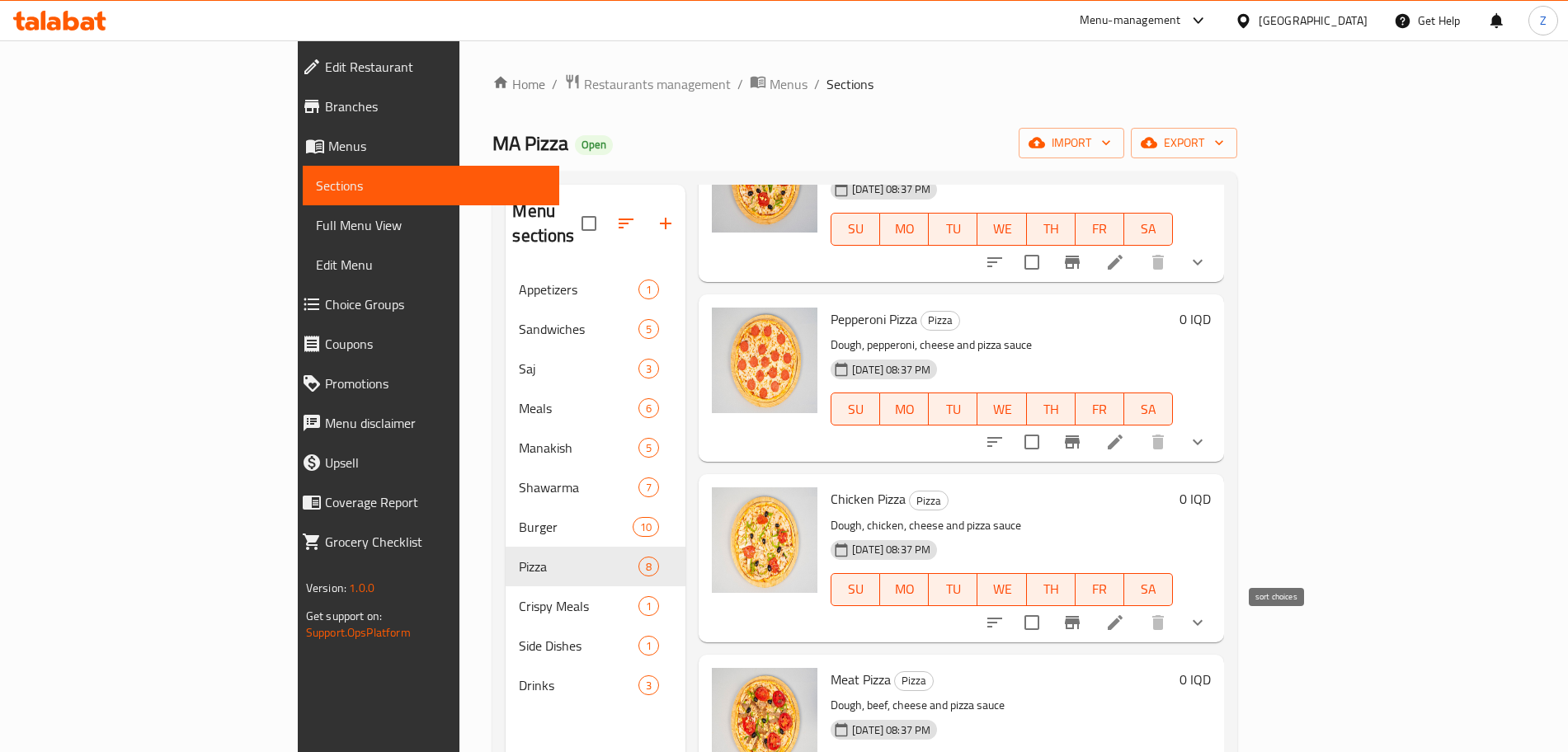
scroll to position [231, 0]
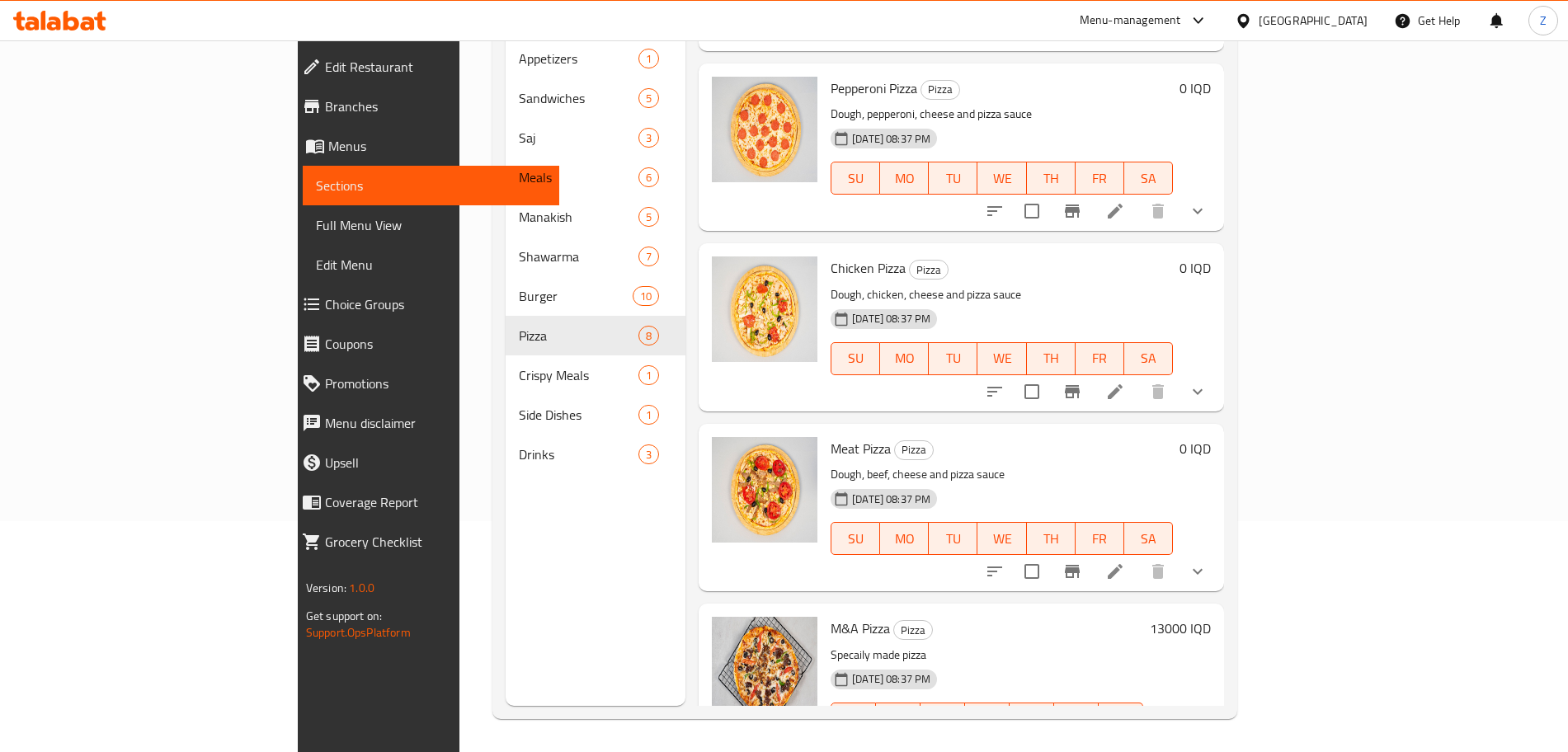
click at [1211, 616] on h6 "13000 IQD" at bounding box center [1181, 628] width 61 height 23
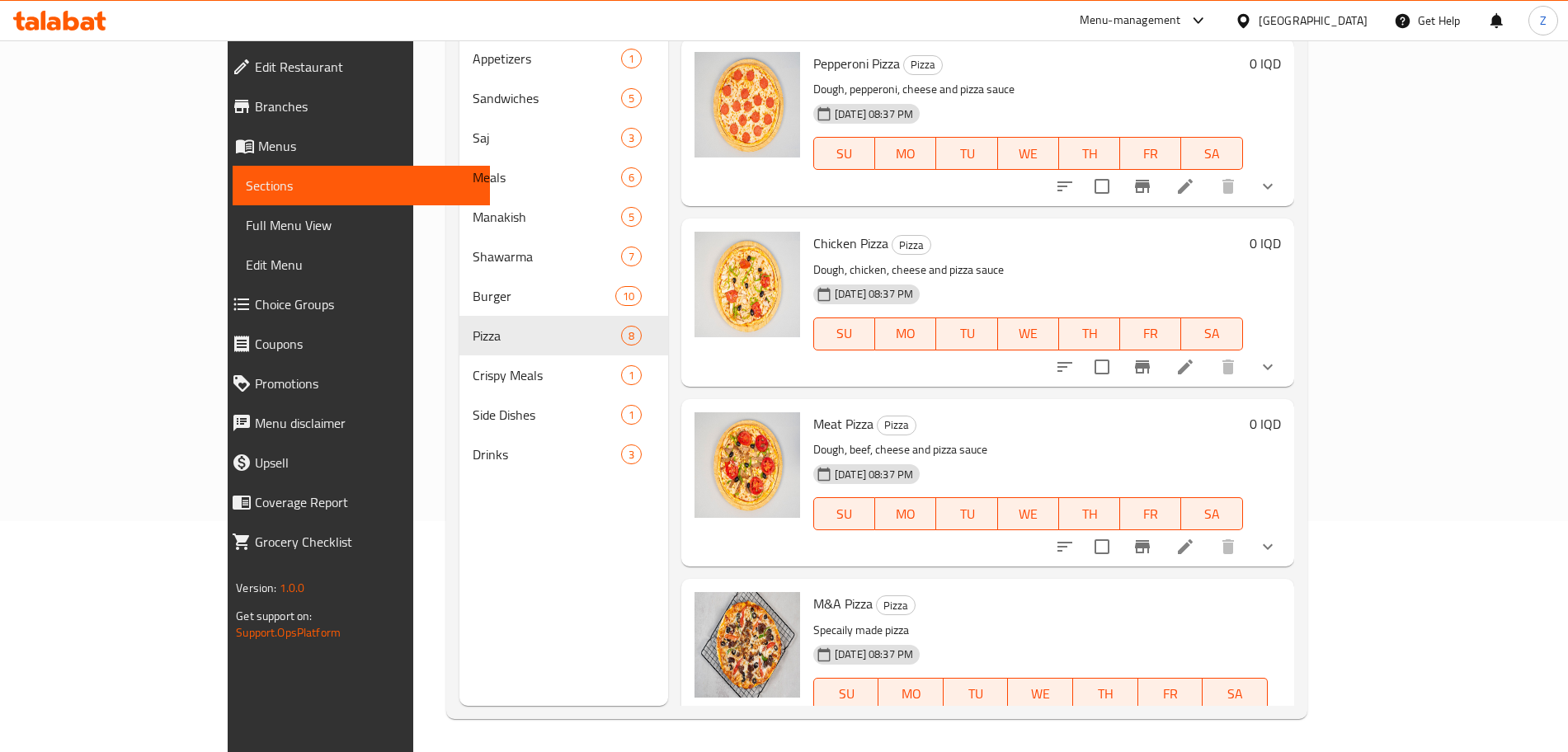
drag, startPoint x: 1283, startPoint y: 570, endPoint x: 1253, endPoint y: 575, distance: 30.4
click at [1015, 736] on div "IQD 13000 ​" at bounding box center [916, 752] width 199 height 33
type input "10000"
click at [1082, 743] on icon "ok" at bounding box center [1072, 751] width 16 height 16
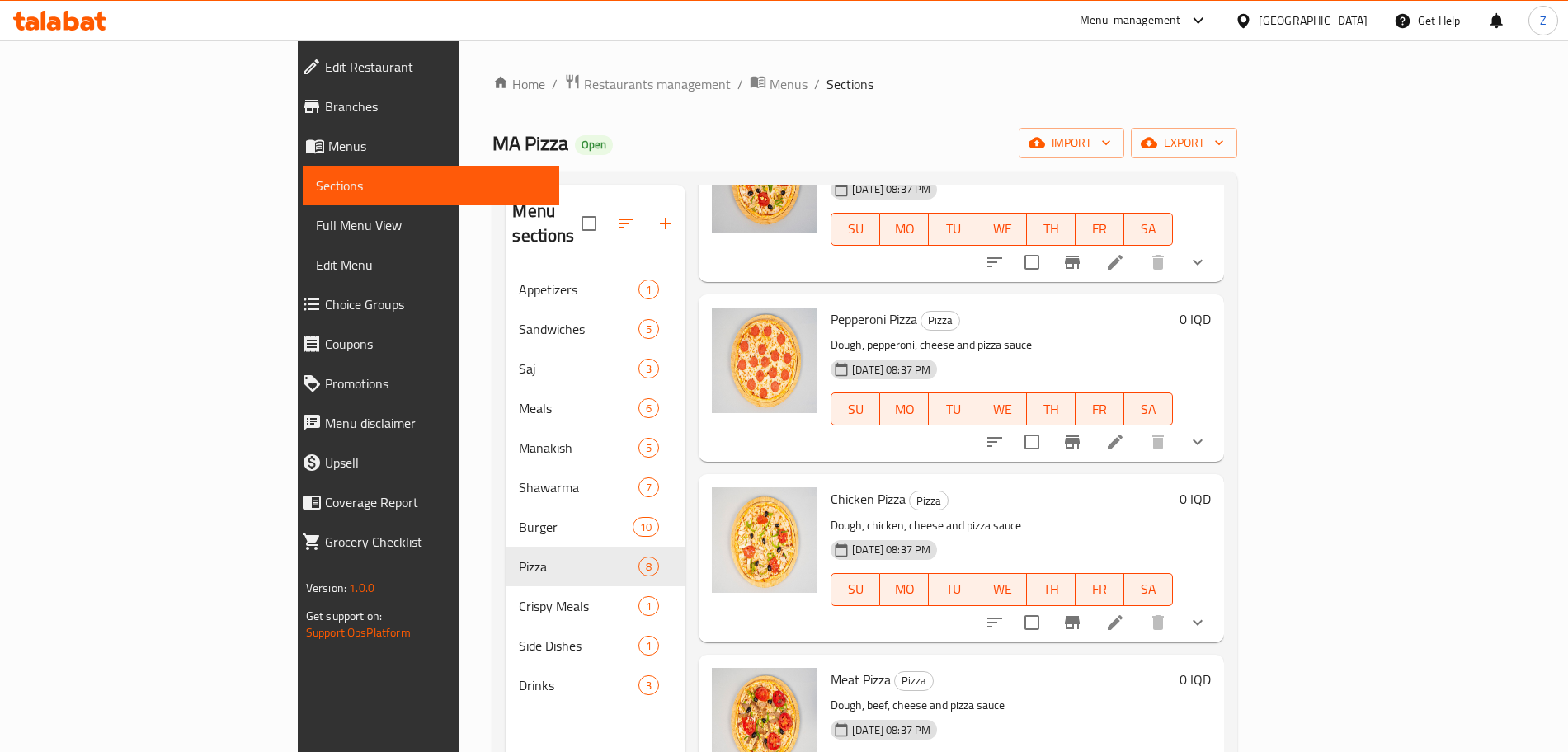
scroll to position [0, 0]
